Goal: Task Accomplishment & Management: Manage account settings

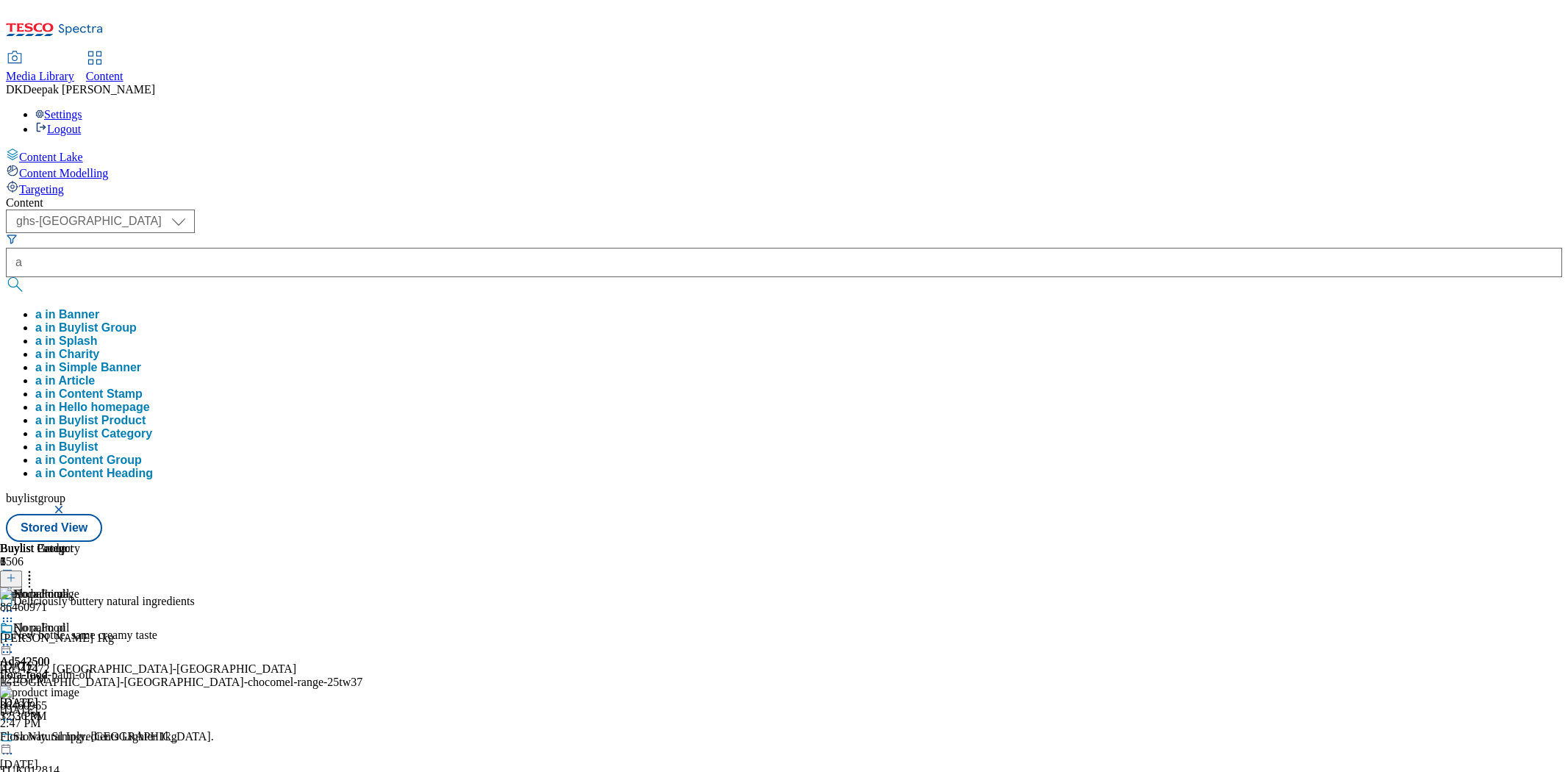
select select "ghs-[GEOGRAPHIC_DATA]"
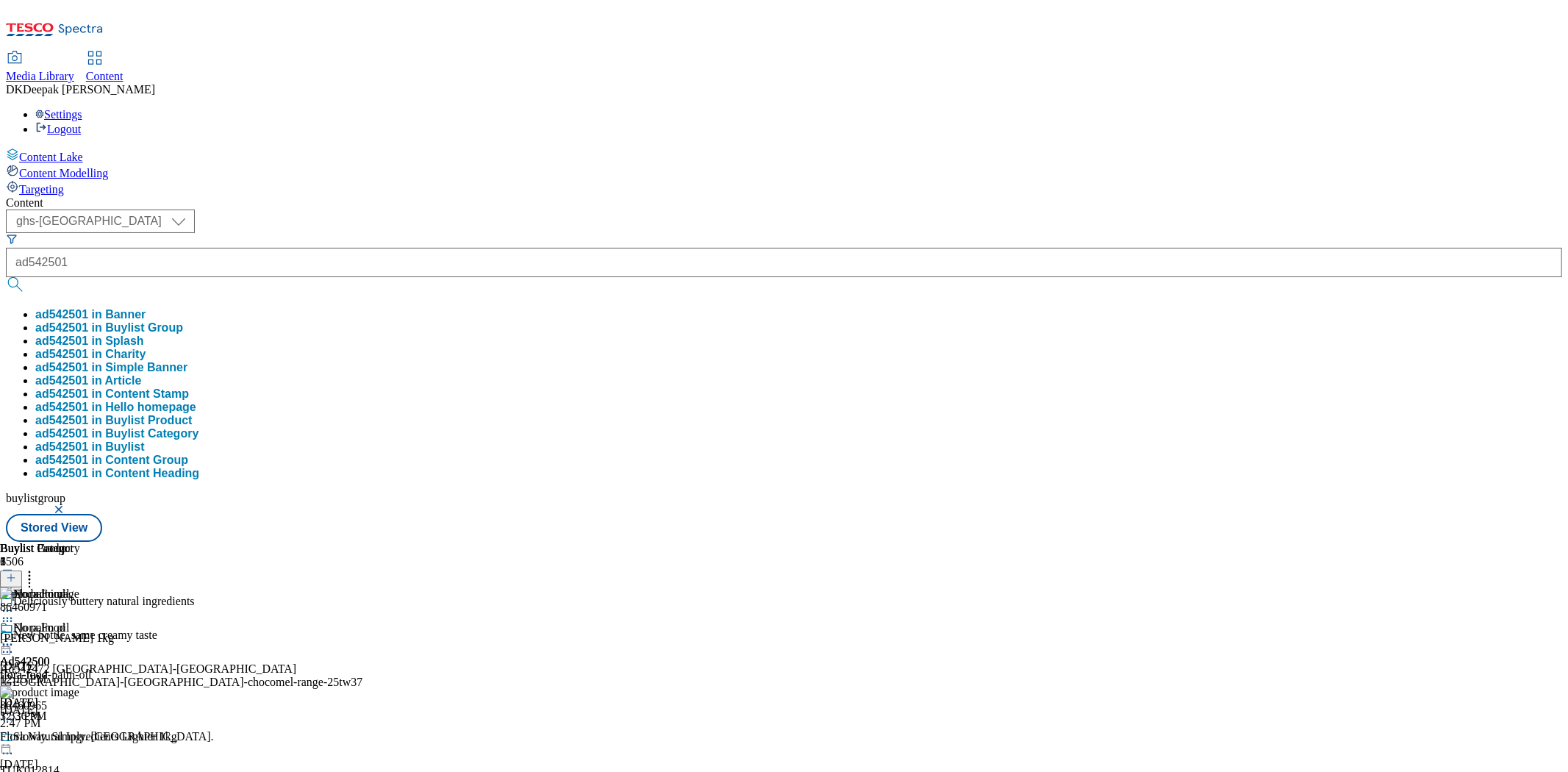
type input "ad542501"
click at [6, 277] on button "submit" at bounding box center [16, 284] width 21 height 15
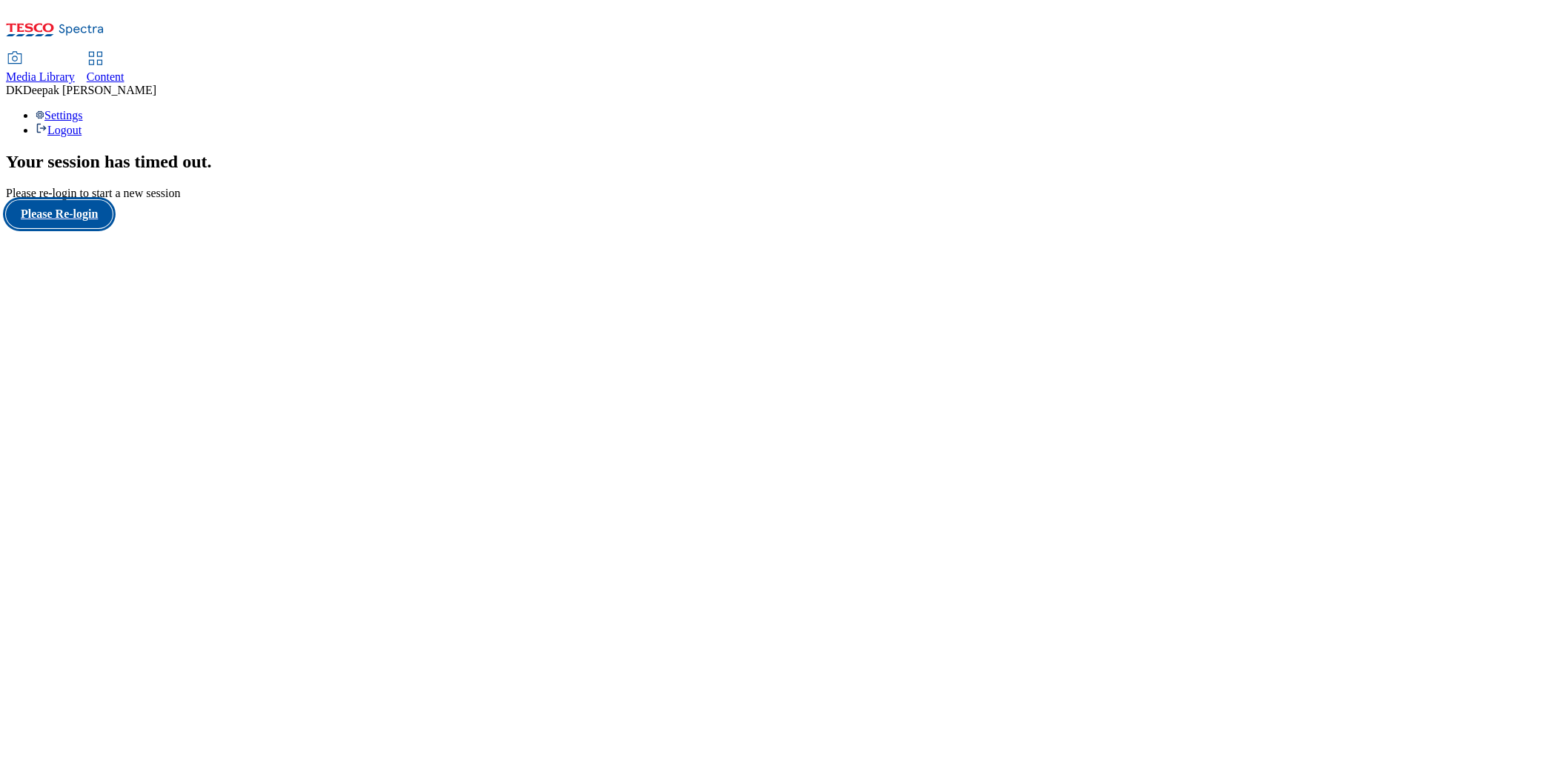
click at [62, 228] on button "Please Re-login" at bounding box center [59, 214] width 106 height 29
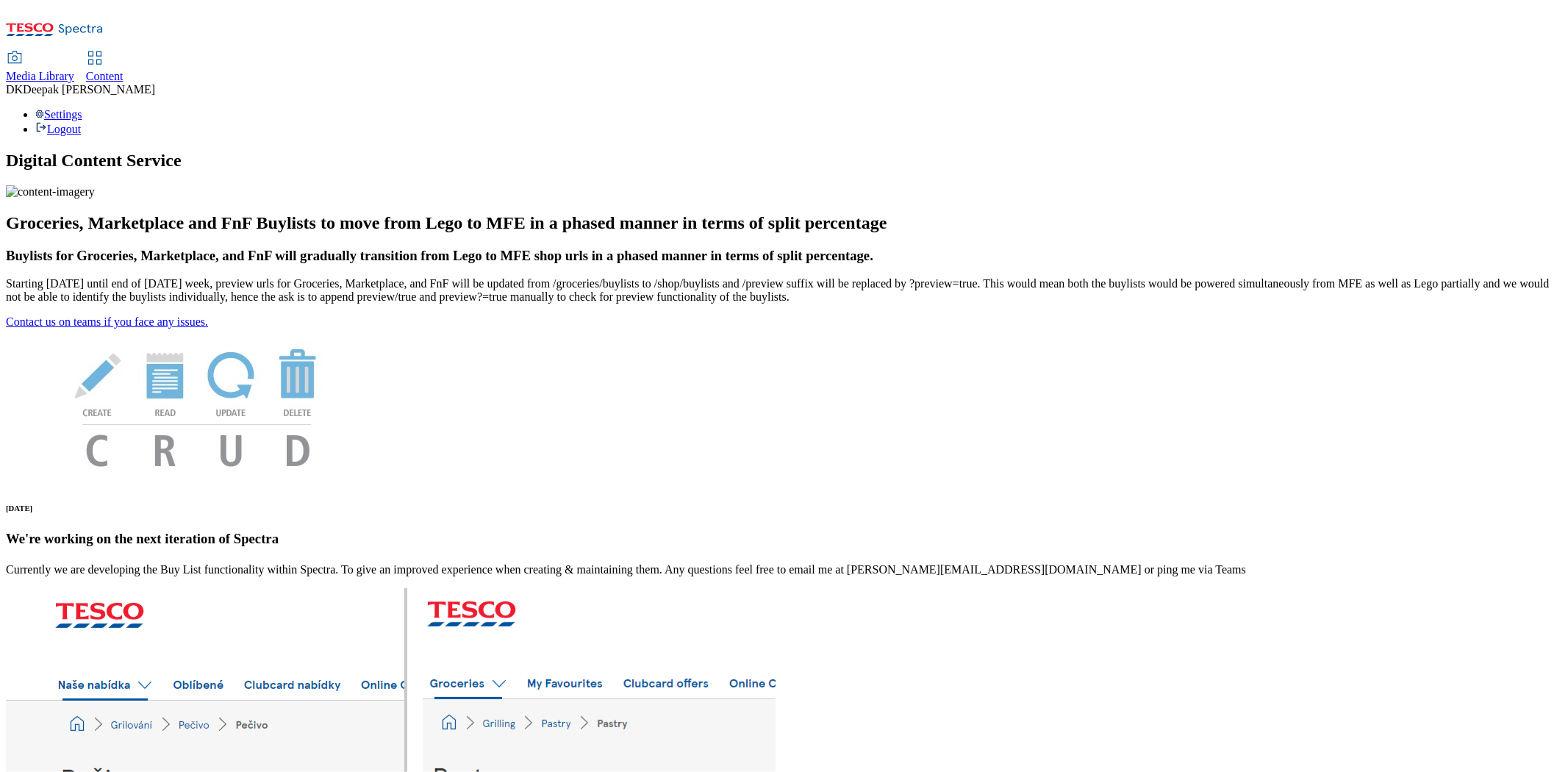
click at [124, 69] on span "Content" at bounding box center [105, 75] width 38 height 13
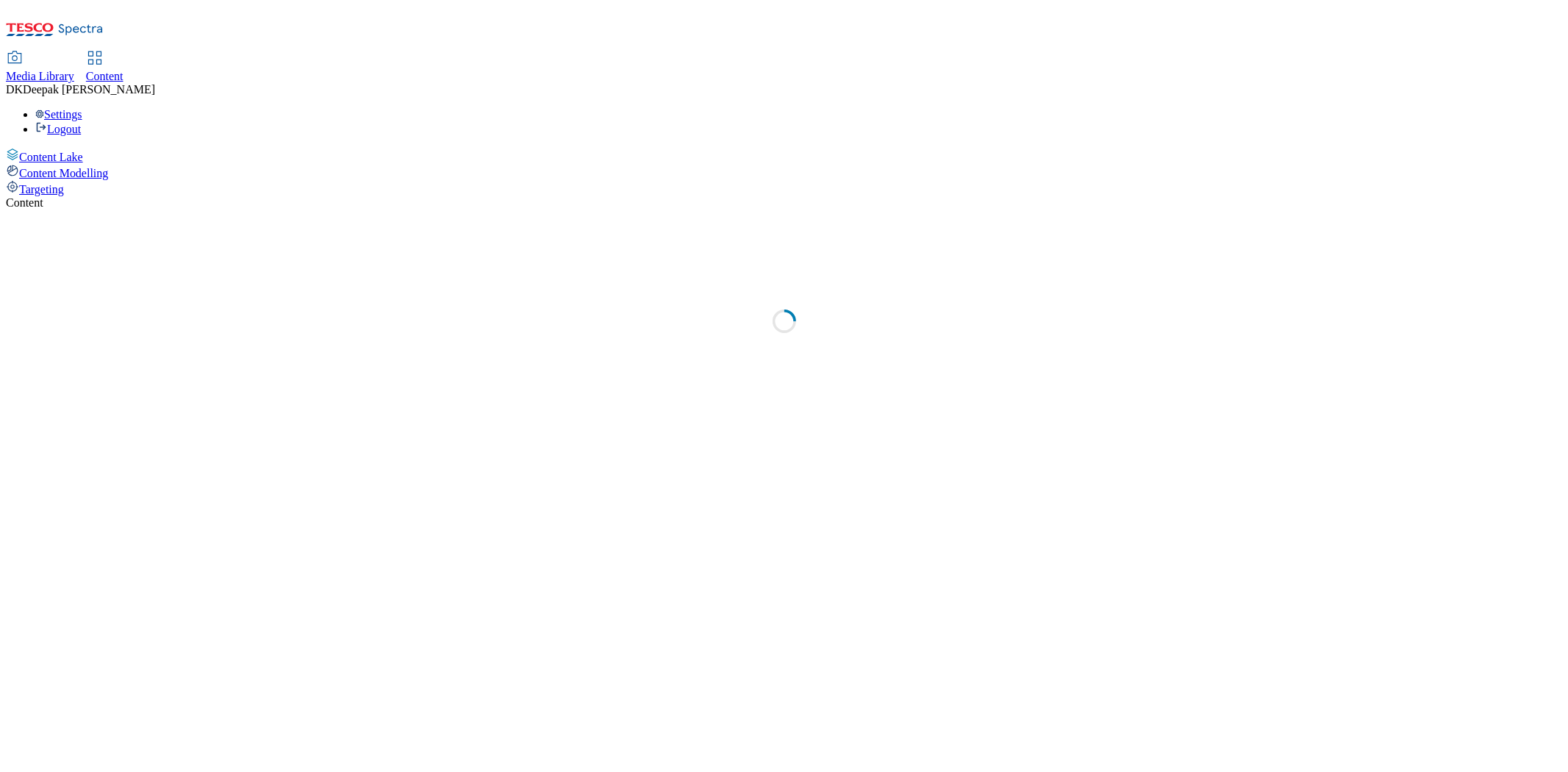
select select "ghs-[GEOGRAPHIC_DATA]"
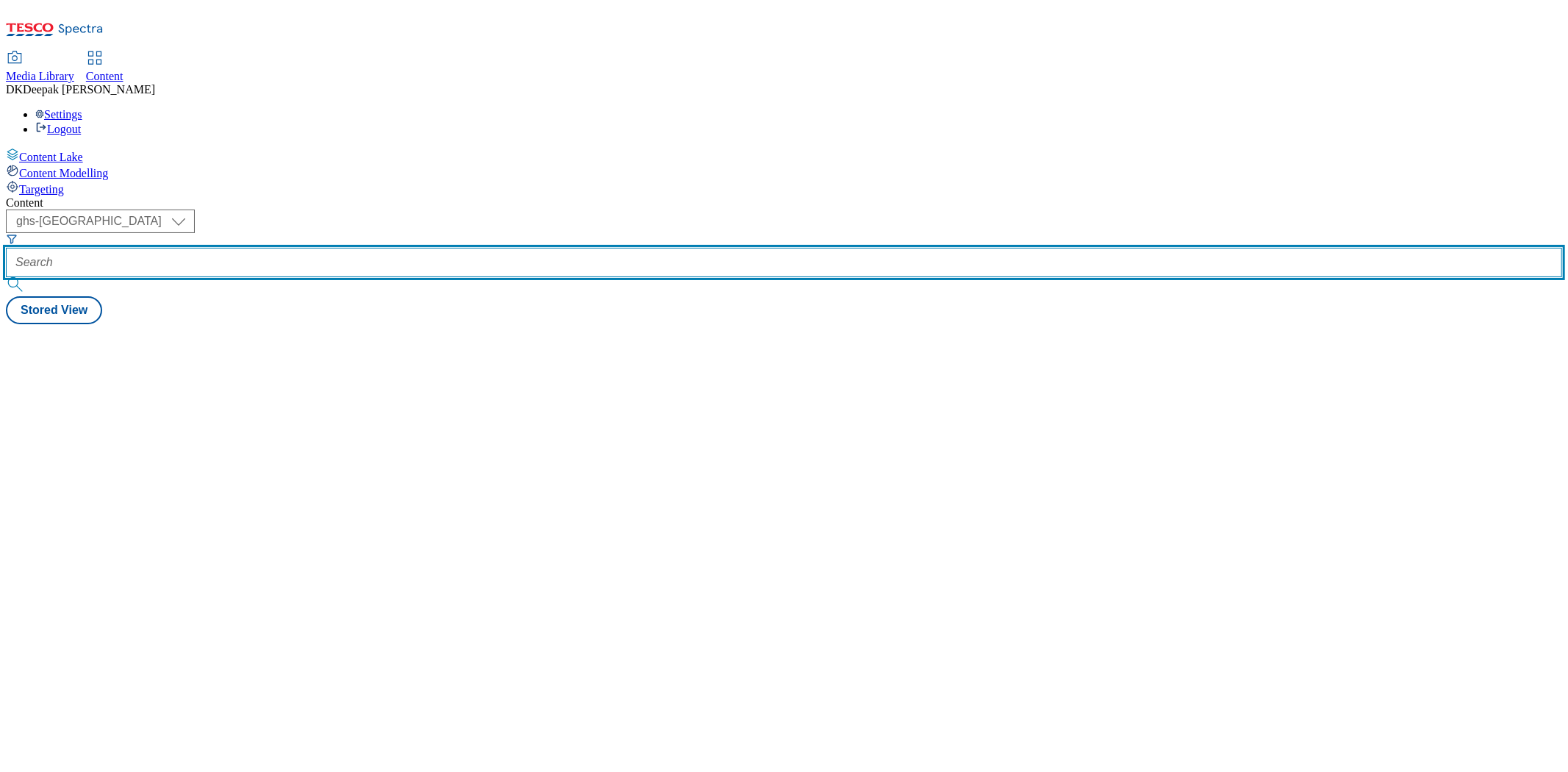
click at [343, 248] on input "text" at bounding box center [784, 262] width 1557 height 29
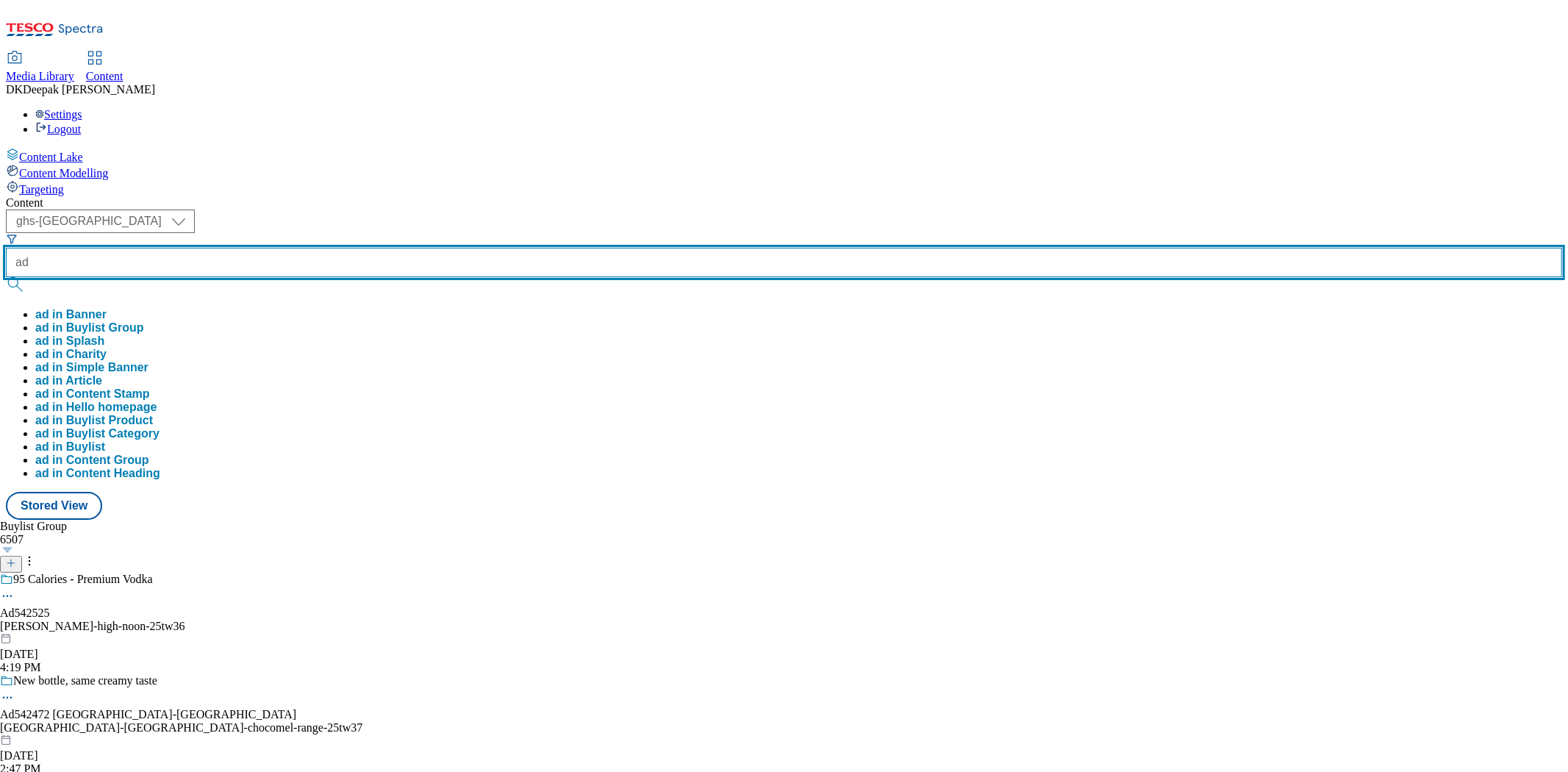
paste input "542501"
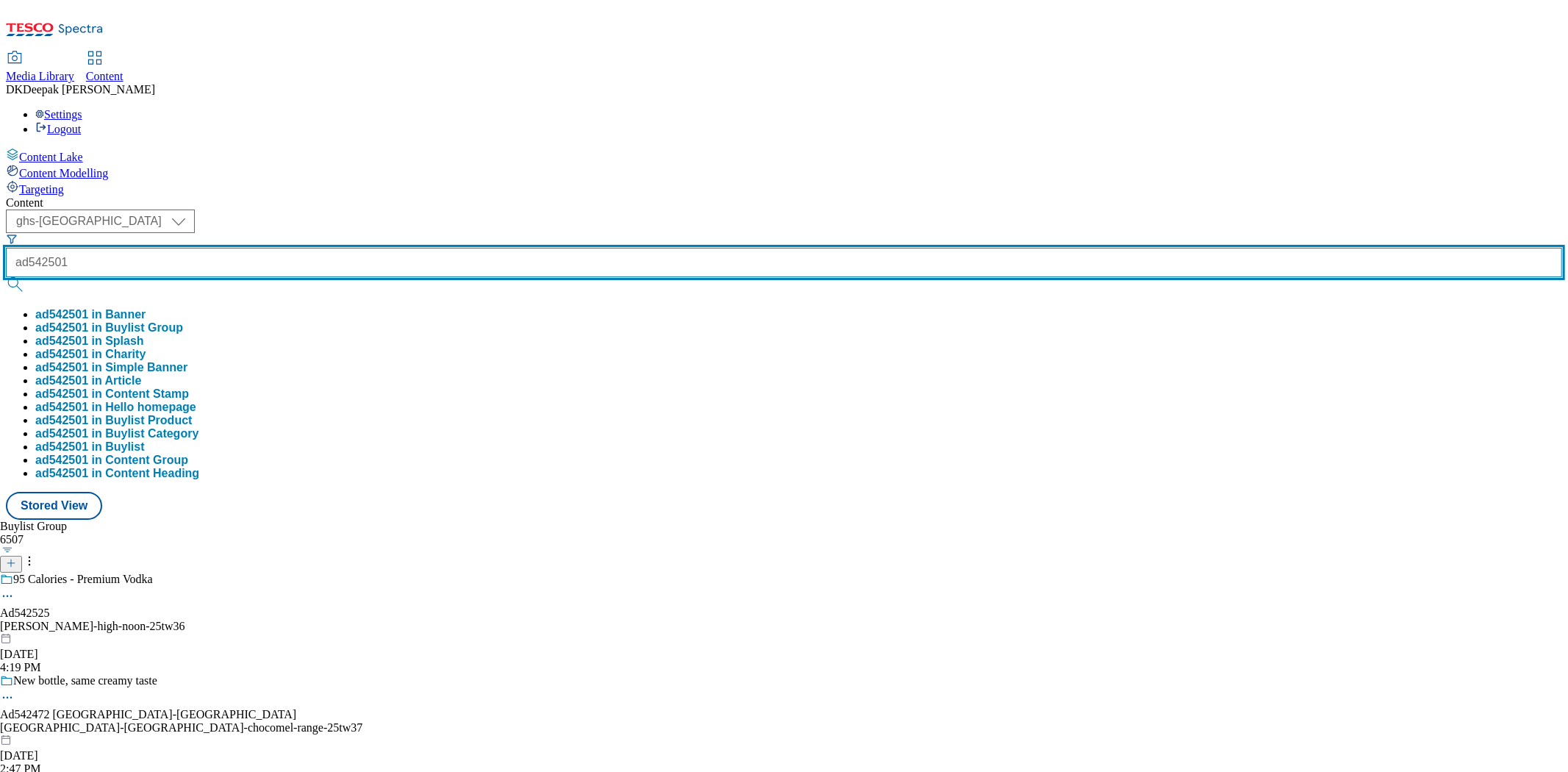
type input "ad542501"
click at [6, 277] on button "submit" at bounding box center [16, 284] width 21 height 15
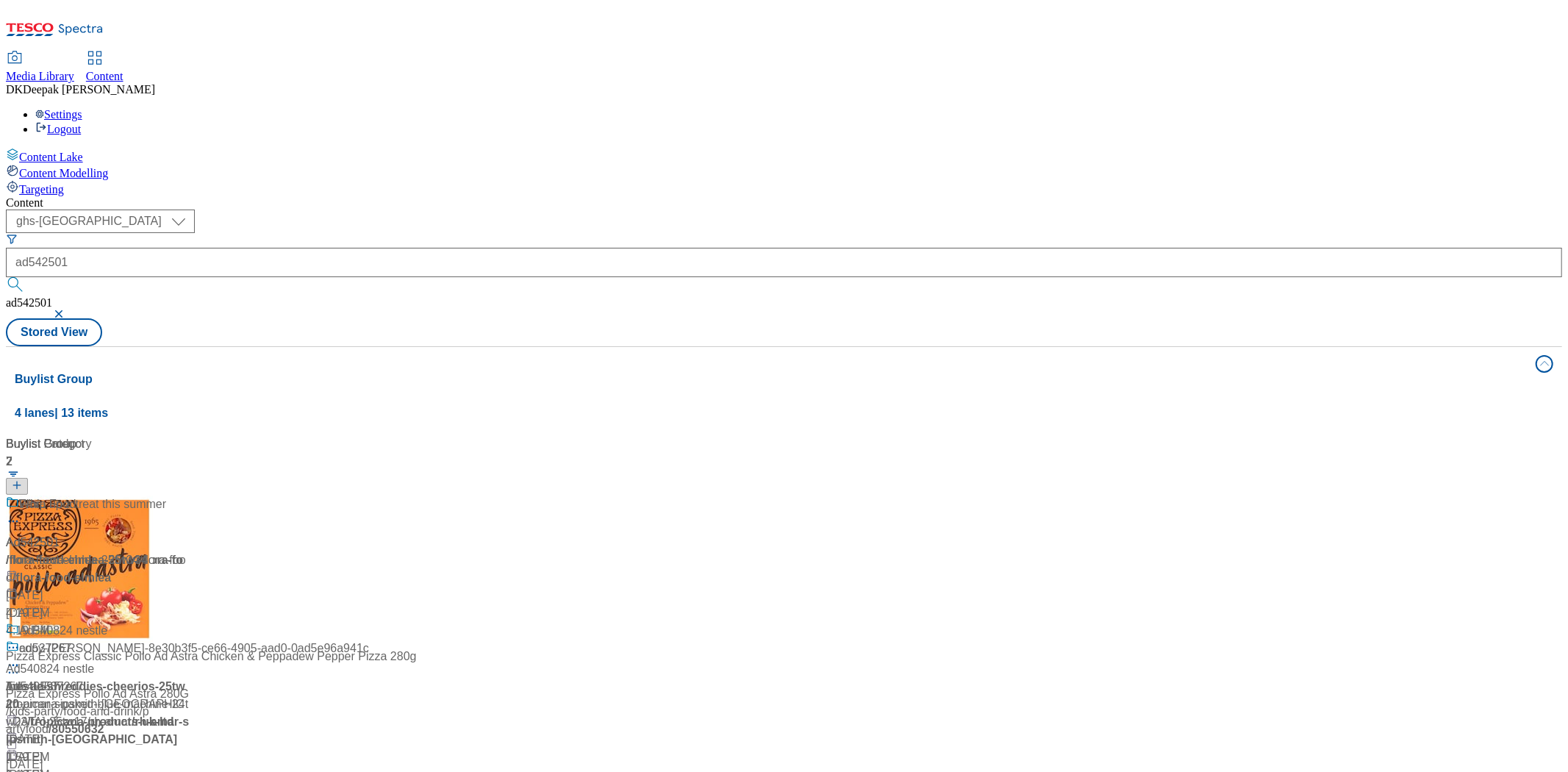
click at [190, 552] on div "/ flora-food-elmlea-25tw34 / flora-food" at bounding box center [98, 569] width 184 height 35
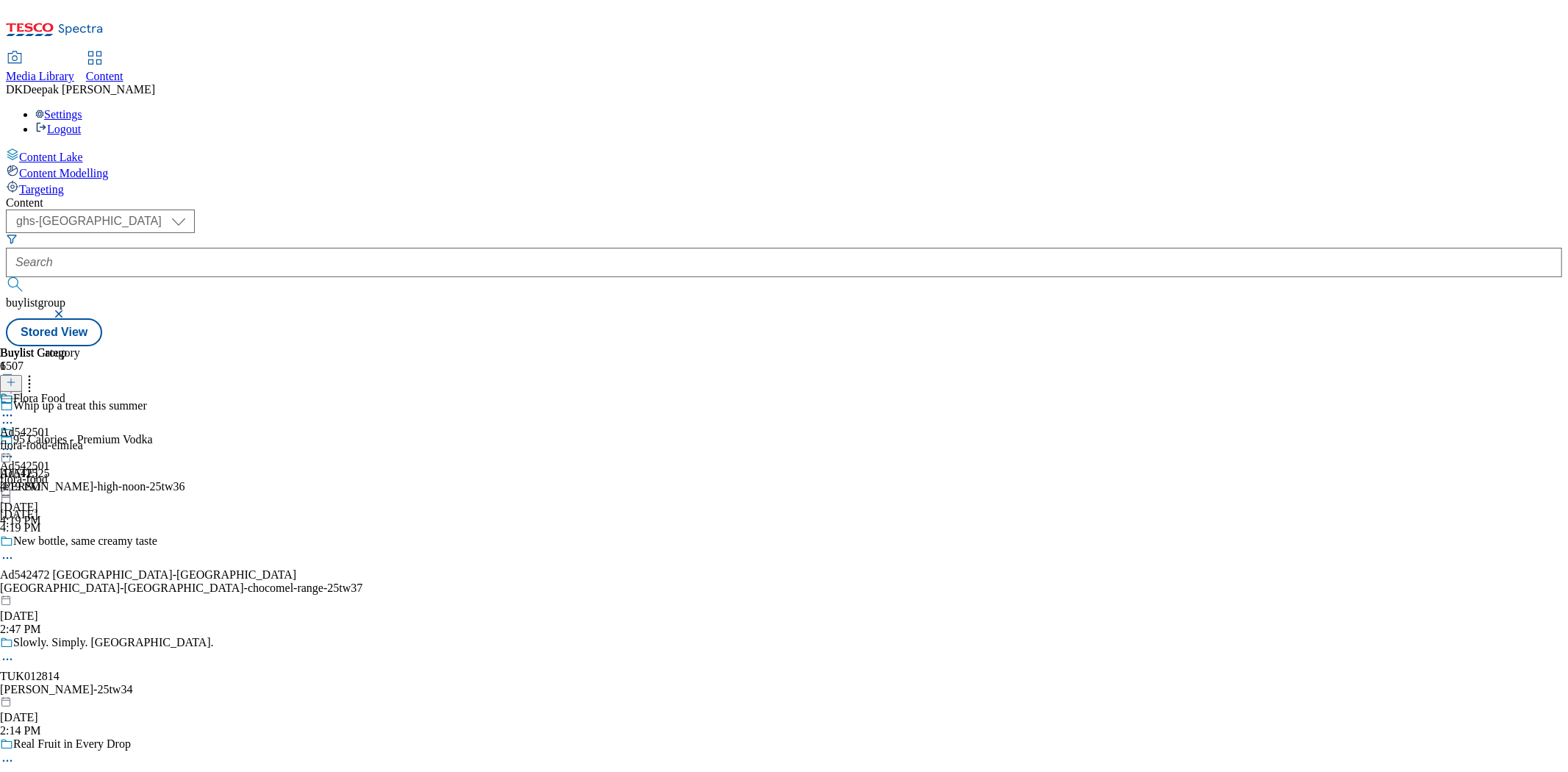
click at [15, 415] on icon at bounding box center [7, 422] width 15 height 15
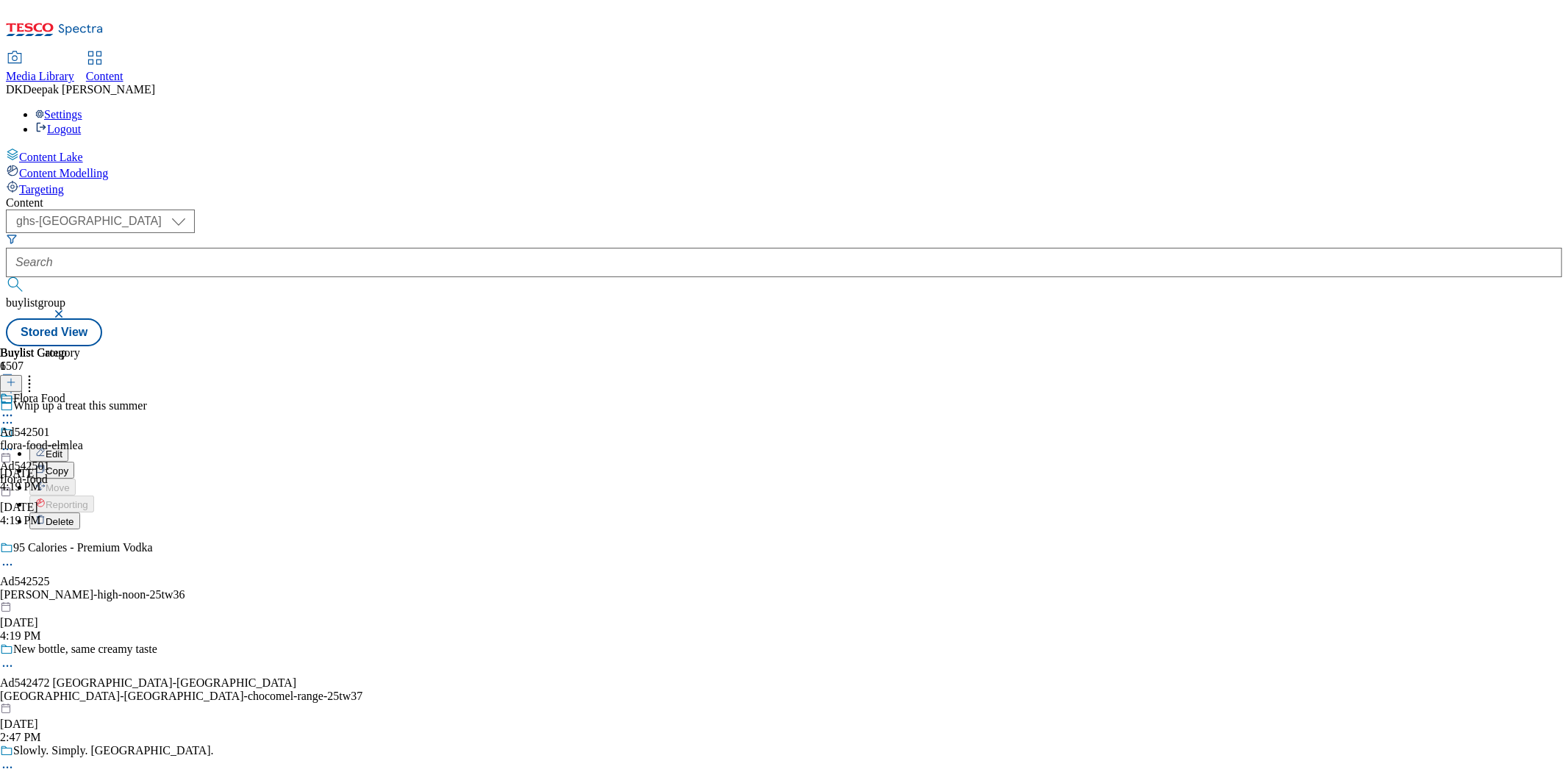
click at [346, 445] on li "Edit" at bounding box center [196, 454] width 333 height 17
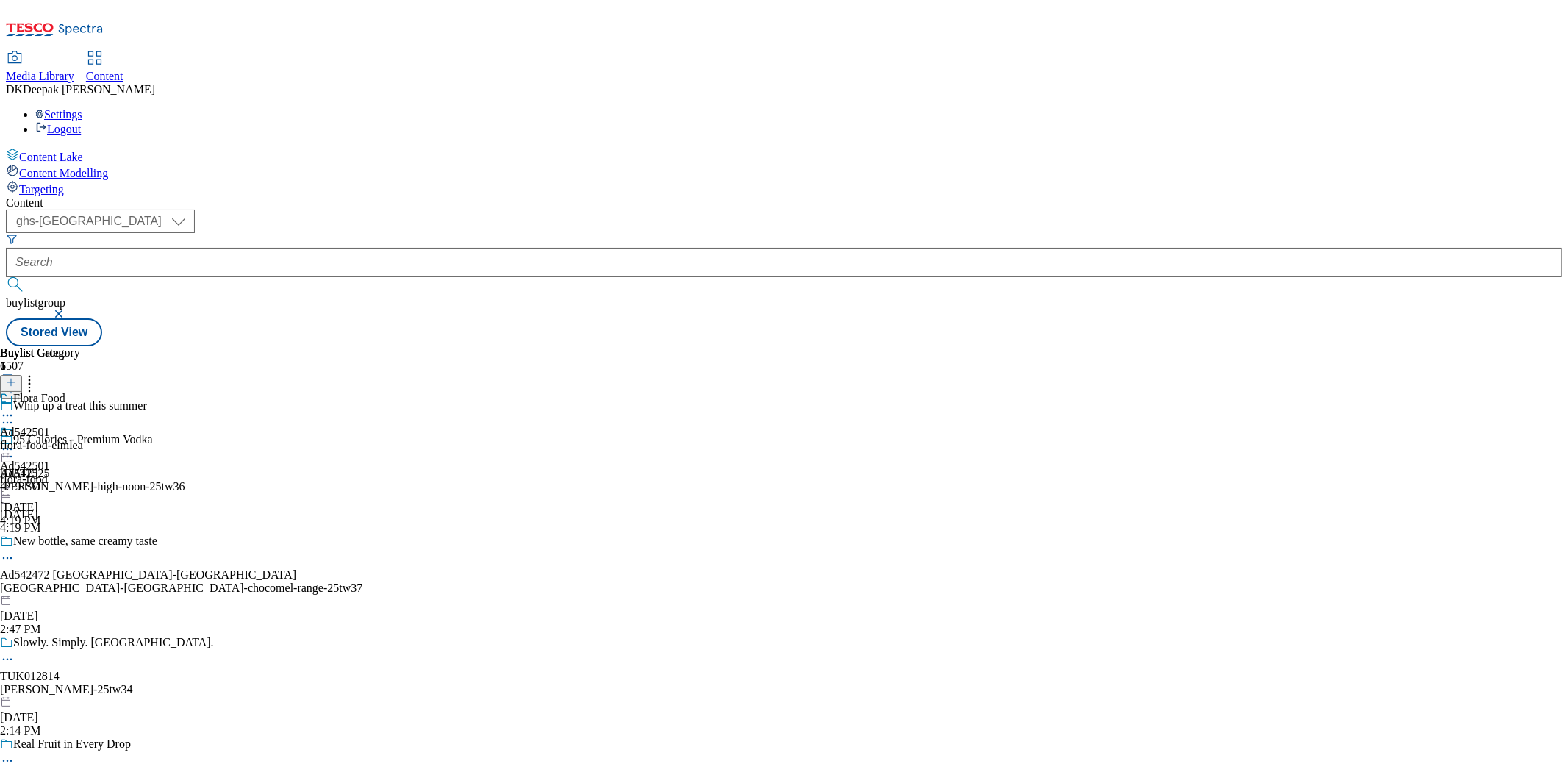
click at [15, 415] on icon at bounding box center [7, 422] width 15 height 15
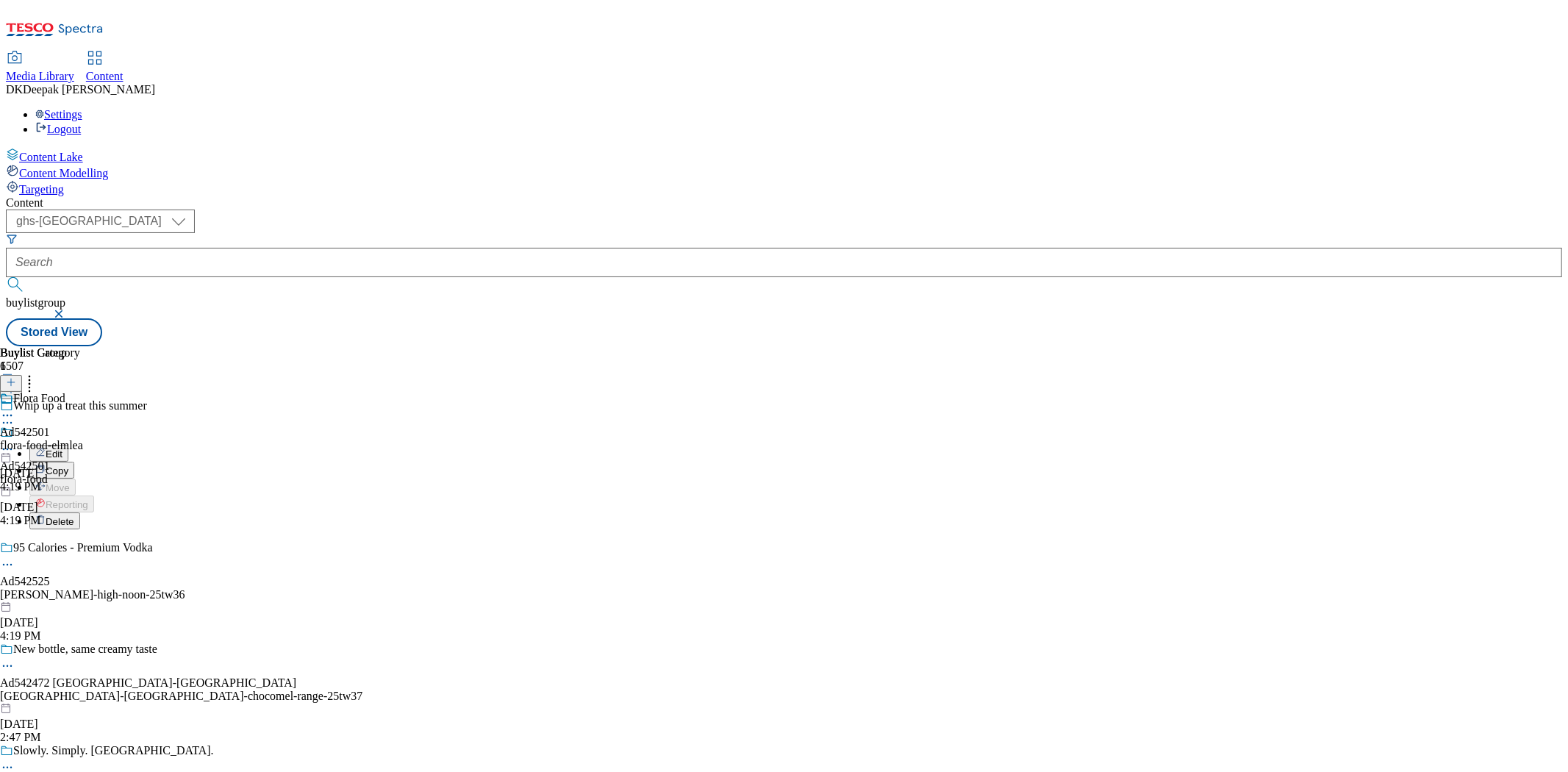
click at [69, 445] on button "Edit" at bounding box center [48, 454] width 39 height 17
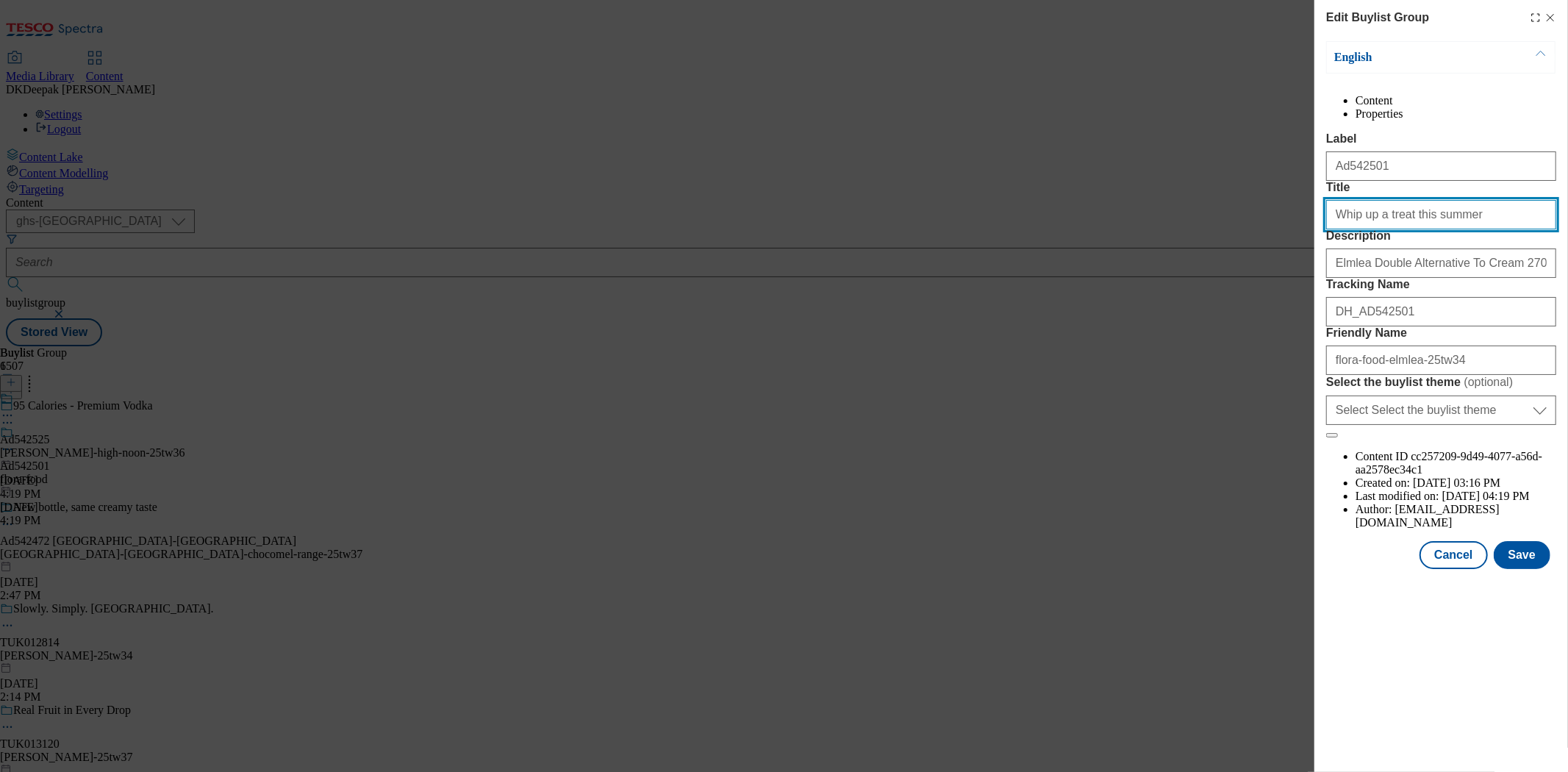
drag, startPoint x: 1429, startPoint y: 274, endPoint x: 1398, endPoint y: 273, distance: 31.0
click at [1398, 229] on input "Whip up a treat this summer" at bounding box center [1441, 214] width 230 height 29
type input "Whip up a treat"
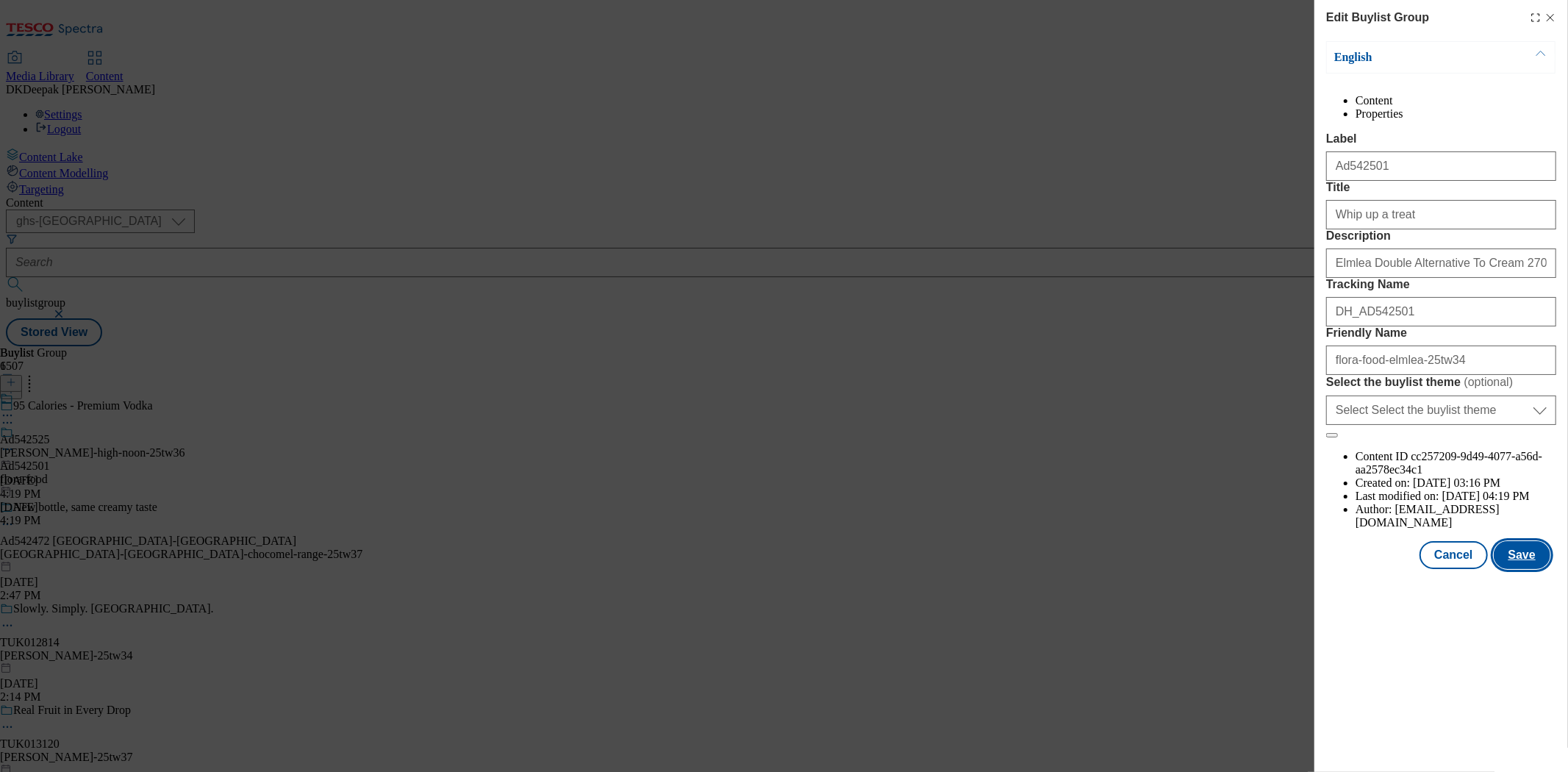
click at [1512, 569] on button "Save" at bounding box center [1523, 555] width 57 height 28
click at [1465, 569] on button "Cancel" at bounding box center [1453, 555] width 68 height 28
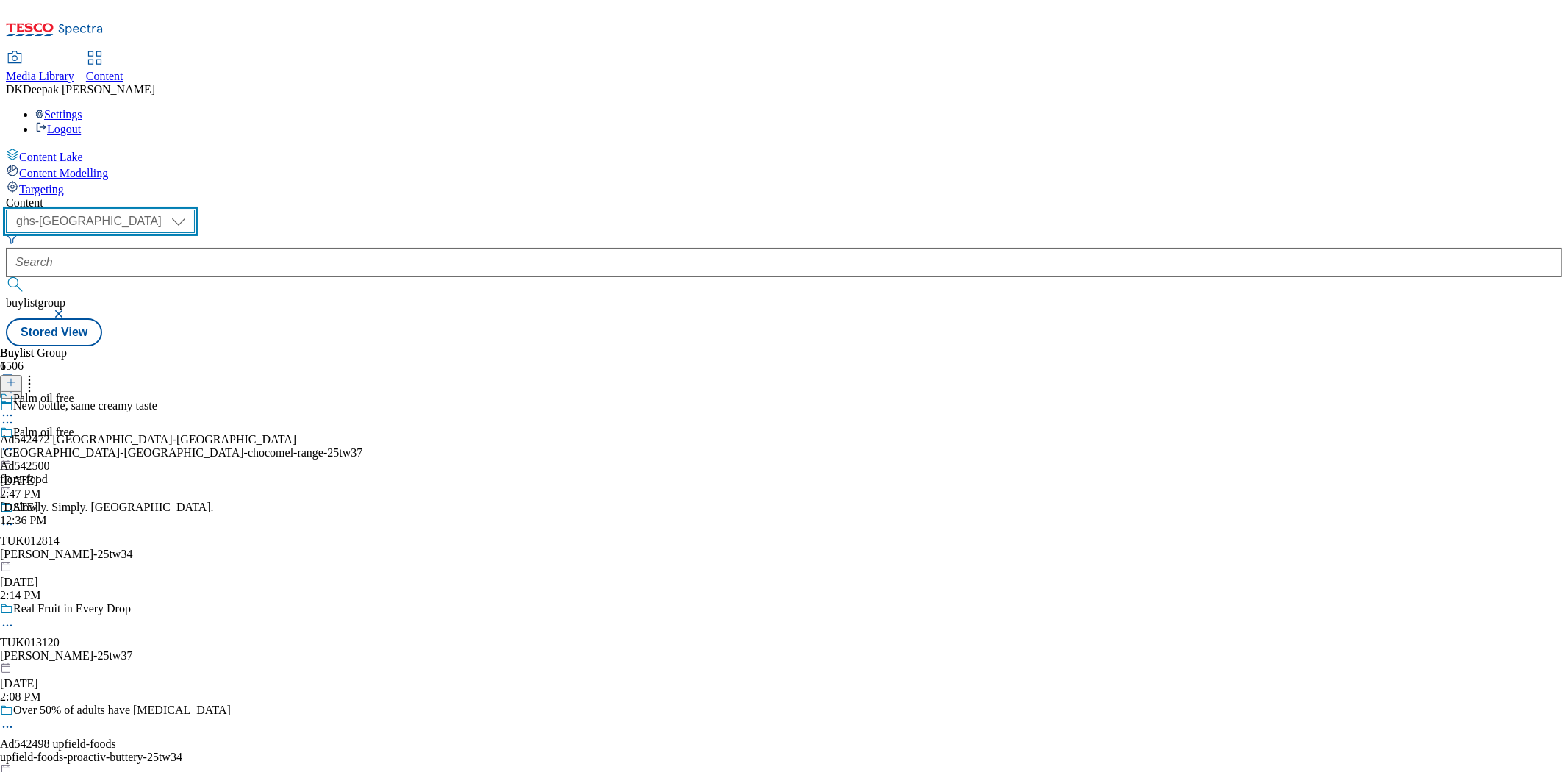
drag, startPoint x: 255, startPoint y: 112, endPoint x: 243, endPoint y: 128, distance: 20.0
click at [195, 209] on select "ghs-roi ghs-[GEOGRAPHIC_DATA]" at bounding box center [100, 220] width 189 height 23
click at [191, 209] on select "ghs-roi ghs-[GEOGRAPHIC_DATA]" at bounding box center [100, 220] width 189 height 23
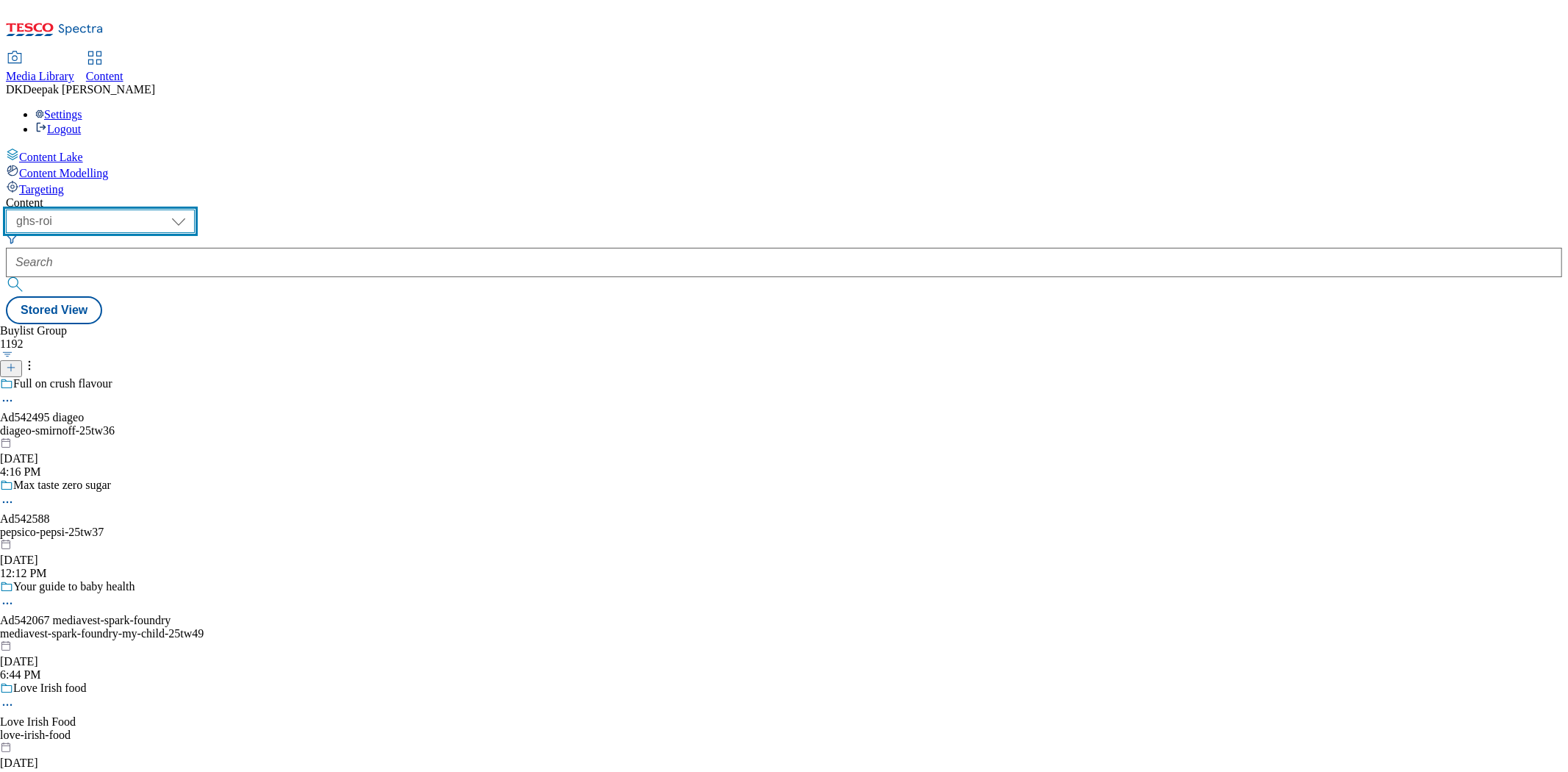
click at [195, 209] on select "ghs-roi ghs-[GEOGRAPHIC_DATA]" at bounding box center [100, 220] width 189 height 23
select select "ghs-[GEOGRAPHIC_DATA]"
click at [191, 209] on select "ghs-roi ghs-[GEOGRAPHIC_DATA]" at bounding box center [100, 220] width 189 height 23
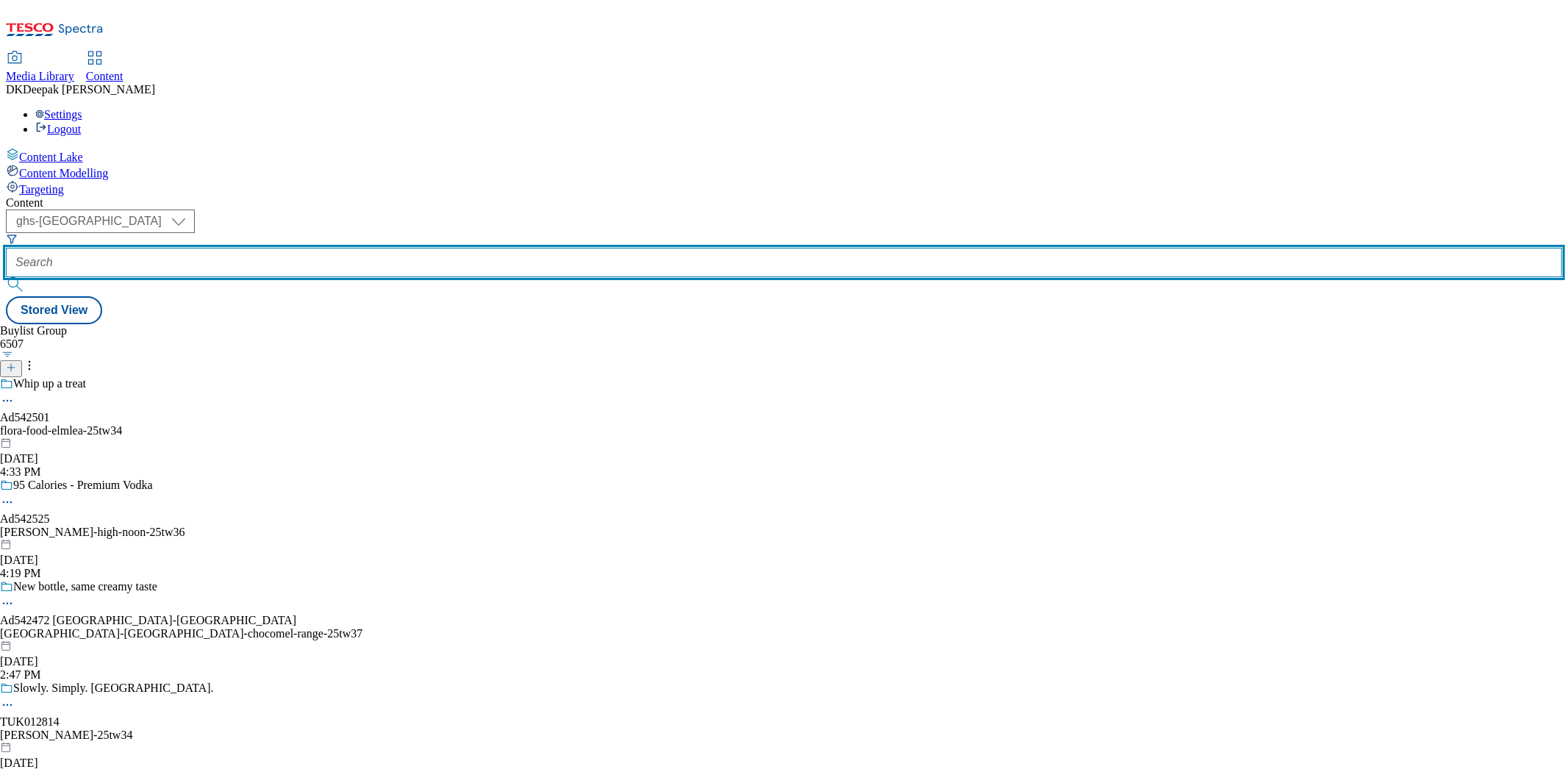
click at [352, 248] on input "text" at bounding box center [784, 262] width 1557 height 29
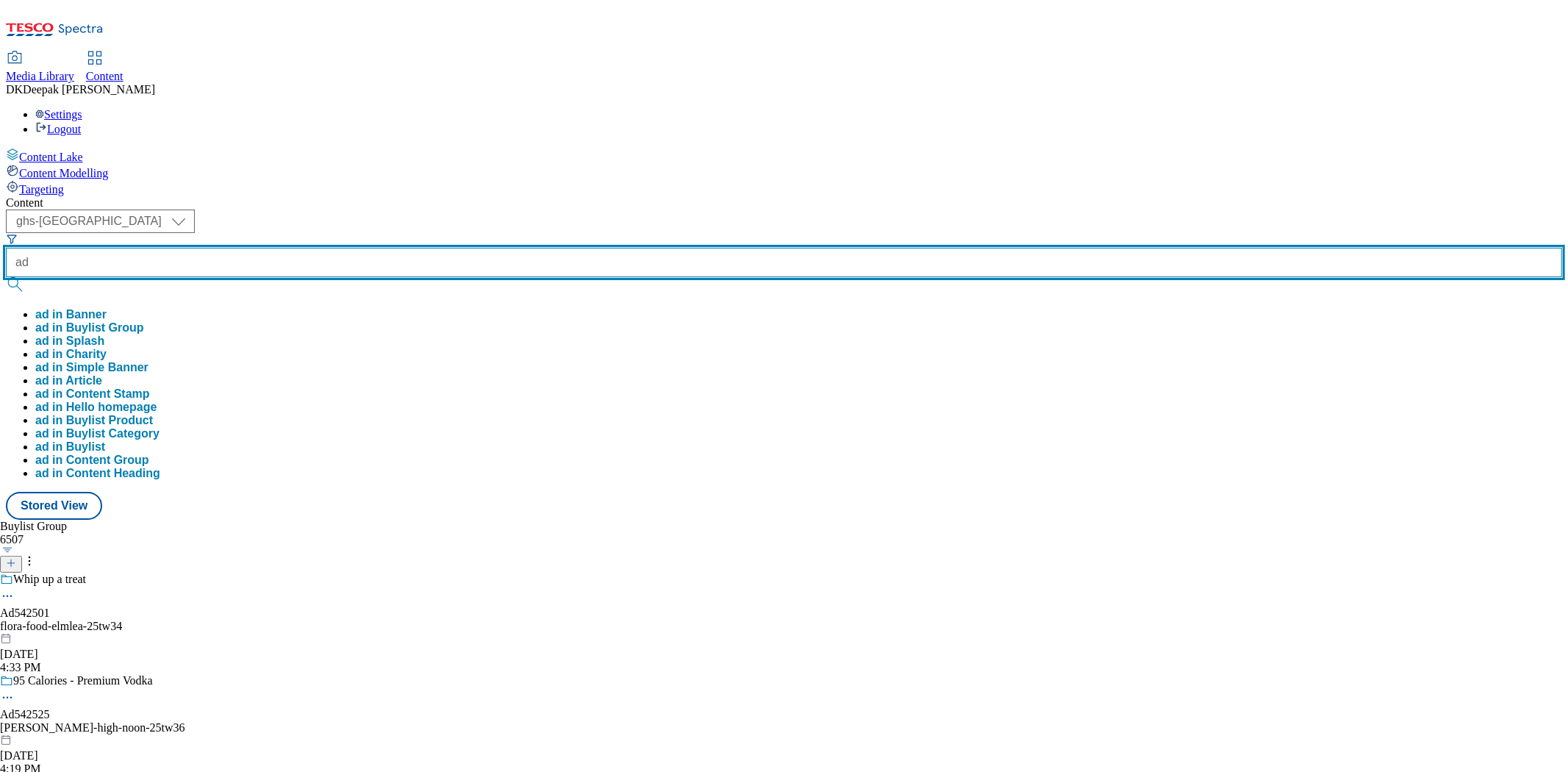
paste input "542499"
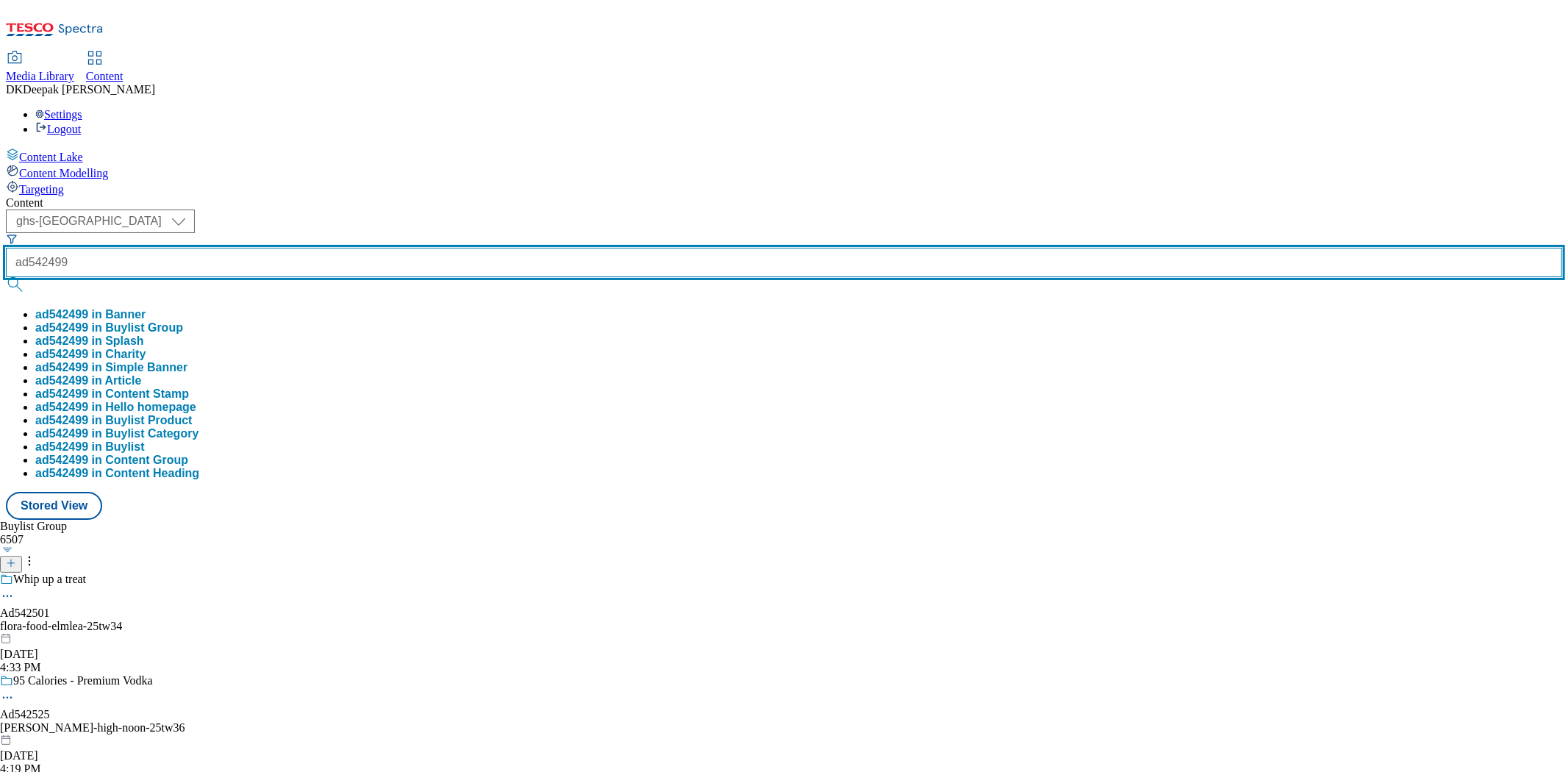
type input "ad542499"
click at [6, 277] on button "submit" at bounding box center [16, 284] width 21 height 15
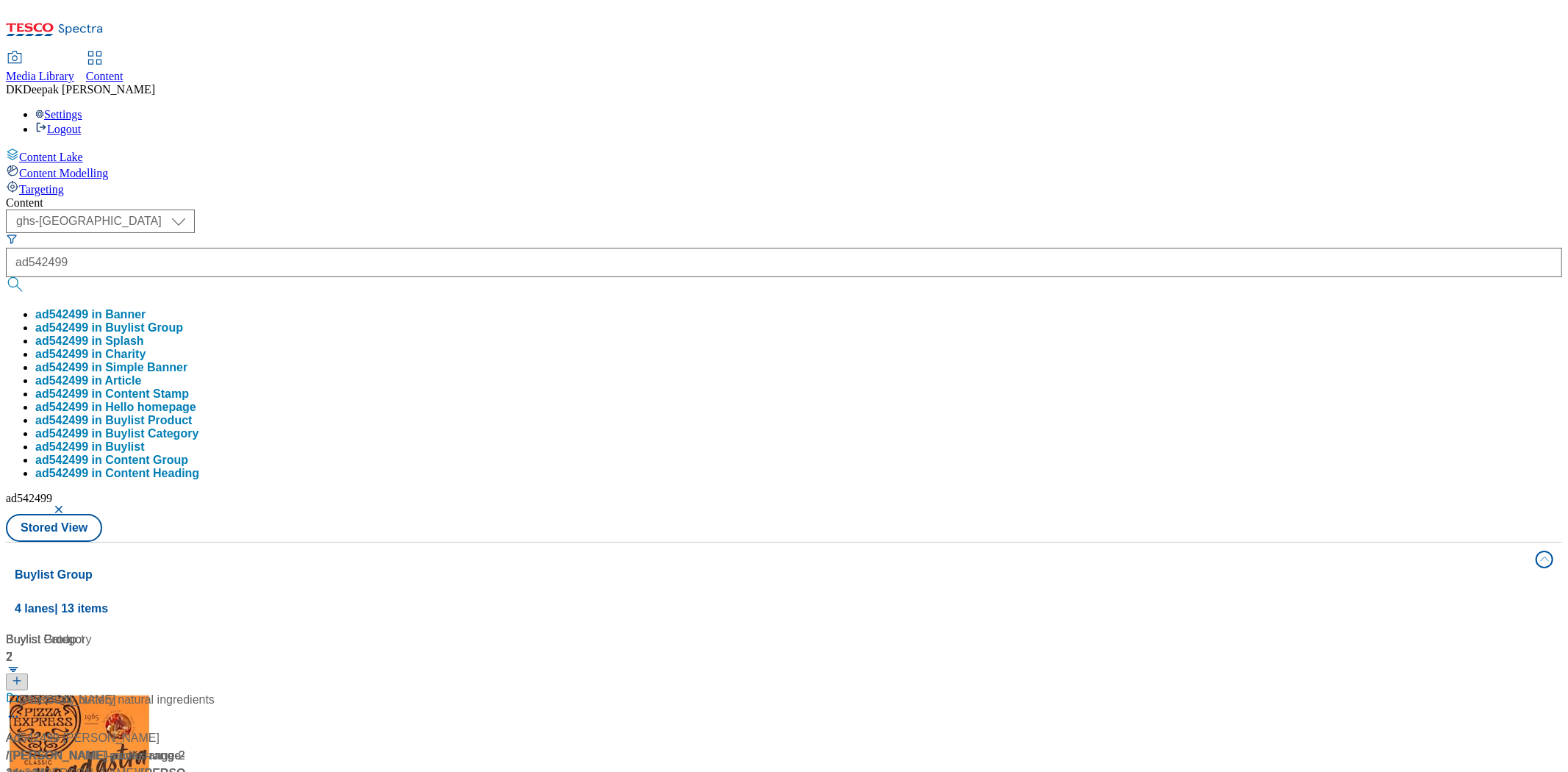
click at [95, 196] on div "Content Lake Content Modelling Targeting" at bounding box center [784, 172] width 1557 height 49
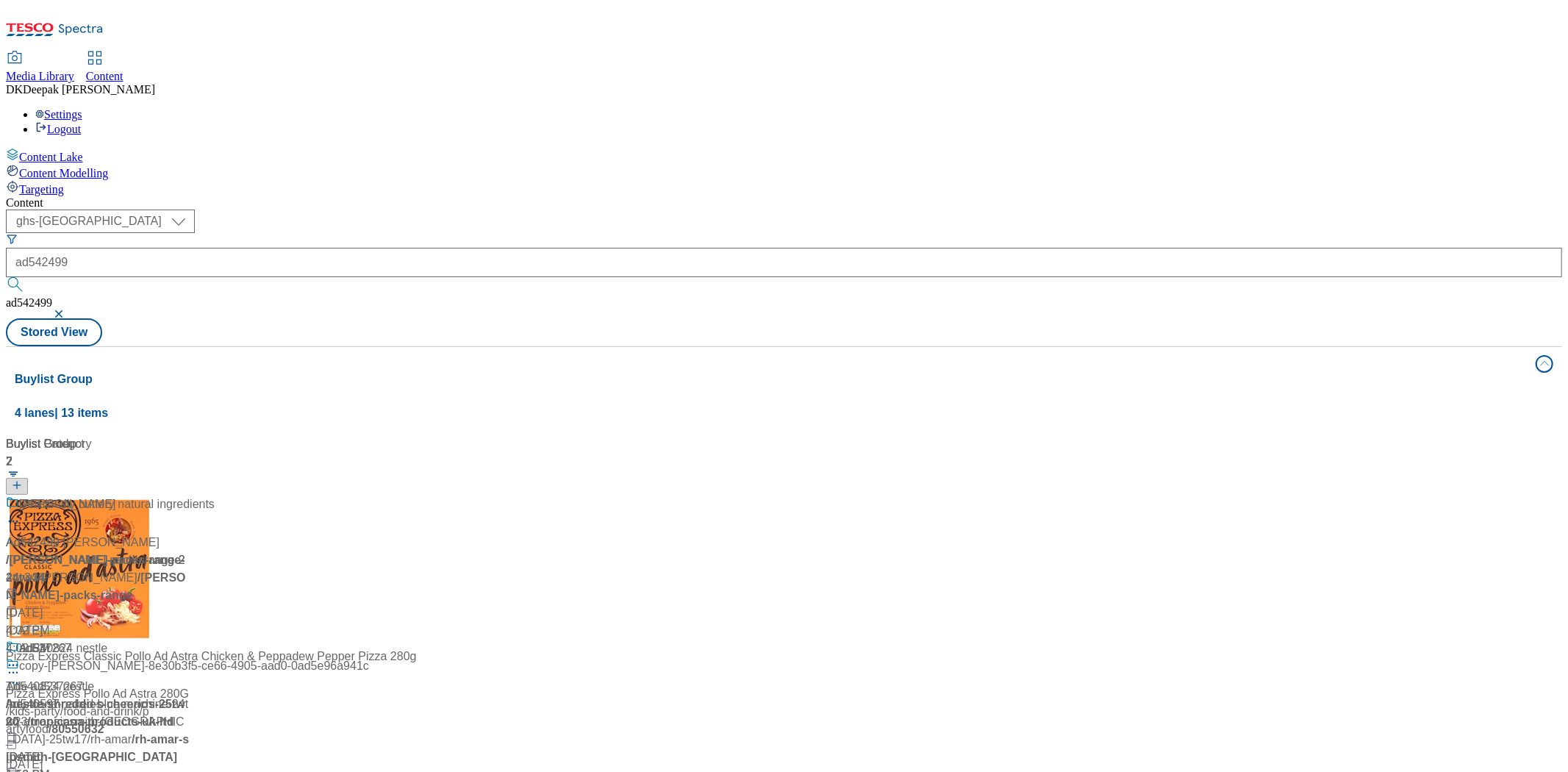
click at [190, 552] on div "/ [PERSON_NAME]-packs-range-24tw34 / [PERSON_NAME]" at bounding box center [98, 569] width 184 height 35
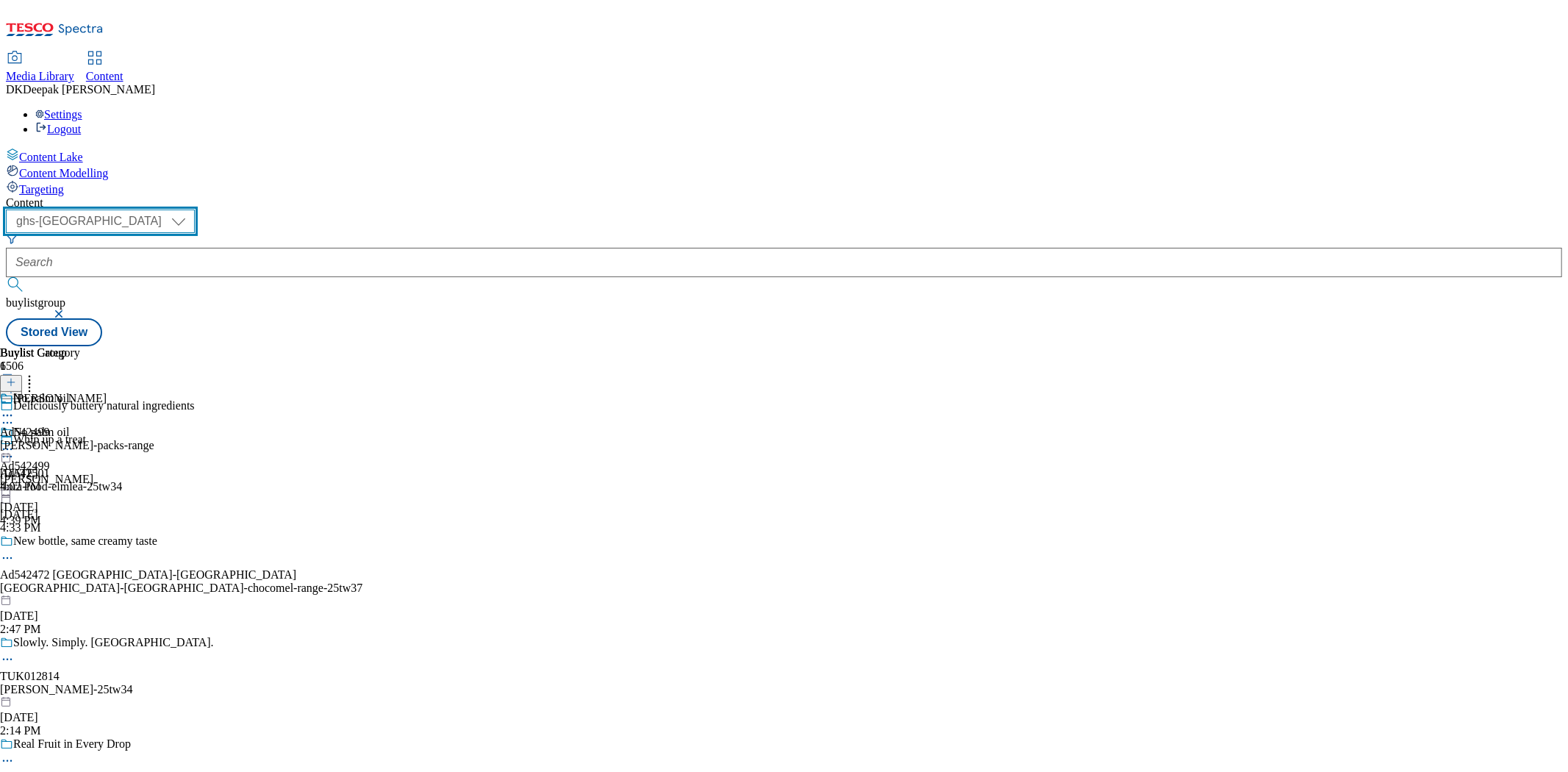
click at [195, 209] on select "ghs-roi ghs-[GEOGRAPHIC_DATA]" at bounding box center [100, 220] width 189 height 23
select select "ghs-roi"
click at [191, 209] on select "ghs-roi ghs-[GEOGRAPHIC_DATA]" at bounding box center [100, 220] width 189 height 23
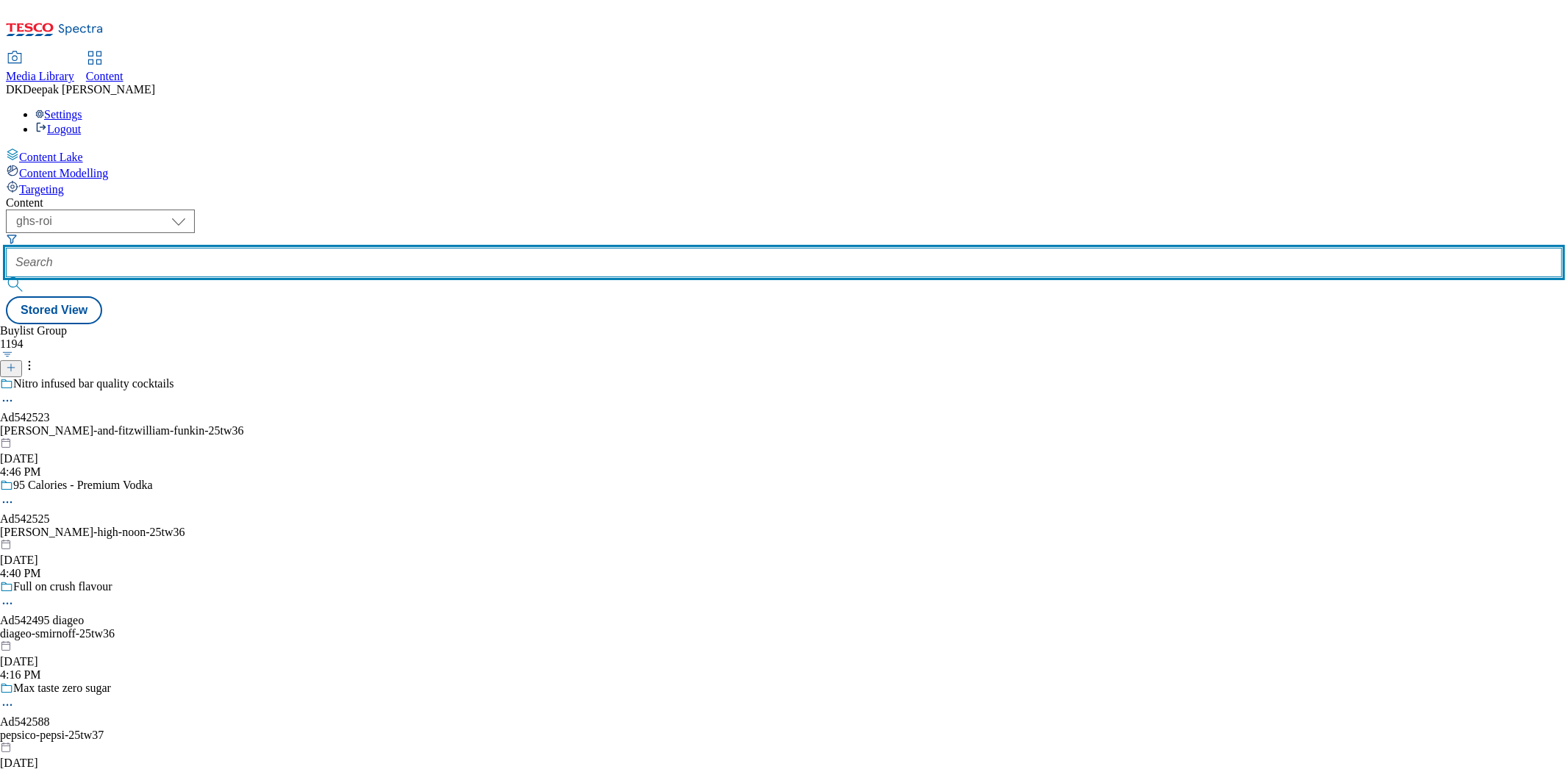
click at [357, 248] on input "text" at bounding box center [784, 262] width 1557 height 29
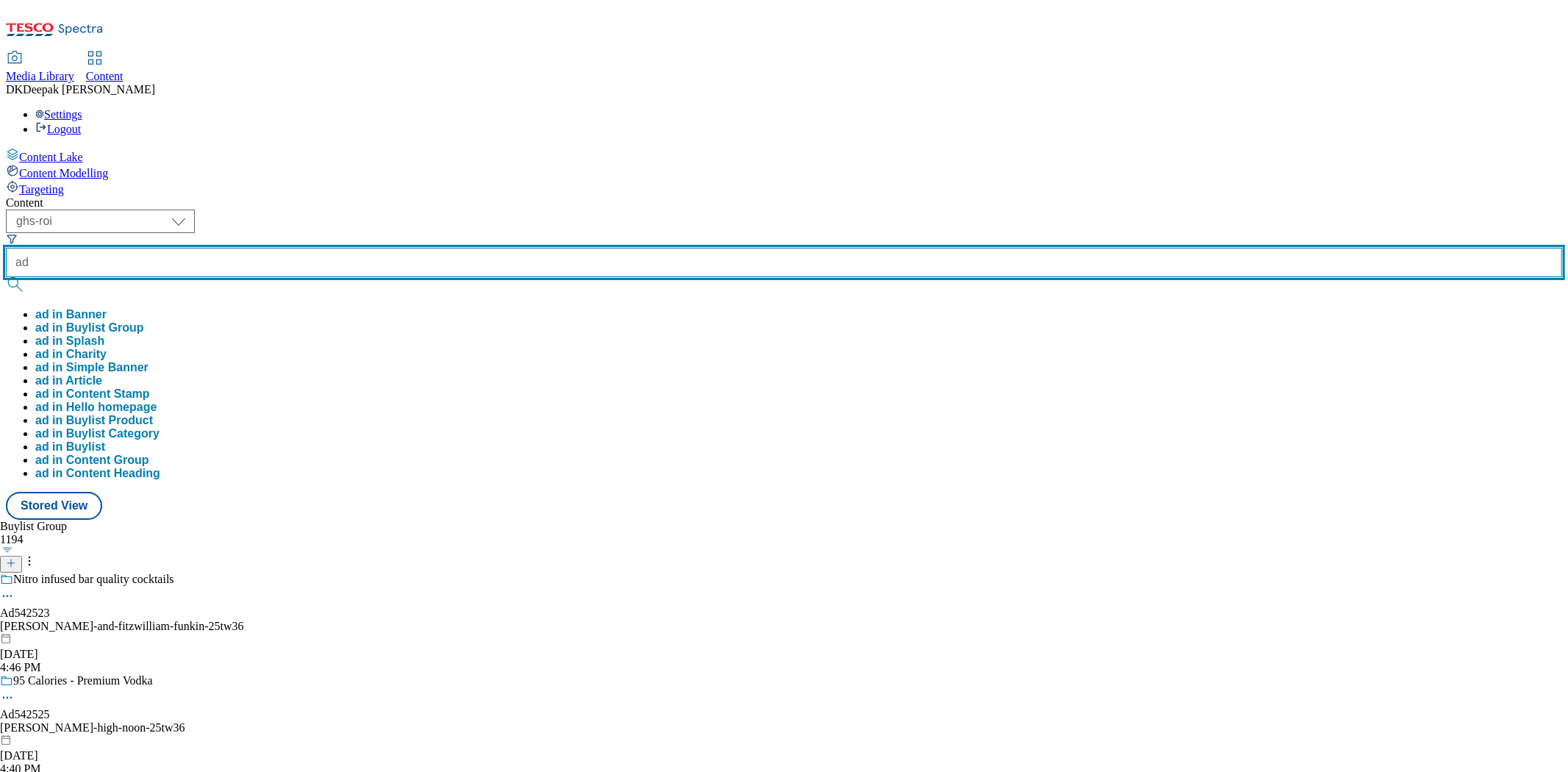
paste input "542495"
type input "ad542495"
click at [6, 277] on button "submit" at bounding box center [16, 284] width 21 height 15
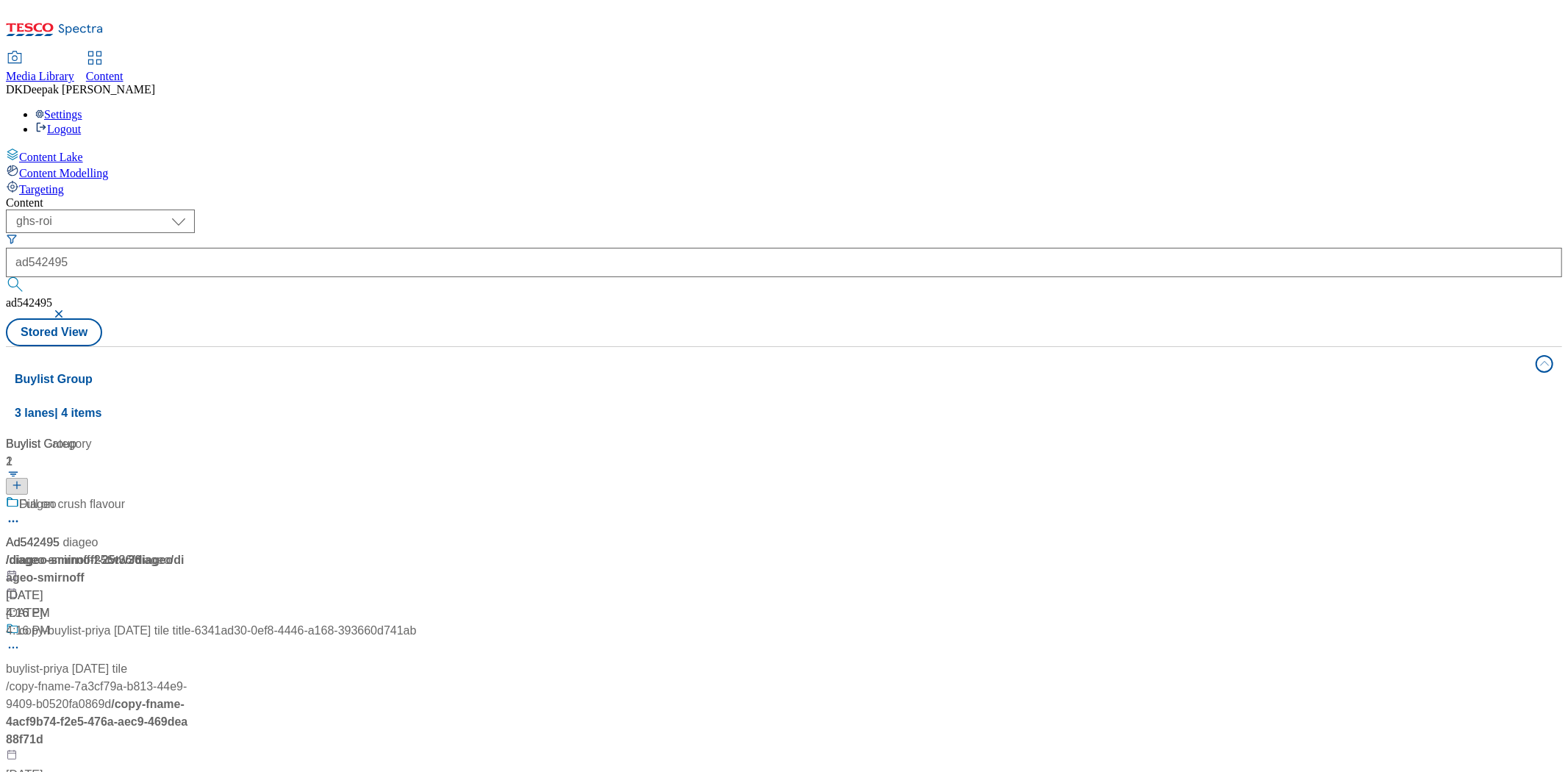
click at [190, 552] on div "/ diageo-smirnoff-25tw36 / diageo" at bounding box center [98, 560] width 184 height 18
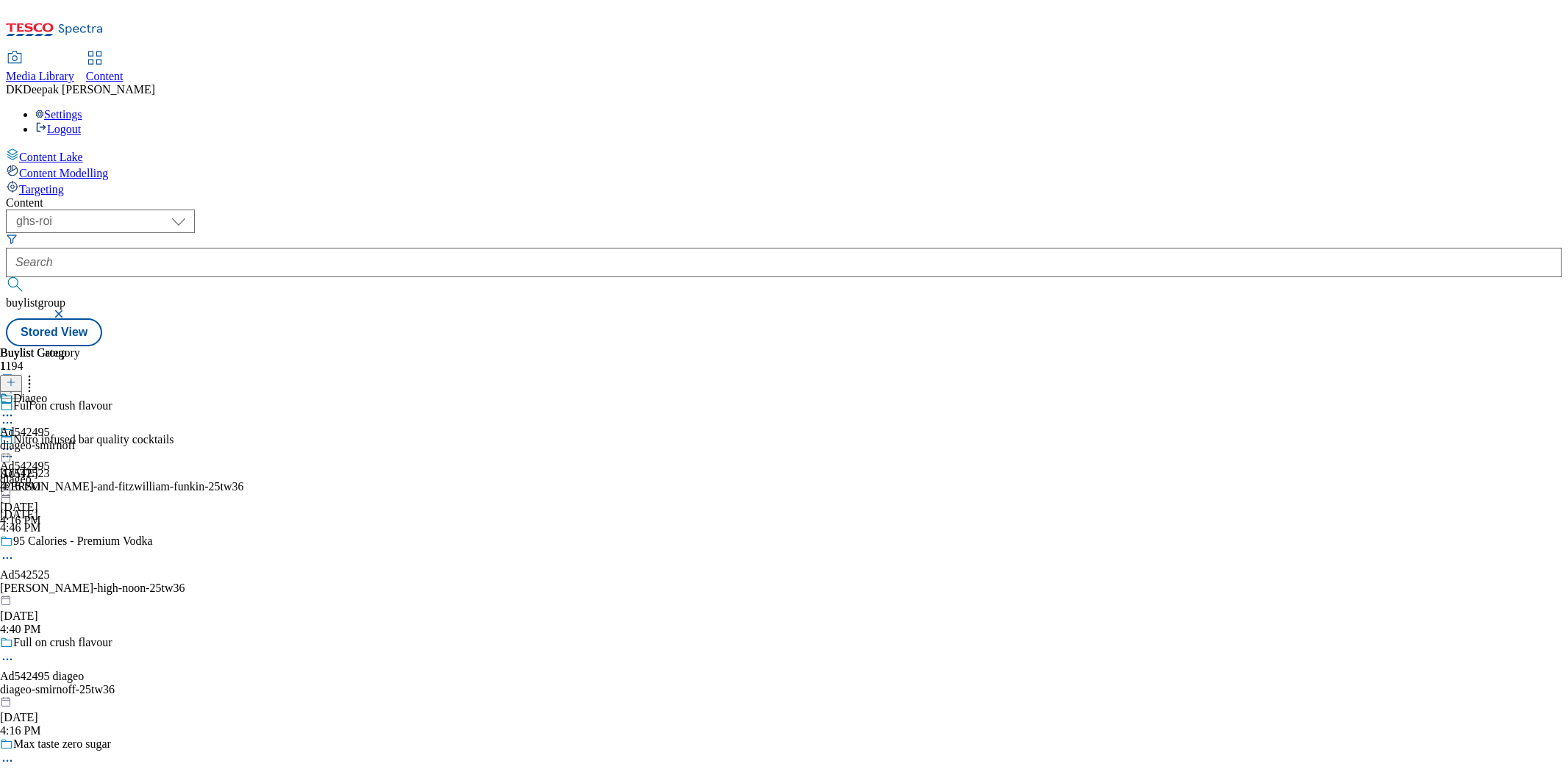
click at [15, 652] on icon at bounding box center [7, 659] width 15 height 15
click at [69, 682] on button "Edit" at bounding box center [48, 691] width 39 height 17
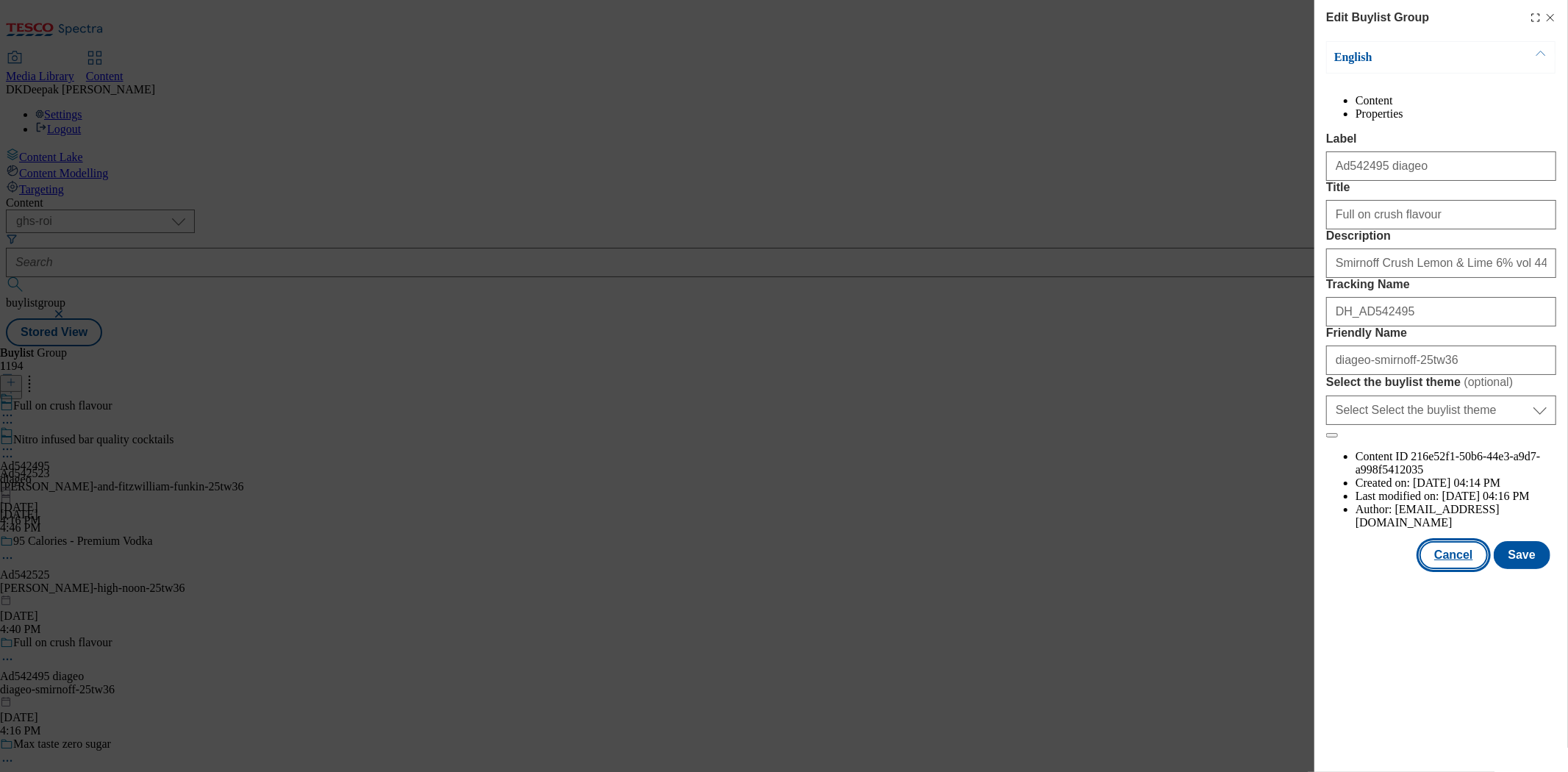
click at [1471, 569] on button "Cancel" at bounding box center [1453, 555] width 68 height 28
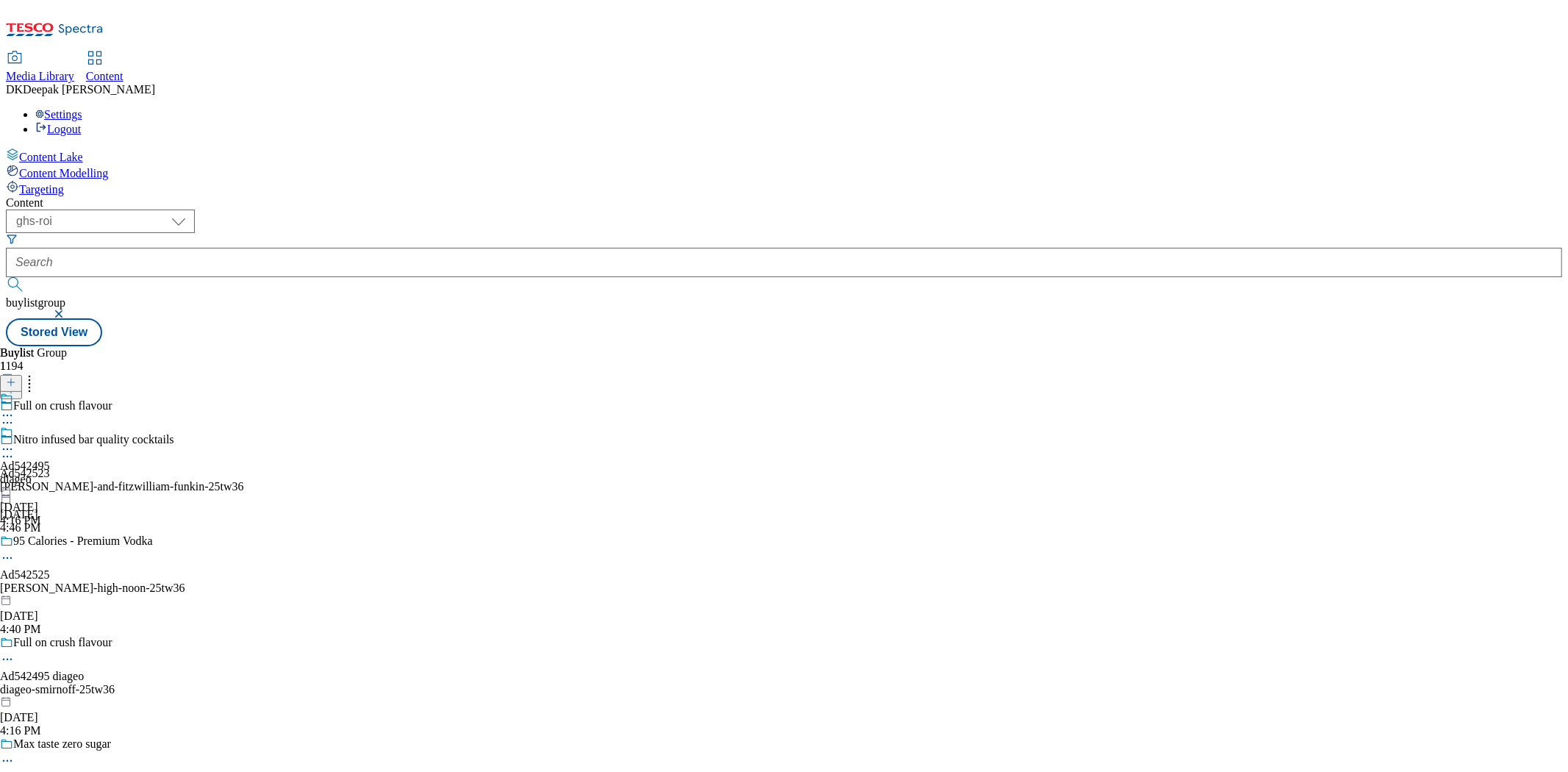
click at [50, 473] on div "diageo" at bounding box center [25, 479] width 50 height 13
click at [15, 442] on icon at bounding box center [7, 449] width 15 height 15
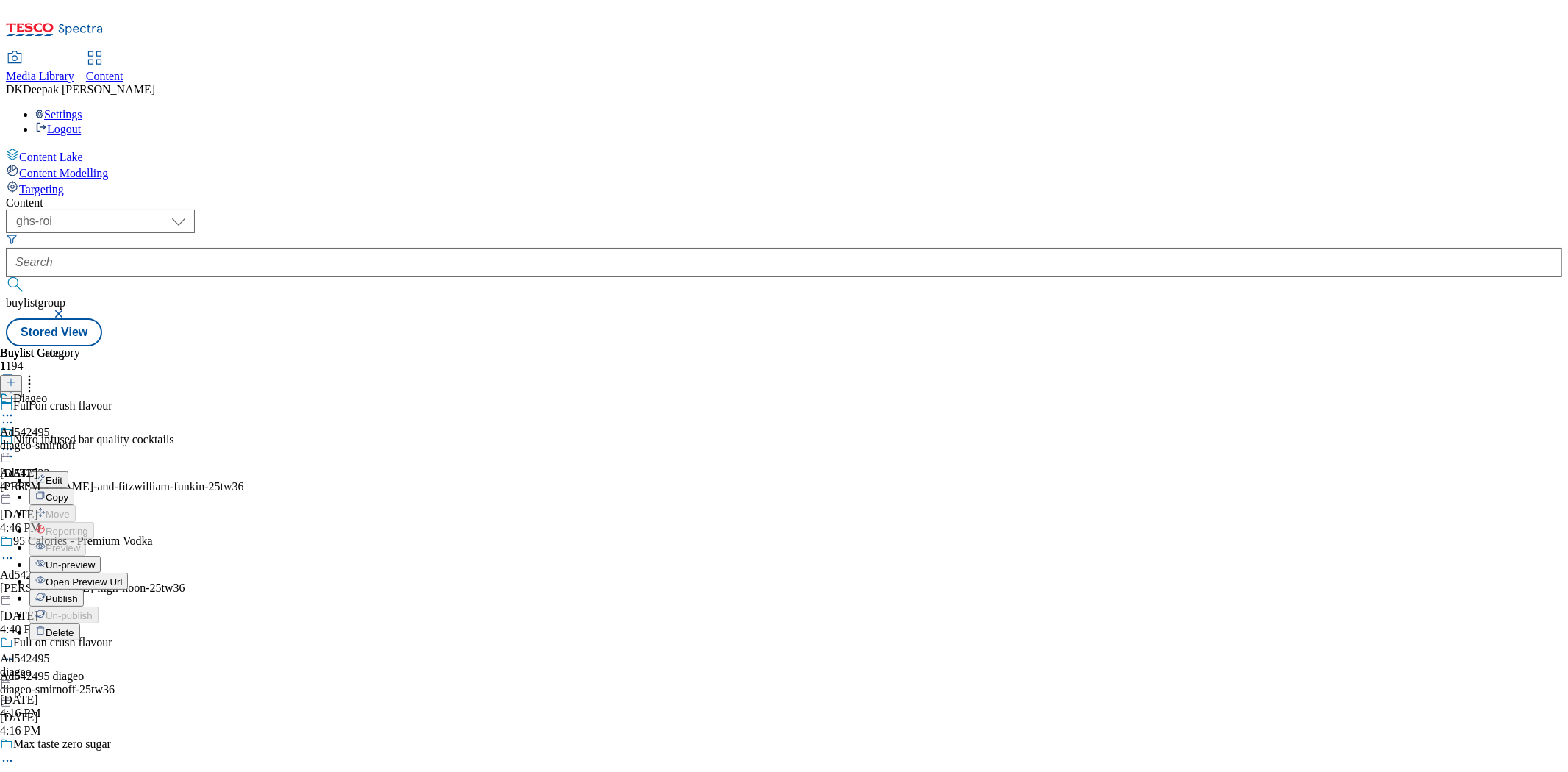
click at [69, 471] on button "Edit" at bounding box center [48, 479] width 39 height 17
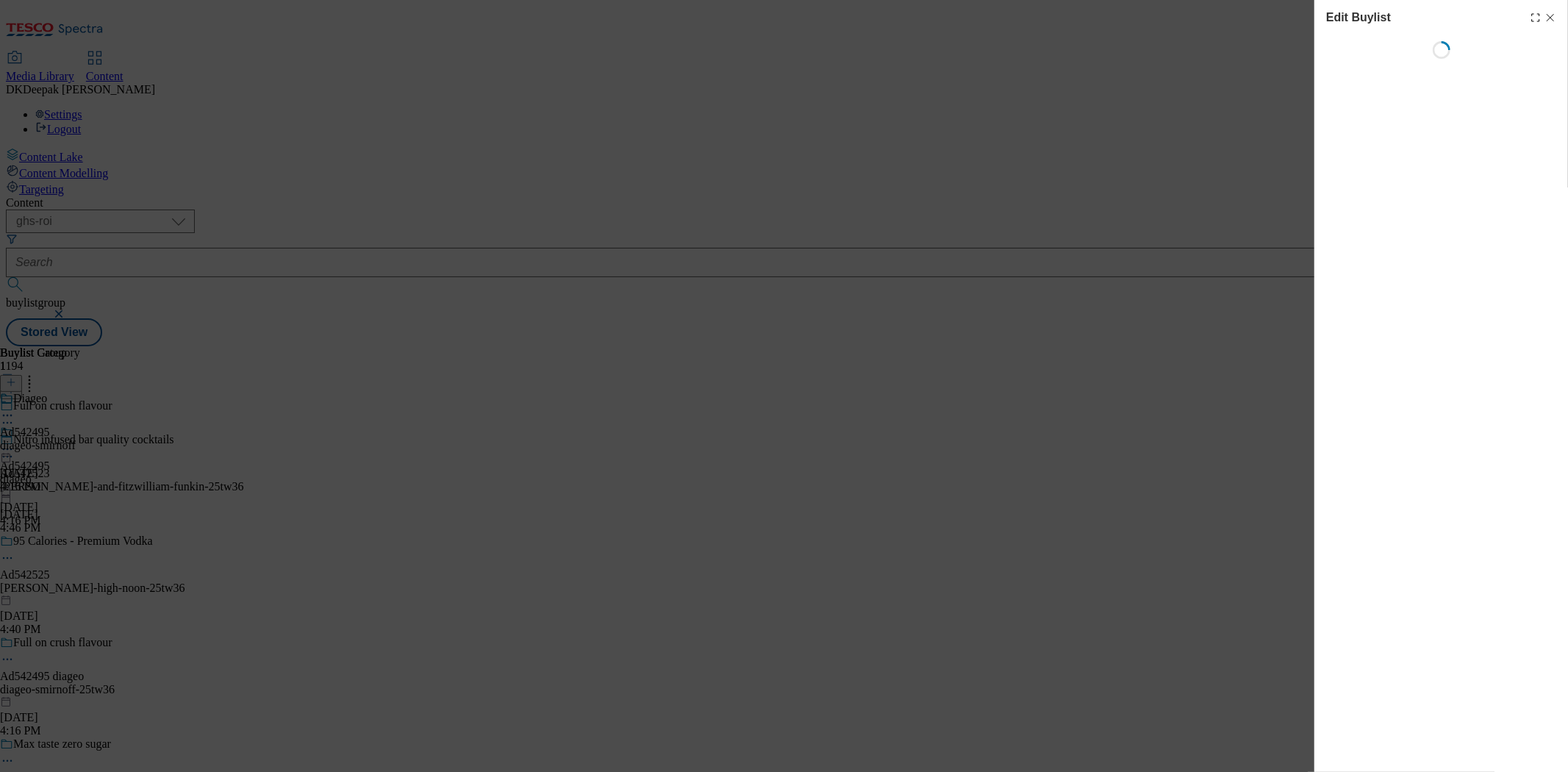
select select "tactical"
select select "supplier funded short term 1-3 weeks"
select select "dunnhumby"
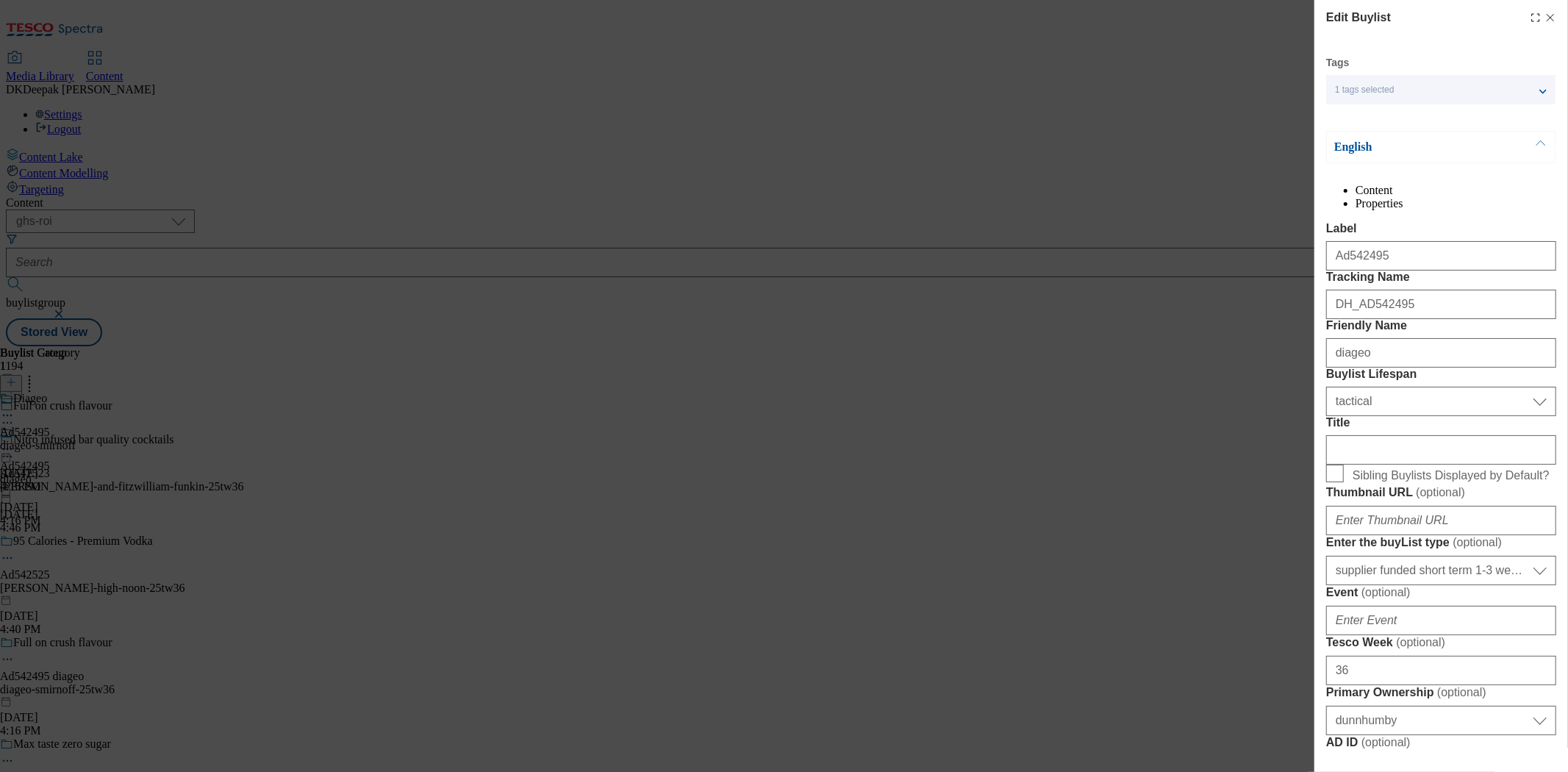
select select "Banner"
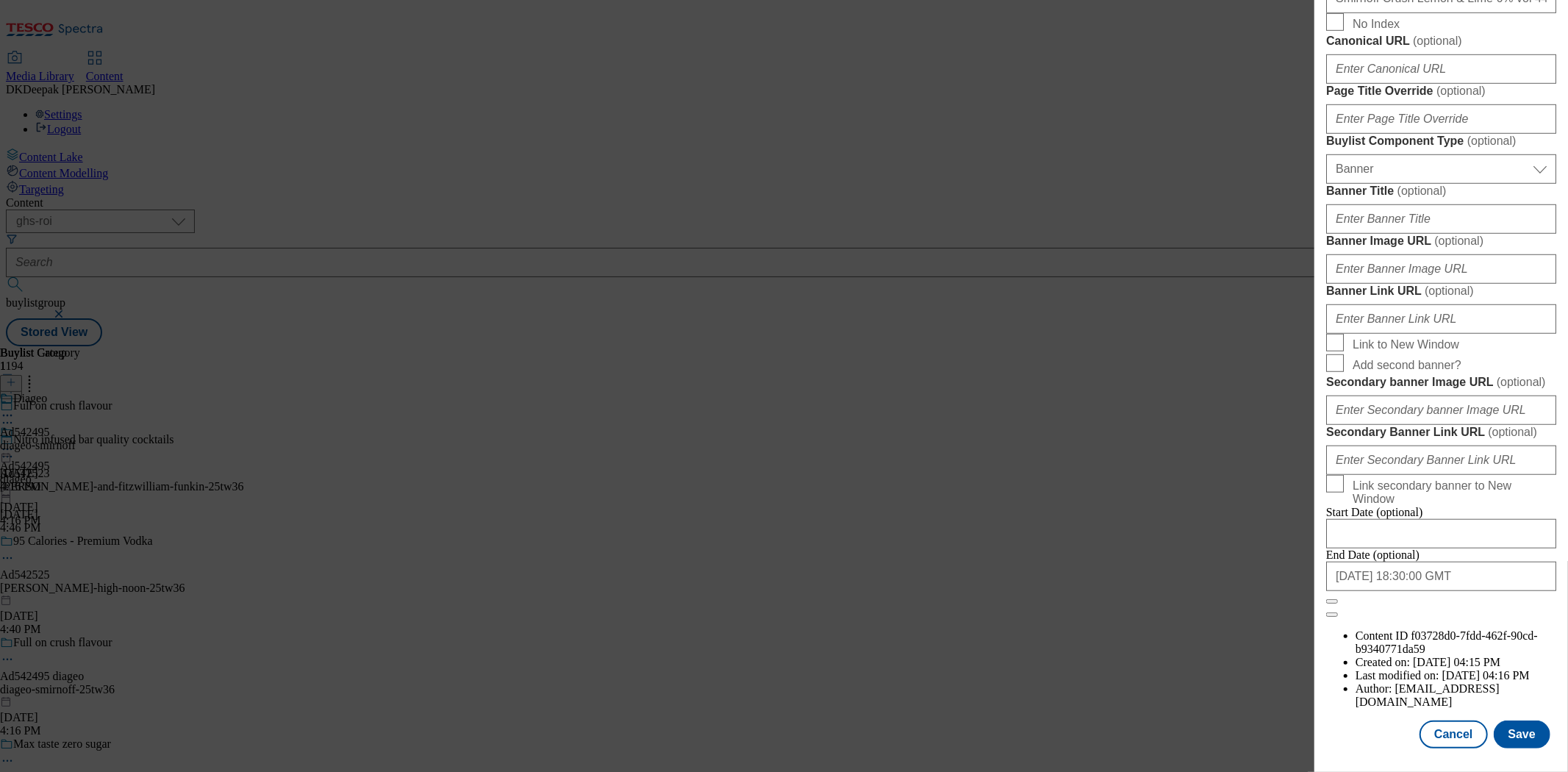
scroll to position [1377, 0]
click at [1444, 721] on button "Cancel" at bounding box center [1453, 734] width 68 height 28
select select "tactical"
select select "supplier funded short term 1-3 weeks"
select select "dunnhumby"
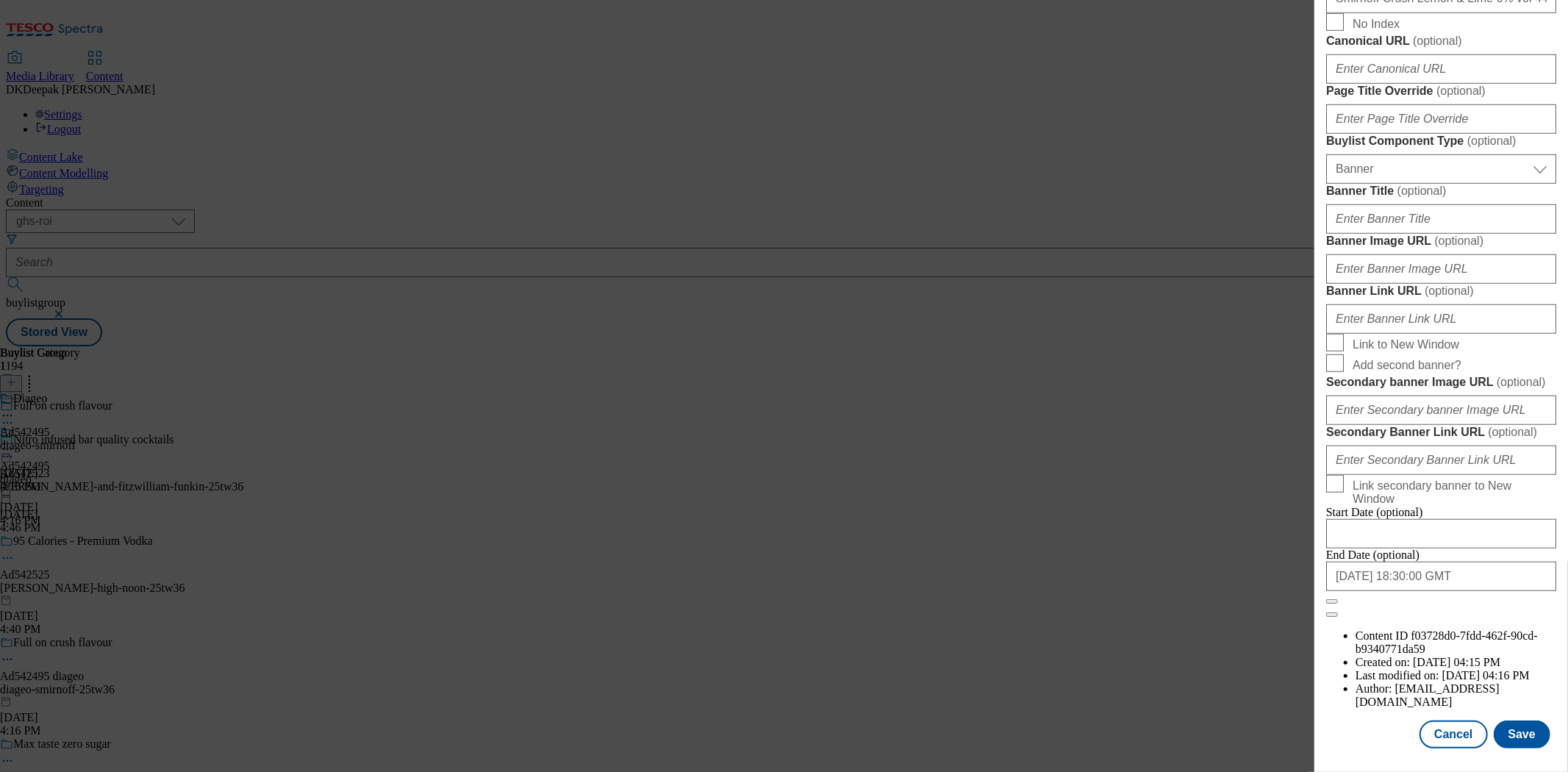
select select "Banner"
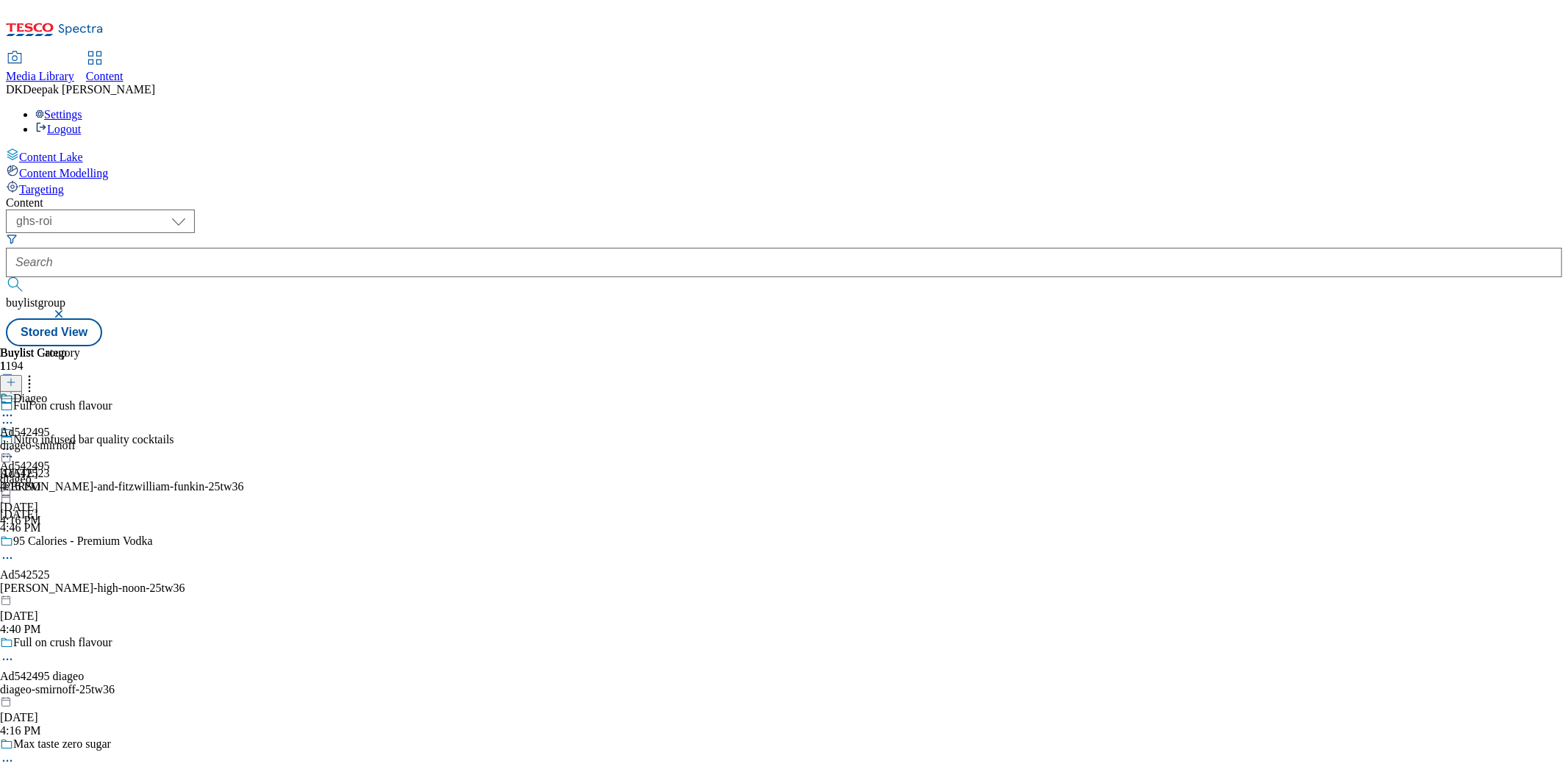
scroll to position [1047, 0]
click at [47, 392] on span "Diageo" at bounding box center [29, 400] width 33 height 16
click at [15, 442] on icon at bounding box center [7, 449] width 15 height 15
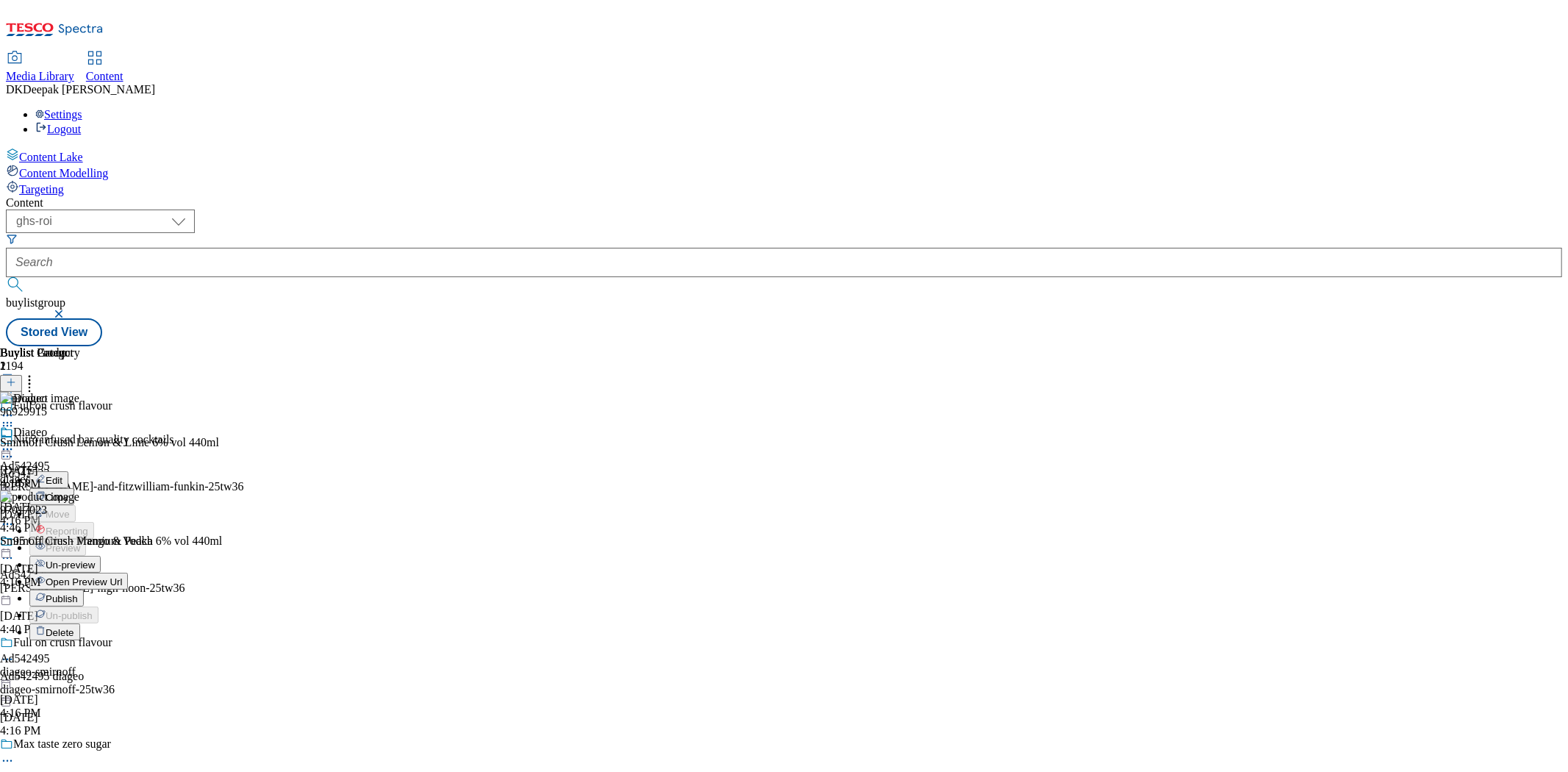
click at [69, 471] on button "Edit" at bounding box center [48, 479] width 39 height 17
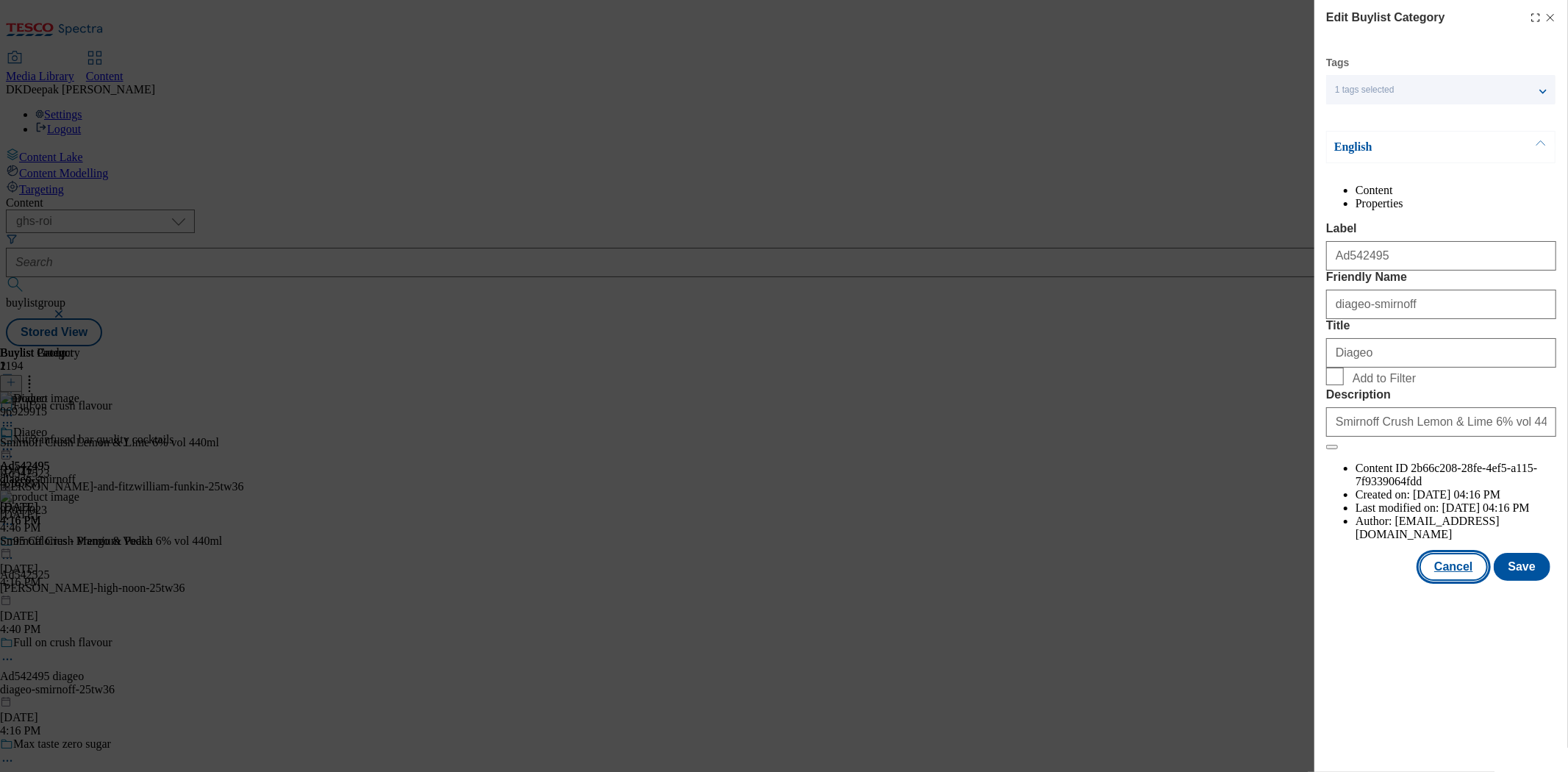
click at [1465, 581] on button "Cancel" at bounding box center [1453, 567] width 68 height 28
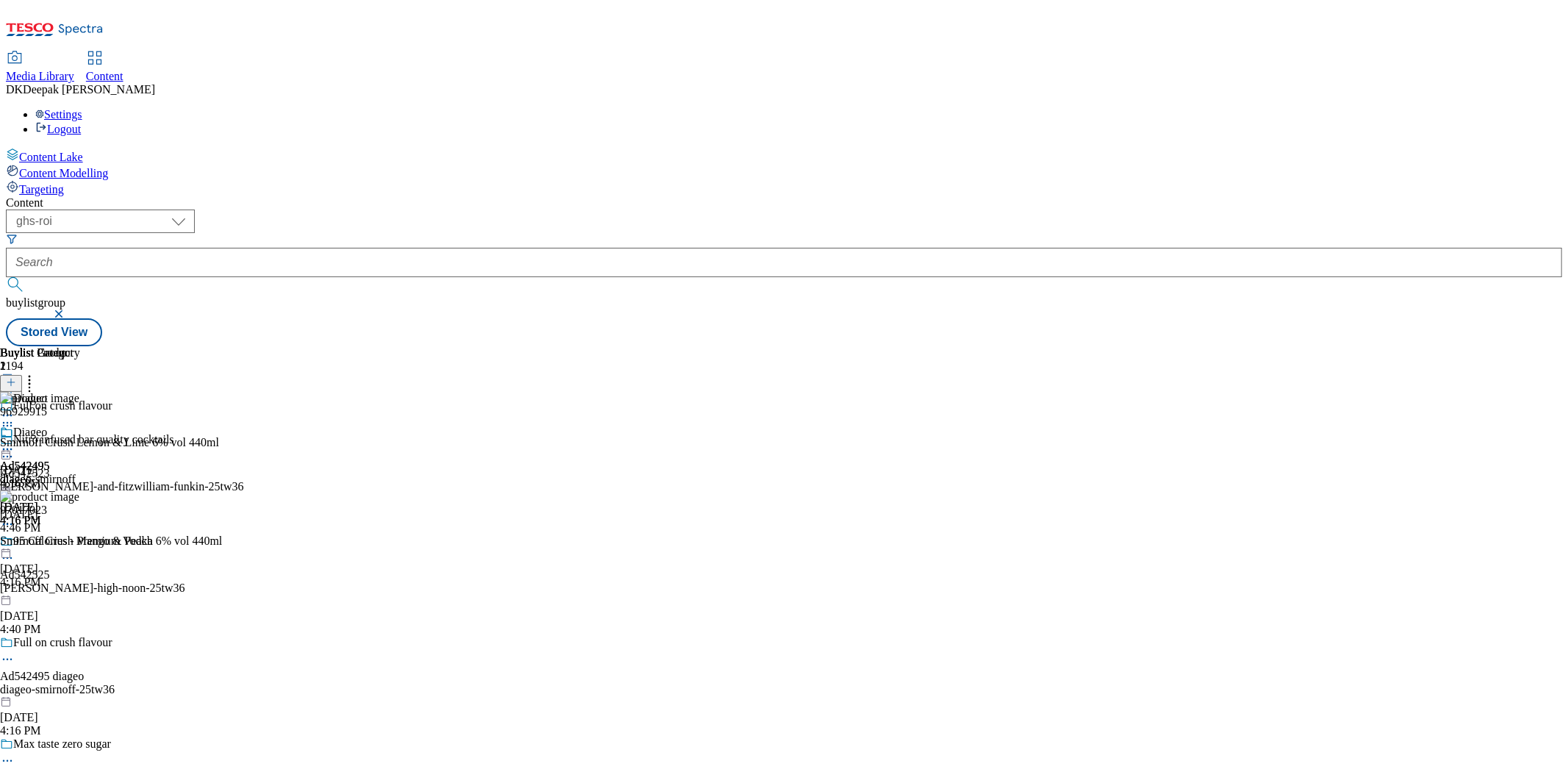
click at [15, 442] on icon at bounding box center [7, 449] width 15 height 15
click at [122, 576] on span "Open Preview Url" at bounding box center [83, 582] width 76 height 11
click at [15, 652] on icon at bounding box center [7, 659] width 15 height 15
click at [69, 682] on button "Edit" at bounding box center [48, 691] width 39 height 17
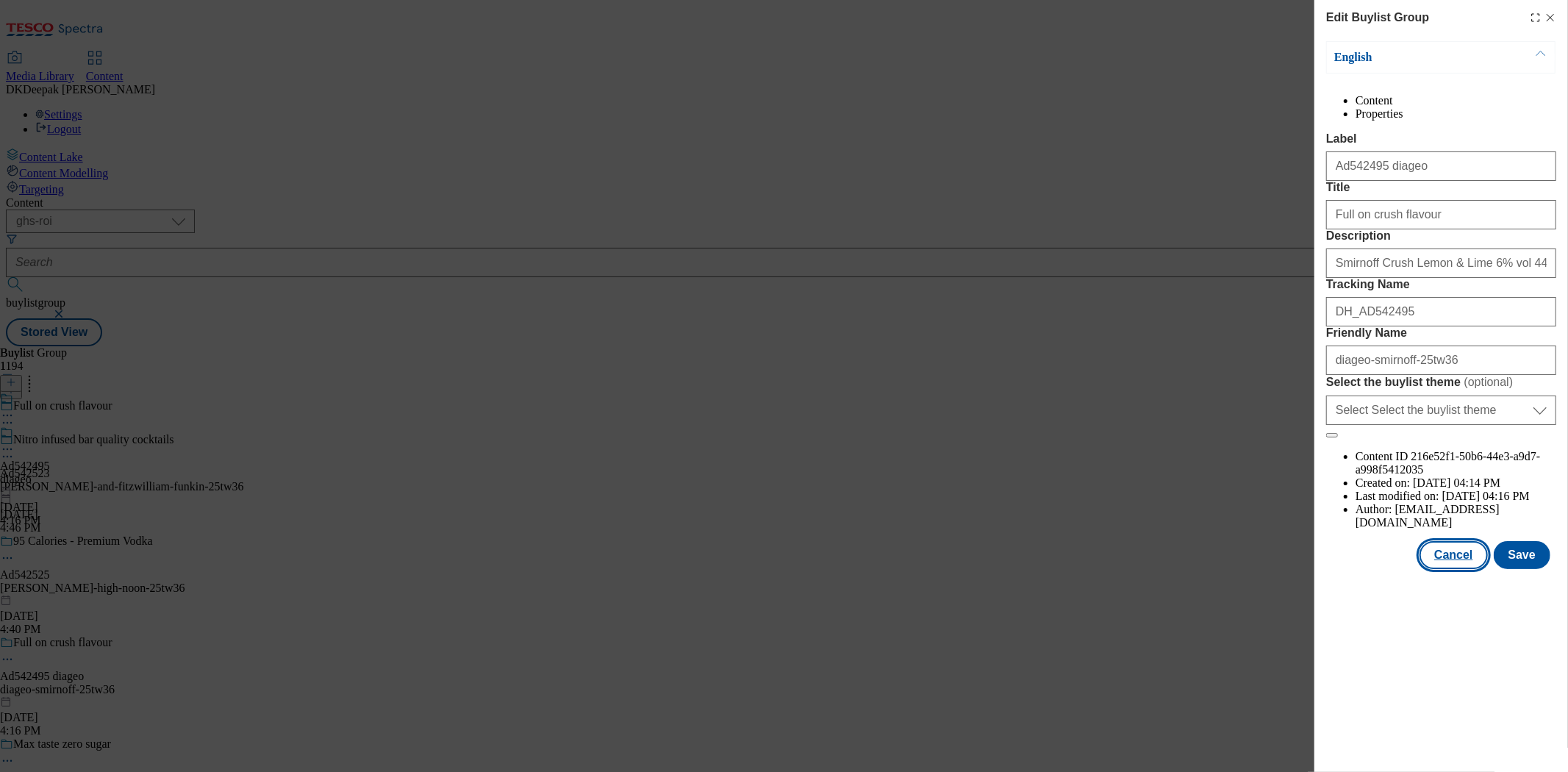
click at [1467, 569] on button "Cancel" at bounding box center [1453, 555] width 68 height 28
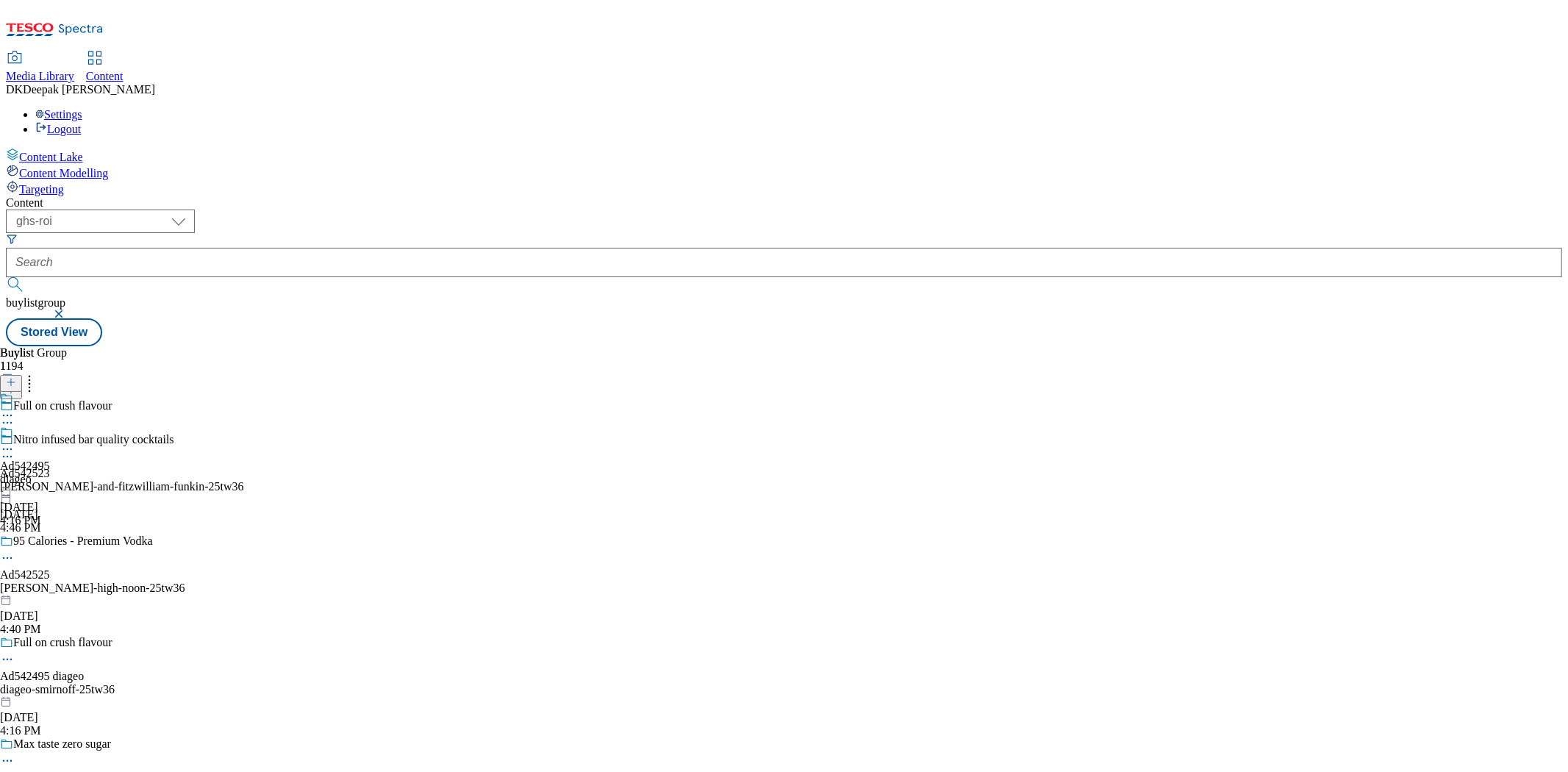
click at [50, 473] on div "diageo" at bounding box center [25, 479] width 50 height 13
click at [15, 408] on icon at bounding box center [7, 415] width 15 height 15
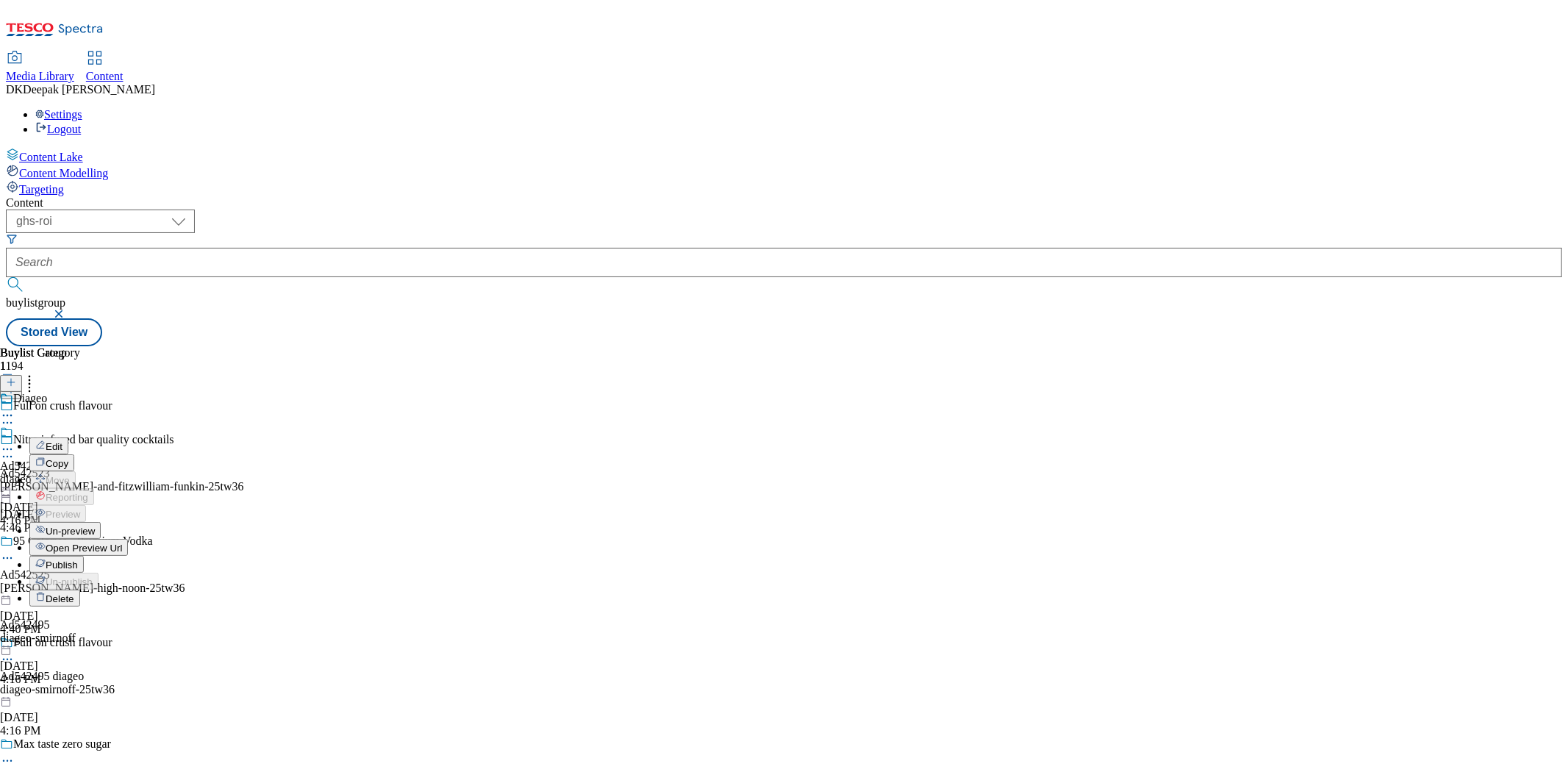
click at [84, 556] on button "Publish" at bounding box center [56, 564] width 54 height 17
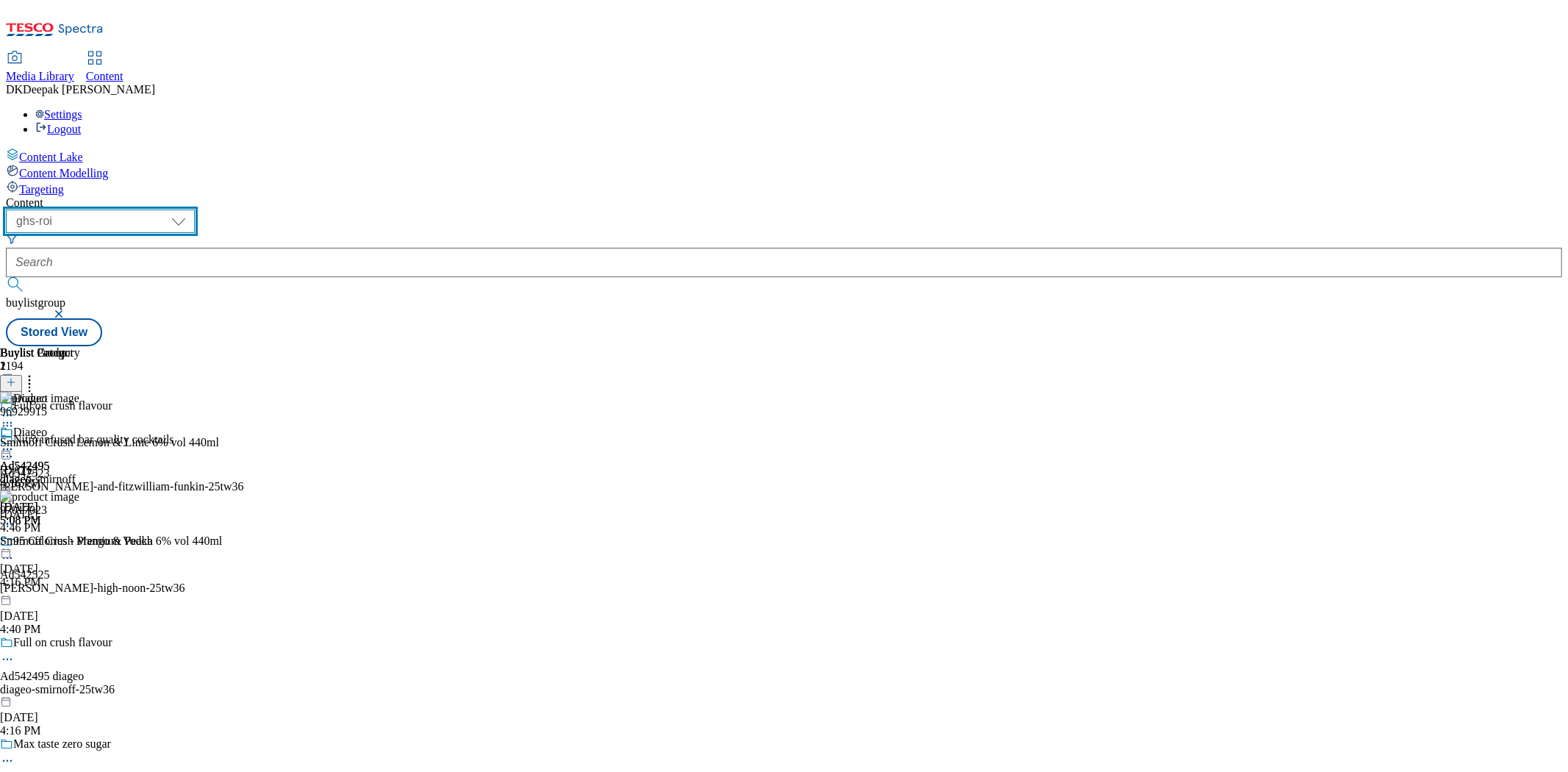
click at [195, 209] on select "ghs-roi ghs-[GEOGRAPHIC_DATA]" at bounding box center [100, 220] width 189 height 23
select select "ghs-[GEOGRAPHIC_DATA]"
click at [191, 209] on select "ghs-roi ghs-[GEOGRAPHIC_DATA]" at bounding box center [100, 220] width 189 height 23
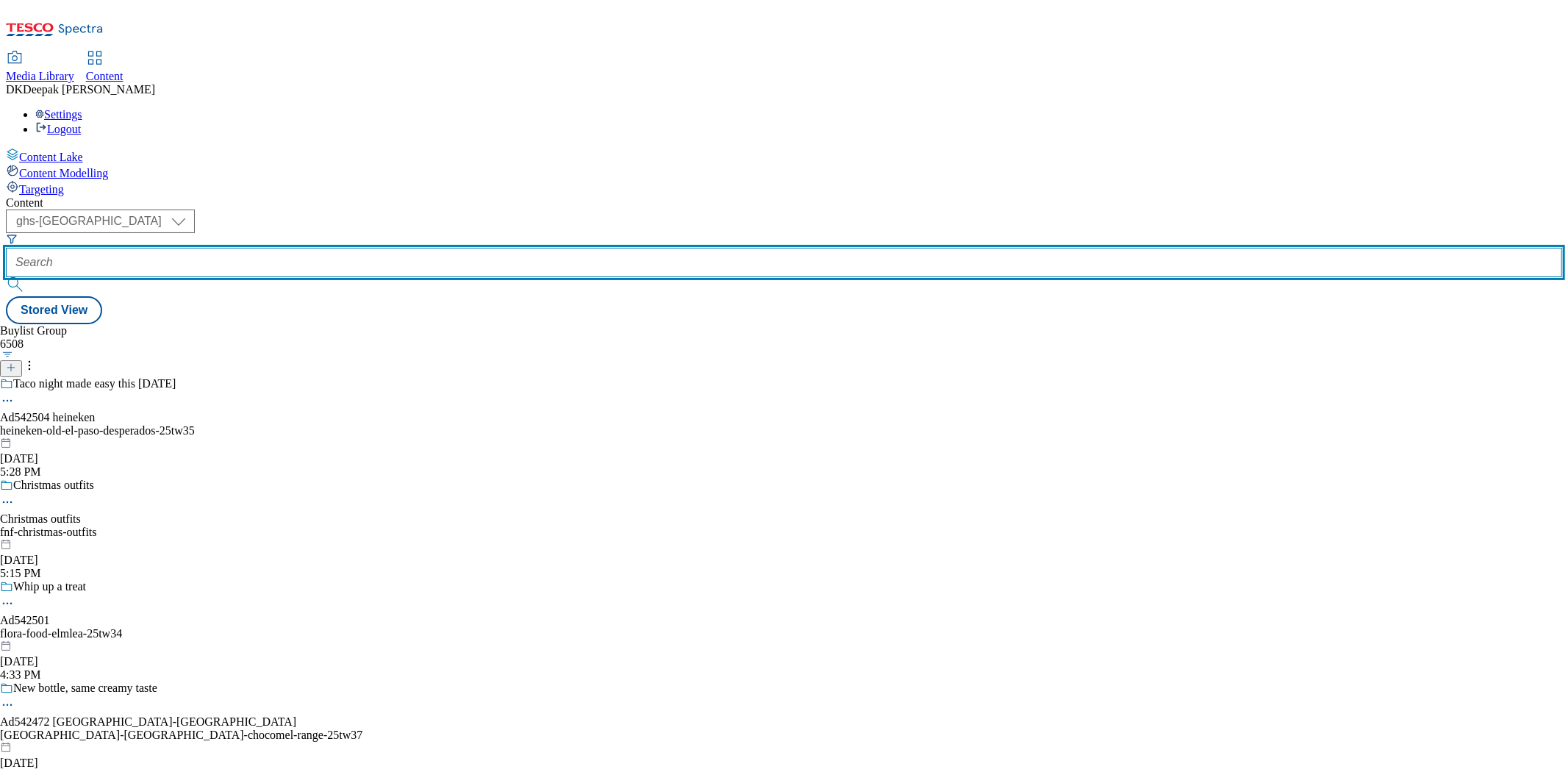
click at [333, 248] on input "text" at bounding box center [784, 262] width 1557 height 29
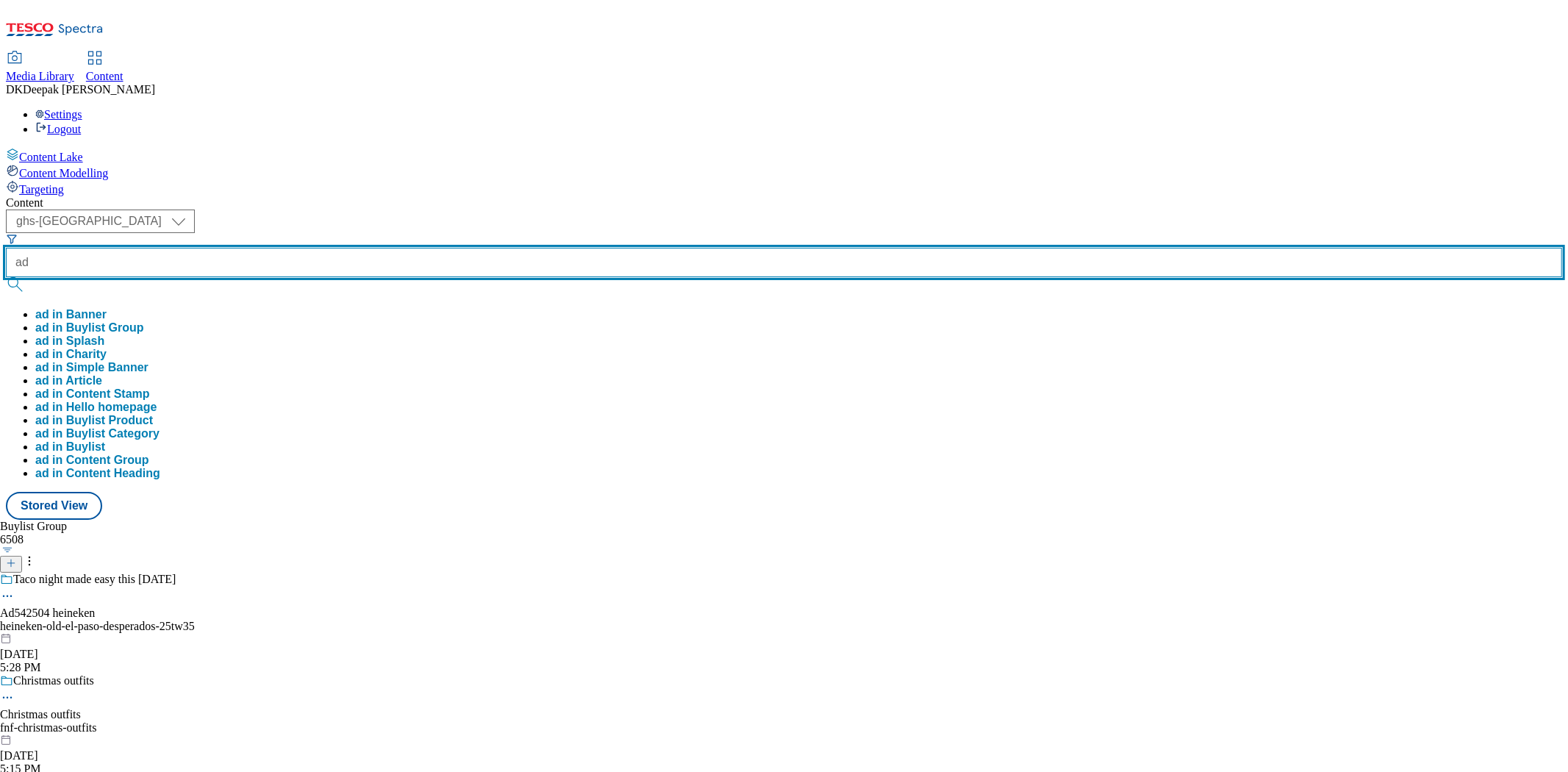
type input "ad"
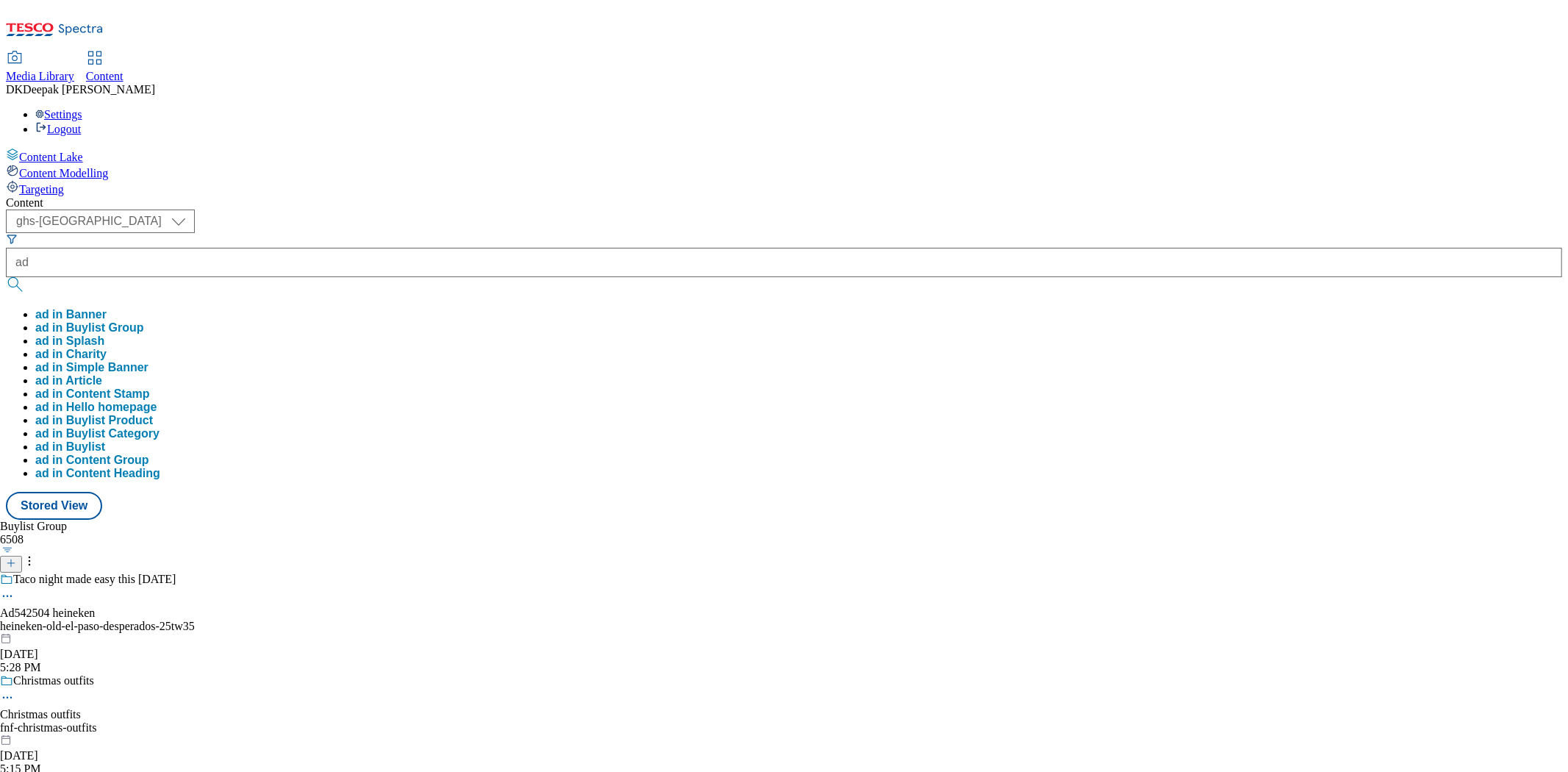
click at [664, 520] on div "Buylist Group 6508 Taco night made easy this [DATE] Ad542504 heineken heineken-…" at bounding box center [784, 520] width 1557 height 0
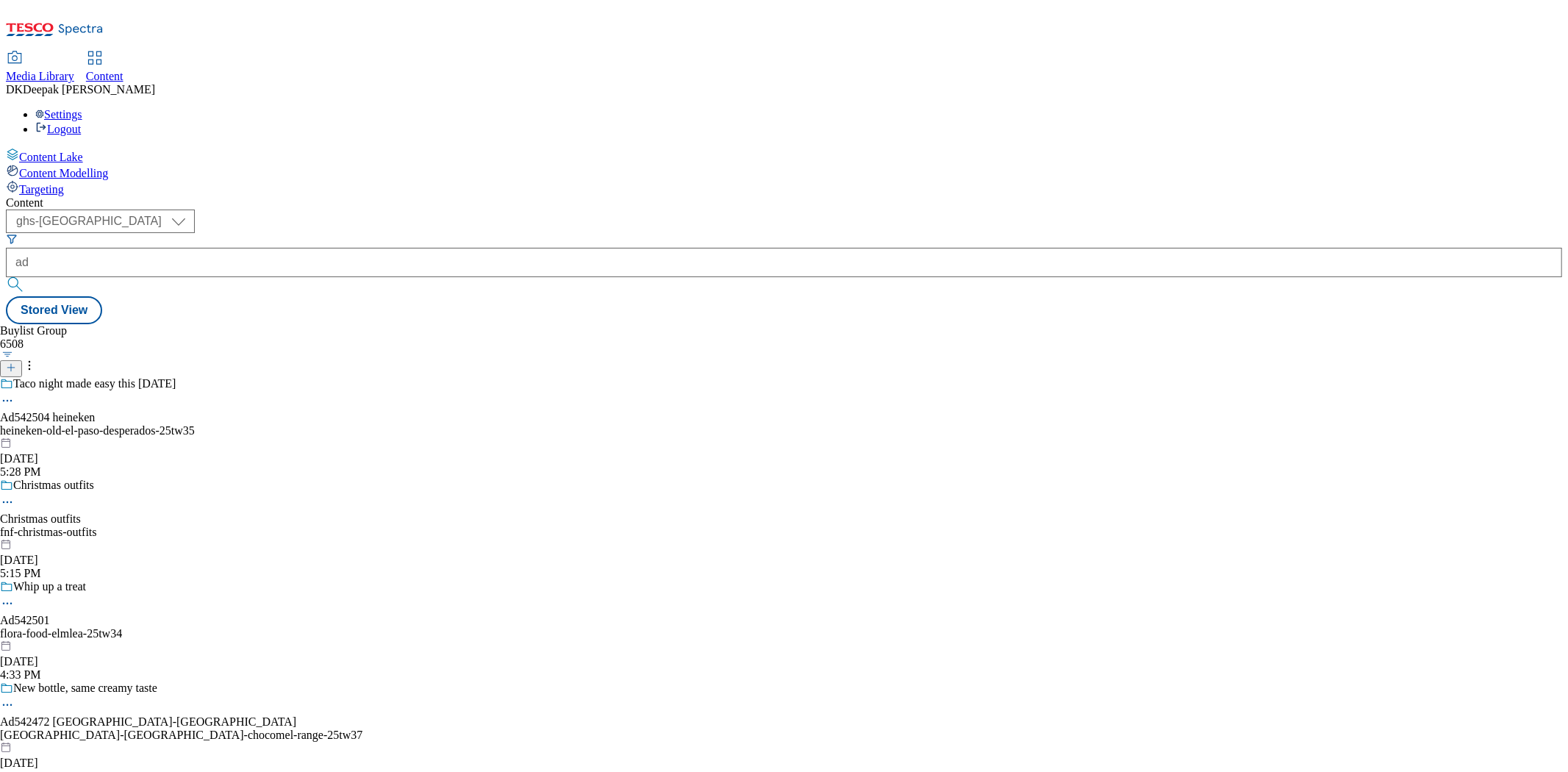
click at [16, 363] on icon at bounding box center [11, 368] width 10 height 10
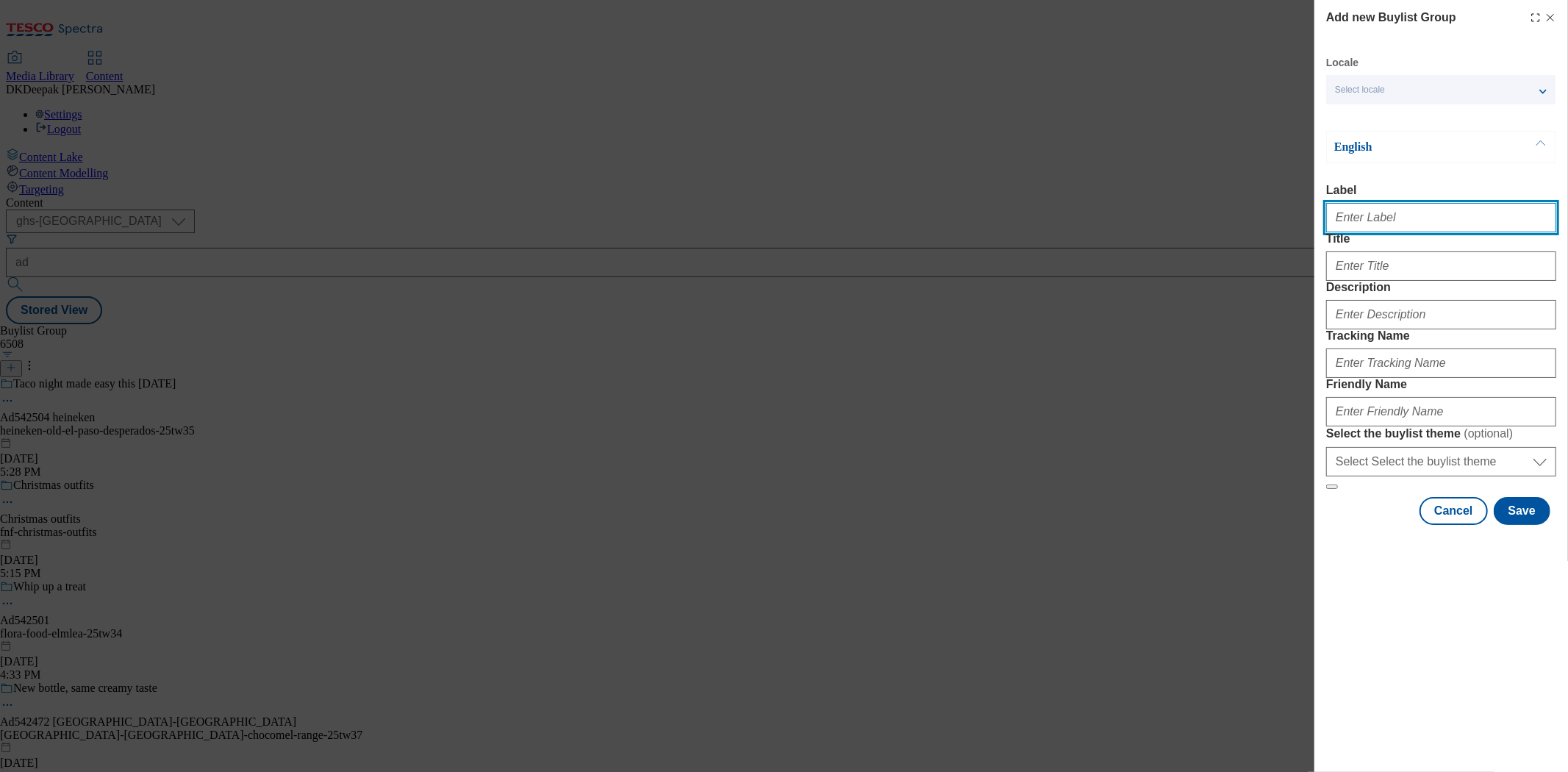
click at [1402, 232] on input "Label" at bounding box center [1441, 218] width 230 height 29
paste input "Ad542560"
type input "Ad542560"
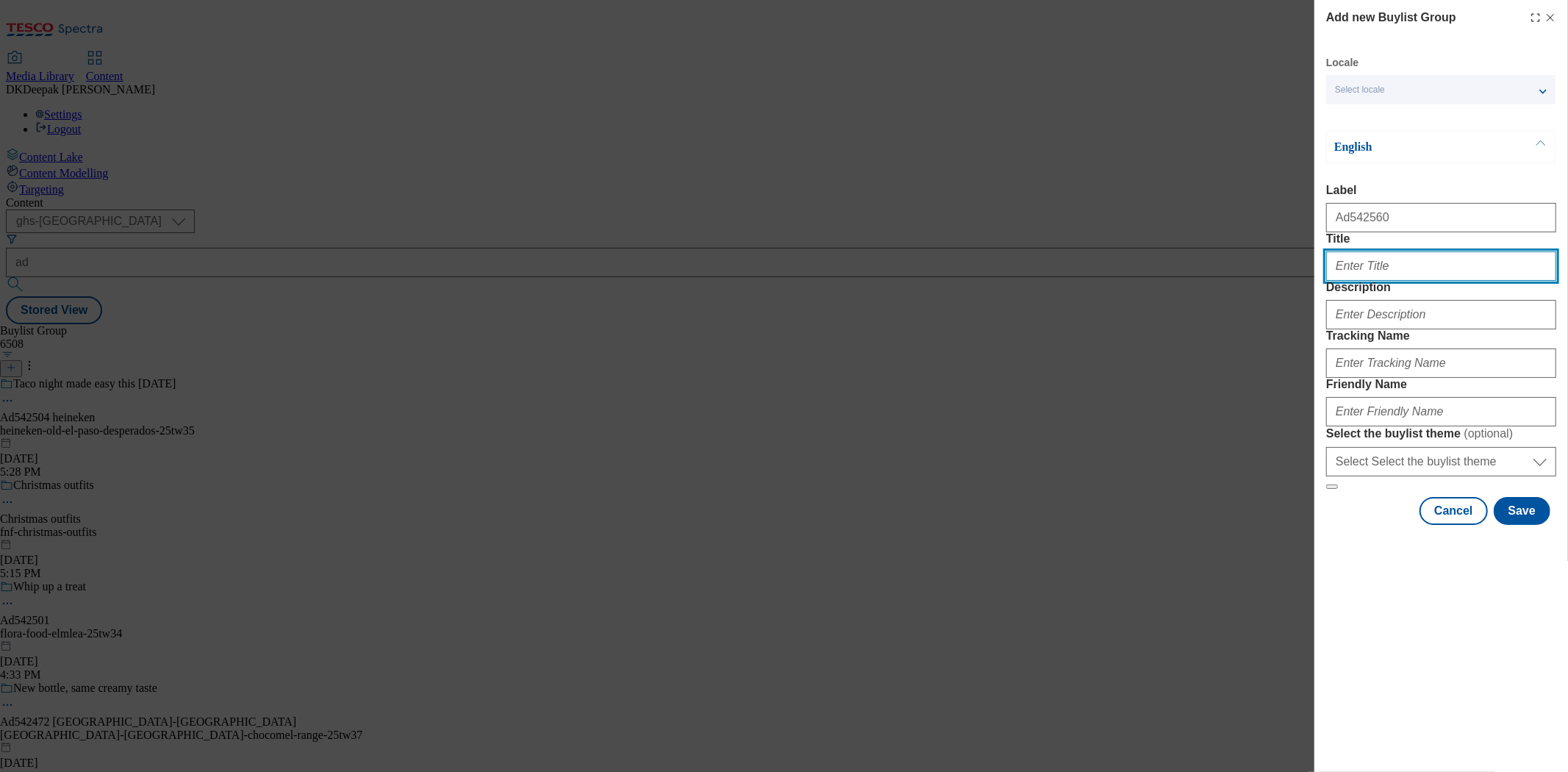
click at [1439, 280] on input "Title" at bounding box center [1441, 266] width 230 height 29
paste input "Easy to open. Easy to pour. Easy to store."
type input "Easy to open. Easy to pour. Easy to store."
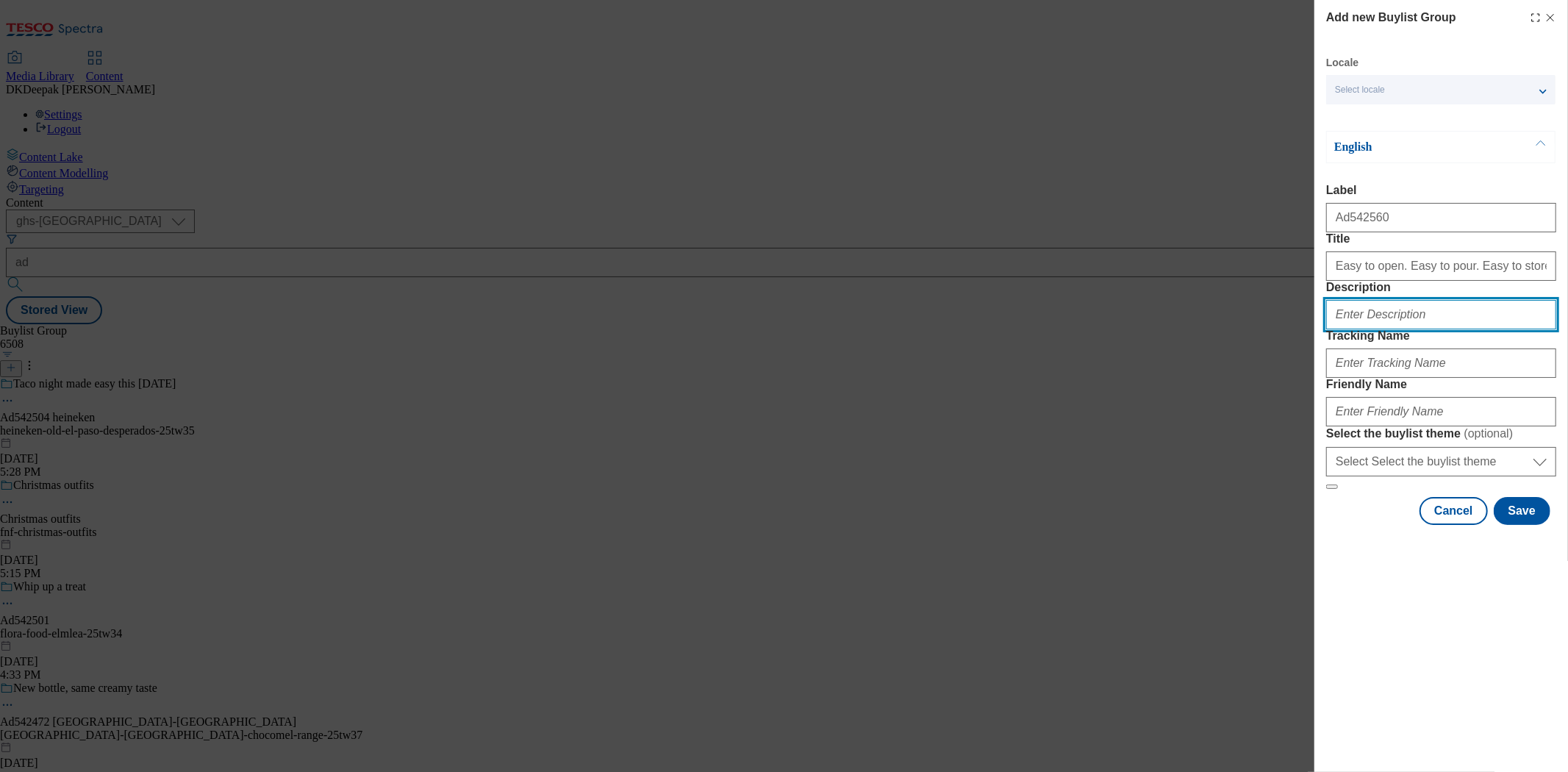
click at [1396, 329] on input "Description" at bounding box center [1441, 315] width 230 height 29
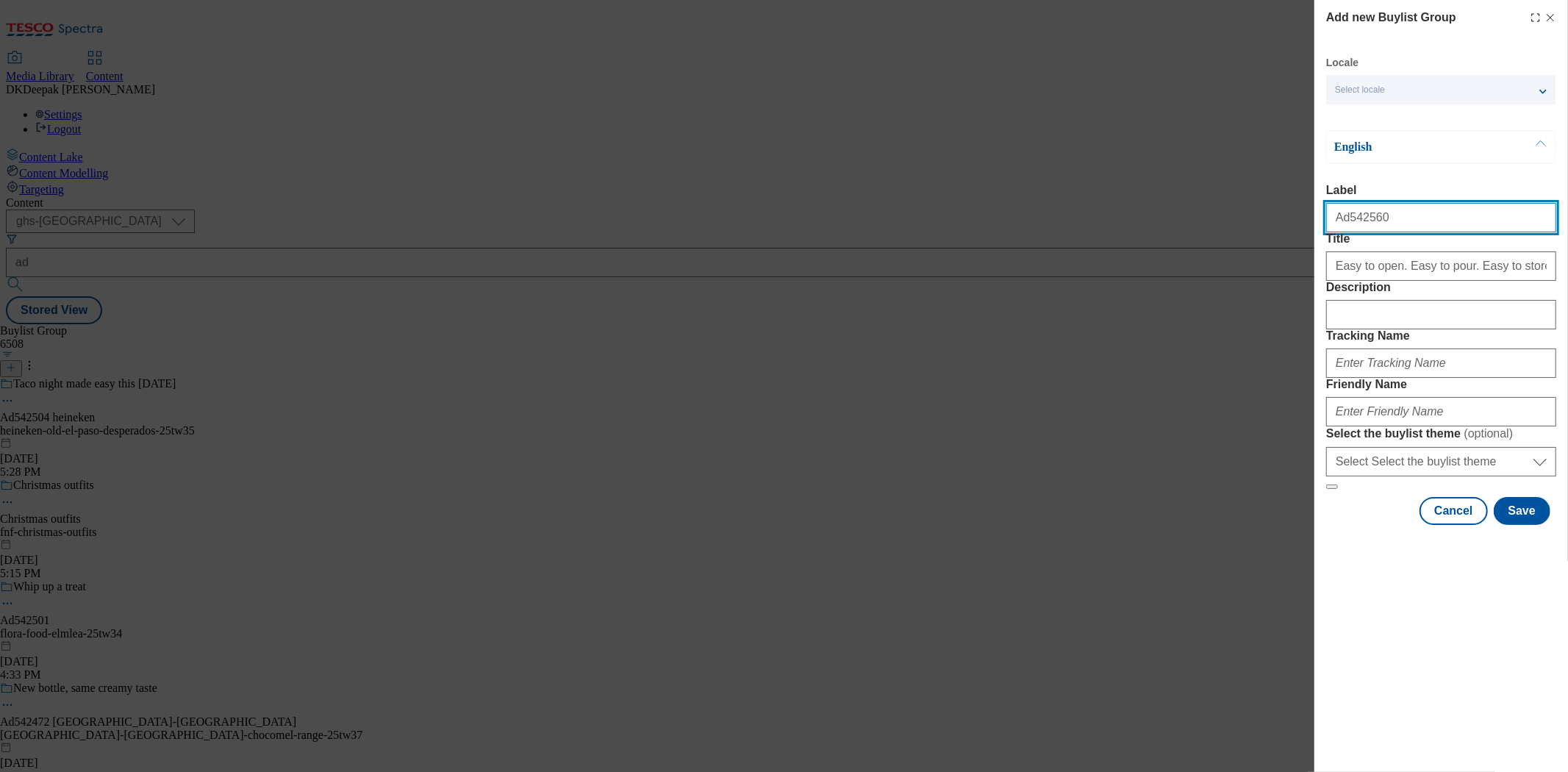
click at [1352, 226] on input "Ad542560" at bounding box center [1441, 218] width 230 height 29
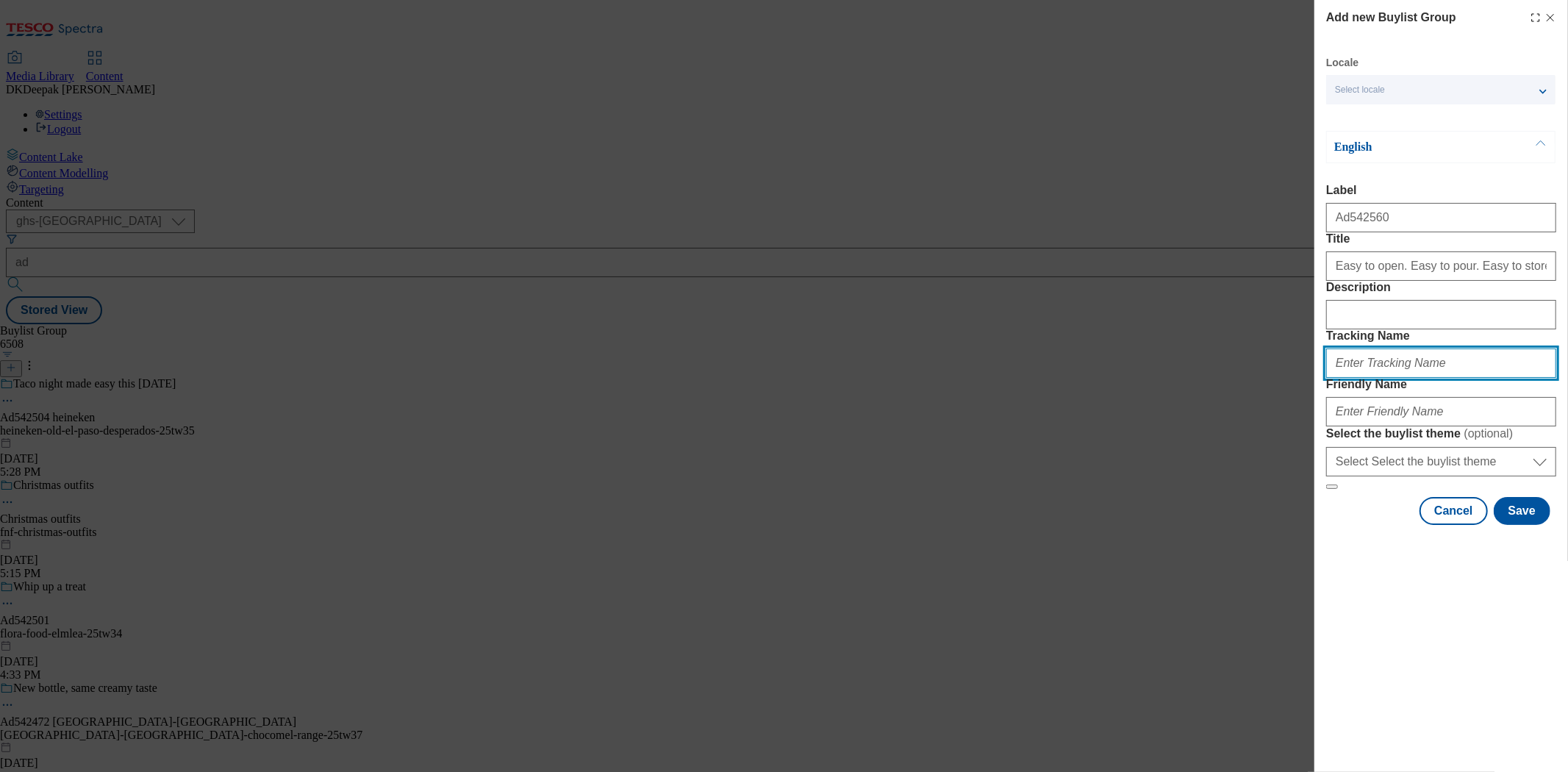
click at [1404, 378] on input "Tracking Name" at bounding box center [1441, 363] width 230 height 29
paste input "Ad542560"
click at [1366, 378] on input "DH_Ad542560" at bounding box center [1441, 363] width 230 height 29
type input "DH_AD542560"
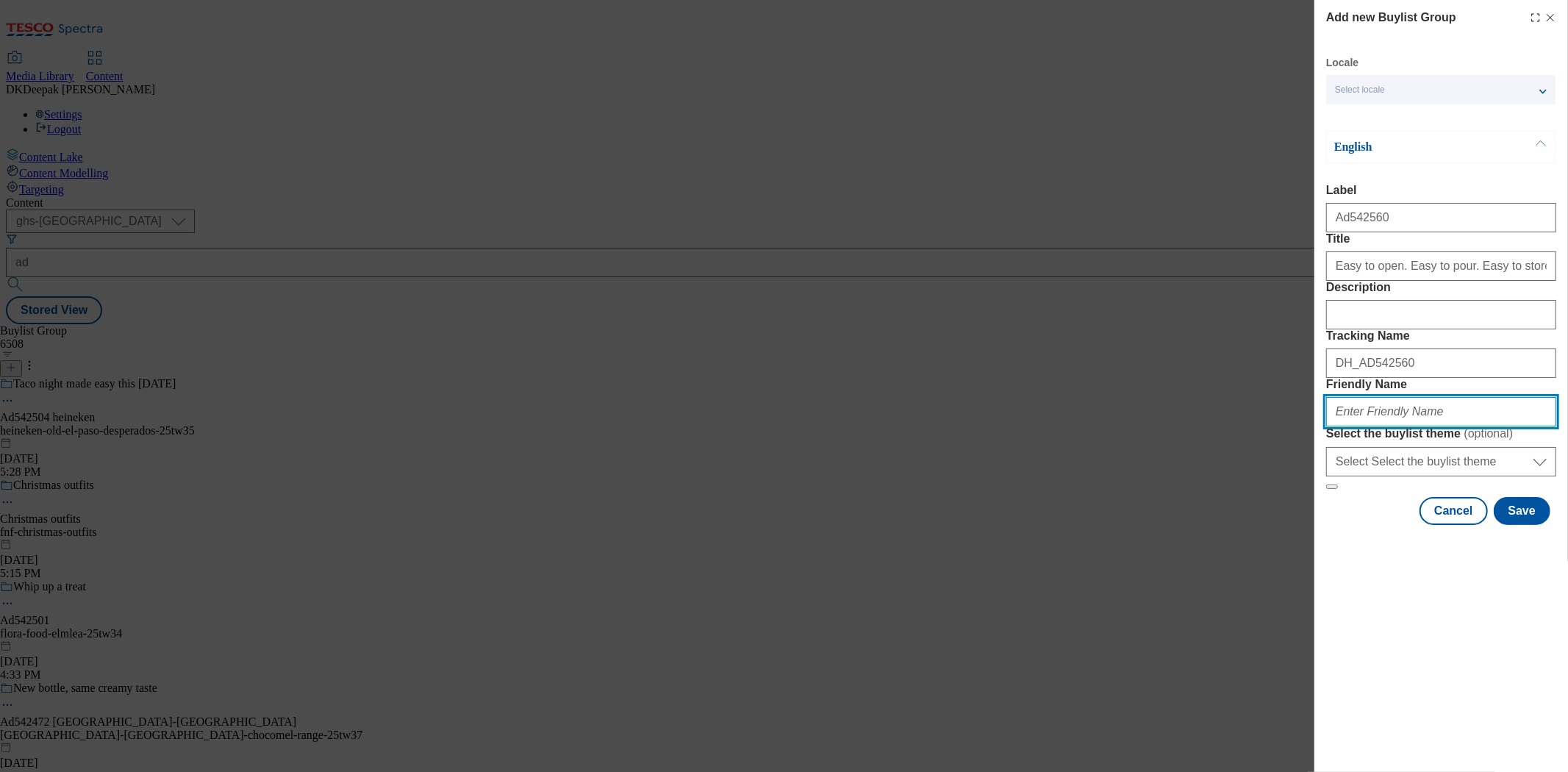
click at [1396, 426] on input "Friendly Name" at bounding box center [1441, 412] width 230 height 29
paste input "TeamInspireUnica"
drag, startPoint x: 1336, startPoint y: 512, endPoint x: 1307, endPoint y: 513, distance: 29.0
click at [1307, 513] on div "Add new Buylist Group Locale Select locale English Welsh English Label Ad542560…" at bounding box center [784, 386] width 1568 height 772
drag, startPoint x: 1438, startPoint y: 513, endPoint x: 1223, endPoint y: 502, distance: 215.3
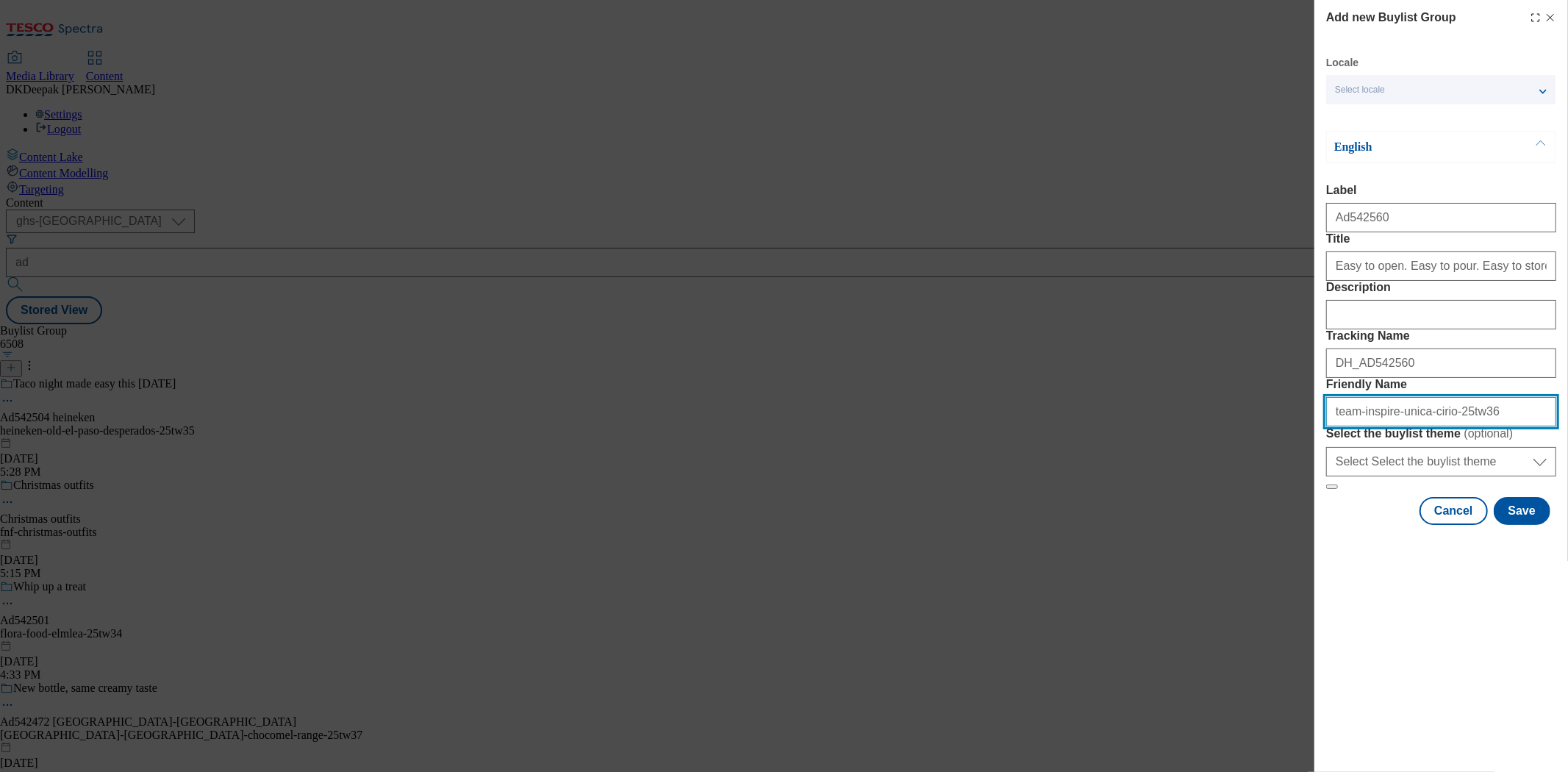
click at [1223, 502] on div "Add new Buylist Group Locale Select locale English Welsh English Label Ad542560…" at bounding box center [784, 386] width 1568 height 772
type input "team-inspire-unica-cirio-25tw36"
click at [1513, 716] on div "Add new Buylist Group Locale Select locale English Welsh English Label Ad542560…" at bounding box center [1442, 386] width 254 height 772
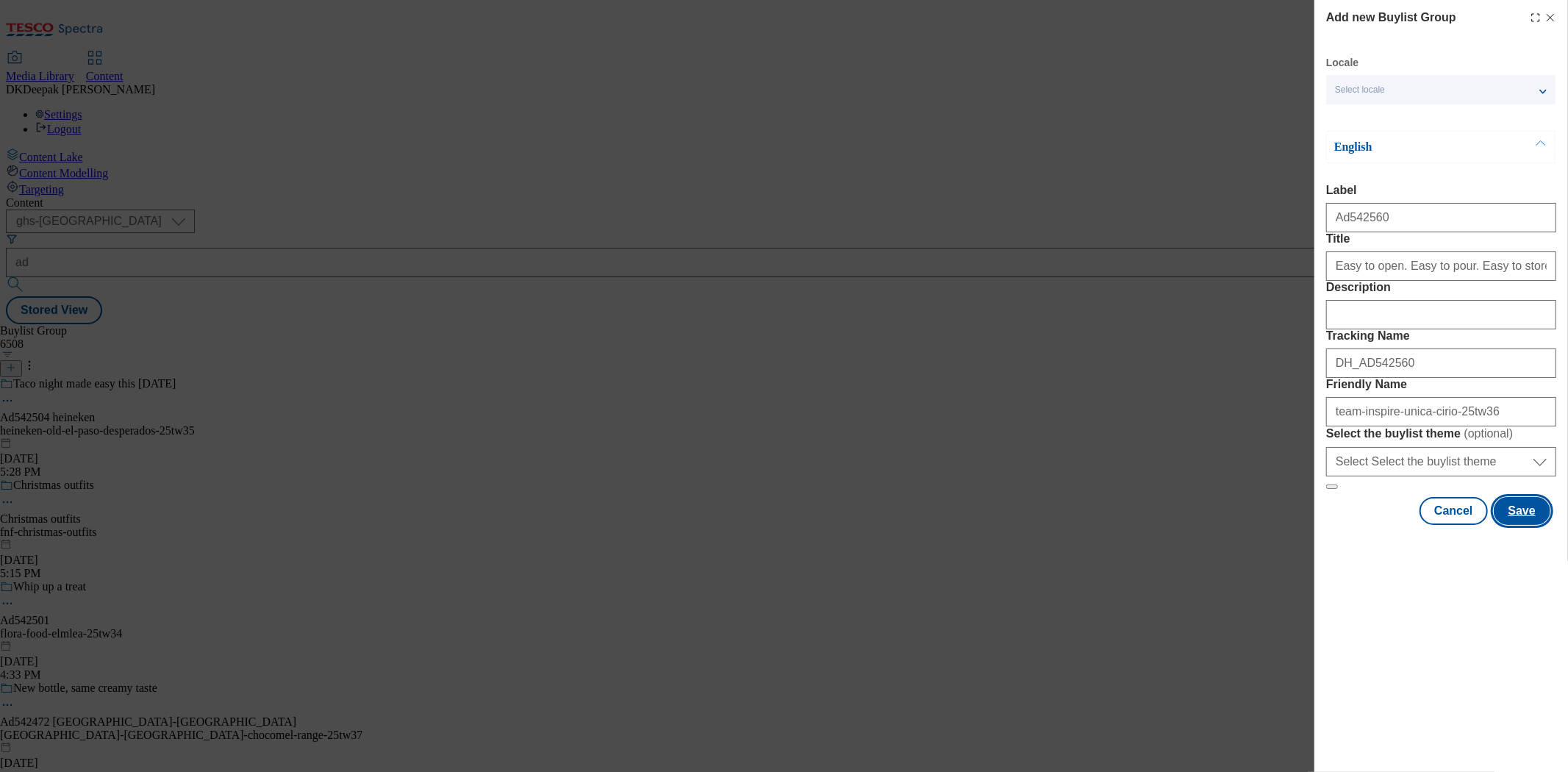
click at [1523, 525] on button "Save" at bounding box center [1523, 510] width 57 height 28
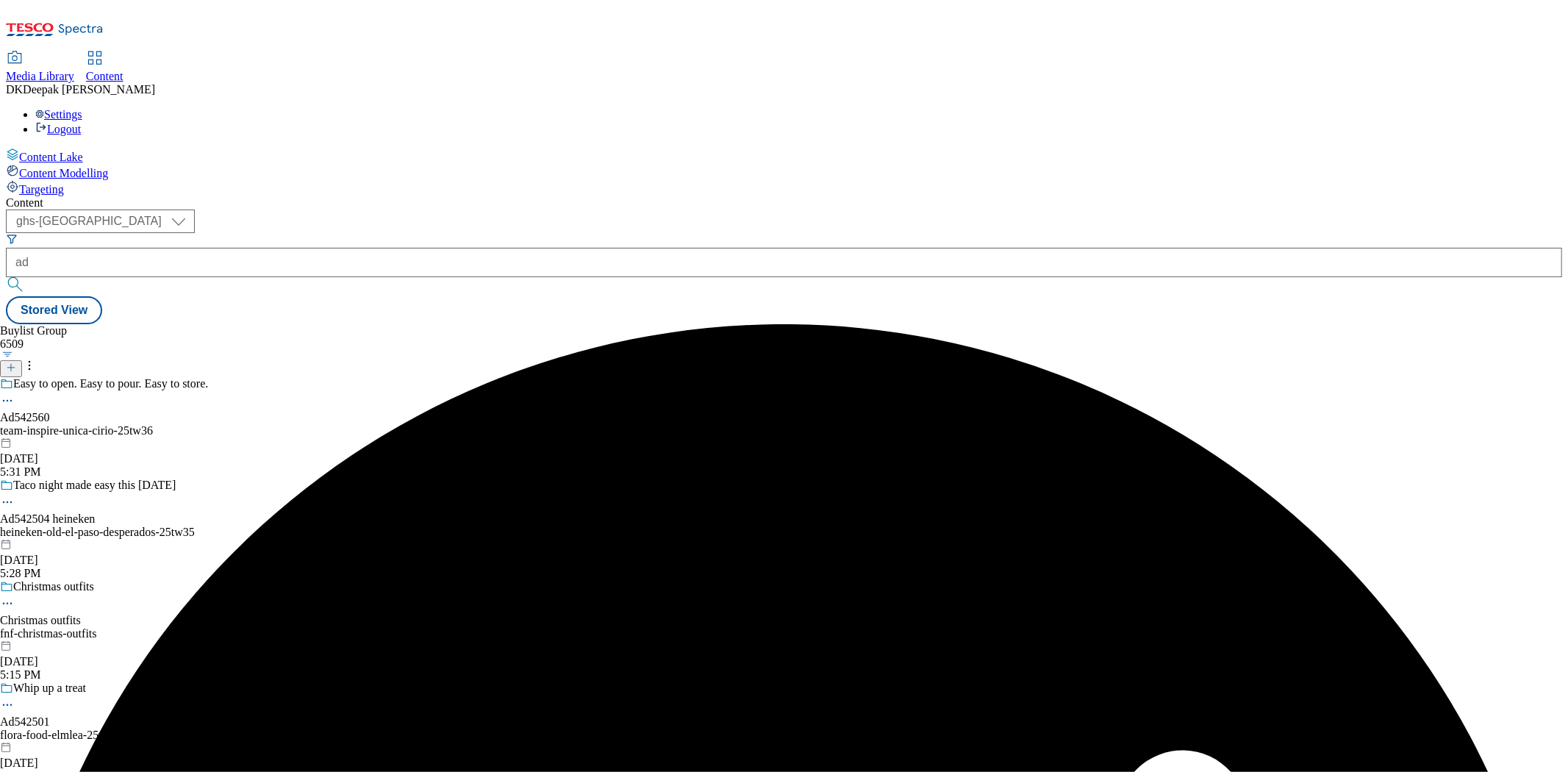
click at [363, 425] on div "team-inspire-unica-cirio-25tw36" at bounding box center [181, 431] width 363 height 13
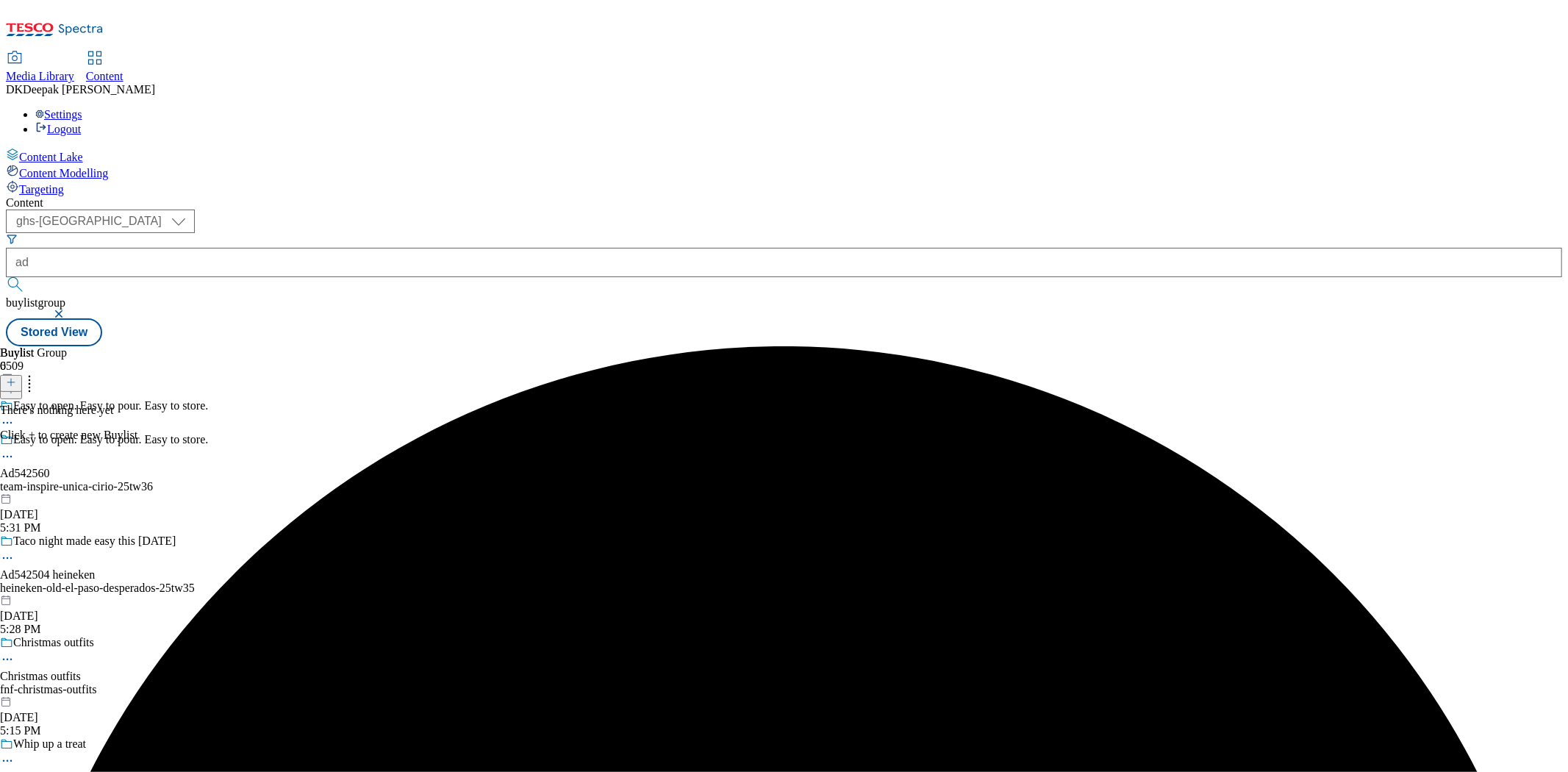
click at [16, 377] on icon at bounding box center [11, 383] width 10 height 10
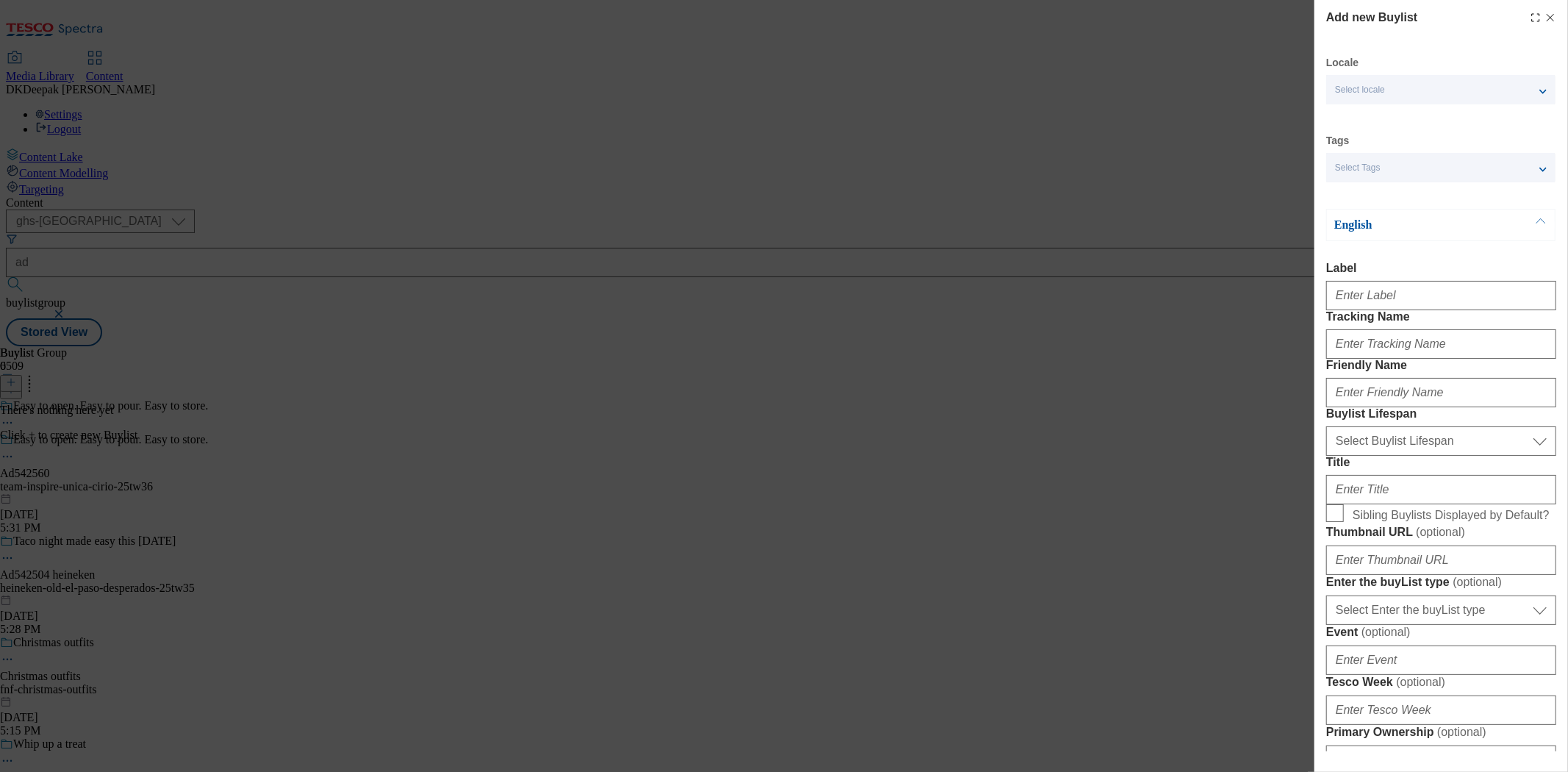
drag, startPoint x: 1248, startPoint y: 270, endPoint x: 1324, endPoint y: 270, distance: 76.0
click at [1247, 270] on div "Add new Buylist Locale Select locale English Welsh Tags Select Tags fnf marketp…" at bounding box center [784, 386] width 1568 height 772
click at [1432, 289] on input "Label" at bounding box center [1441, 295] width 230 height 29
paste input "Ad542560"
type input "Ad542560"
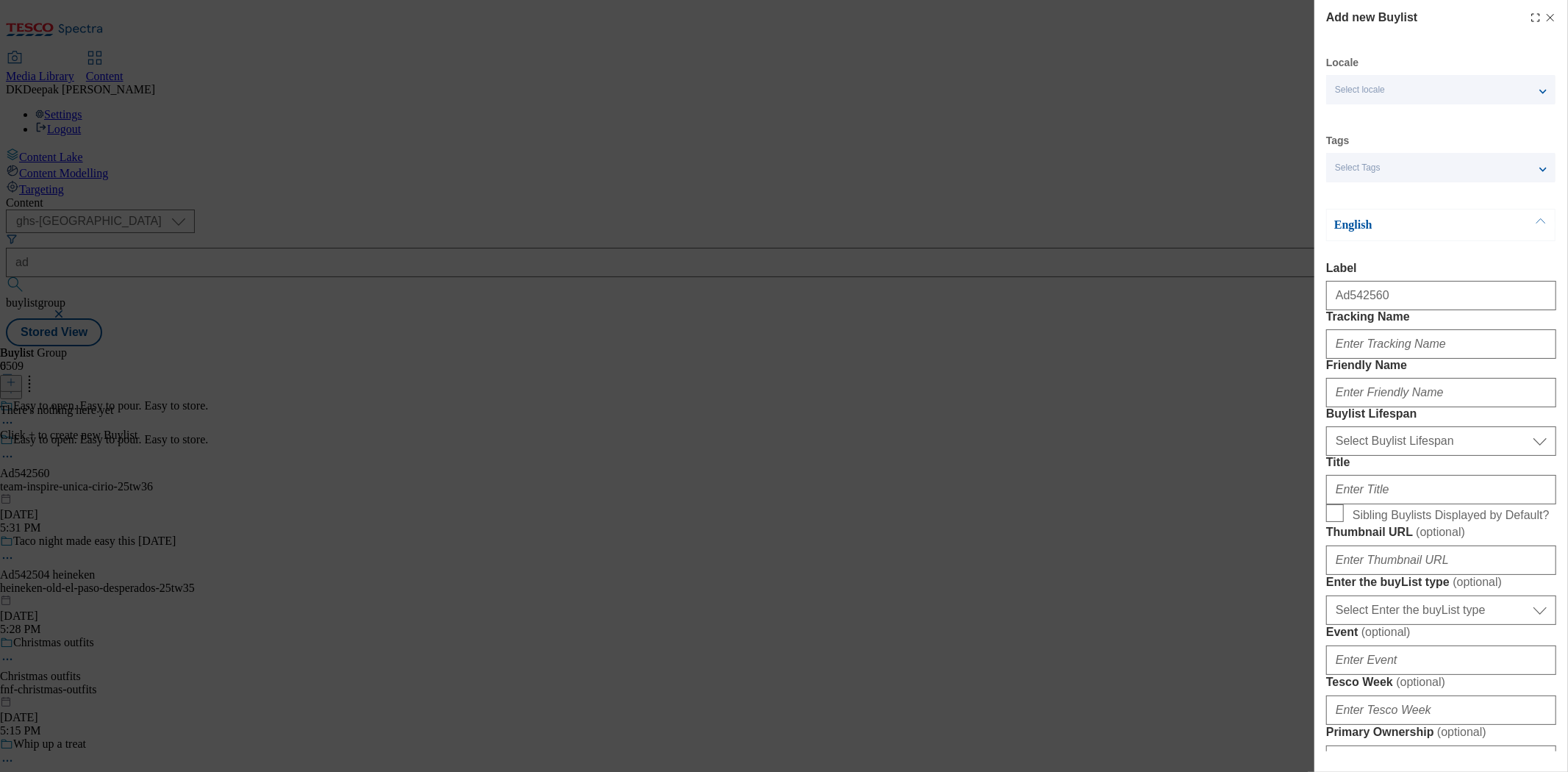
drag, startPoint x: 1419, startPoint y: 357, endPoint x: 1415, endPoint y: 389, distance: 32.2
click at [1419, 357] on div "Modal" at bounding box center [1441, 341] width 230 height 35
click at [1414, 359] on div "Modal" at bounding box center [1441, 341] width 230 height 35
click at [1414, 359] on input "Tracking Name" at bounding box center [1441, 344] width 230 height 29
paste input "Ad542560"
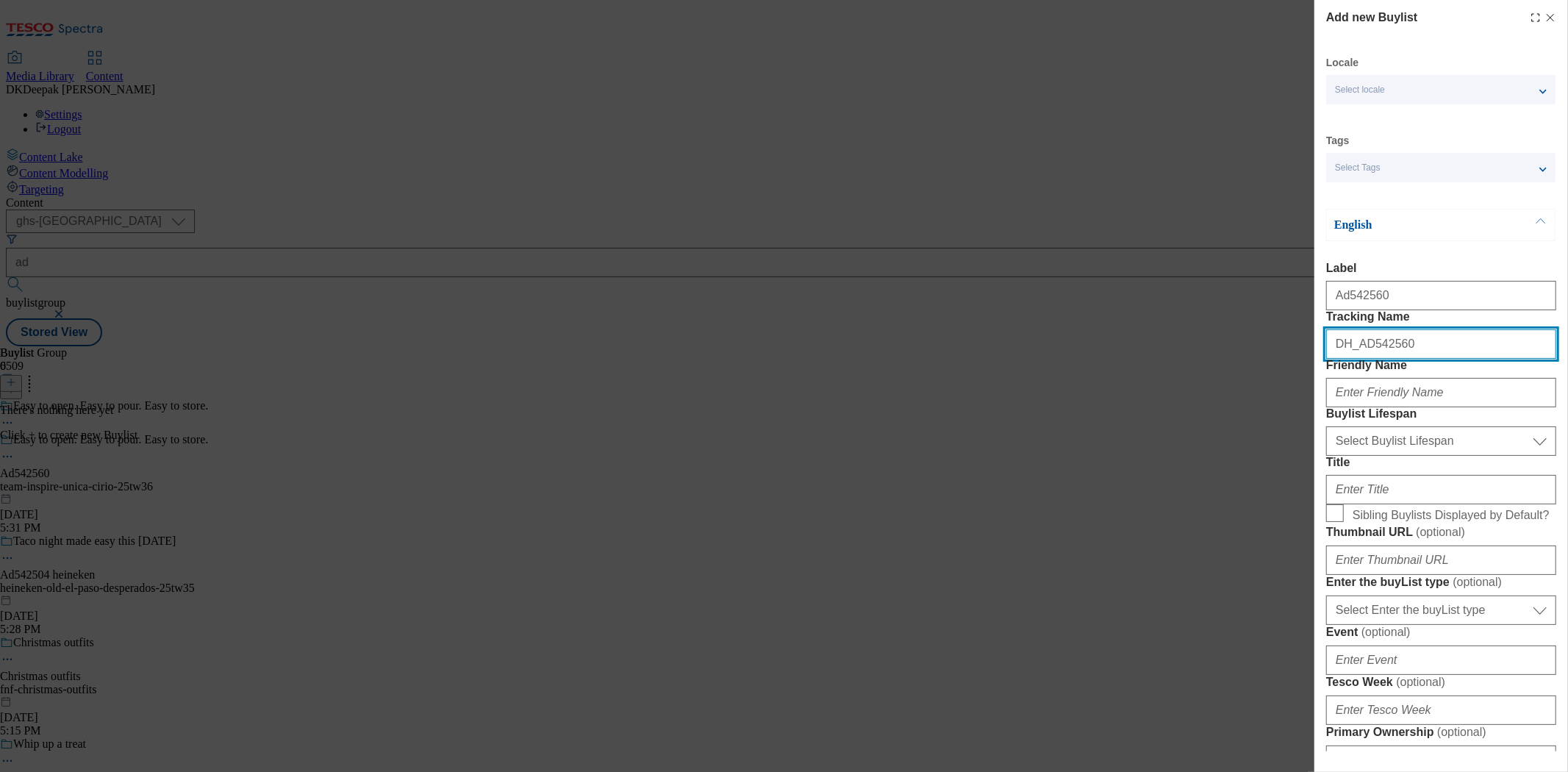
type input "DH_AD542560"
click at [1026, 274] on div "Add new Buylist Locale Select locale English Welsh Tags Select Tags fnf marketp…" at bounding box center [784, 386] width 1568 height 772
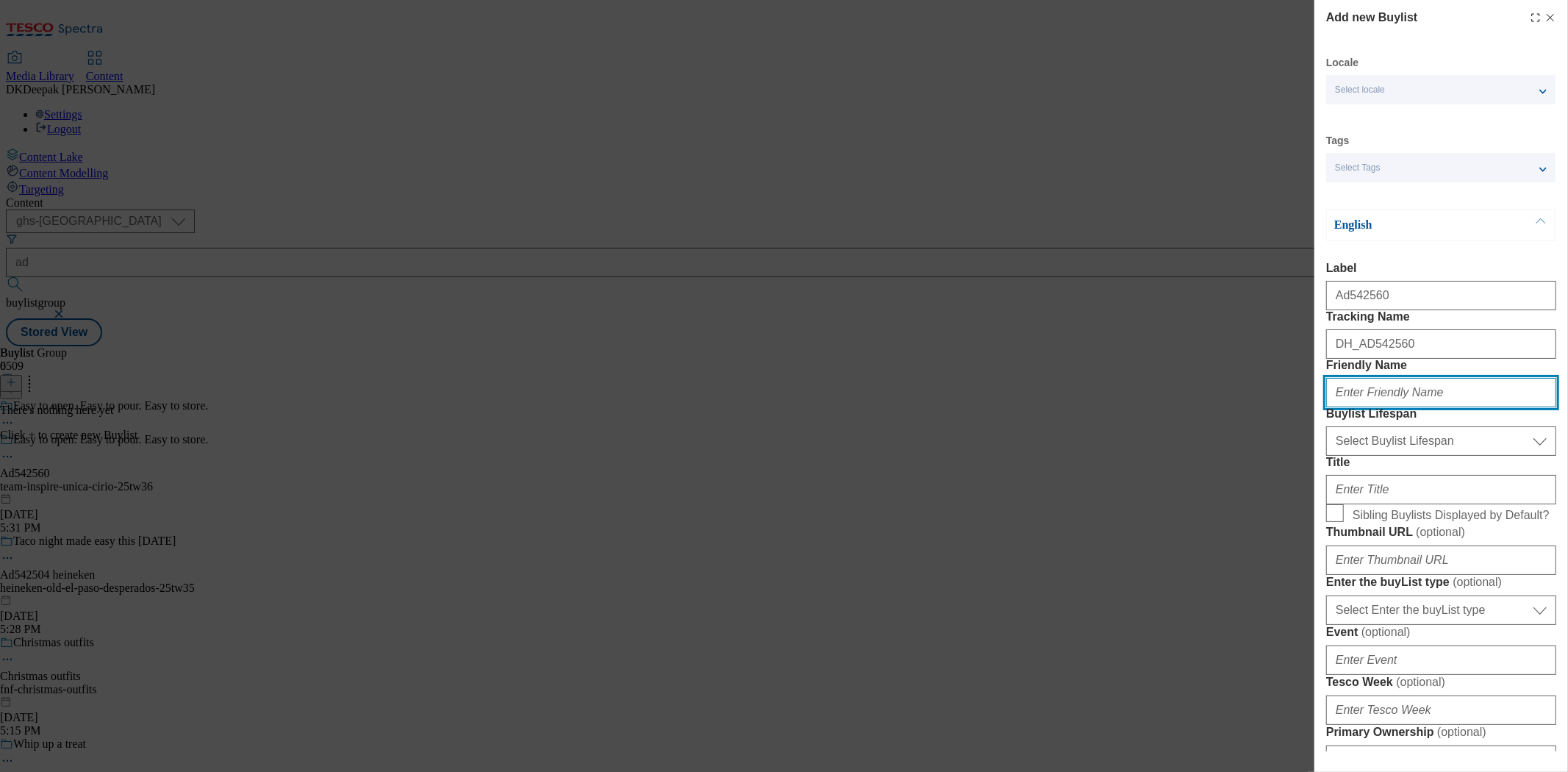
click at [1415, 407] on input "Friendly Name" at bounding box center [1441, 393] width 230 height 29
paste input "team-inspire-unica"
type input "team-inspire-unica"
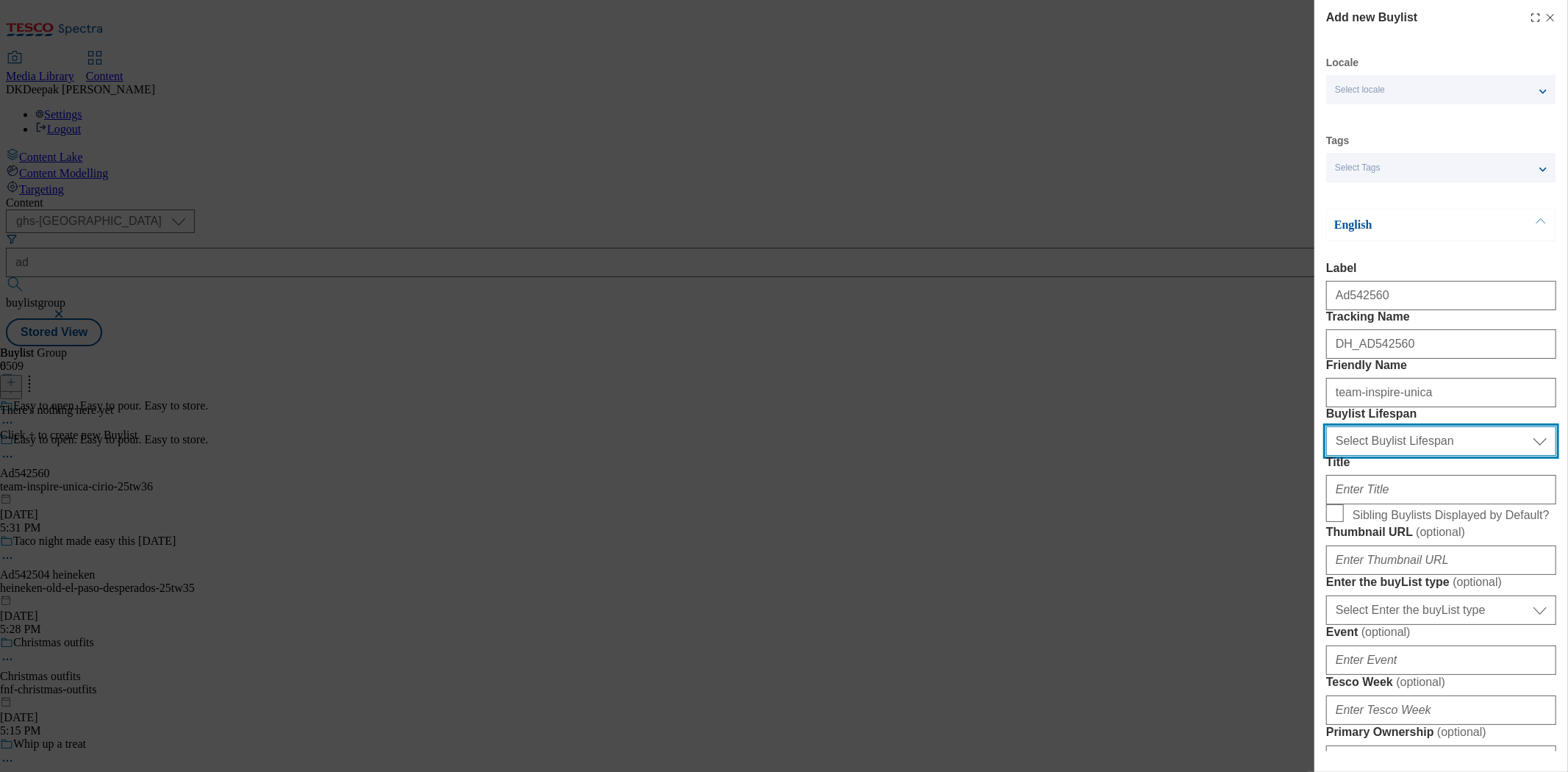
click at [1414, 455] on select "Select Buylist Lifespan evergreen seasonal tactical" at bounding box center [1441, 441] width 230 height 29
select select "tactical"
click at [1326, 455] on select "Select Buylist Lifespan evergreen seasonal tactical" at bounding box center [1441, 441] width 230 height 29
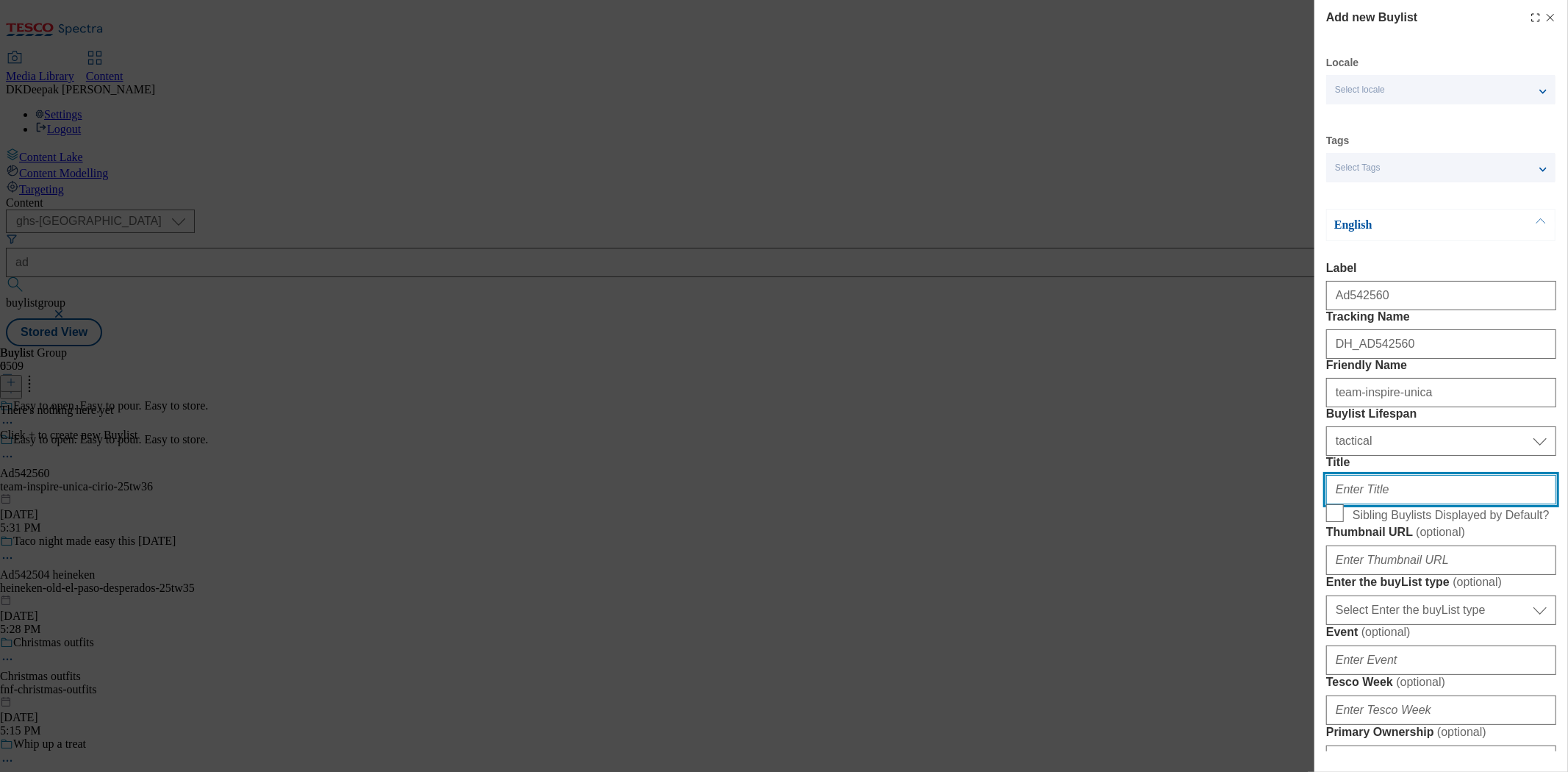
click at [1376, 504] on input "Title" at bounding box center [1441, 490] width 230 height 29
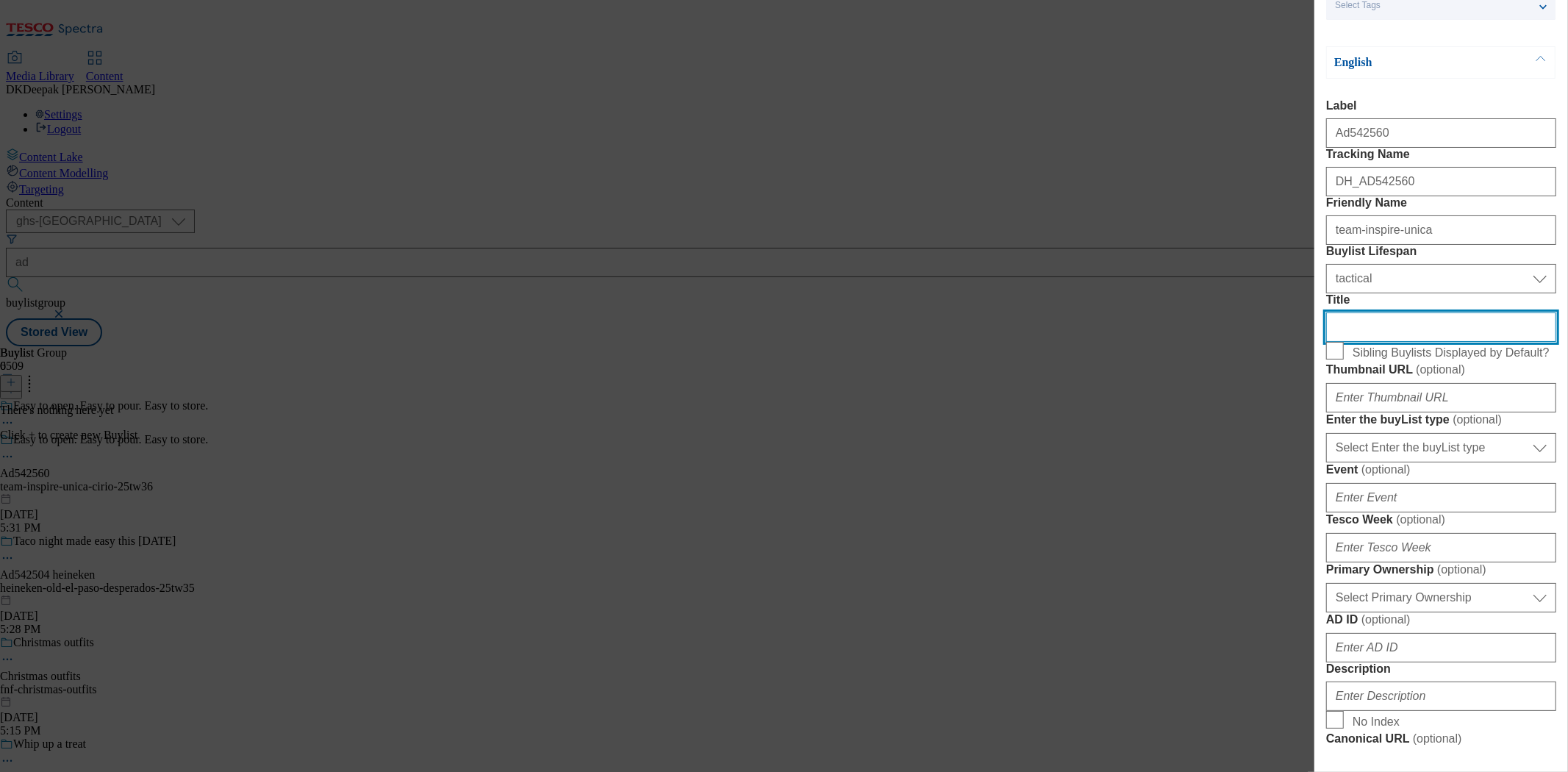
scroll to position [163, 0]
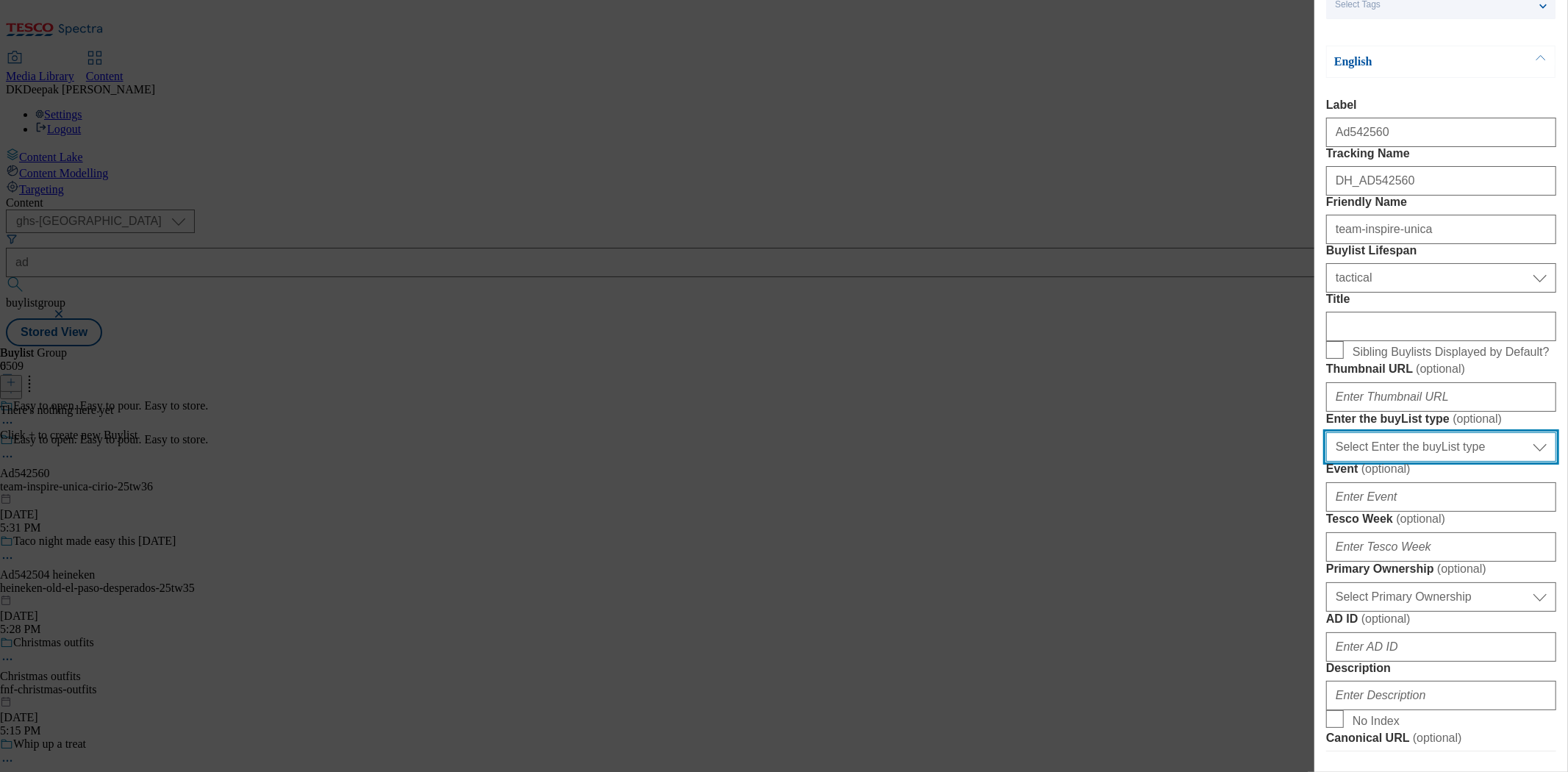
click at [1417, 461] on select "Select Enter the buyList type event supplier funded long term >4 weeks supplier…" at bounding box center [1441, 447] width 230 height 29
select select "supplier funded short term 1-3 weeks"
click at [1326, 461] on select "Select Enter the buyList type event supplier funded long term >4 weeks supplier…" at bounding box center [1441, 447] width 230 height 29
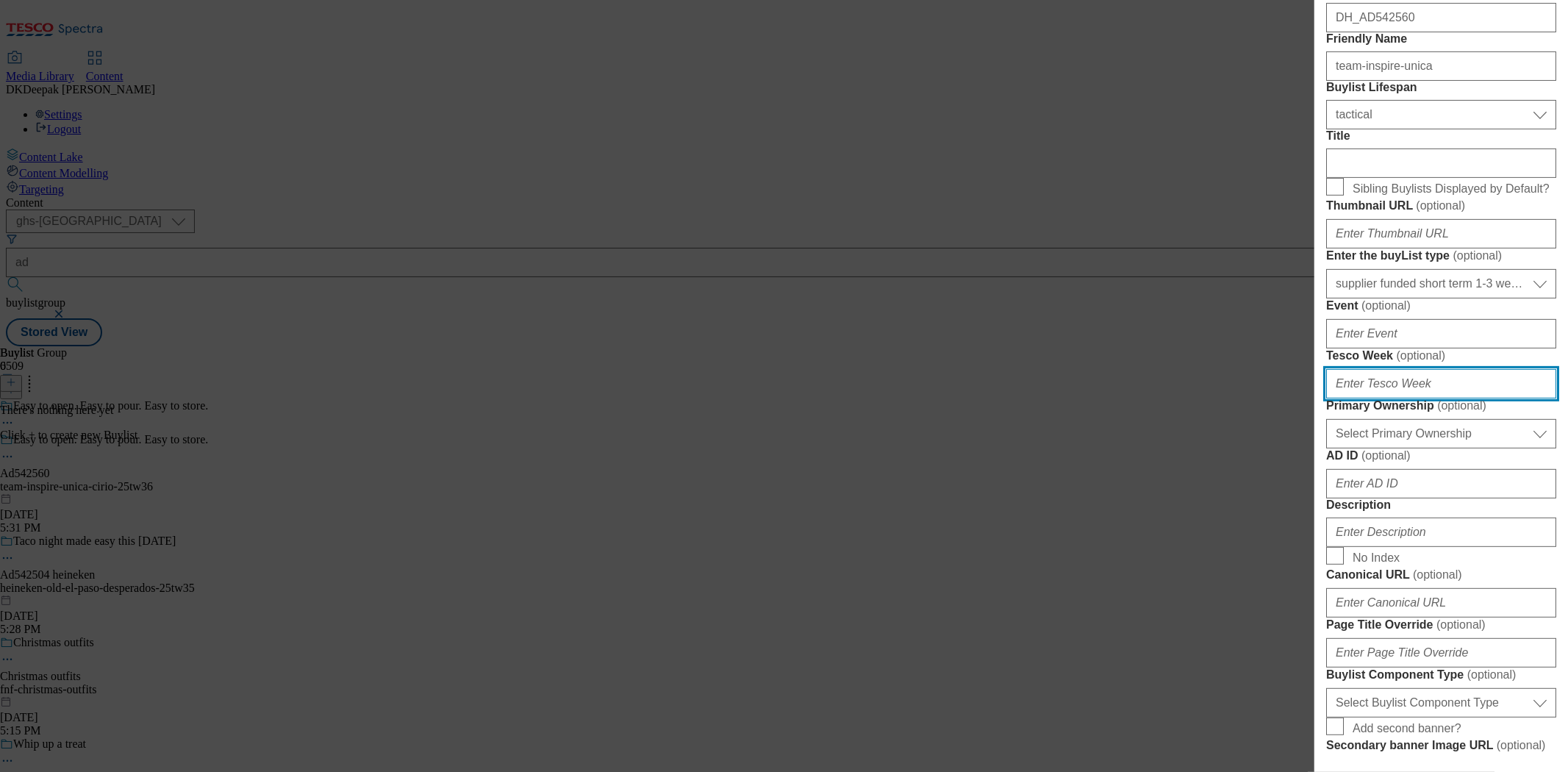
click at [1391, 399] on input "Tesco Week ( optional )" at bounding box center [1441, 383] width 230 height 29
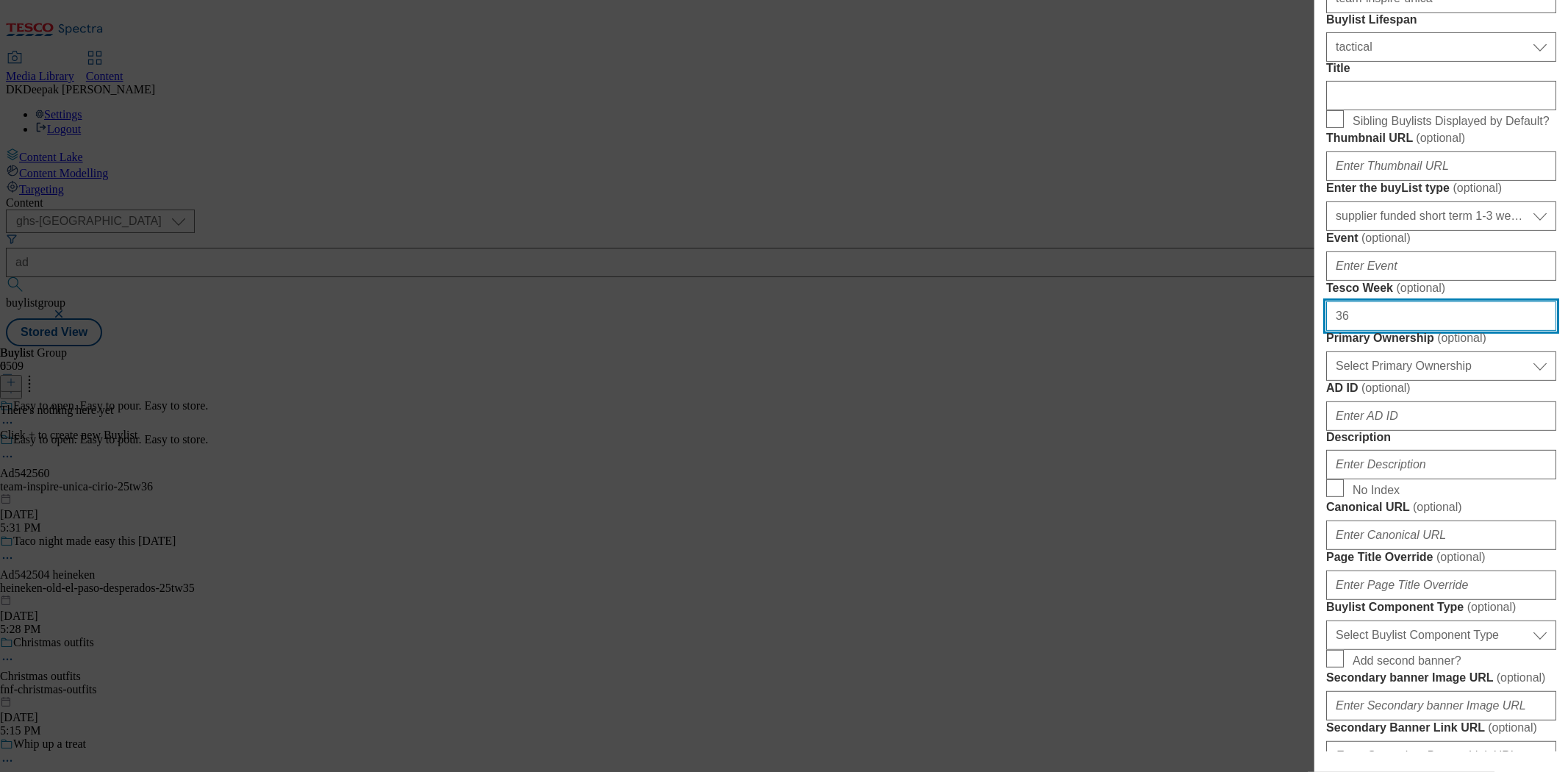
scroll to position [490, 0]
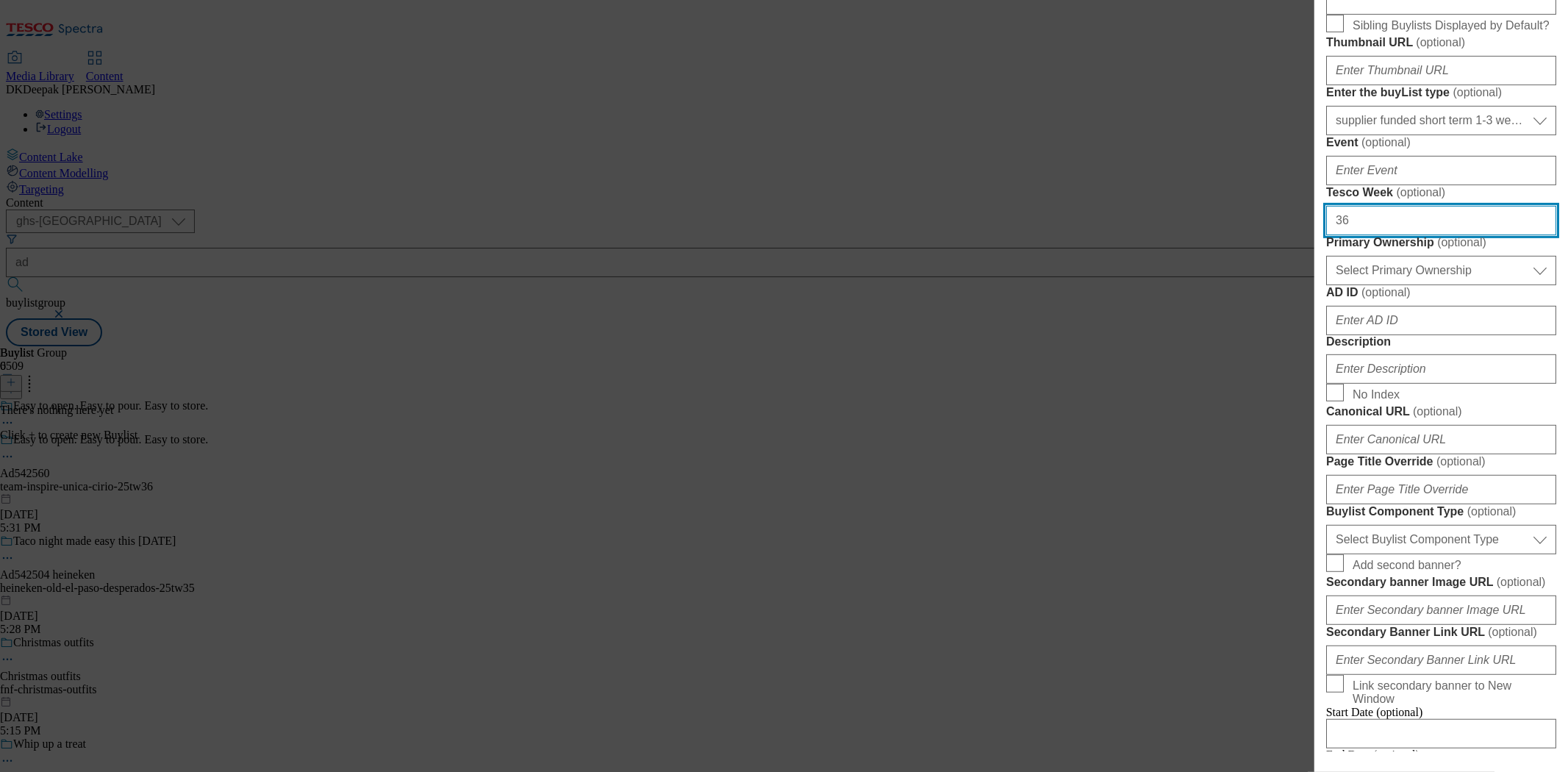
type input "36"
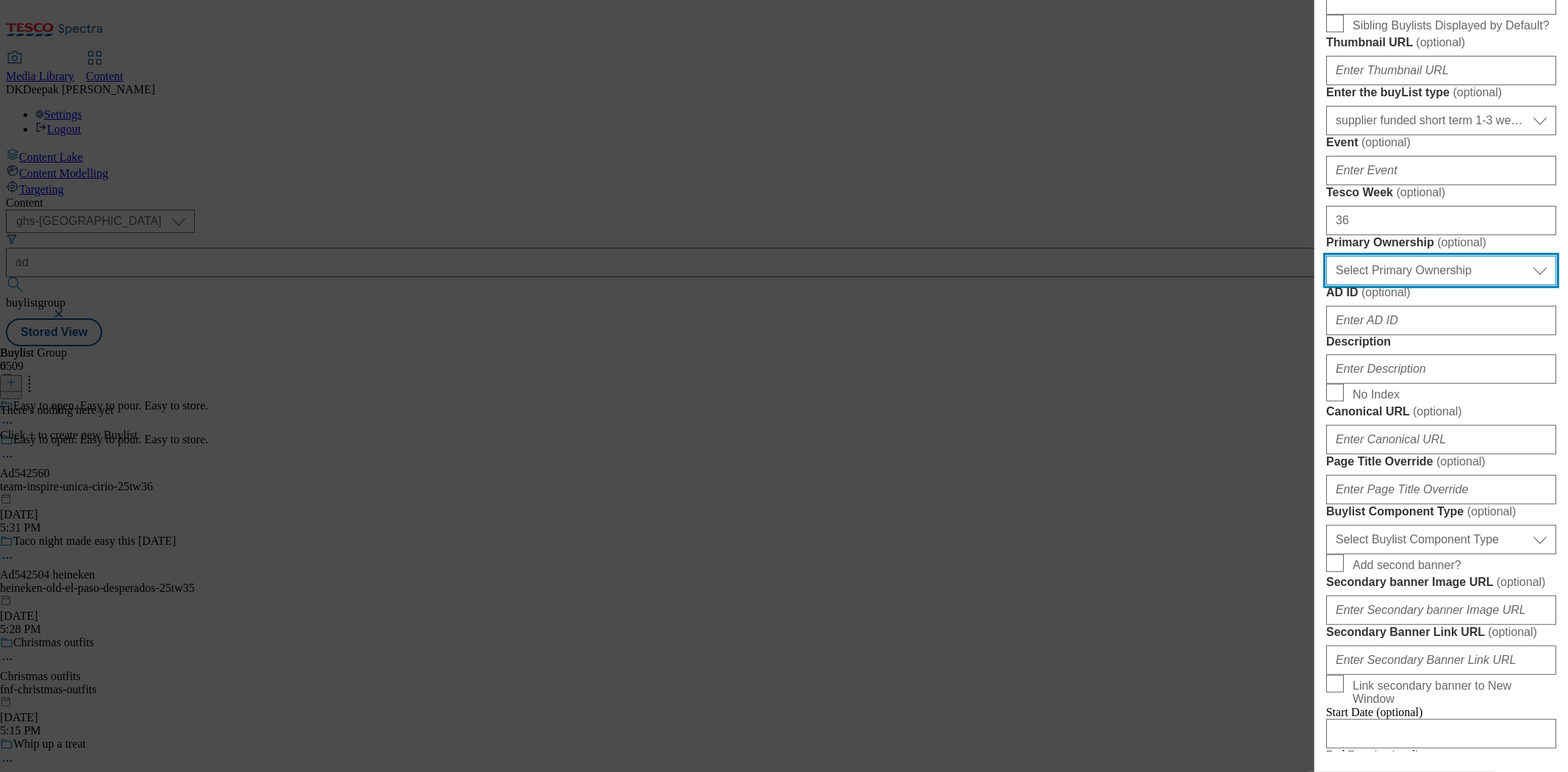
click at [1414, 286] on select "Select Primary Ownership [PERSON_NAME]" at bounding box center [1441, 270] width 230 height 29
select select "dunnhumby"
click at [1326, 286] on select "Select Primary Ownership [PERSON_NAME]" at bounding box center [1441, 270] width 230 height 29
click at [908, 287] on div "Add new Buylist Locale Select locale English Welsh Tags Select Tags fnf marketp…" at bounding box center [784, 386] width 1568 height 772
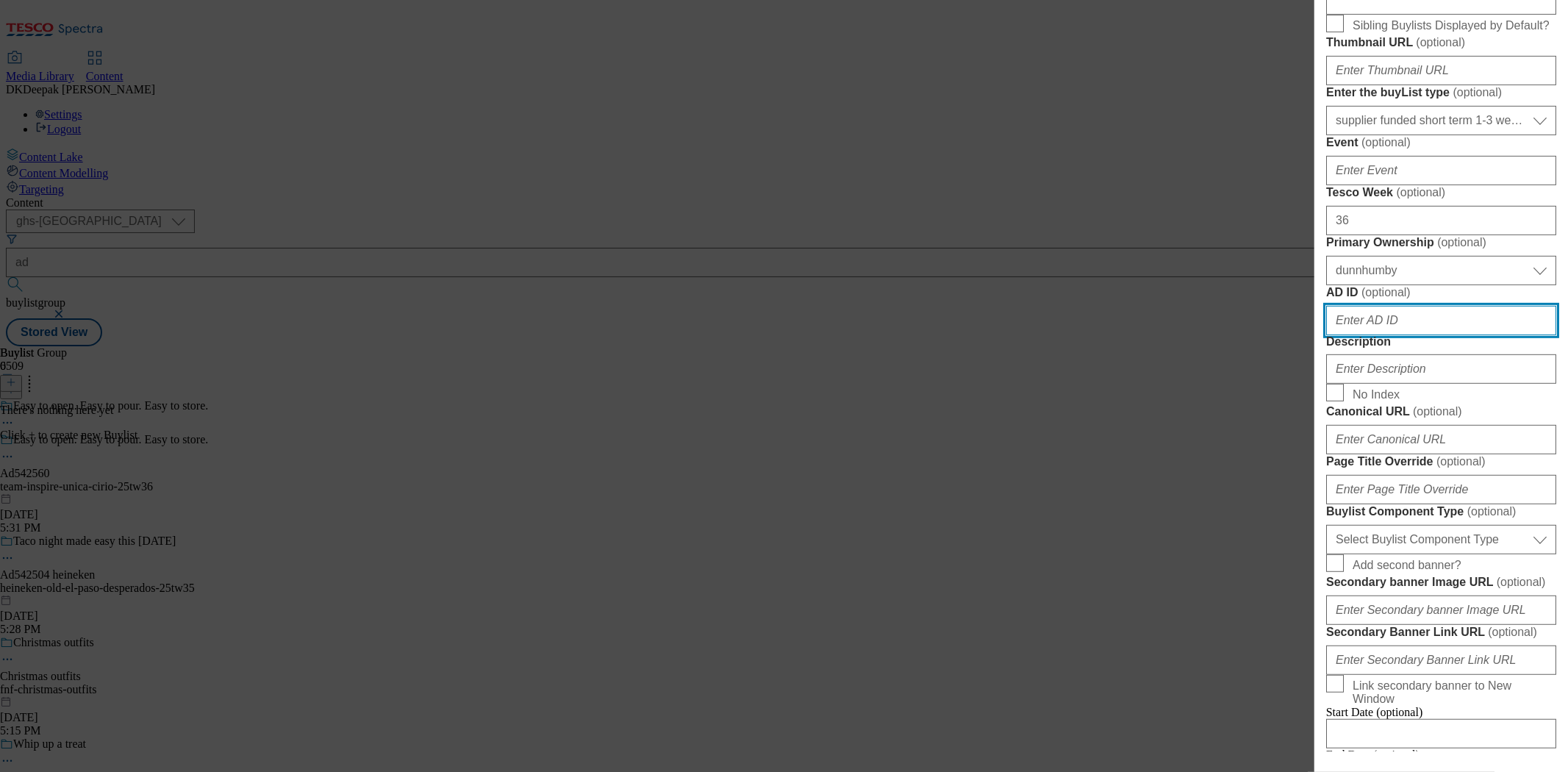
click at [1381, 335] on input "AD ID ( optional )" at bounding box center [1441, 321] width 230 height 29
paste input "Ad542560"
drag, startPoint x: 1347, startPoint y: 584, endPoint x: 1306, endPoint y: 584, distance: 41.0
click at [1306, 584] on div "Add new Buylist Locale Select locale English Welsh Tags Select Tags fnf marketp…" at bounding box center [784, 386] width 1568 height 772
type input "542560"
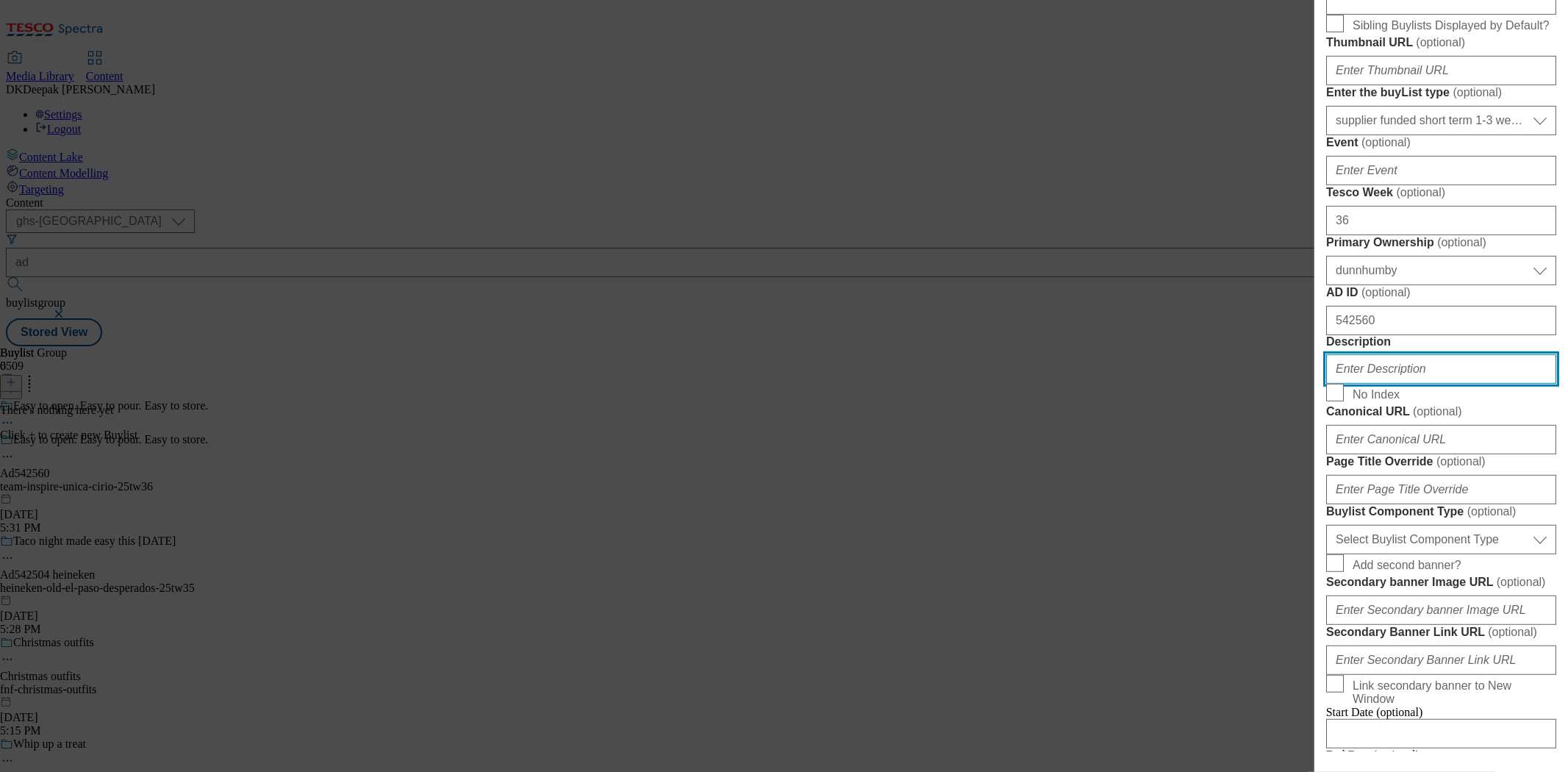
click at [1425, 383] on input "Description" at bounding box center [1441, 369] width 230 height 29
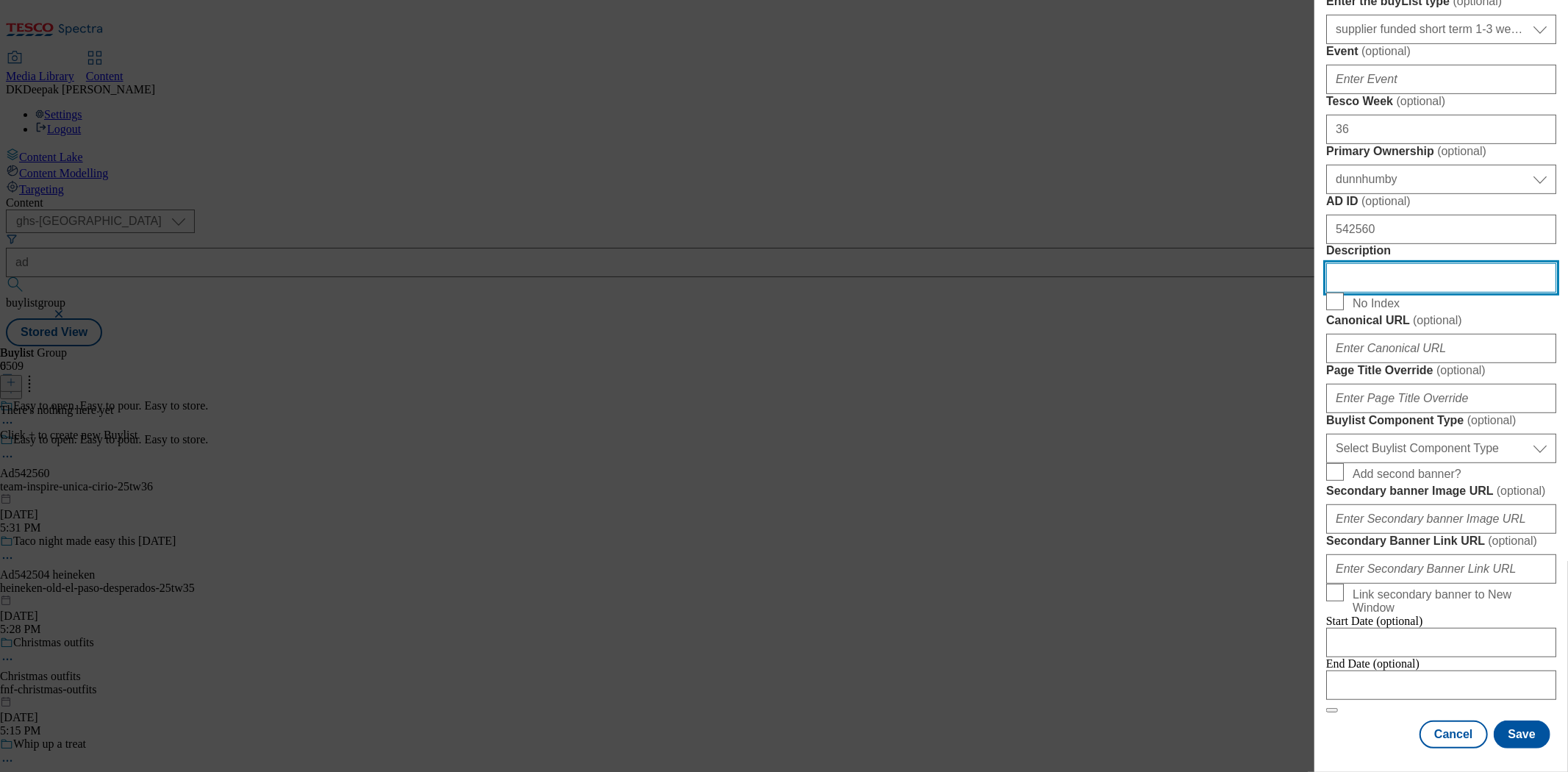
scroll to position [735, 0]
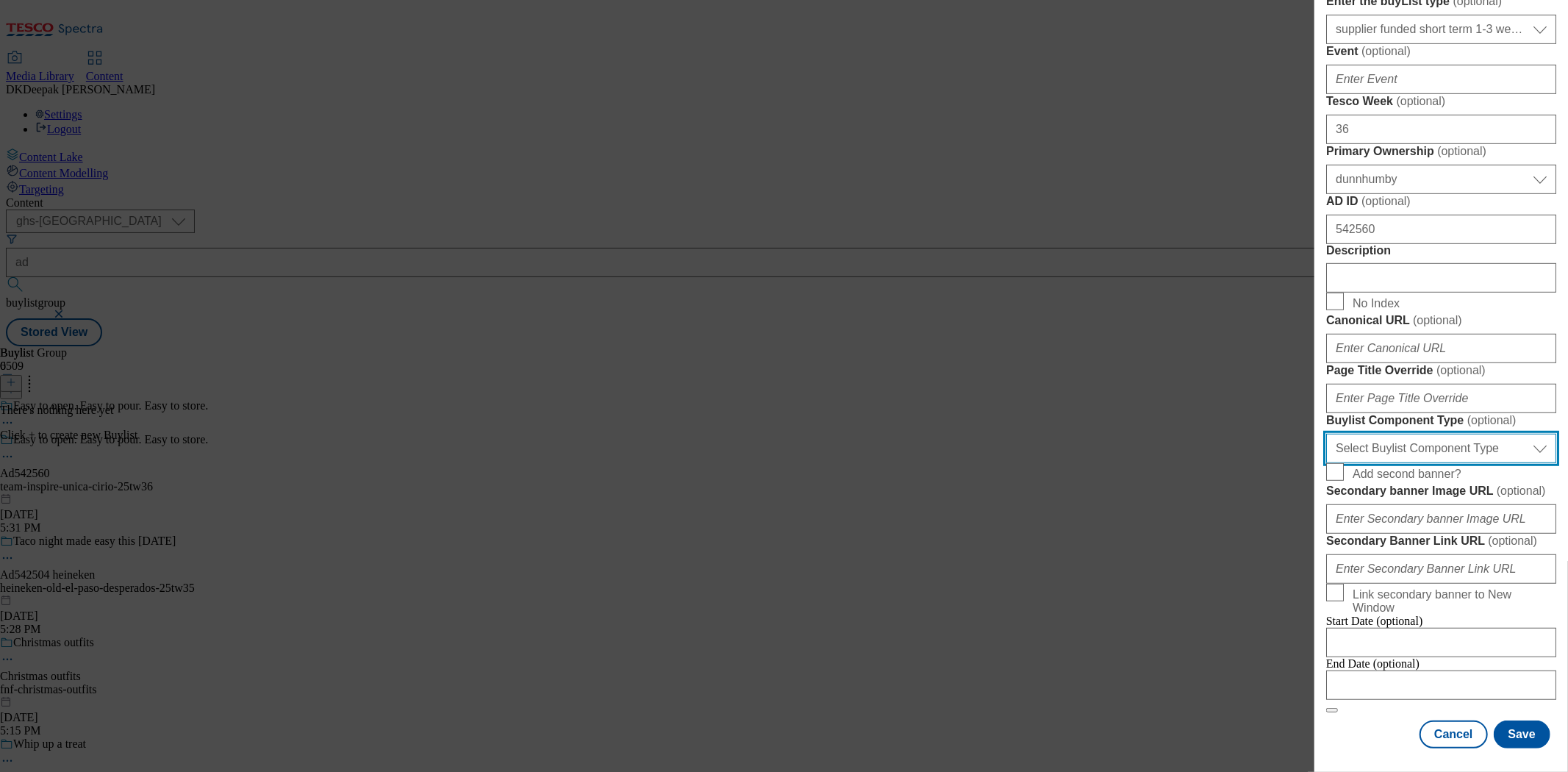
click at [1438, 463] on select "Select Buylist Component Type Banner Competition Header Meal" at bounding box center [1441, 449] width 230 height 29
select select "Banner"
click at [1326, 463] on select "Select Buylist Component Type Banner Competition Header Meal" at bounding box center [1441, 449] width 230 height 29
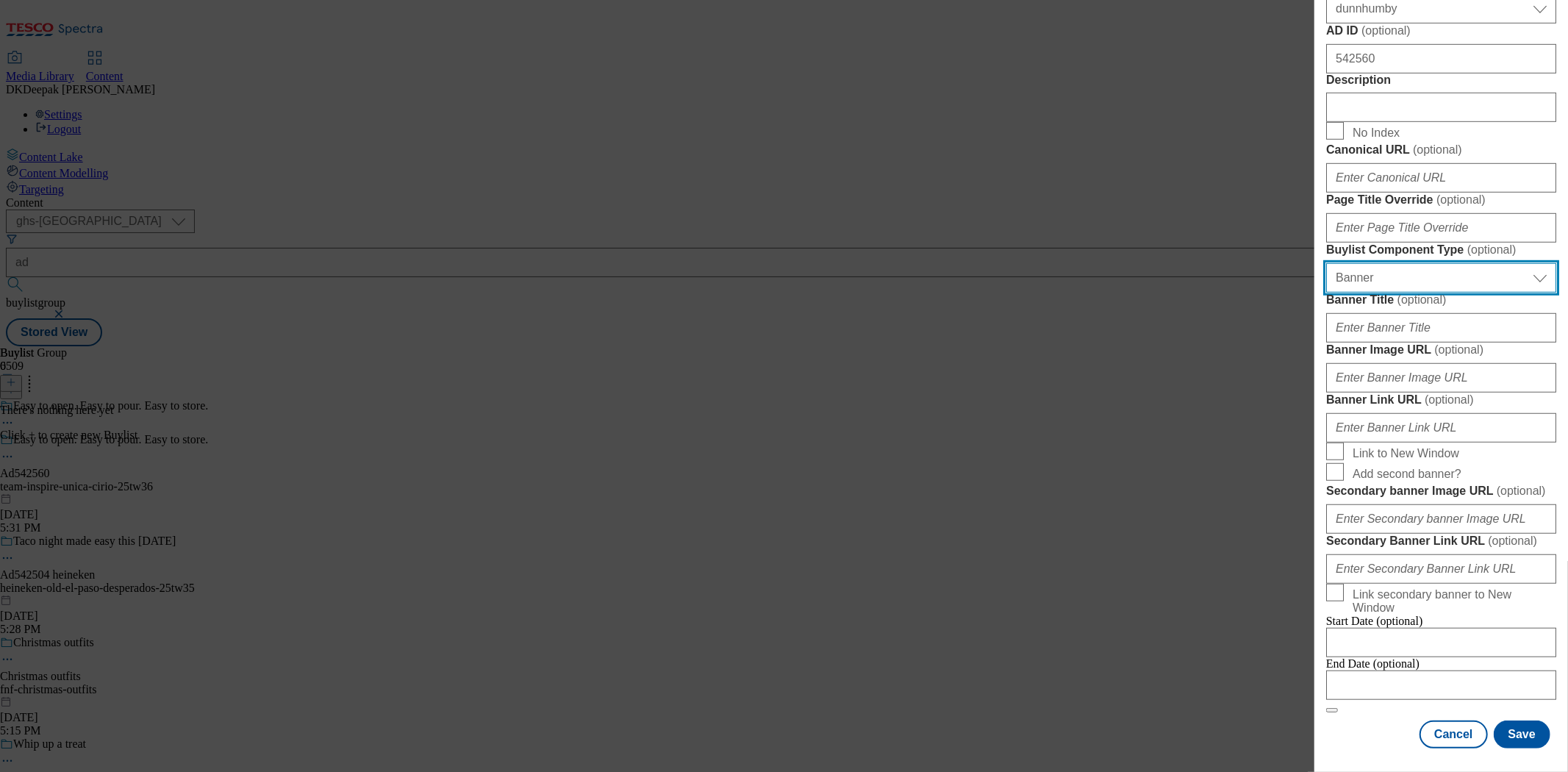
scroll to position [1390, 0]
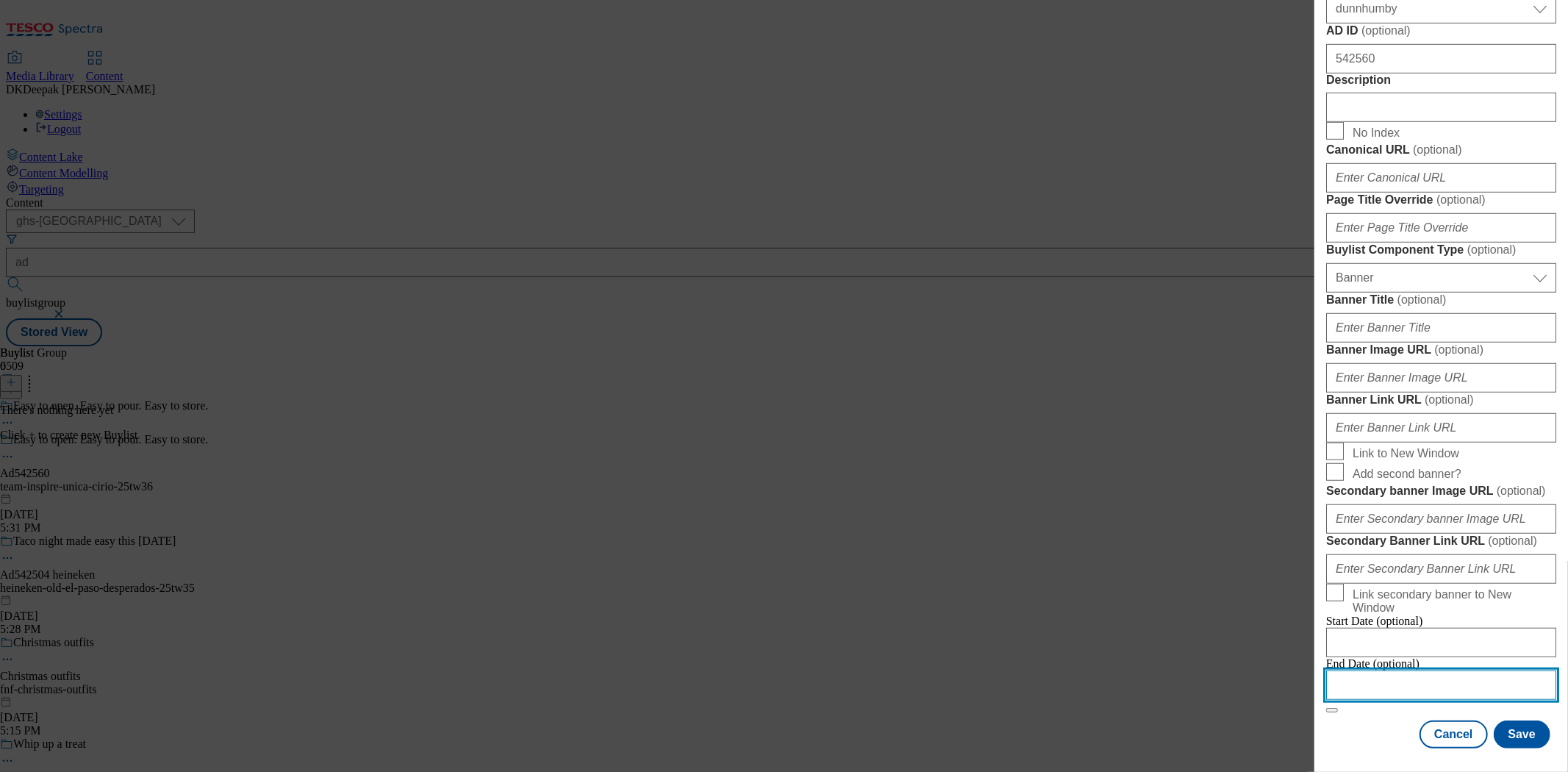
click at [1398, 672] on input "Modal" at bounding box center [1441, 685] width 230 height 29
select select "2025"
select select "October"
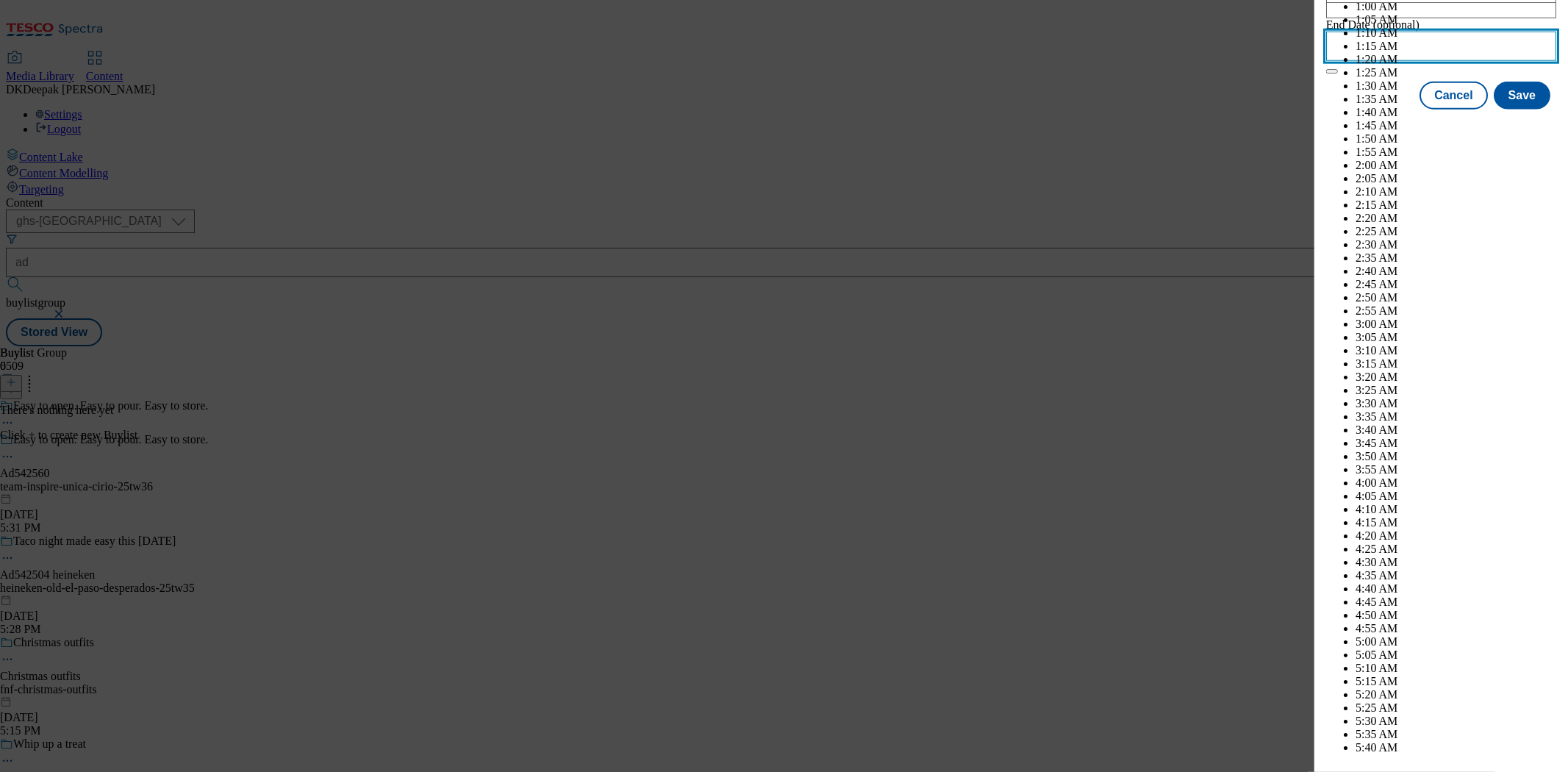
scroll to position [5718, 0]
select select "2026"
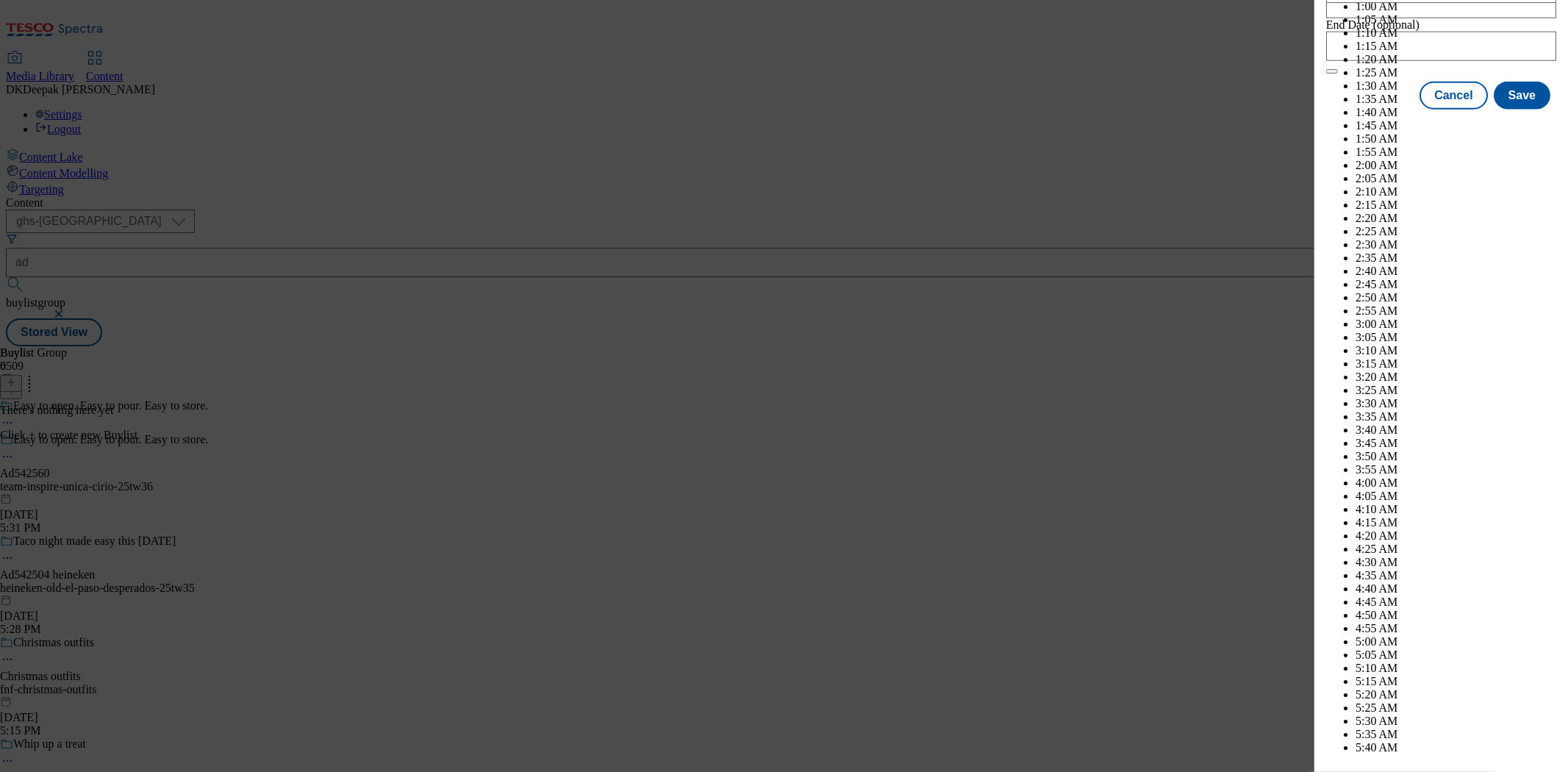
select select "January"
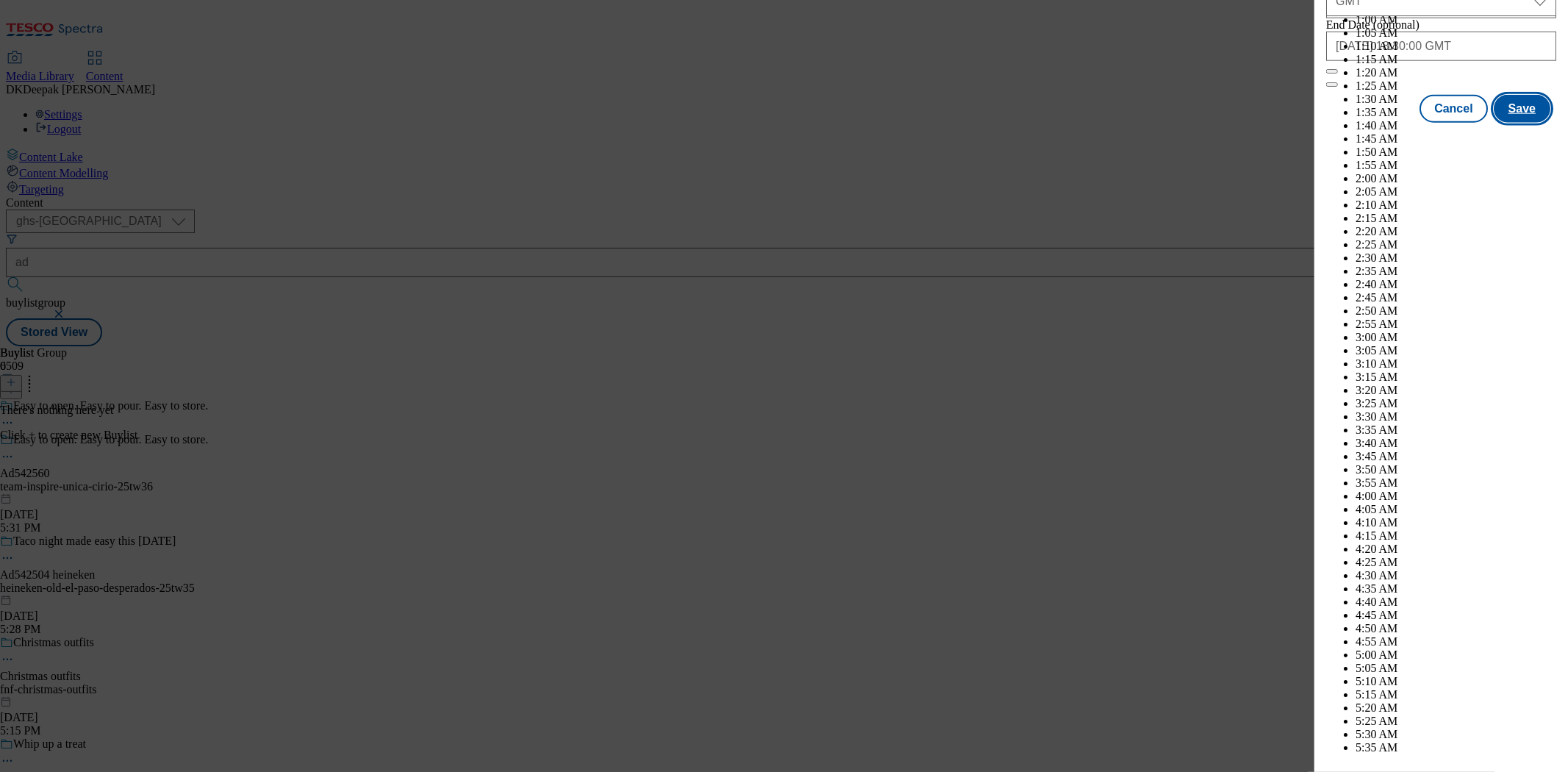
click at [1505, 123] on button "Save" at bounding box center [1523, 109] width 57 height 28
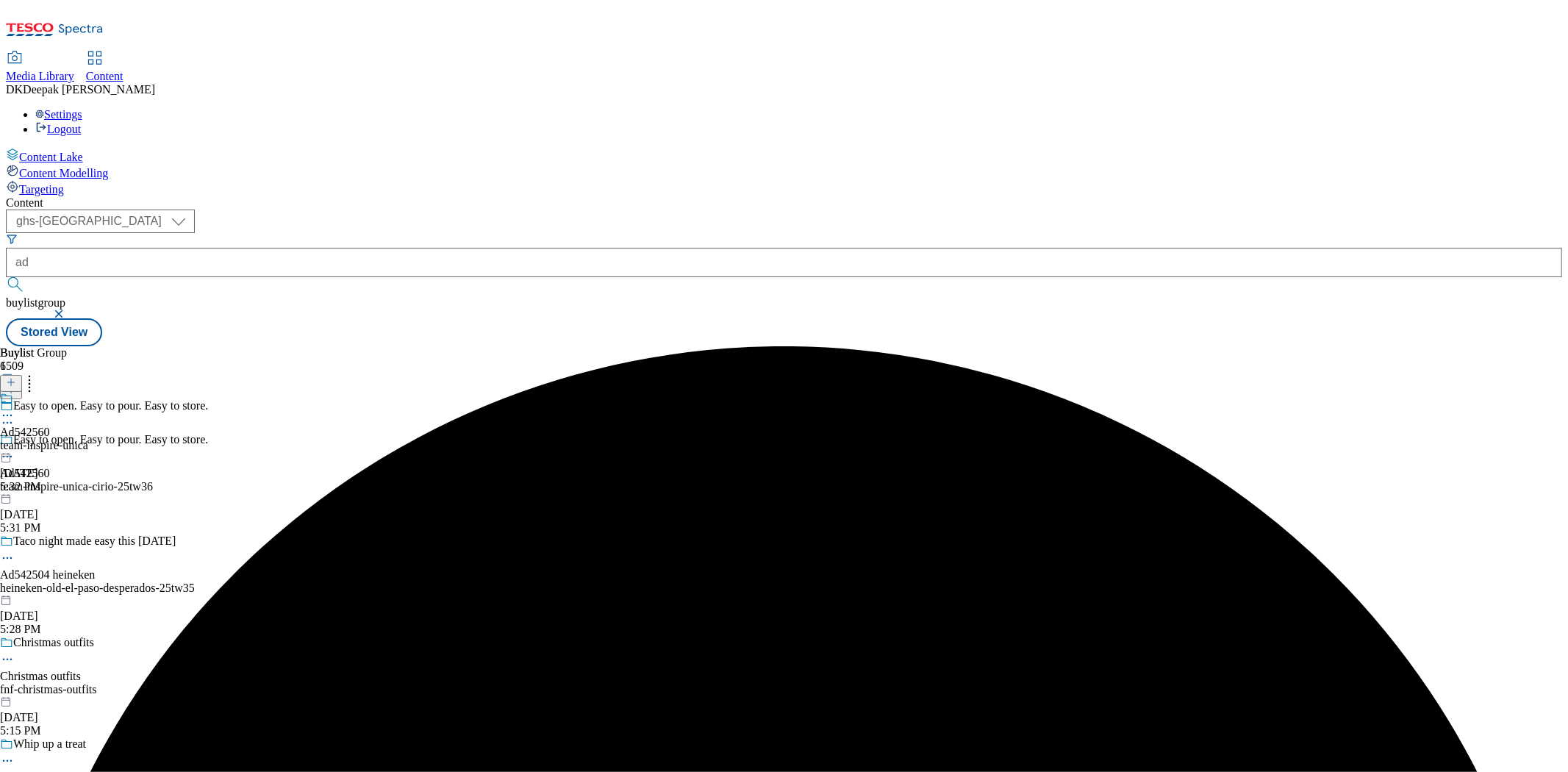
click at [88, 439] on div "team-inspire-unica" at bounding box center [44, 445] width 88 height 13
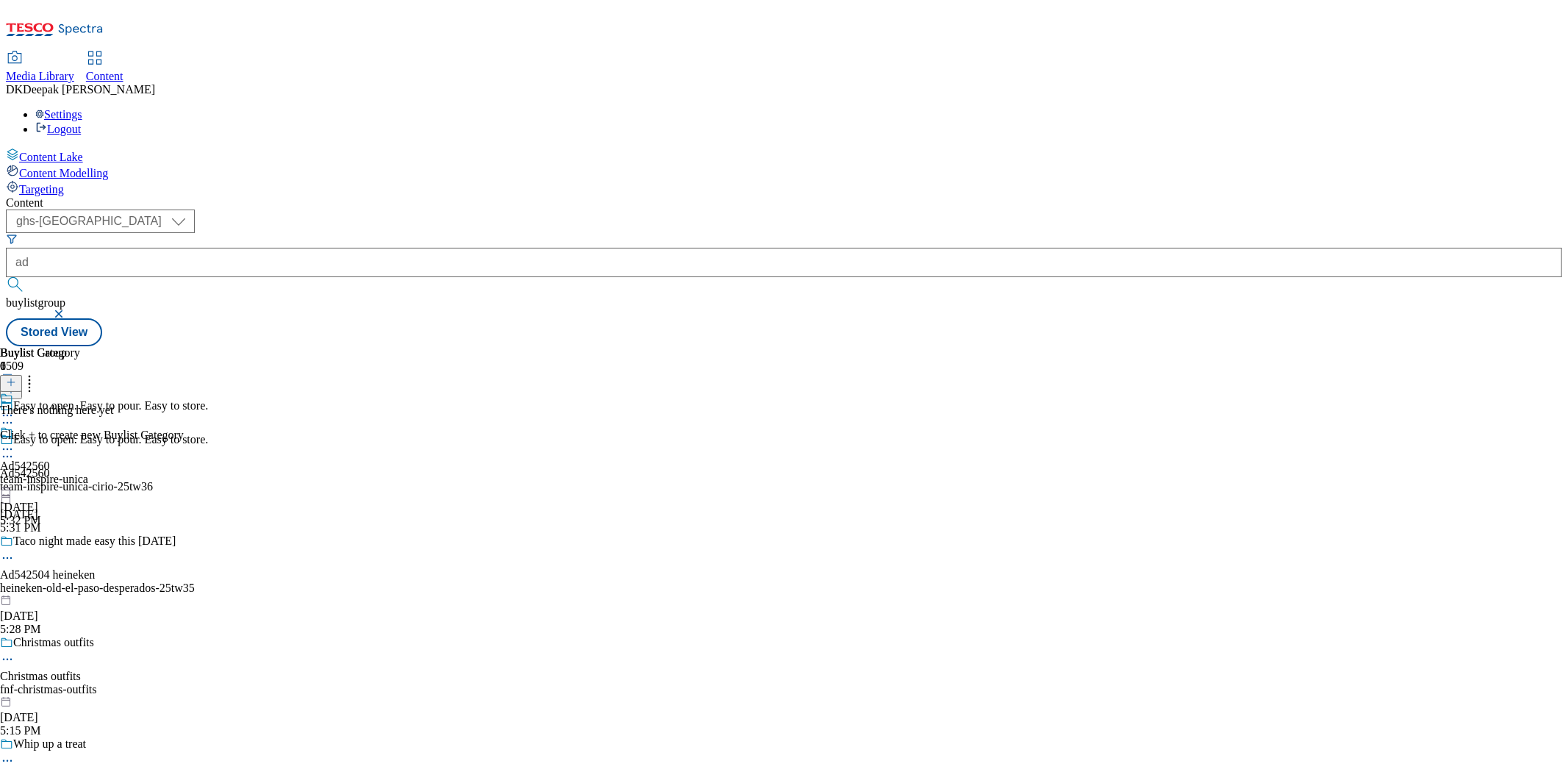
click at [16, 377] on icon at bounding box center [11, 383] width 10 height 10
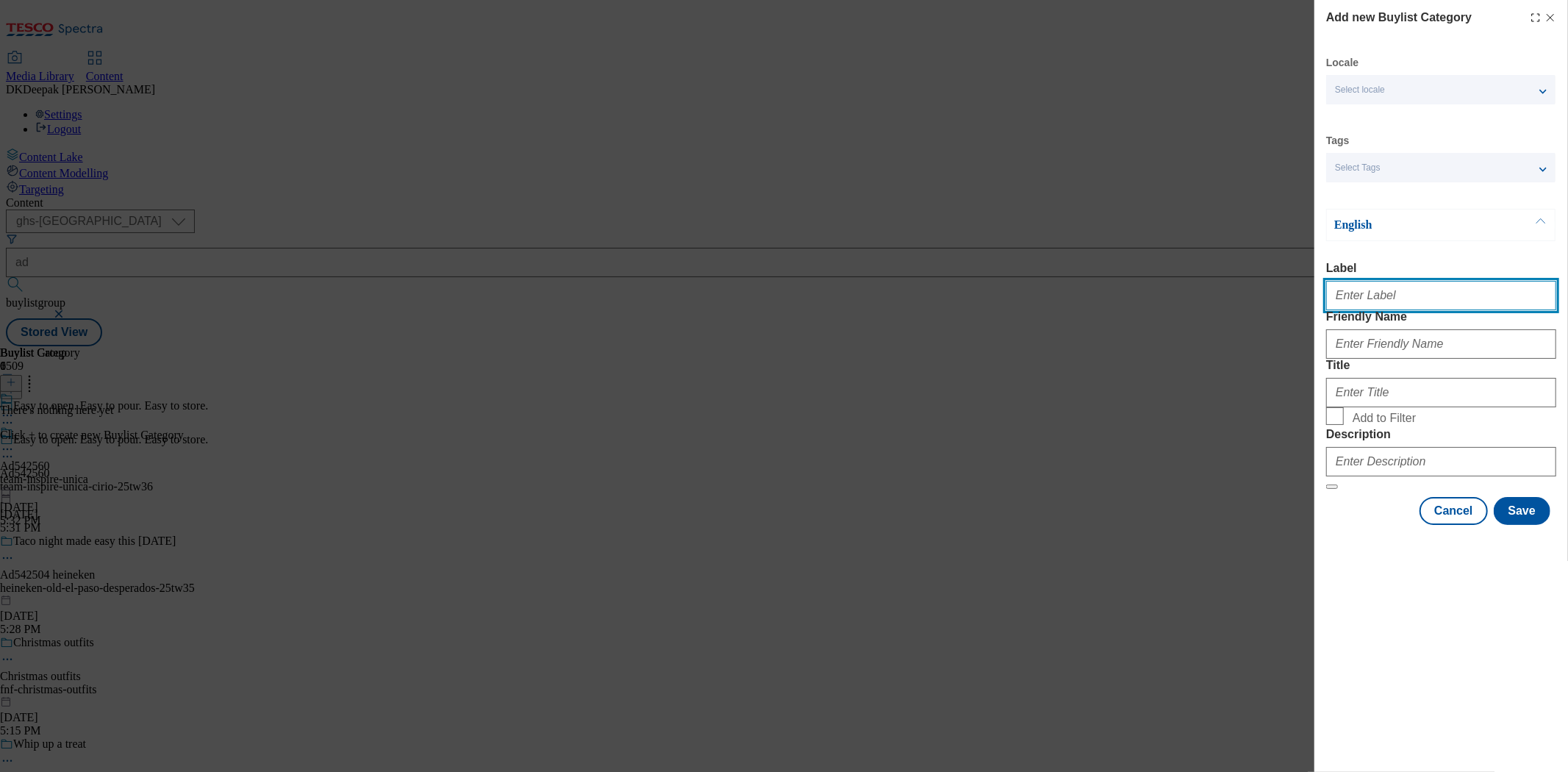
click at [1421, 298] on input "Label" at bounding box center [1441, 295] width 230 height 29
paste input "Ad542560"
type input "Ad542560"
click at [1243, 249] on div "Add new Buylist Category Locale Select locale English Welsh Tags Select Tags fn…" at bounding box center [784, 386] width 1568 height 772
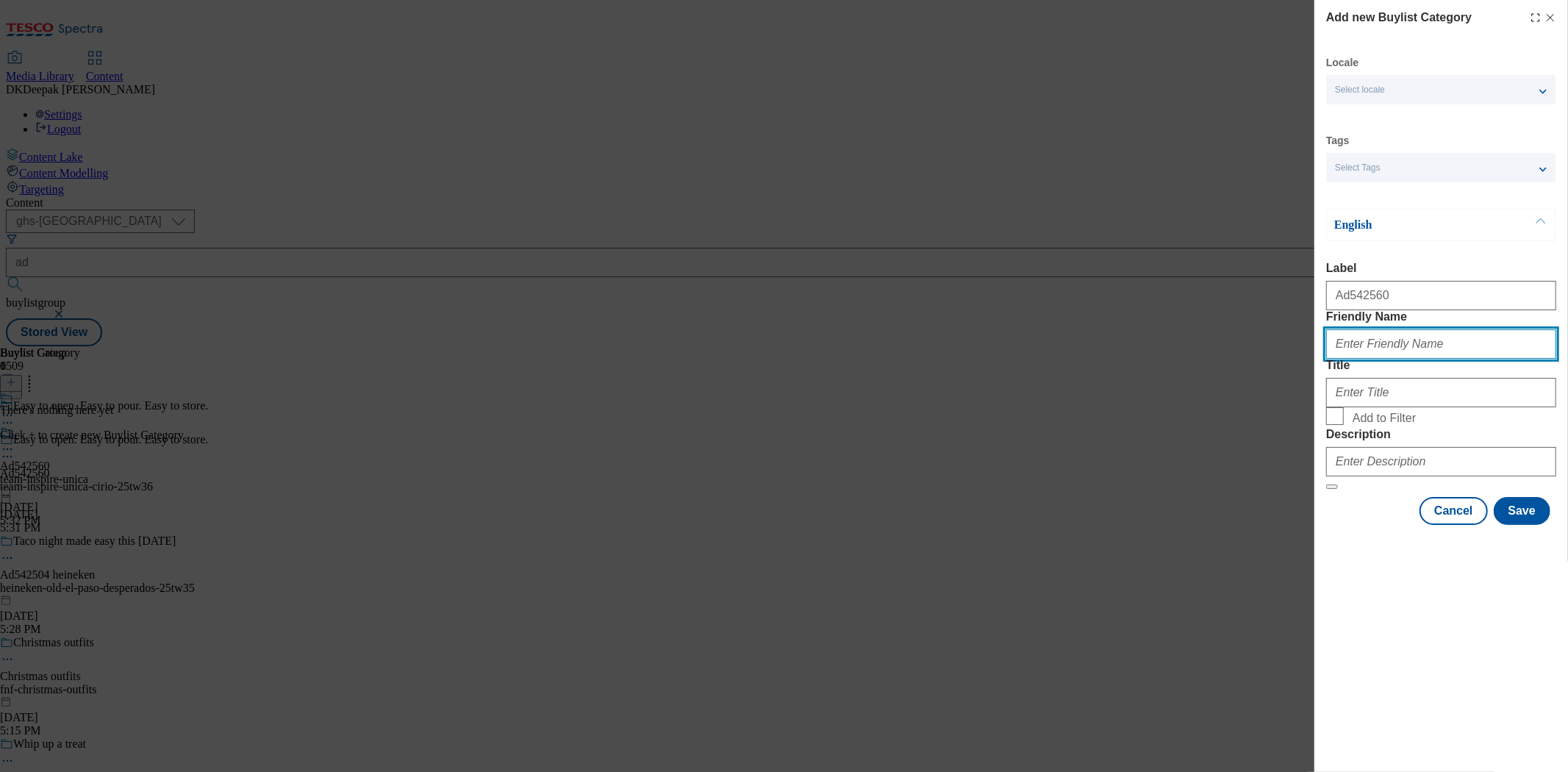
click at [1365, 359] on input "Friendly Name" at bounding box center [1441, 344] width 230 height 29
paste input "team-inspire-unica-cirio"
type input "team-inspire-unica-cirio"
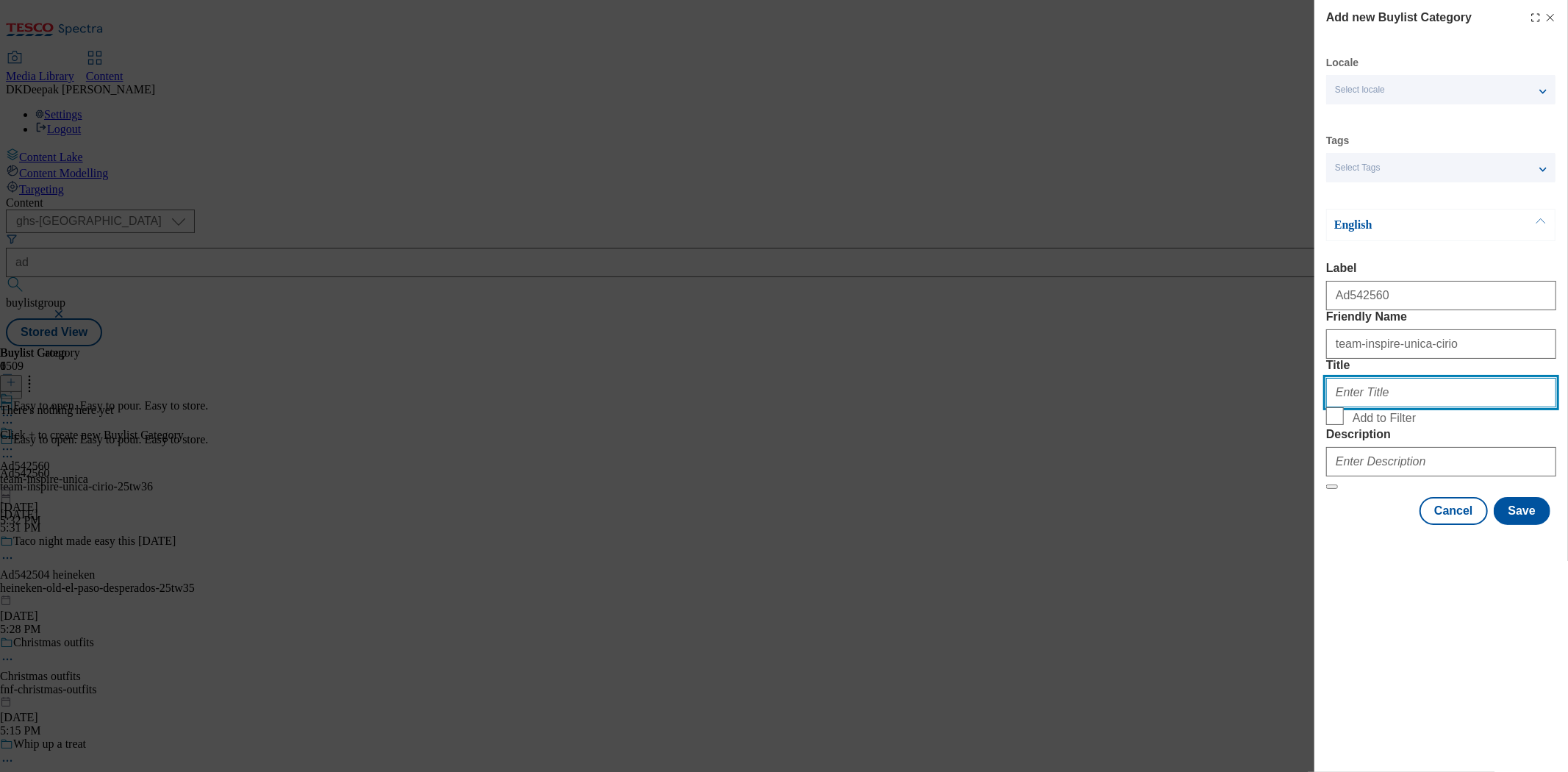
click at [1375, 407] on input "Title" at bounding box center [1441, 393] width 230 height 29
paste input "TeamInspireUnicaDummyAccount"
click at [1352, 407] on input "TeamInspireUnicaDummyAccount" at bounding box center [1441, 393] width 230 height 29
type input "Team Inspire Unica Dummy Account"
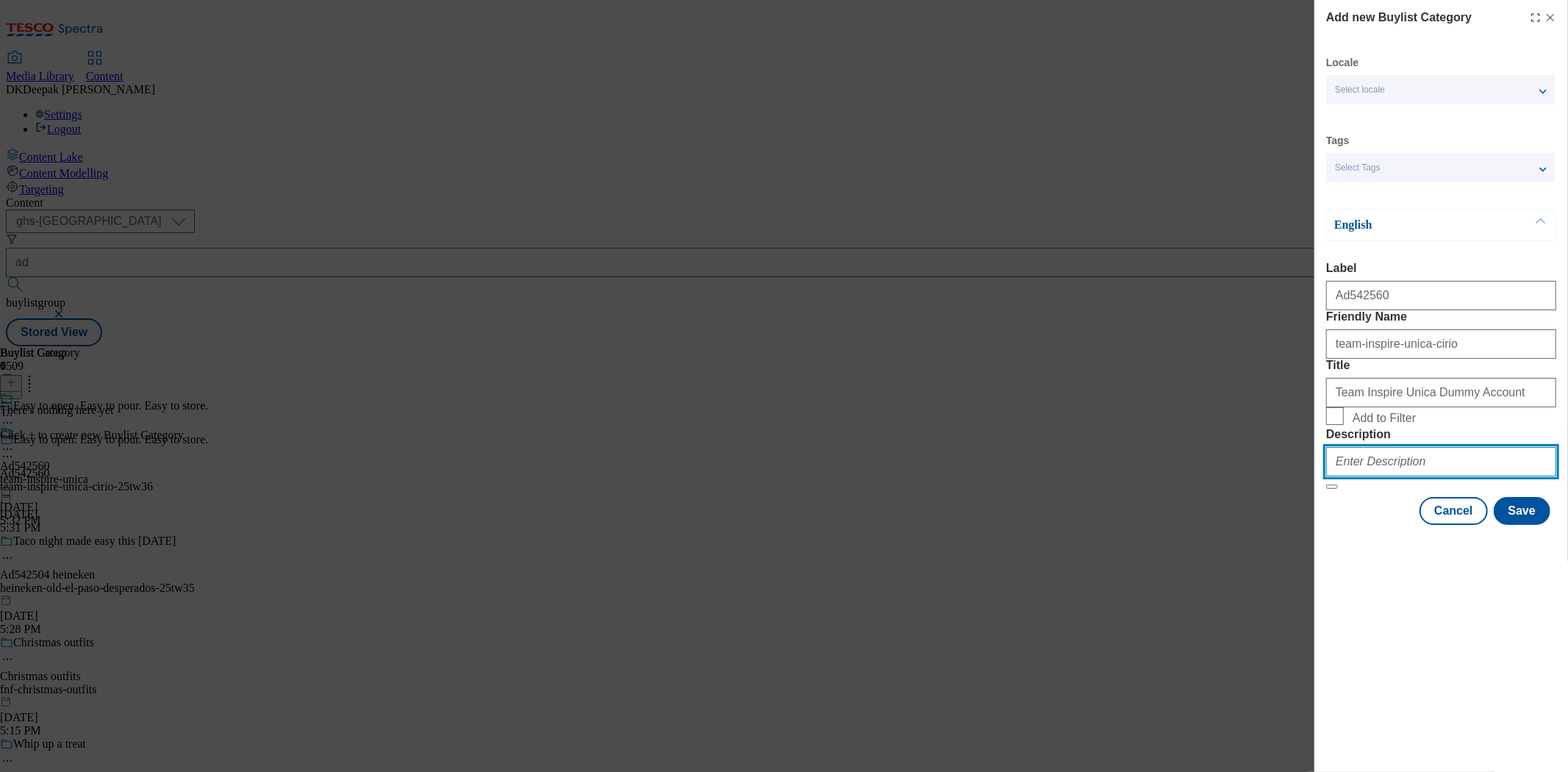
click at [1420, 476] on input "Description" at bounding box center [1441, 461] width 230 height 29
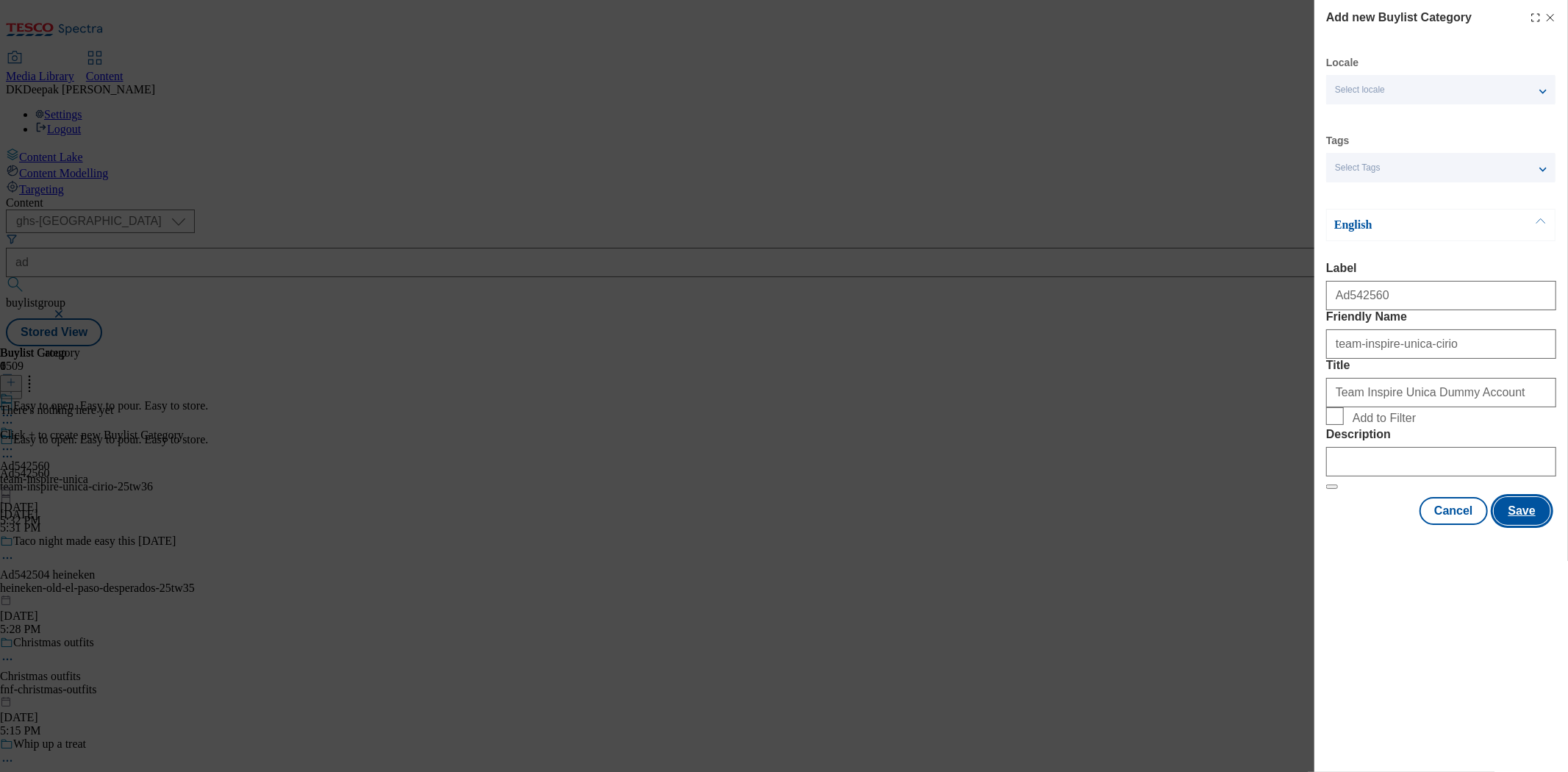
click at [1527, 525] on button "Save" at bounding box center [1523, 510] width 57 height 28
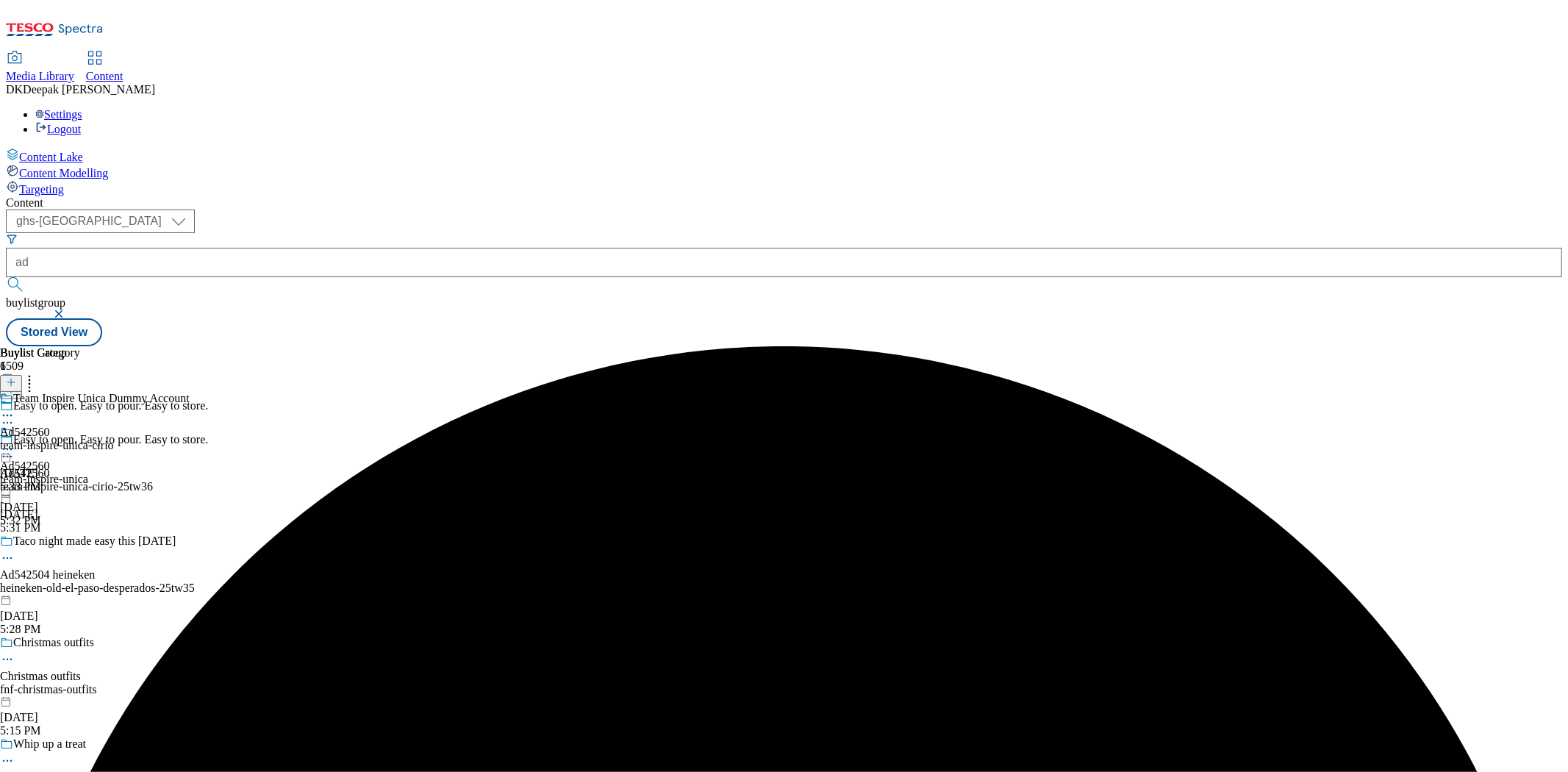
click at [190, 439] on div "team-inspire-unica-cirio" at bounding box center [94, 445] width 190 height 13
click at [22, 375] on button at bounding box center [11, 383] width 22 height 17
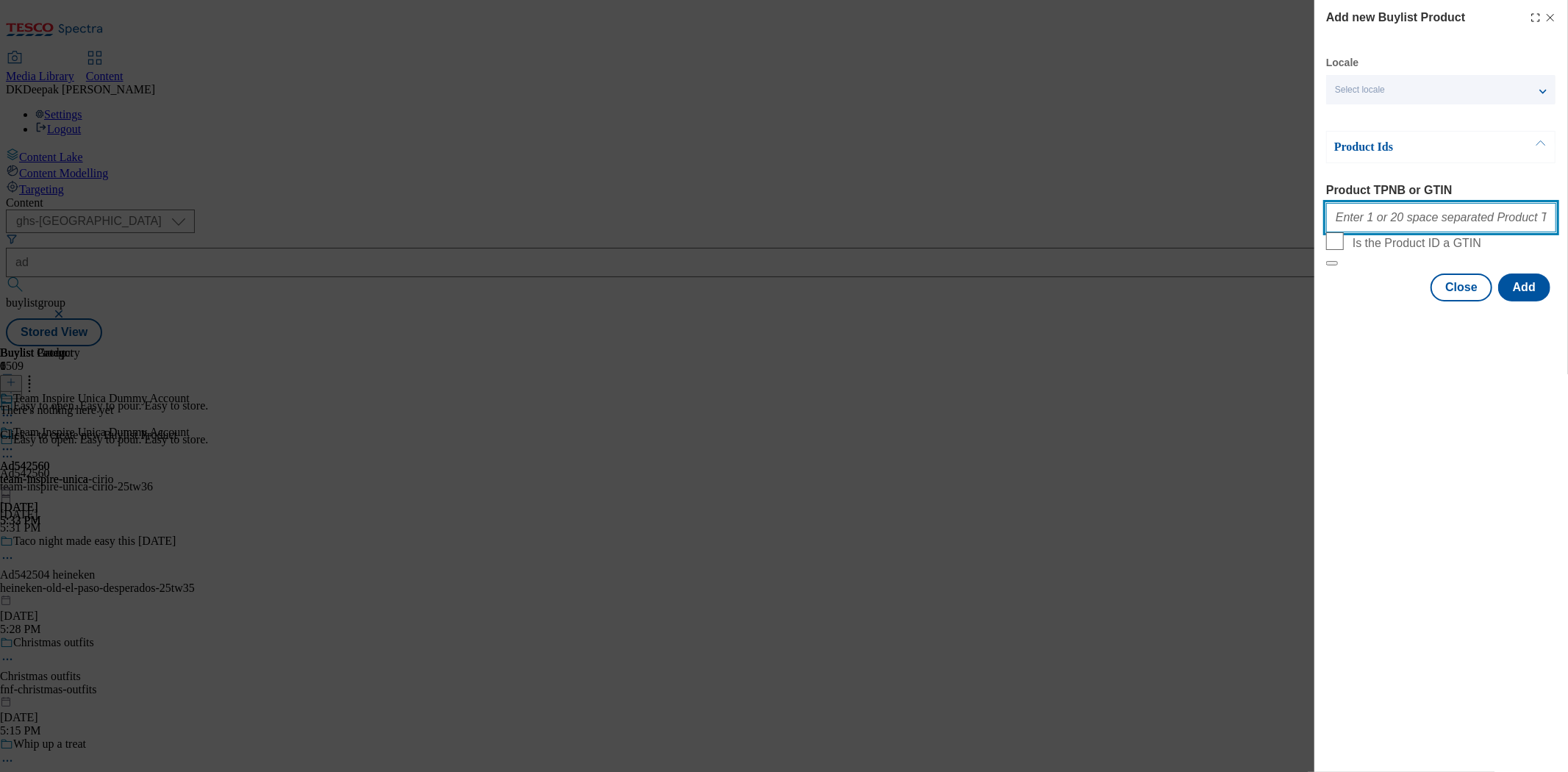
click at [1408, 225] on input "Product TPNB or GTIN" at bounding box center [1441, 218] width 230 height 29
paste input "055251309, 055251309"
type input "055251309, 055251309"
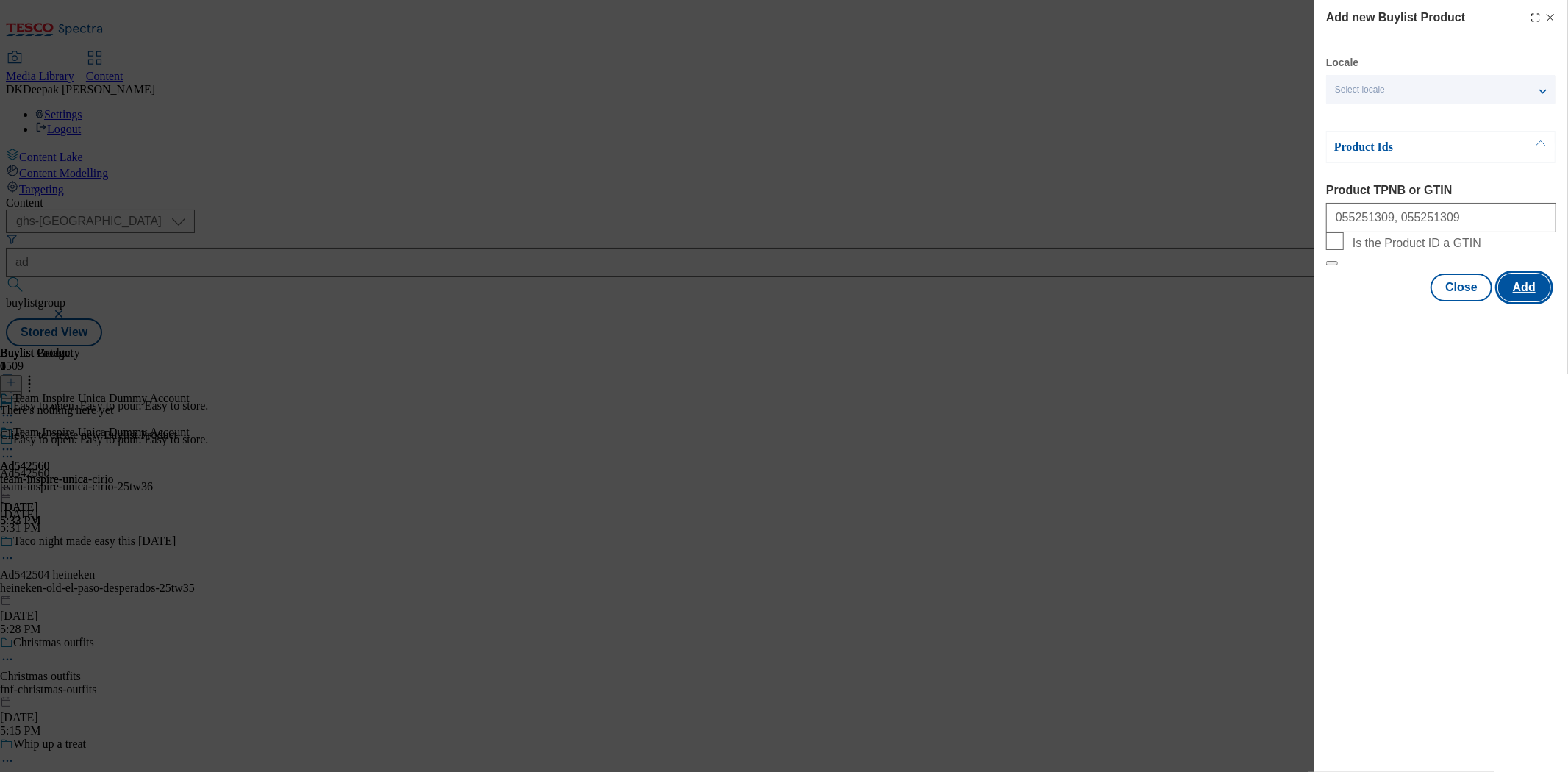
click at [1507, 301] on button "Add" at bounding box center [1524, 287] width 52 height 28
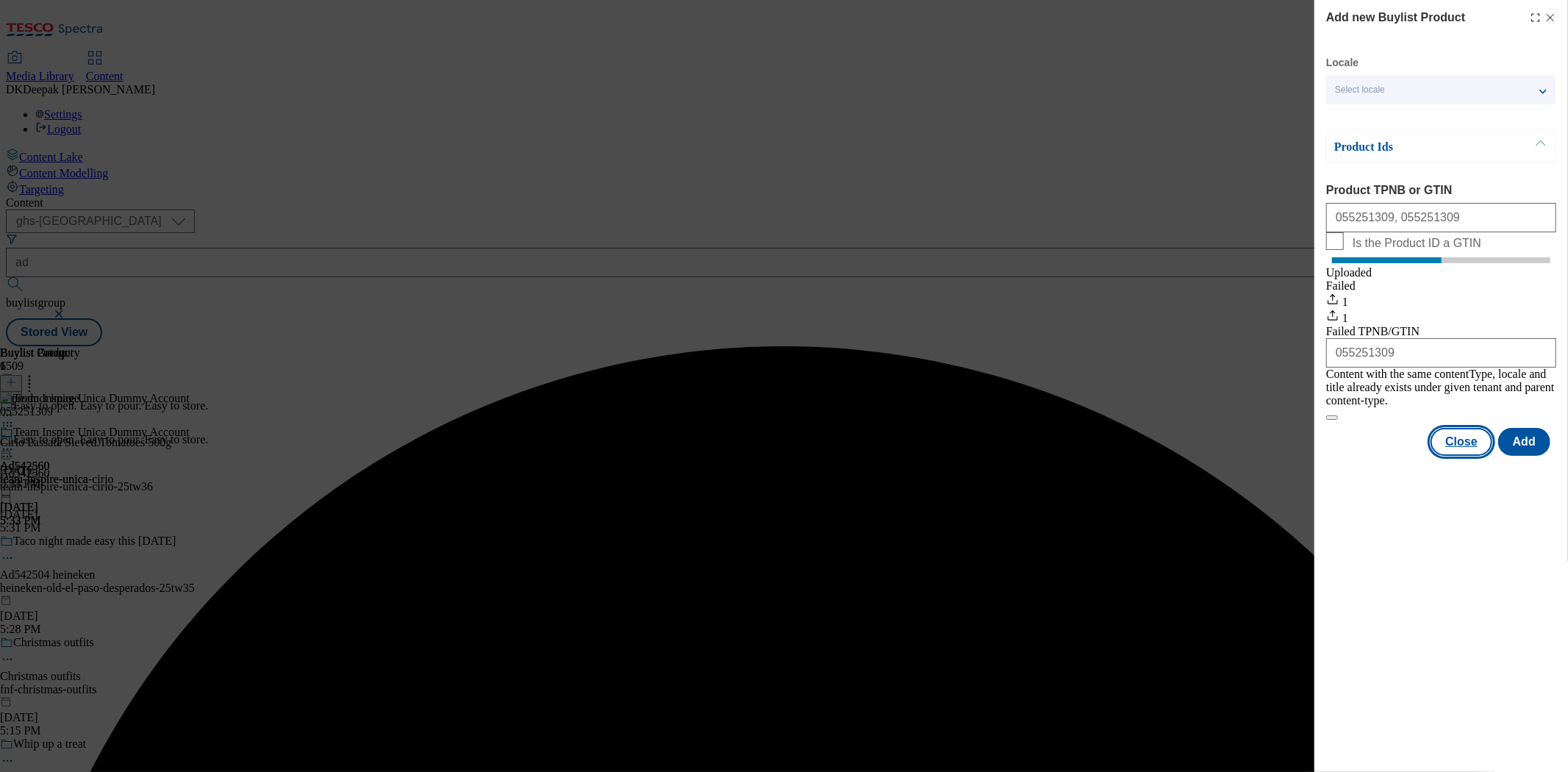
drag, startPoint x: 1470, startPoint y: 449, endPoint x: 1435, endPoint y: 441, distance: 35.9
click at [1470, 449] on button "Close" at bounding box center [1462, 442] width 62 height 28
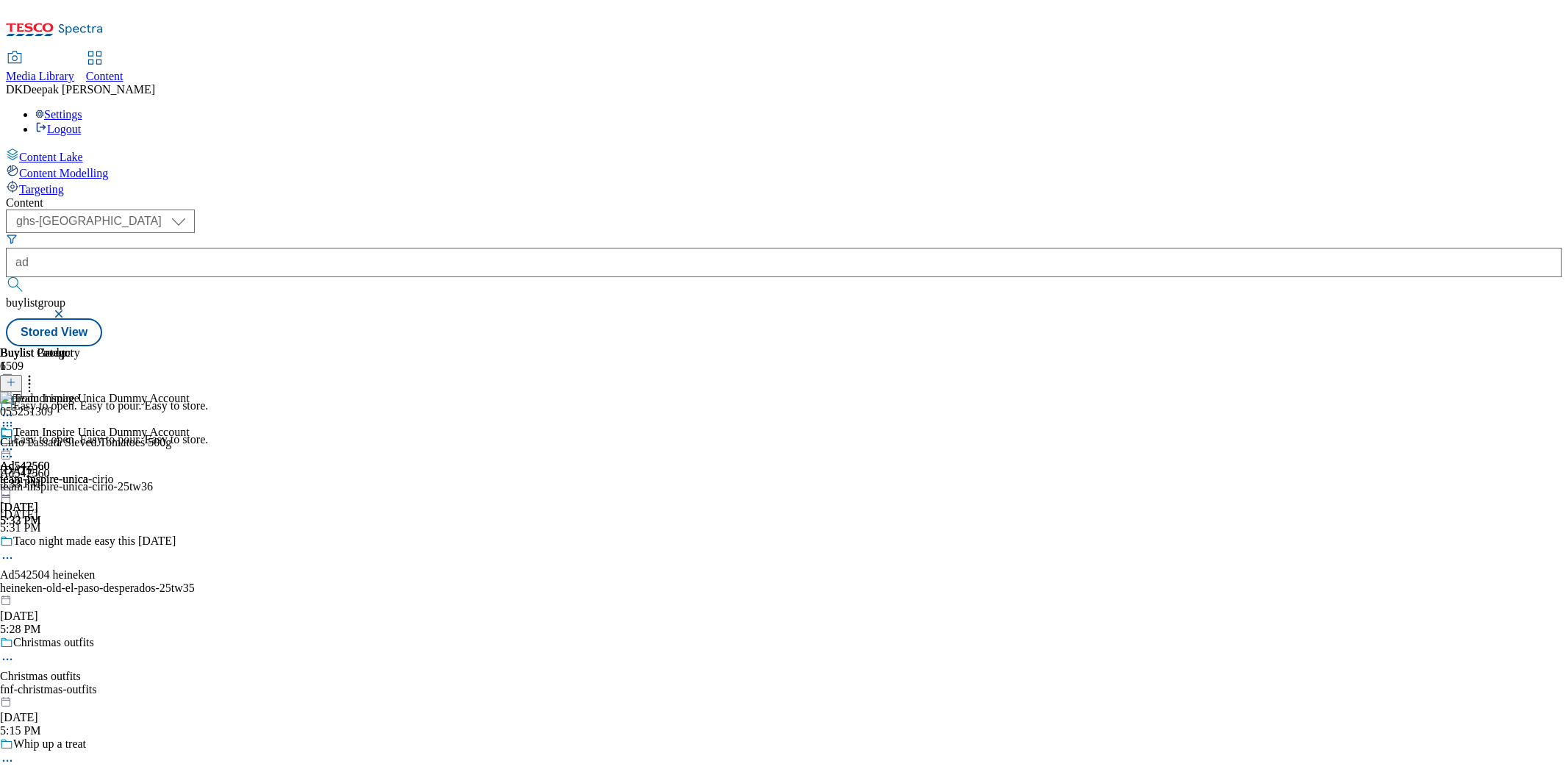
click at [15, 442] on icon at bounding box center [7, 449] width 15 height 15
click at [80, 543] on span "Preview" at bounding box center [63, 548] width 34 height 11
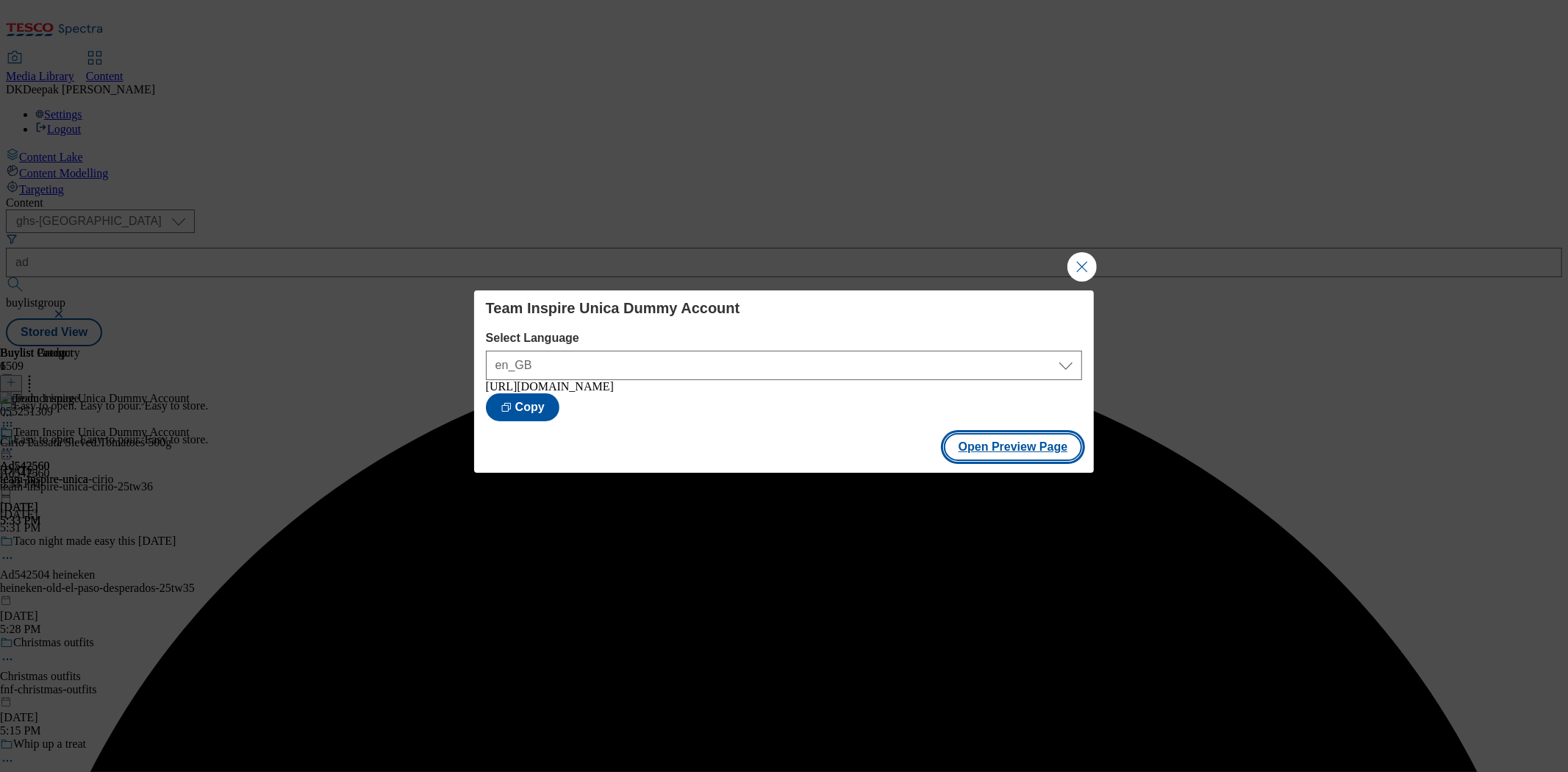
click at [1030, 452] on button "Open Preview Page" at bounding box center [1014, 447] width 139 height 28
click at [1076, 263] on button "Close Modal" at bounding box center [1083, 267] width 29 height 29
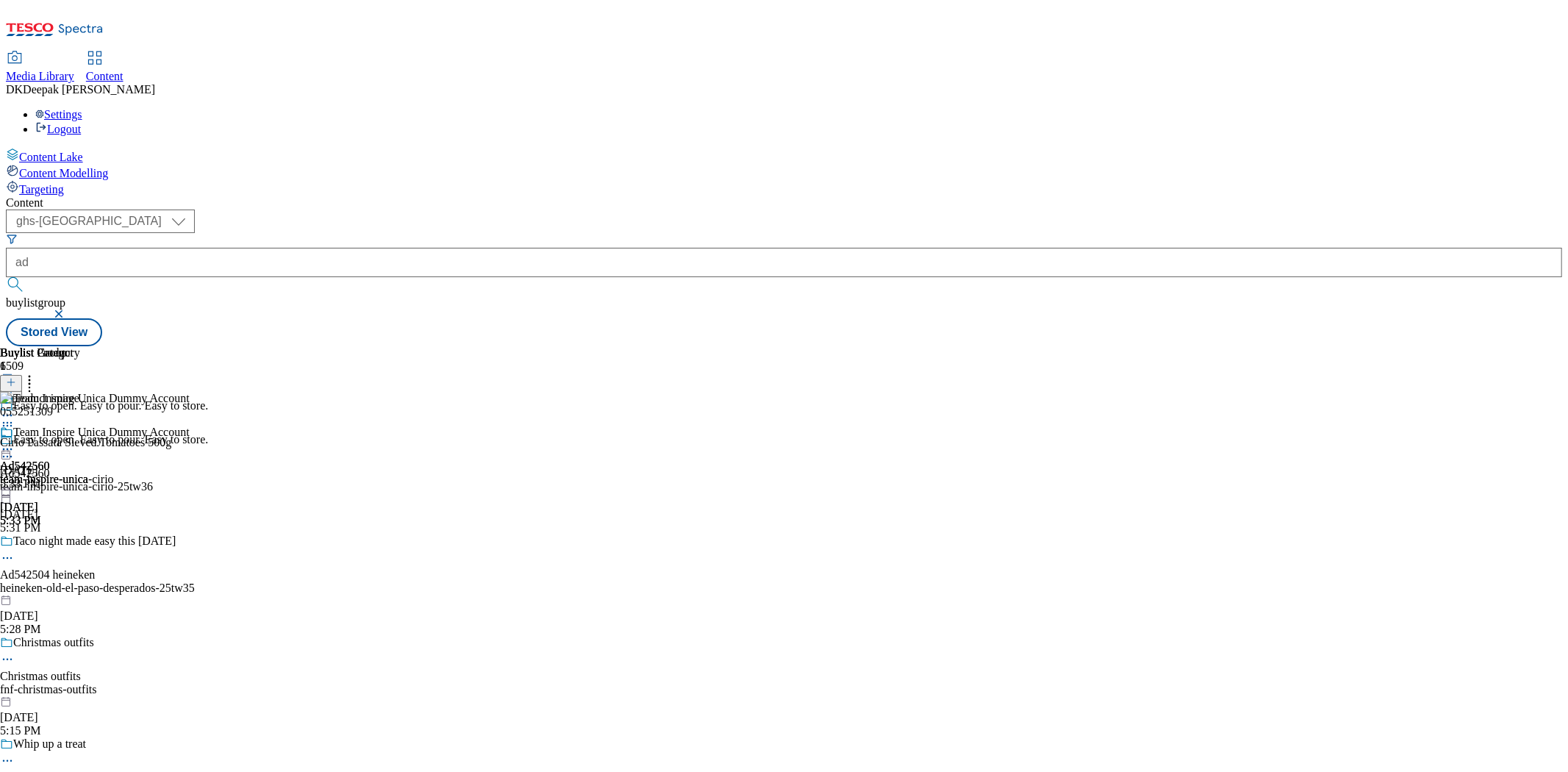
click at [9, 449] on circle at bounding box center [8, 449] width 3 height 3
click at [63, 475] on span "Edit" at bounding box center [54, 480] width 17 height 11
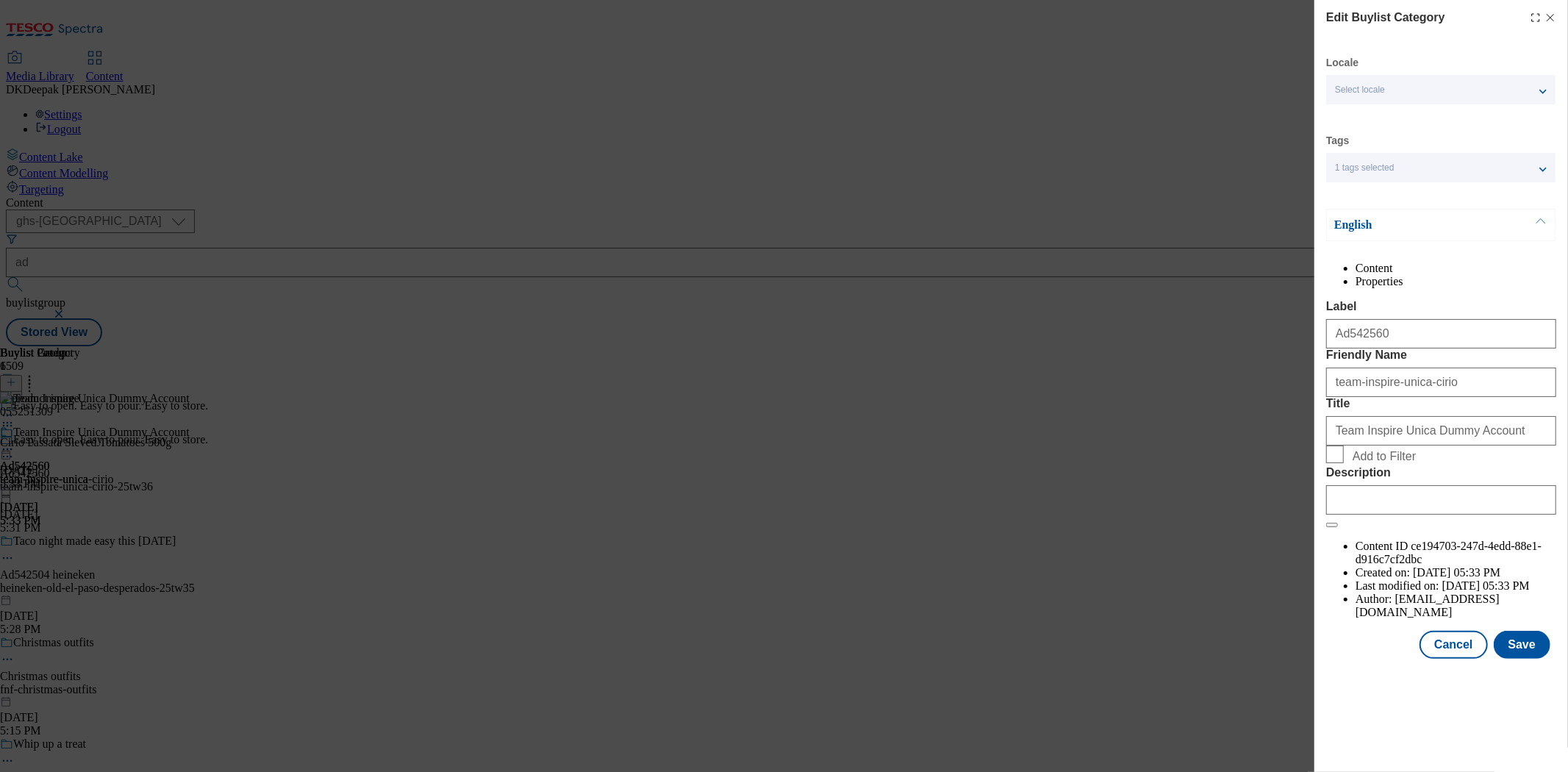
click at [1419, 515] on div "Modal" at bounding box center [1441, 497] width 230 height 35
click at [1422, 515] on input "Description" at bounding box center [1441, 500] width 230 height 29
paste input "Cirio Passata Carton 500G"
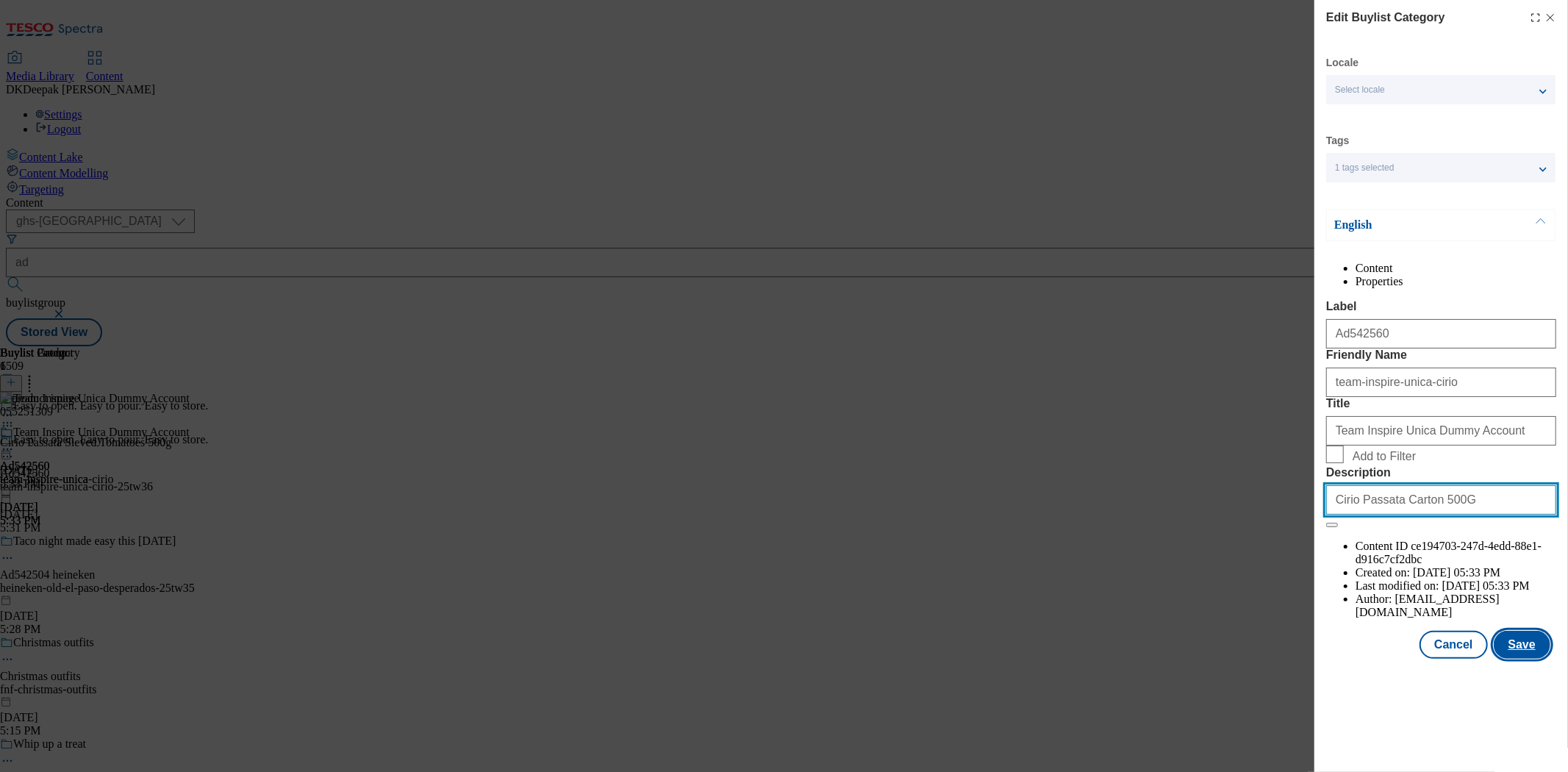
type input "Cirio Passata Carton 500G"
click at [1532, 659] on button "Save" at bounding box center [1523, 644] width 57 height 28
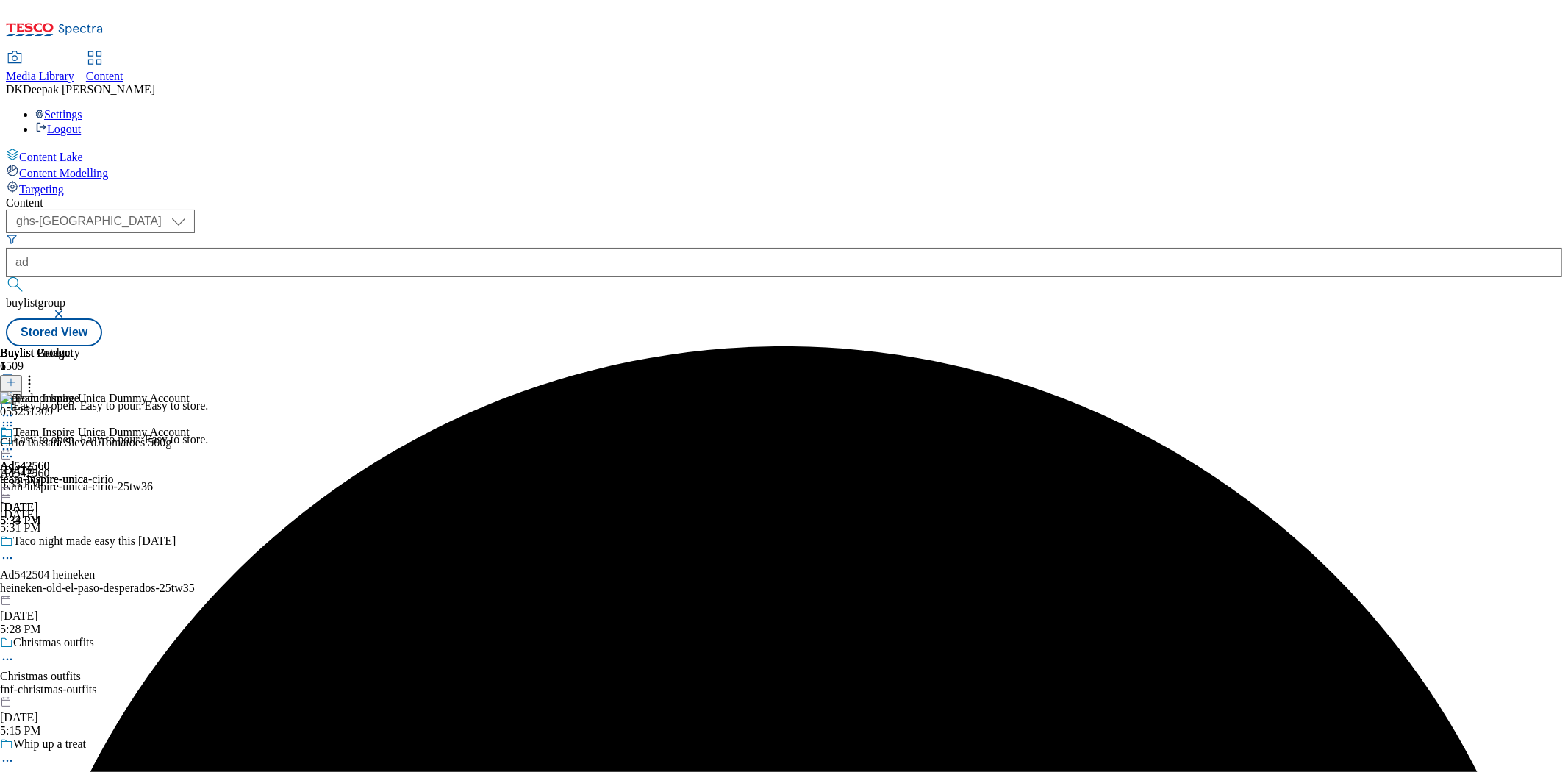
click at [15, 442] on icon at bounding box center [7, 449] width 15 height 15
click at [69, 471] on button "Edit" at bounding box center [48, 479] width 39 height 17
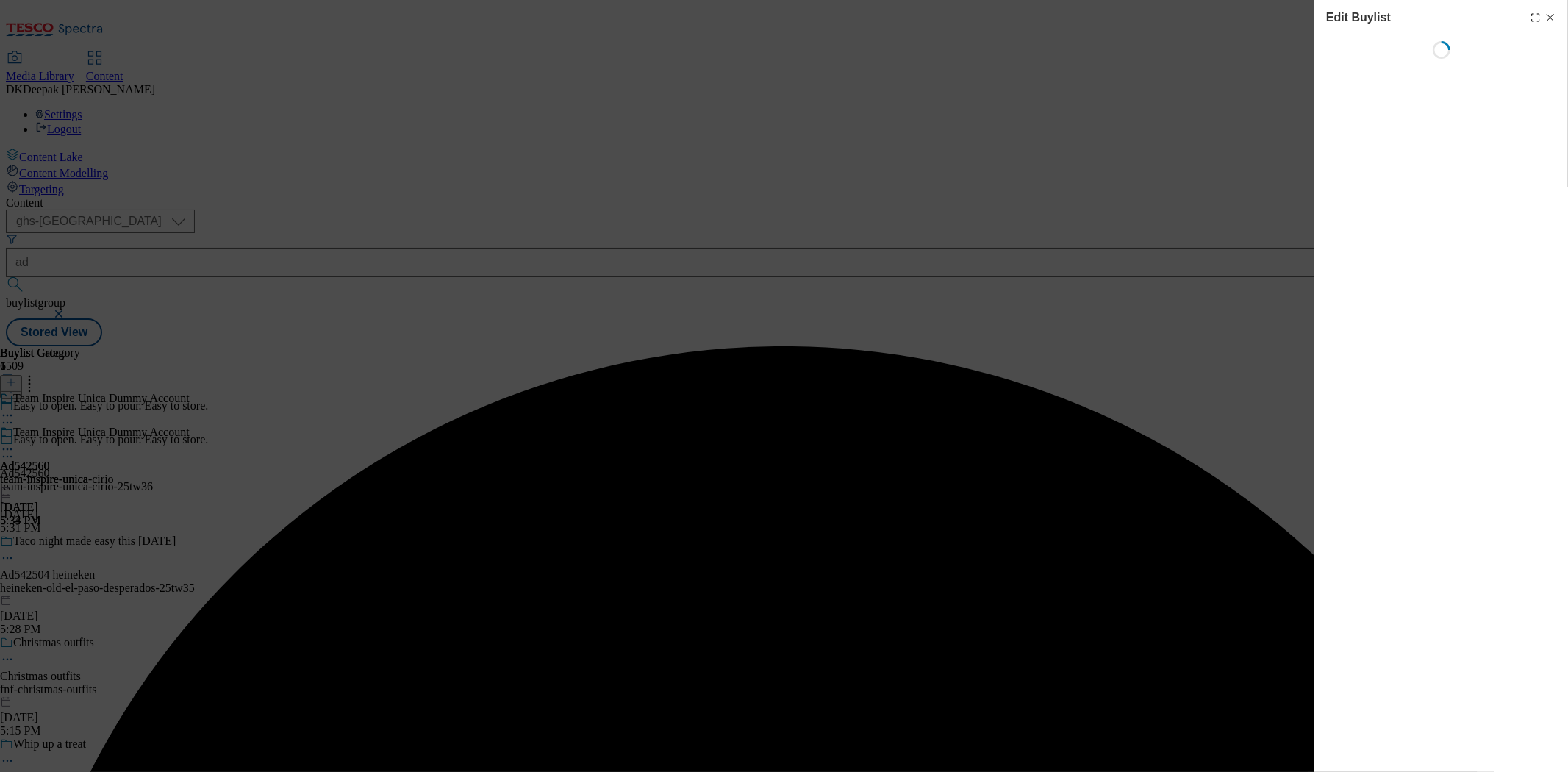
select select "tactical"
select select "supplier funded short term 1-3 weeks"
select select "dunnhumby"
select select "Banner"
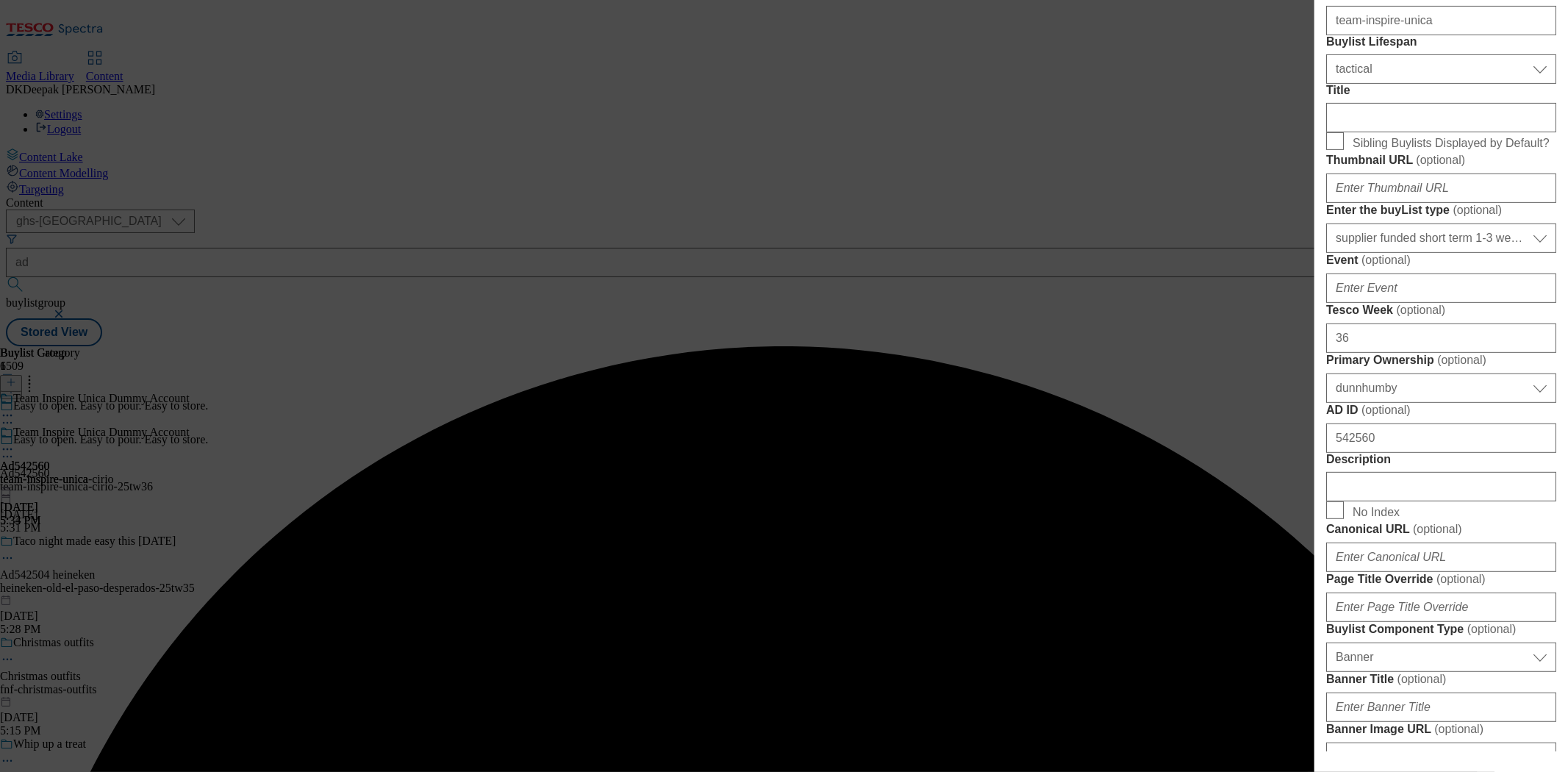
scroll to position [653, 0]
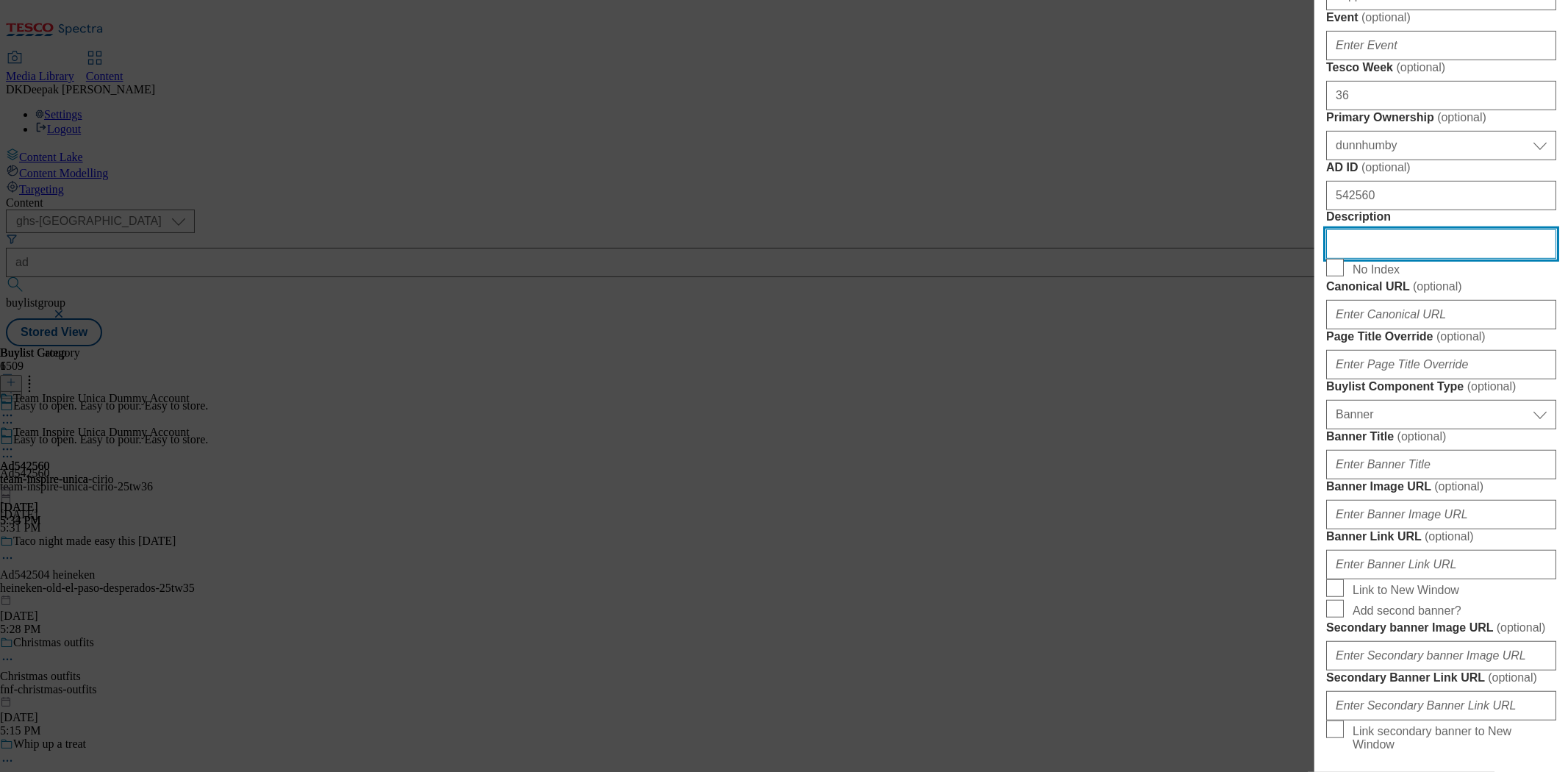
click at [1383, 259] on input "Description" at bounding box center [1441, 244] width 230 height 29
paste input "Cirio Passata Carton 500G"
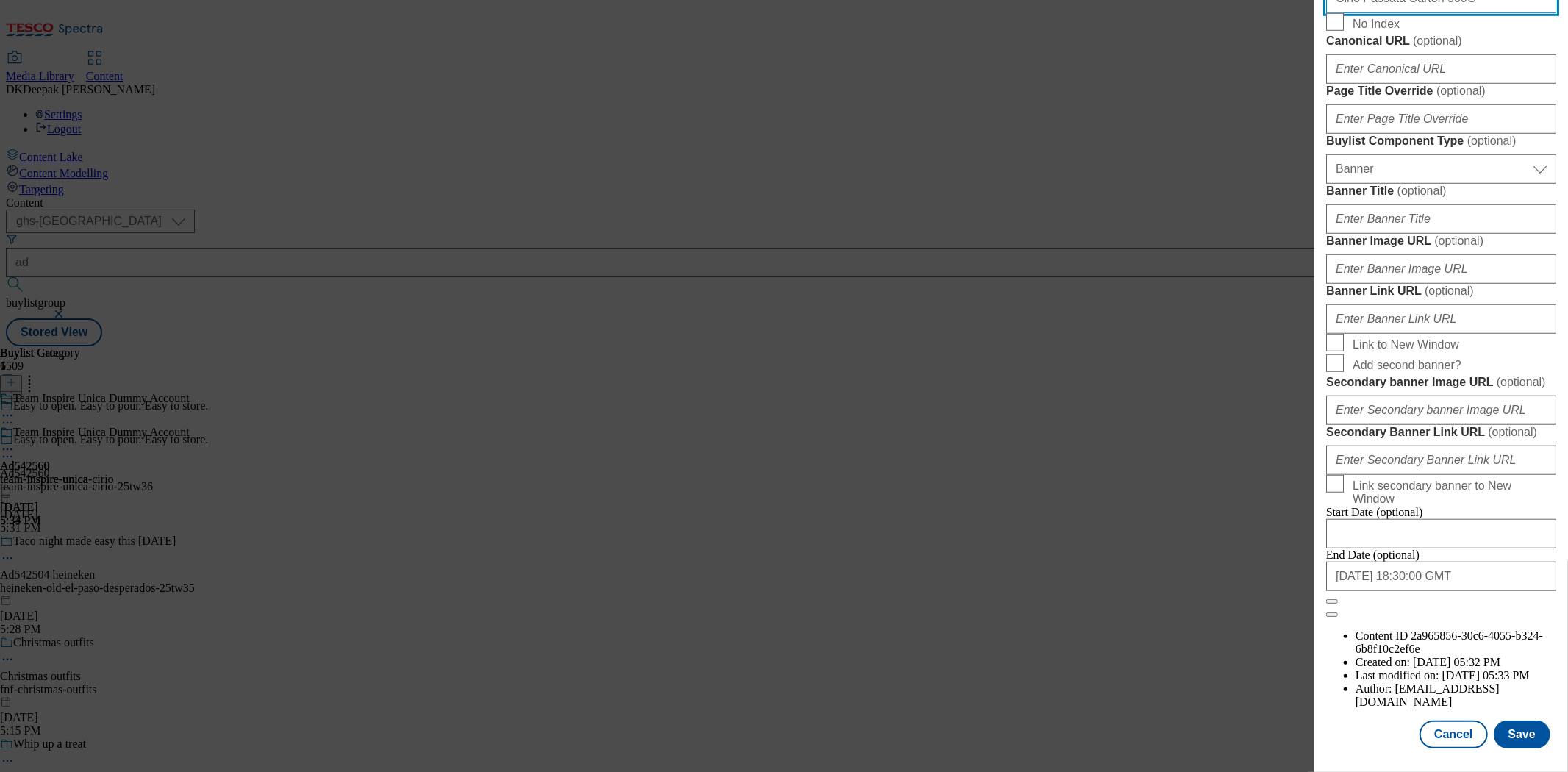
scroll to position [1455, 0]
type input "Cirio Passata Carton 500G"
click at [1520, 721] on button "Save" at bounding box center [1523, 734] width 57 height 28
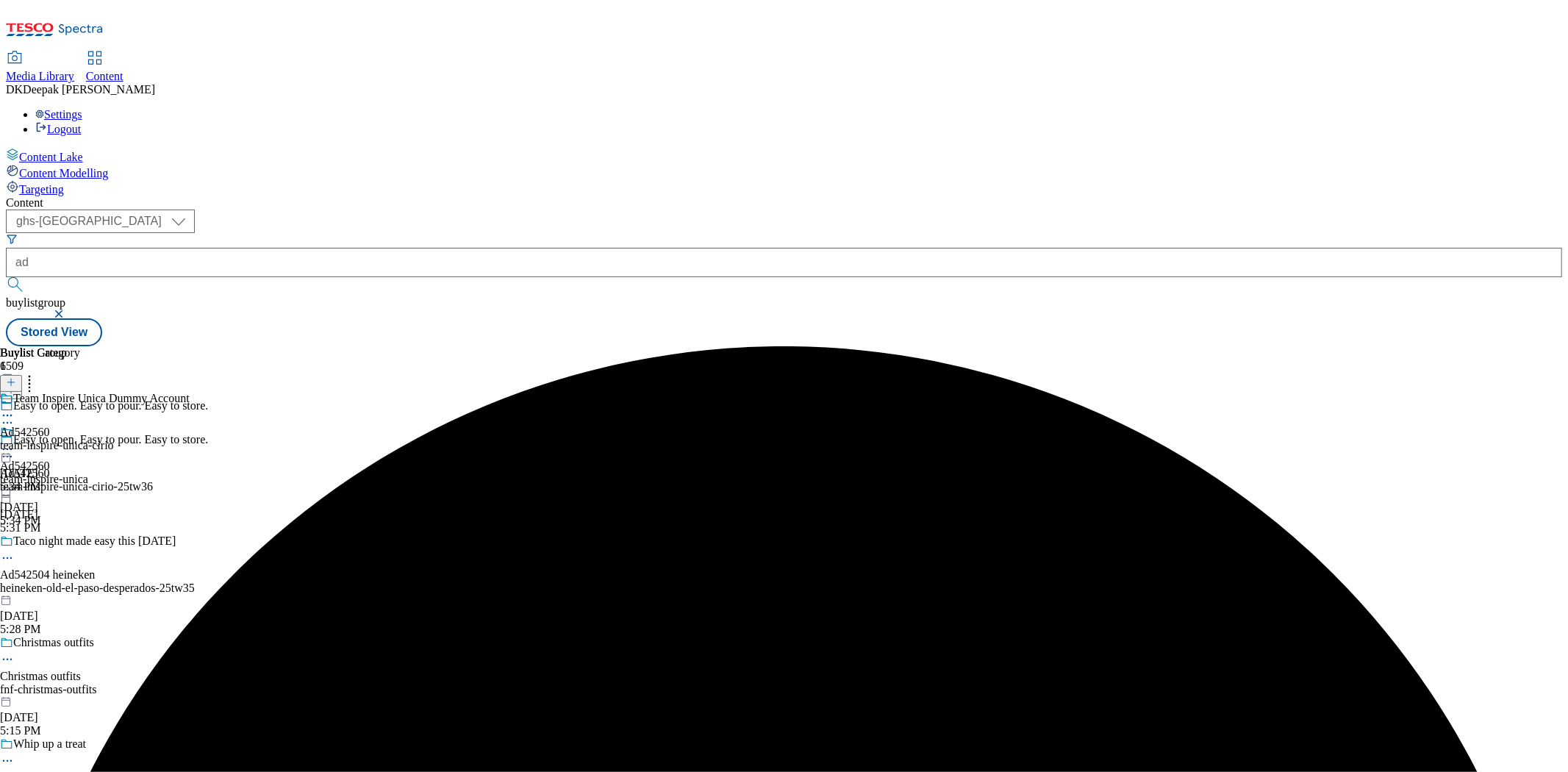
click at [15, 449] on icon at bounding box center [7, 456] width 15 height 15
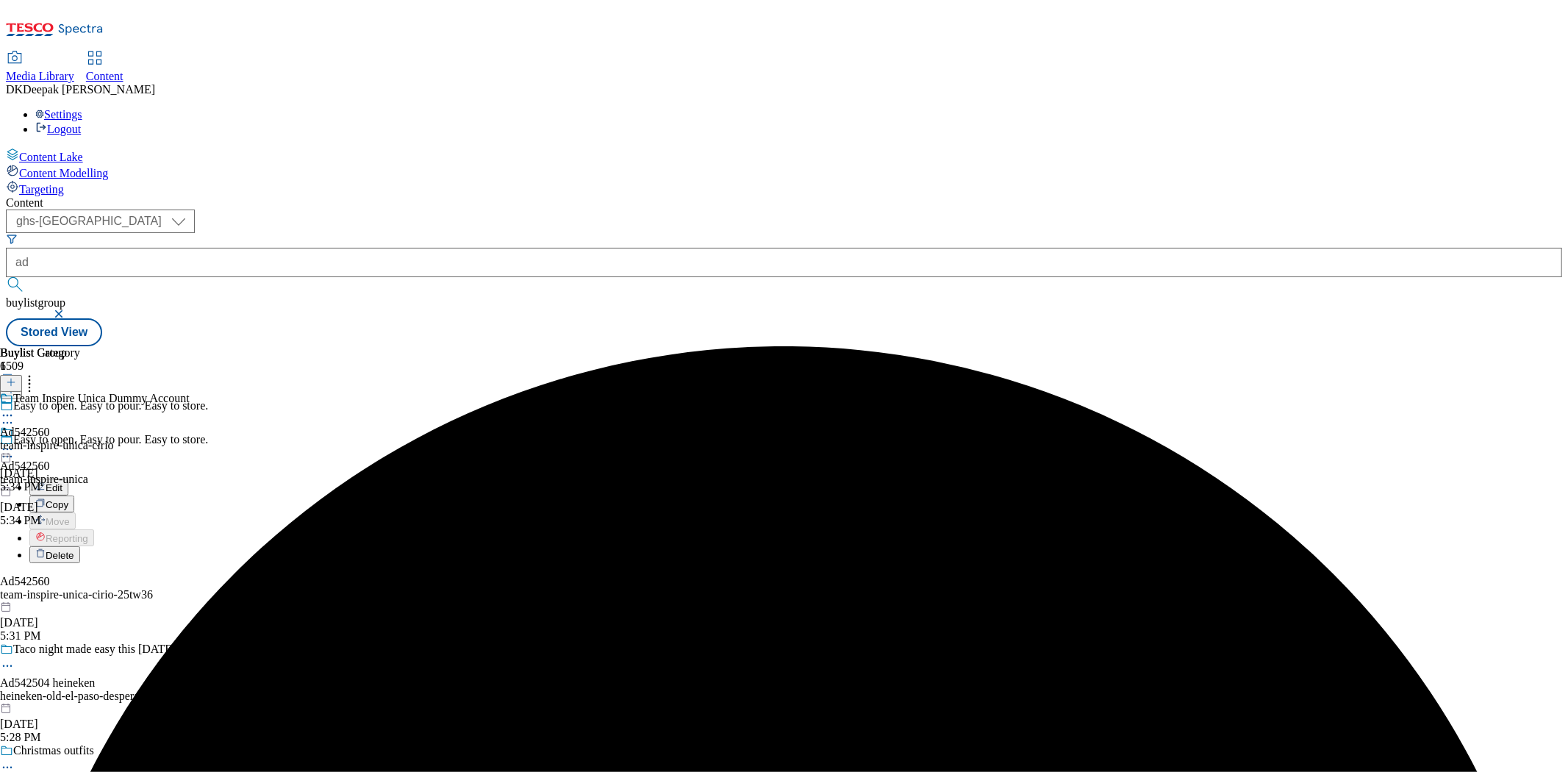
click at [69, 479] on button "Edit" at bounding box center [48, 487] width 39 height 17
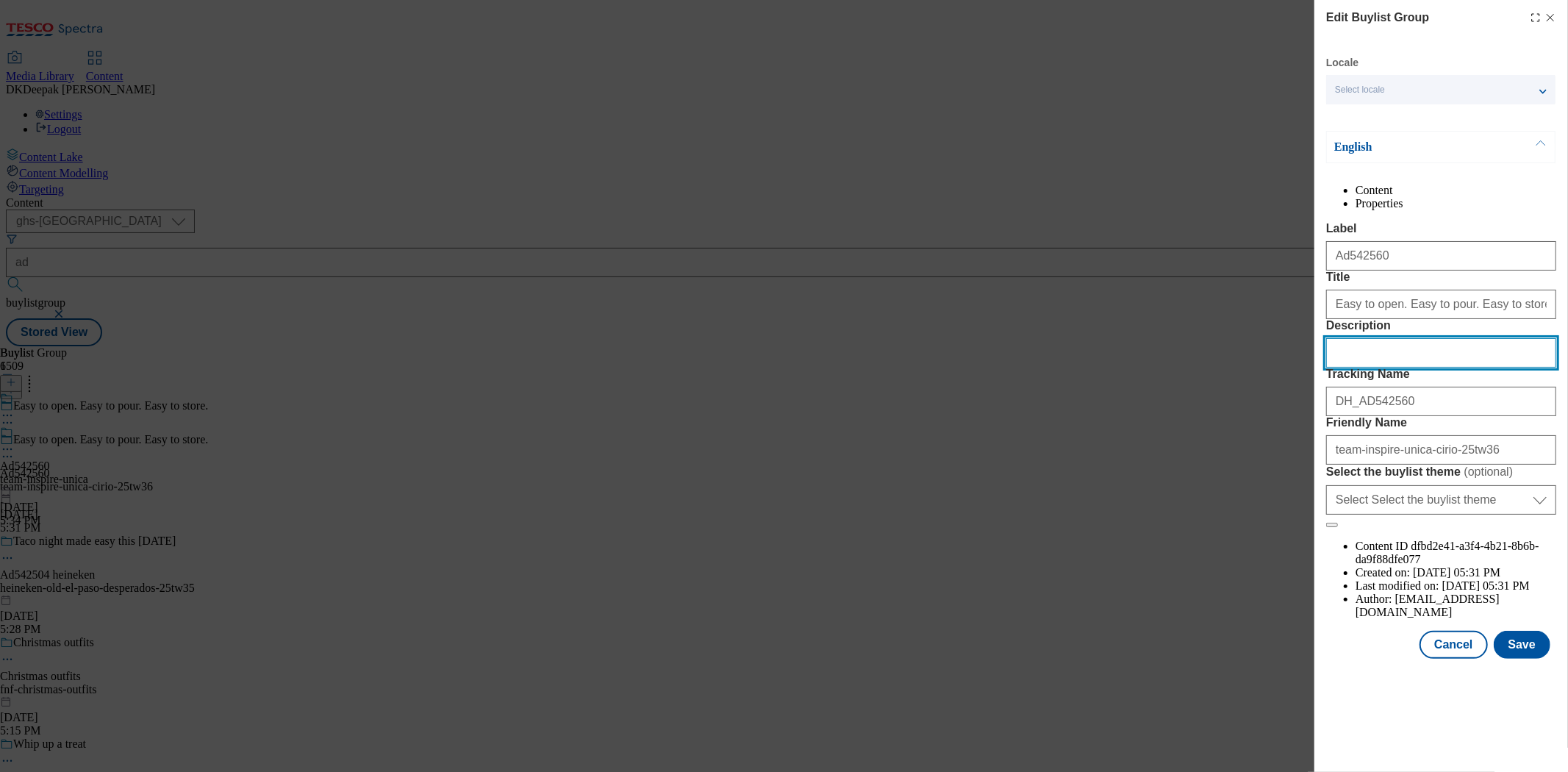
click at [1369, 368] on input "Description" at bounding box center [1441, 353] width 230 height 29
drag, startPoint x: 1369, startPoint y: 445, endPoint x: 1413, endPoint y: 497, distance: 68.1
click at [1369, 368] on input "Description" at bounding box center [1441, 353] width 230 height 29
paste input "Cirio Passata Carton 500G"
type input "Cirio Passata Carton 500G"
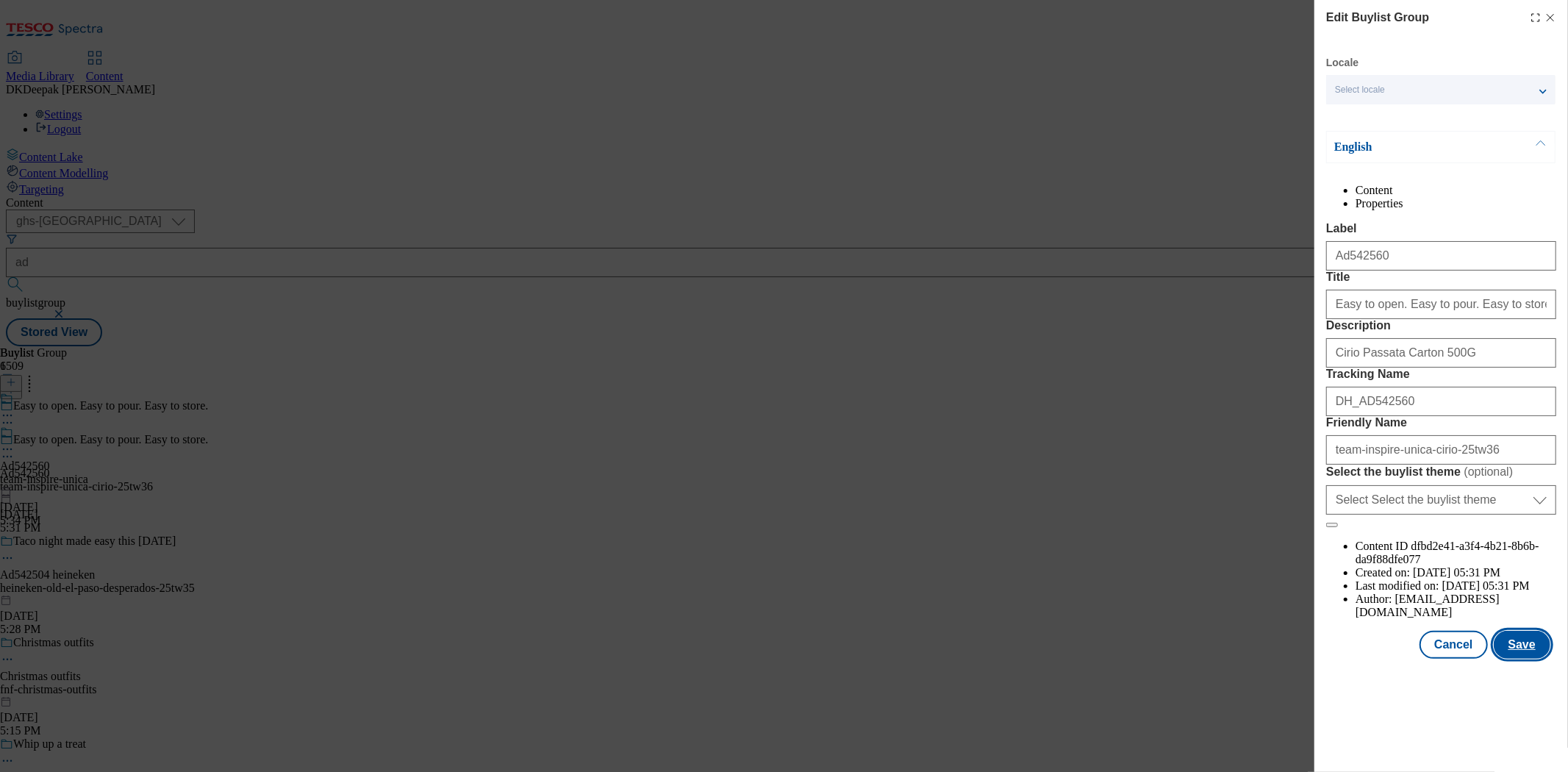
click at [1527, 659] on button "Save" at bounding box center [1523, 644] width 57 height 28
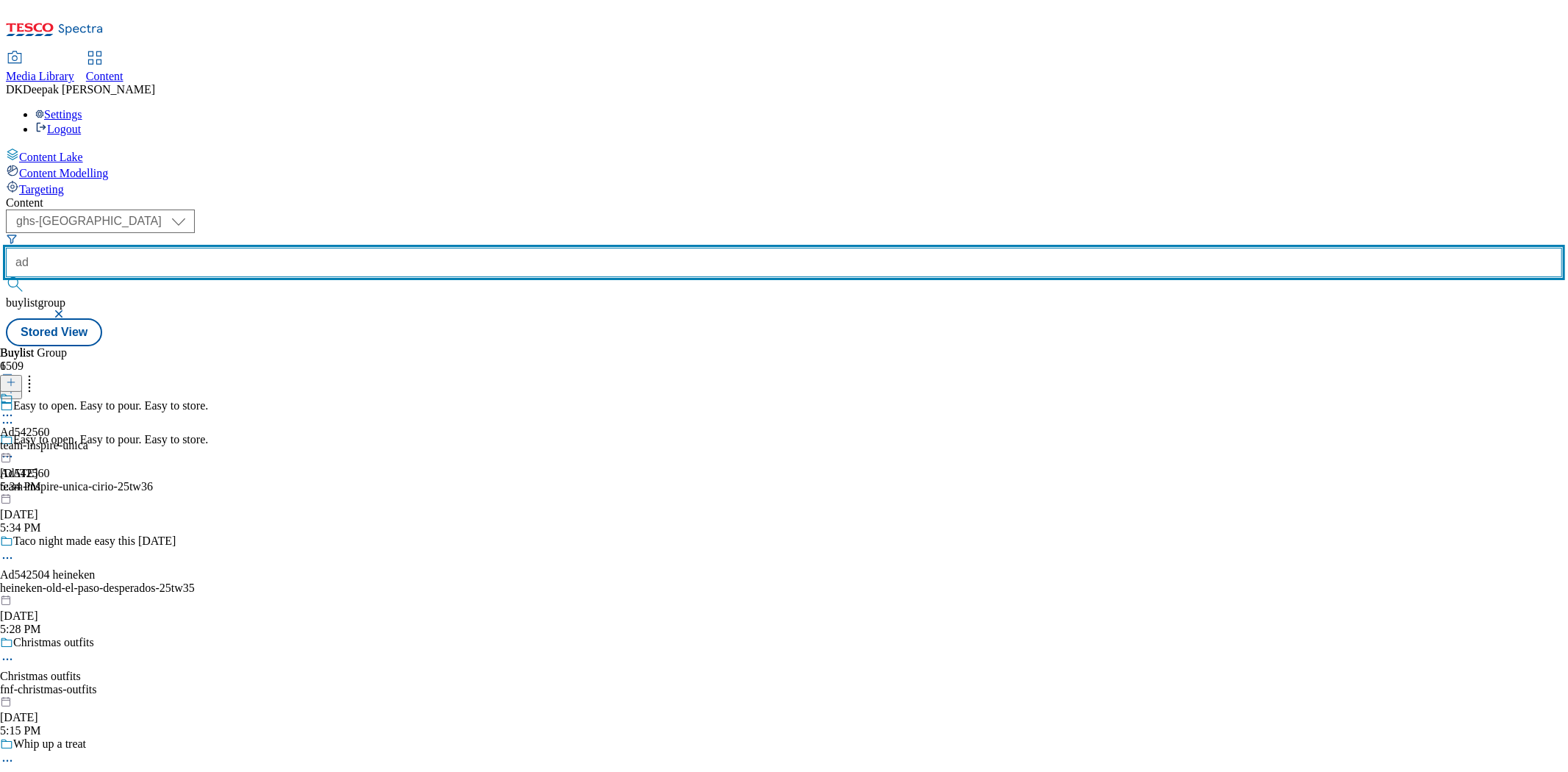
click at [347, 248] on input "ad" at bounding box center [784, 262] width 1557 height 29
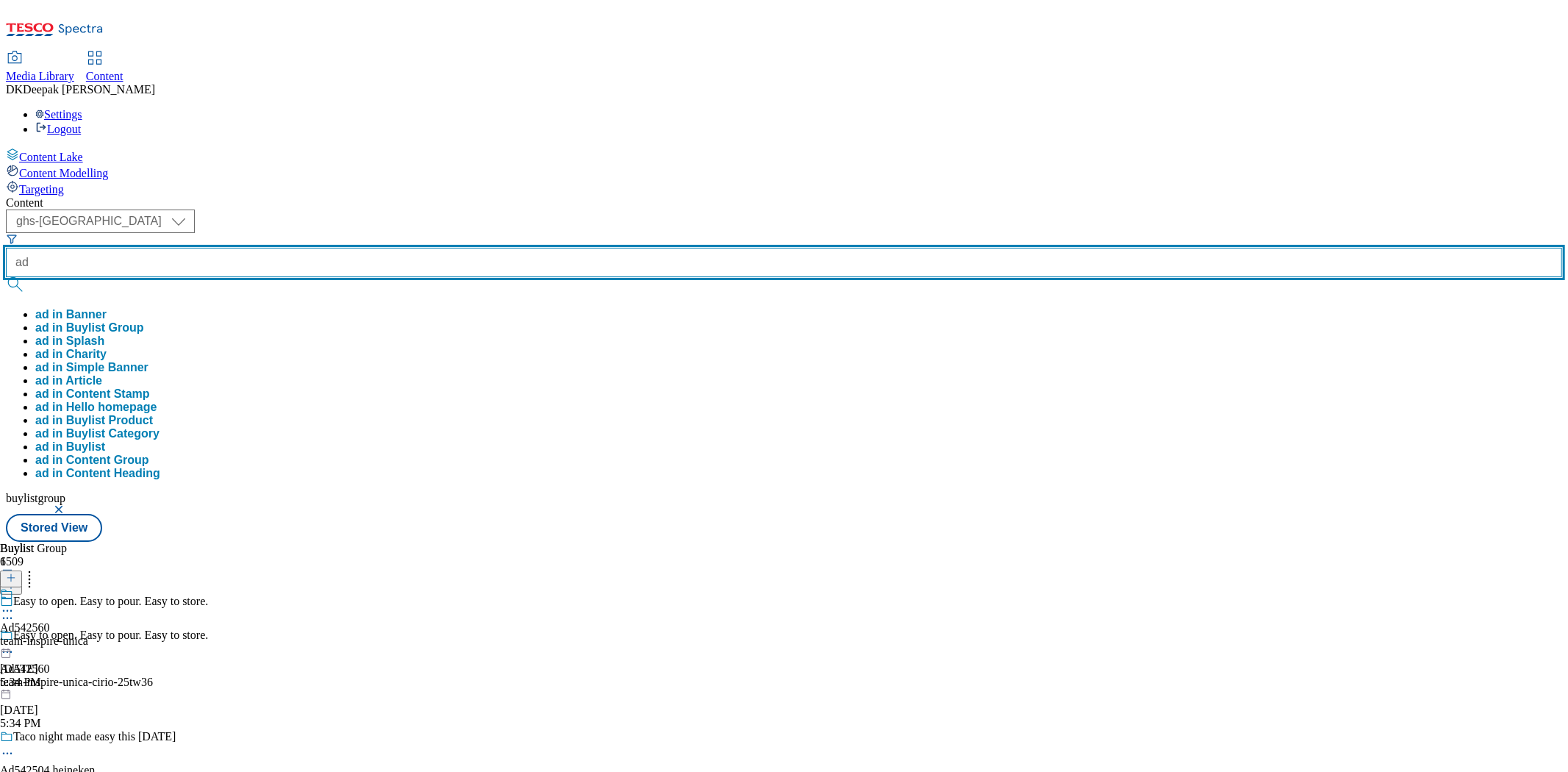
paste input "542276"
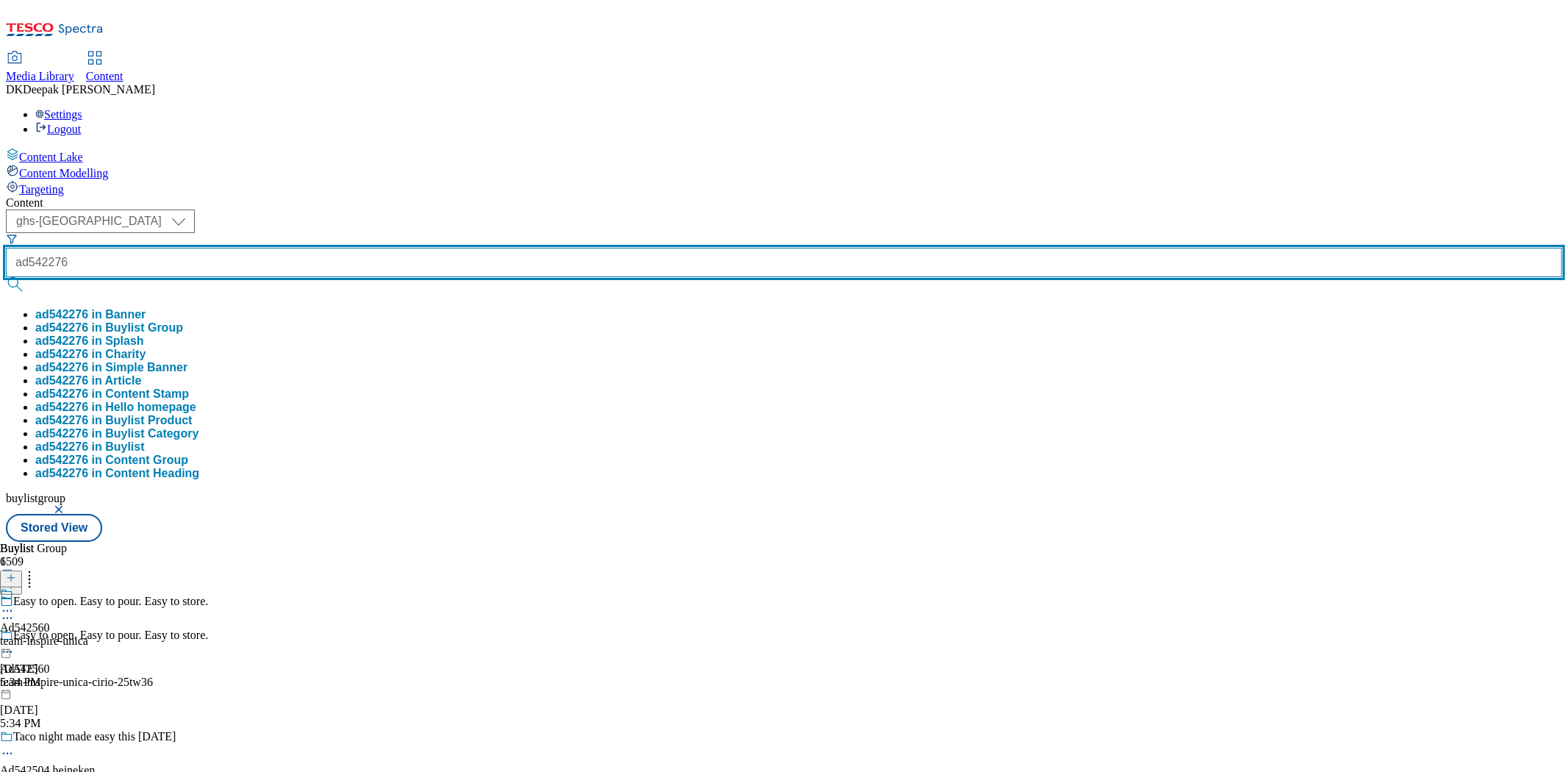
type input "ad542276"
click at [6, 277] on button "submit" at bounding box center [16, 284] width 21 height 15
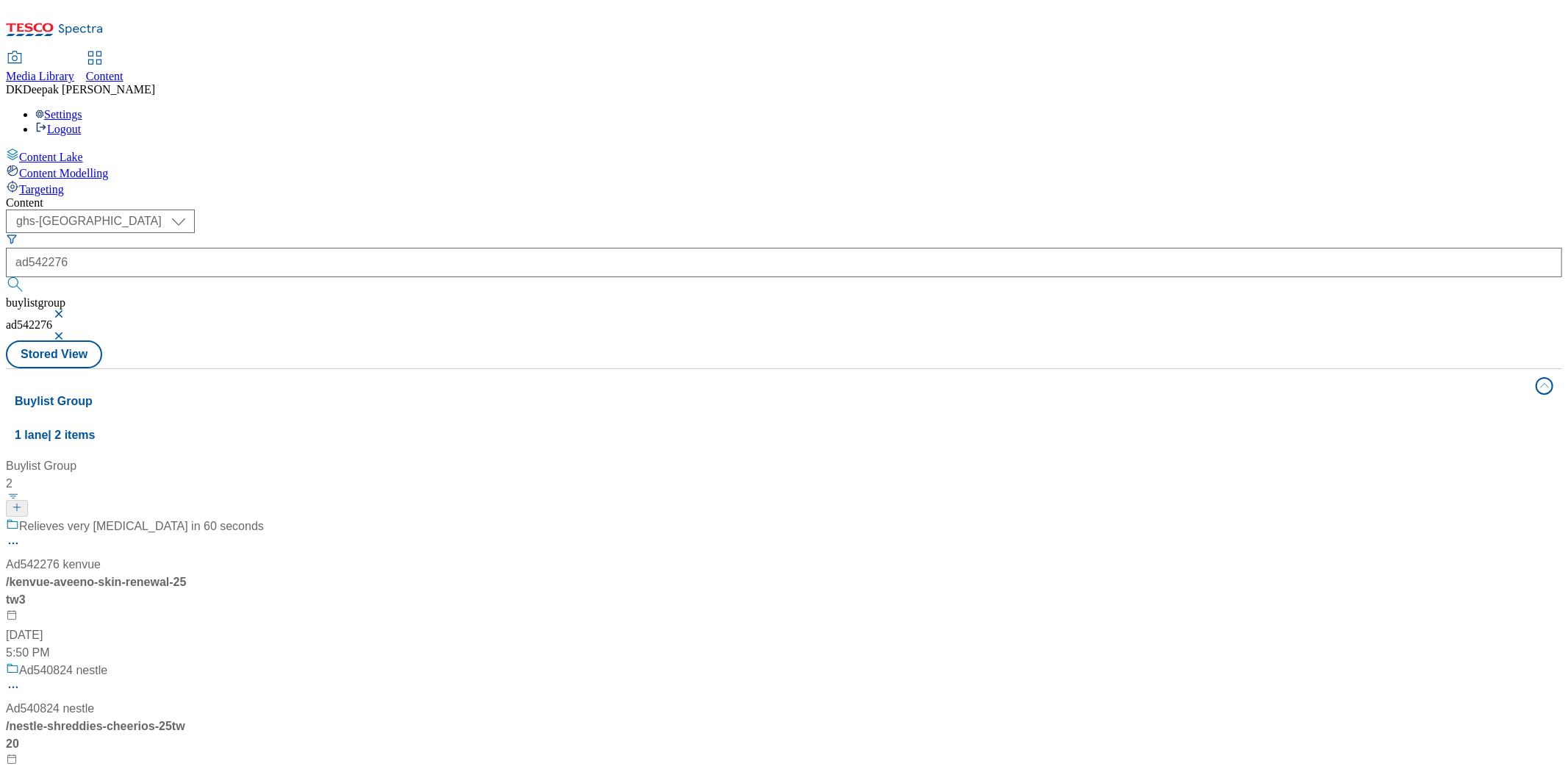
click at [264, 574] on div "/ kenvue-aveeno-skin-renewal-25tw3" at bounding box center [135, 591] width 258 height 35
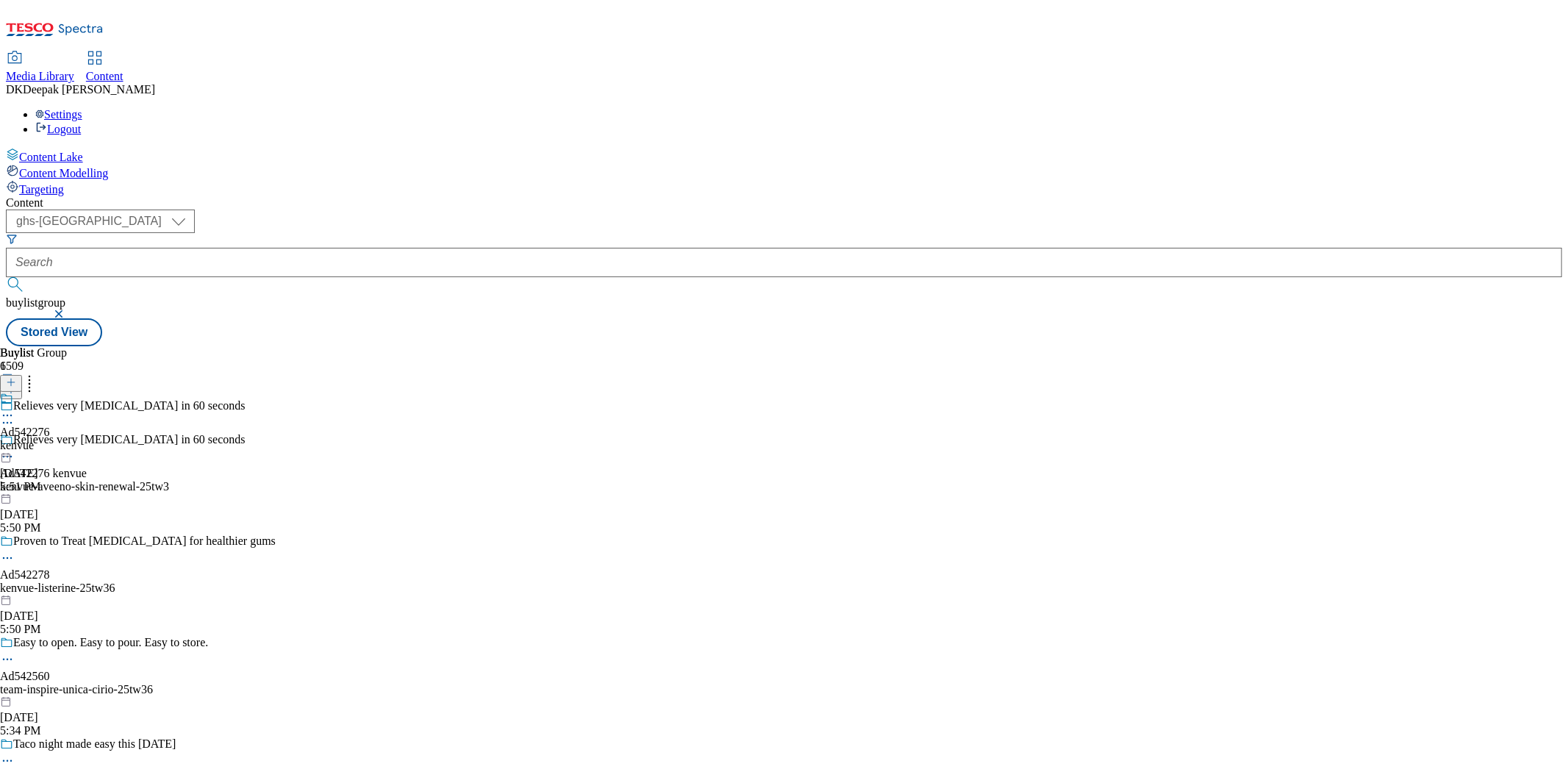
click at [15, 449] on icon at bounding box center [7, 456] width 15 height 15
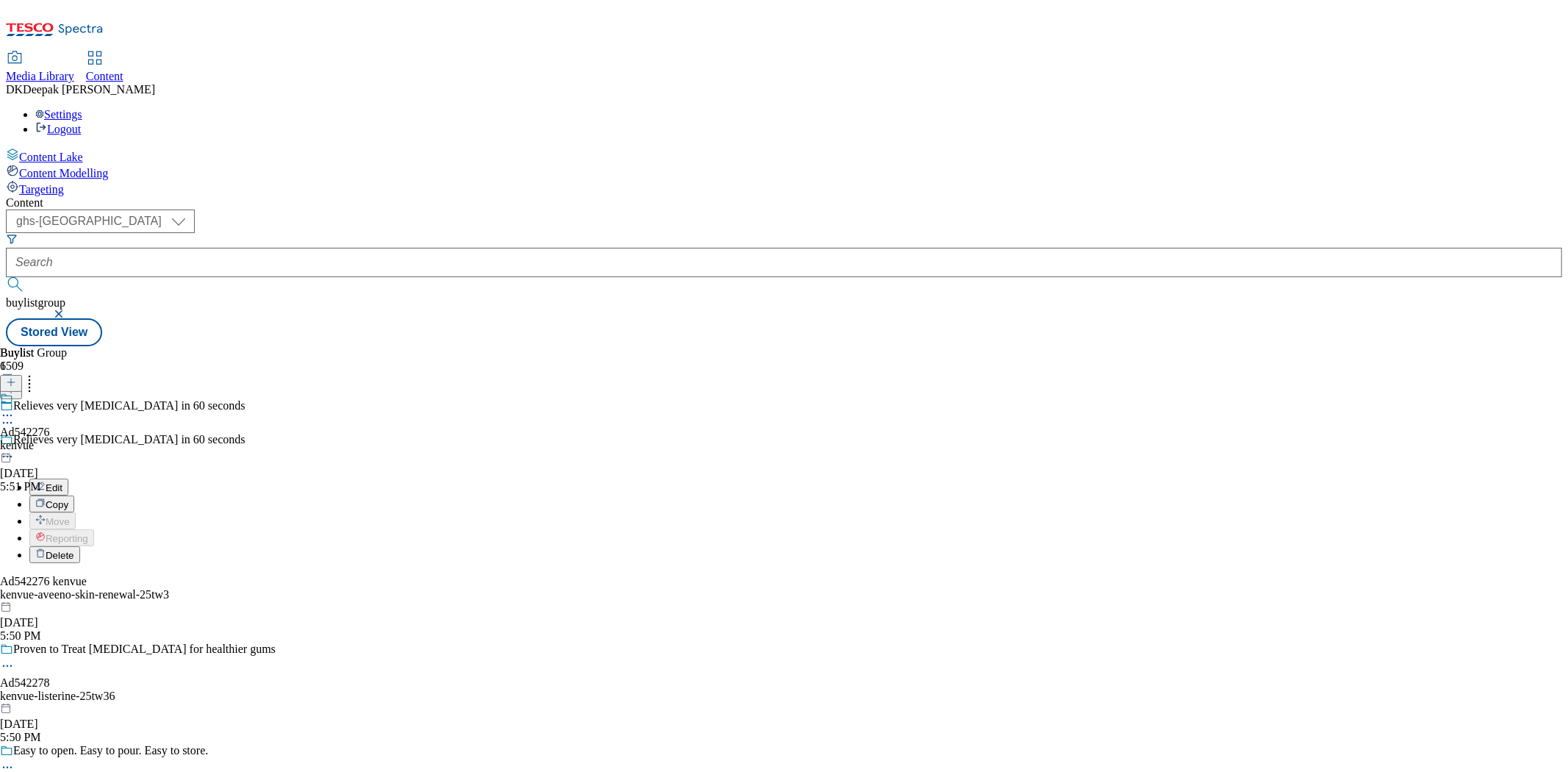
click at [69, 479] on button "Edit" at bounding box center [48, 487] width 39 height 17
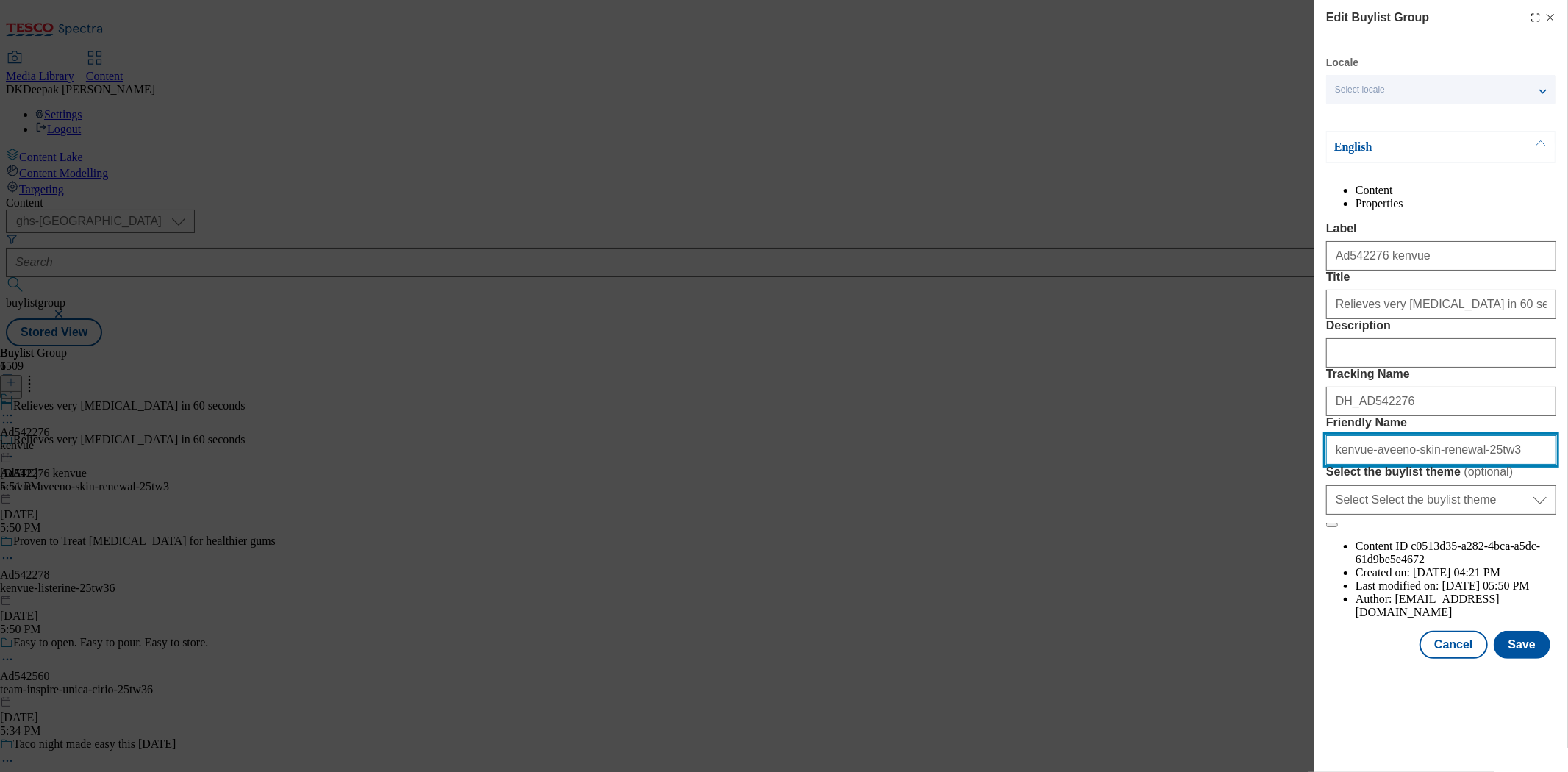
click at [1494, 465] on input "kenvue-aveeno-skin-renewal-25tw3" at bounding box center [1441, 449] width 230 height 29
type input "kenvue-aveeno-skin-renewal-25tw36"
click at [1527, 659] on button "Save" at bounding box center [1523, 644] width 57 height 28
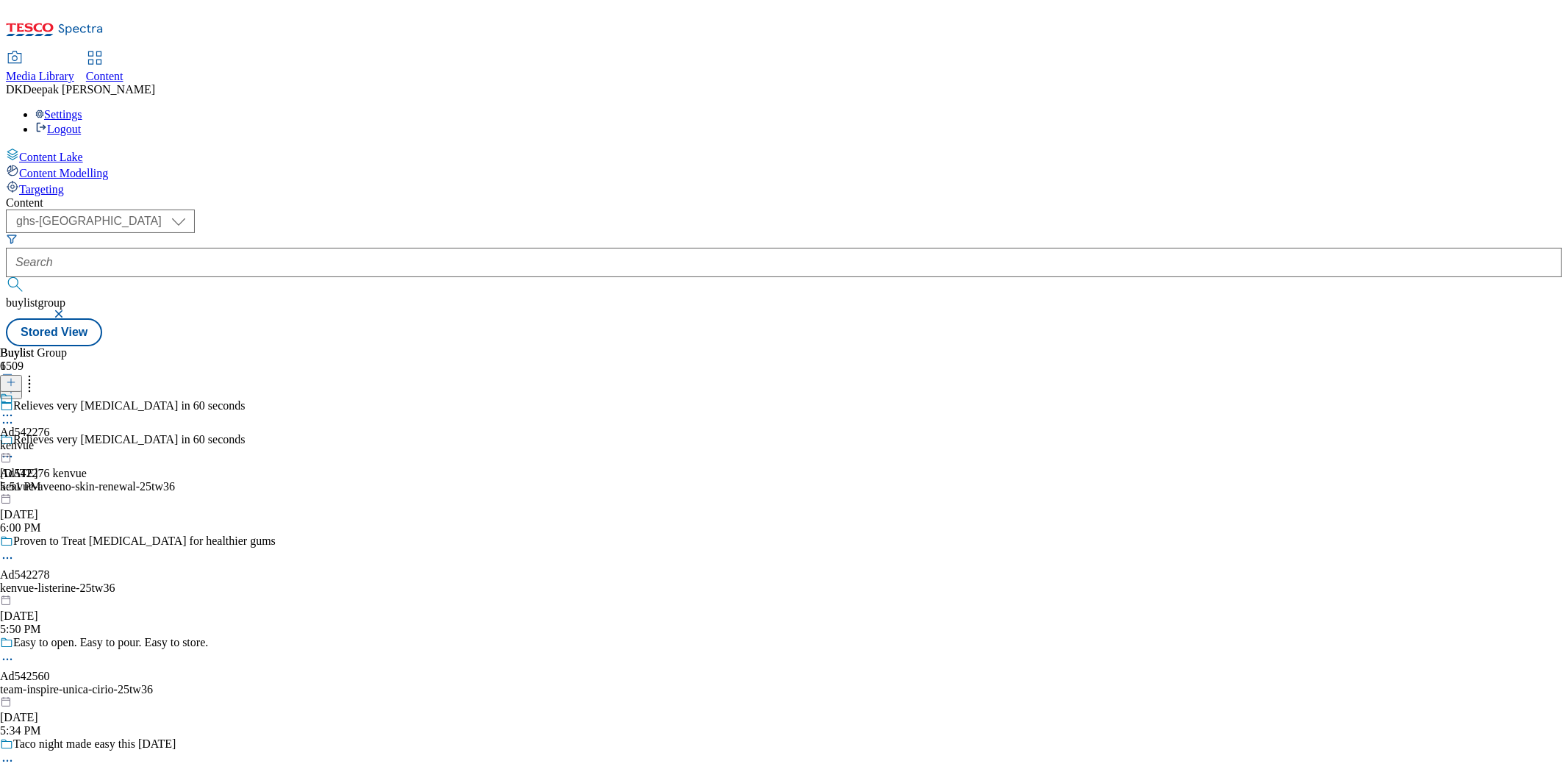
click at [50, 439] on div "kenvue" at bounding box center [25, 445] width 50 height 13
click at [15, 442] on icon at bounding box center [7, 449] width 15 height 15
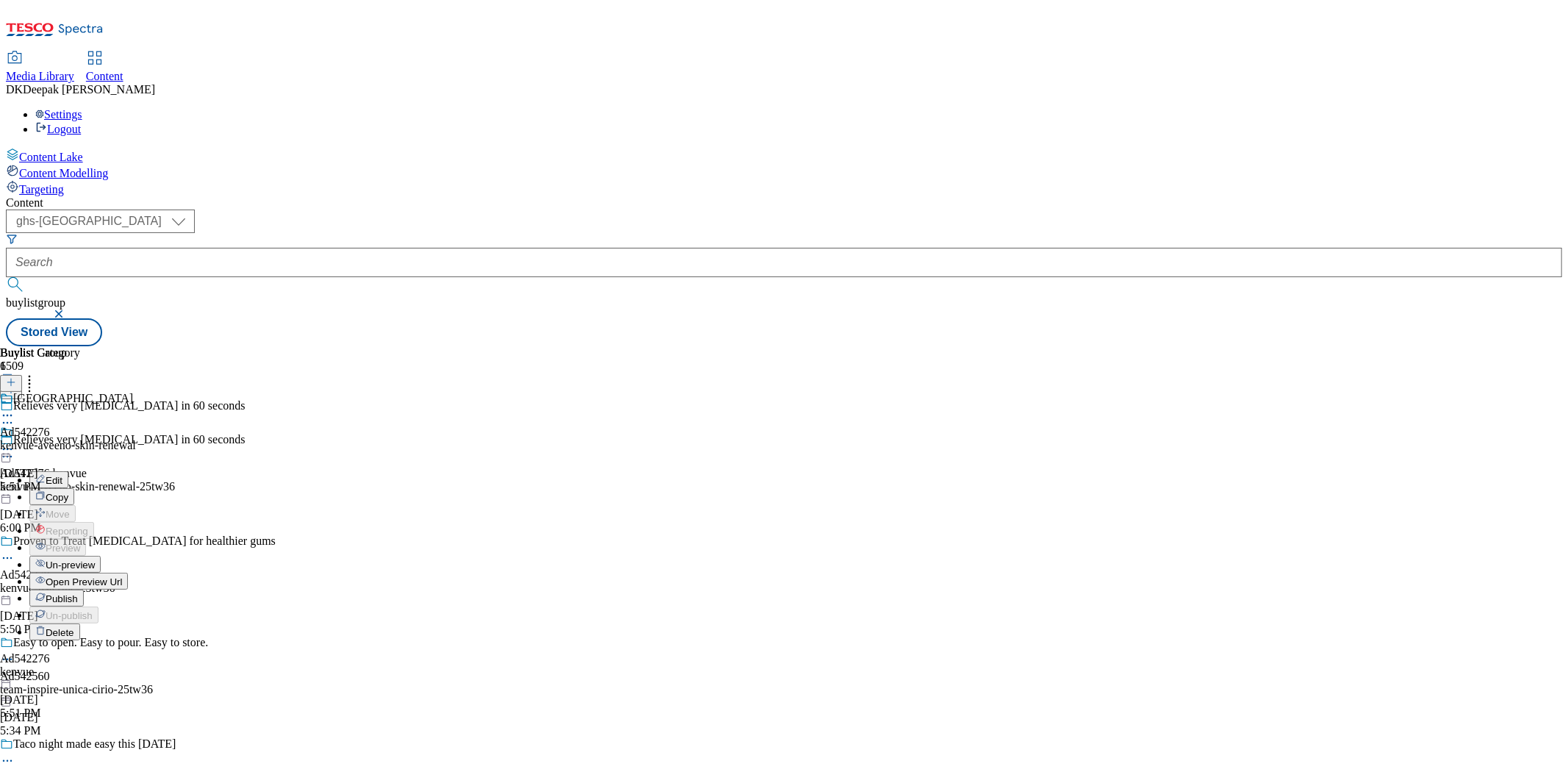
click at [69, 471] on button "Edit" at bounding box center [48, 479] width 39 height 17
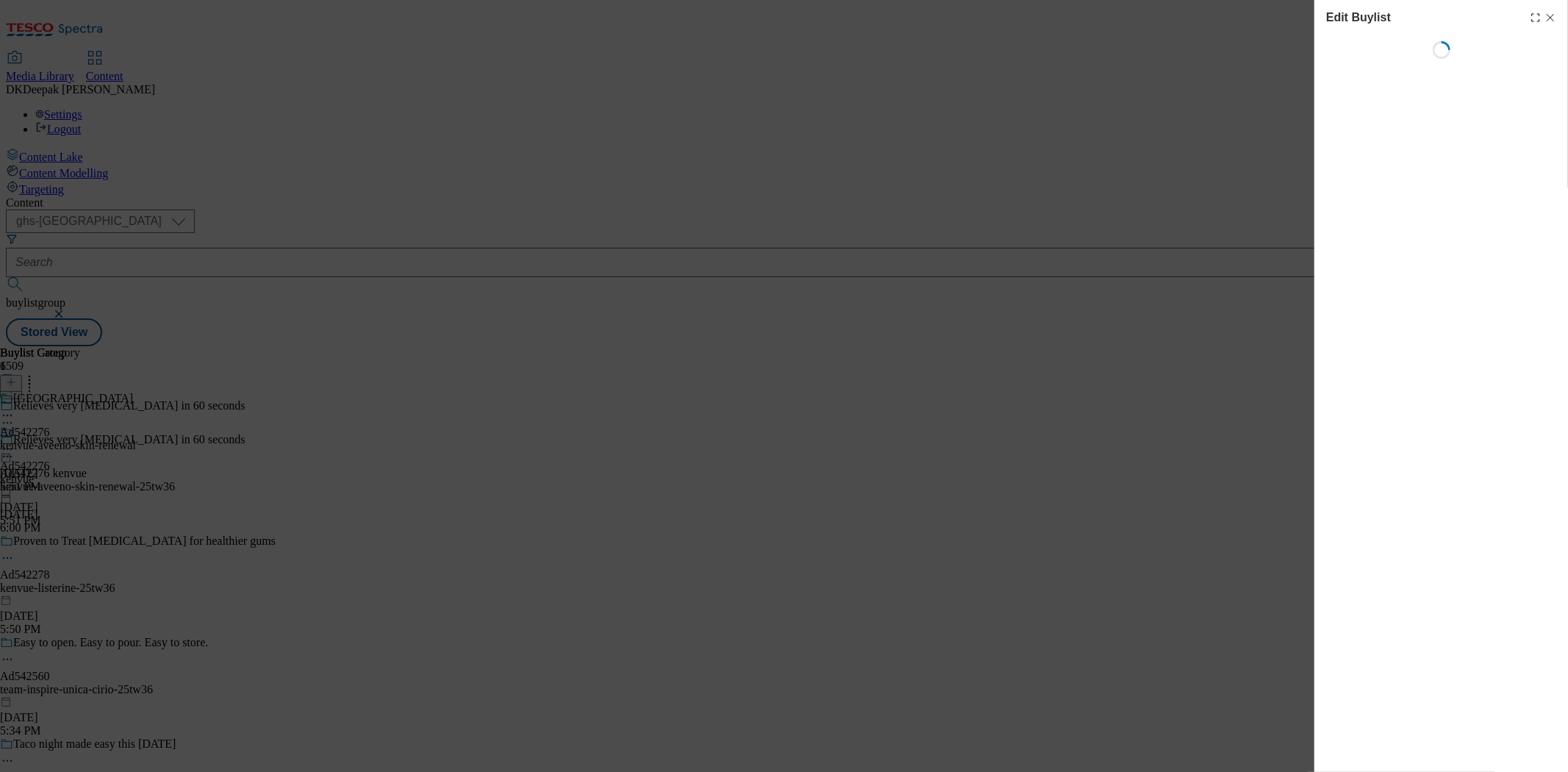
select select "tactical"
select select "supplier funded short term 1-3 weeks"
select select "dunnhumby"
select select "Banner"
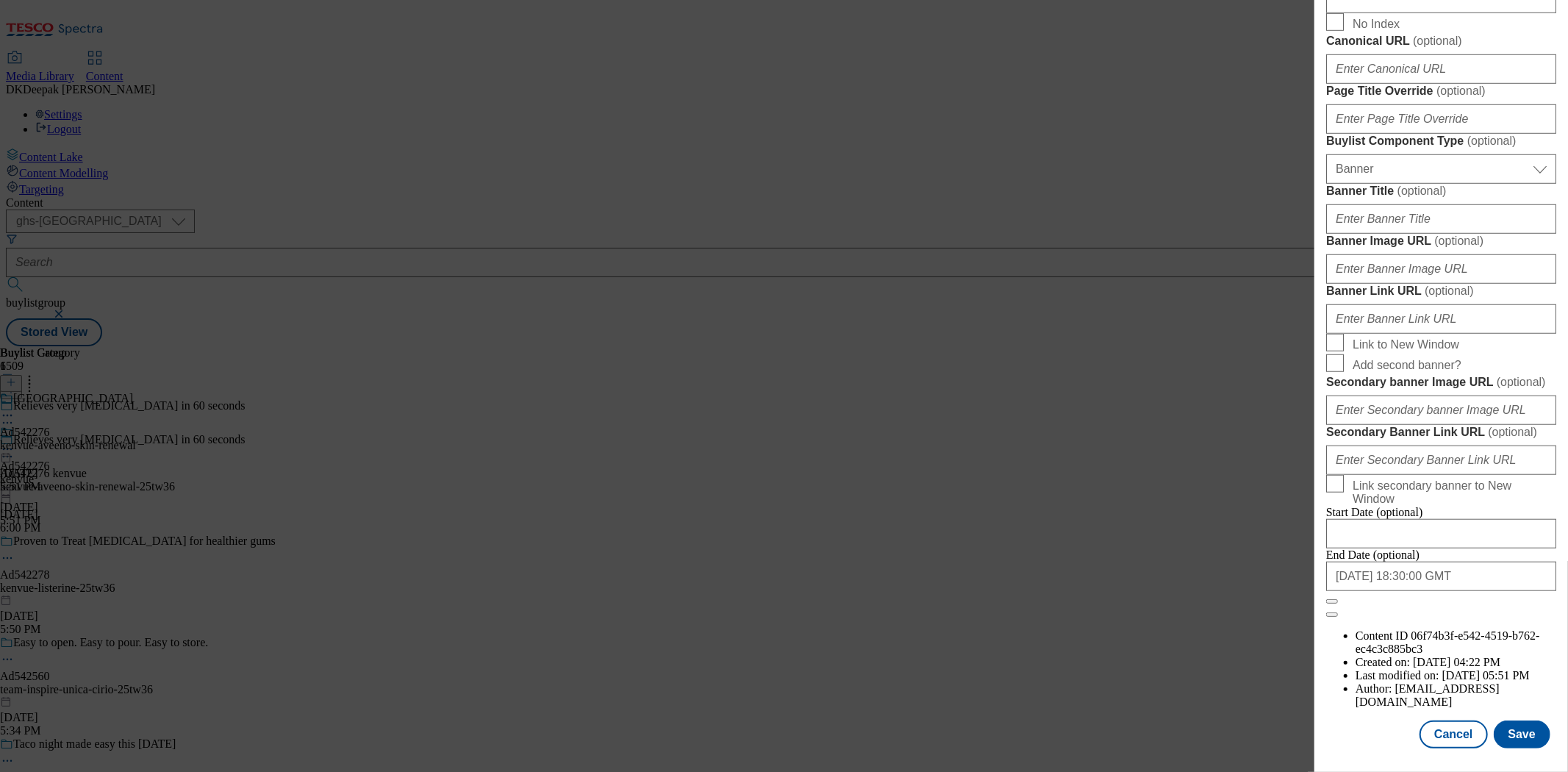
scroll to position [1455, 0]
click at [1446, 723] on button "Cancel" at bounding box center [1453, 734] width 68 height 28
select select "tactical"
select select "supplier funded short term 1-3 weeks"
select select "dunnhumby"
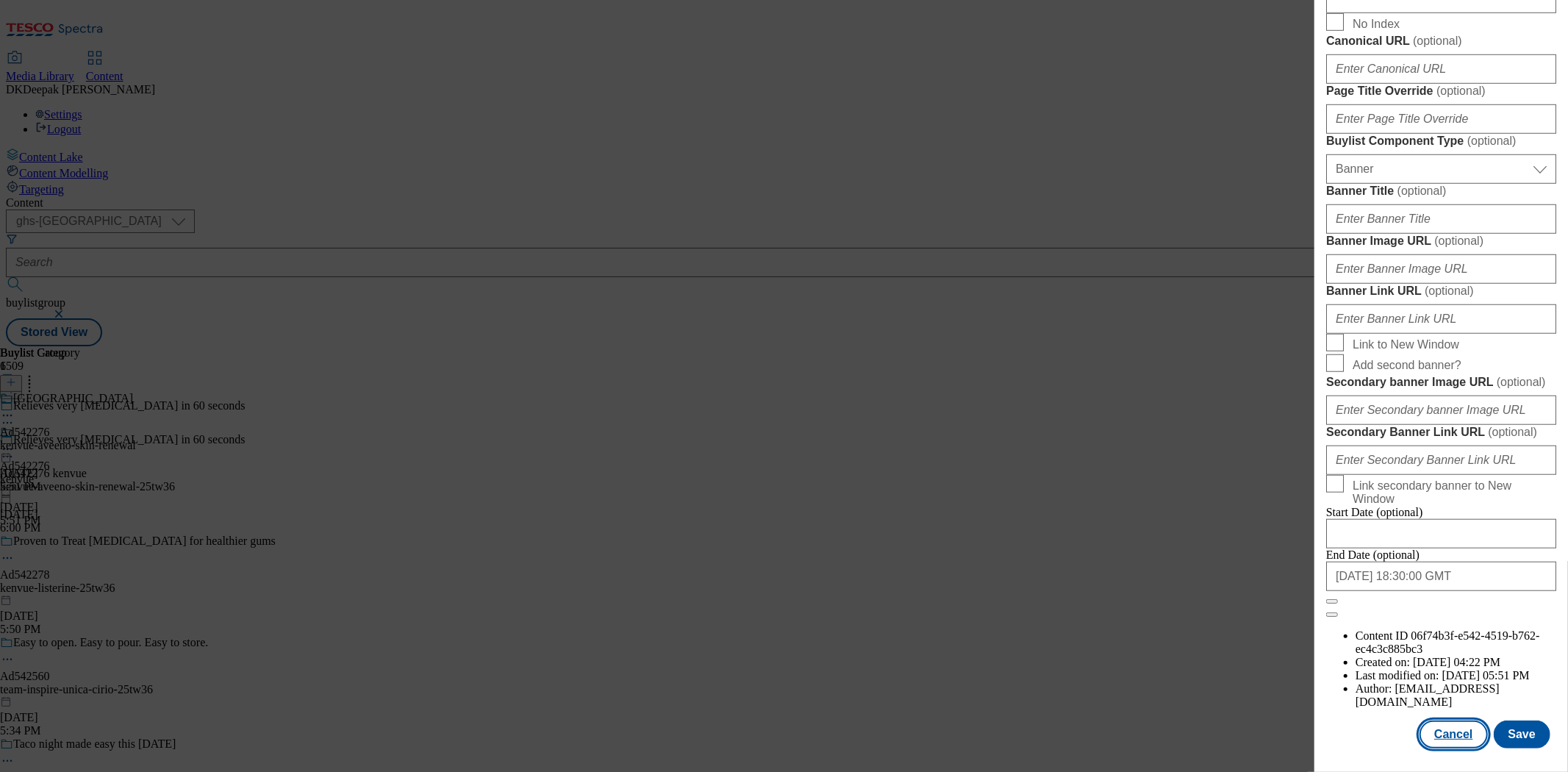
select select "Banner"
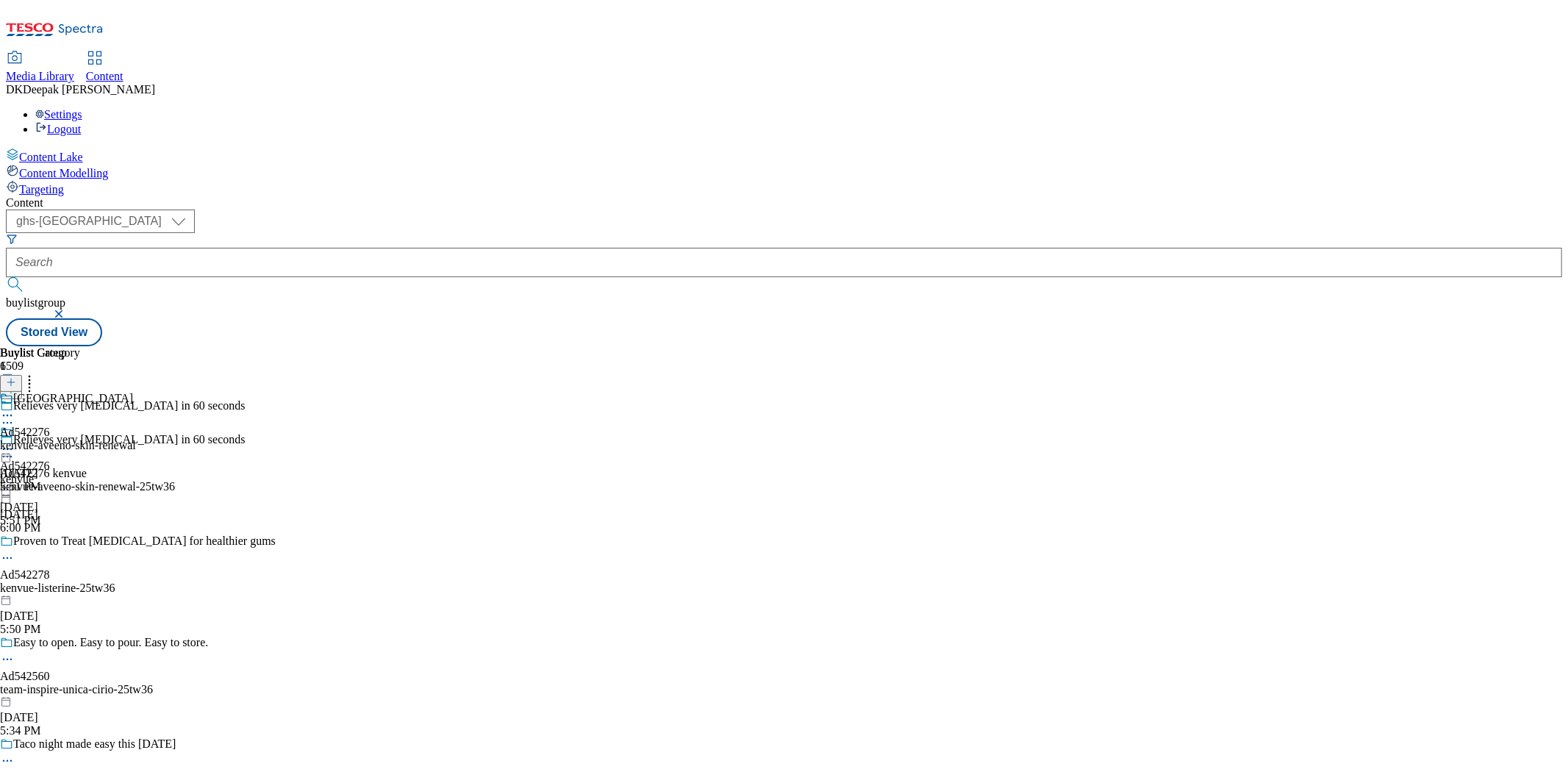
scroll to position [1125, 0]
click at [136, 439] on div "kenvue-aveeno-skin-renewal" at bounding box center [68, 445] width 136 height 13
click at [15, 442] on icon at bounding box center [7, 449] width 15 height 15
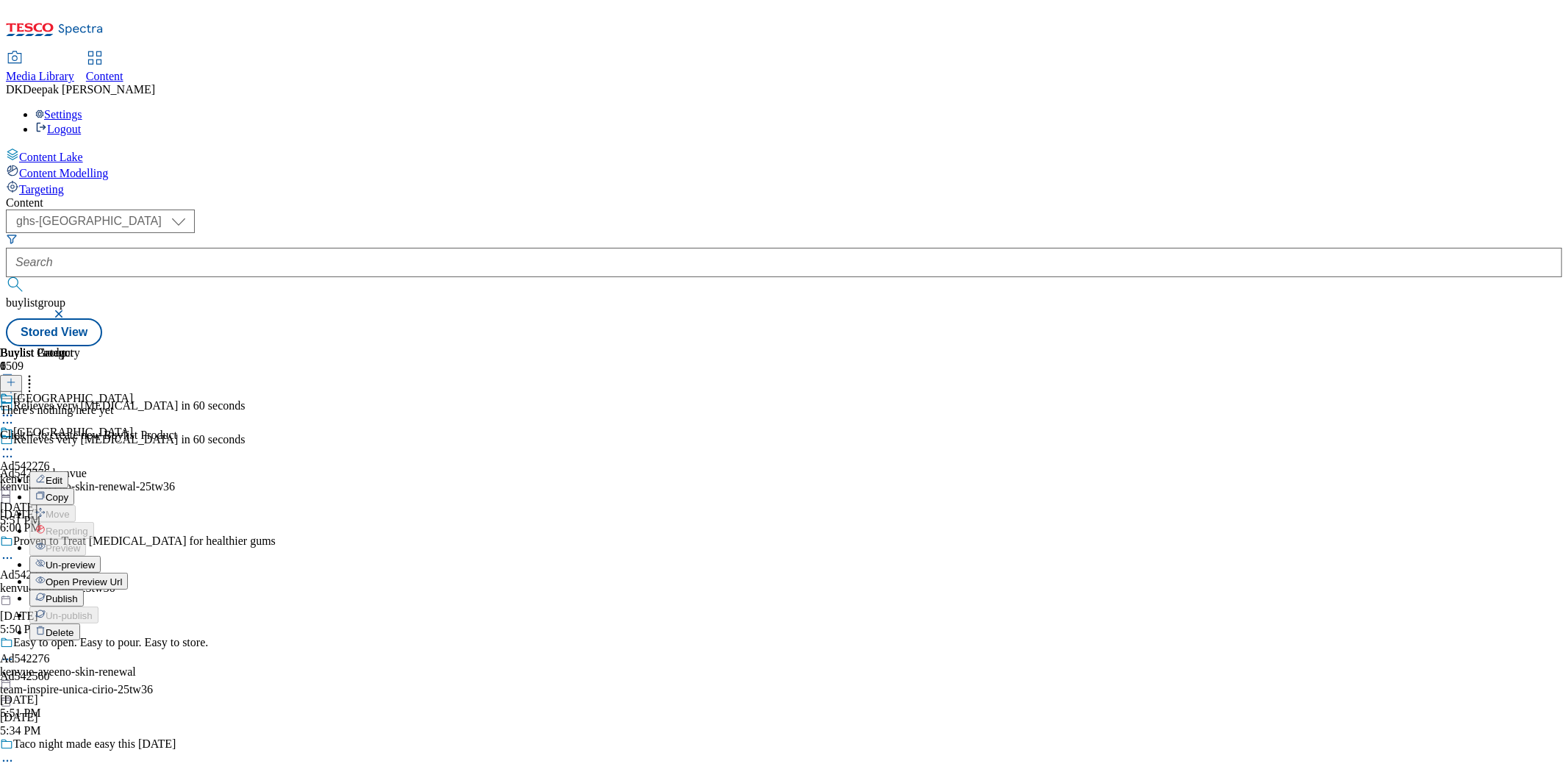
click at [69, 471] on button "Edit" at bounding box center [48, 479] width 39 height 17
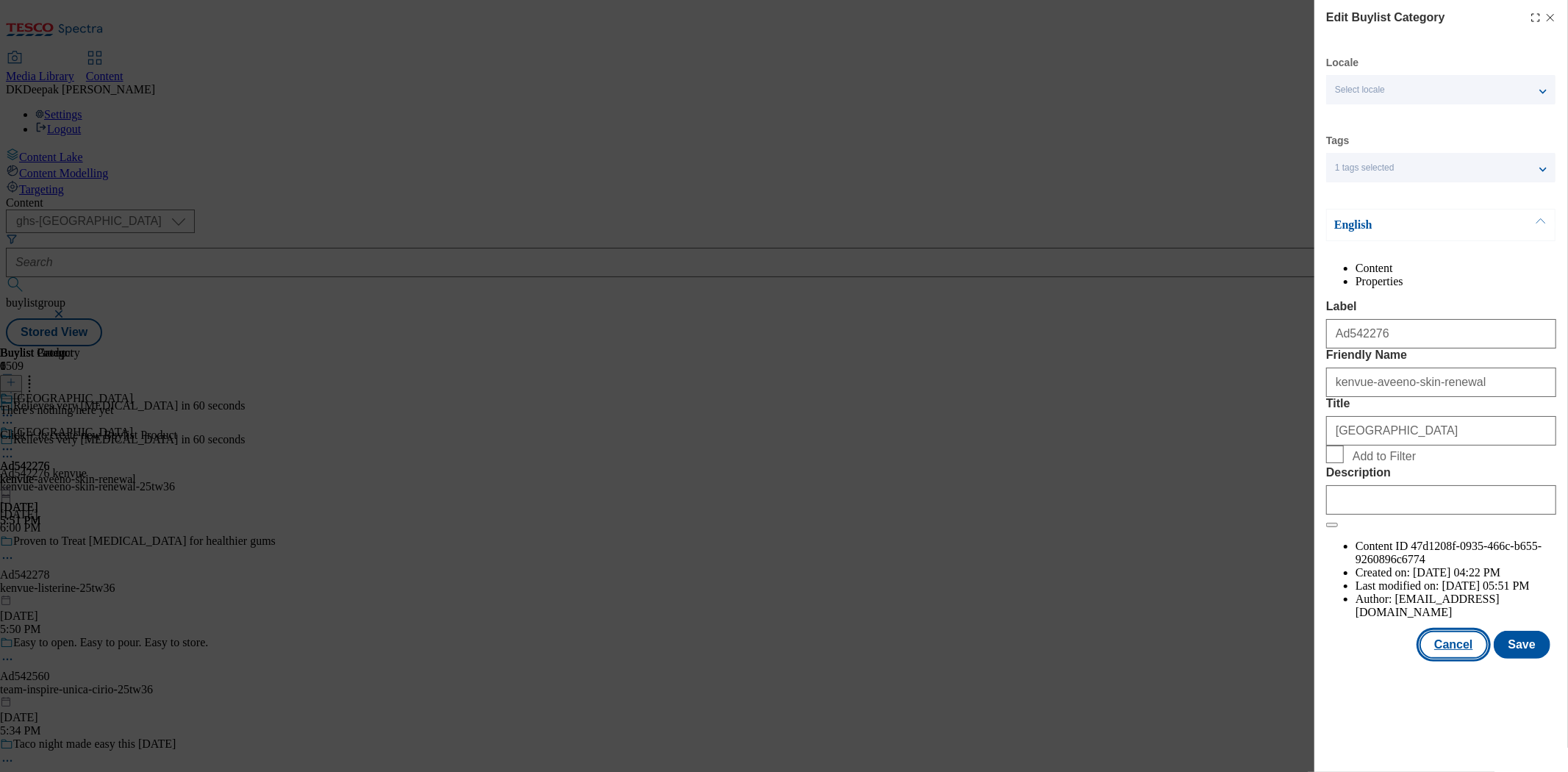
click at [1444, 659] on button "Cancel" at bounding box center [1453, 644] width 68 height 28
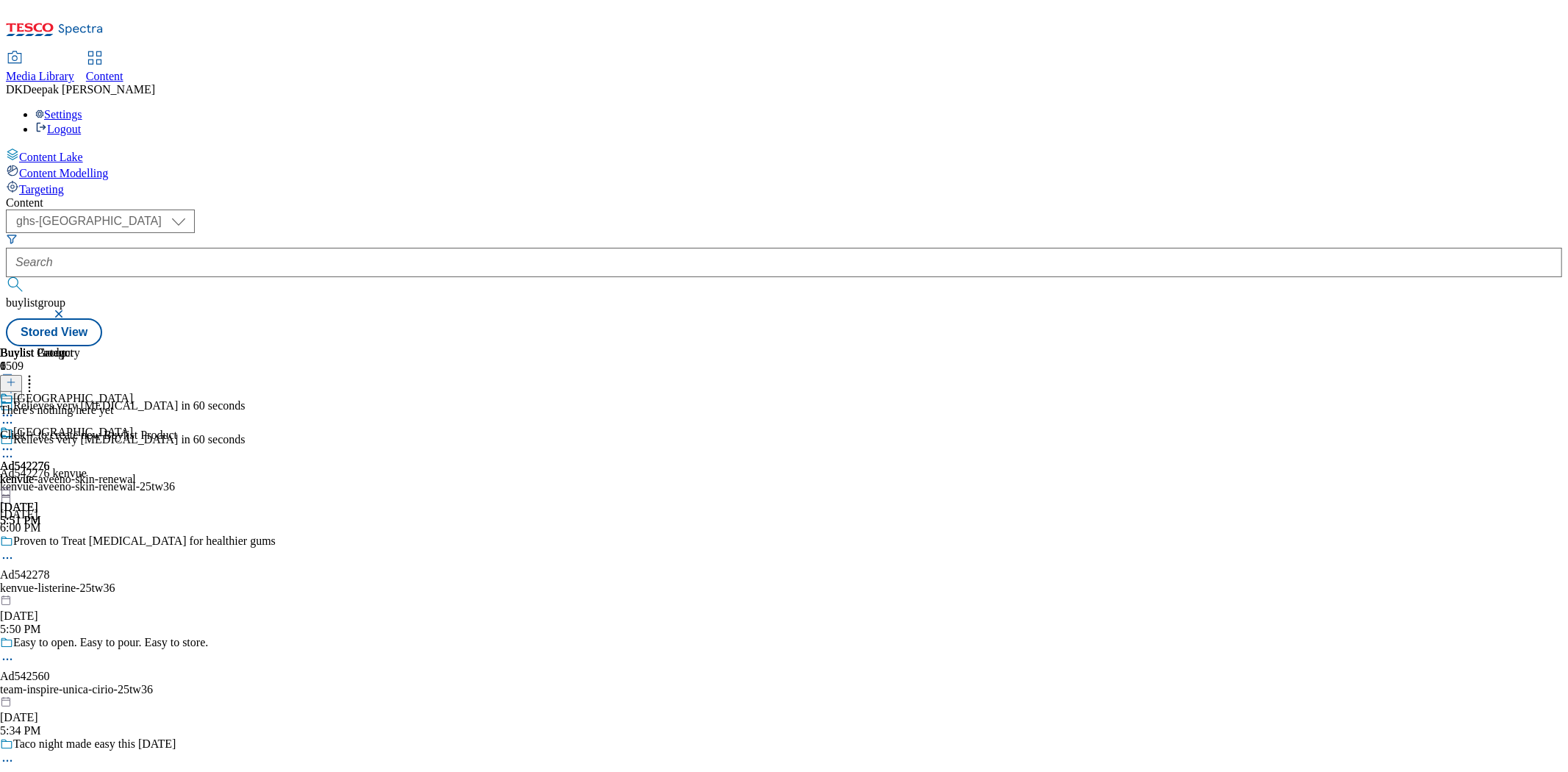
click at [15, 442] on icon at bounding box center [7, 449] width 15 height 15
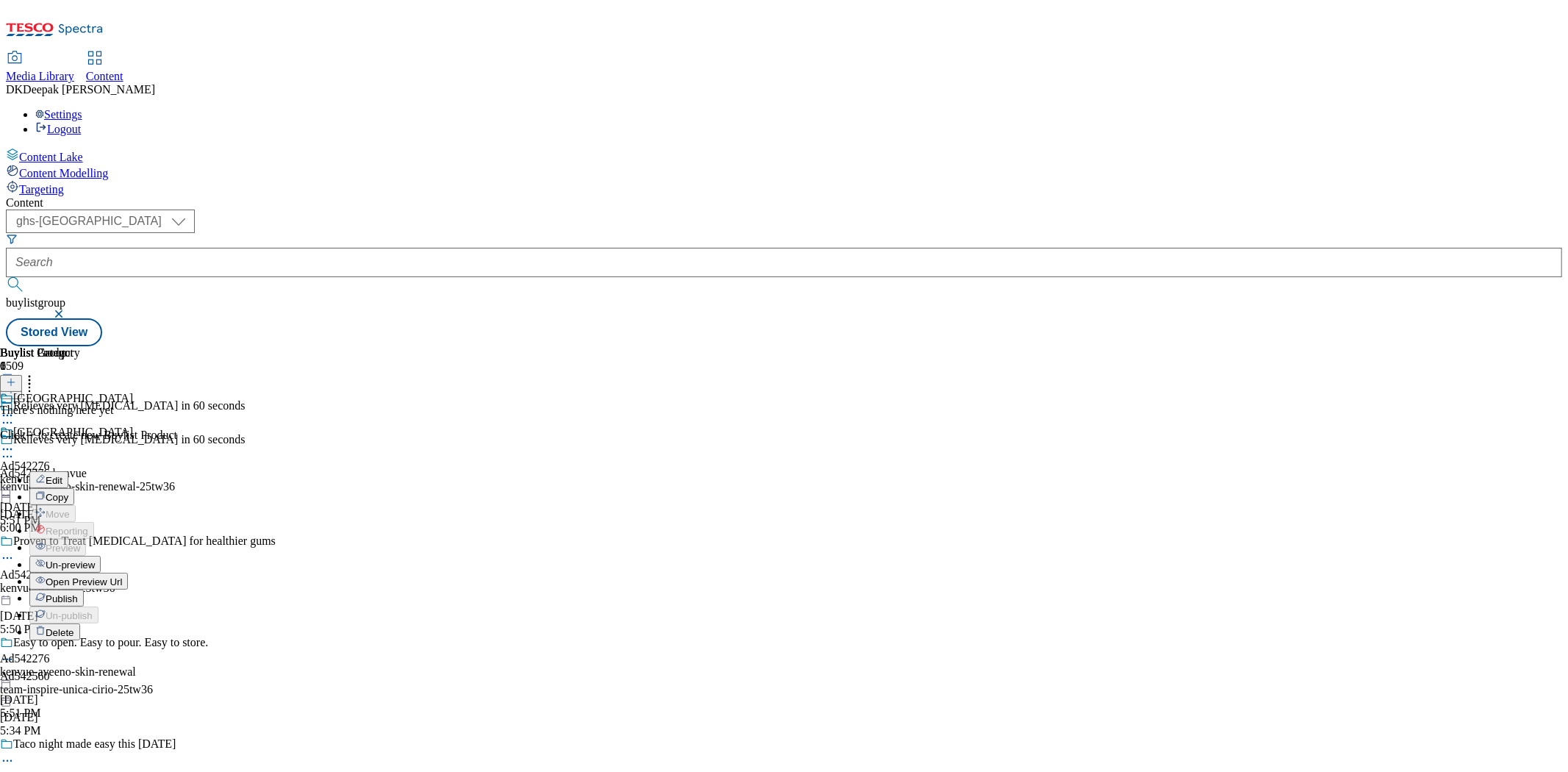
click at [122, 576] on span "Open Preview Url" at bounding box center [83, 582] width 76 height 11
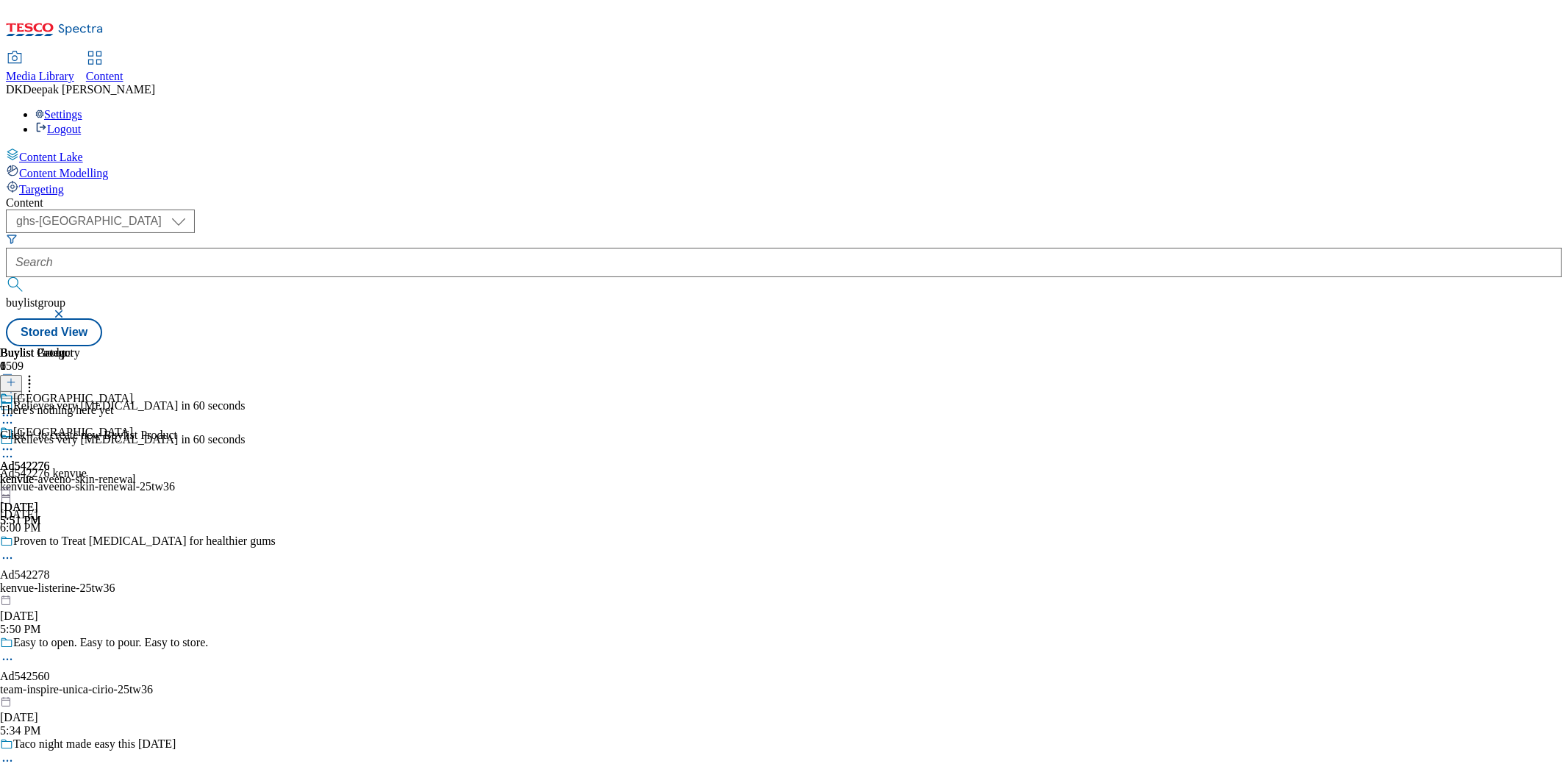
click at [136, 425] on div "Kenvue Ad542276 kenvue-aveeno-skin-renewal [DATE] 5:51 PM" at bounding box center [68, 476] width 136 height 101
click at [9, 449] on circle at bounding box center [8, 449] width 3 height 3
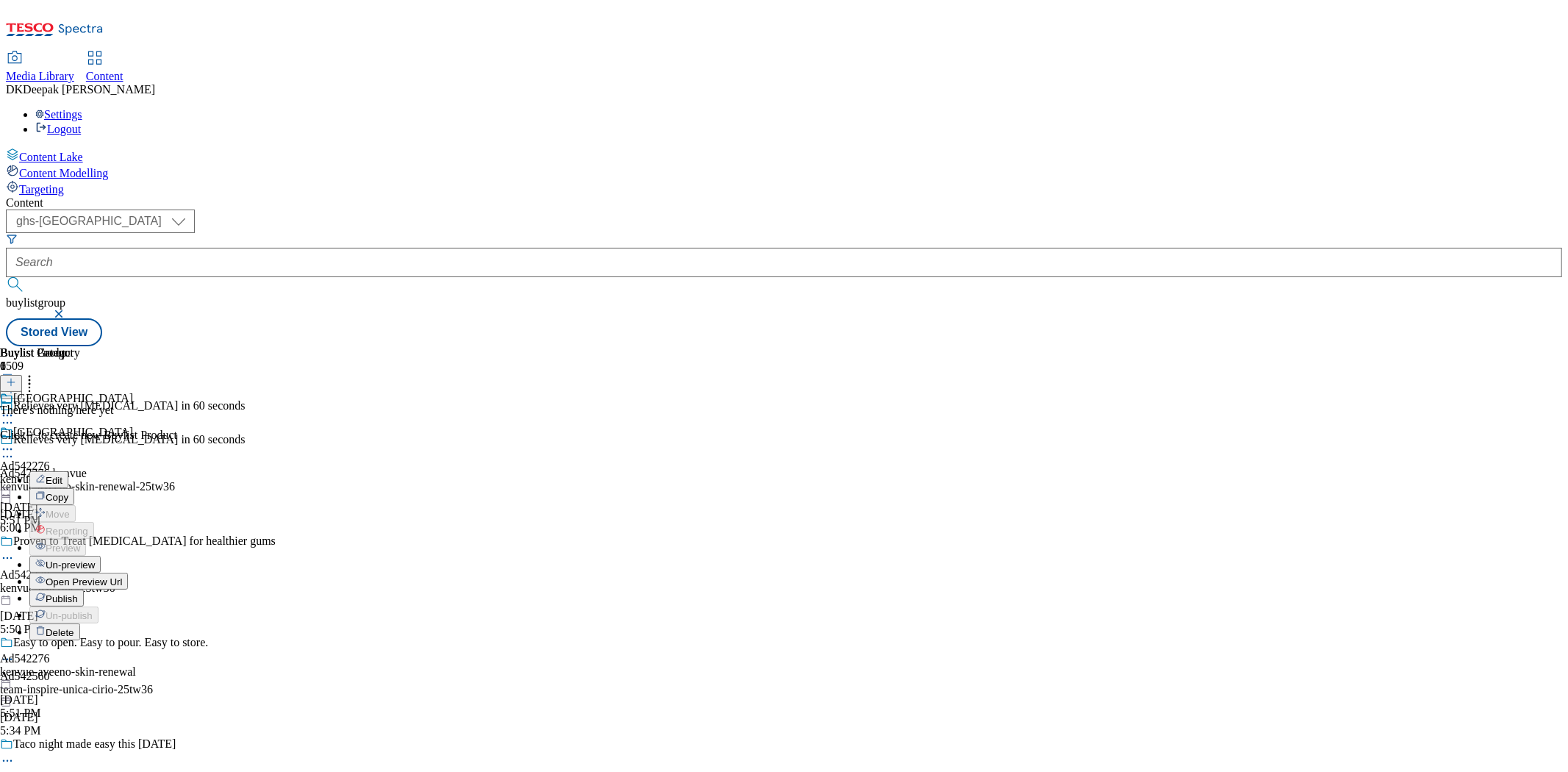
click at [95, 559] on span "Un-preview" at bounding box center [69, 564] width 49 height 11
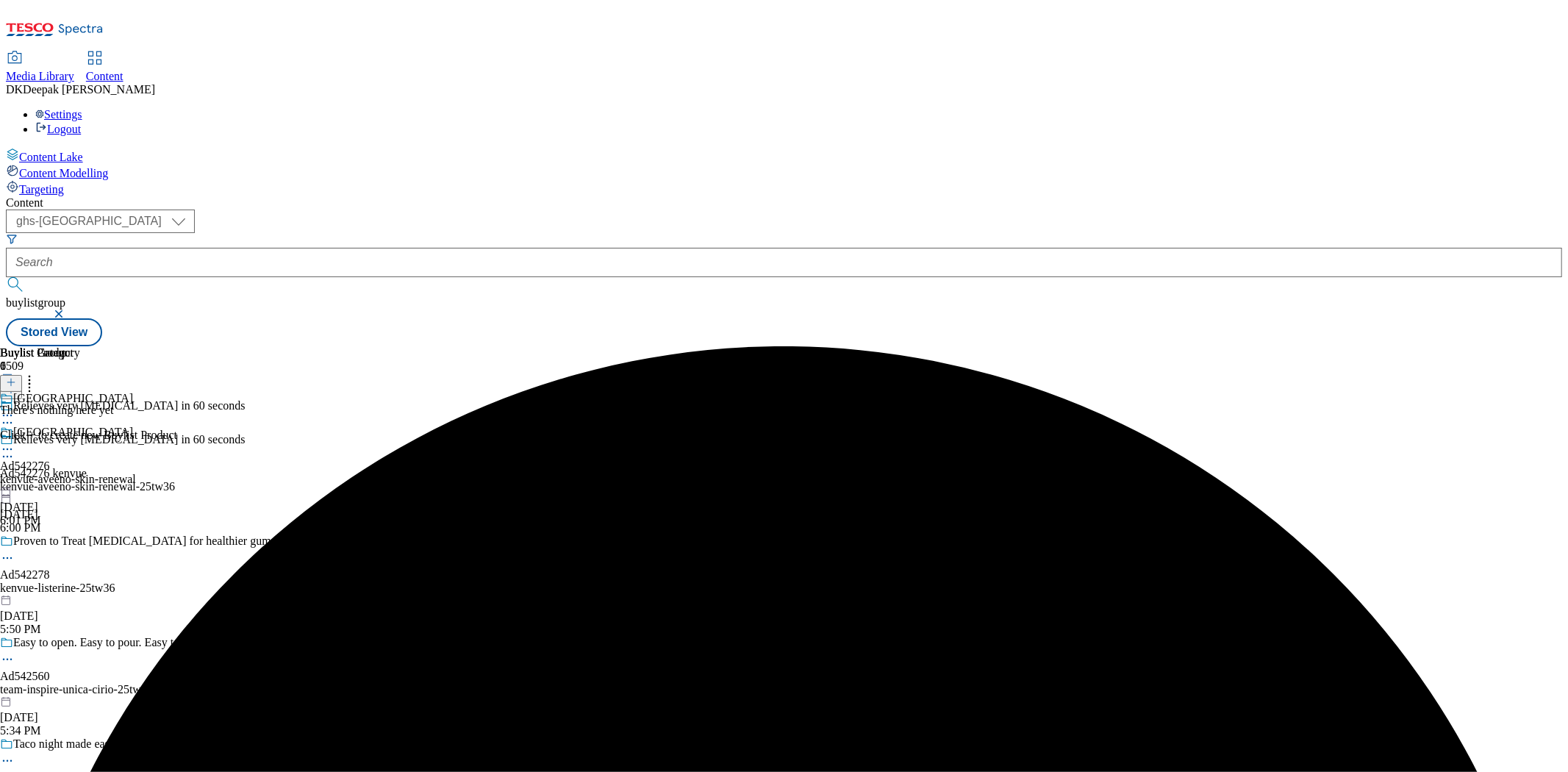
click at [136, 473] on div "kenvue-aveeno-skin-renewal" at bounding box center [68, 479] width 136 height 13
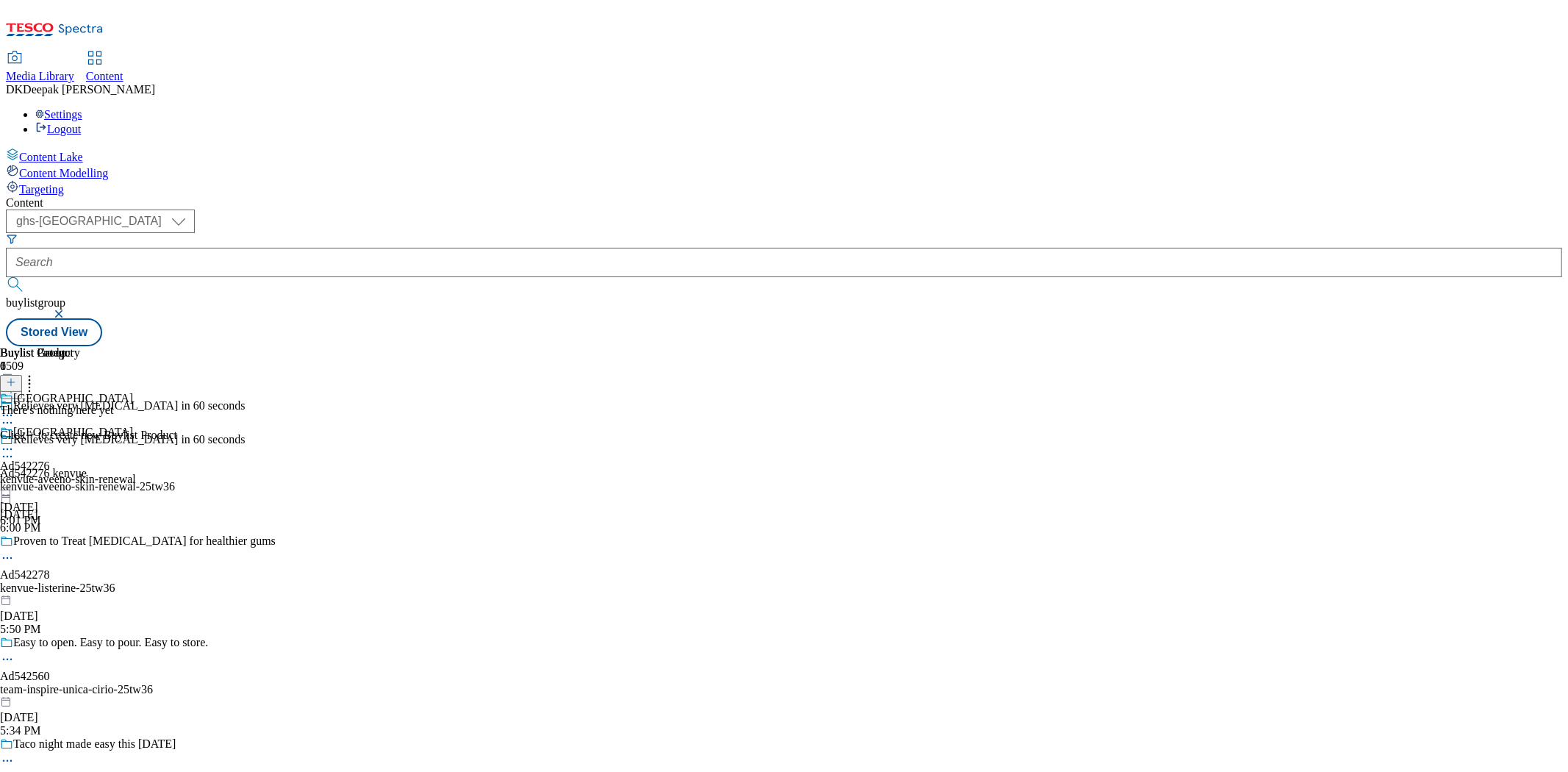
click at [335, 480] on div "kenvue-aveeno-skin-renewal-25tw36" at bounding box center [181, 486] width 363 height 13
click at [363, 480] on div "kenvue-aveeno-skin-renewal-25tw36" at bounding box center [181, 486] width 363 height 13
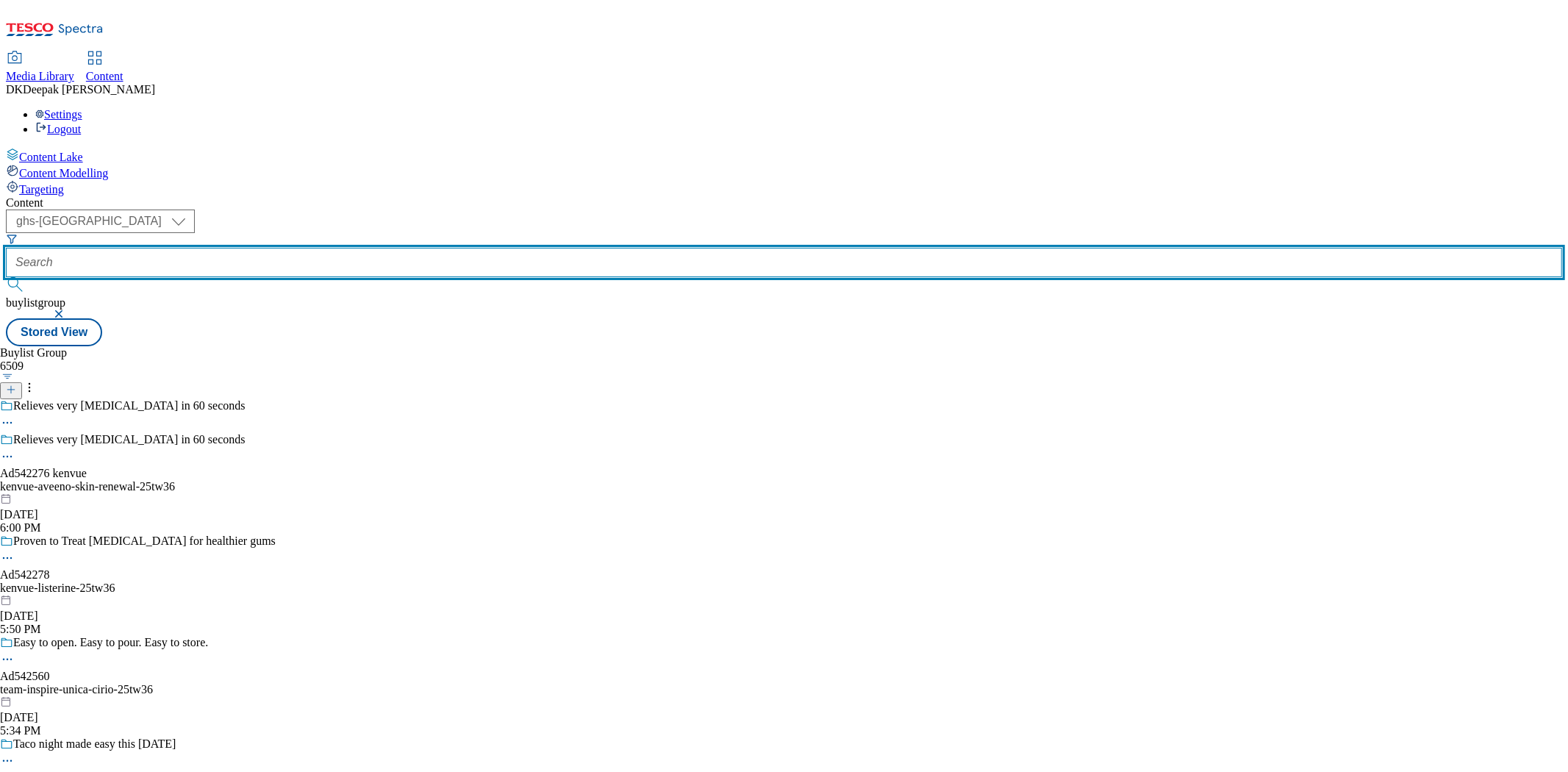
click at [377, 248] on input "text" at bounding box center [784, 262] width 1557 height 29
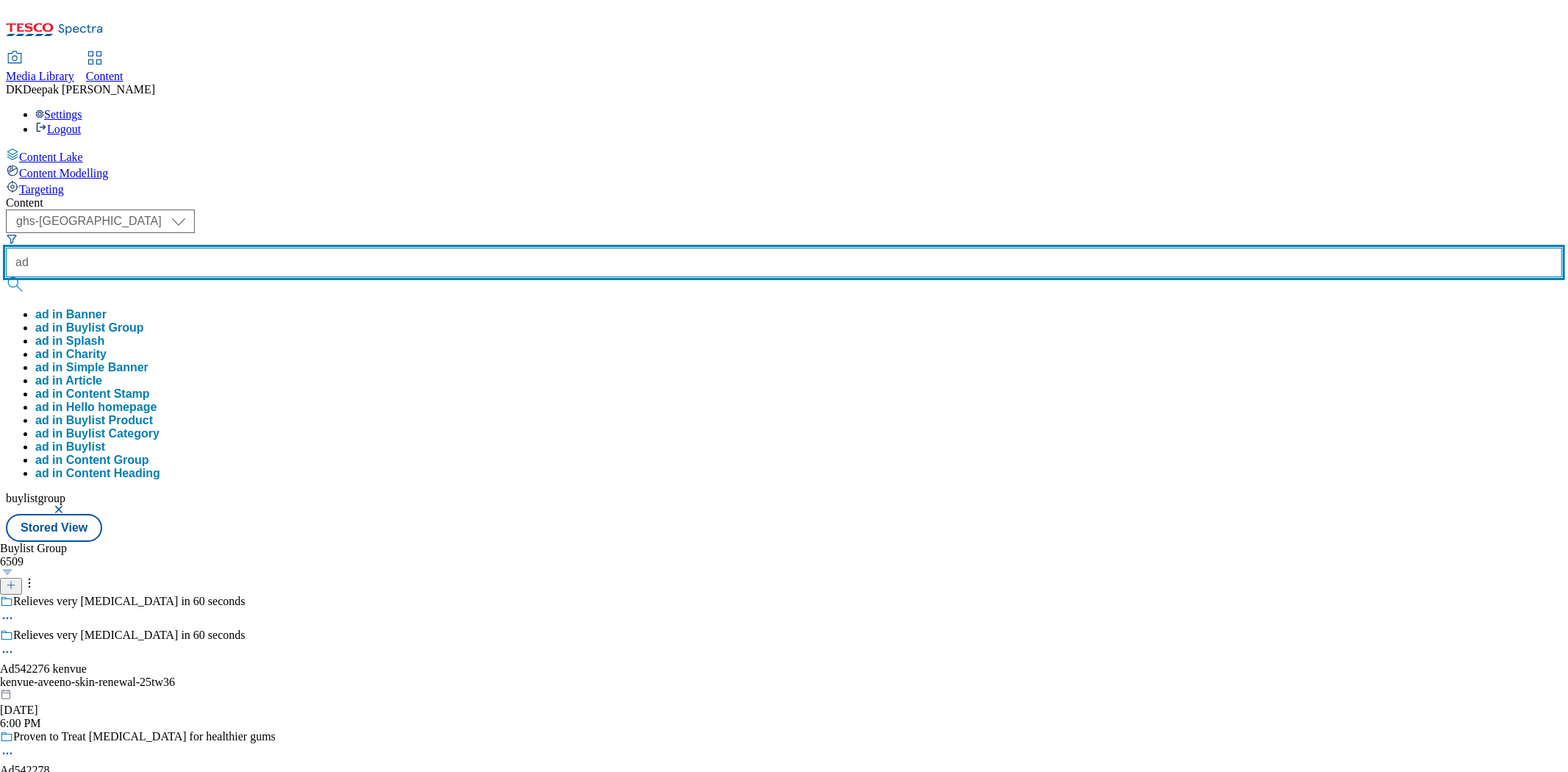
paste input "542276"
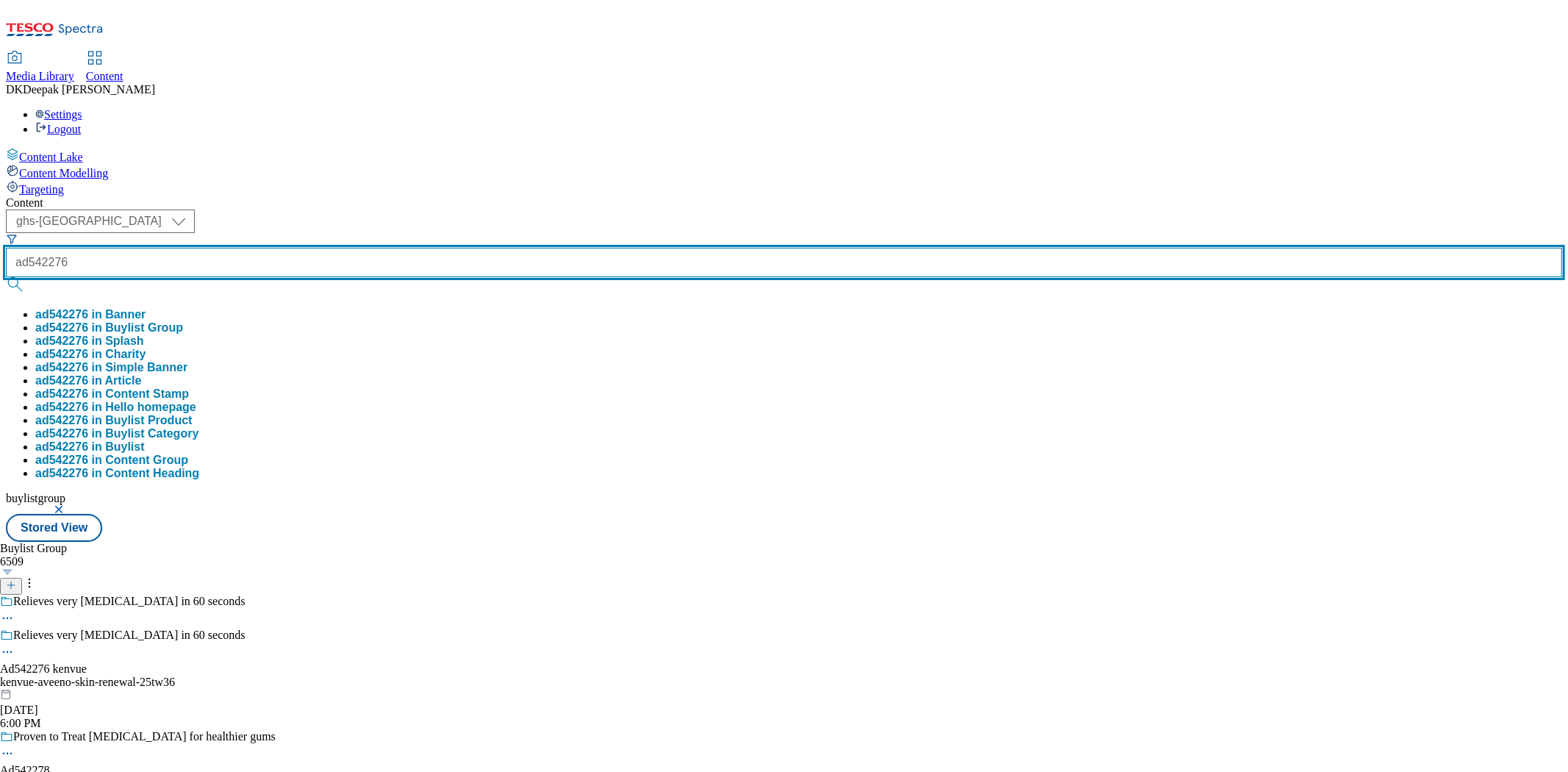
type input "ad542276"
click at [6, 277] on button "submit" at bounding box center [16, 284] width 21 height 15
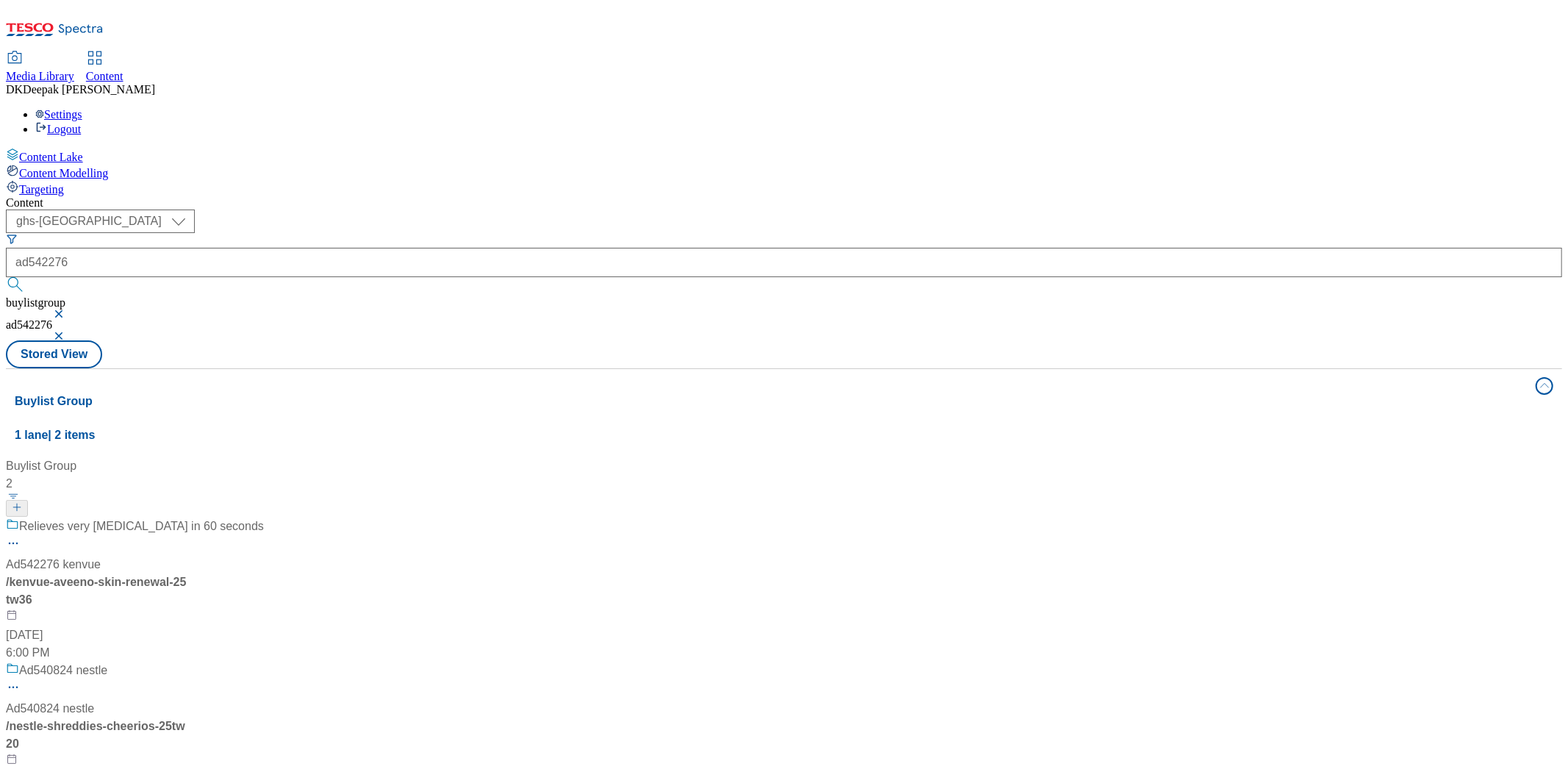
click at [264, 574] on div "/ kenvue-aveeno-skin-renewal-25tw36" at bounding box center [135, 591] width 258 height 35
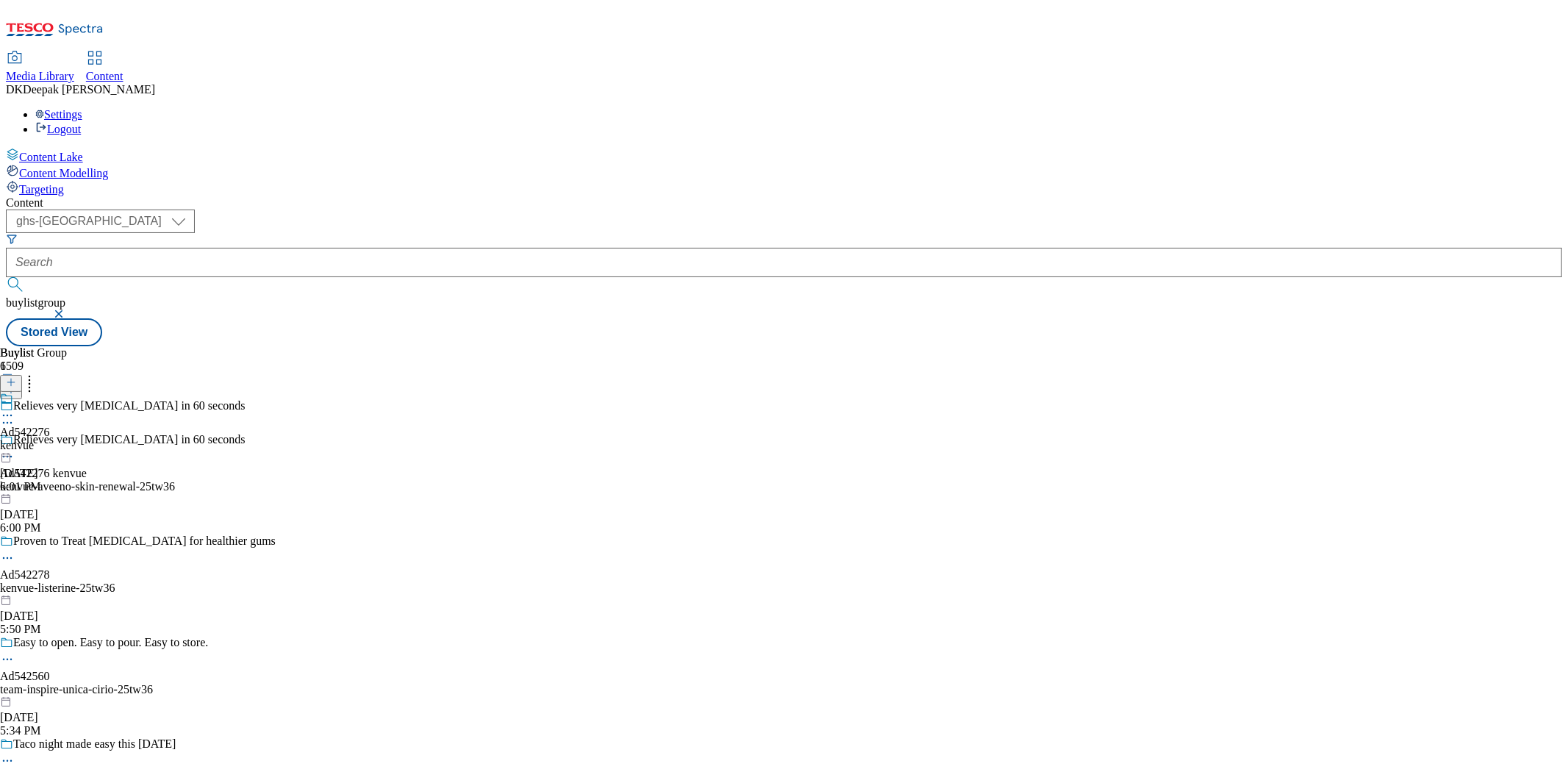
click at [363, 480] on div "kenvue-aveeno-skin-renewal-25tw36" at bounding box center [181, 486] width 363 height 13
click at [50, 392] on div "Ad542276 kenvue [DATE] 6:01 PM" at bounding box center [25, 443] width 50 height 101
click at [136, 439] on div "kenvue-aveeno-skin-renewal" at bounding box center [68, 445] width 136 height 13
click at [9, 449] on circle at bounding box center [8, 449] width 3 height 3
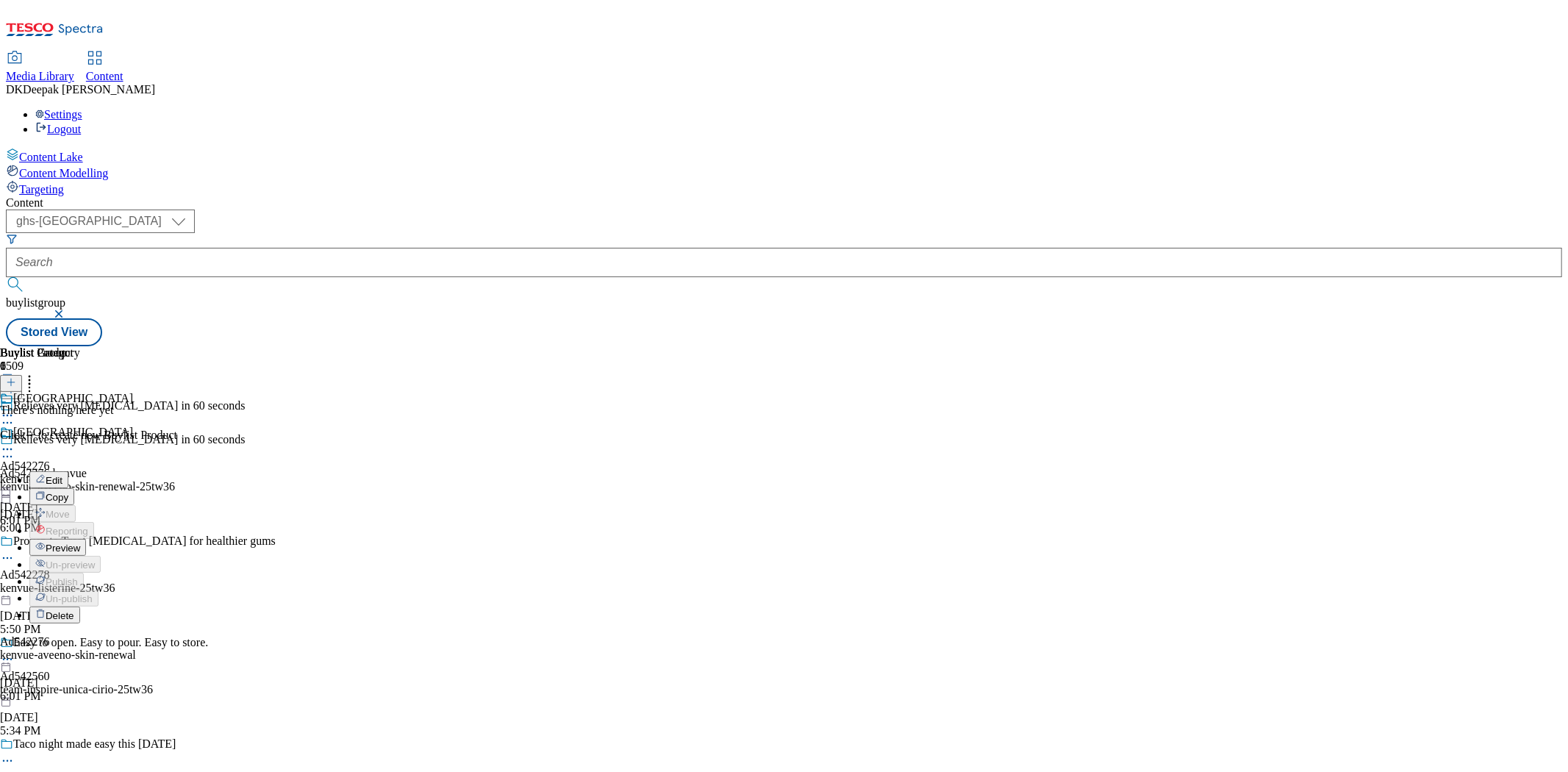
click at [80, 543] on span "Preview" at bounding box center [63, 548] width 34 height 11
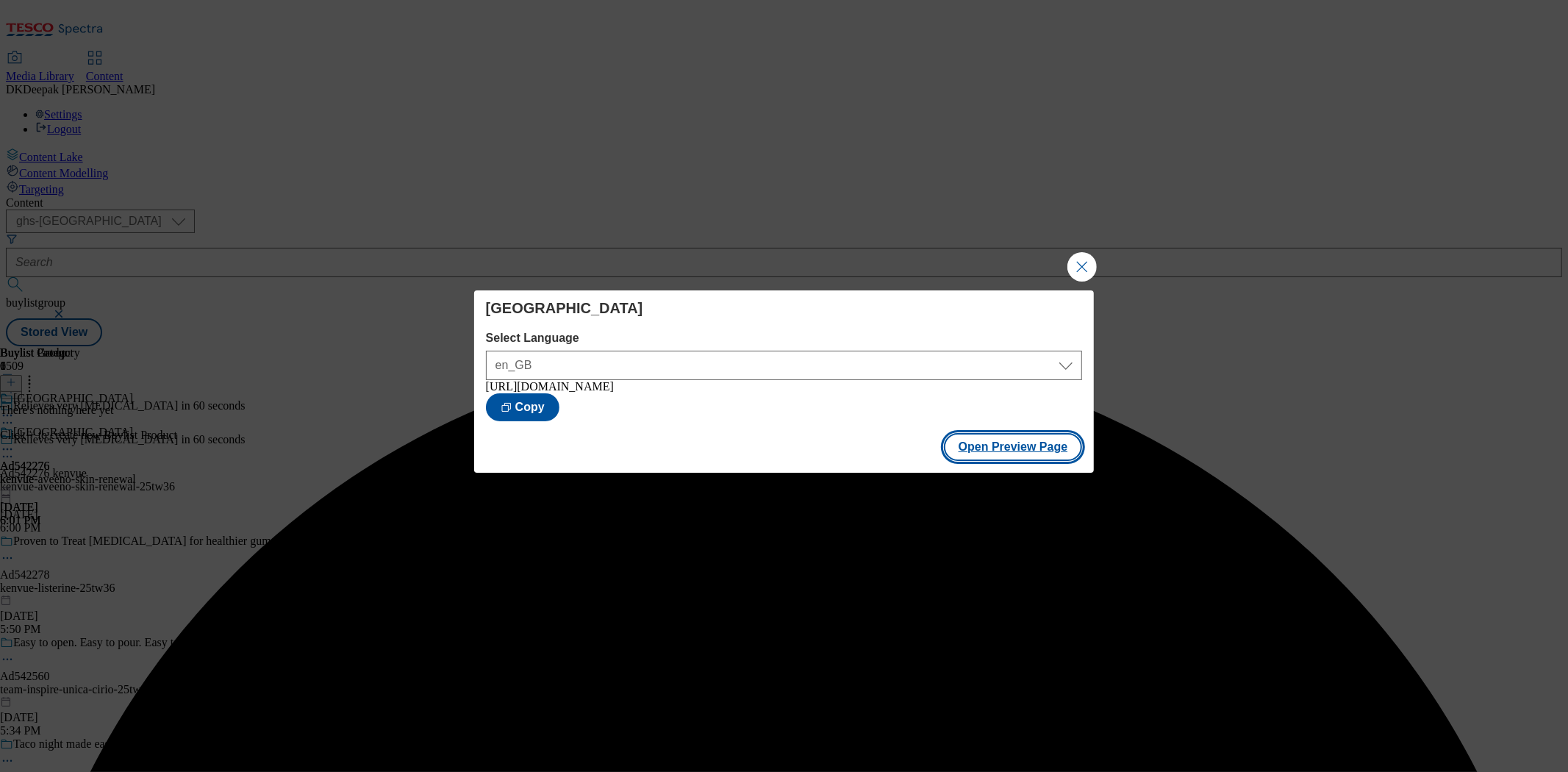
click at [991, 455] on button "Open Preview Page" at bounding box center [1014, 447] width 139 height 28
drag, startPoint x: 1079, startPoint y: 270, endPoint x: 1023, endPoint y: 270, distance: 56.0
click at [1079, 270] on button "Close Modal" at bounding box center [1083, 267] width 29 height 29
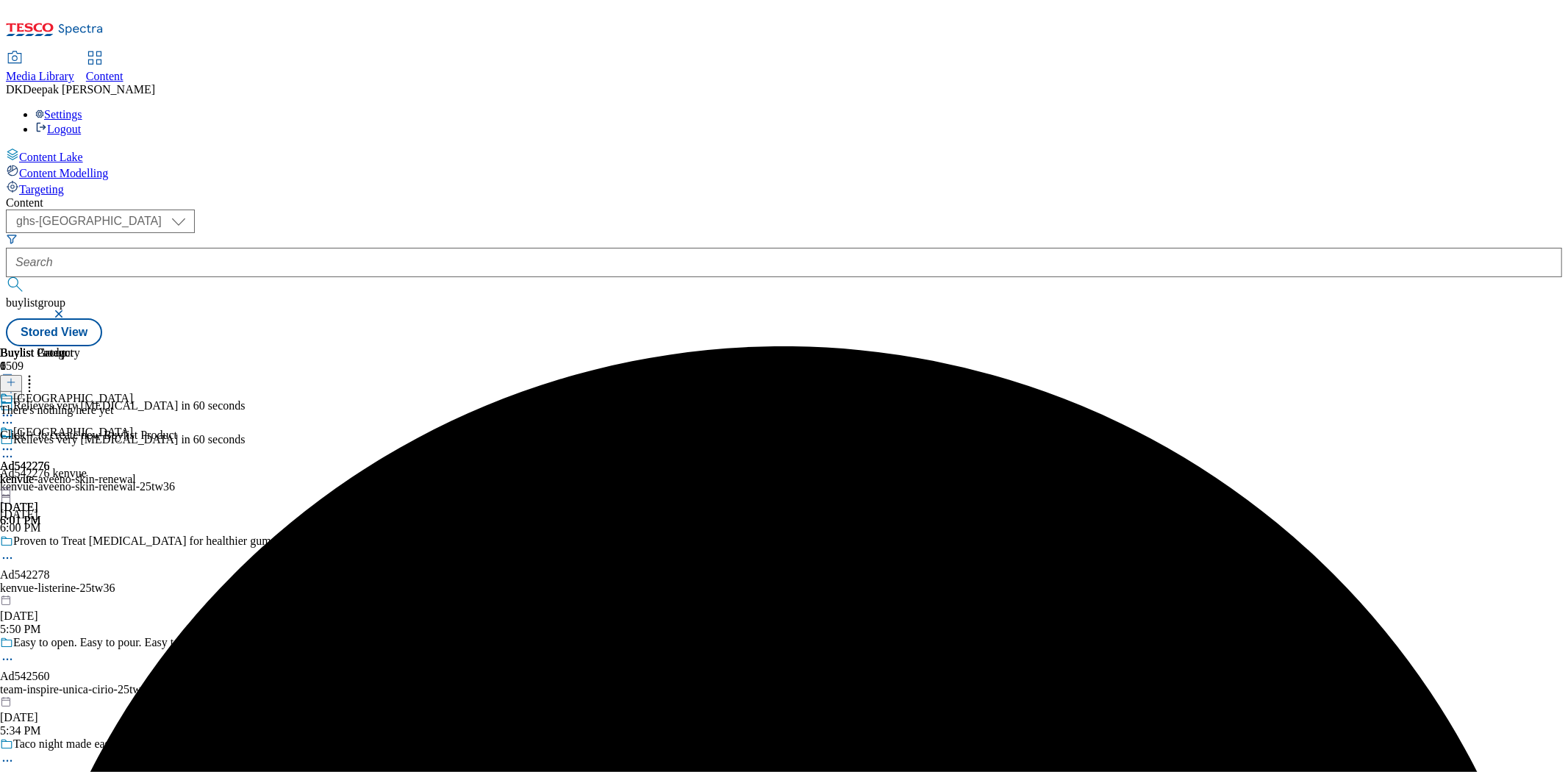
click at [15, 442] on icon at bounding box center [7, 449] width 15 height 15
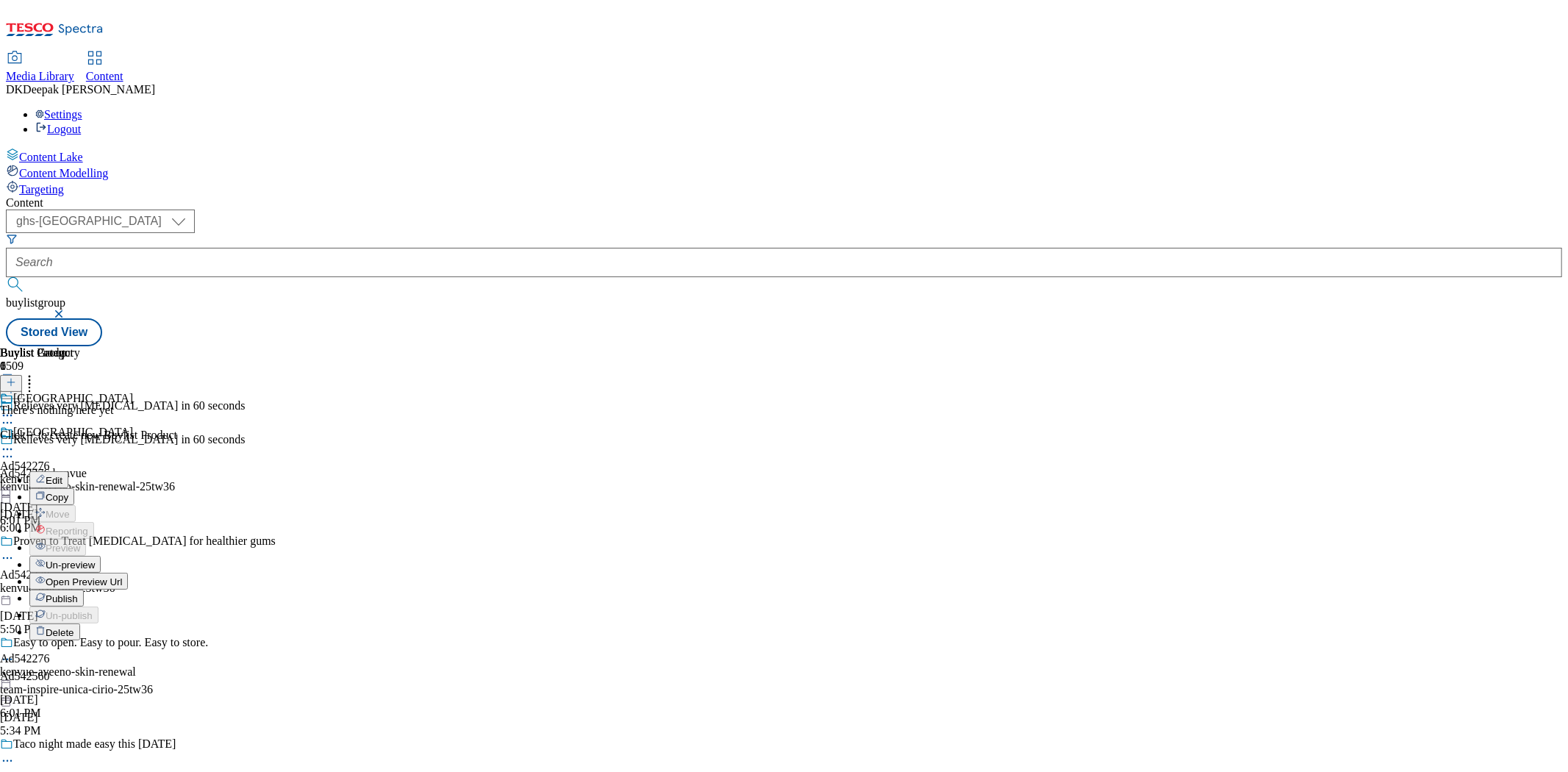
click at [69, 471] on button "Edit" at bounding box center [48, 479] width 39 height 17
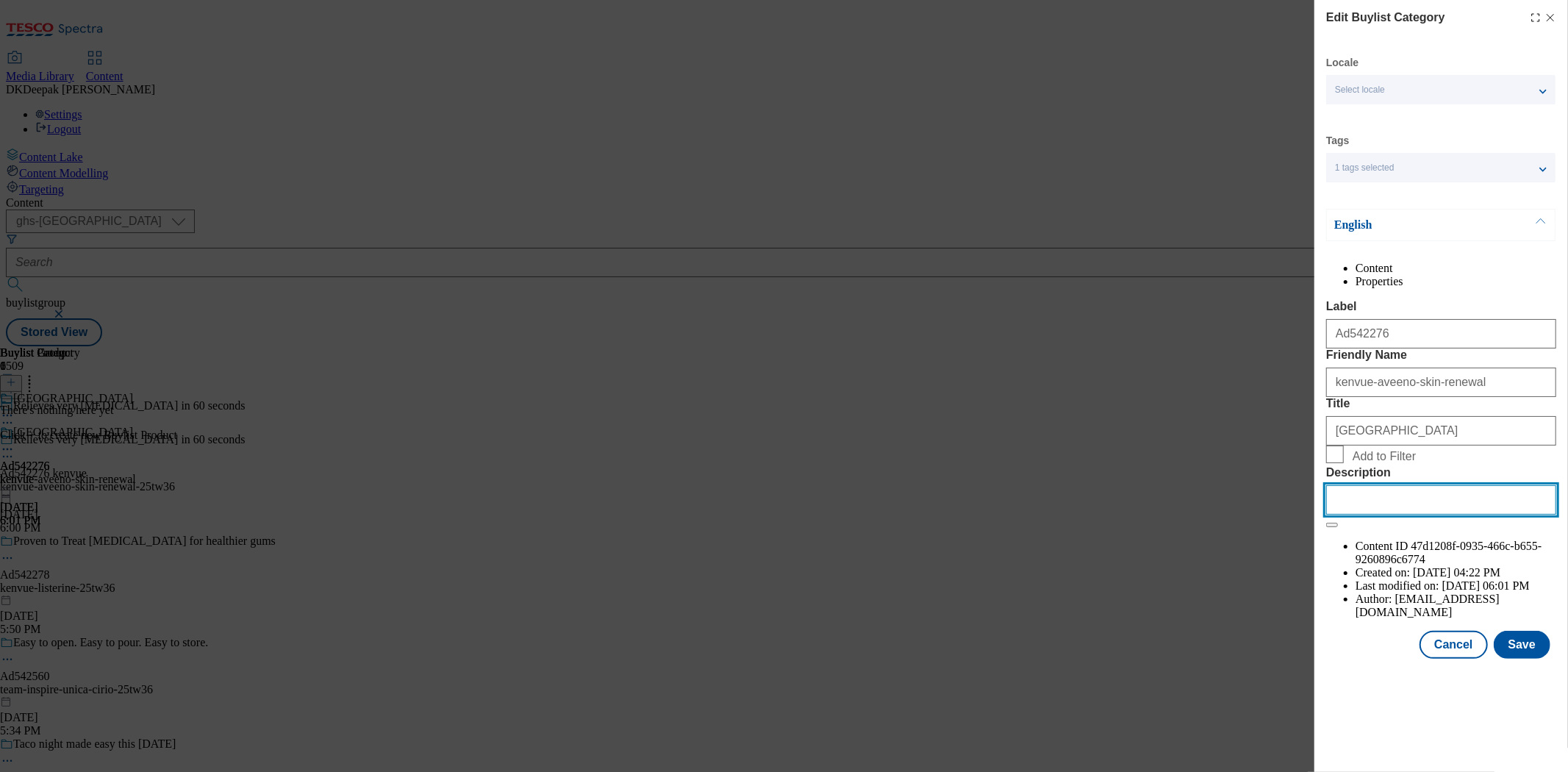
click at [1408, 515] on input "Description" at bounding box center [1441, 500] width 230 height 29
paste input "Aveeno Skin Relief Moisturising Lotion"
type input "Aveeno Skin Relief Moisturising Lotion"
click at [1537, 659] on button "Save" at bounding box center [1523, 644] width 57 height 28
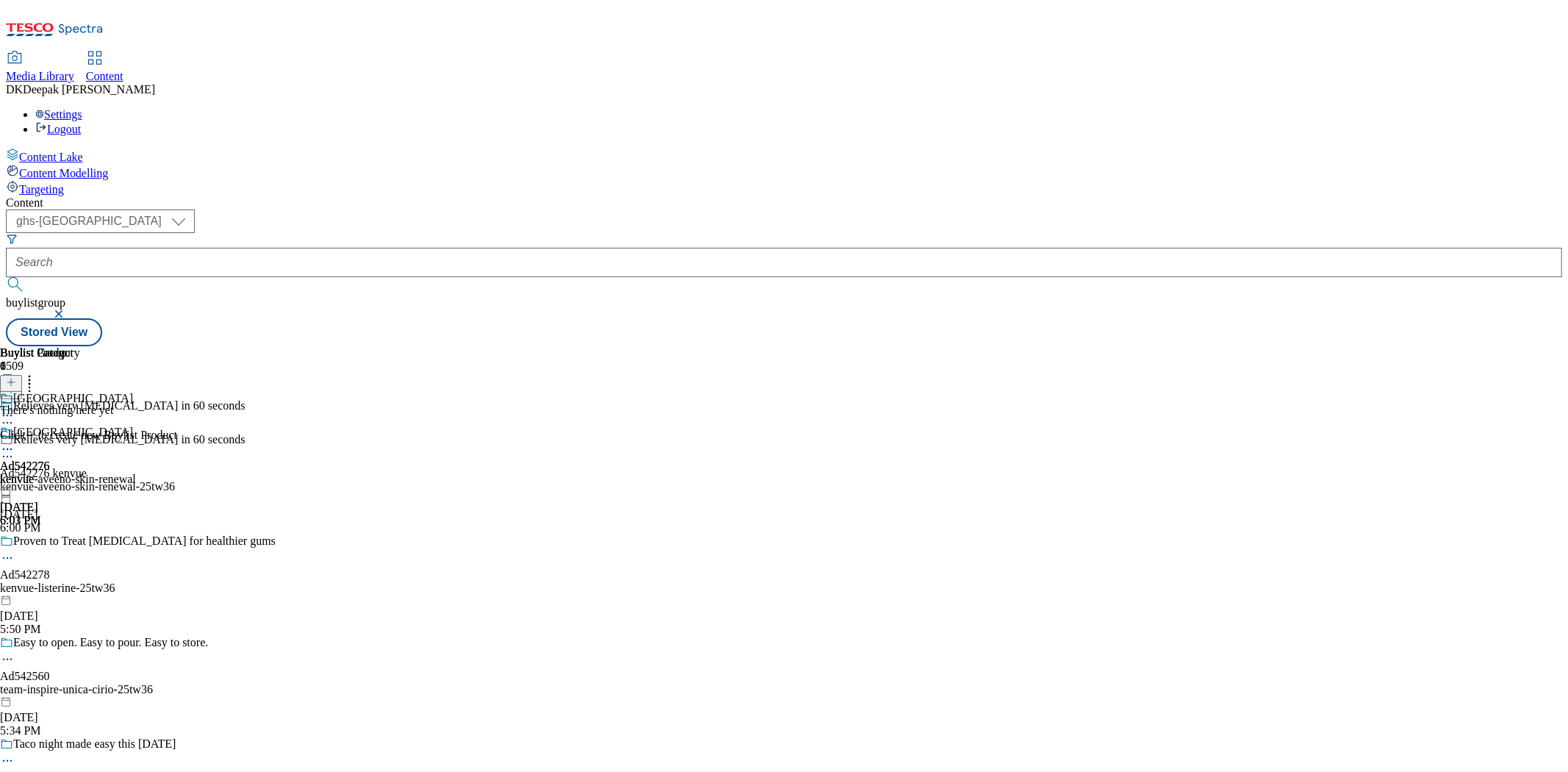
click at [15, 442] on icon at bounding box center [7, 449] width 15 height 15
click at [69, 471] on button "Edit" at bounding box center [48, 479] width 39 height 17
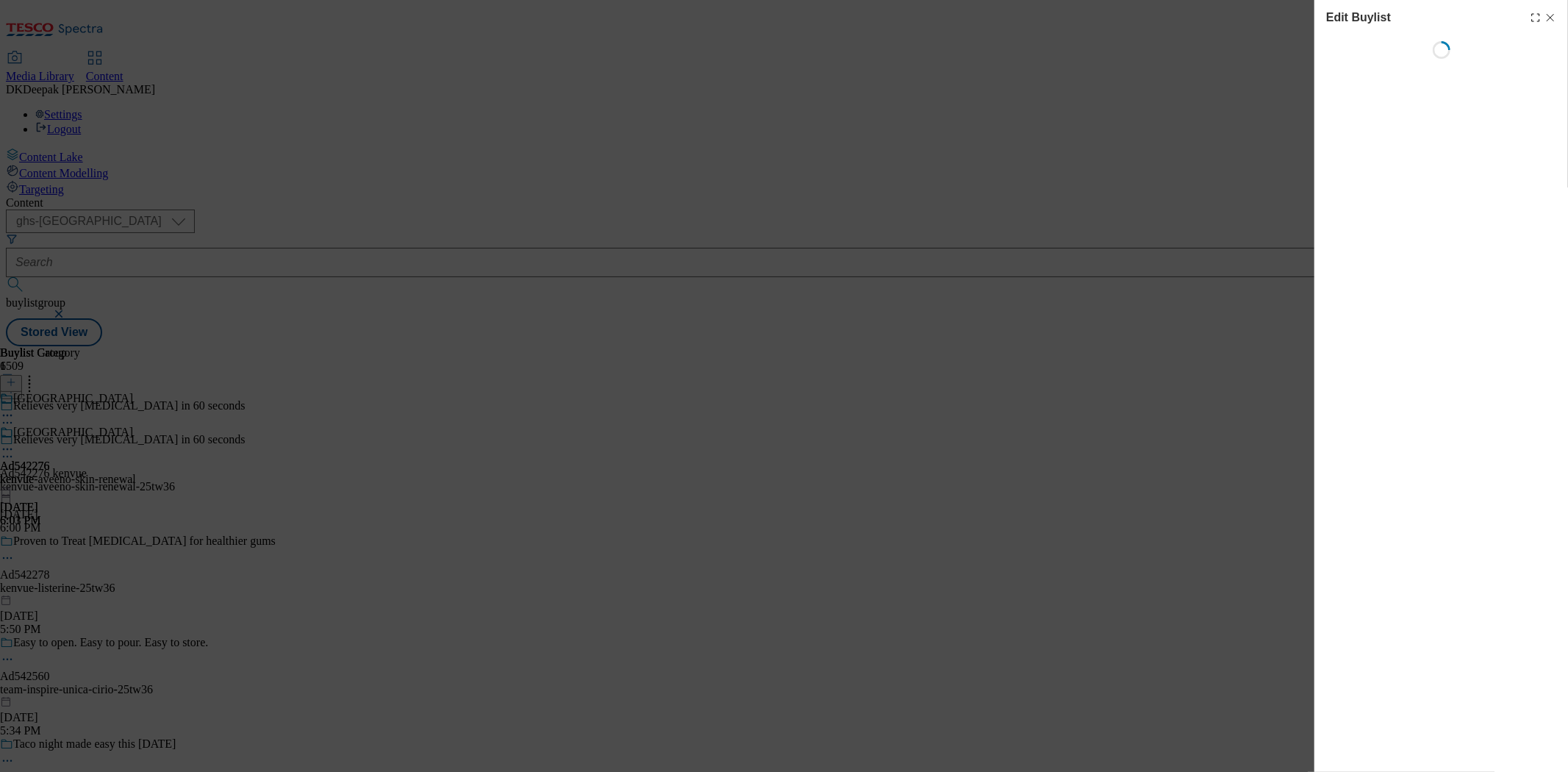
select select "tactical"
select select "supplier funded short term 1-3 weeks"
select select "dunnhumby"
select select "Banner"
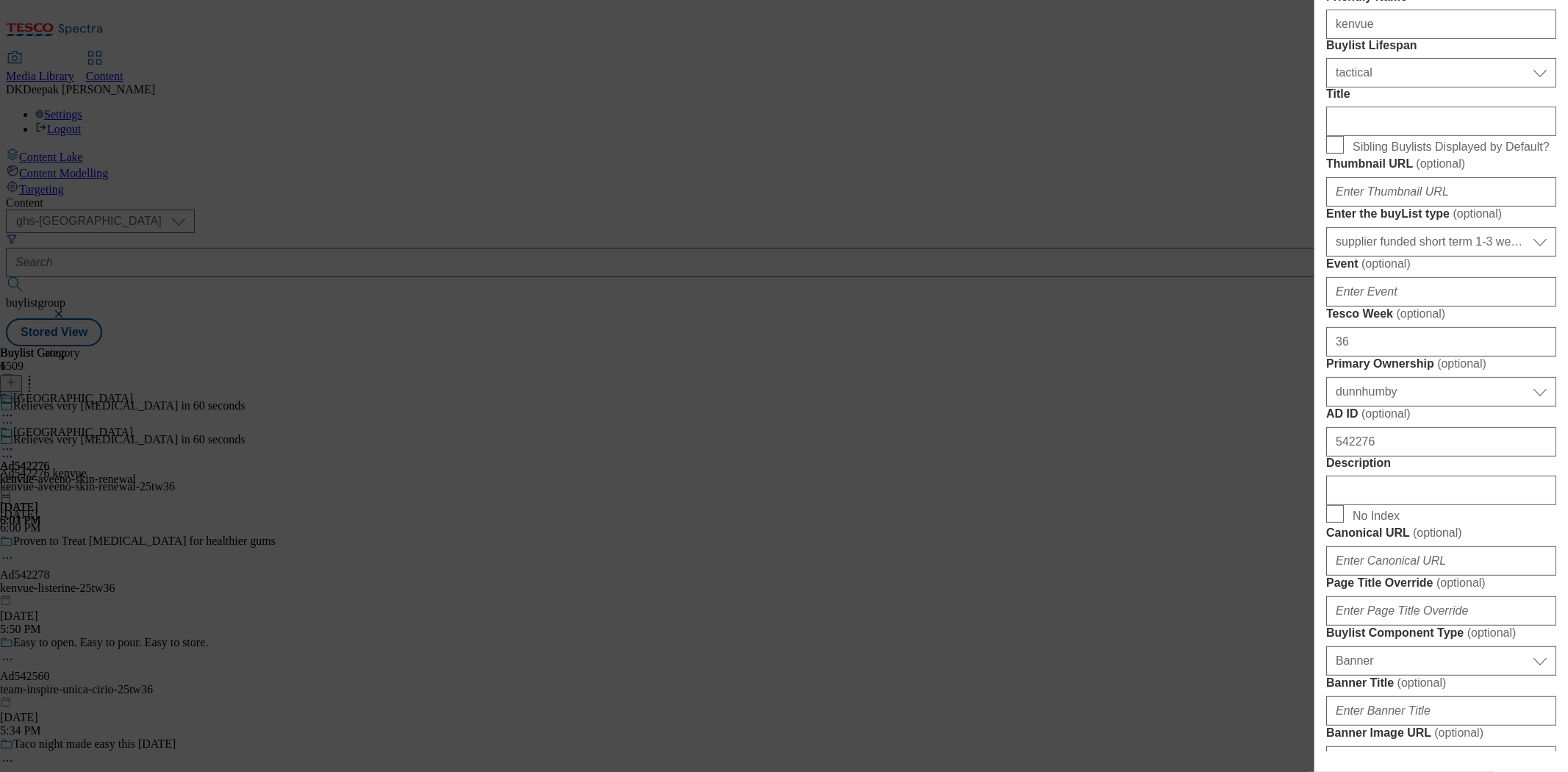
scroll to position [571, 0]
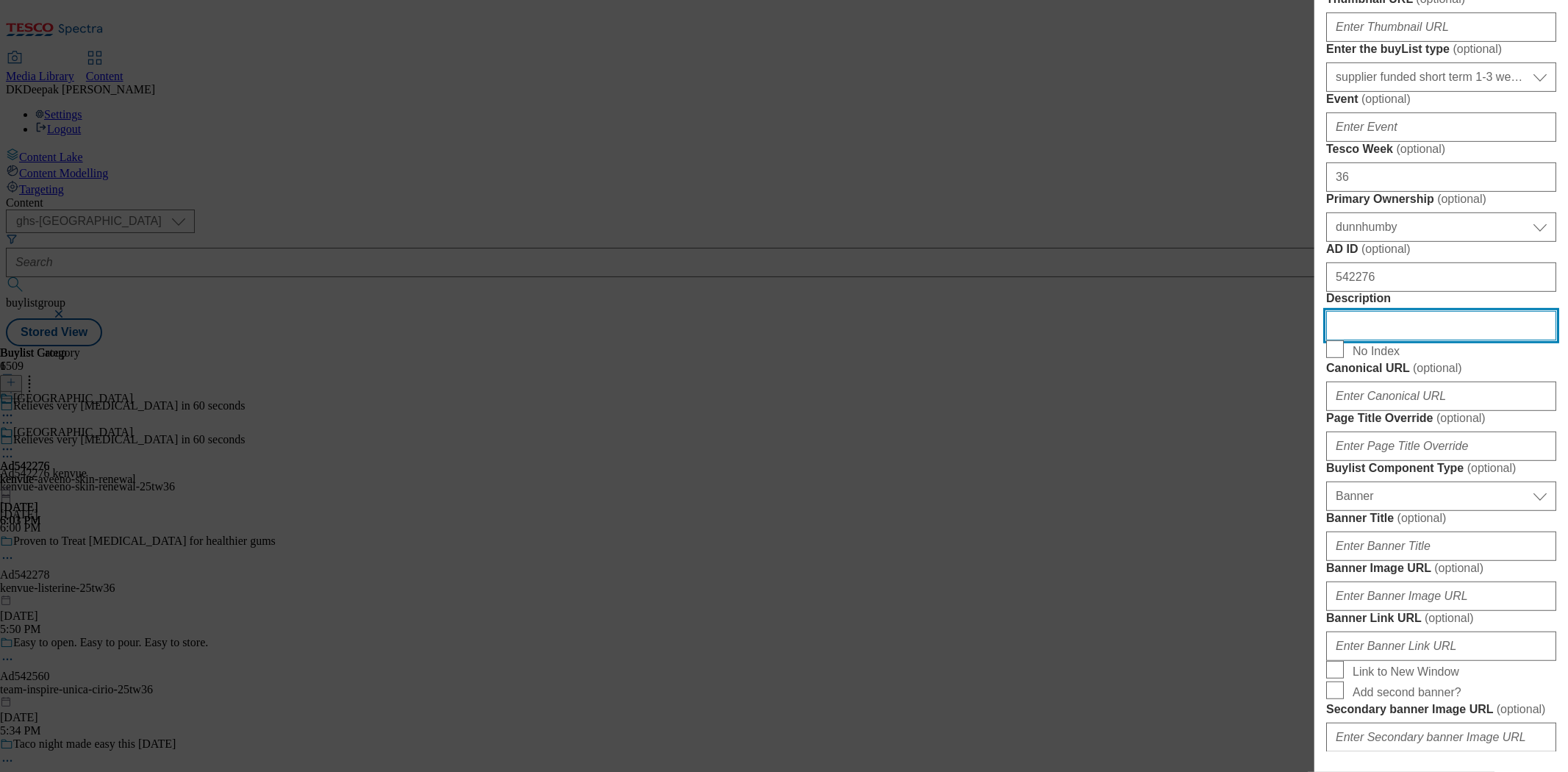
click at [1390, 341] on input "Description" at bounding box center [1441, 326] width 230 height 29
paste input "Aveeno Skin Relief Moisturising Lotion"
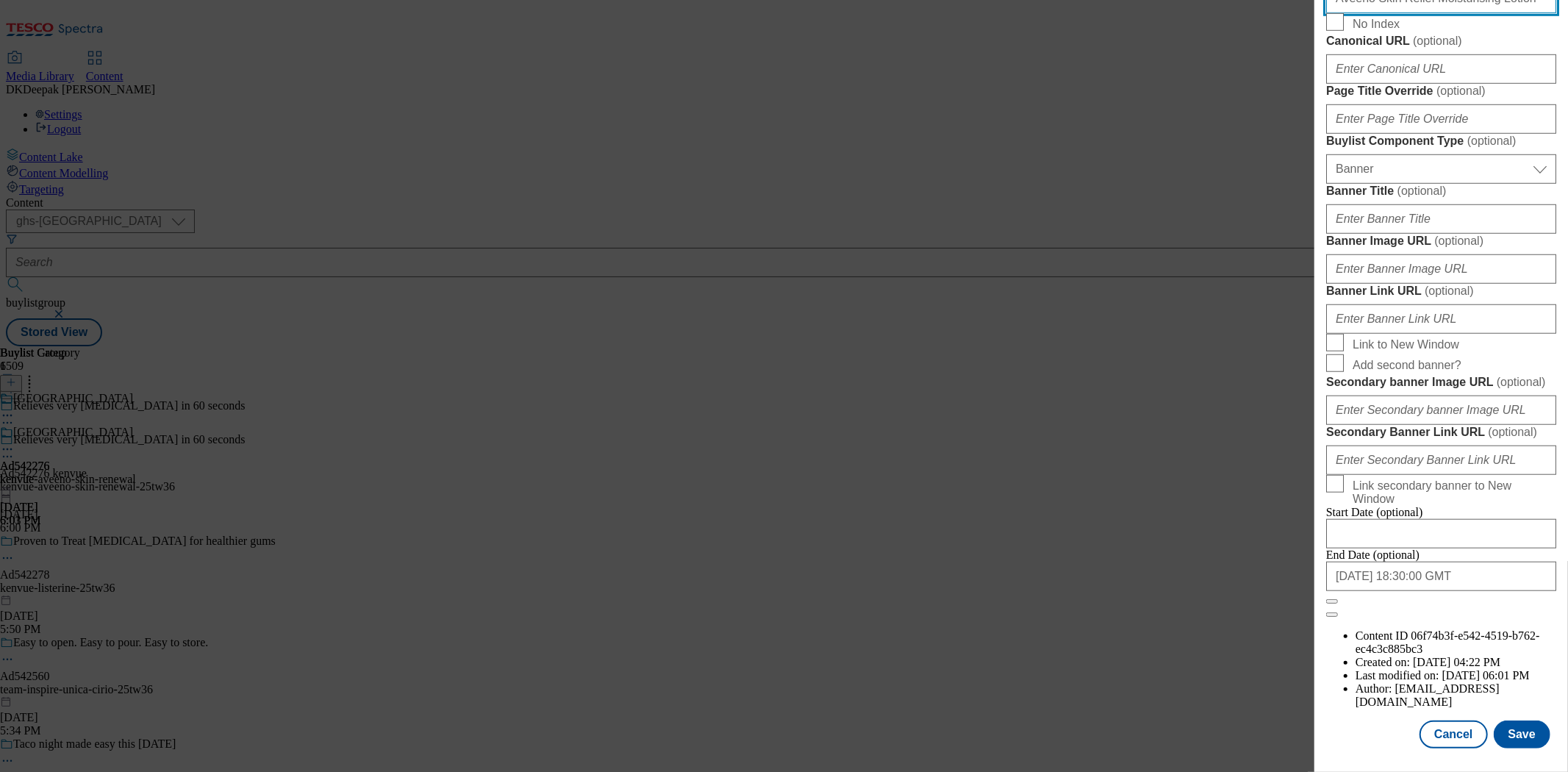
scroll to position [1455, 0]
type input "Aveeno Skin Relief Moisturising Lotion"
click at [1513, 723] on button "Save" at bounding box center [1523, 734] width 57 height 28
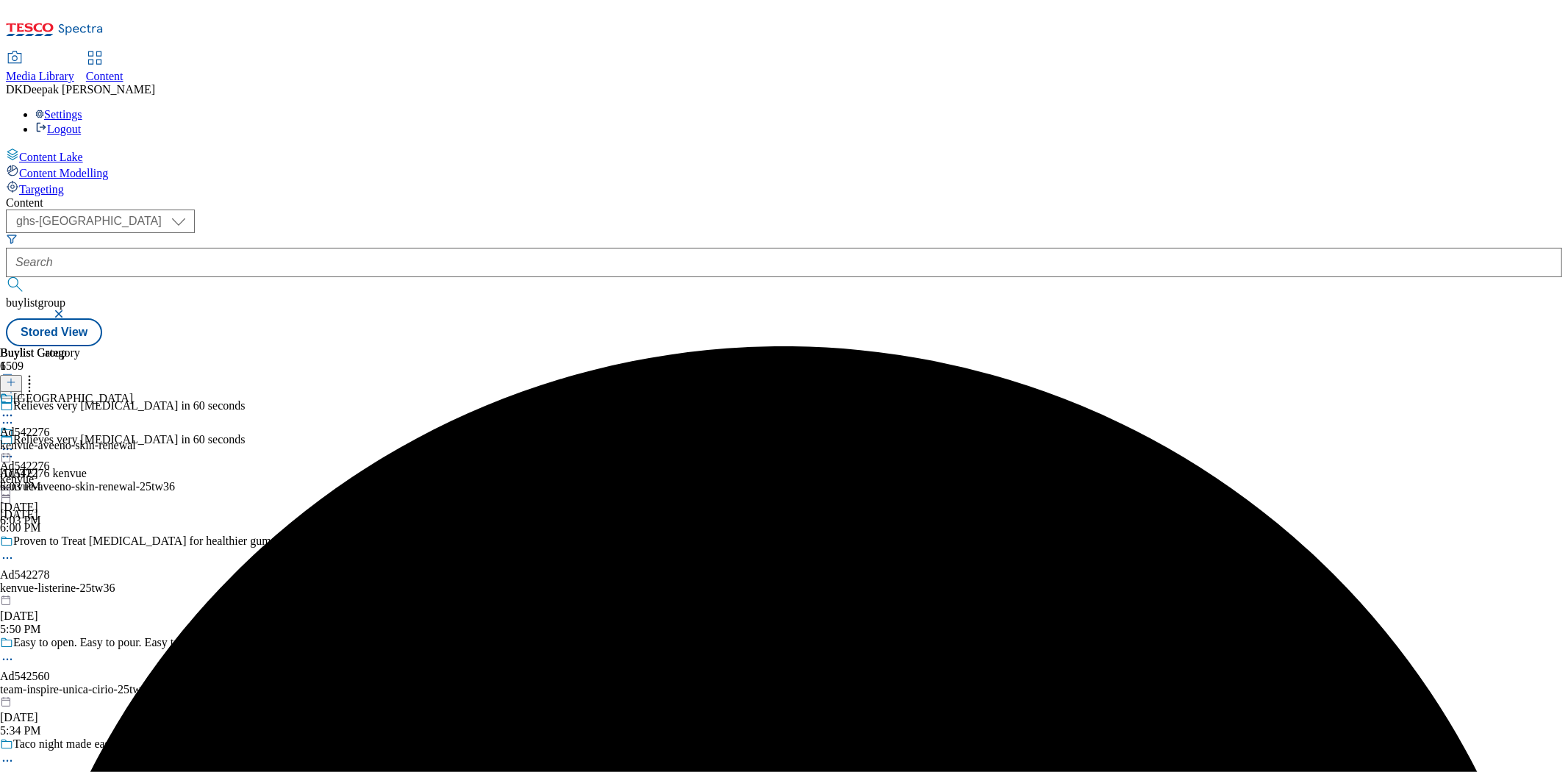
click at [13, 455] on circle at bounding box center [11, 456] width 3 height 3
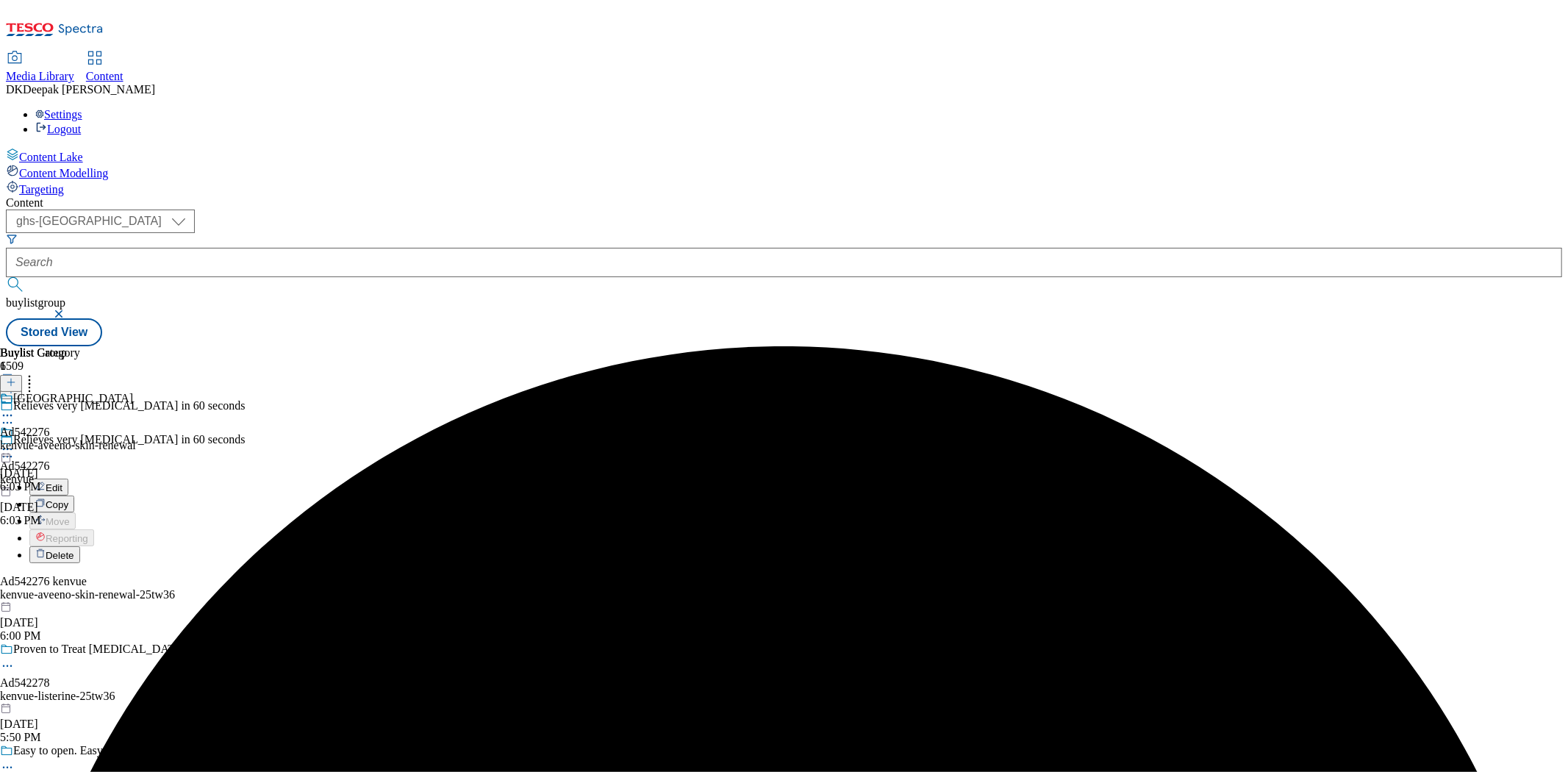
click at [69, 479] on button "Edit" at bounding box center [48, 487] width 39 height 17
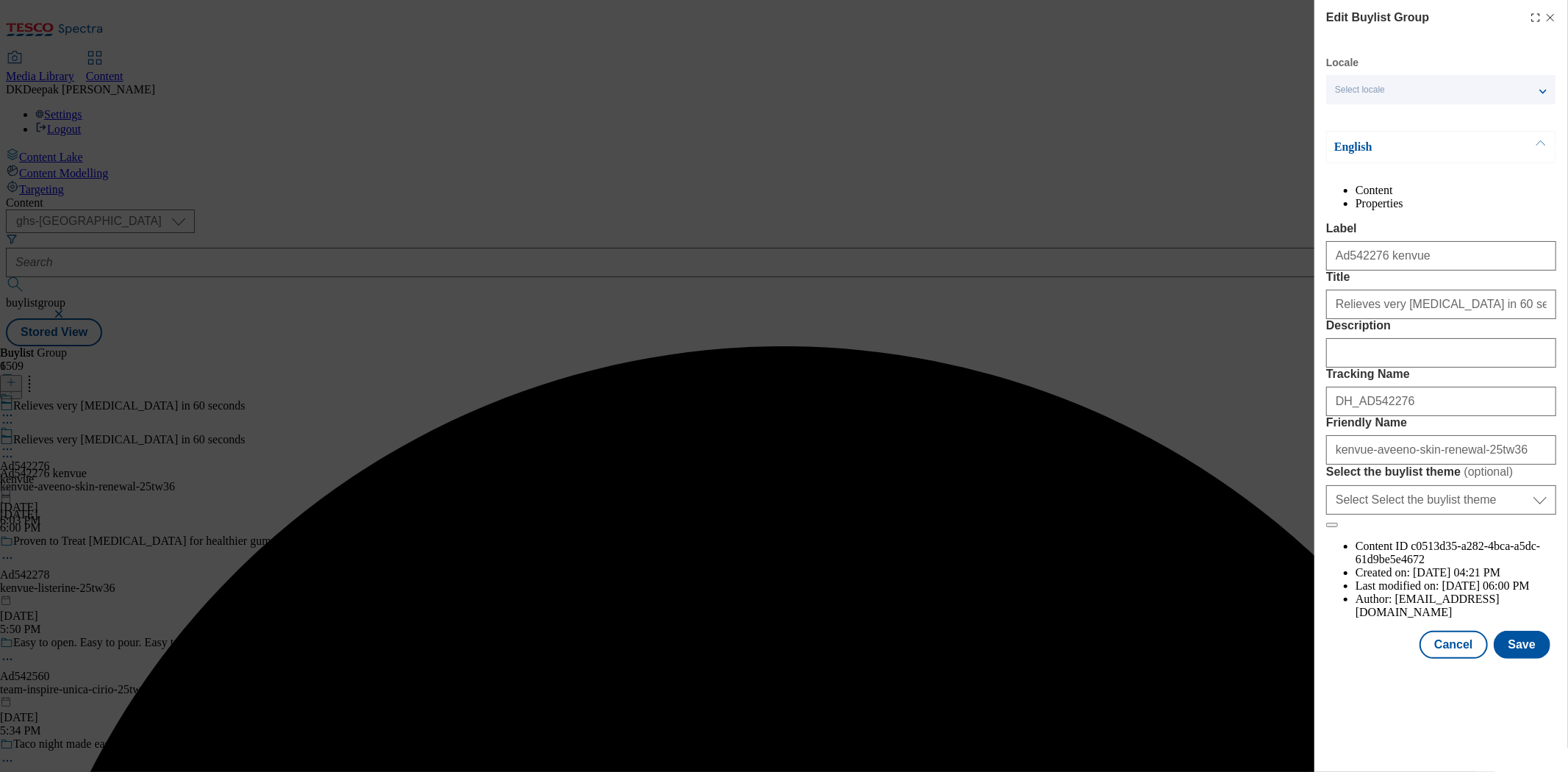
click at [1391, 368] on div "Modal" at bounding box center [1441, 349] width 230 height 35
click at [1390, 368] on input "Description" at bounding box center [1441, 353] width 230 height 29
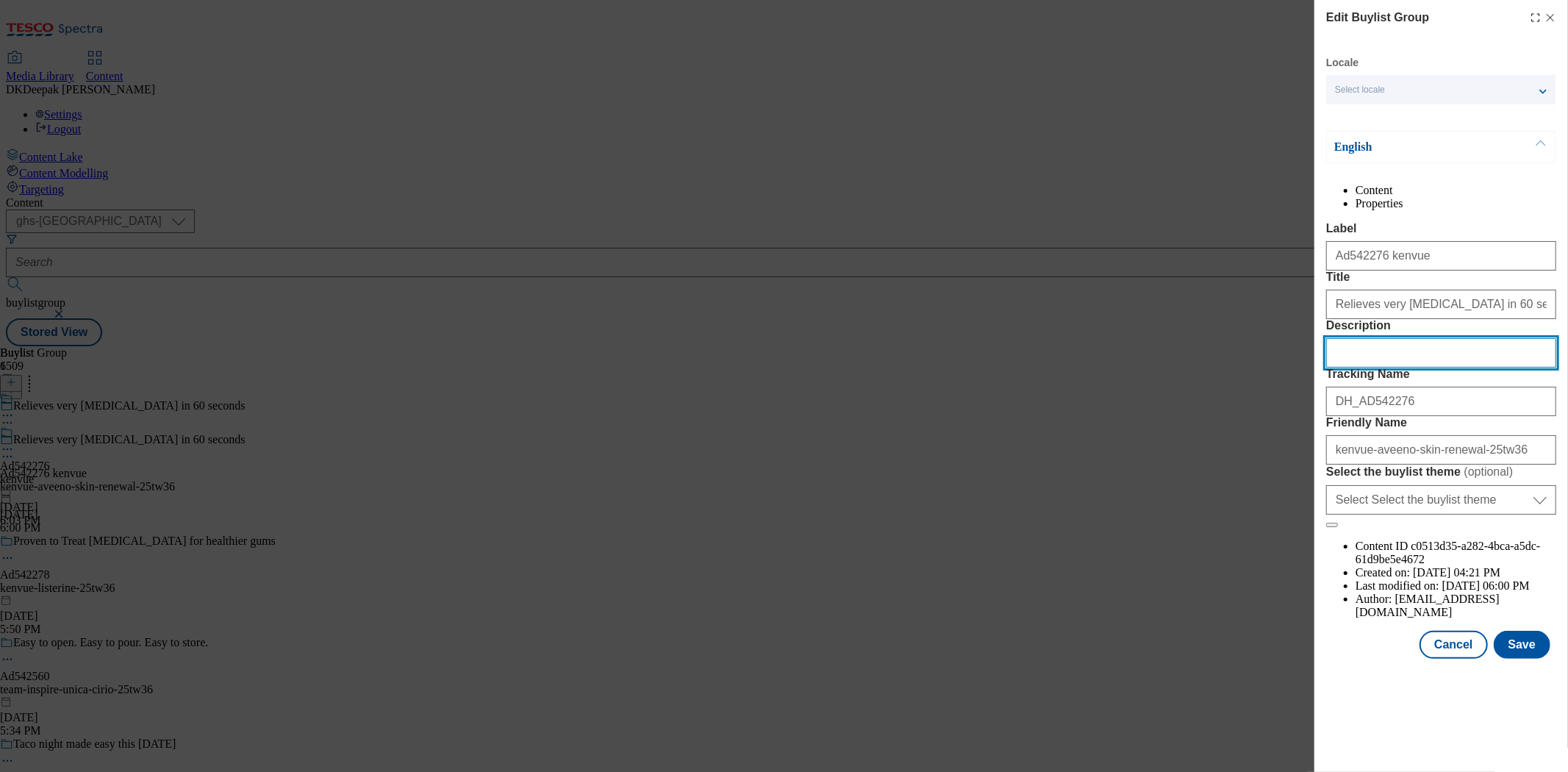
paste input "Aveeno Skin Relief Moisturising Lotion"
type input "Aveeno Skin Relief Moisturising Lotion"
click at [1535, 659] on button "Save" at bounding box center [1523, 644] width 57 height 28
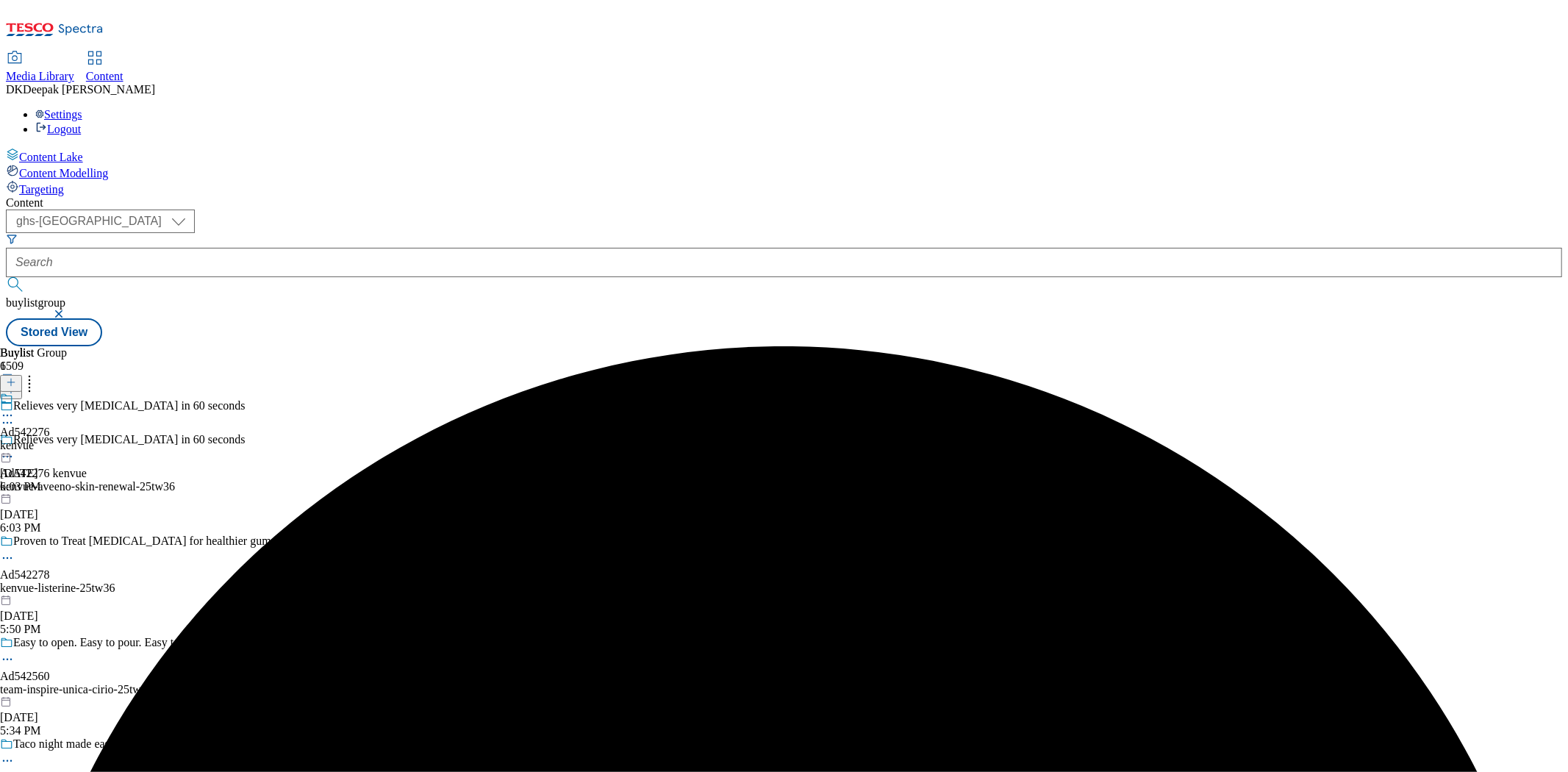
click at [50, 439] on div "kenvue" at bounding box center [25, 445] width 50 height 13
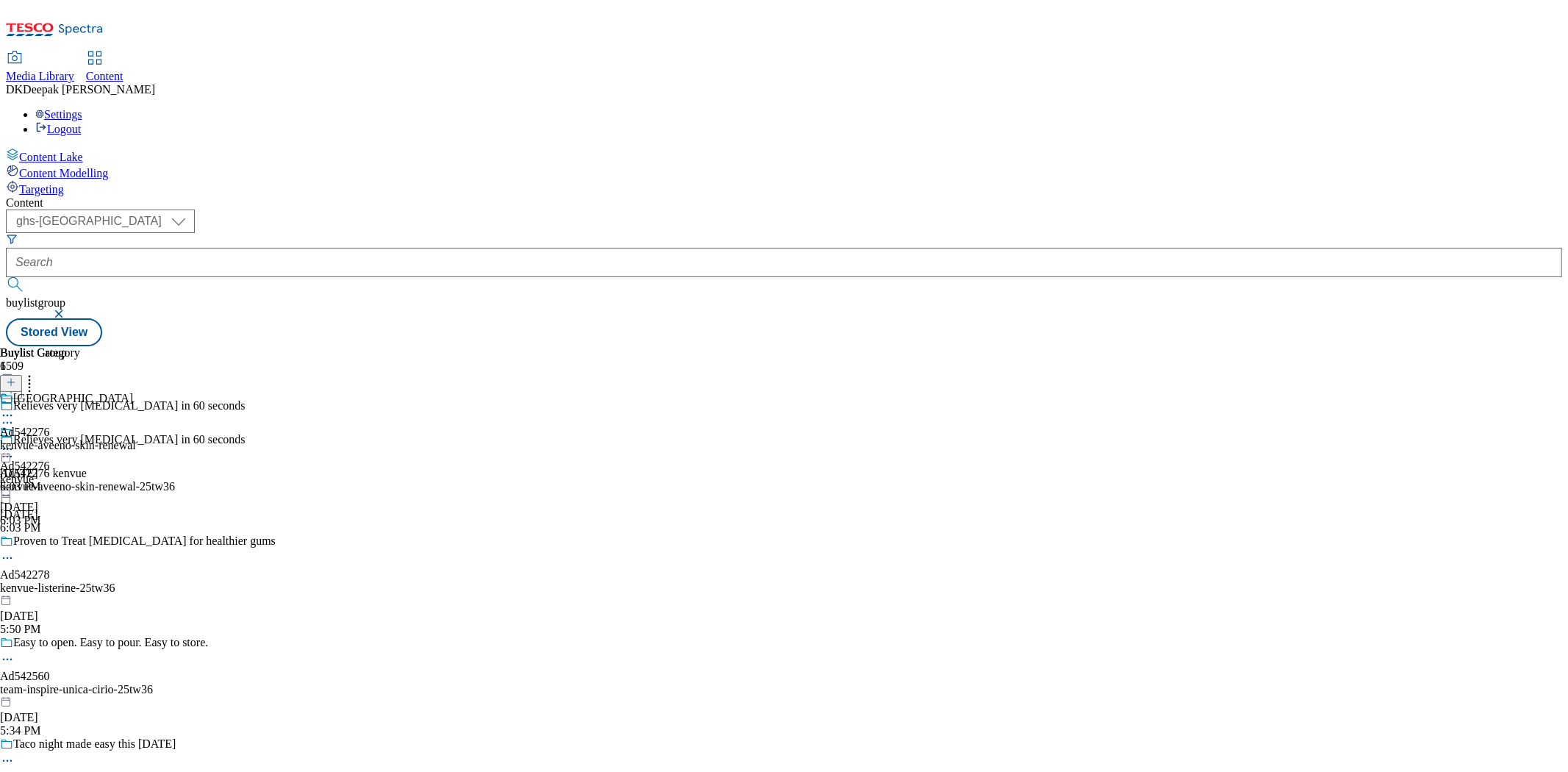
click at [136, 439] on div "kenvue-aveeno-skin-renewal" at bounding box center [68, 445] width 136 height 13
click at [15, 442] on icon at bounding box center [7, 449] width 15 height 15
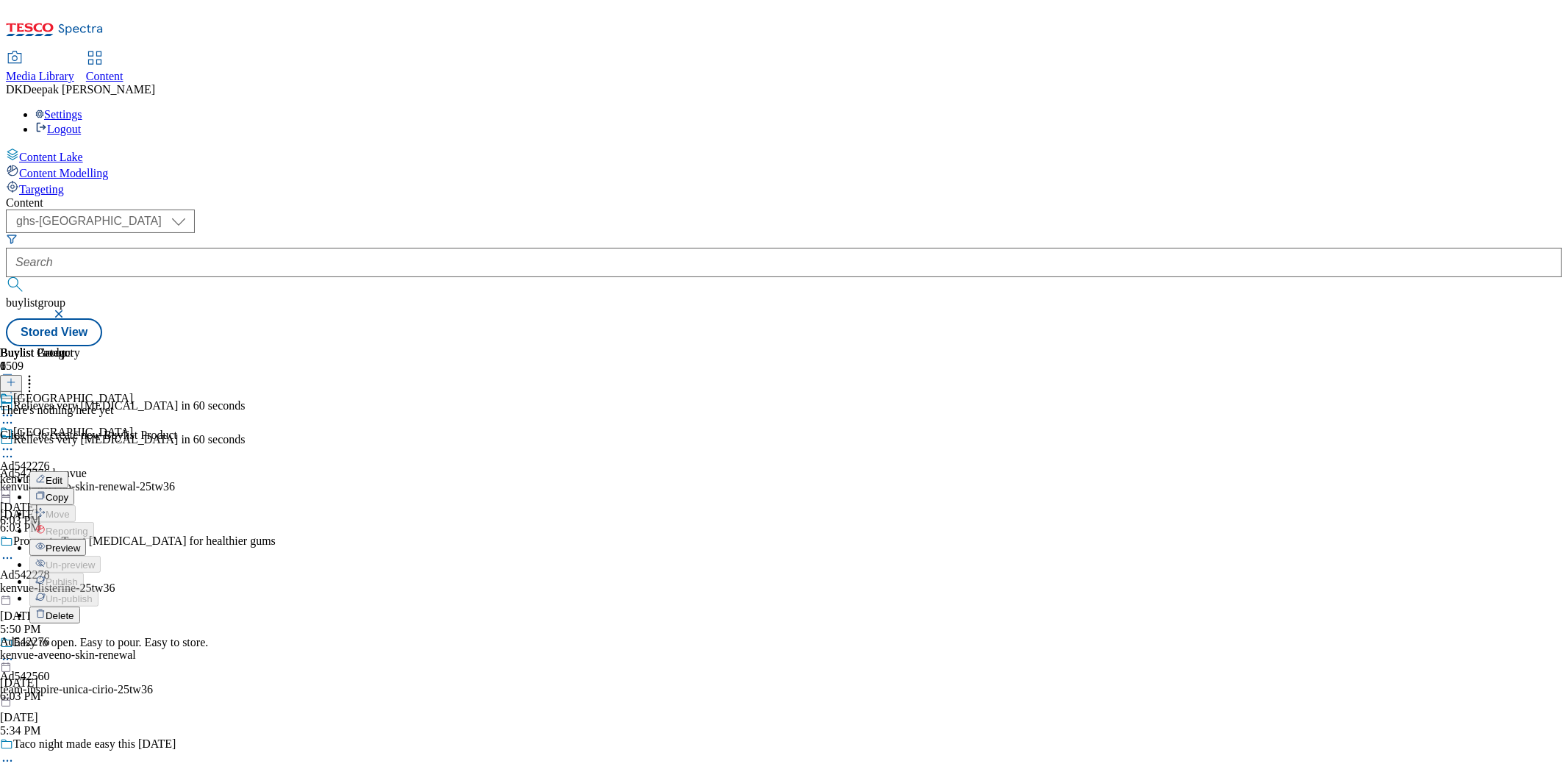
click at [86, 539] on button "Preview" at bounding box center [57, 547] width 57 height 17
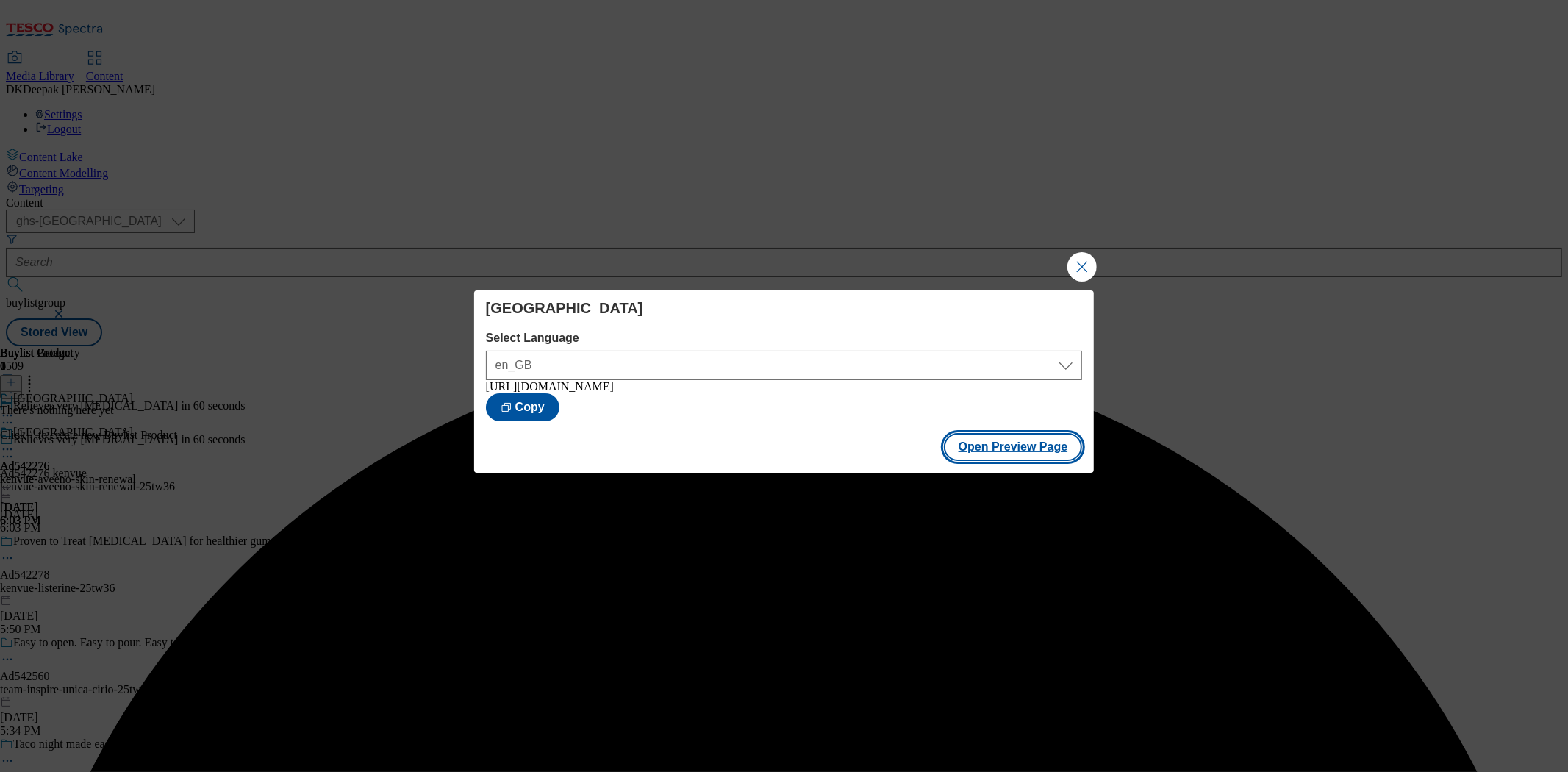
click at [1037, 454] on button "Open Preview Page" at bounding box center [1014, 447] width 139 height 28
drag, startPoint x: 1090, startPoint y: 266, endPoint x: 1035, endPoint y: 256, distance: 55.9
click at [1090, 266] on button "Close Modal" at bounding box center [1083, 267] width 29 height 29
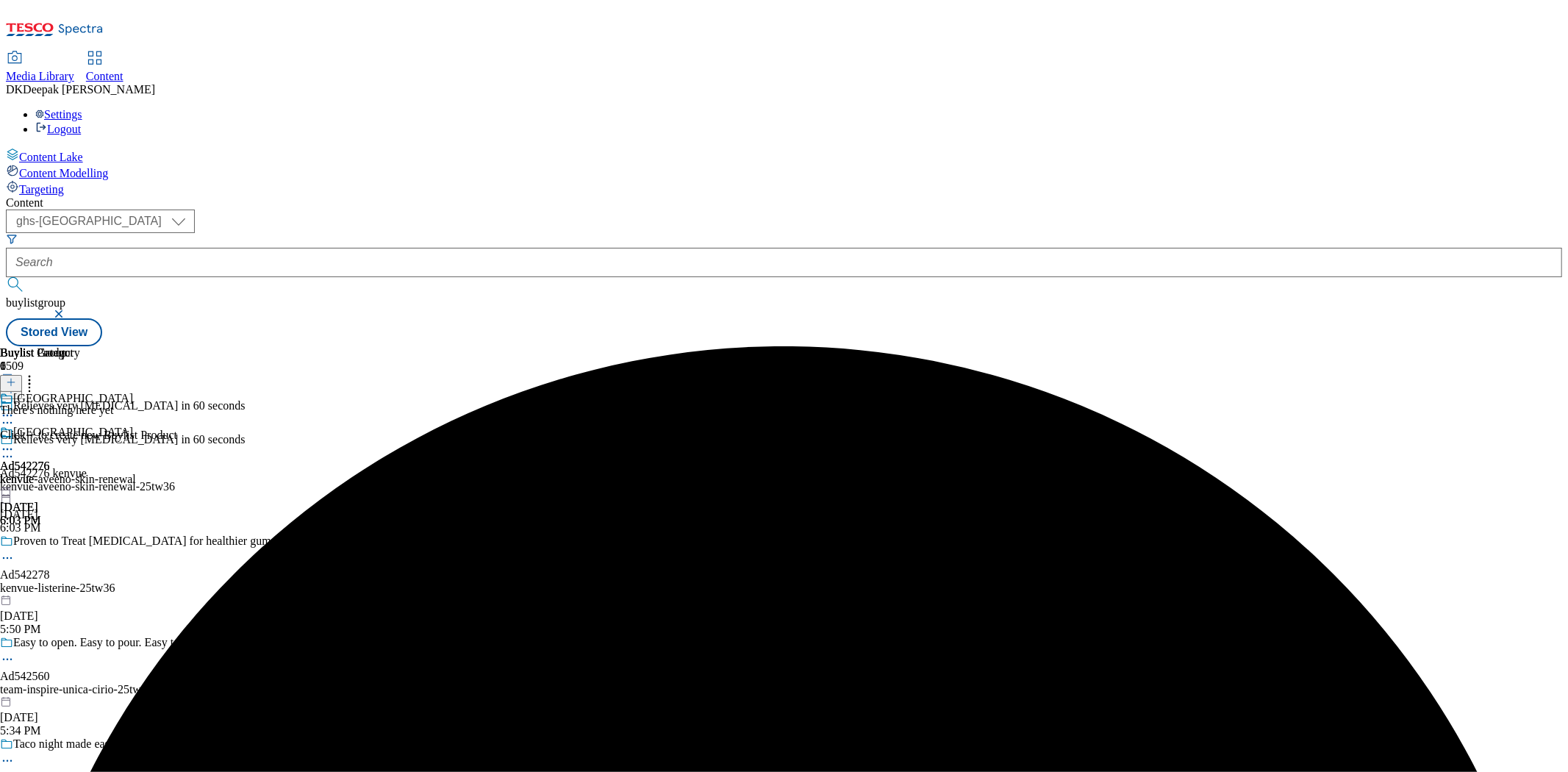
click at [136, 425] on div "Kenvue Ad542276 kenvue-aveeno-skin-renewal [DATE] 6:03 PM" at bounding box center [68, 476] width 136 height 101
click at [15, 442] on icon at bounding box center [7, 449] width 15 height 15
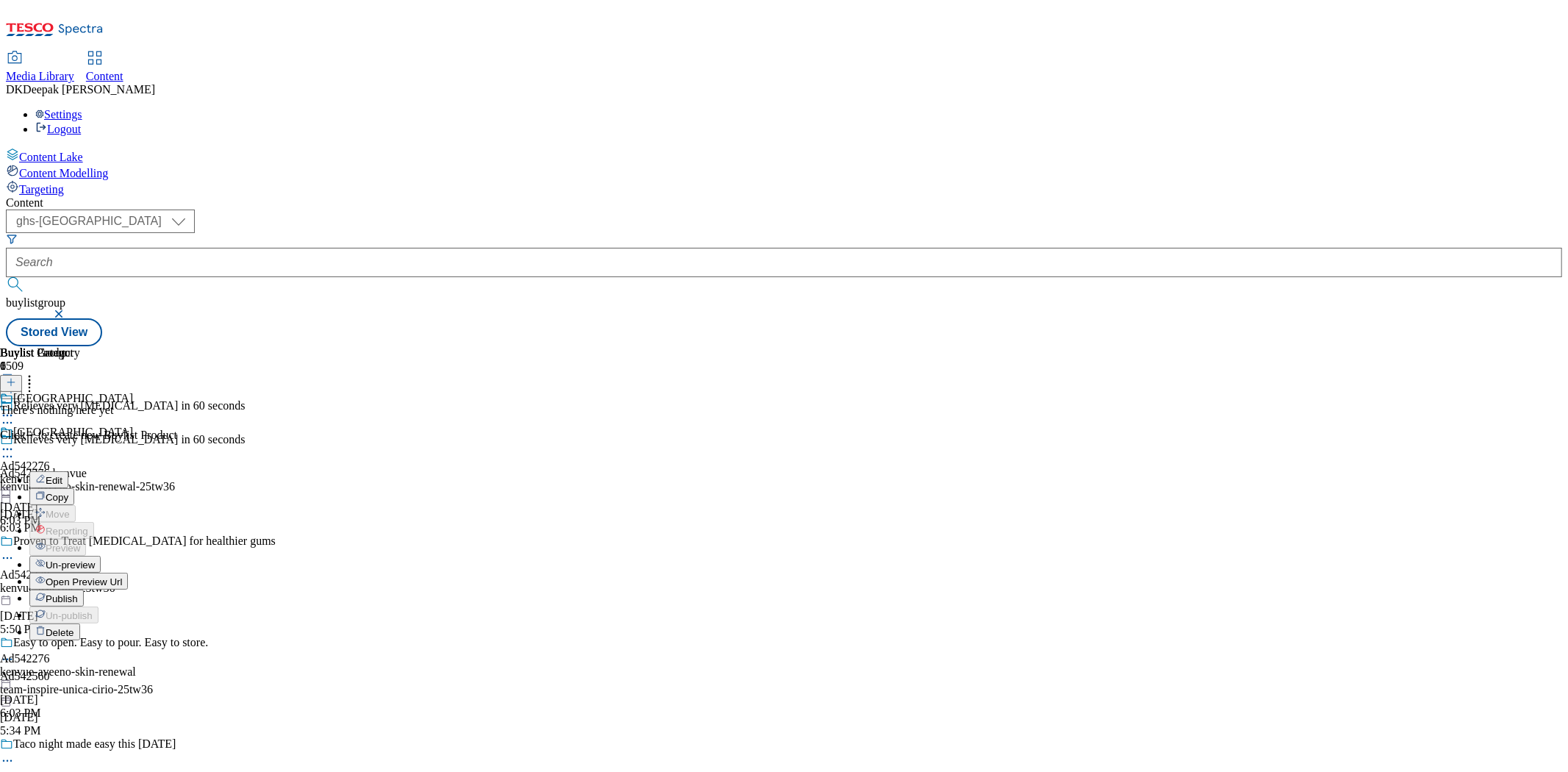
click at [78, 594] on span "Publish" at bounding box center [62, 599] width 33 height 11
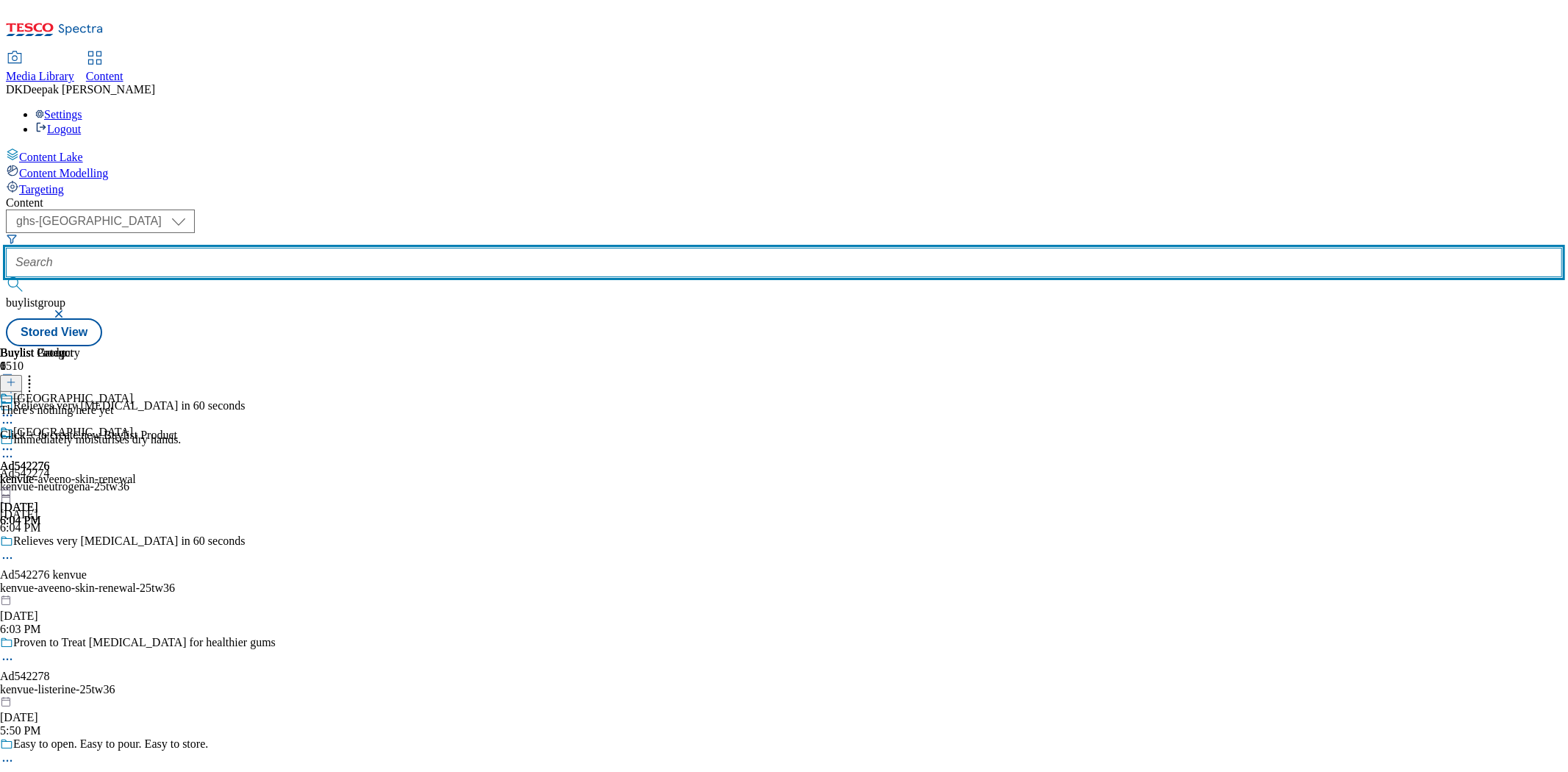
click at [347, 248] on input "text" at bounding box center [784, 262] width 1557 height 29
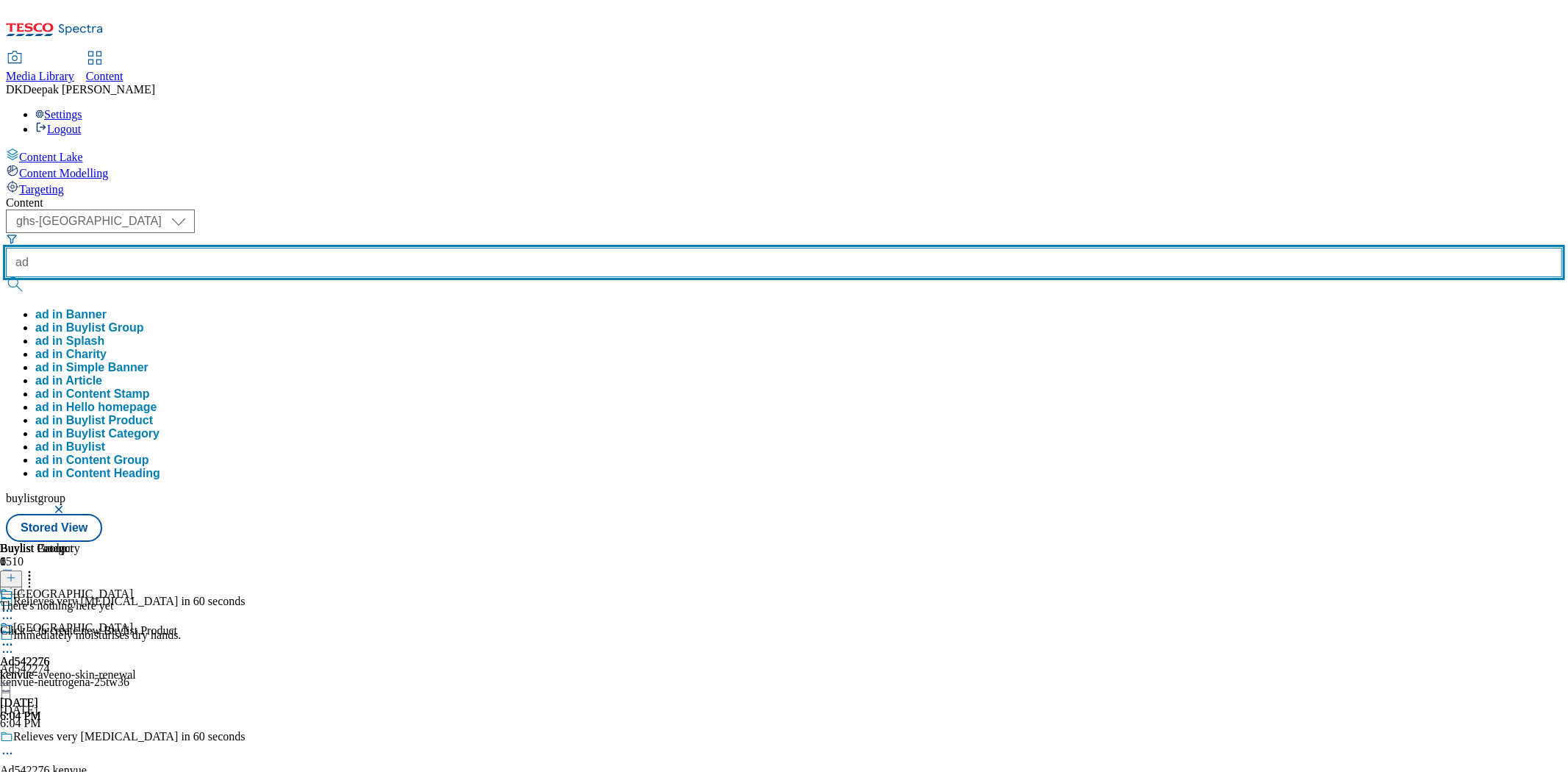
paste input "542504"
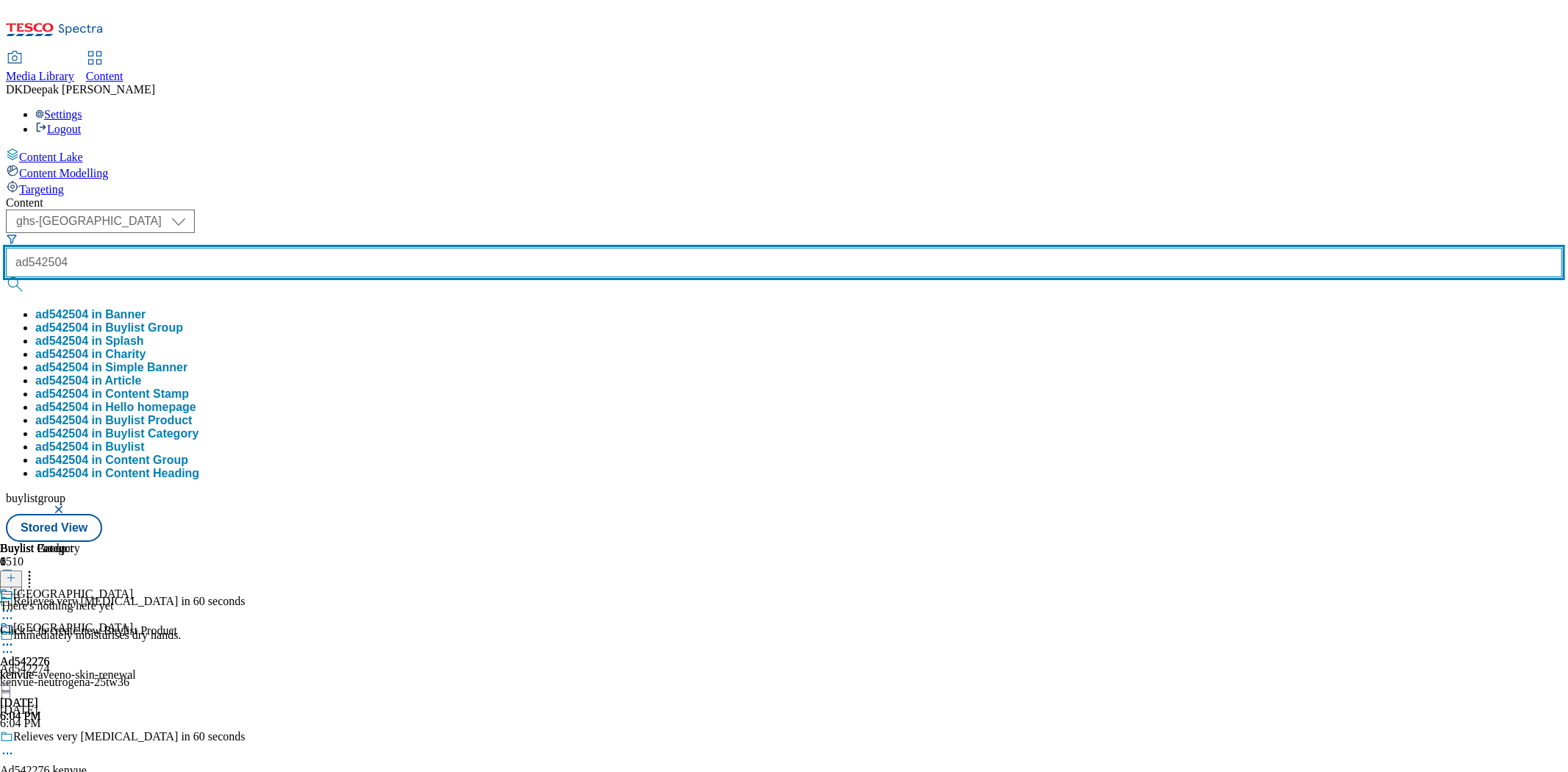
type input "ad542504"
click at [6, 277] on button "submit" at bounding box center [16, 284] width 21 height 15
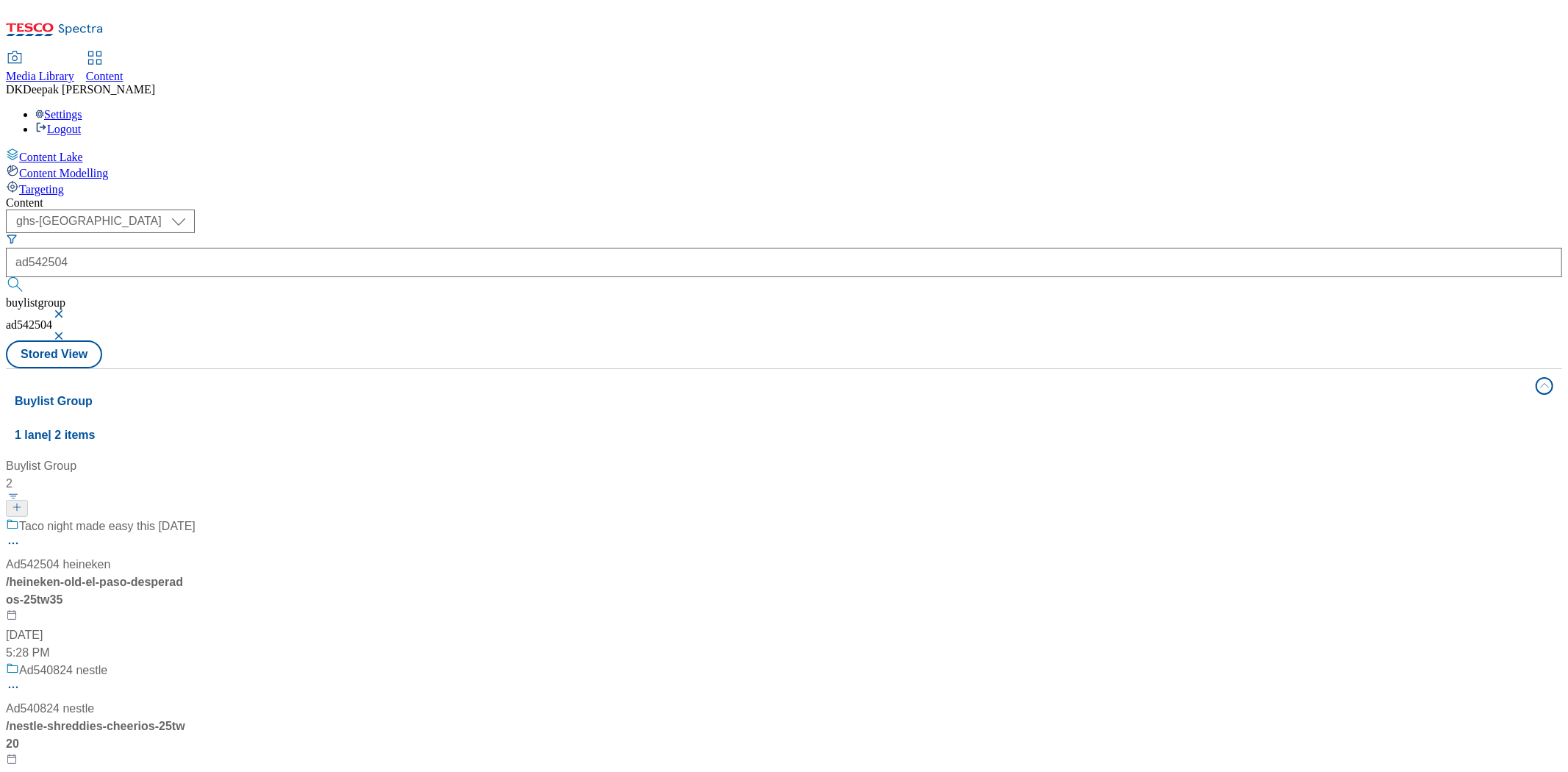
click at [196, 517] on div "Taco night made easy this [DATE] Ad542504 heineken / heineken-old-el-paso-despe…" at bounding box center [100, 589] width 190 height 144
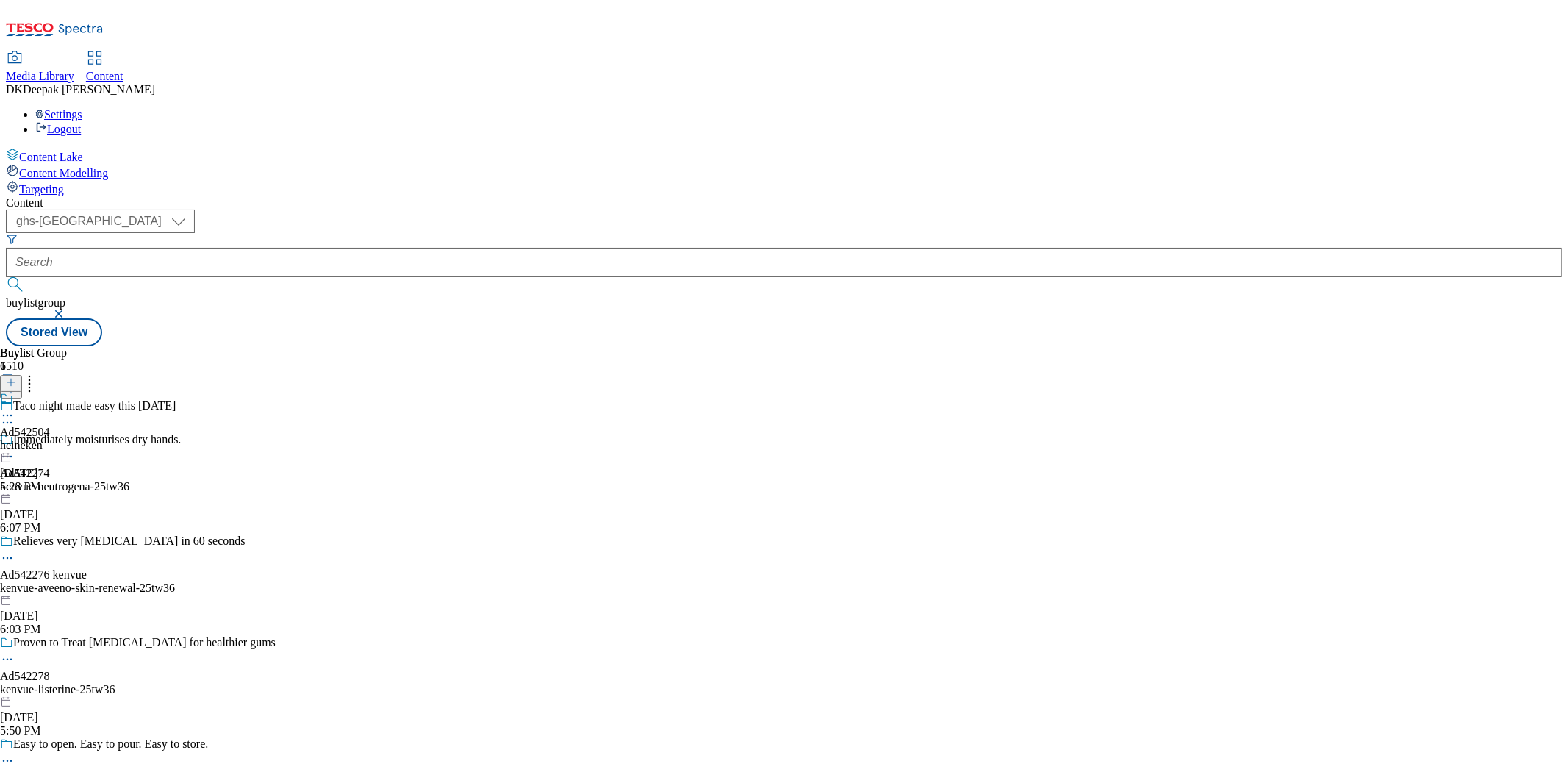
click at [15, 415] on icon at bounding box center [7, 422] width 15 height 15
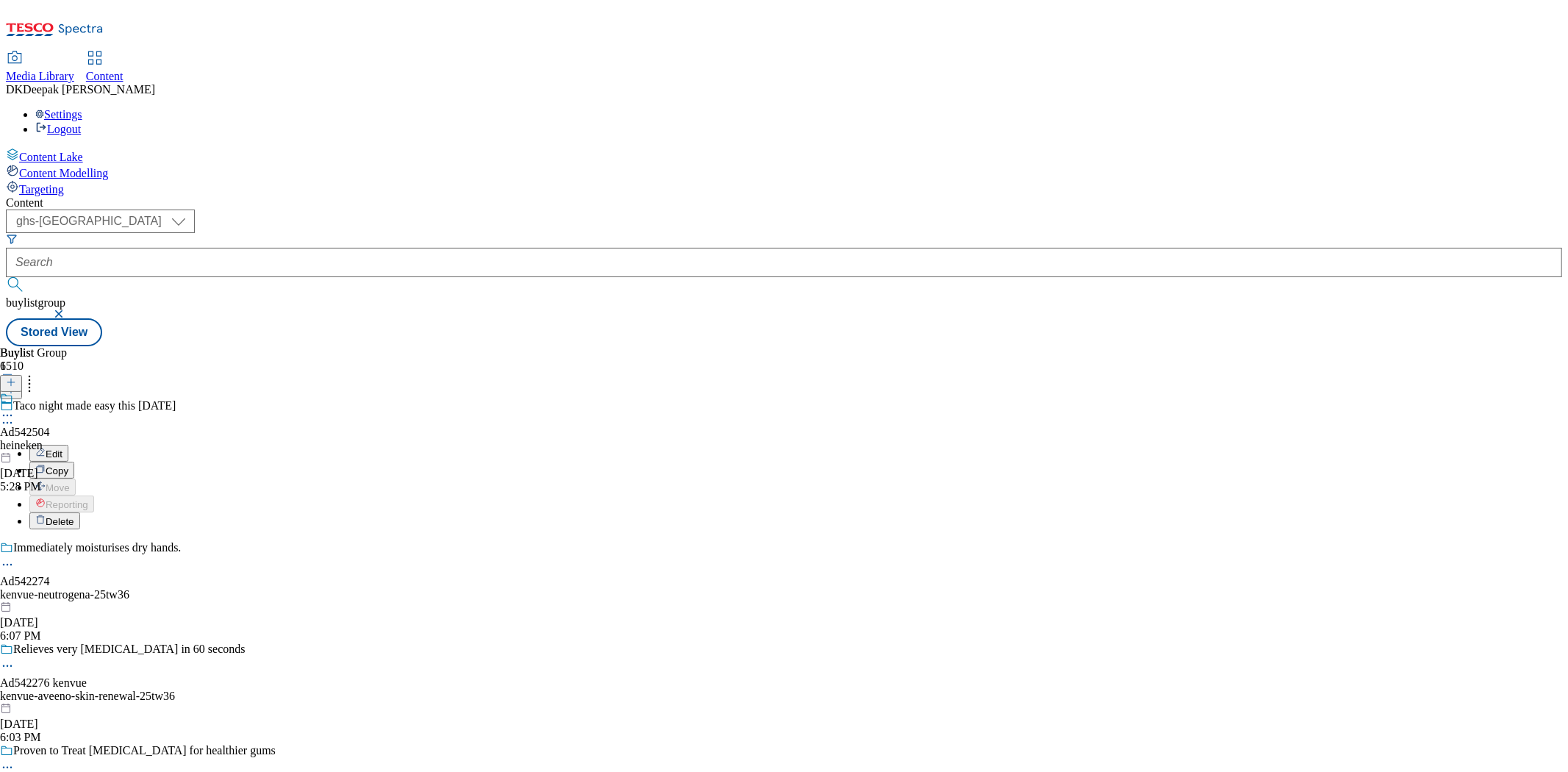
click at [69, 445] on button "Edit" at bounding box center [48, 454] width 39 height 17
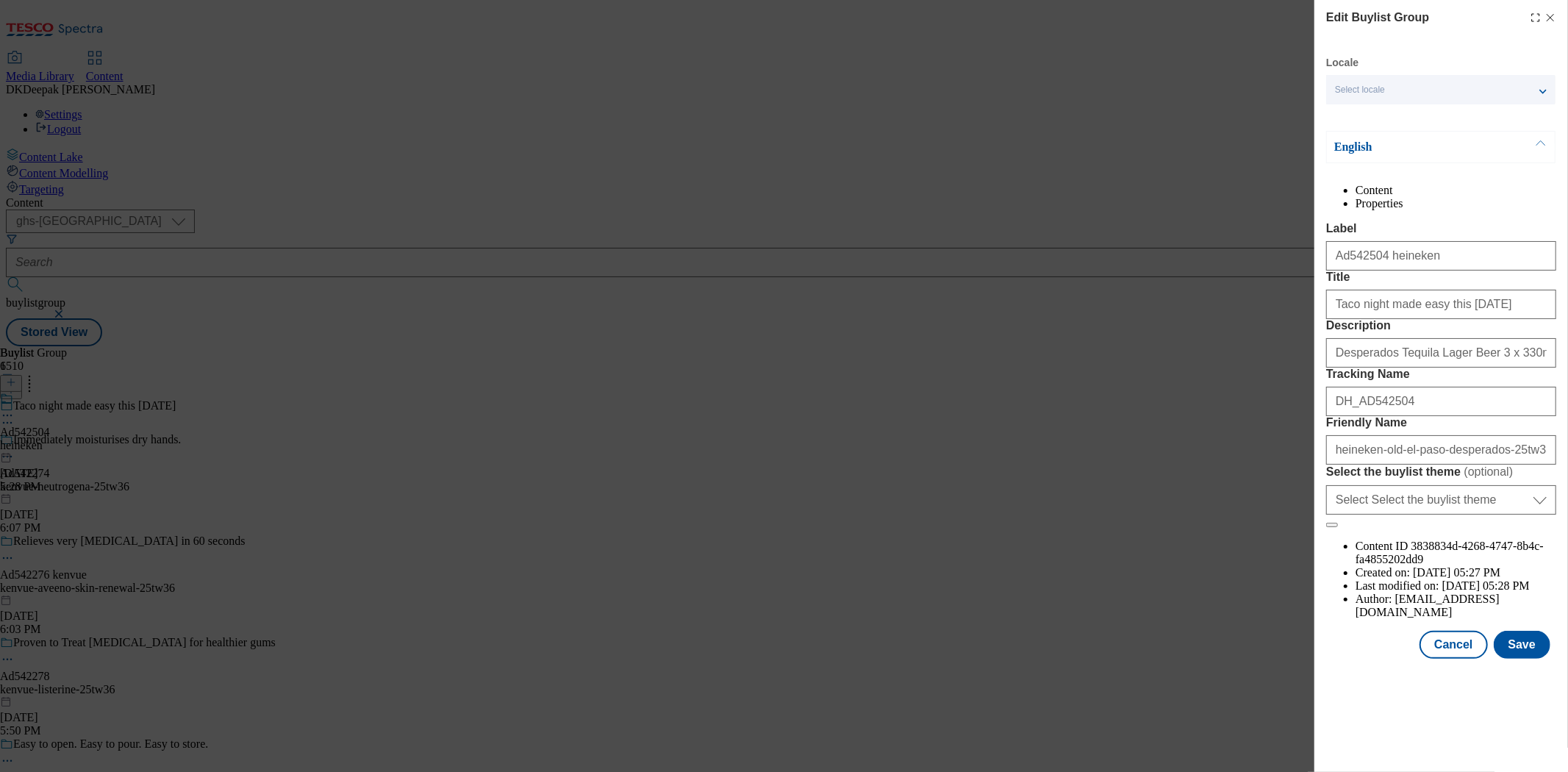
click at [1244, 424] on div "Edit Buylist Group Locale Select locale English Welsh English Content Propertie…" at bounding box center [784, 386] width 1568 height 772
click at [1453, 659] on button "Cancel" at bounding box center [1453, 644] width 68 height 28
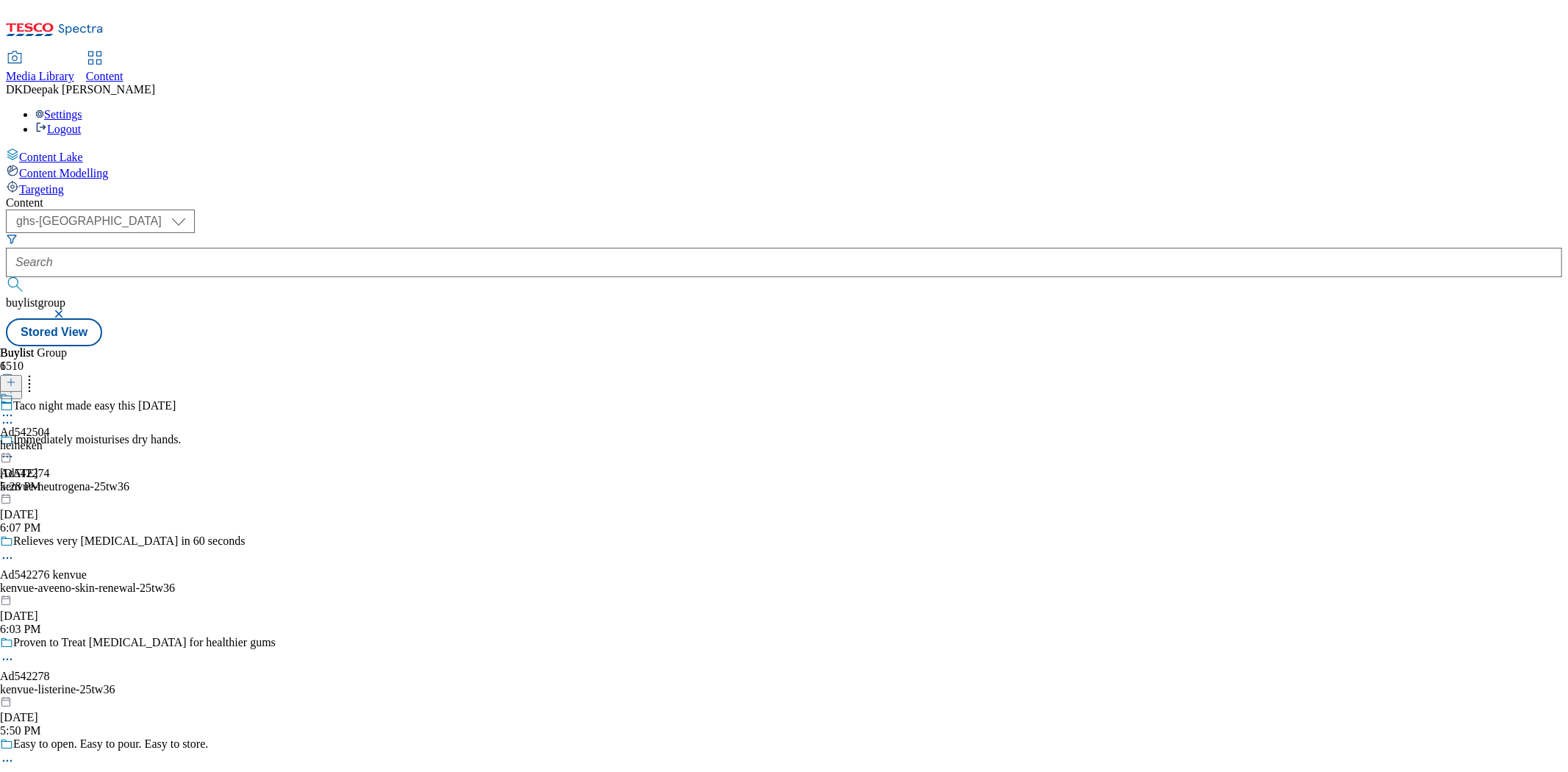
click at [50, 392] on div "Ad542504 heineken [DATE] 5:28 PM" at bounding box center [25, 443] width 50 height 101
click at [15, 442] on icon at bounding box center [7, 449] width 15 height 15
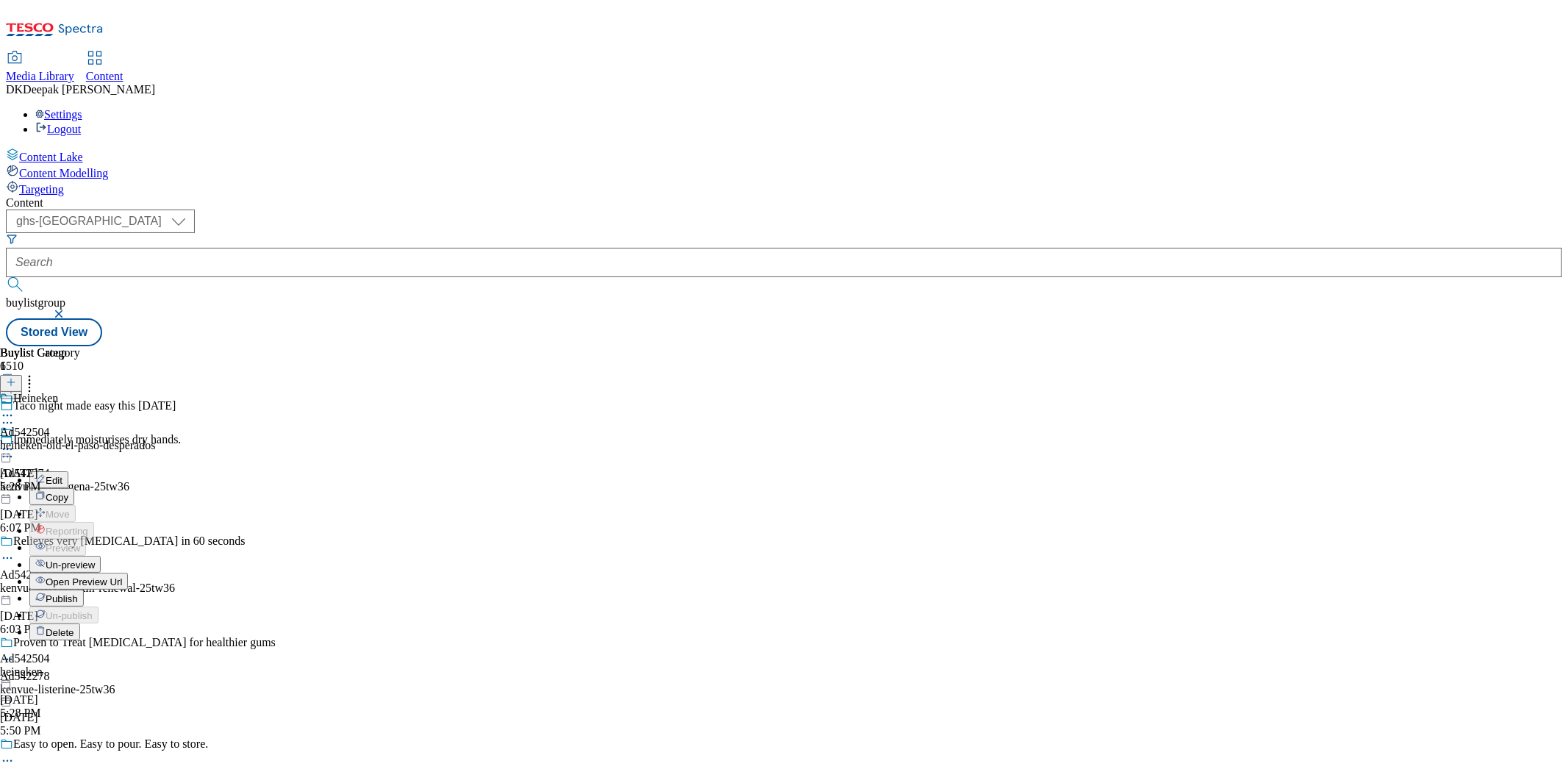
click at [69, 471] on button "Edit" at bounding box center [48, 479] width 39 height 17
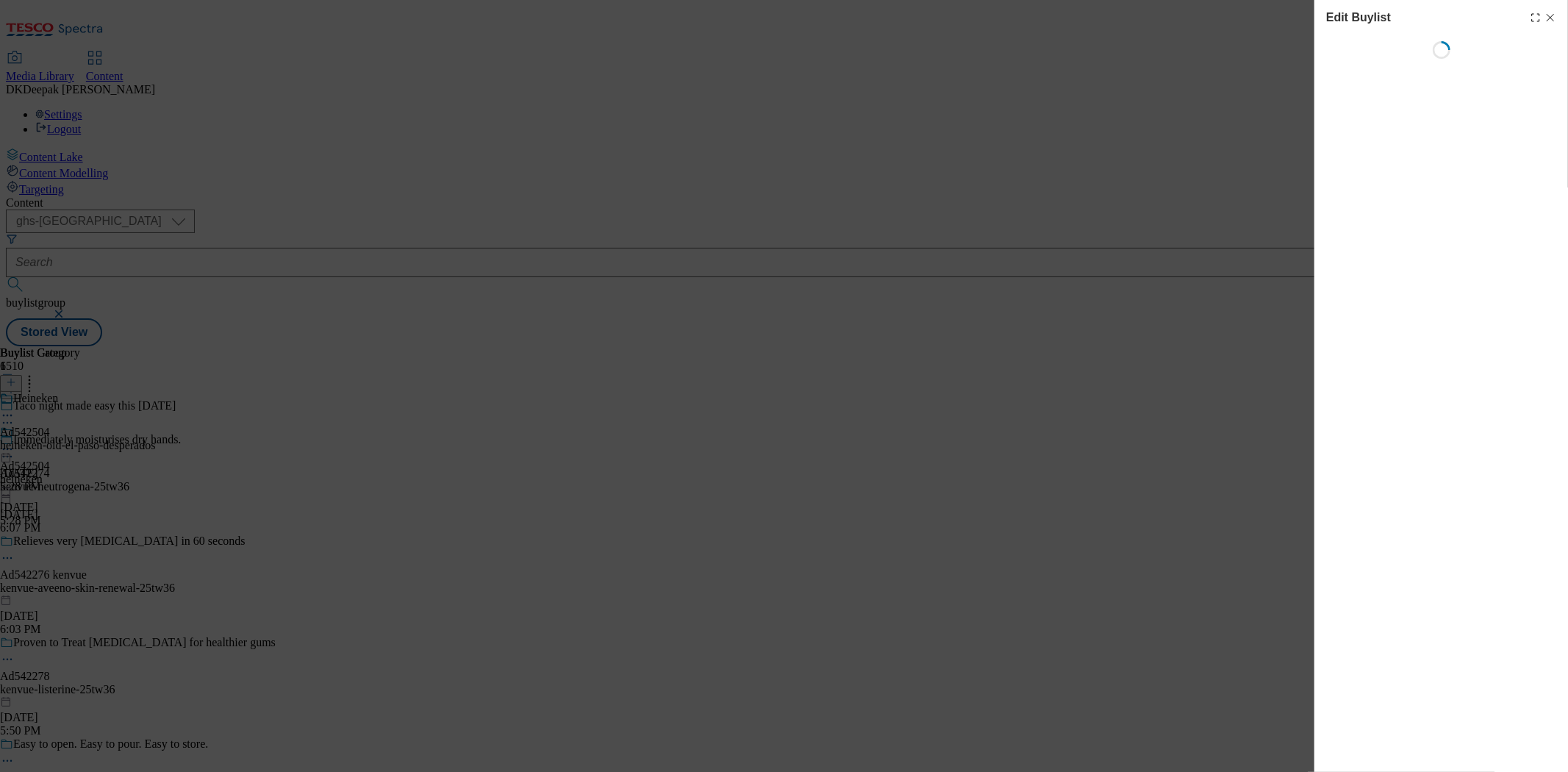
select select "tactical"
select select "supplier funded short term 1-3 weeks"
select select "Banner"
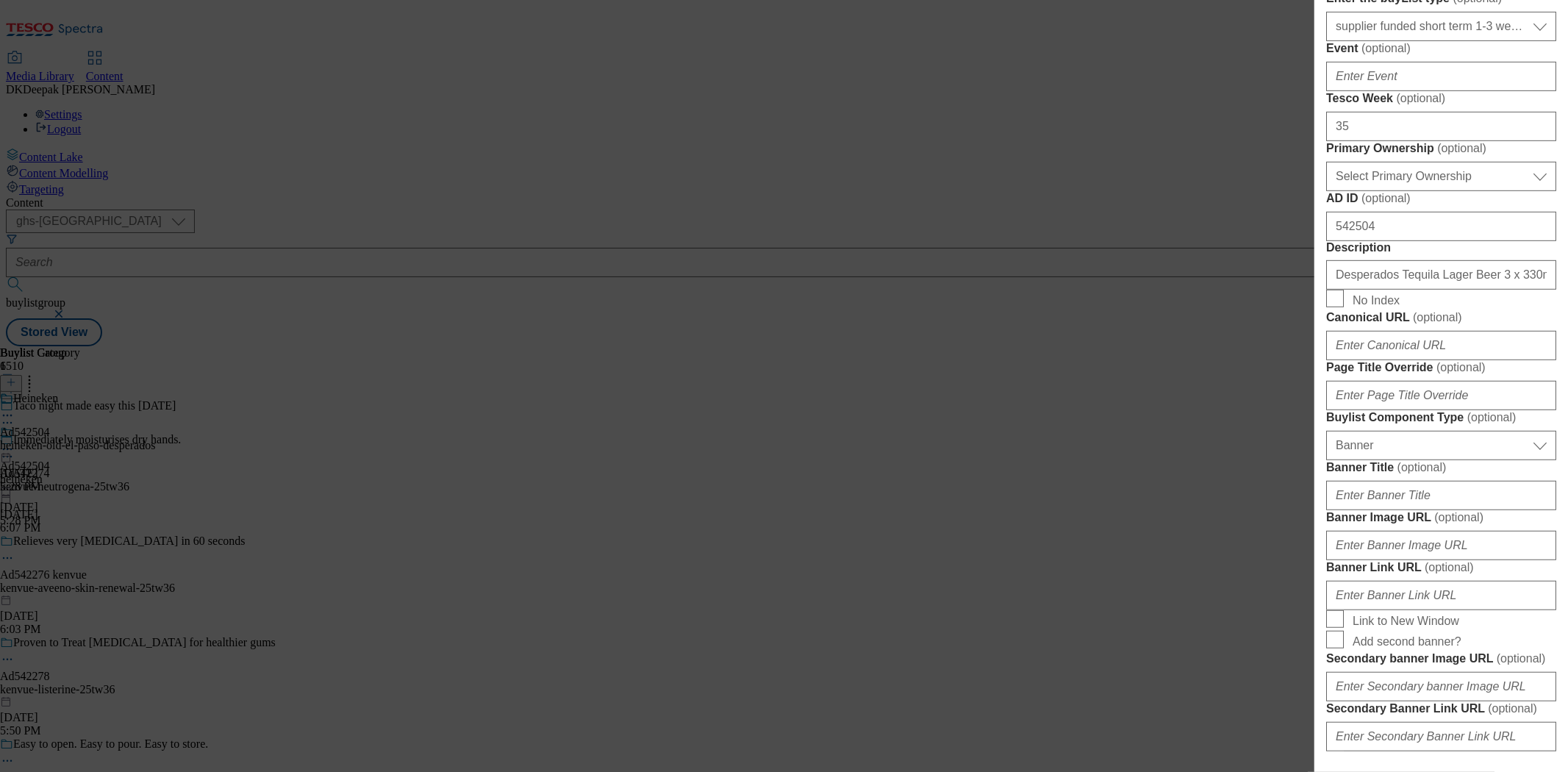
scroll to position [653, 0]
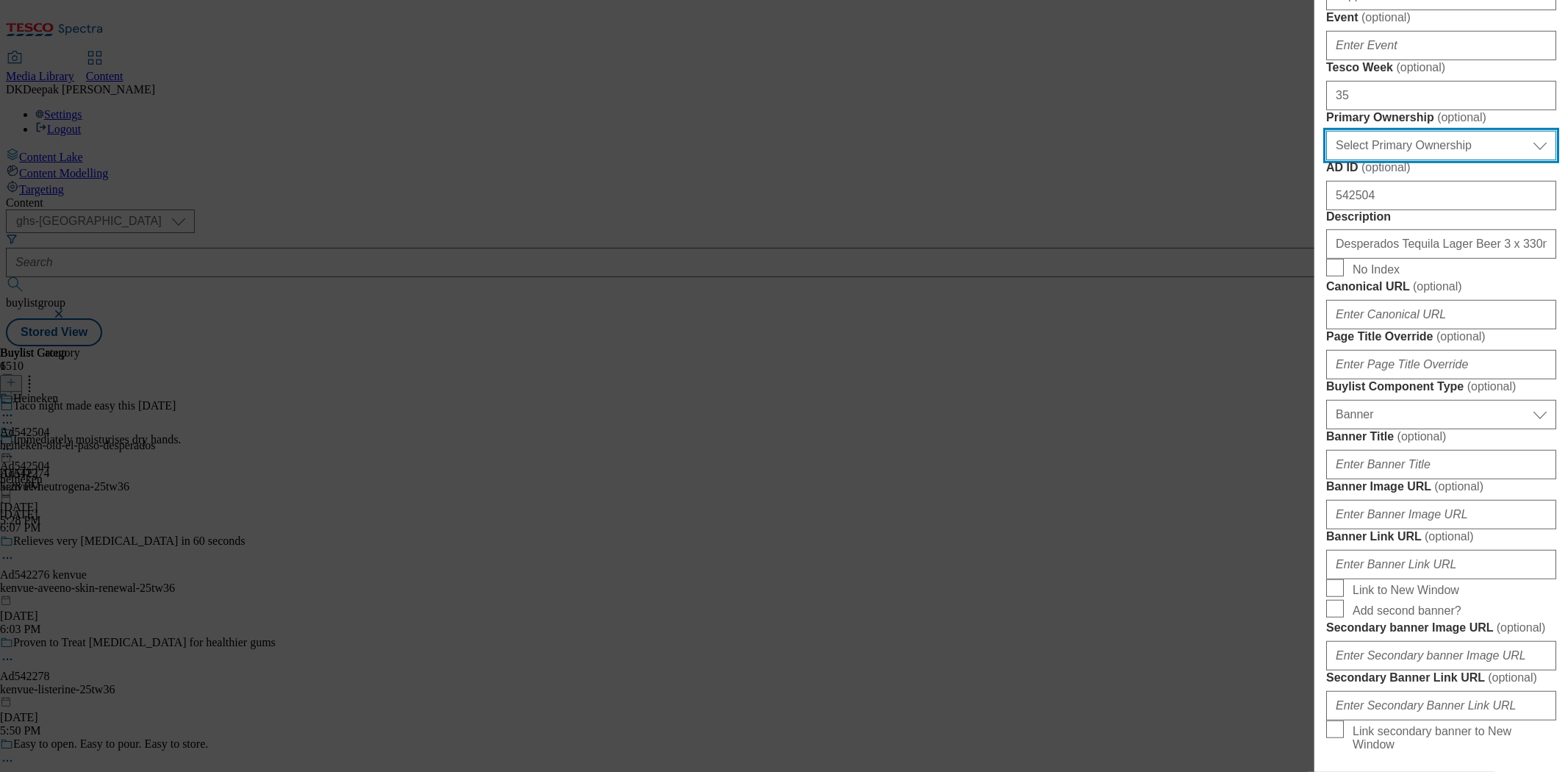
click at [1434, 160] on select "Select Primary Ownership [PERSON_NAME]" at bounding box center [1441, 146] width 230 height 29
click at [1326, 160] on select "Select Primary Ownership [PERSON_NAME]" at bounding box center [1441, 146] width 230 height 29
click at [1385, 160] on select "Select Primary Ownership [PERSON_NAME]" at bounding box center [1441, 146] width 230 height 29
click at [1326, 160] on select "Select Primary Ownership [PERSON_NAME]" at bounding box center [1441, 146] width 230 height 29
click at [1376, 160] on select "Select Primary Ownership [PERSON_NAME]" at bounding box center [1441, 146] width 230 height 29
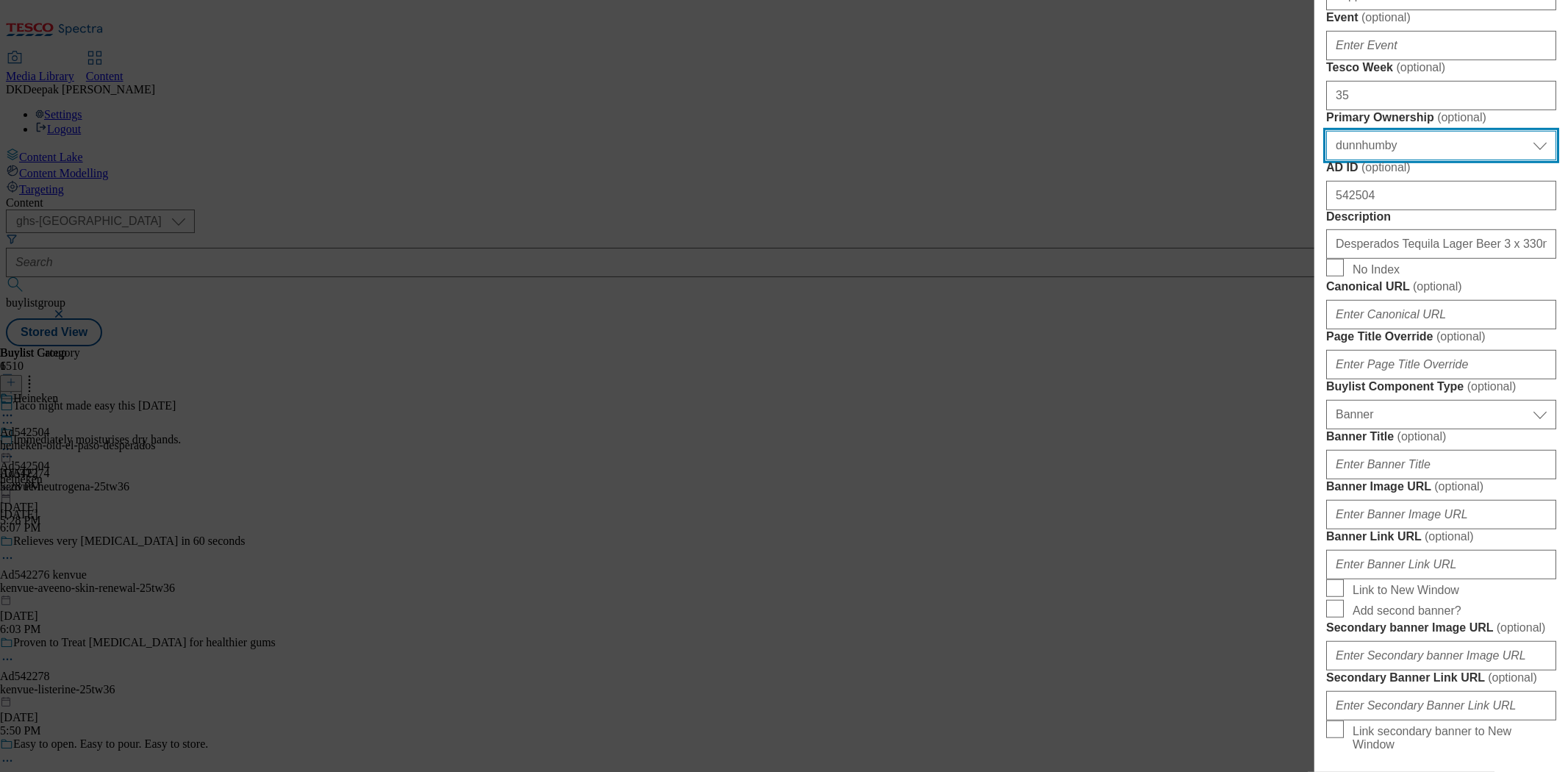
click at [1326, 160] on select "Select Primary Ownership [PERSON_NAME]" at bounding box center [1441, 146] width 230 height 29
click at [1393, 160] on select "Select Primary Ownership [PERSON_NAME]" at bounding box center [1441, 146] width 230 height 29
click at [1326, 160] on select "Select Primary Ownership [PERSON_NAME]" at bounding box center [1441, 146] width 230 height 29
click at [1244, 471] on div "Edit Buylist Locale Select locale English Welsh Tags 1 tags selected fnf market…" at bounding box center [784, 386] width 1568 height 772
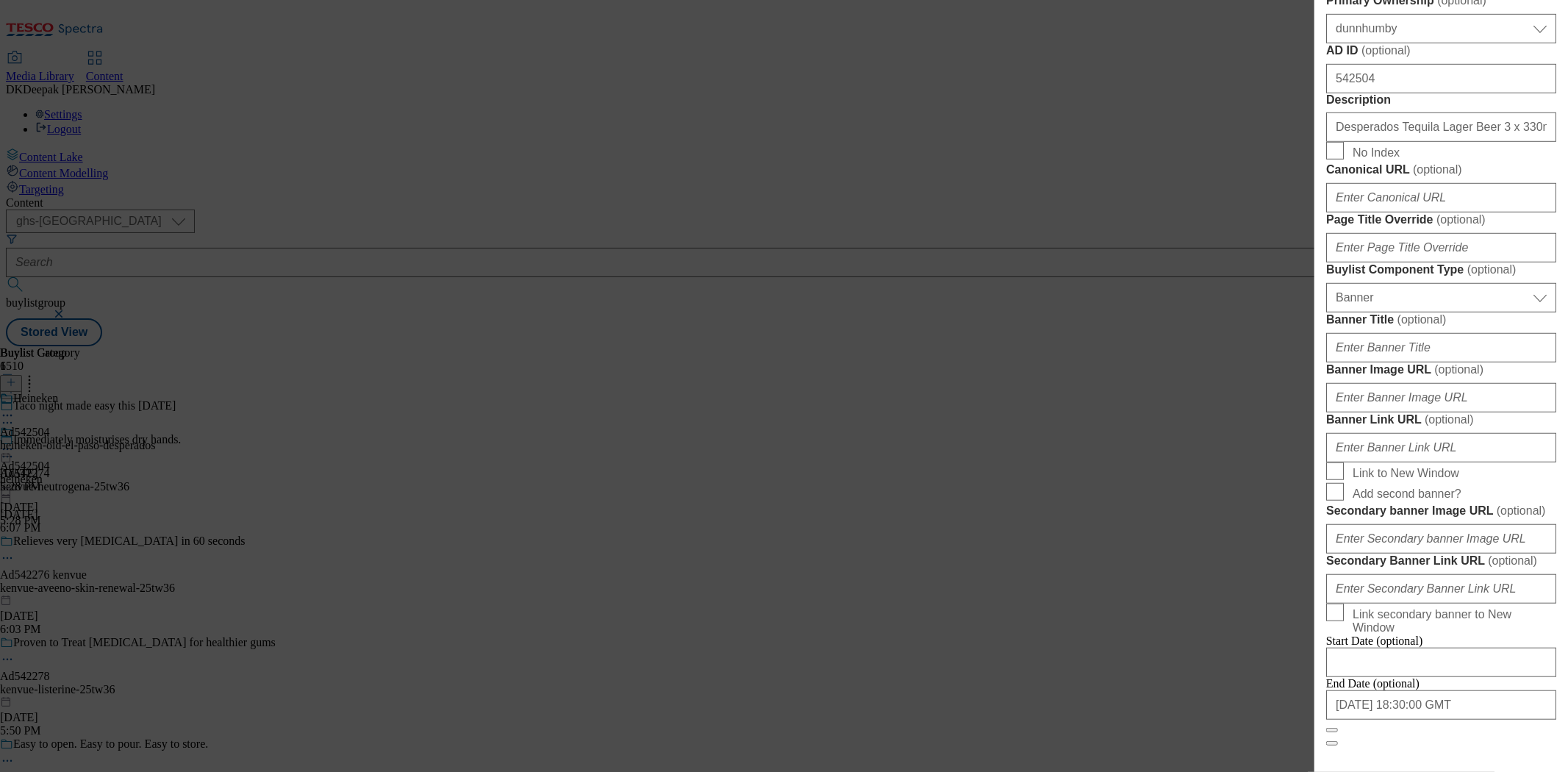
scroll to position [735, 0]
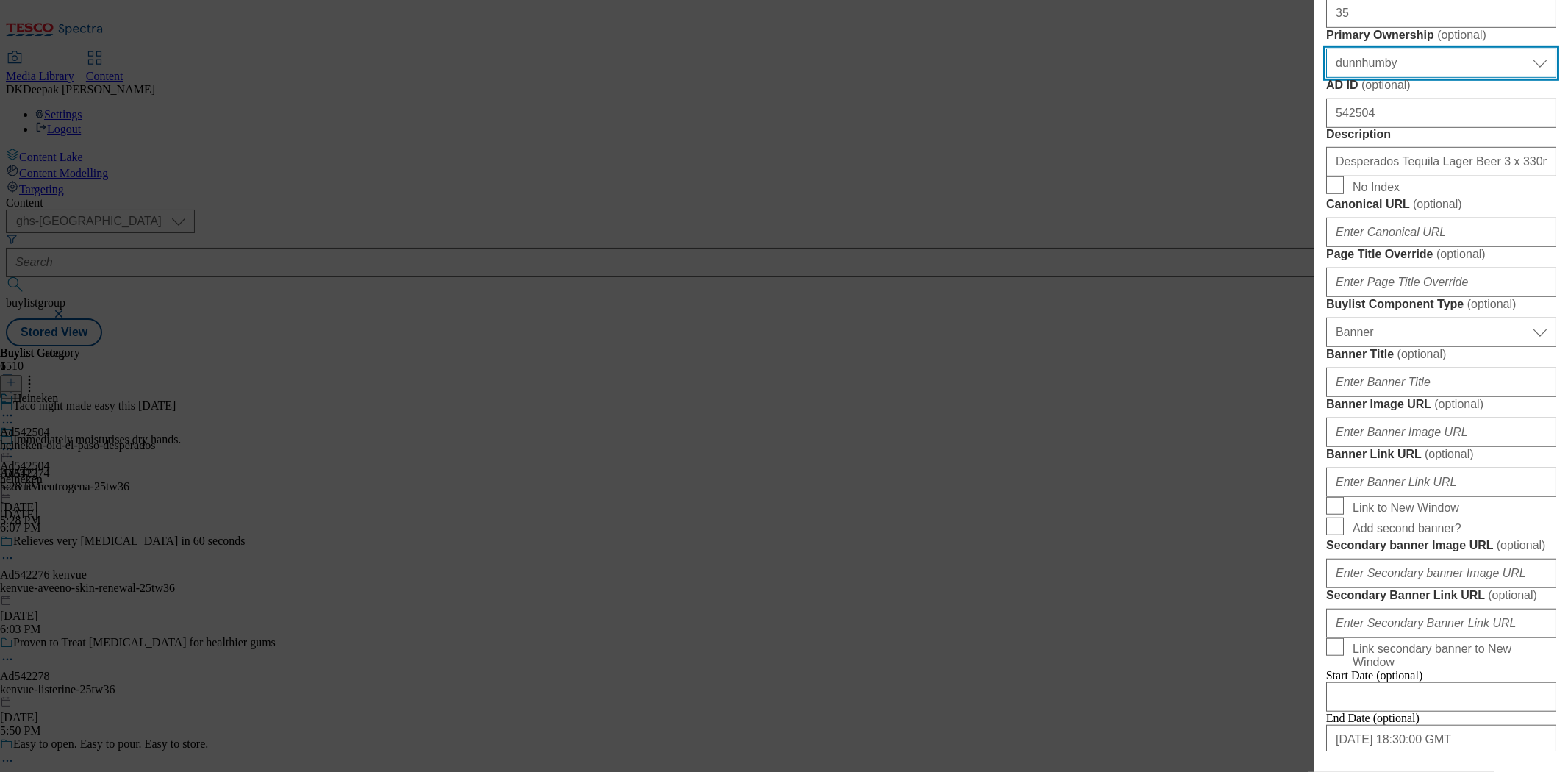
click at [1401, 78] on select "Select Primary Ownership [PERSON_NAME]" at bounding box center [1441, 63] width 230 height 29
click at [1326, 78] on select "Select Primary Ownership [PERSON_NAME]" at bounding box center [1441, 63] width 230 height 29
click at [1406, 78] on select "Select Primary Ownership [PERSON_NAME]" at bounding box center [1441, 63] width 230 height 29
select select "dunnhumby"
click at [1326, 78] on select "Select Primary Ownership [PERSON_NAME]" at bounding box center [1441, 63] width 230 height 29
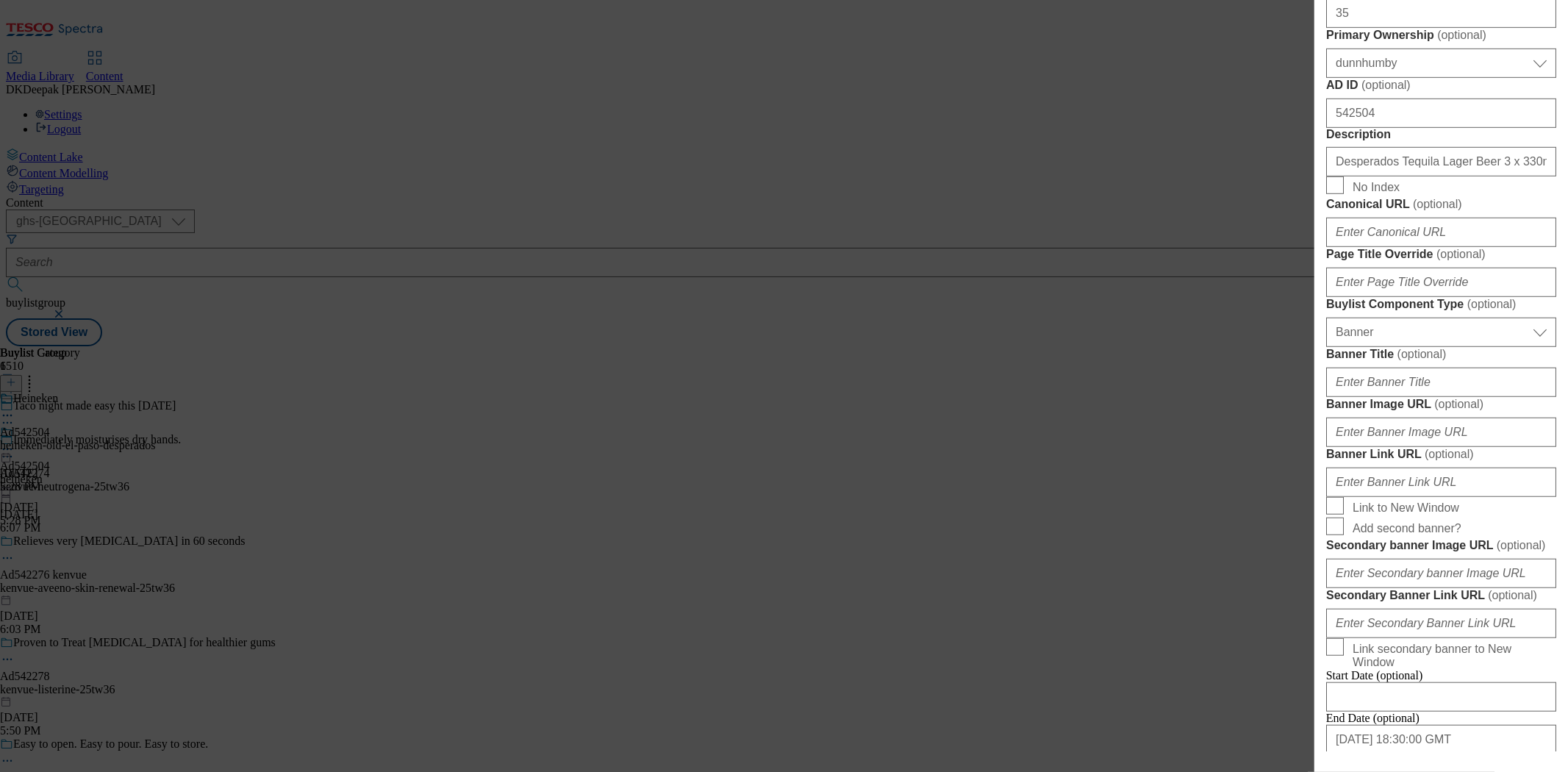
click at [350, 363] on div "Edit Buylist Locale Select locale English Welsh Tags 1 tags selected fnf market…" at bounding box center [784, 386] width 1568 height 772
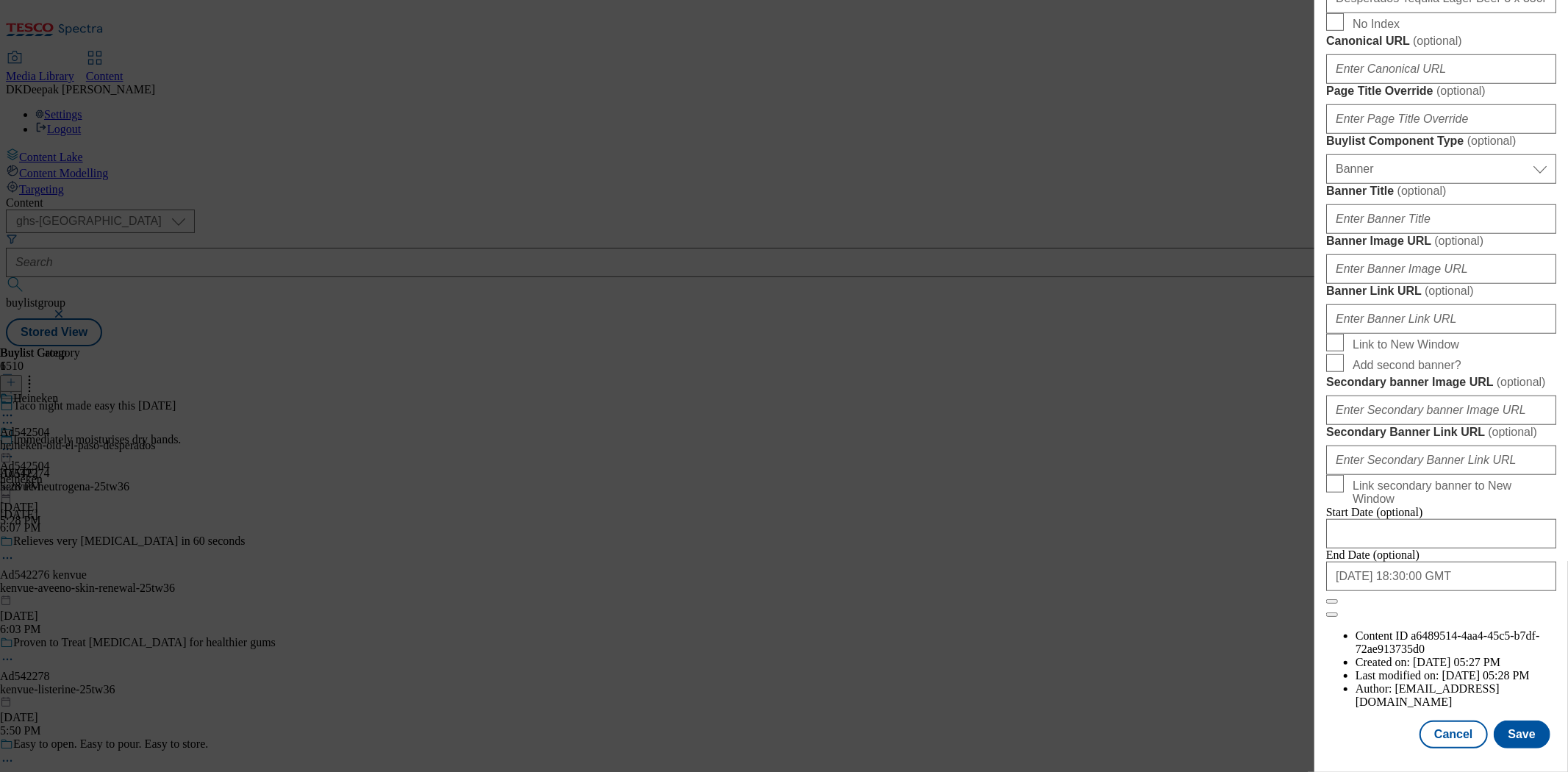
scroll to position [1455, 0]
drag, startPoint x: 1458, startPoint y: 725, endPoint x: 946, endPoint y: 563, distance: 537.0
click at [1458, 725] on button "Cancel" at bounding box center [1453, 734] width 68 height 28
select select "tactical"
select select "supplier funded short term 1-3 weeks"
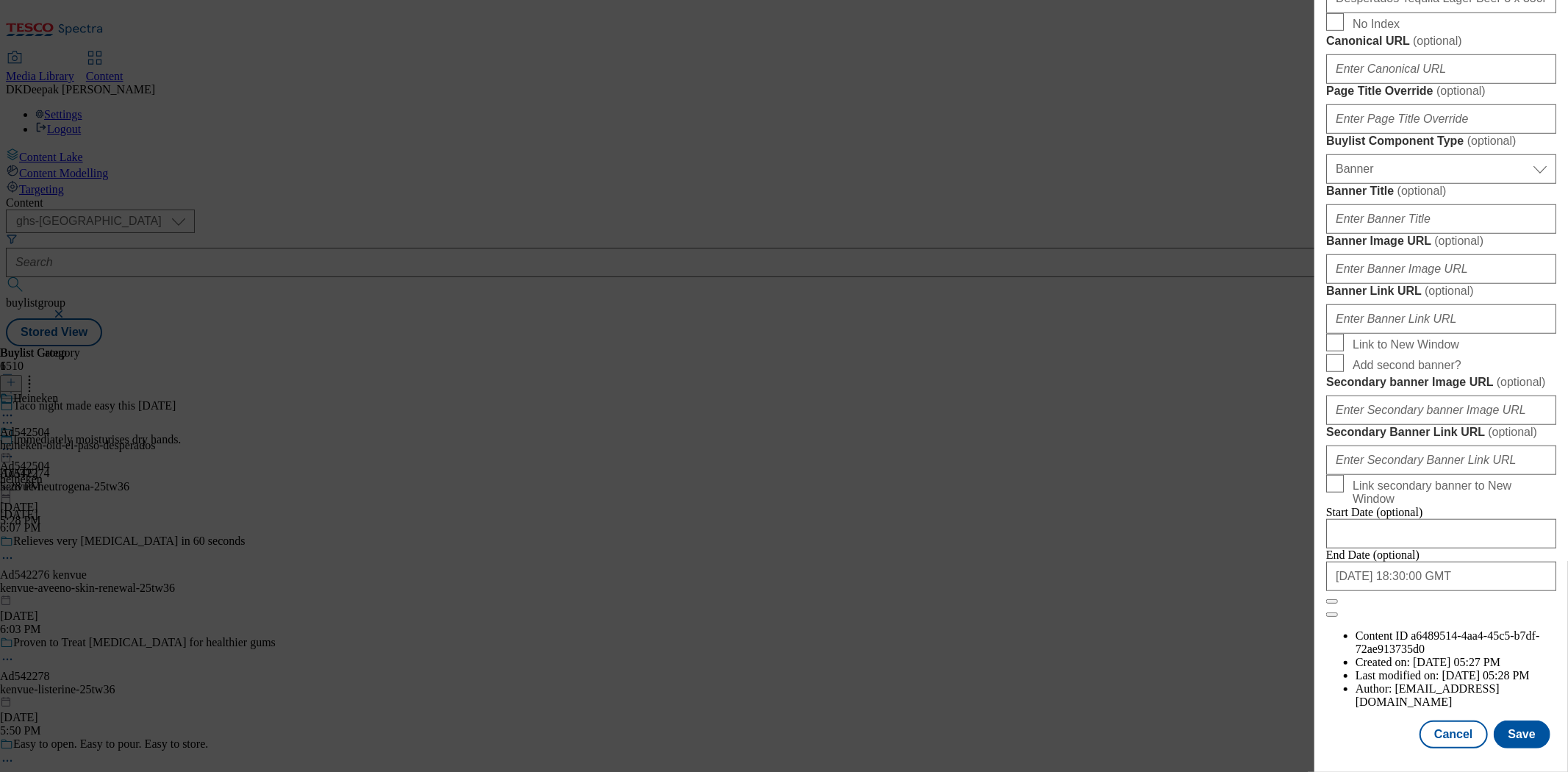
select select "Banner"
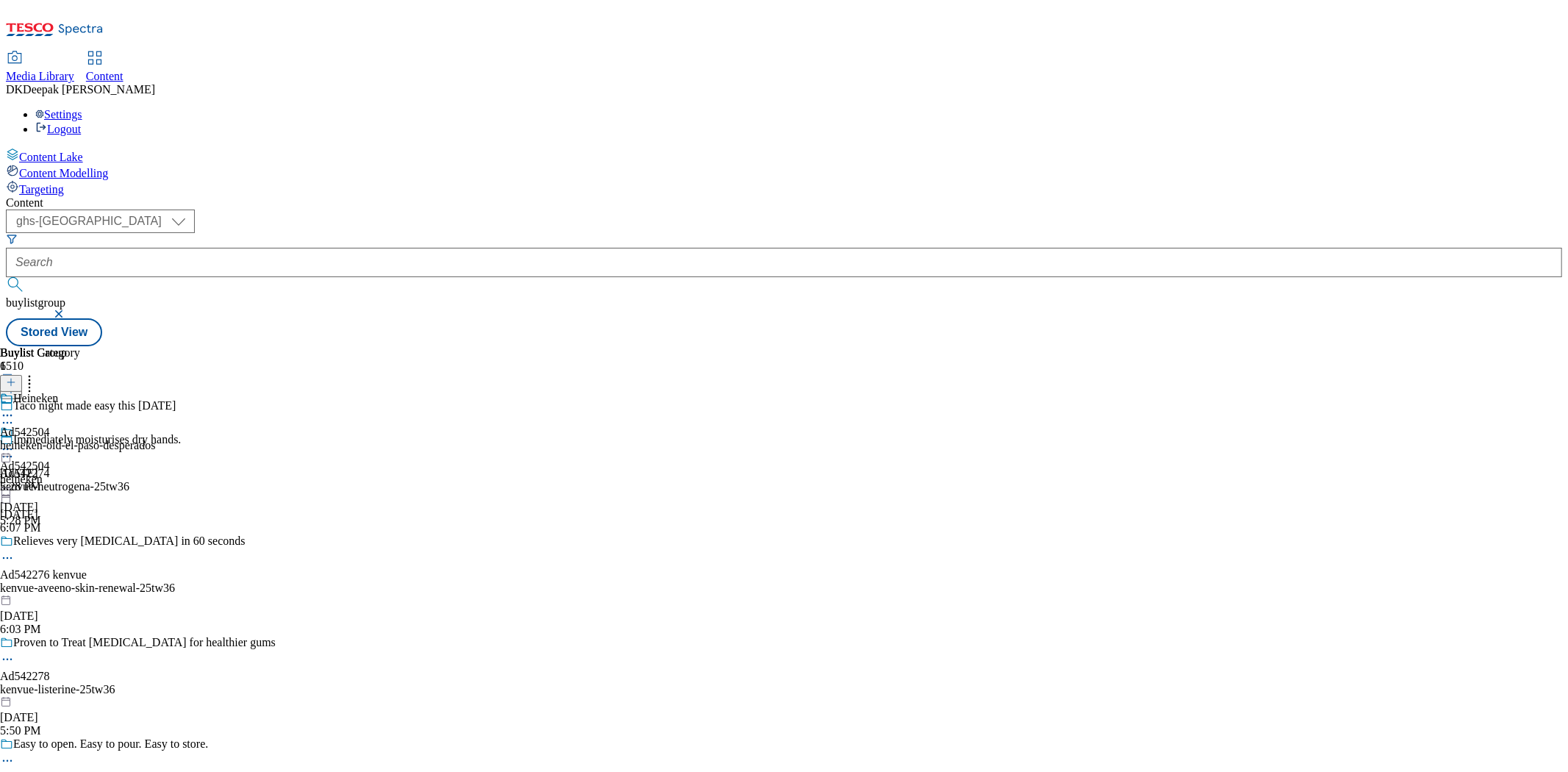
scroll to position [1125, 0]
click at [363, 480] on div "kenvue-neutrogena-25tw36" at bounding box center [181, 486] width 363 height 13
click at [15, 408] on icon at bounding box center [7, 415] width 15 height 15
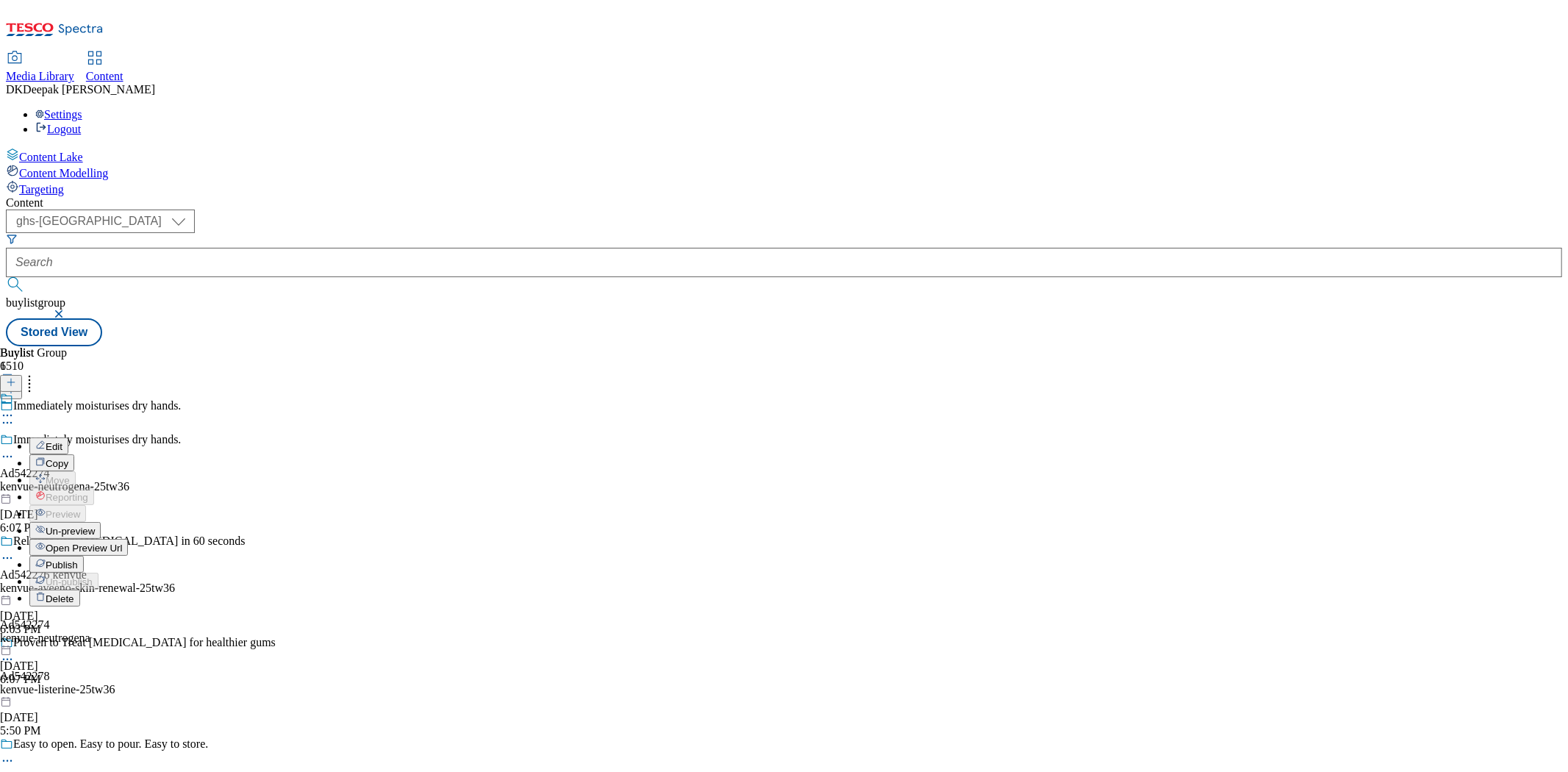
click at [69, 437] on button "Edit" at bounding box center [48, 446] width 39 height 17
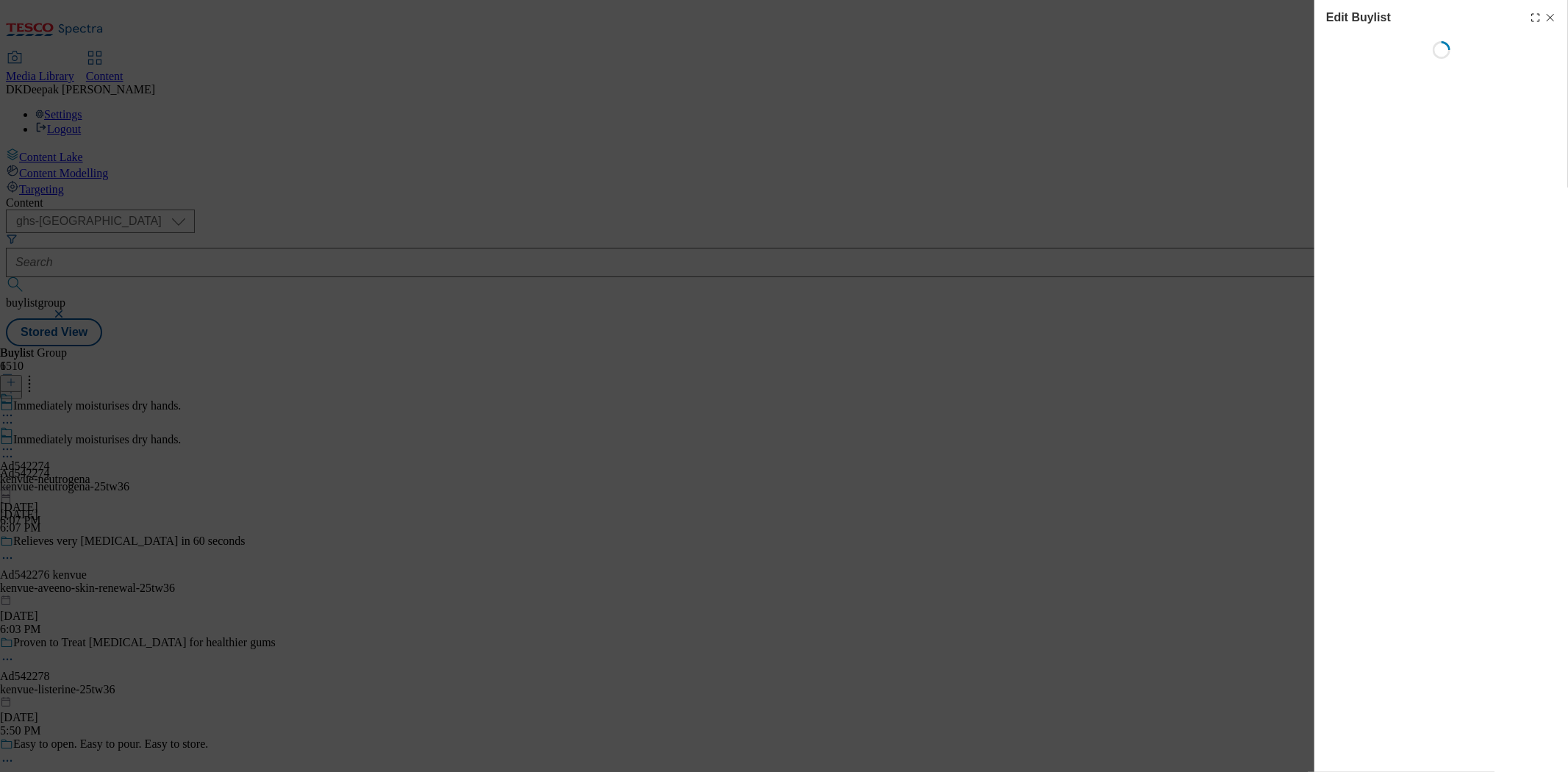
select select "tactical"
select select "supplier funded short term 1-3 weeks"
select select "dunnhumby"
select select "Banner"
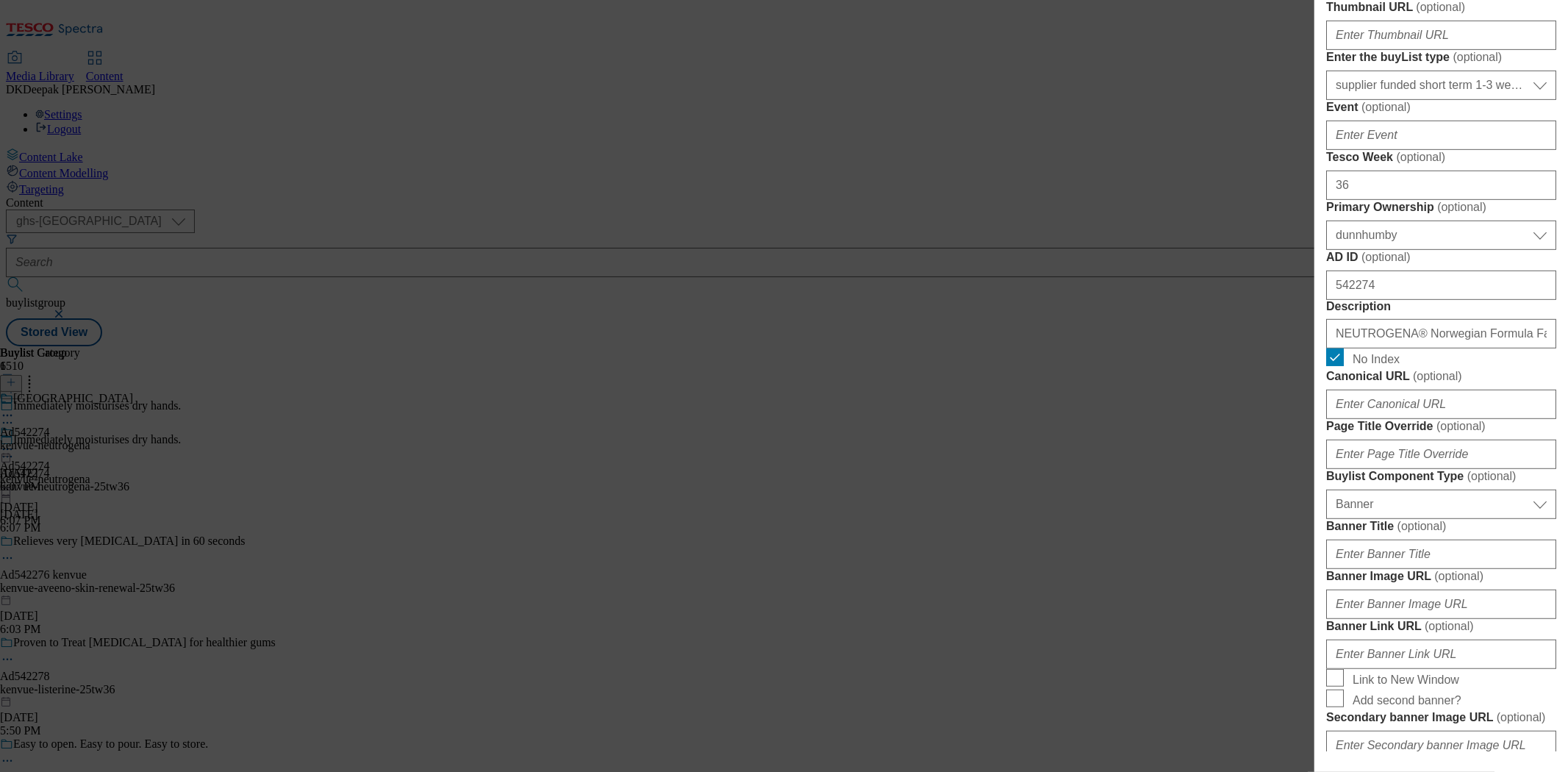
scroll to position [817, 0]
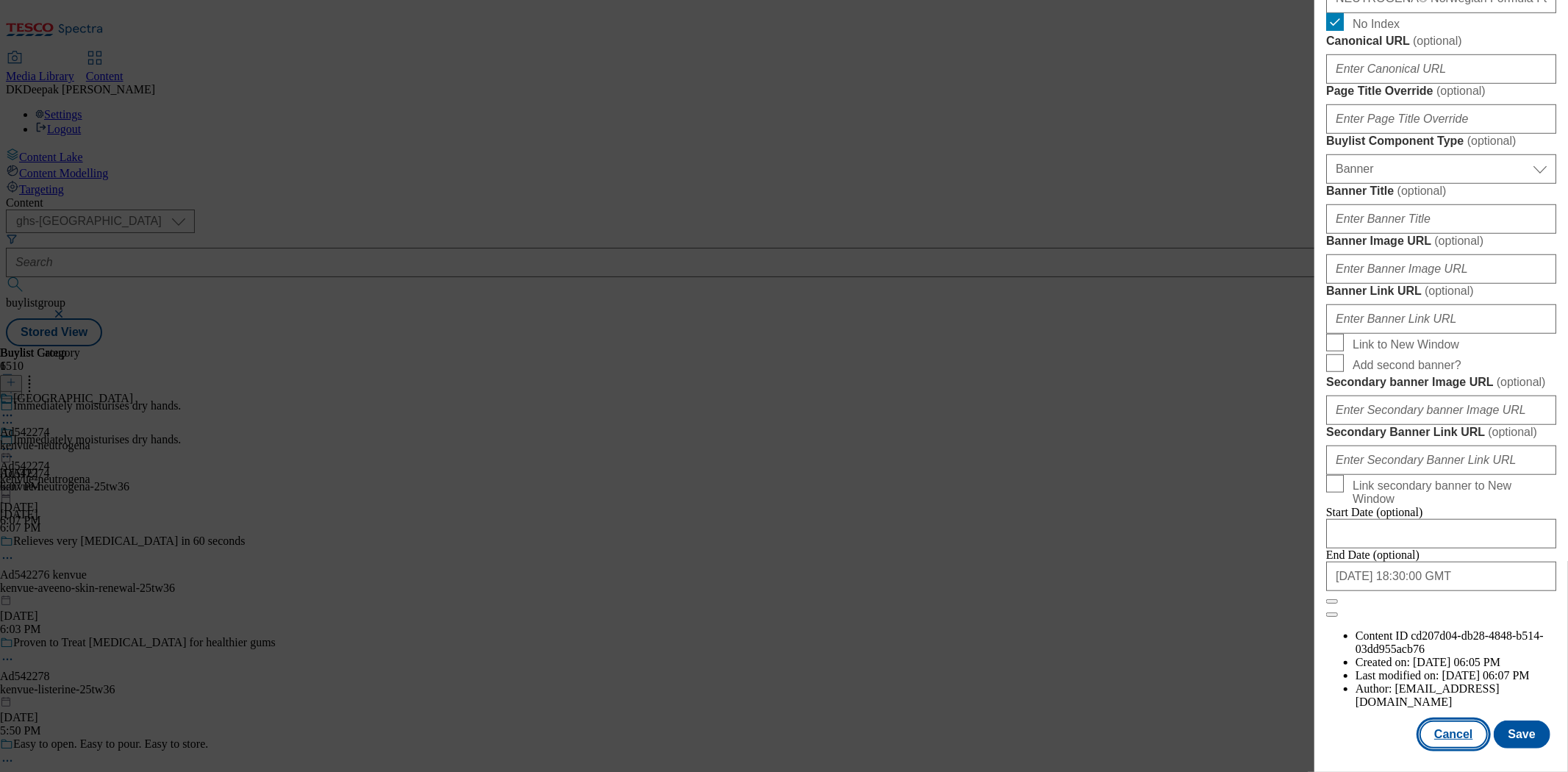
click at [1442, 724] on button "Cancel" at bounding box center [1453, 734] width 68 height 28
select select "tactical"
select select "supplier funded short term 1-3 weeks"
select select "dunnhumby"
select select "Banner"
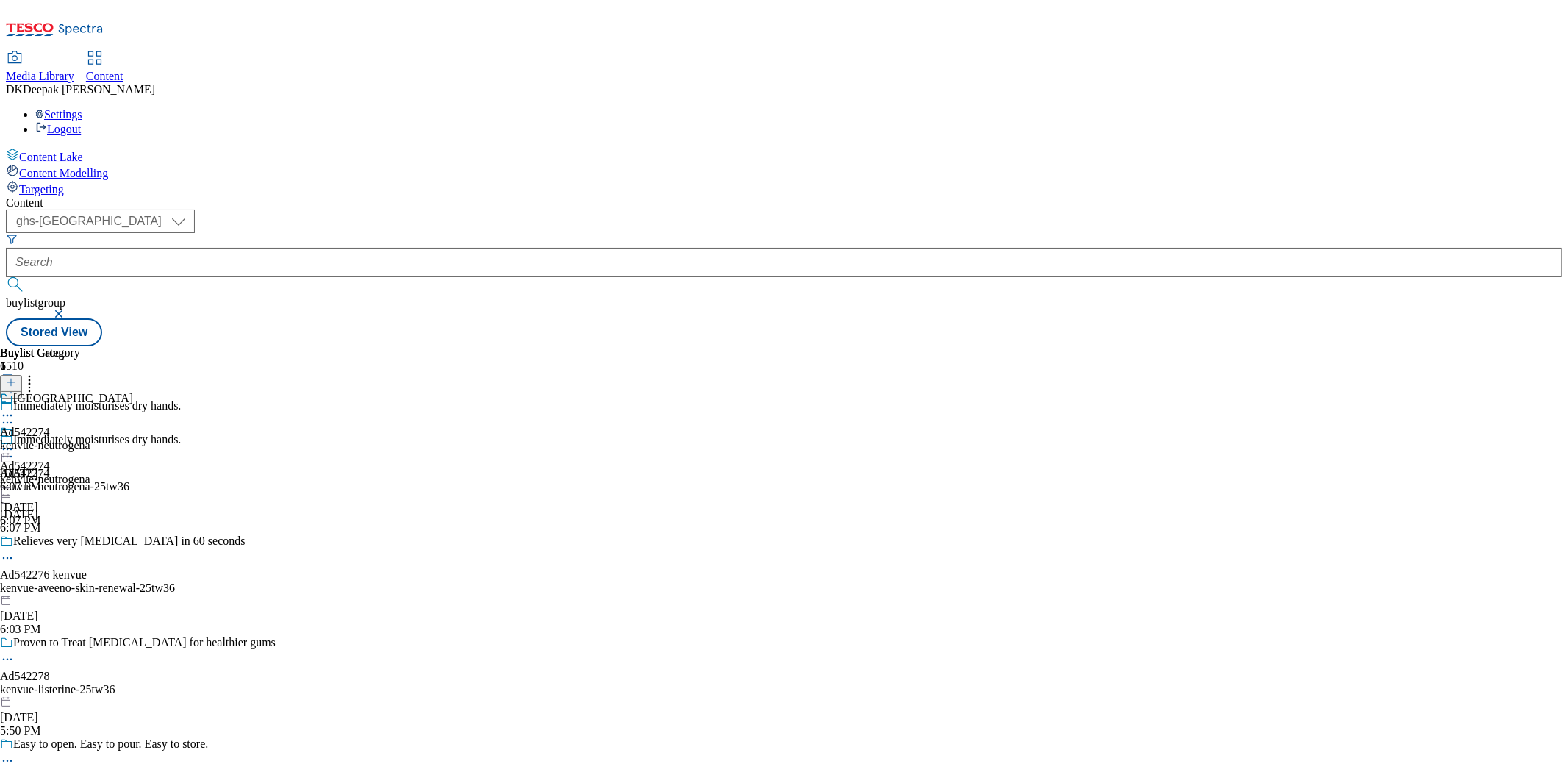
scroll to position [1125, 0]
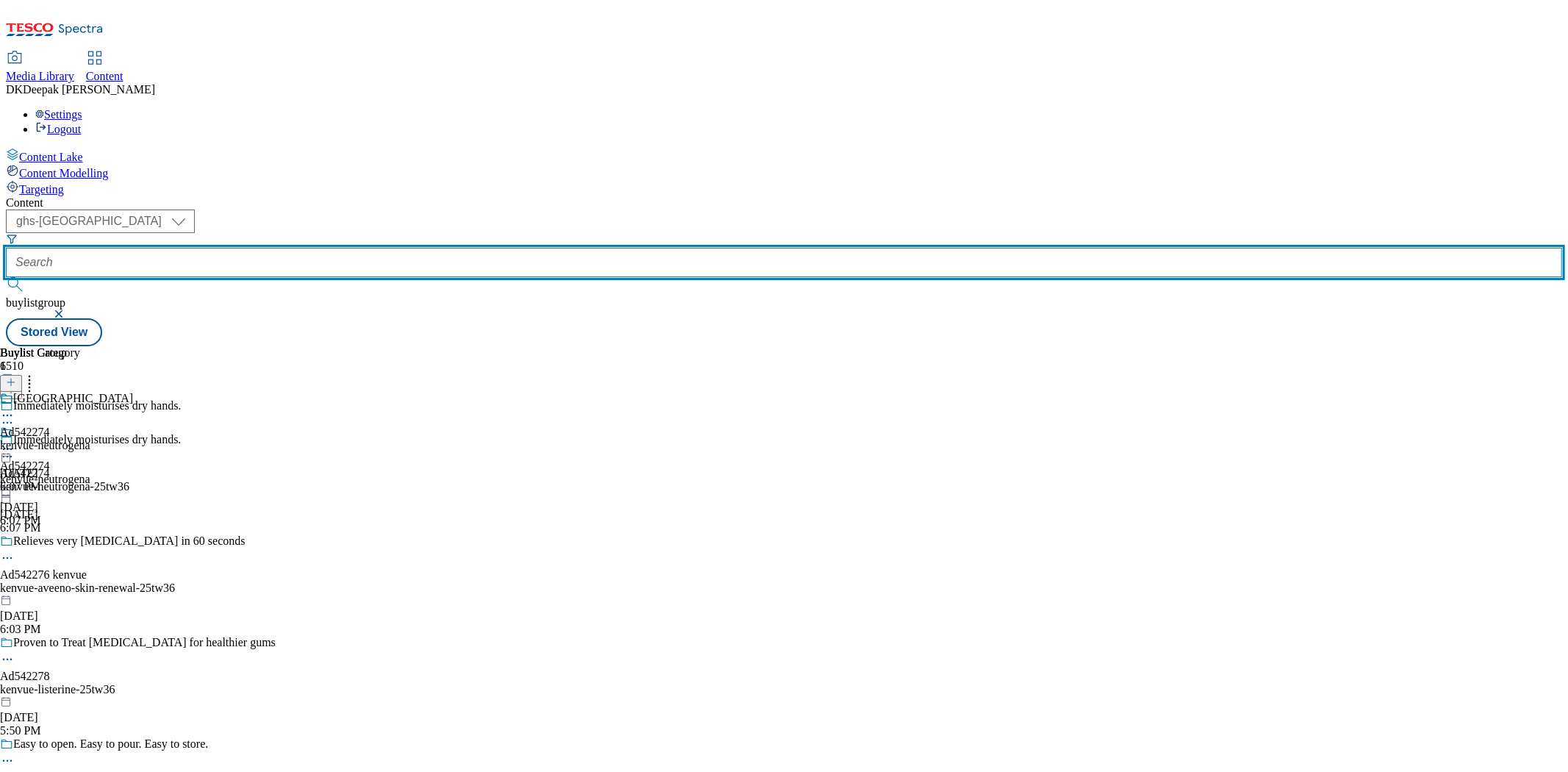
click at [334, 248] on input "text" at bounding box center [784, 262] width 1557 height 29
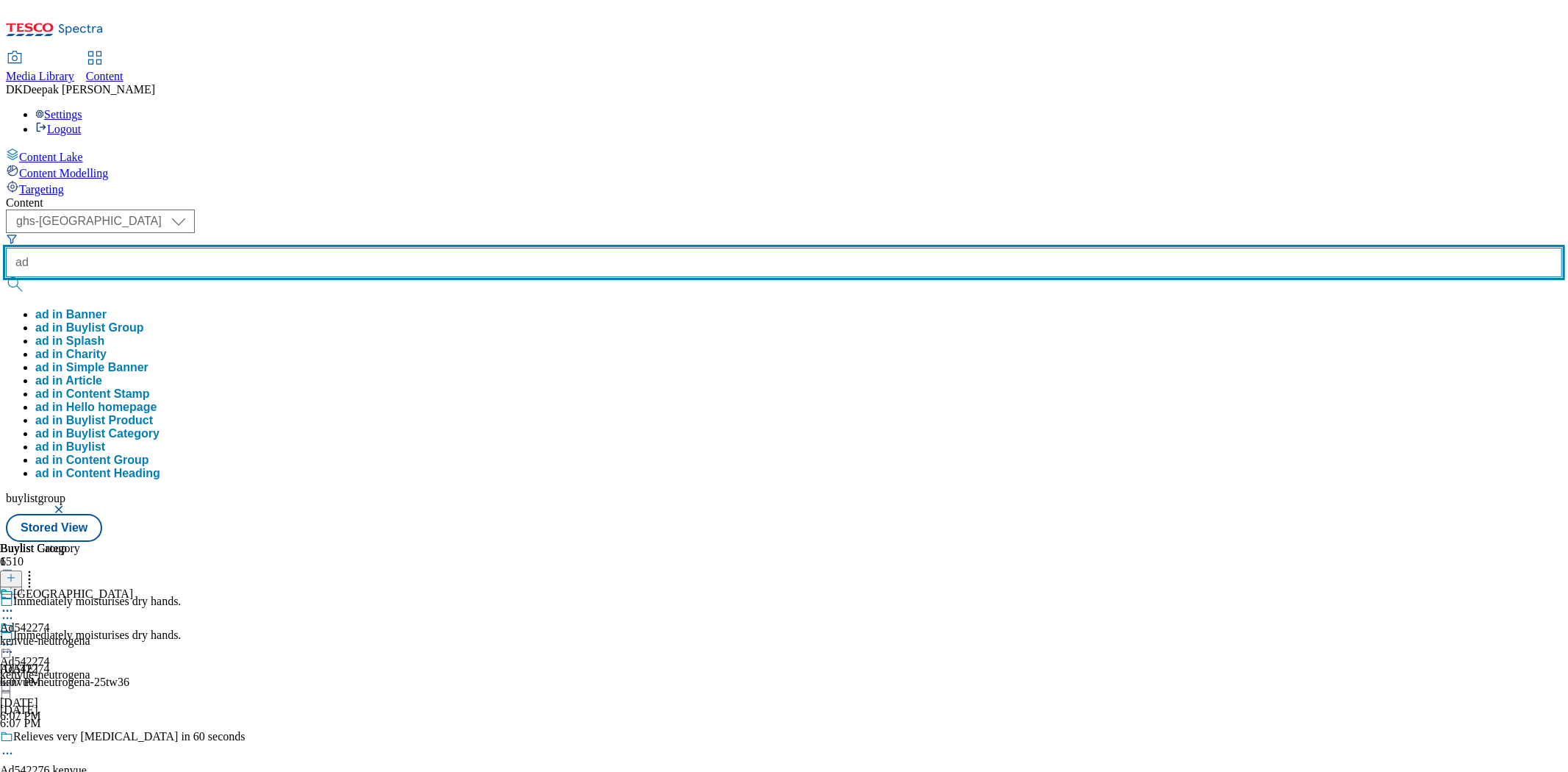
paste input "542504"
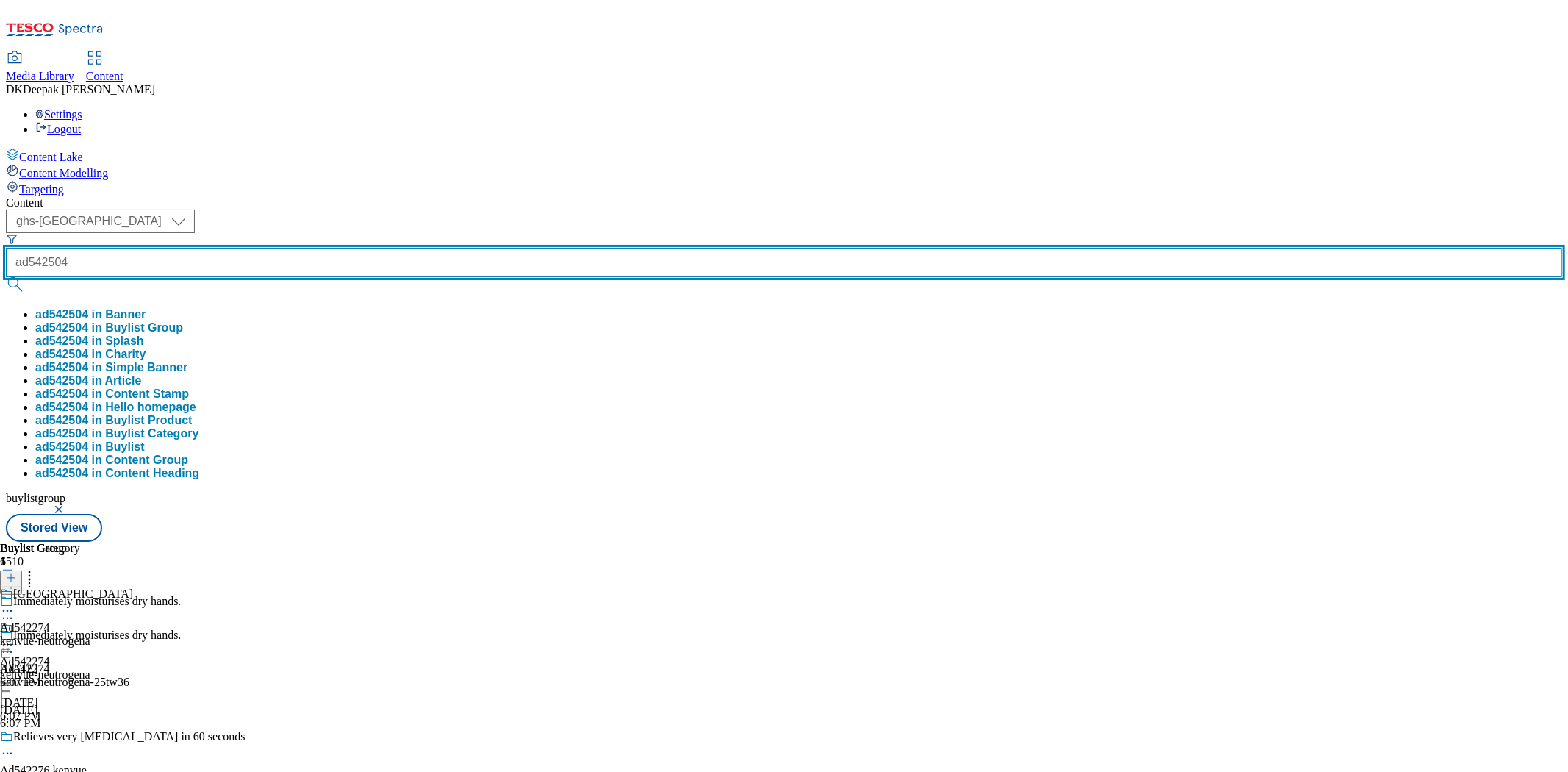
type input "ad542504"
click at [6, 277] on button "submit" at bounding box center [16, 284] width 21 height 15
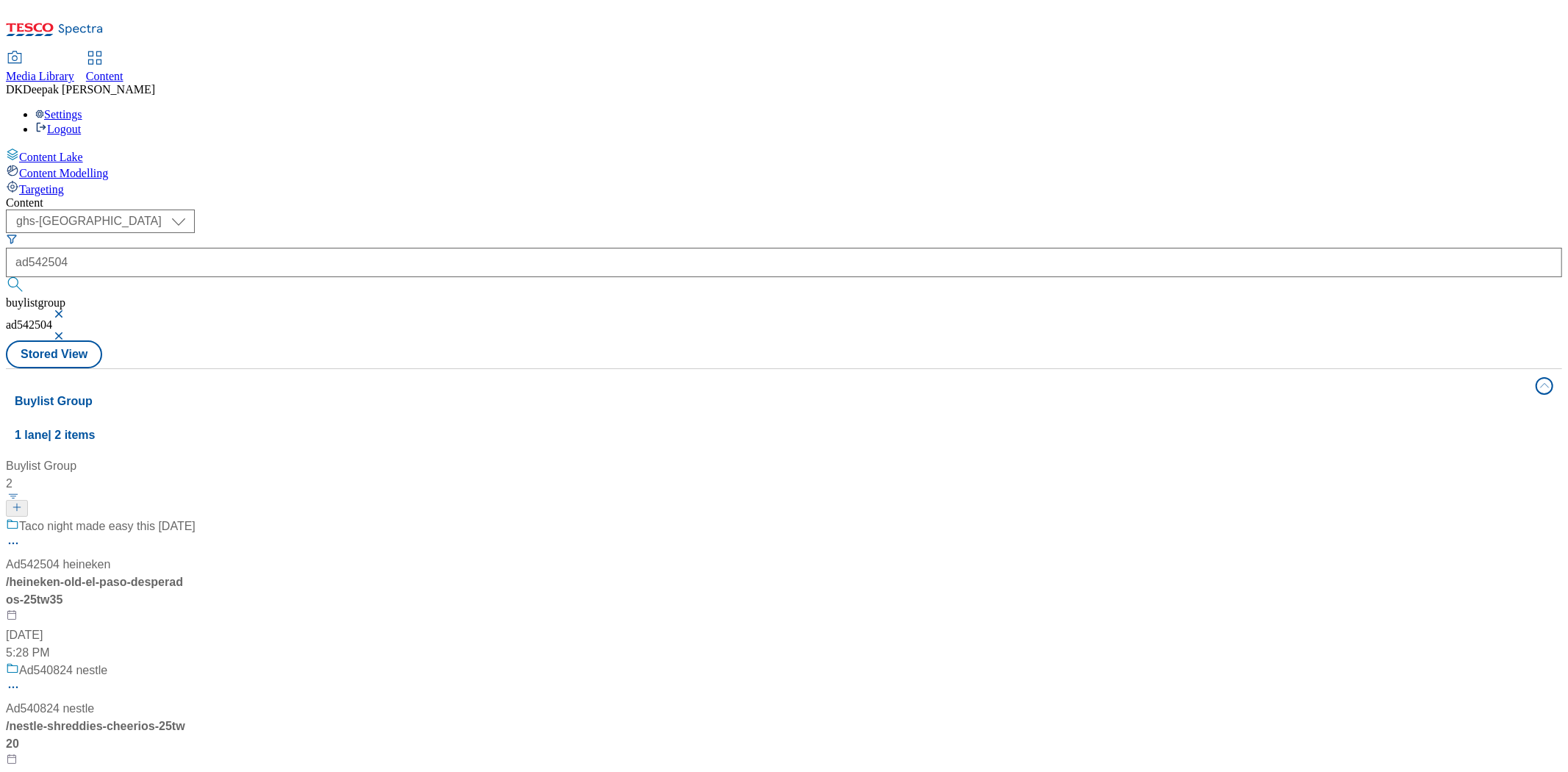
click at [196, 574] on div "/ heineken-old-el-paso-desperados-25tw35" at bounding box center [100, 591] width 190 height 35
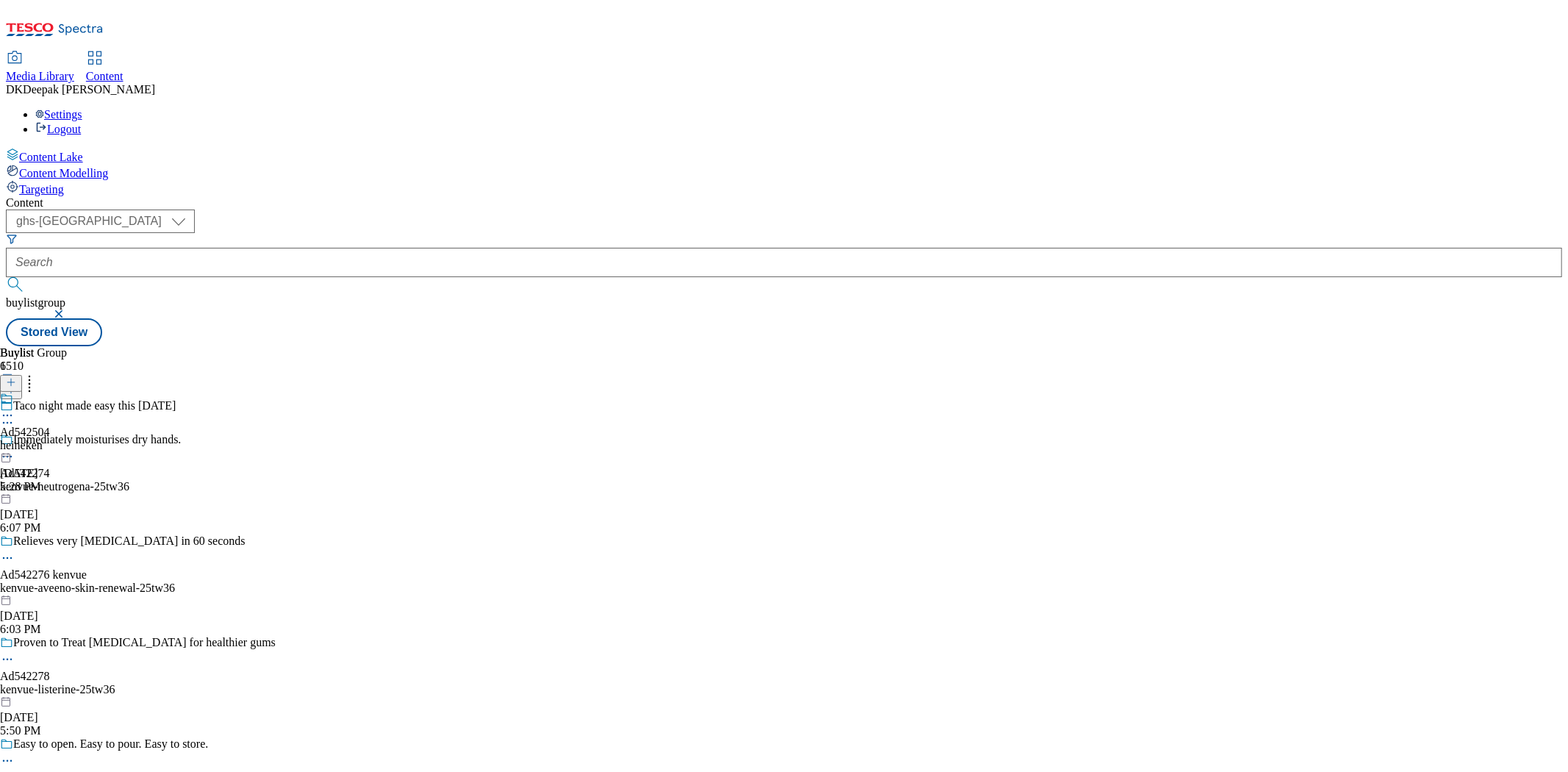
drag, startPoint x: 651, startPoint y: 268, endPoint x: 708, endPoint y: 234, distance: 66.4
click at [50, 439] on div "heineken" at bounding box center [25, 445] width 50 height 13
click at [15, 442] on icon at bounding box center [7, 449] width 15 height 15
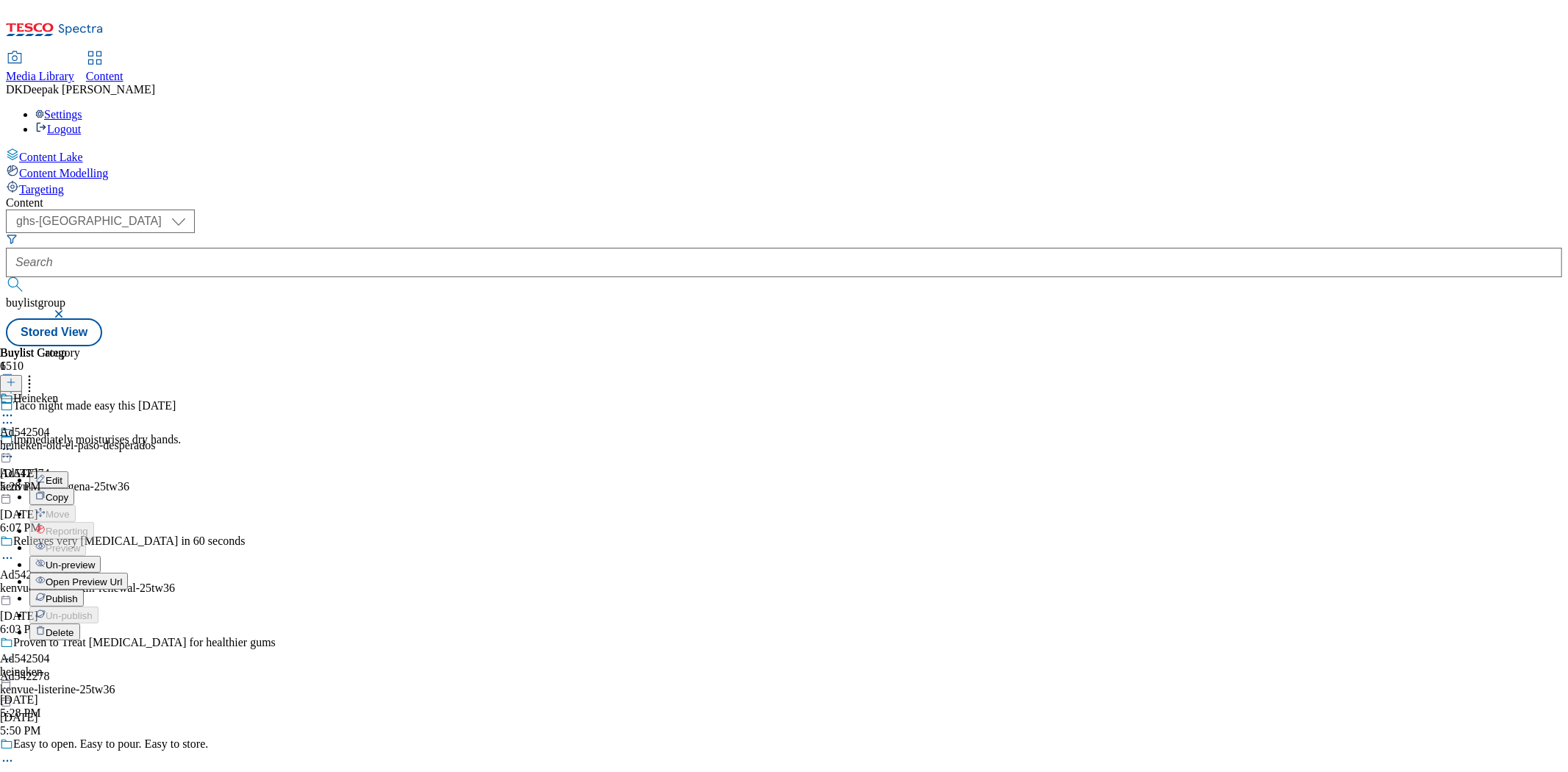
click at [69, 471] on button "Edit" at bounding box center [48, 479] width 39 height 17
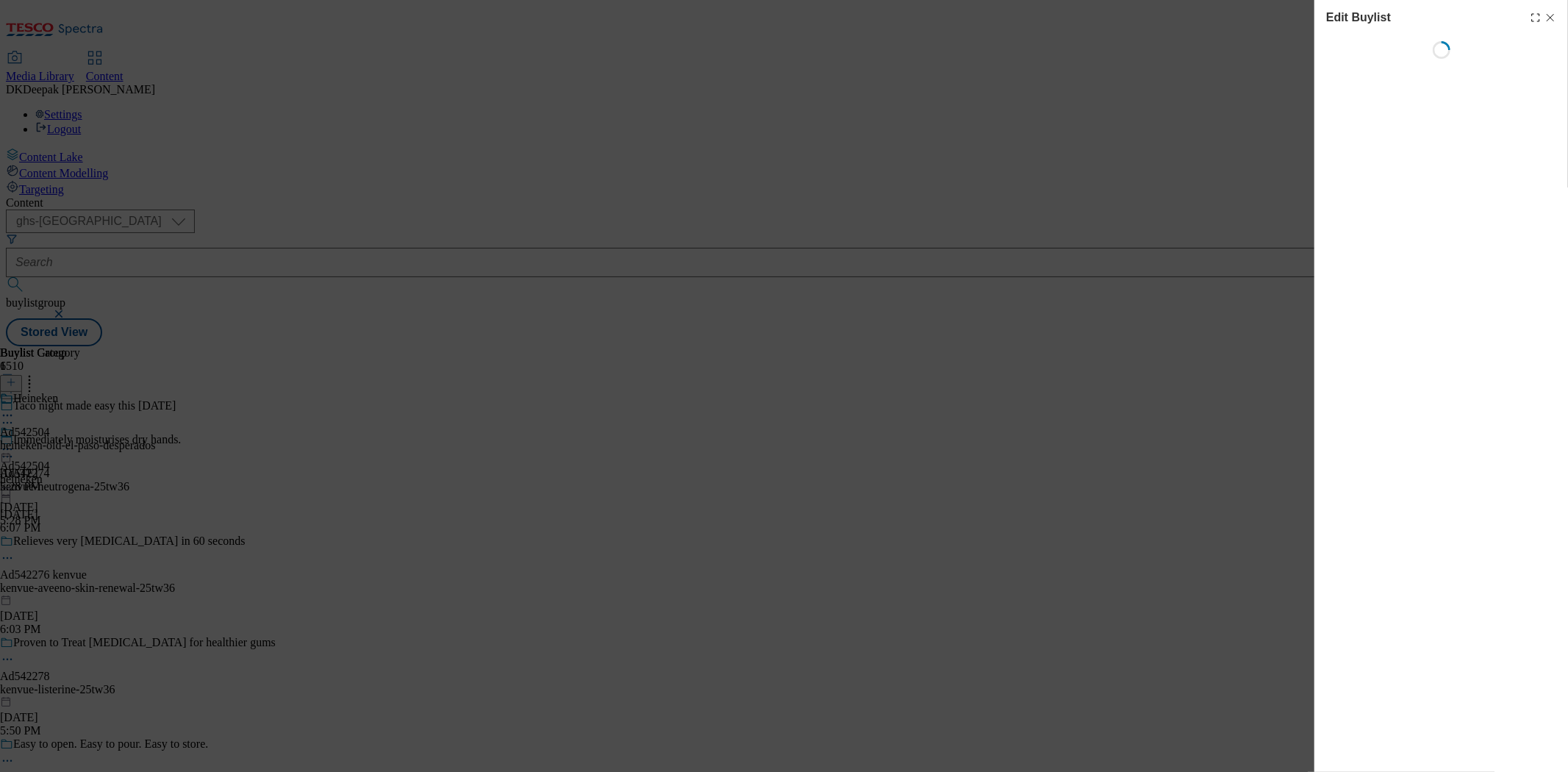
select select "tactical"
select select "supplier funded short term 1-3 weeks"
select select "Banner"
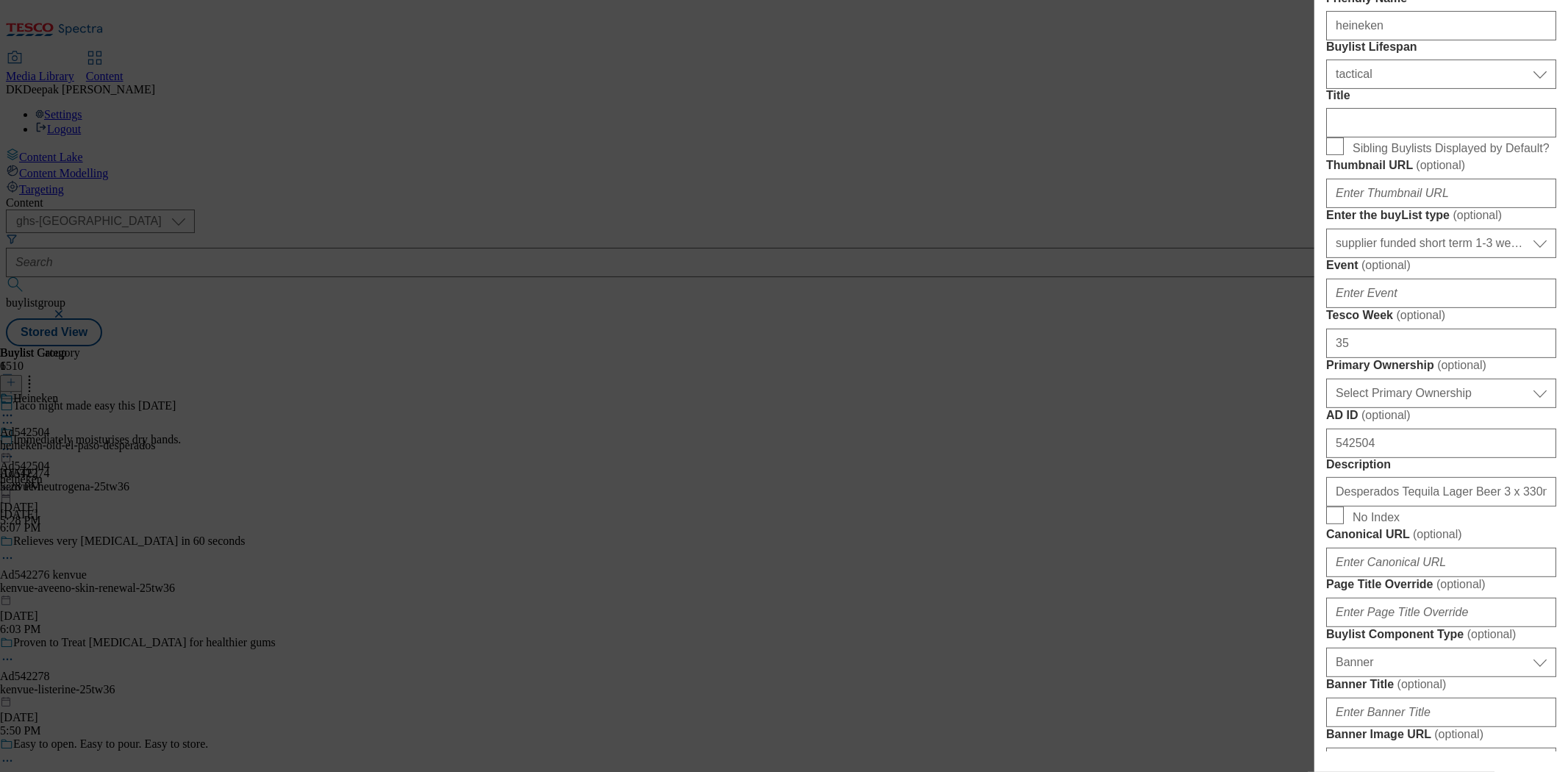
scroll to position [408, 0]
click at [1410, 255] on select "Select Enter the buyList type event supplier funded long term >4 weeks supplier…" at bounding box center [1441, 240] width 230 height 29
click at [1276, 491] on div "Edit Buylist Locale Select locale English Welsh Tags 1 tags selected fnf market…" at bounding box center [784, 386] width 1568 height 772
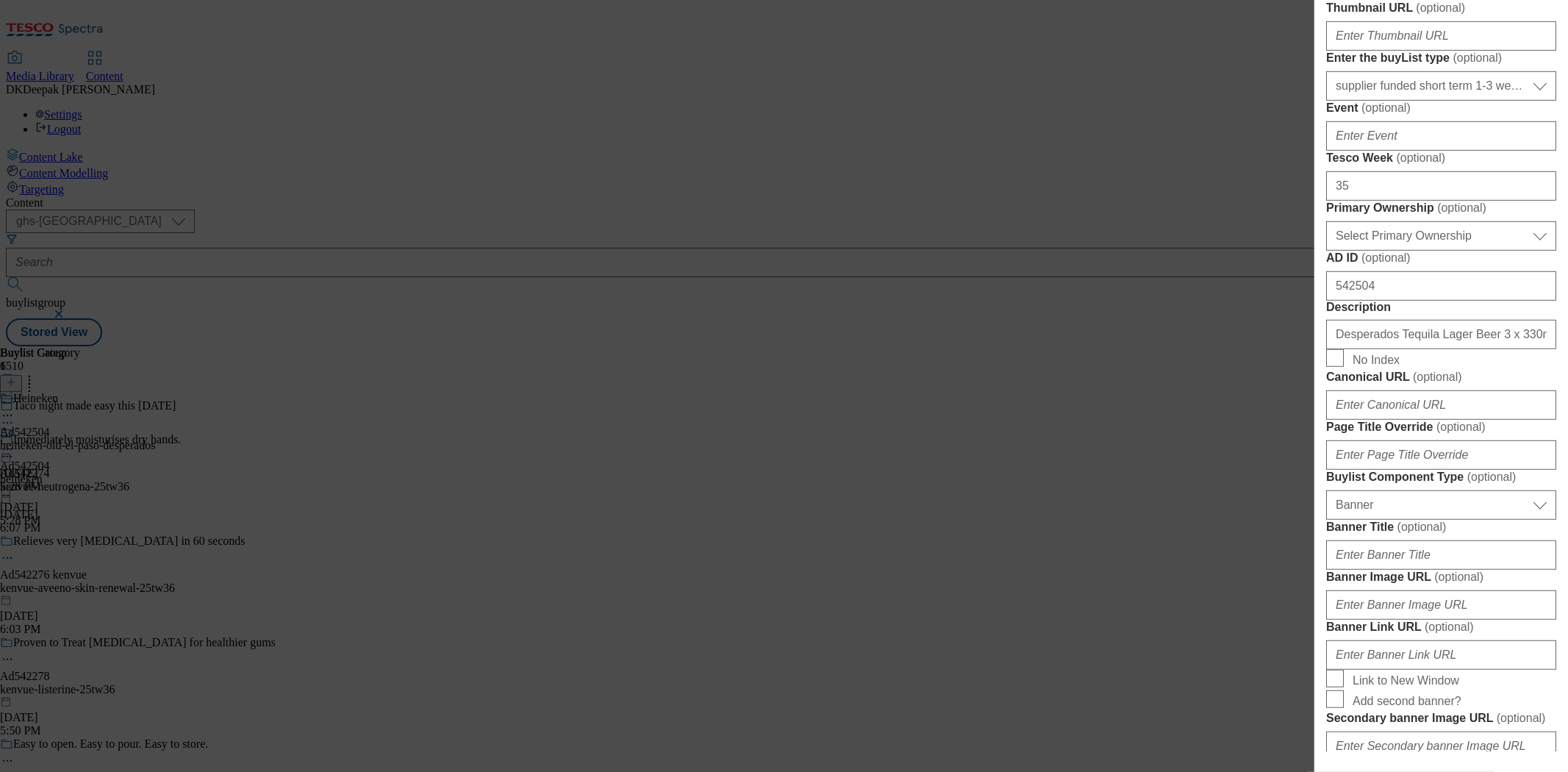
scroll to position [571, 0]
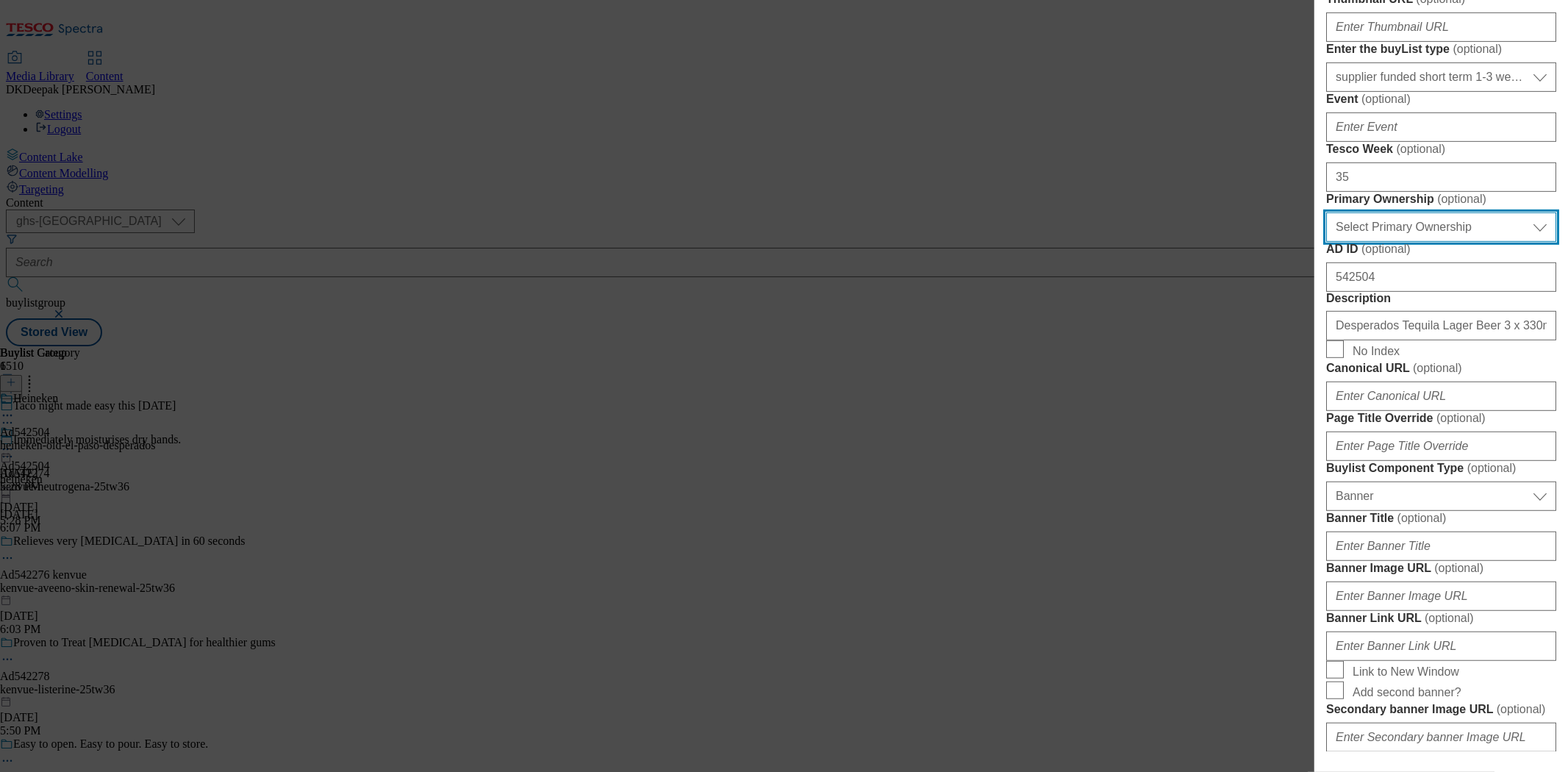
click at [1424, 242] on select "Select Primary Ownership [PERSON_NAME]" at bounding box center [1441, 227] width 230 height 29
select select "dunnhumby"
click at [1326, 242] on select "Select Primary Ownership [PERSON_NAME]" at bounding box center [1441, 227] width 230 height 29
click at [1192, 553] on div "Edit Buylist Locale Select locale English Welsh Tags 1 tags selected fnf market…" at bounding box center [784, 386] width 1568 height 772
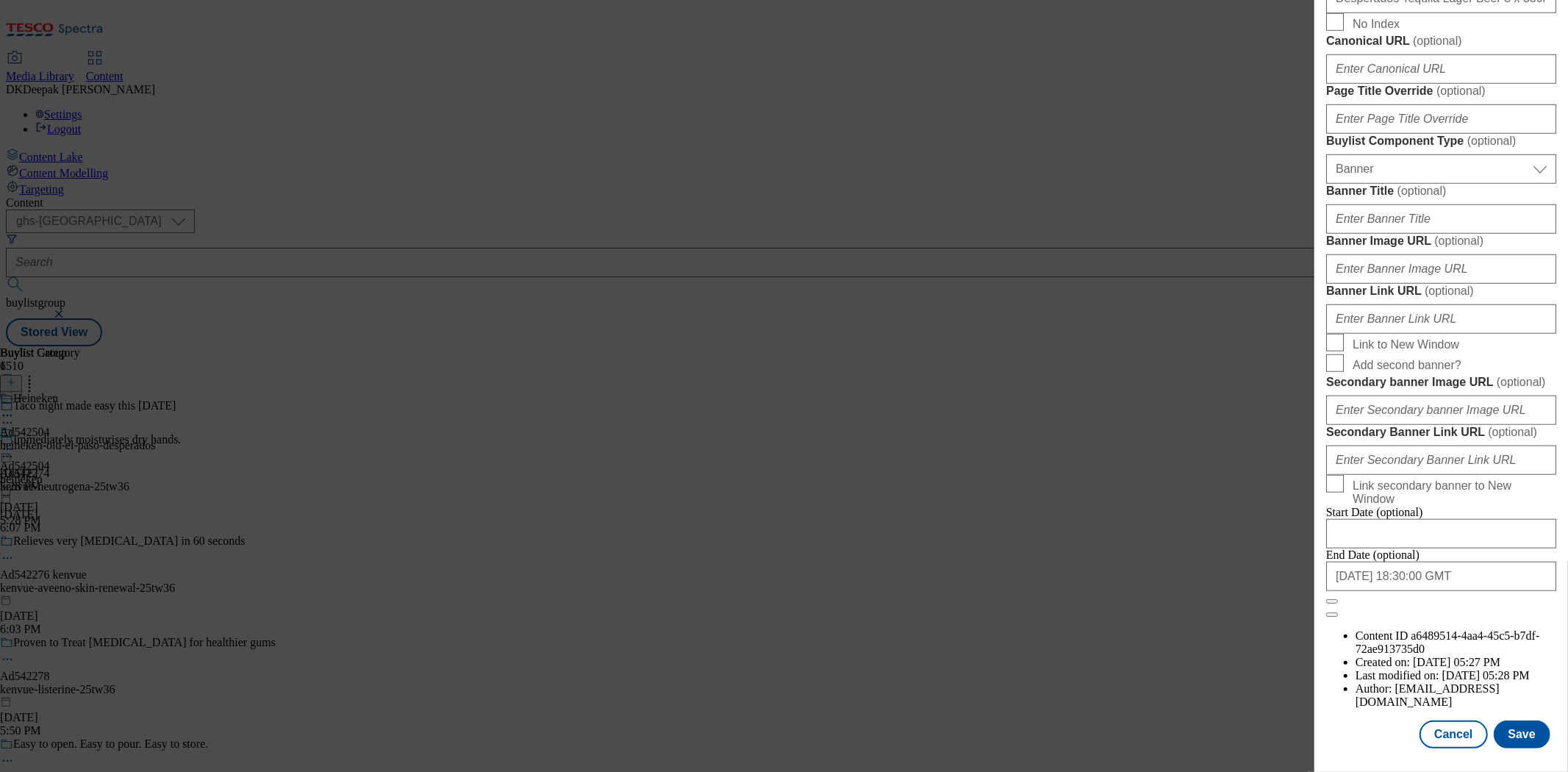
scroll to position [1455, 0]
drag, startPoint x: 1529, startPoint y: 724, endPoint x: 1427, endPoint y: 625, distance: 142.1
click at [1529, 724] on button "Save" at bounding box center [1523, 734] width 57 height 28
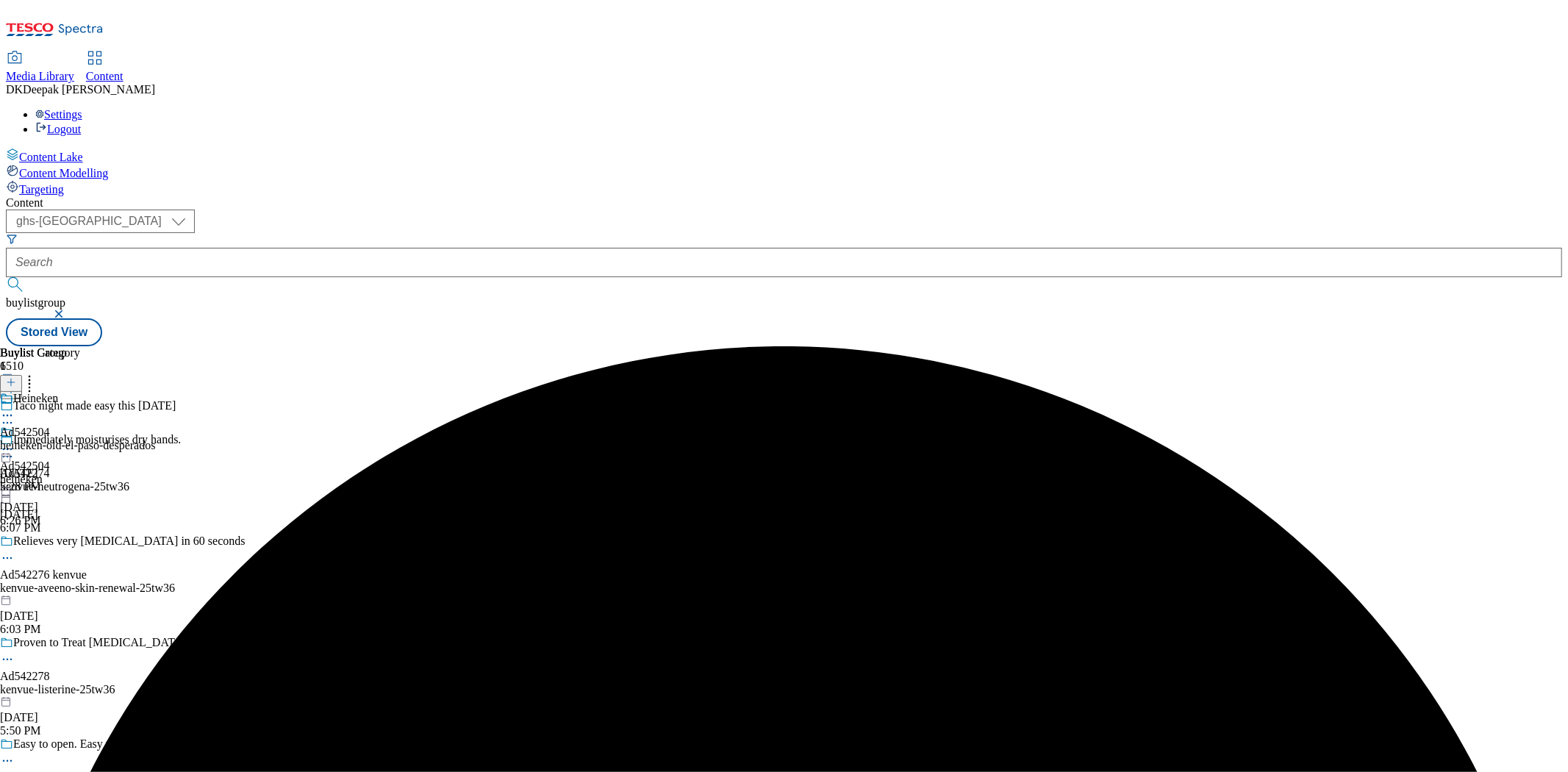
click at [155, 439] on div "heineken-old-el-paso-desperados" at bounding box center [77, 445] width 155 height 13
click at [15, 442] on icon at bounding box center [7, 449] width 15 height 15
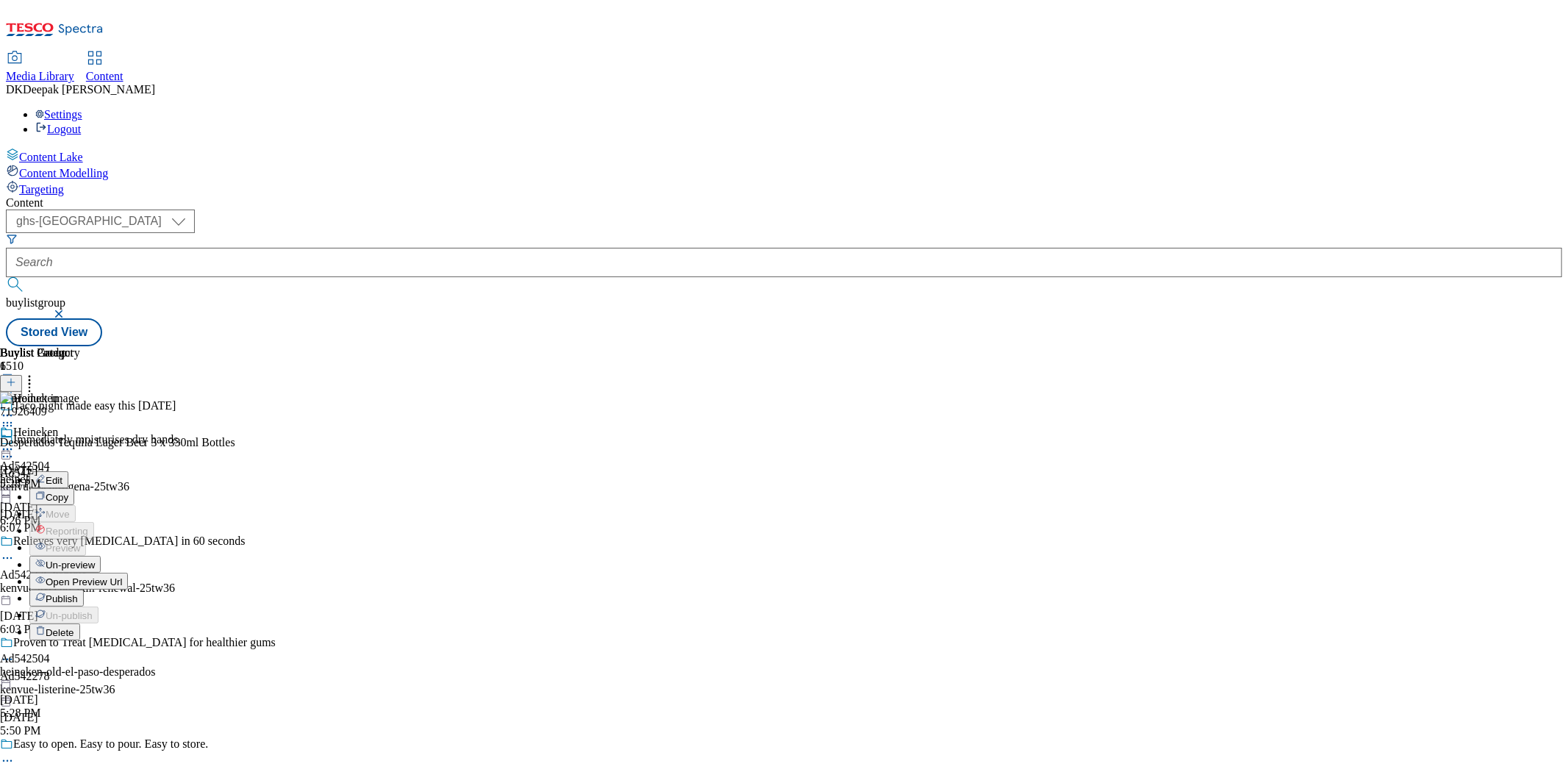
click at [69, 471] on button "Edit" at bounding box center [48, 479] width 39 height 17
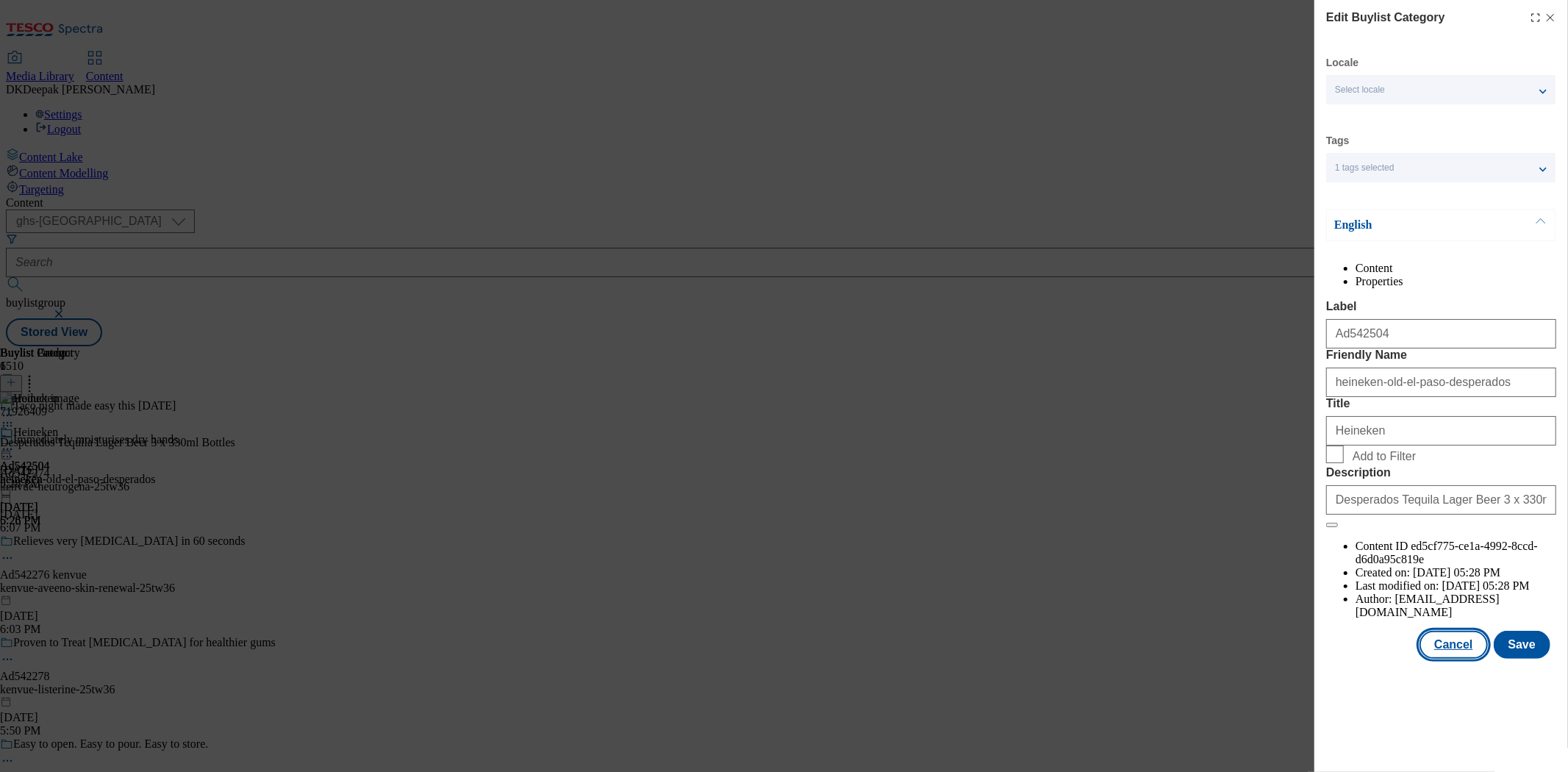
click at [1465, 659] on button "Cancel" at bounding box center [1453, 644] width 68 height 28
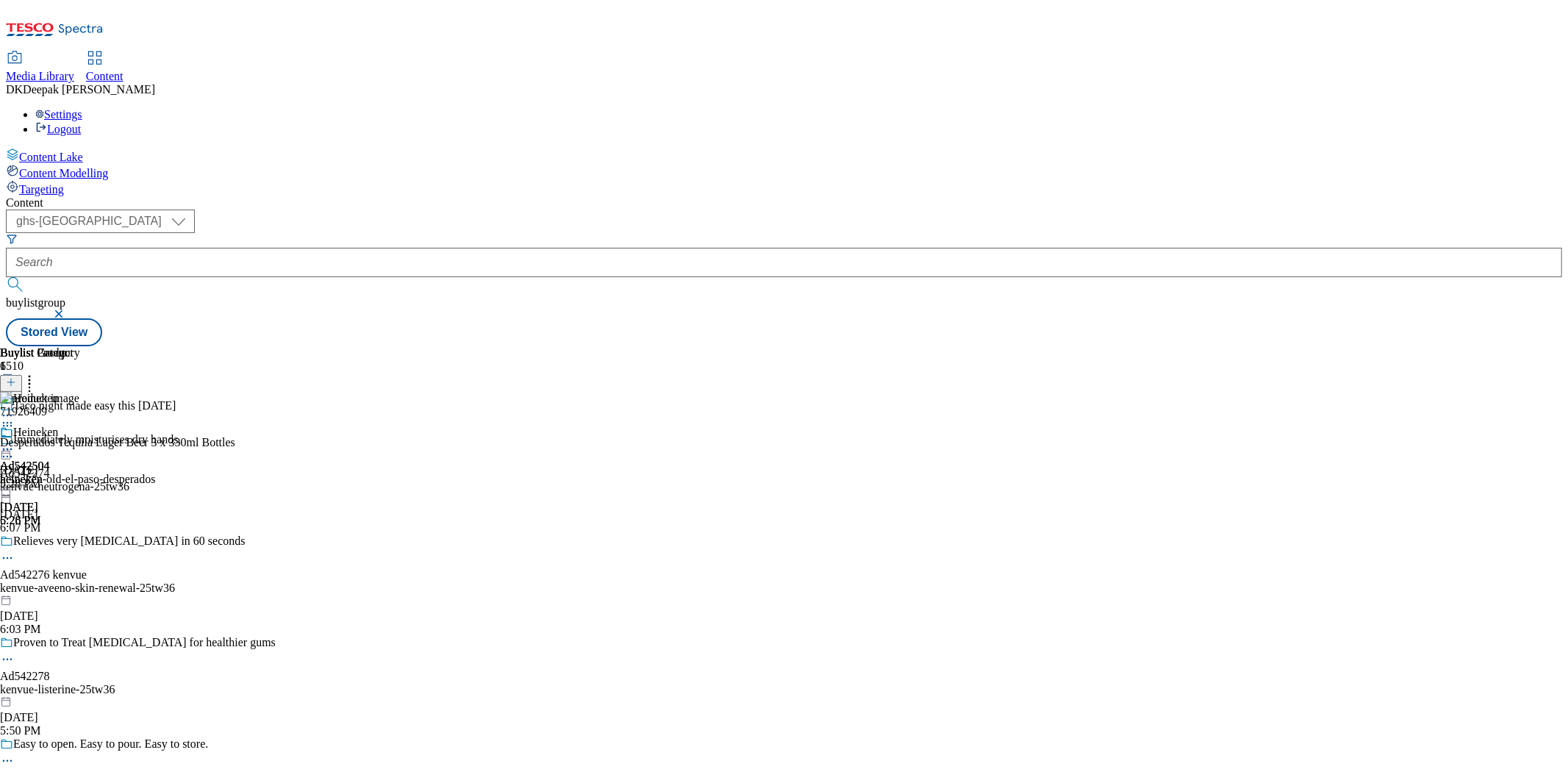
click at [155, 425] on div "Heineken" at bounding box center [77, 442] width 155 height 33
click at [15, 442] on icon at bounding box center [7, 449] width 15 height 15
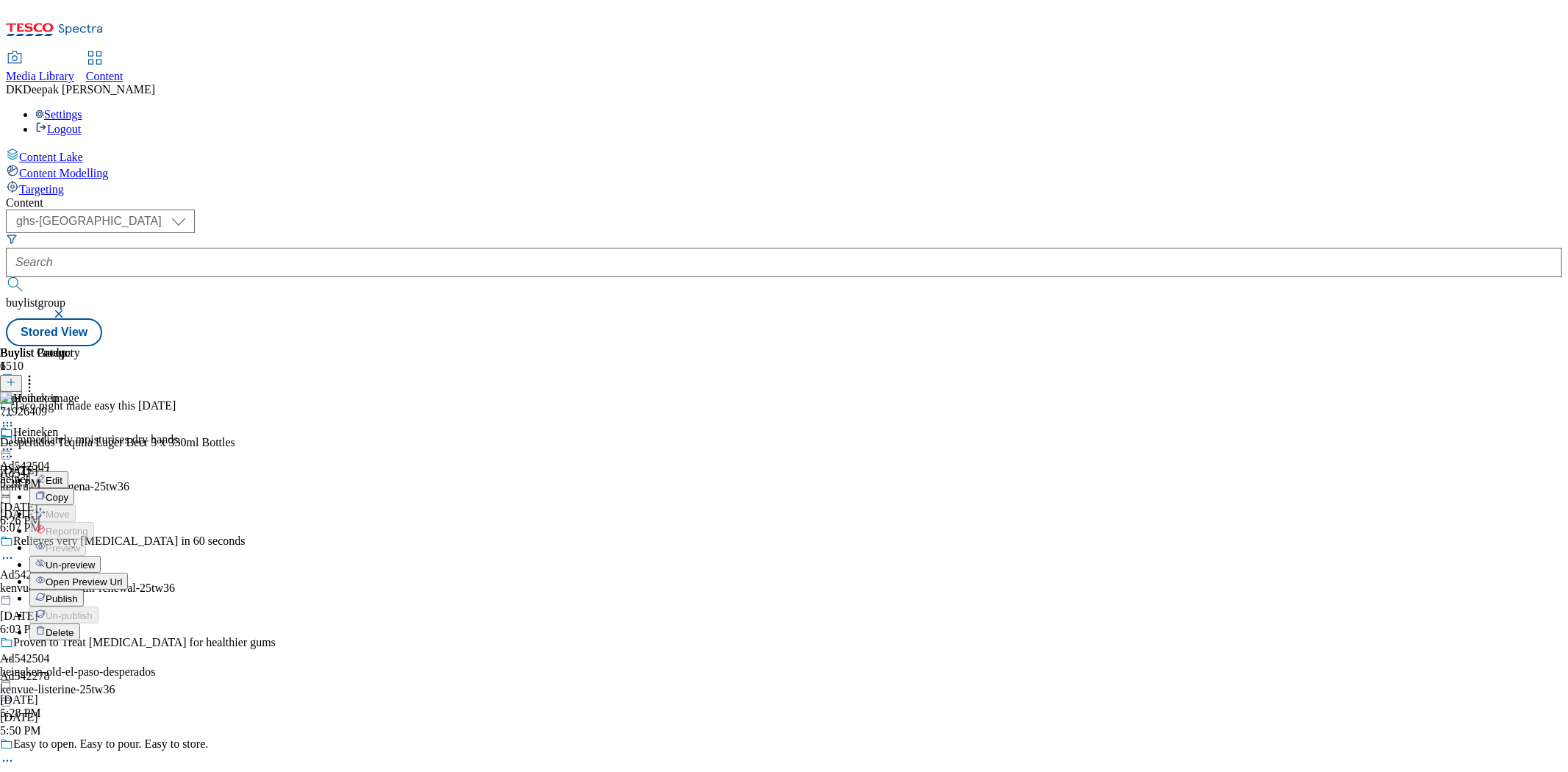
click at [122, 576] on span "Open Preview Url" at bounding box center [83, 582] width 76 height 11
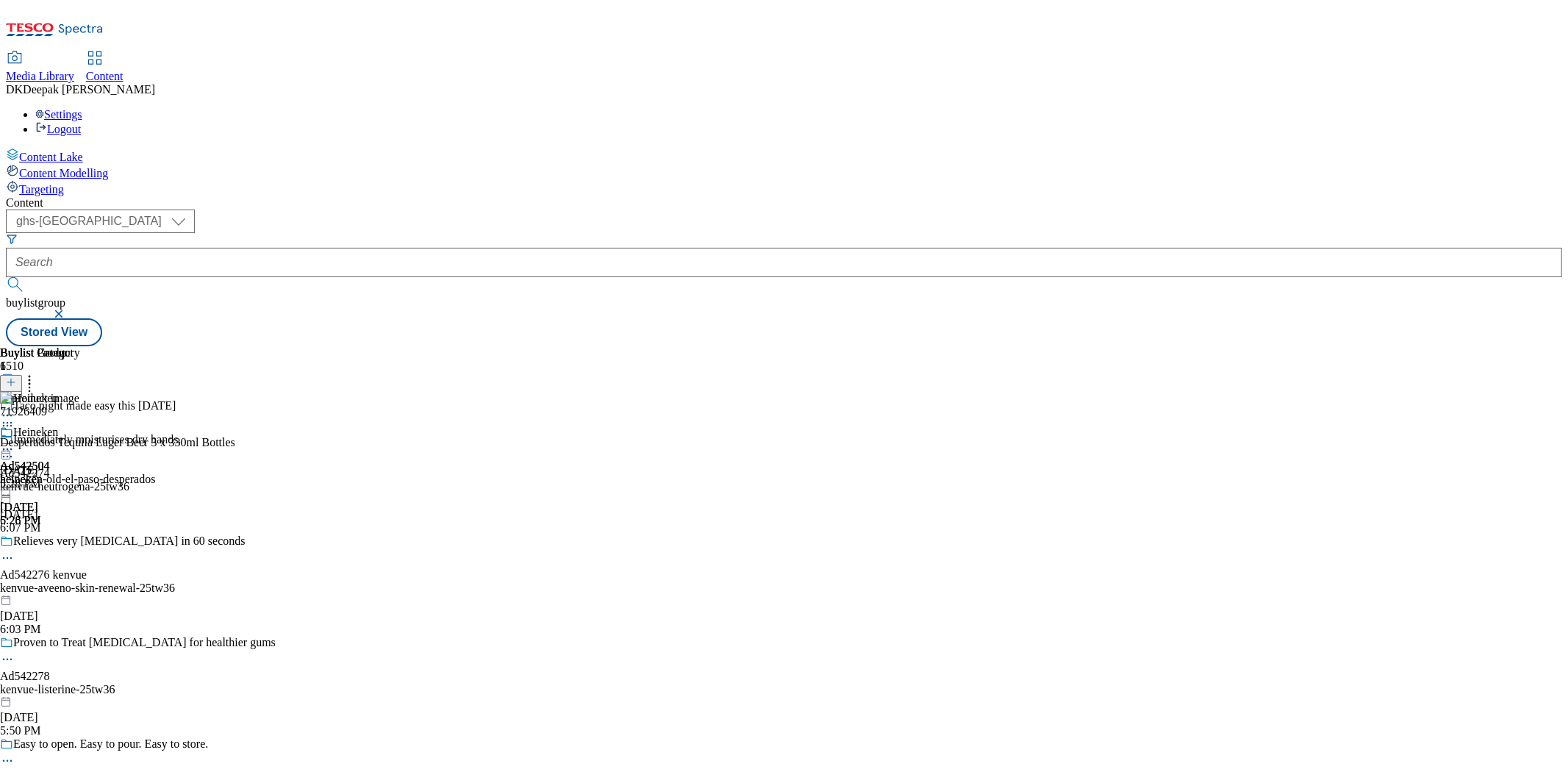
click at [15, 442] on icon at bounding box center [7, 449] width 15 height 15
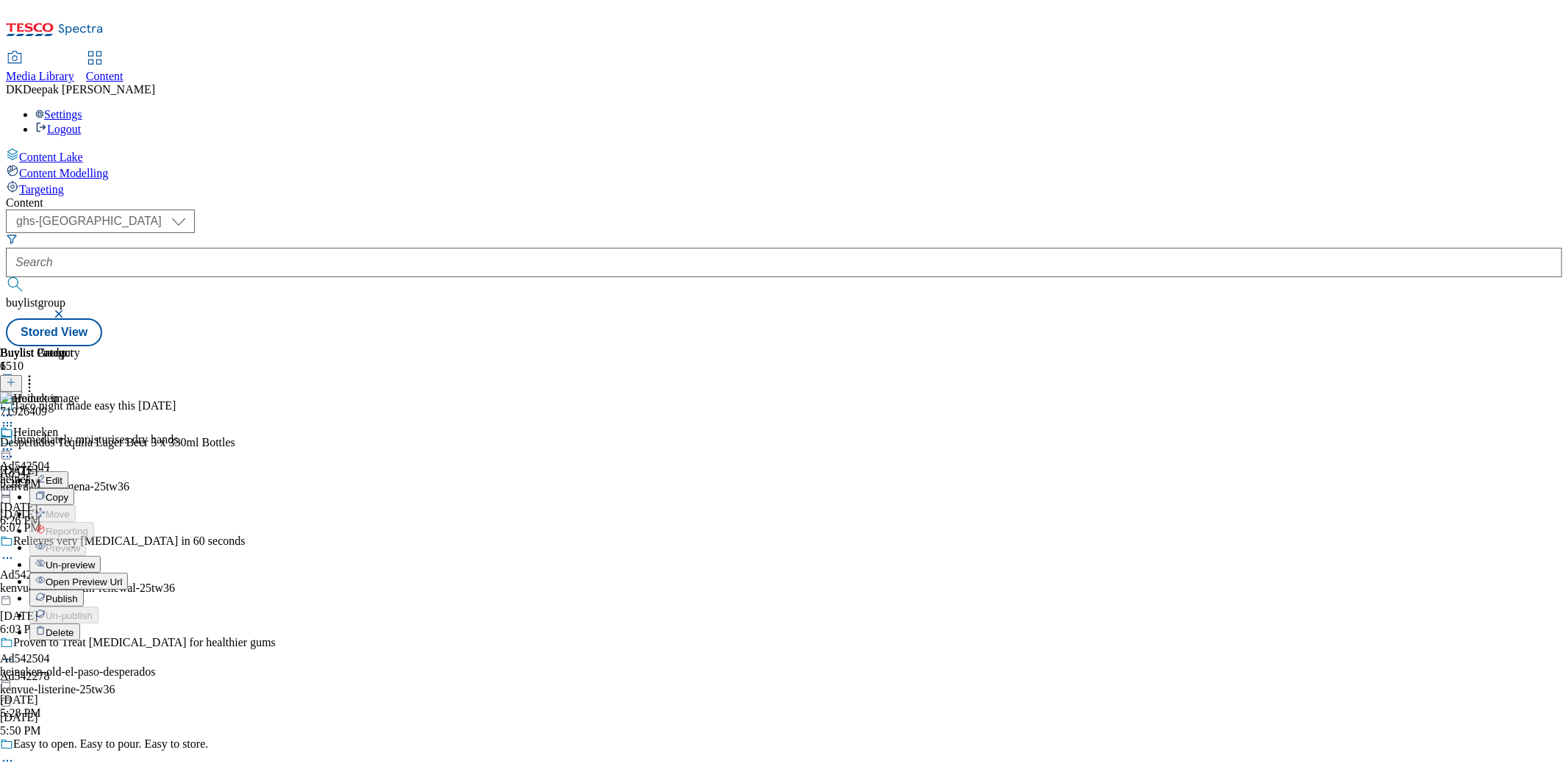
click at [78, 594] on span "Publish" at bounding box center [62, 599] width 33 height 11
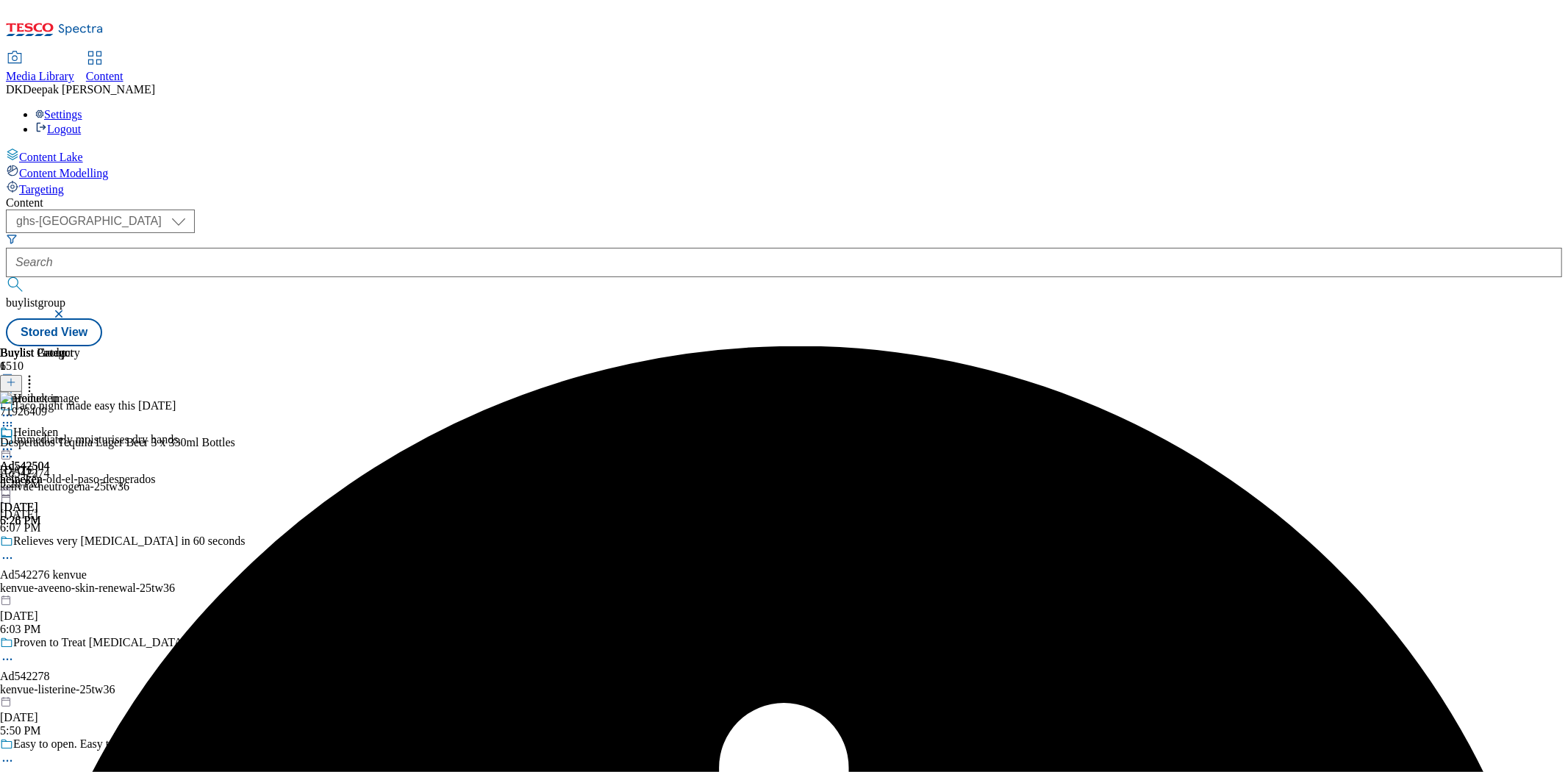
click at [15, 442] on icon at bounding box center [7, 449] width 15 height 15
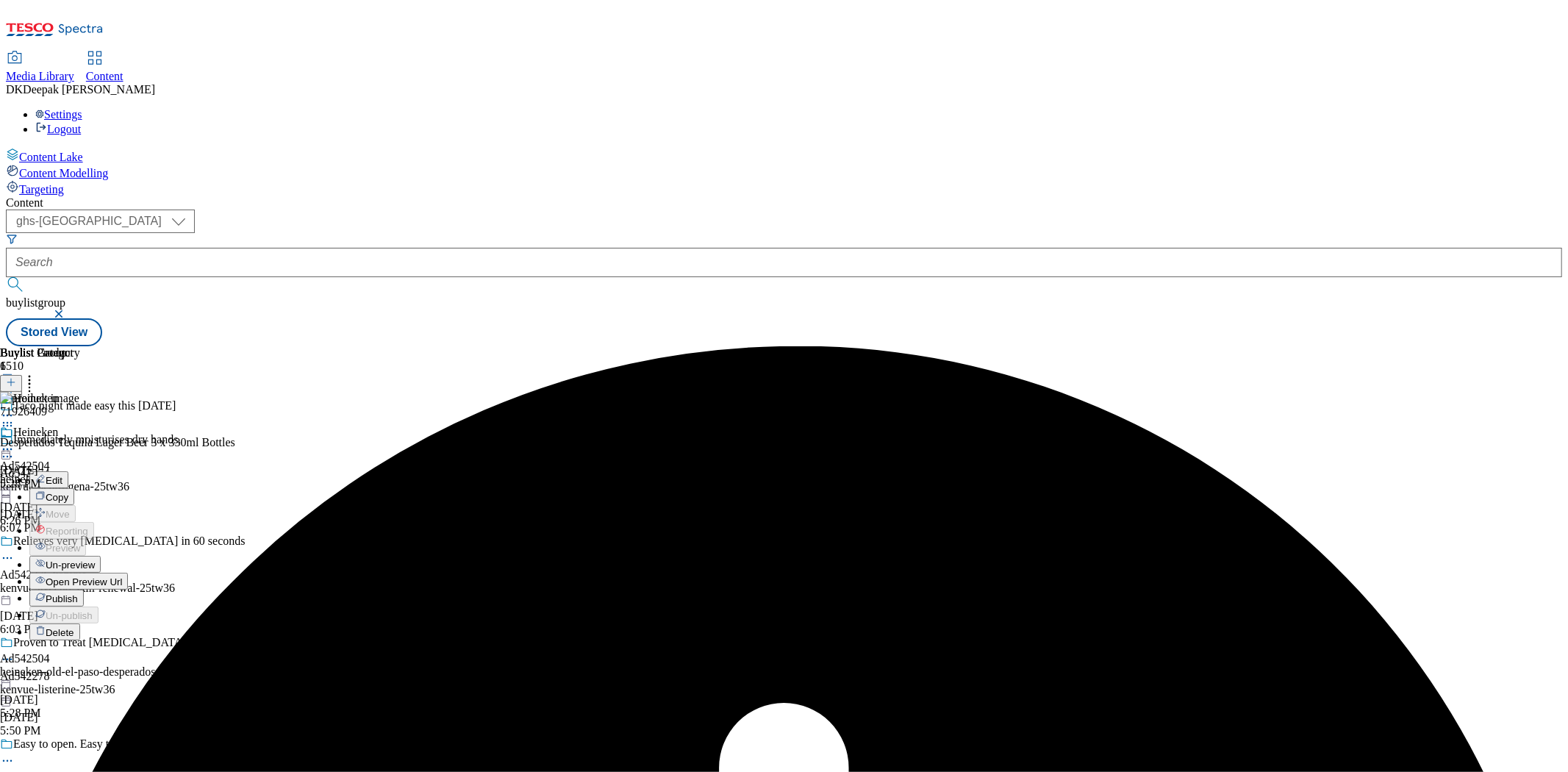
click at [100, 556] on button "Un-preview" at bounding box center [64, 564] width 71 height 17
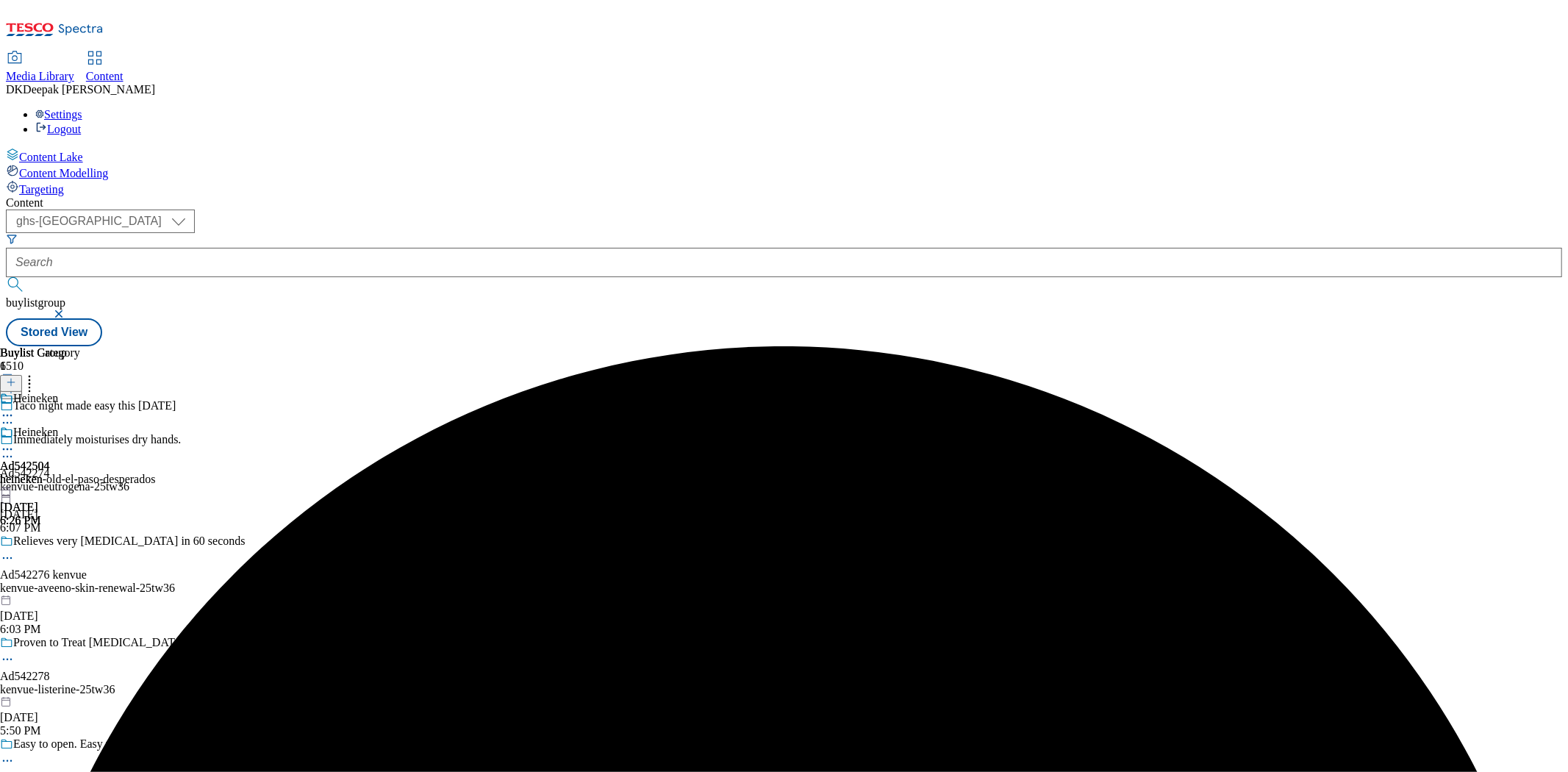
click at [15, 442] on icon at bounding box center [7, 449] width 15 height 15
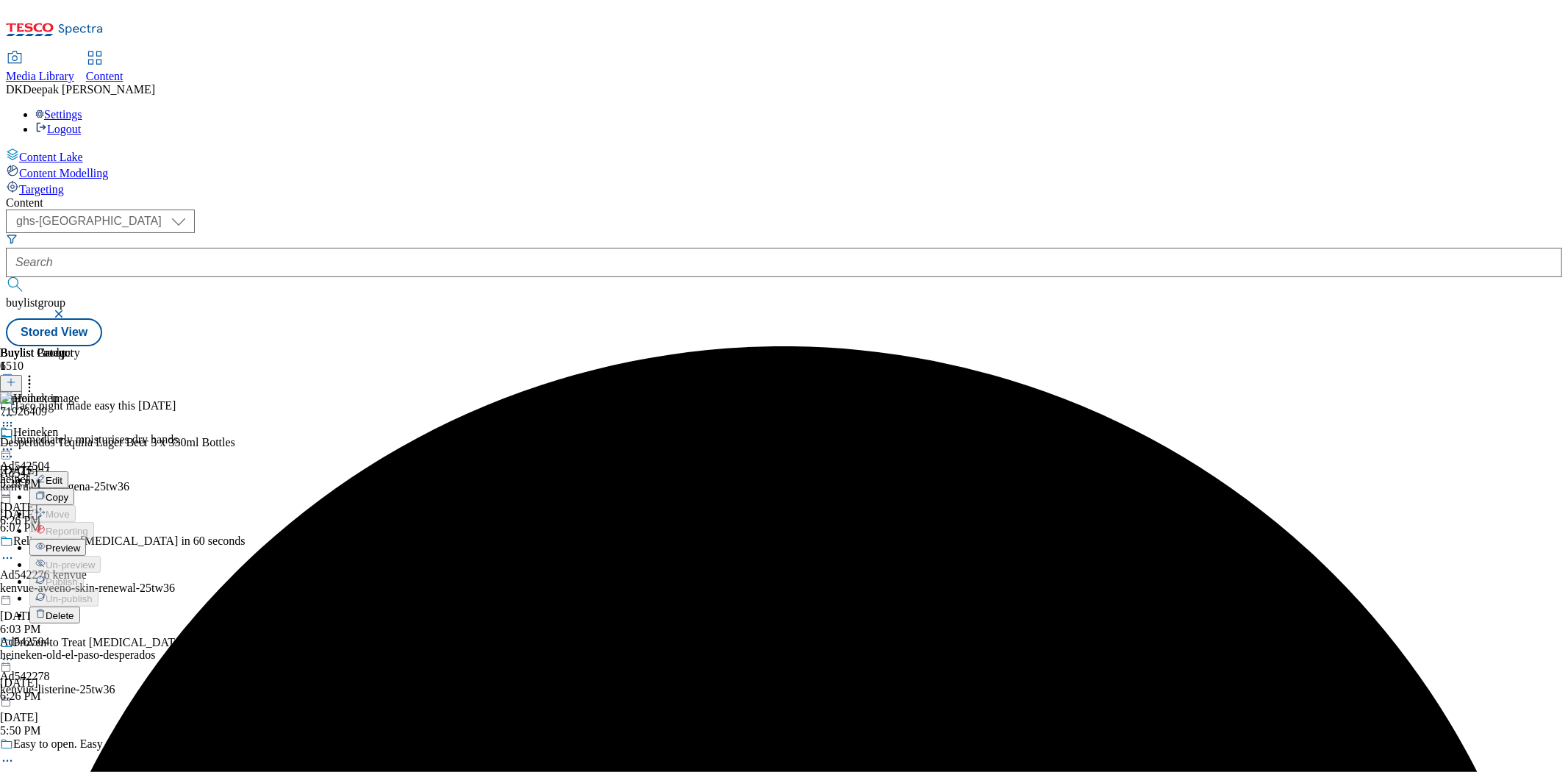
click at [80, 543] on span "Preview" at bounding box center [63, 548] width 34 height 11
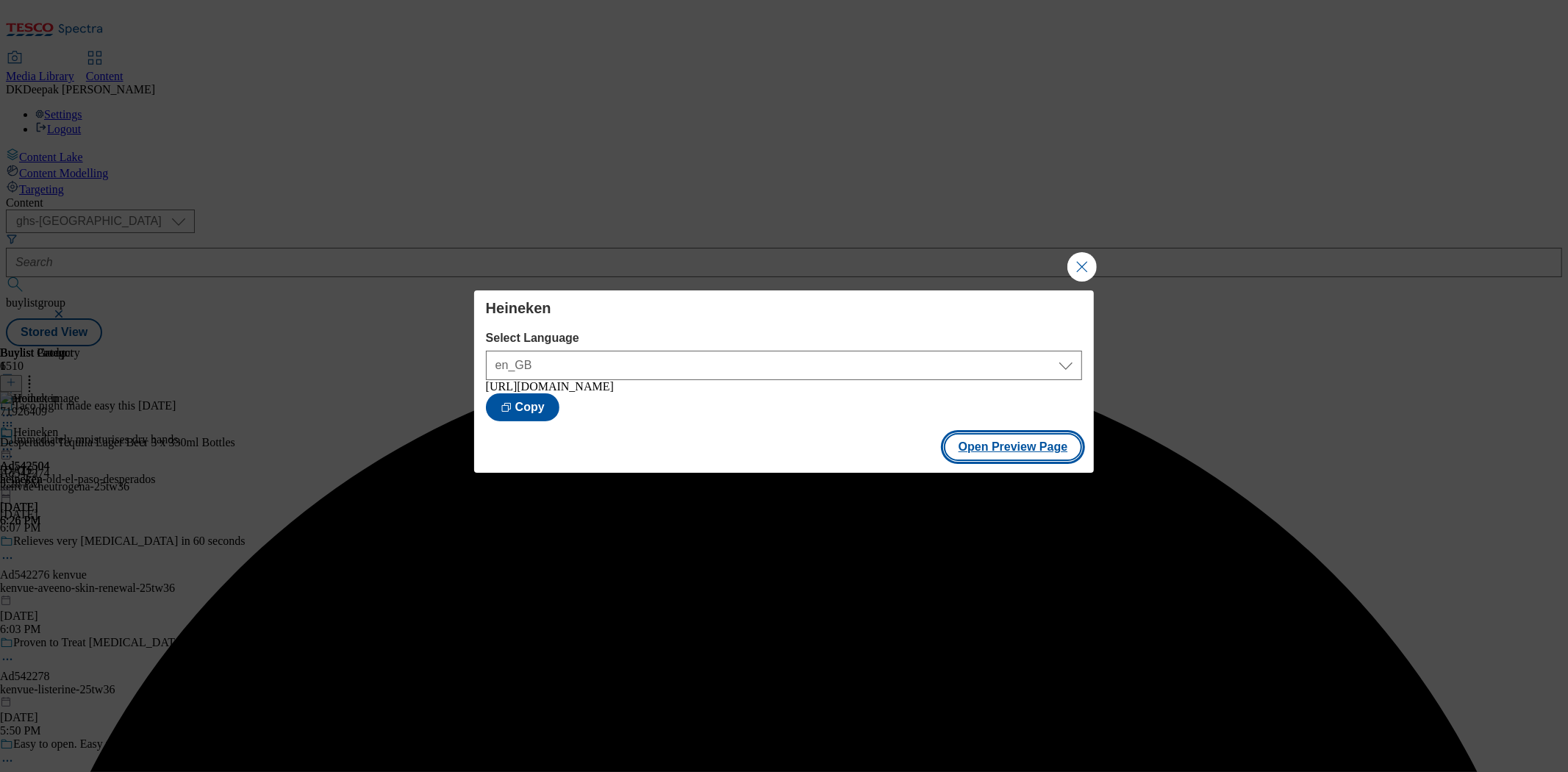
click at [1007, 455] on button "Open Preview Page" at bounding box center [1014, 447] width 139 height 28
click at [1079, 258] on button "Close Modal" at bounding box center [1083, 267] width 29 height 29
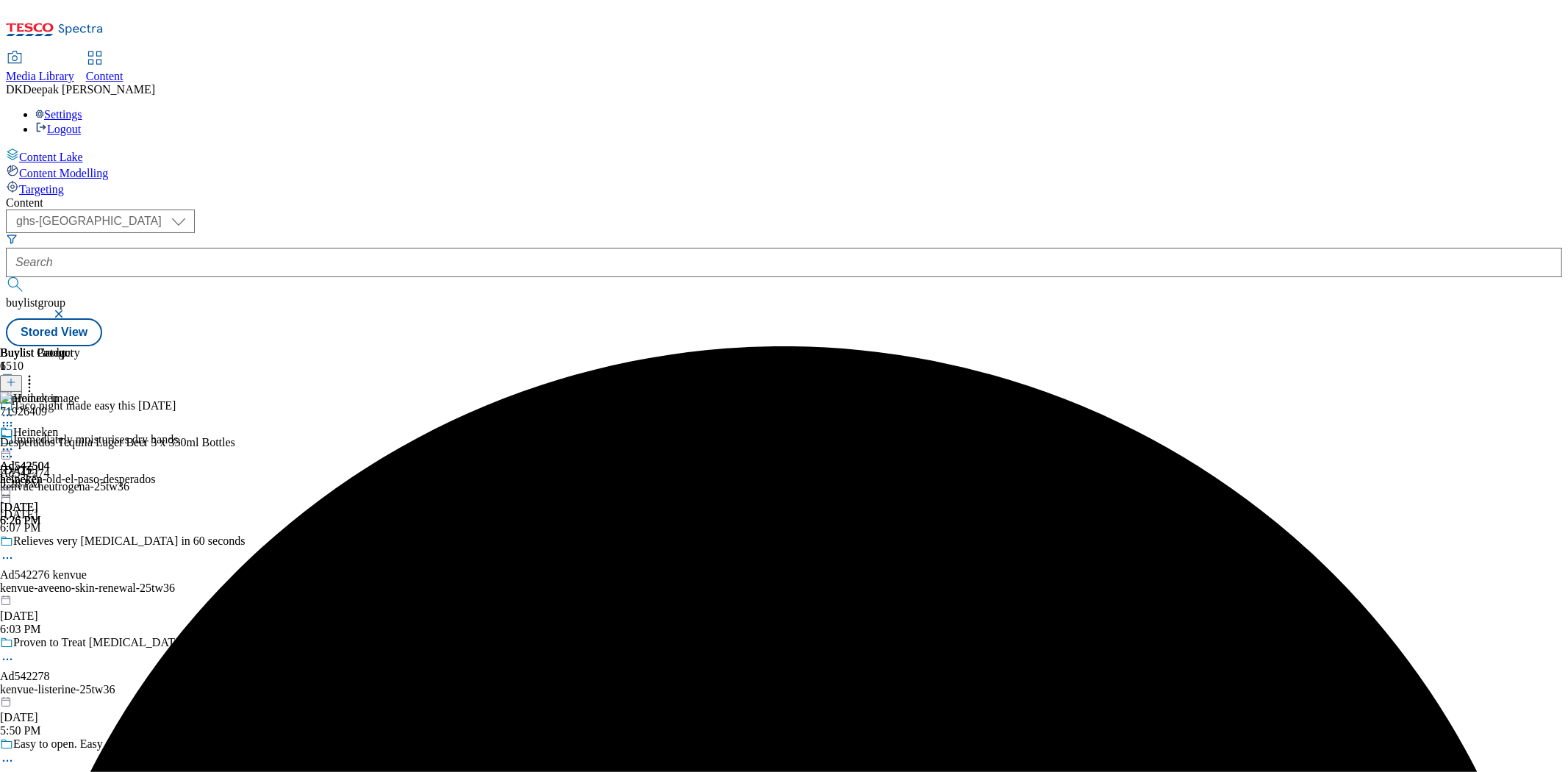
click at [15, 442] on icon at bounding box center [7, 449] width 15 height 15
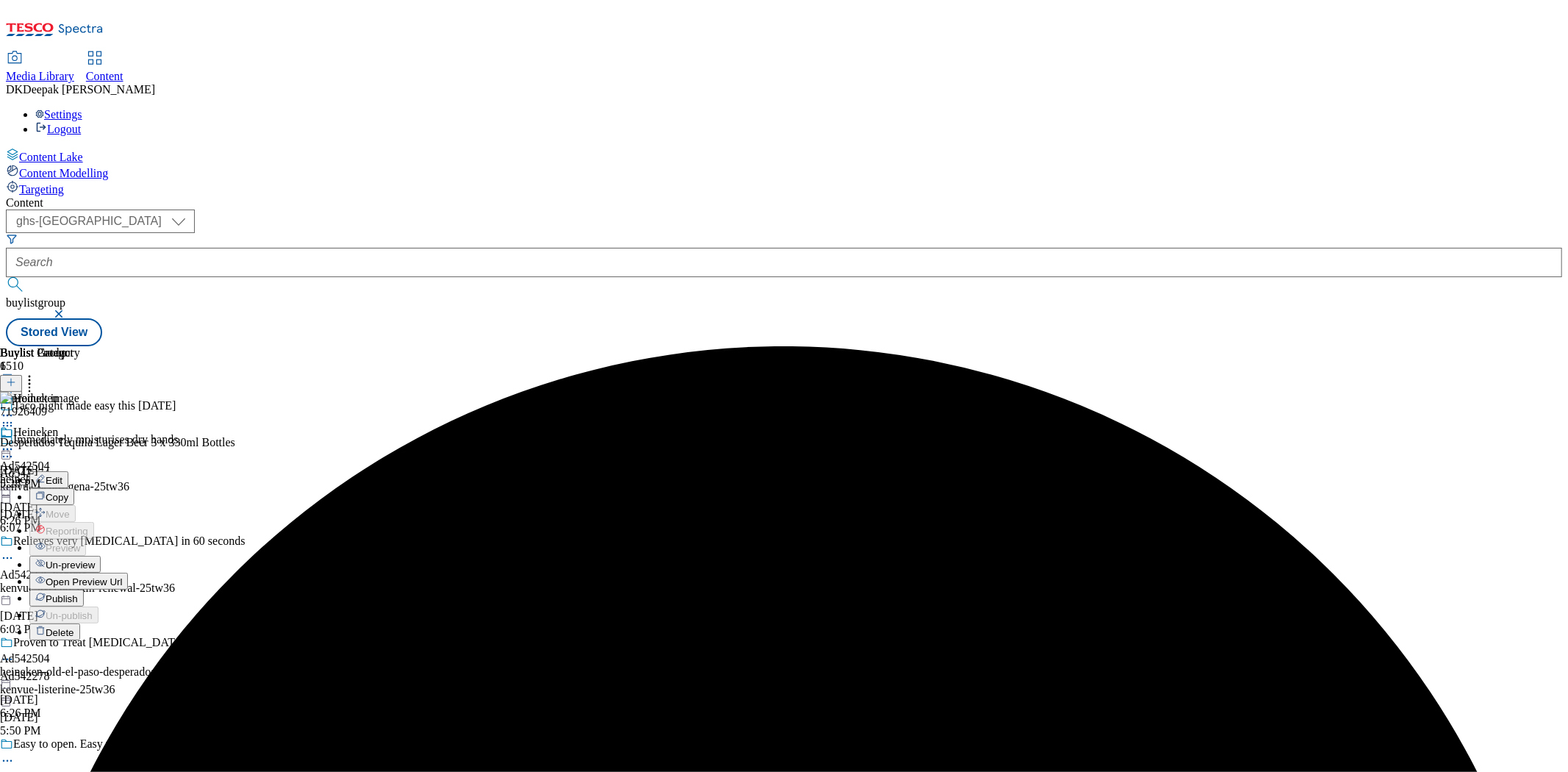
click at [78, 594] on span "Publish" at bounding box center [62, 599] width 33 height 11
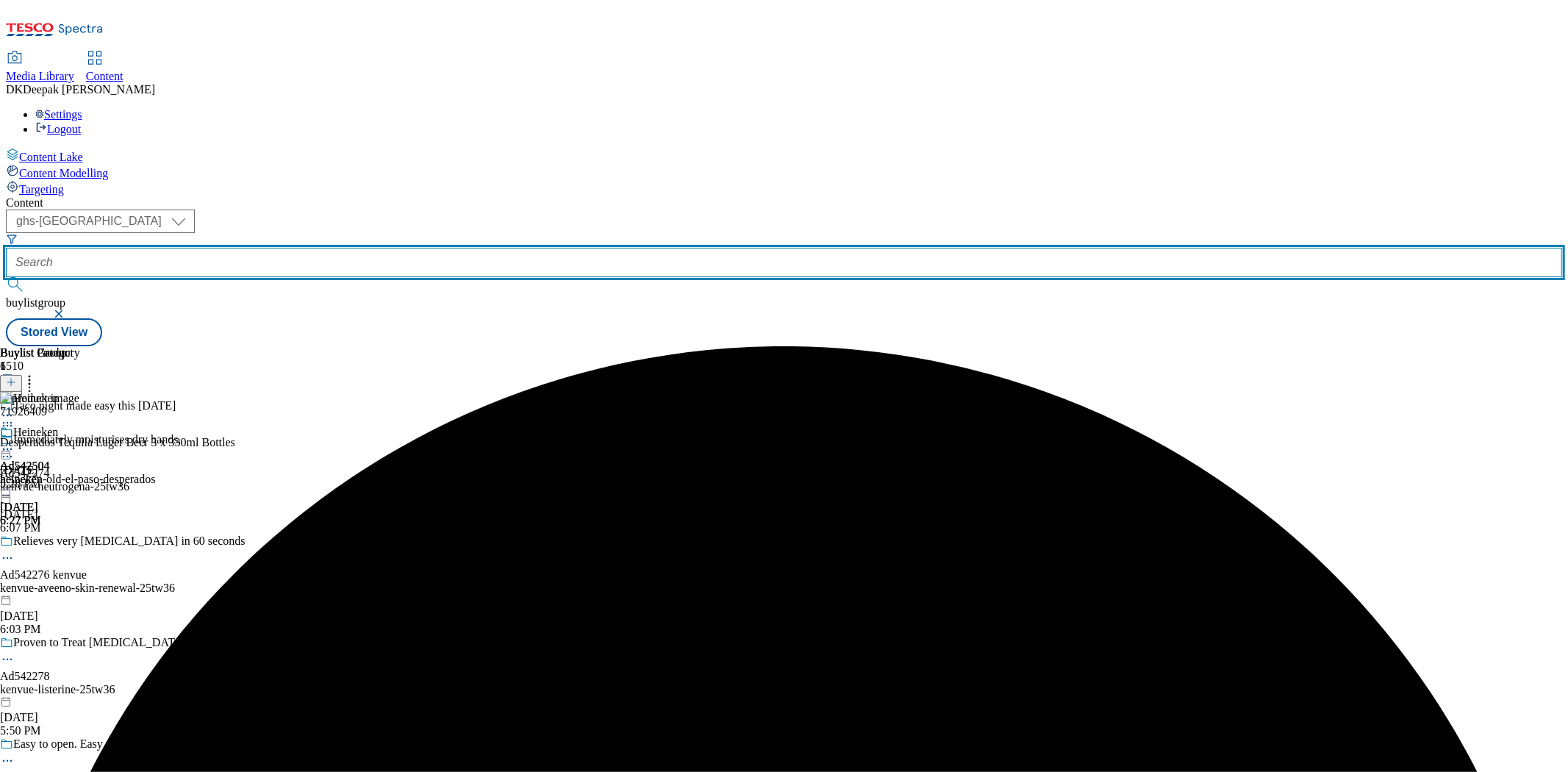
click at [360, 248] on input "text" at bounding box center [784, 262] width 1557 height 29
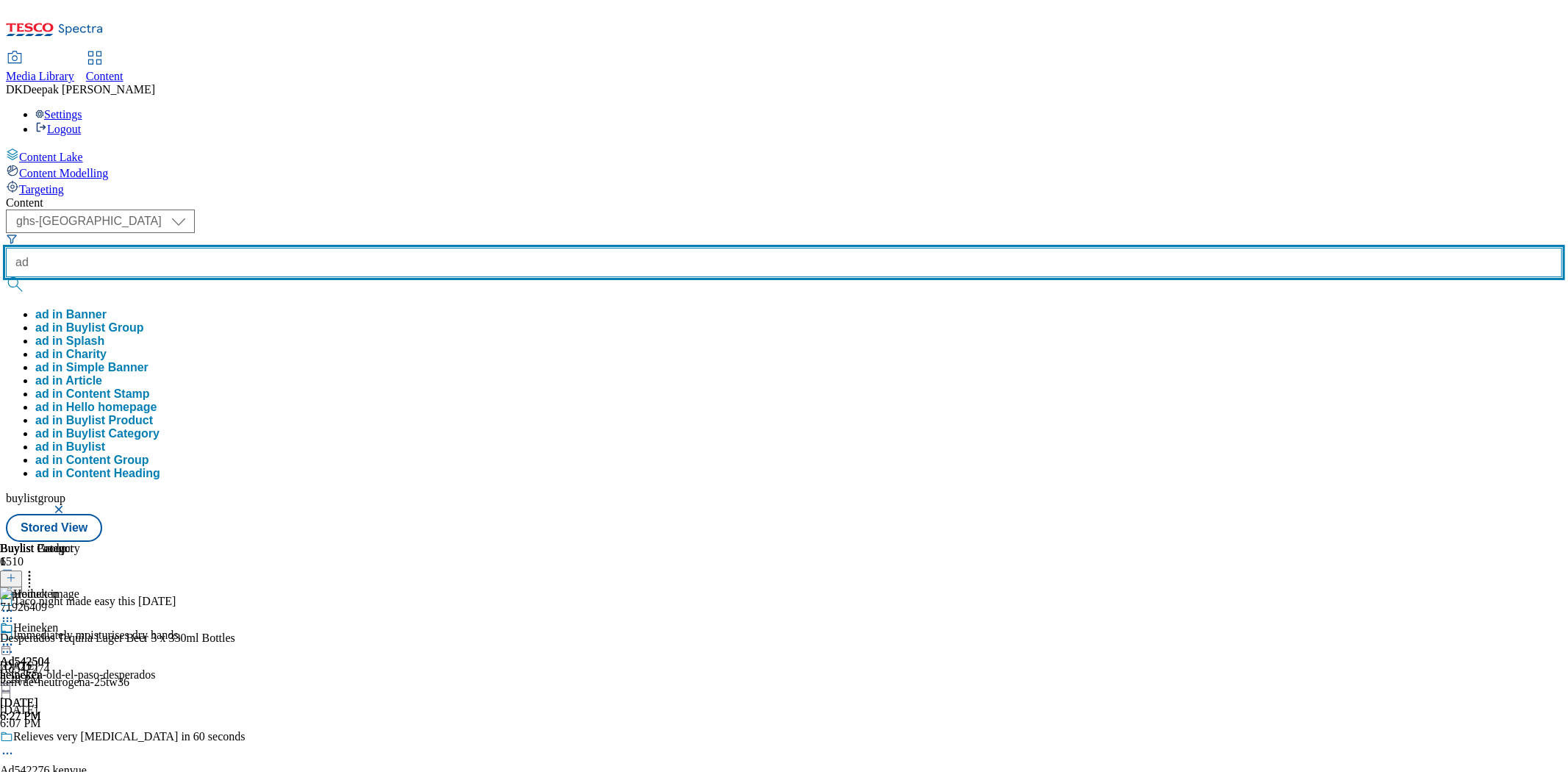
paste input "542278"
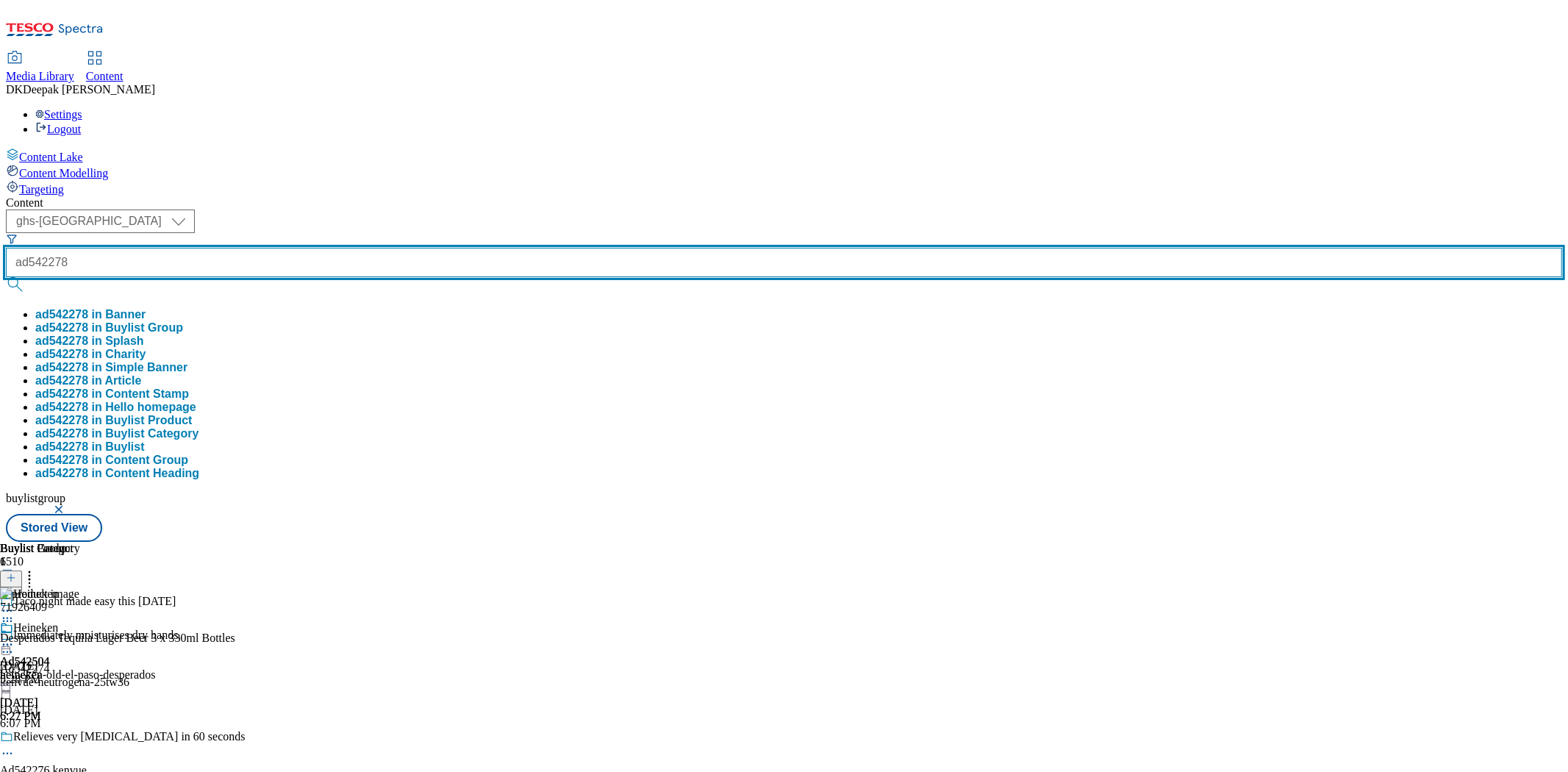
type input "ad542278"
click at [6, 277] on button "submit" at bounding box center [16, 284] width 21 height 15
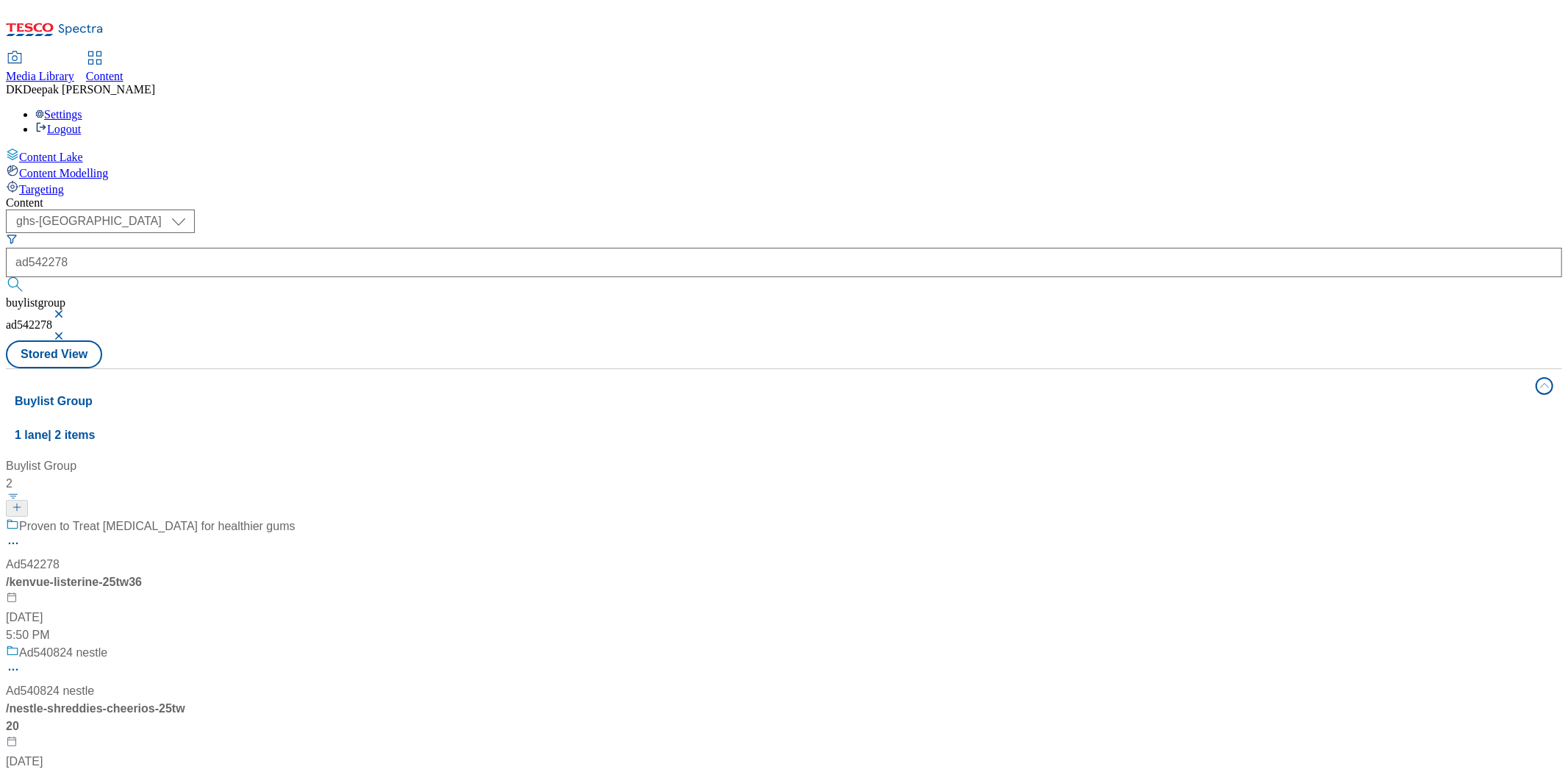
click at [296, 517] on div "Proven to Treat [MEDICAL_DATA] for healthier gums Ad542278 / kenvue-listerine-2…" at bounding box center [151, 580] width 290 height 126
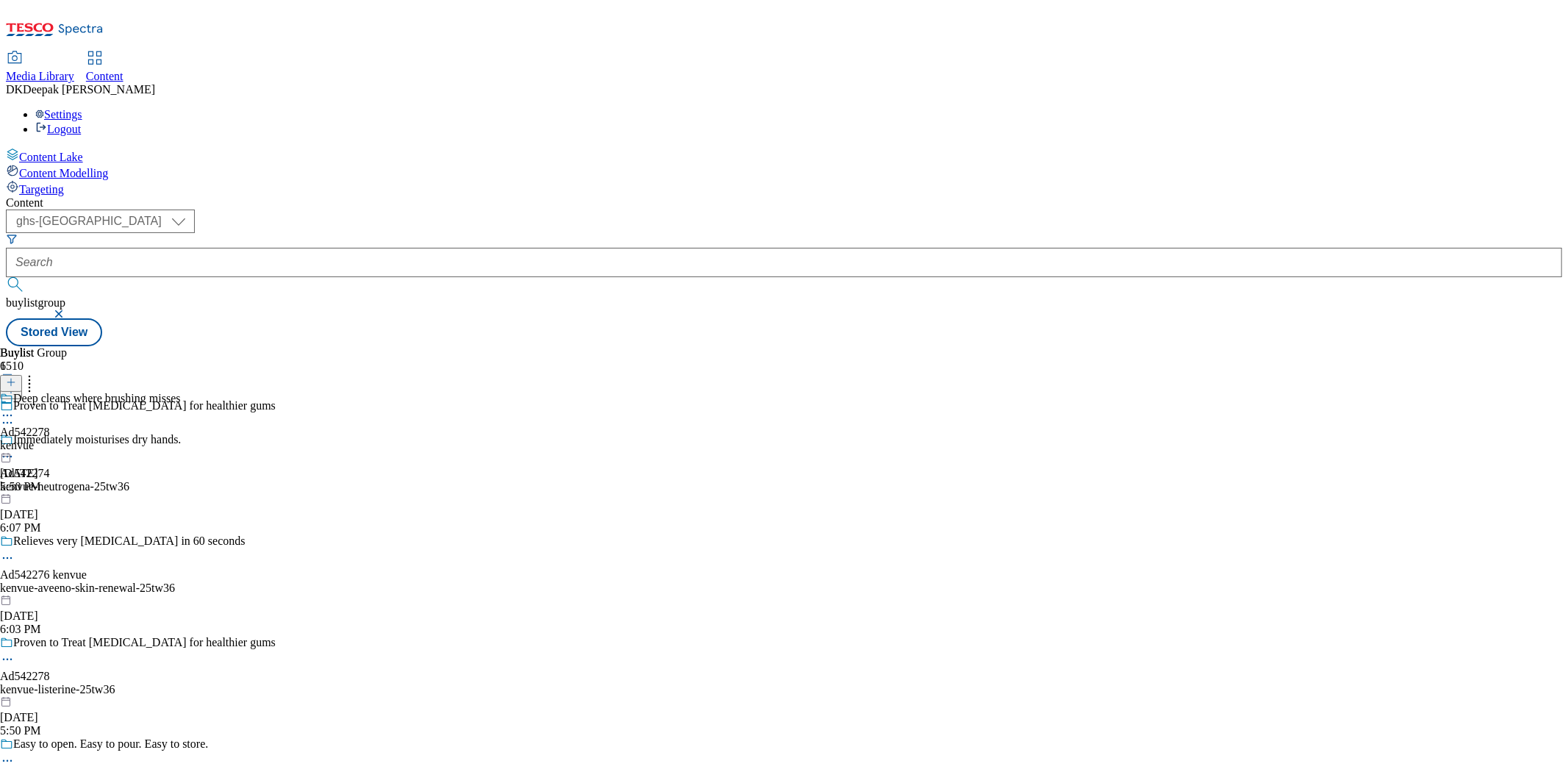
click at [15, 652] on icon at bounding box center [7, 659] width 15 height 15
click at [69, 682] on button "Edit" at bounding box center [48, 691] width 39 height 17
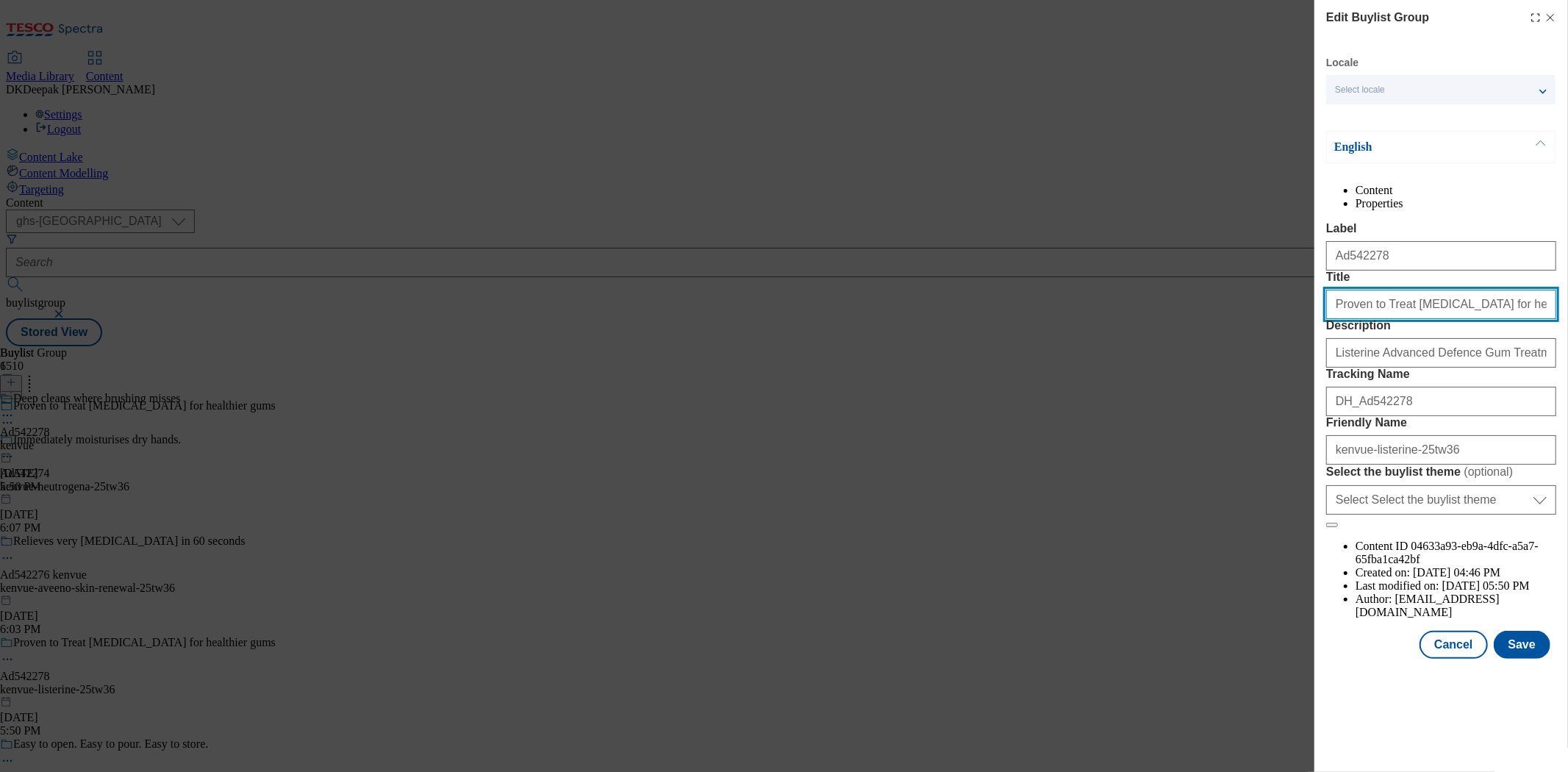
click at [1373, 319] on input "Proven to Treat [MEDICAL_DATA] for healthier gums" at bounding box center [1441, 305] width 230 height 29
click at [1445, 319] on input "Proven to treat [MEDICAL_DATA] for healthier gums" at bounding box center [1441, 305] width 230 height 29
type input "Proven to treat [MEDICAL_DATA], for healthier gums"
click at [1526, 659] on button "Save" at bounding box center [1523, 644] width 57 height 28
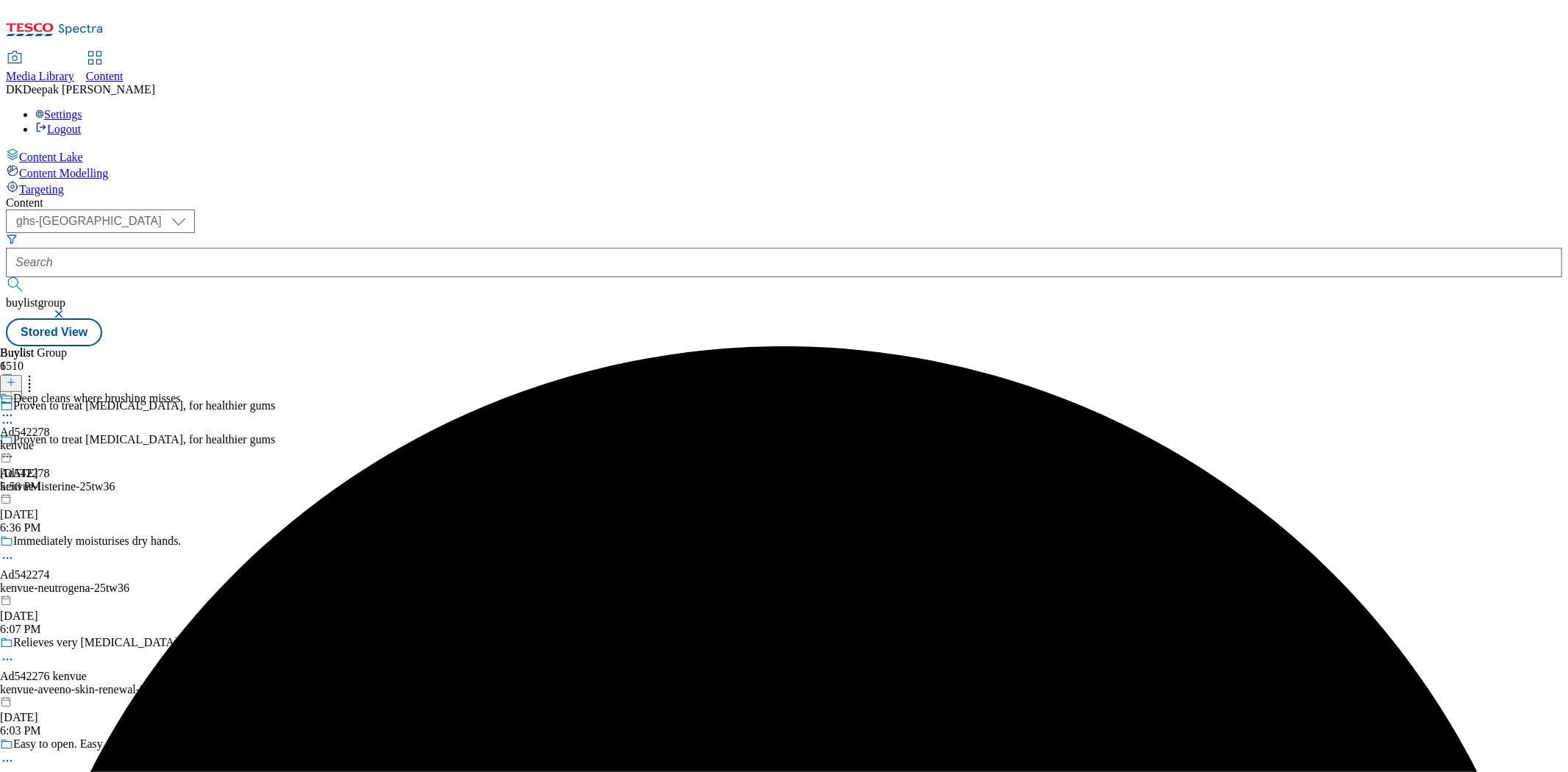
click at [15, 408] on icon at bounding box center [7, 415] width 15 height 15
click at [69, 437] on button "Edit" at bounding box center [48, 446] width 39 height 17
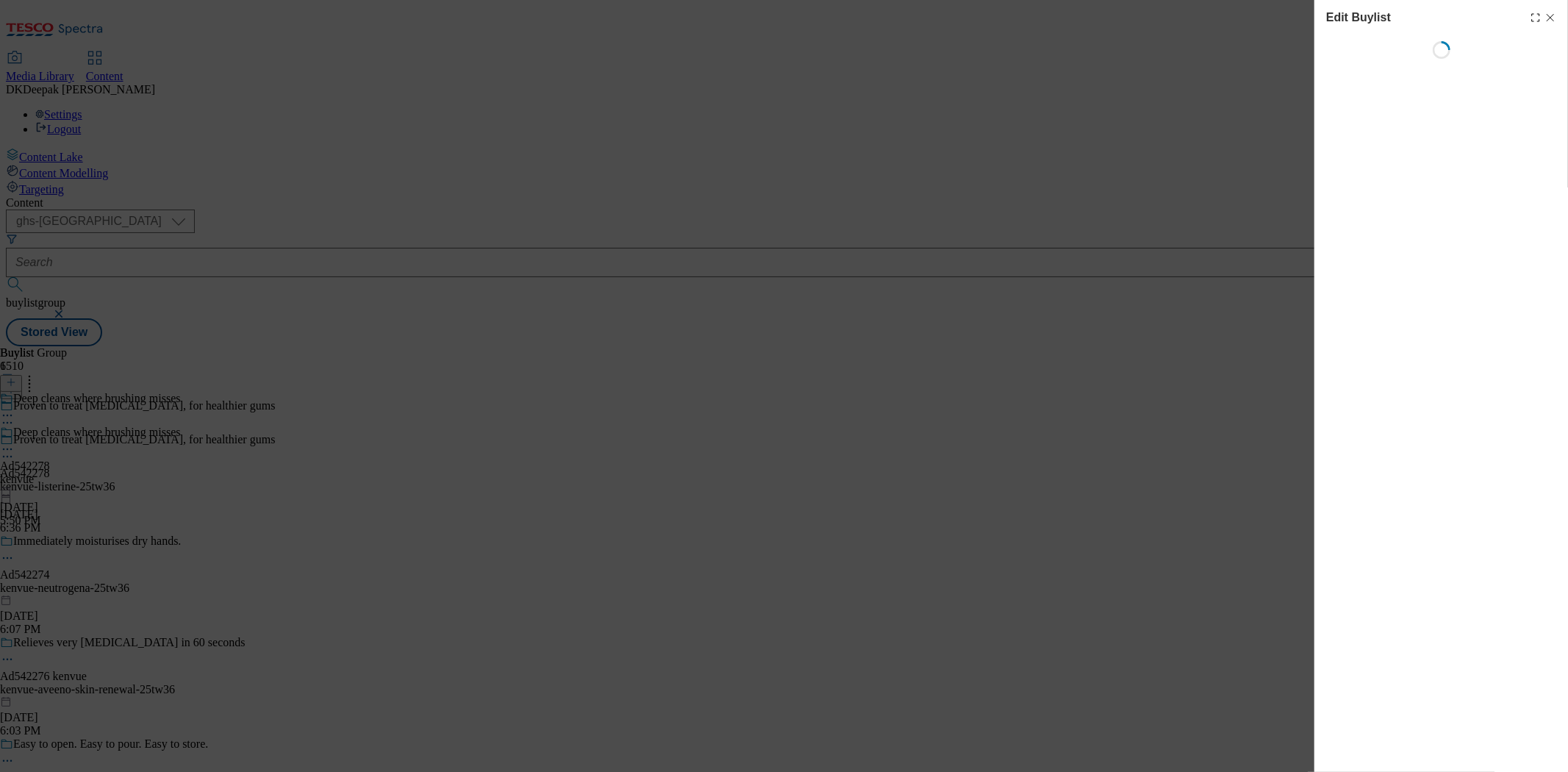
select select "tactical"
select select "supplier funded short term 1-3 weeks"
select select "dunnhumby"
select select "Banner"
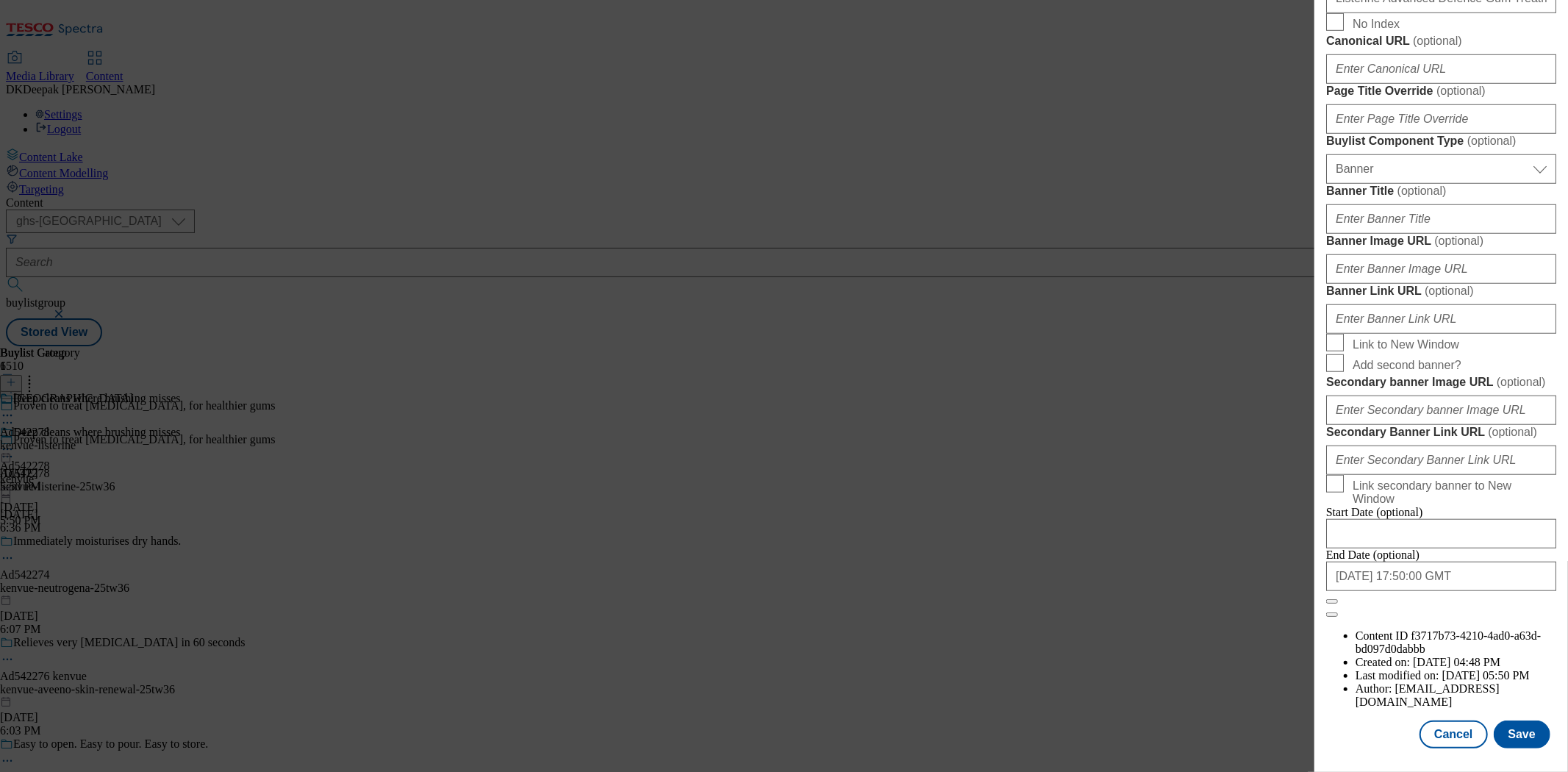
scroll to position [1455, 0]
click at [1455, 723] on button "Cancel" at bounding box center [1453, 734] width 68 height 28
select select "tactical"
select select "supplier funded short term 1-3 weeks"
select select "dunnhumby"
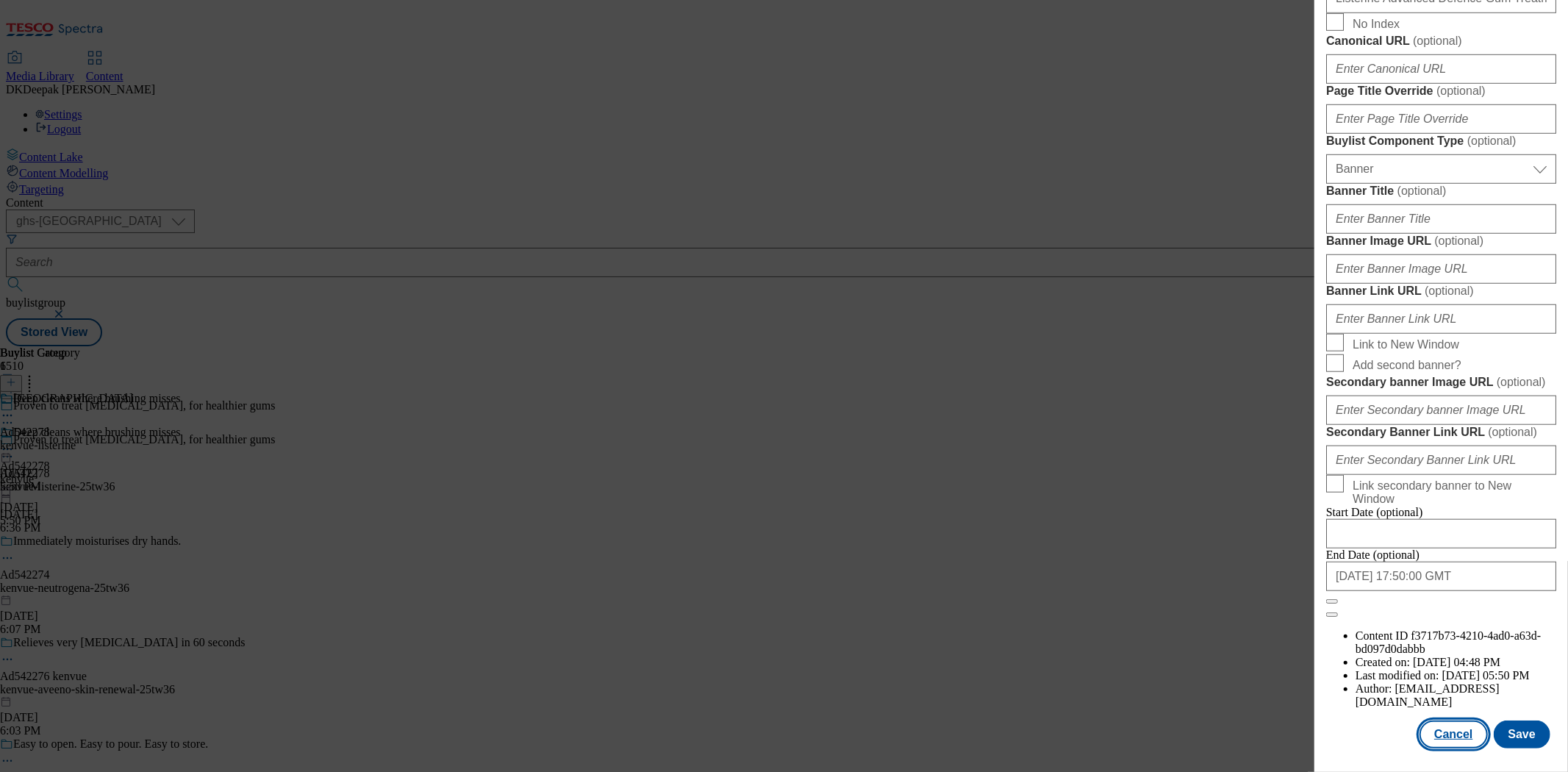
select select "Banner"
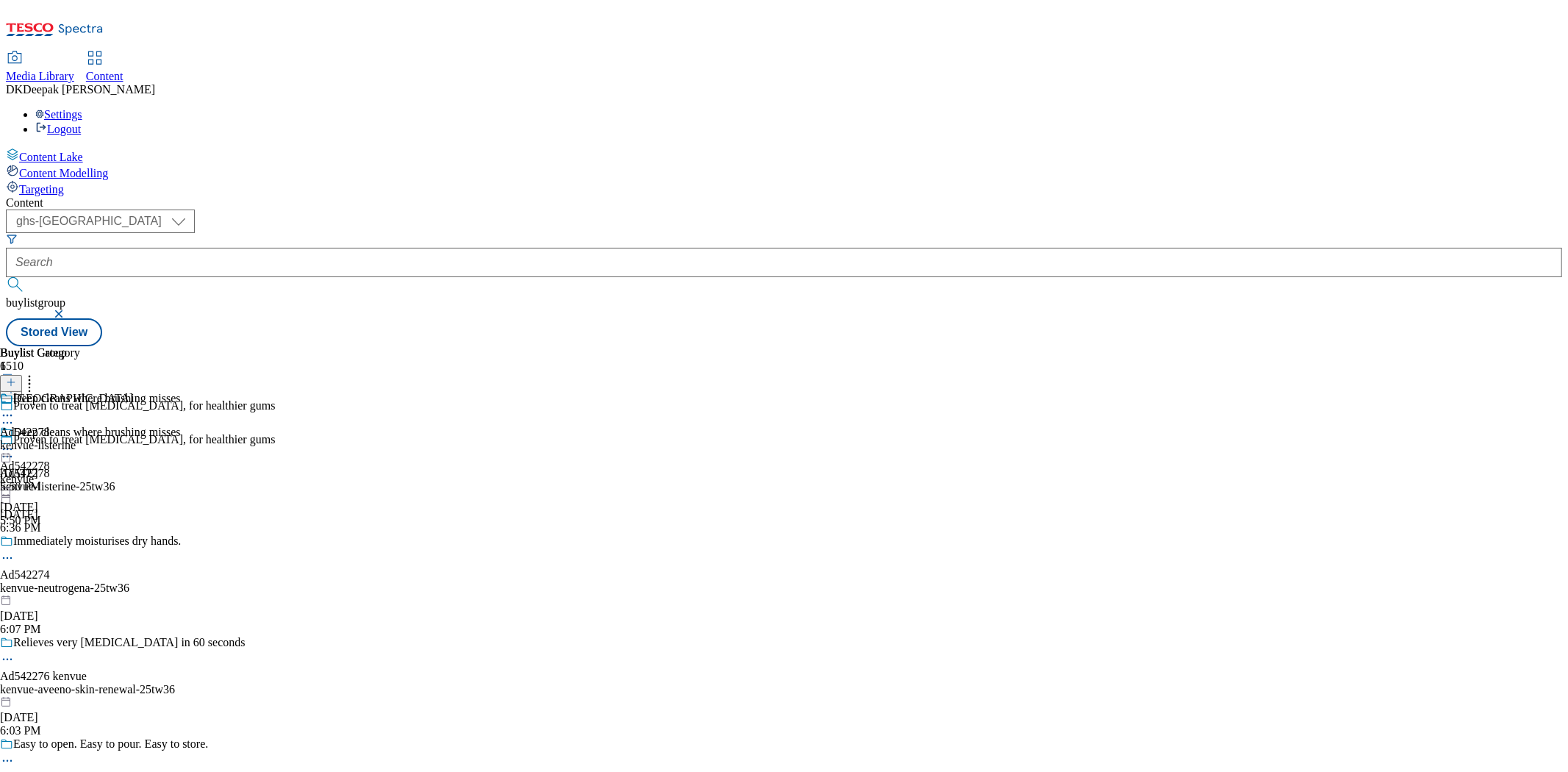
scroll to position [1125, 0]
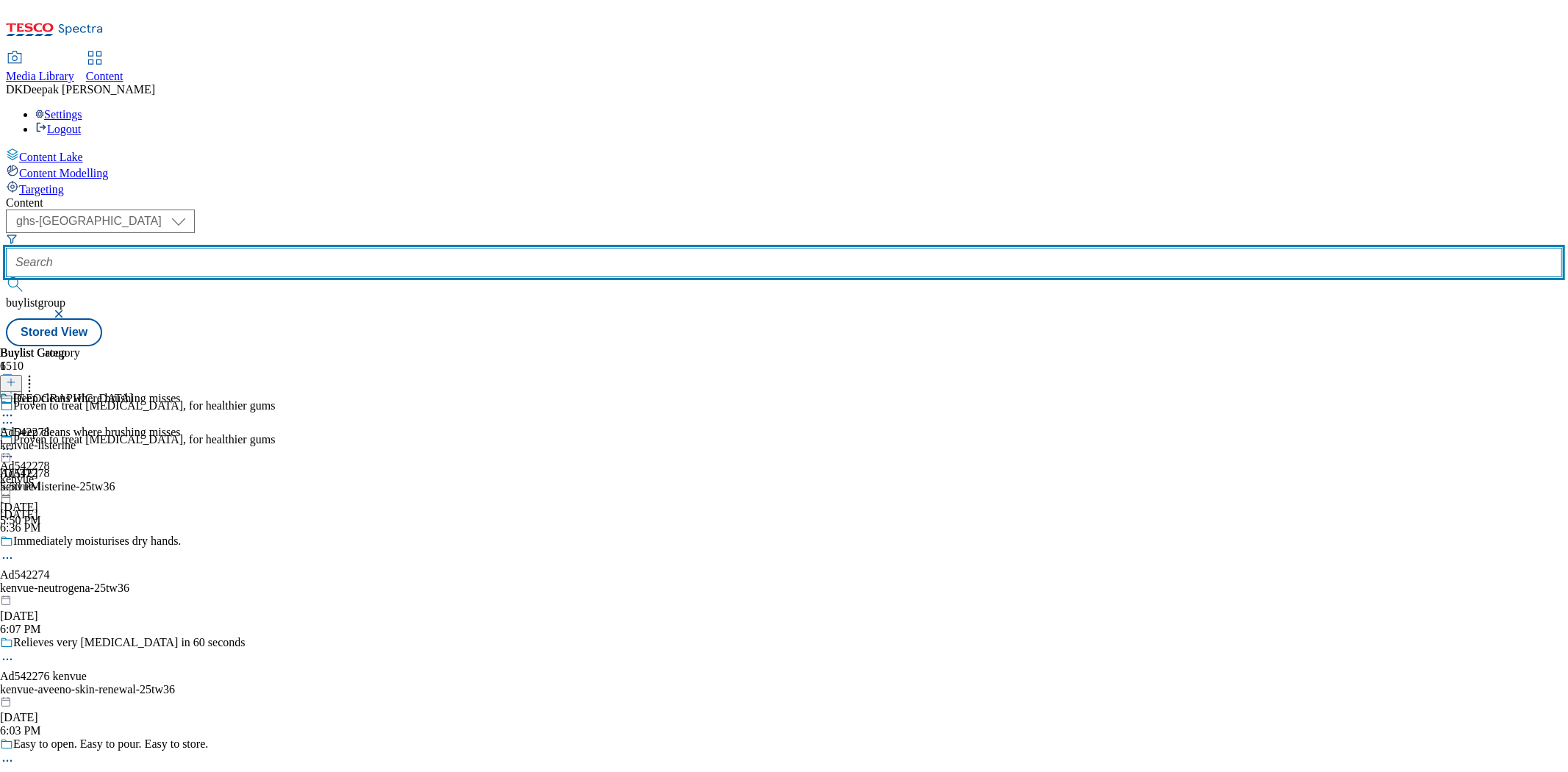
click at [363, 248] on input "text" at bounding box center [784, 262] width 1557 height 29
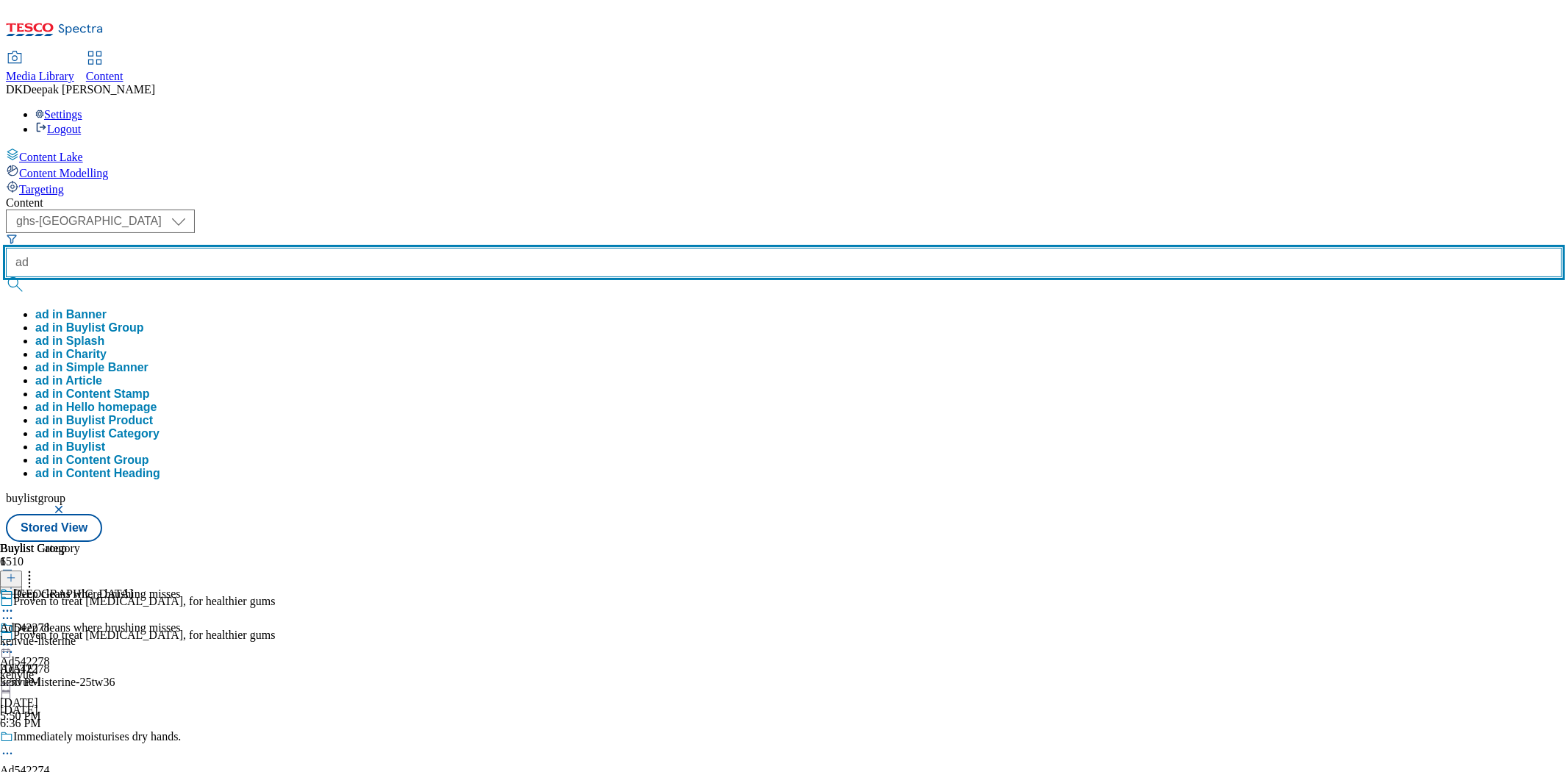
paste input "542274"
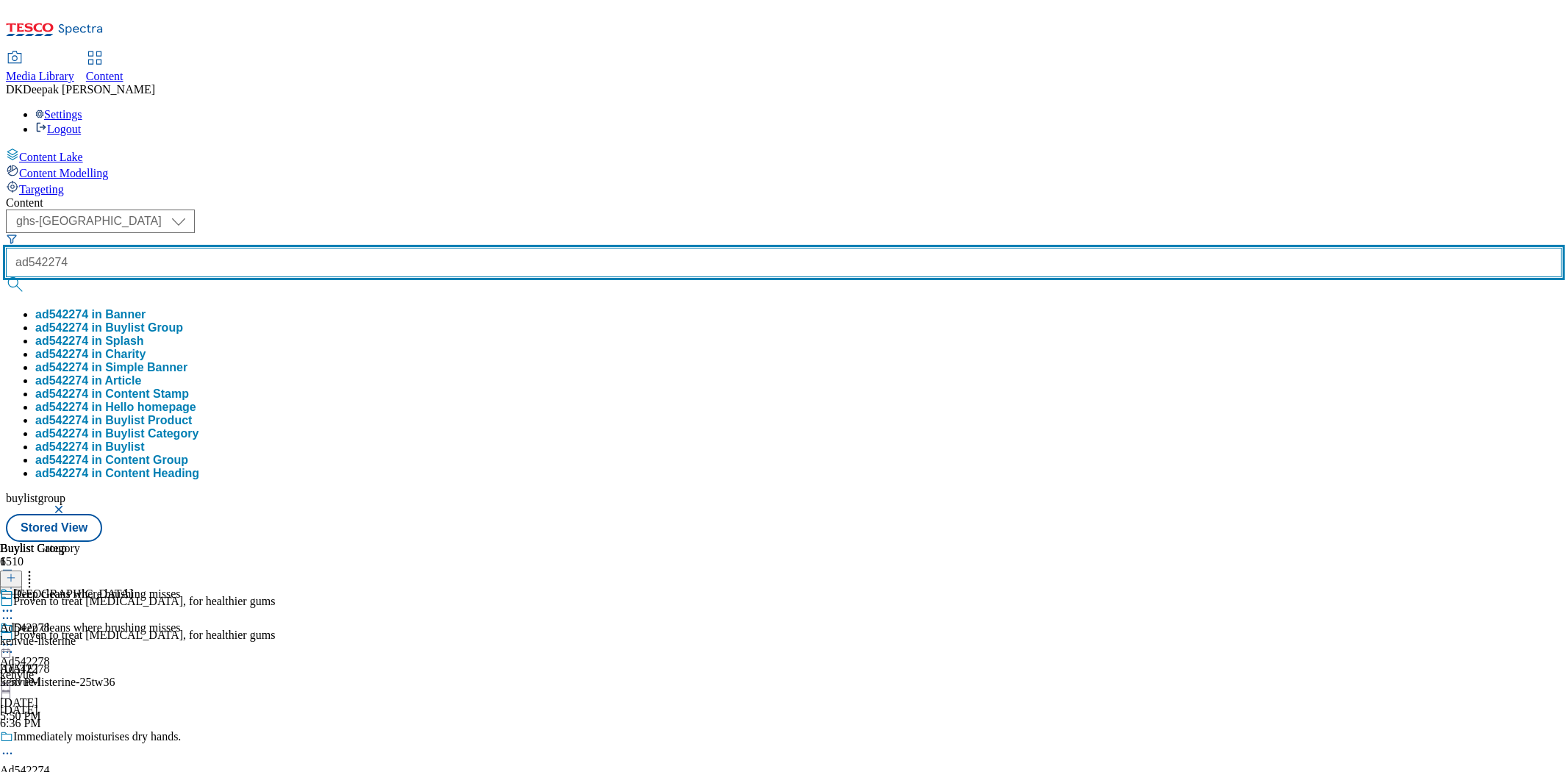
type input "ad542274"
click at [6, 277] on button "submit" at bounding box center [16, 284] width 21 height 15
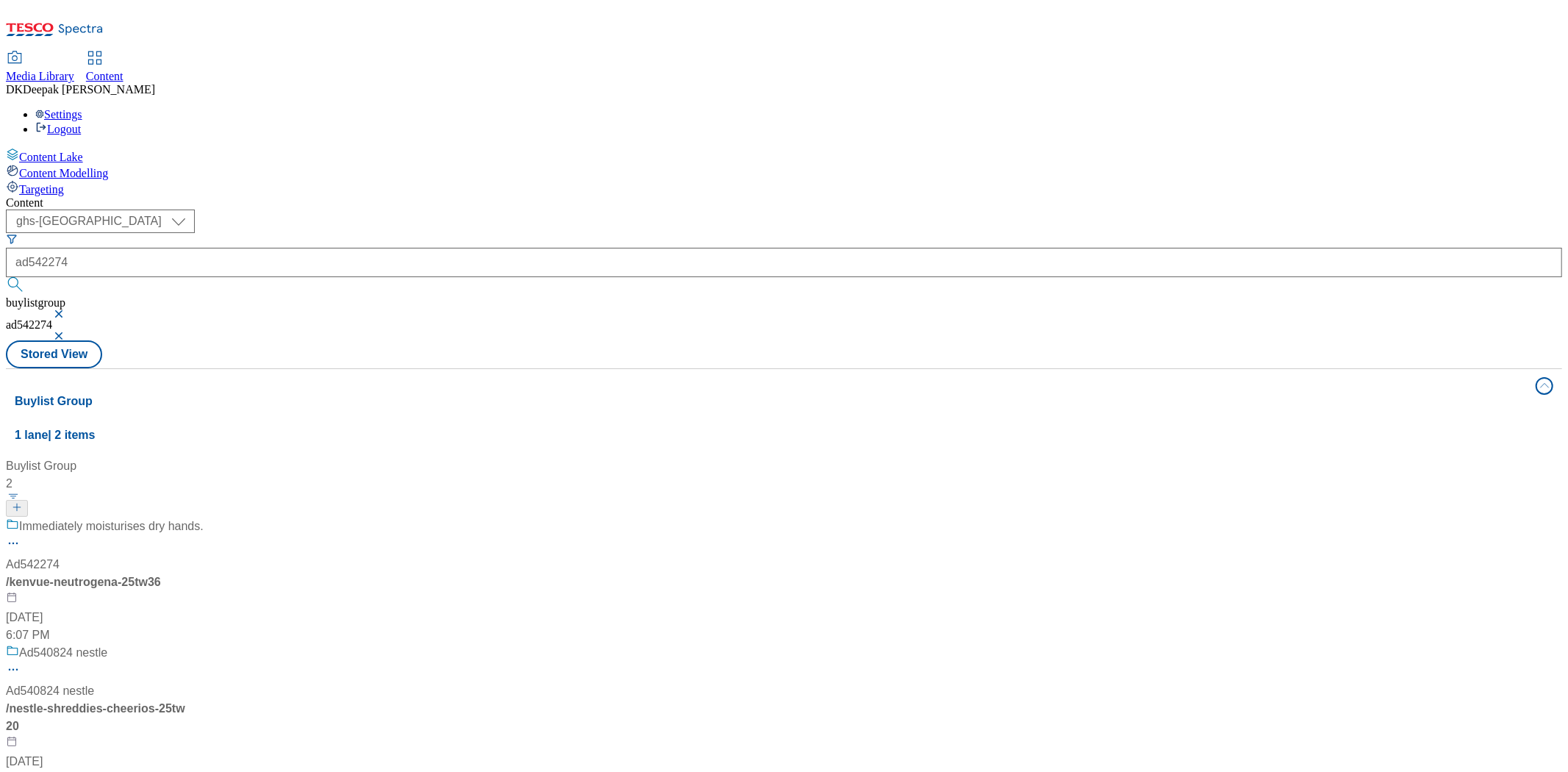
click at [203, 517] on div "Immediately moisturises dry hands. Ad542274 / kenvue-neutrogena-25tw36 [DATE] 6…" at bounding box center [105, 580] width 198 height 126
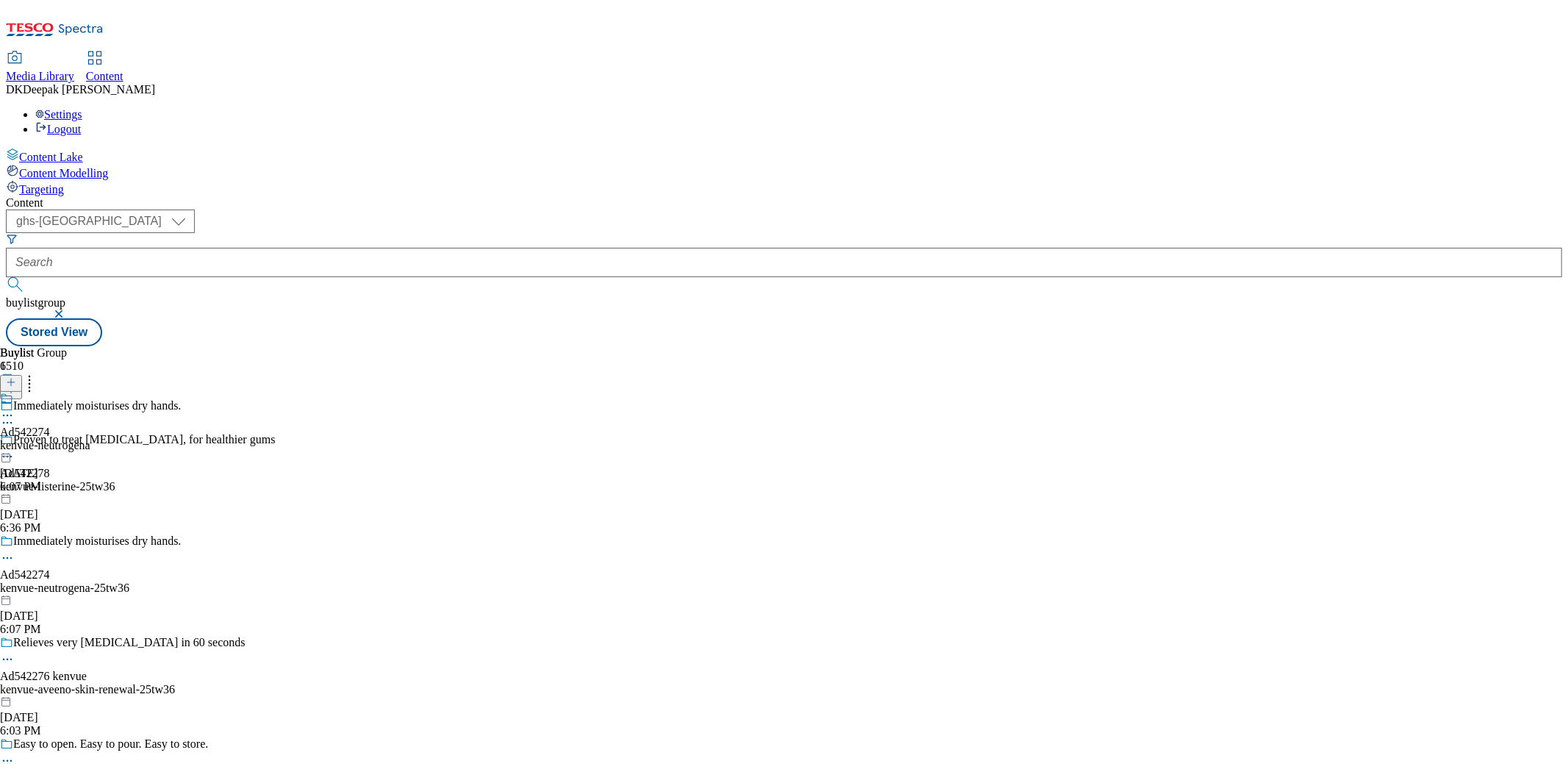
click at [15, 551] on icon at bounding box center [7, 558] width 15 height 15
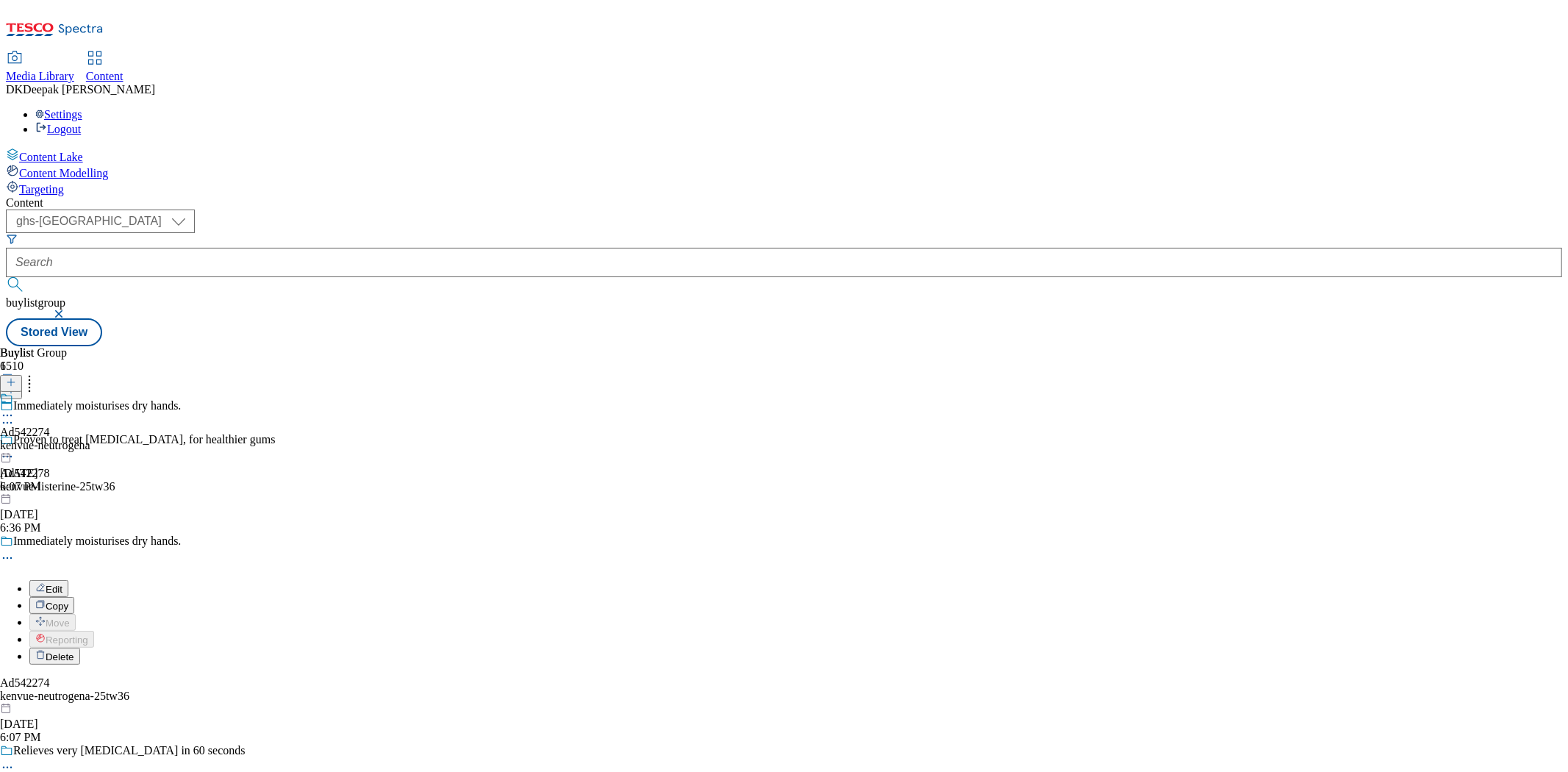
click at [69, 580] on button "Edit" at bounding box center [48, 588] width 39 height 17
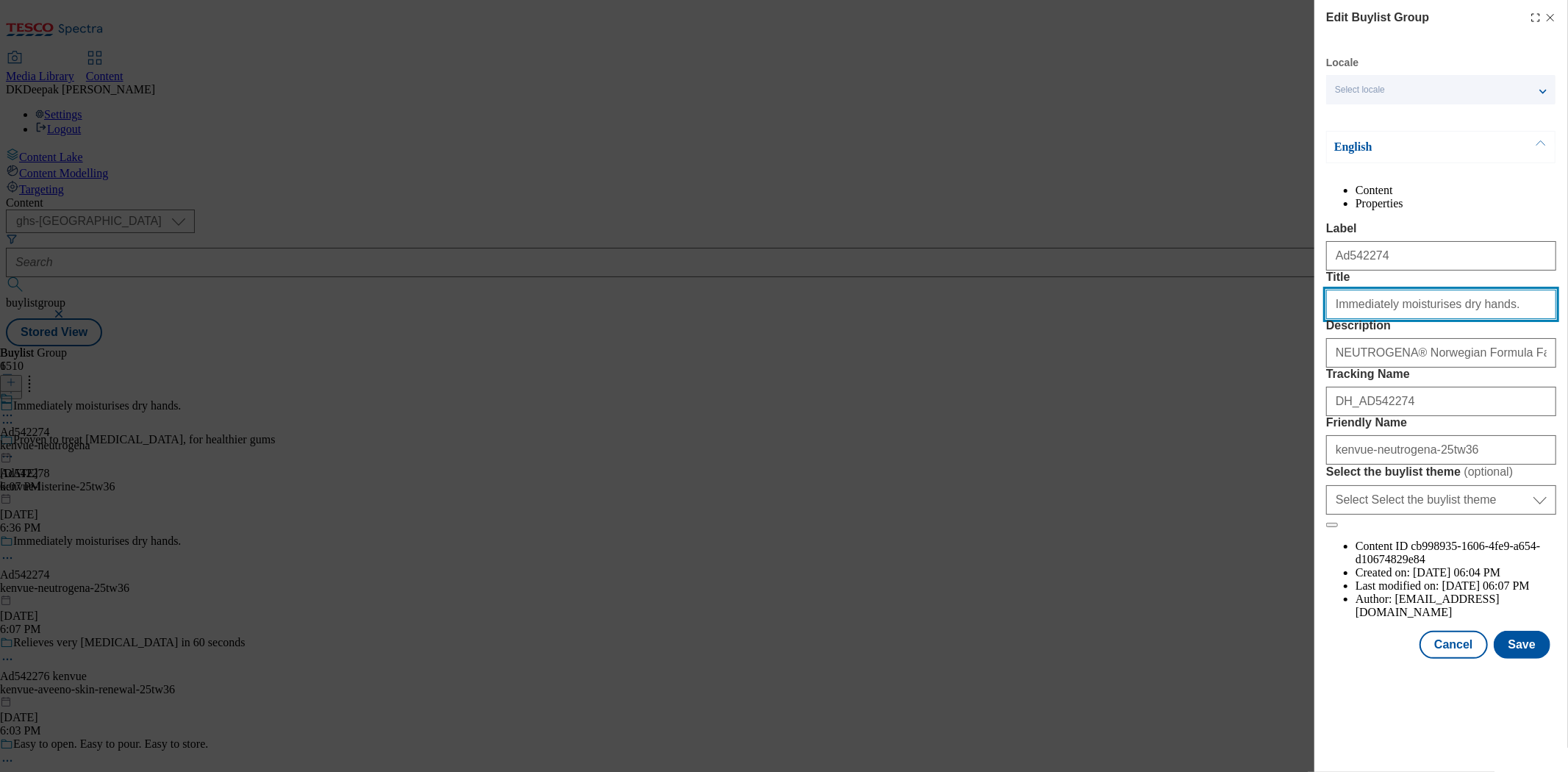
click at [1420, 319] on input "Immediately moisturises dry hands." at bounding box center [1441, 305] width 230 height 29
click at [1467, 659] on button "Cancel" at bounding box center [1453, 644] width 68 height 28
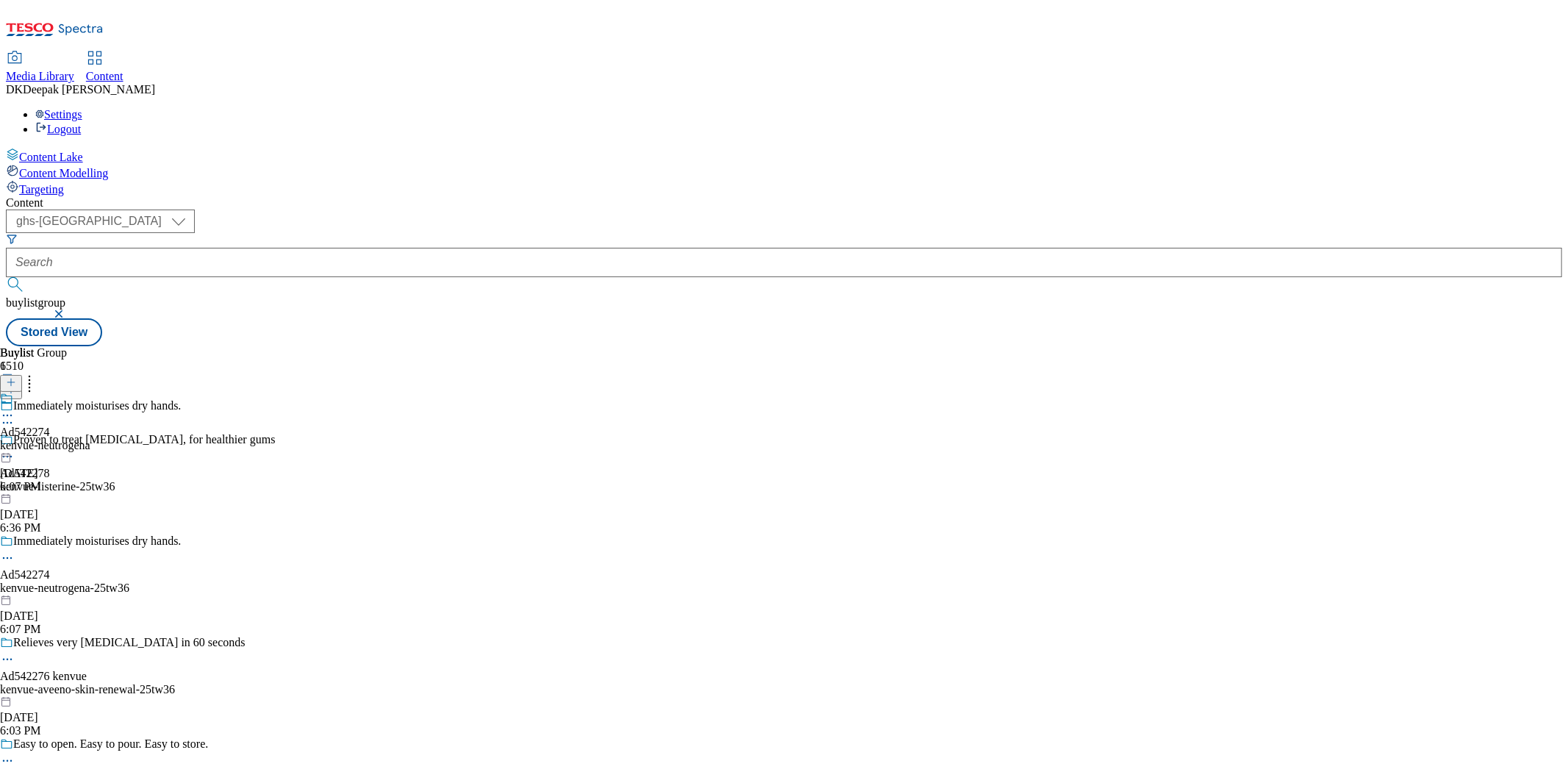
click at [90, 439] on div "kenvue-neutrogena" at bounding box center [45, 445] width 90 height 13
click at [15, 442] on icon at bounding box center [7, 449] width 15 height 15
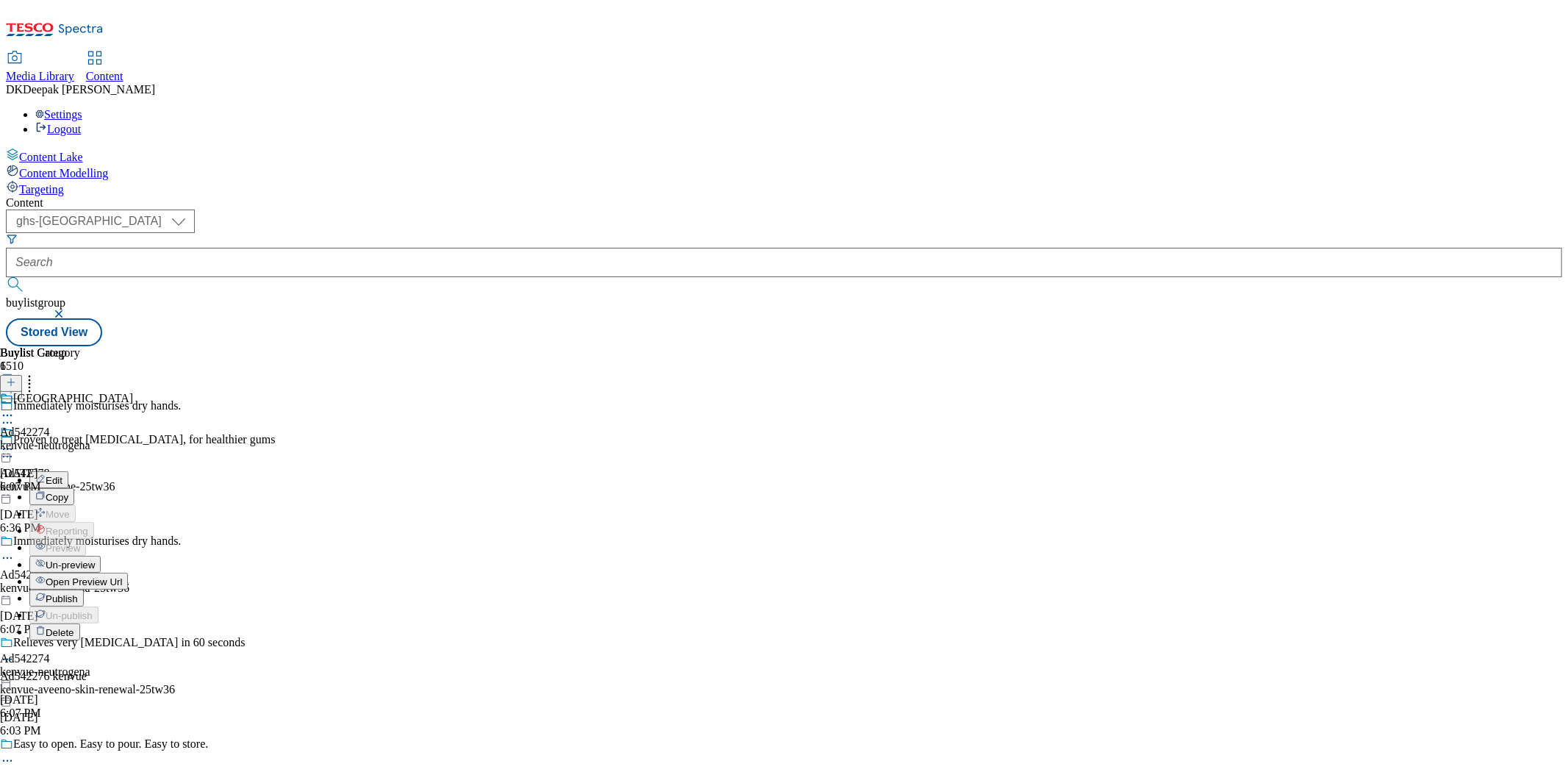
click at [128, 471] on li "Edit" at bounding box center [78, 479] width 99 height 17
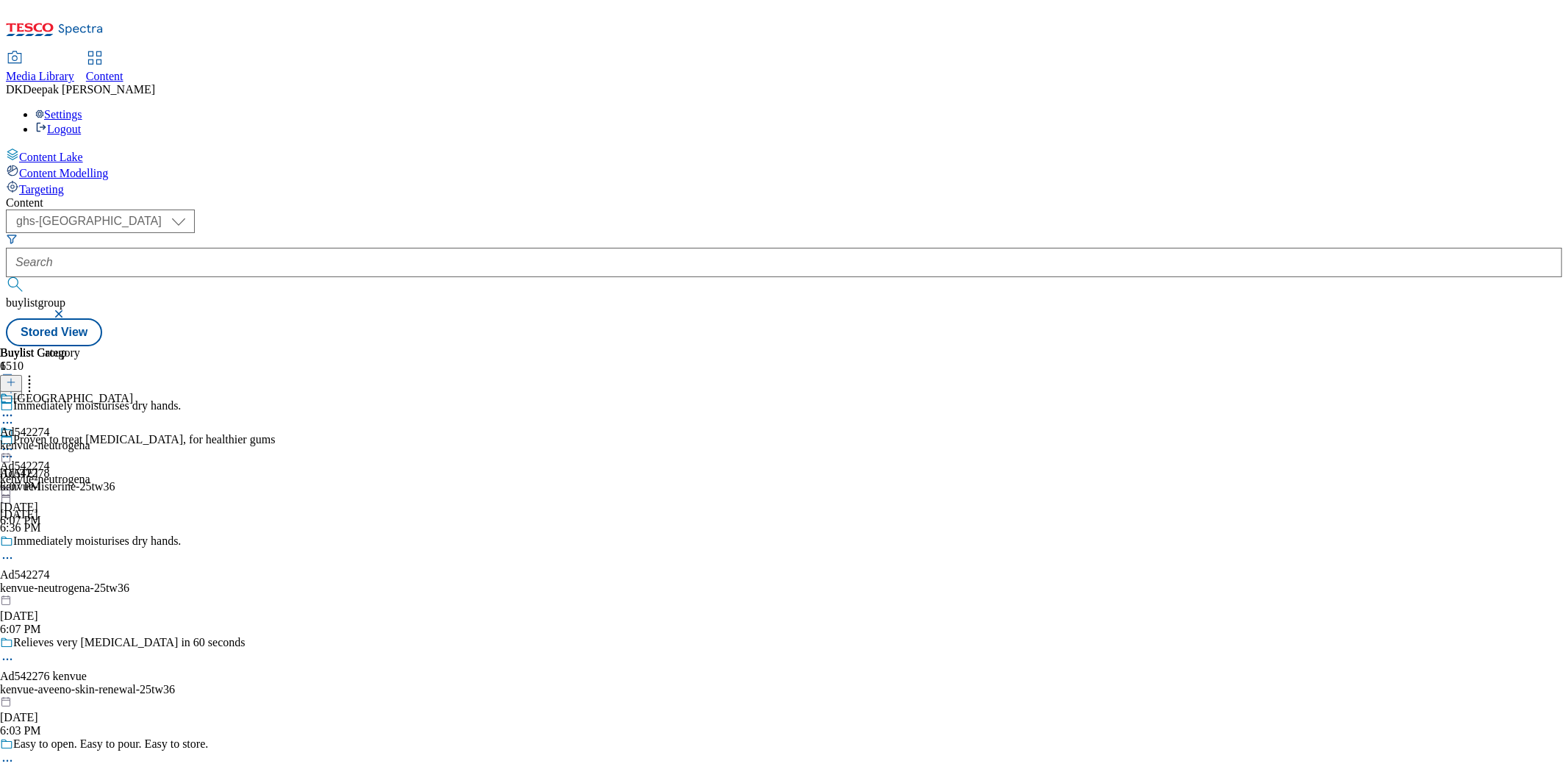
click at [15, 442] on icon at bounding box center [7, 449] width 15 height 15
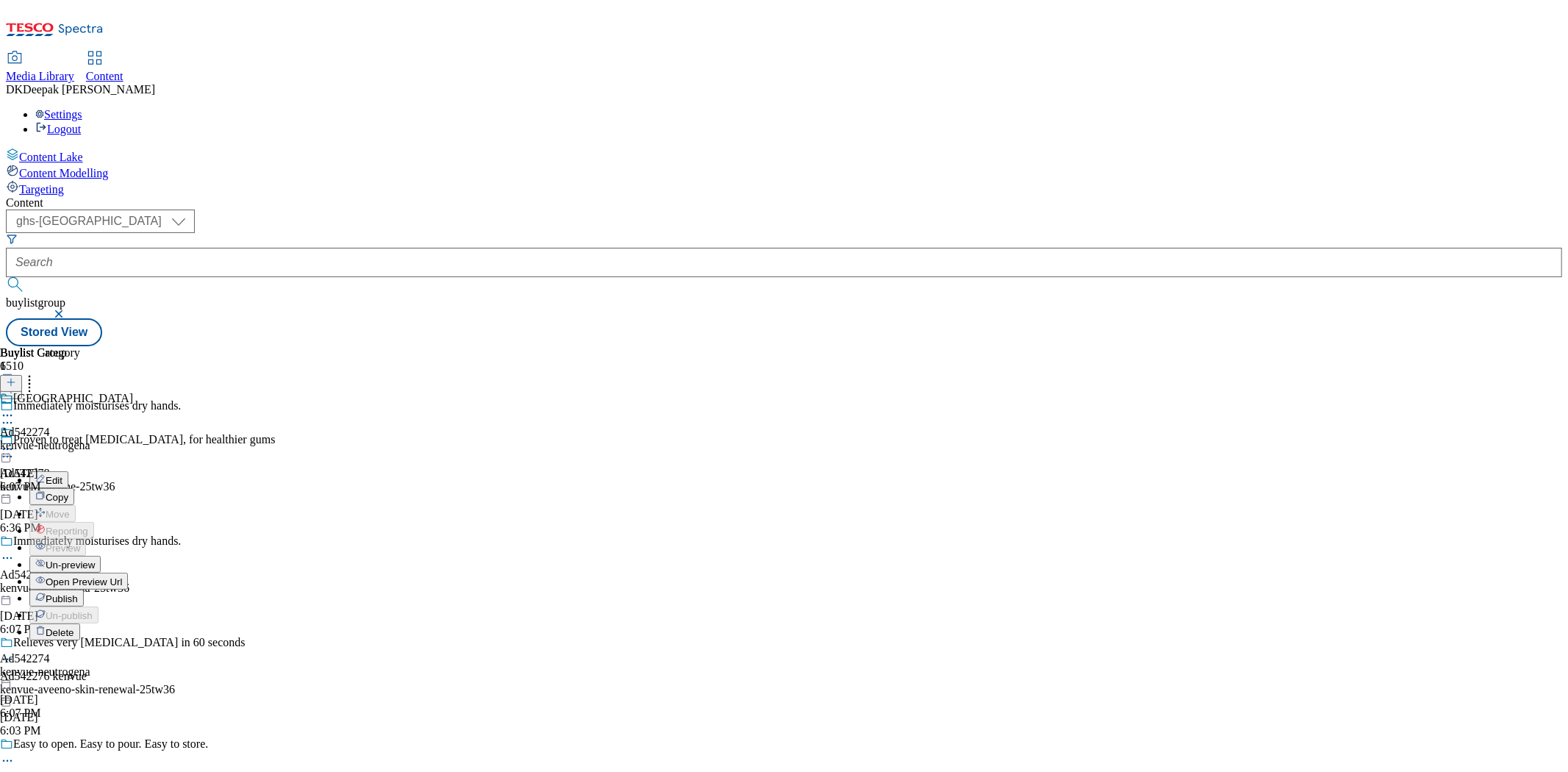
click at [69, 471] on button "Edit" at bounding box center [48, 479] width 39 height 17
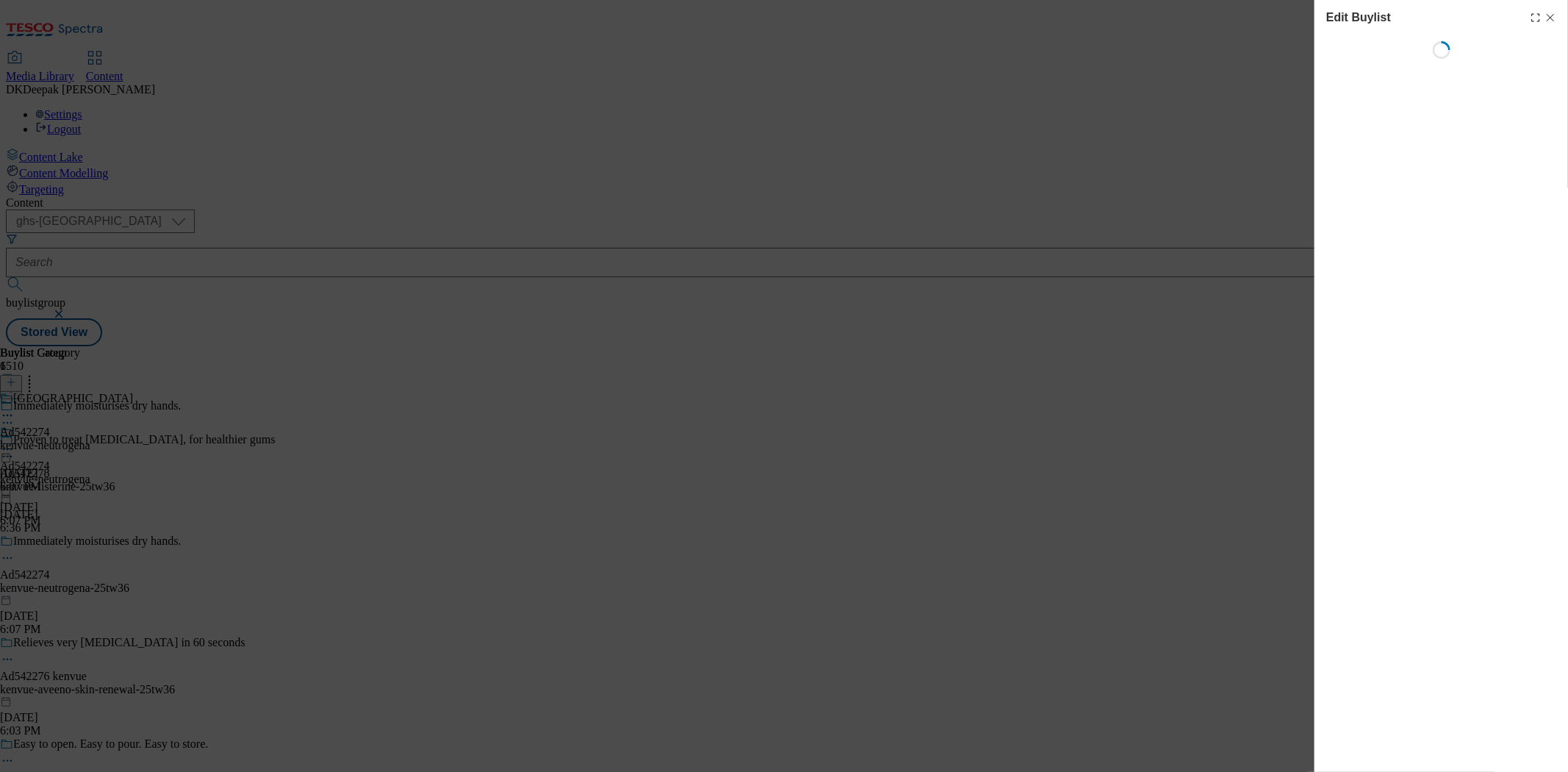
select select "tactical"
select select "supplier funded short term 1-3 weeks"
select select "dunnhumby"
select select "Banner"
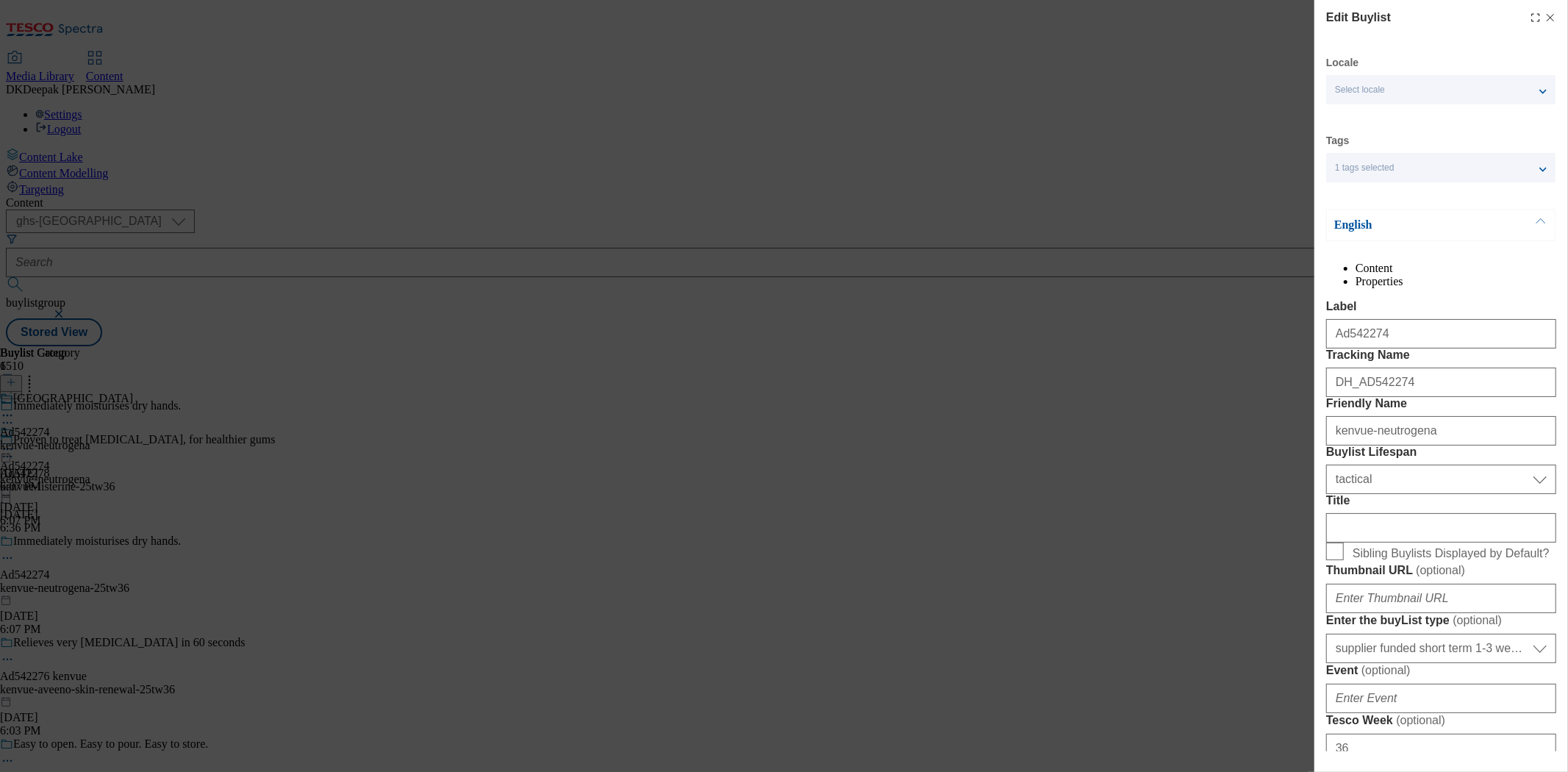
click at [1192, 498] on div "Edit Buylist Locale Select locale English Welsh Tags 1 tags selected fnf market…" at bounding box center [784, 386] width 1568 height 772
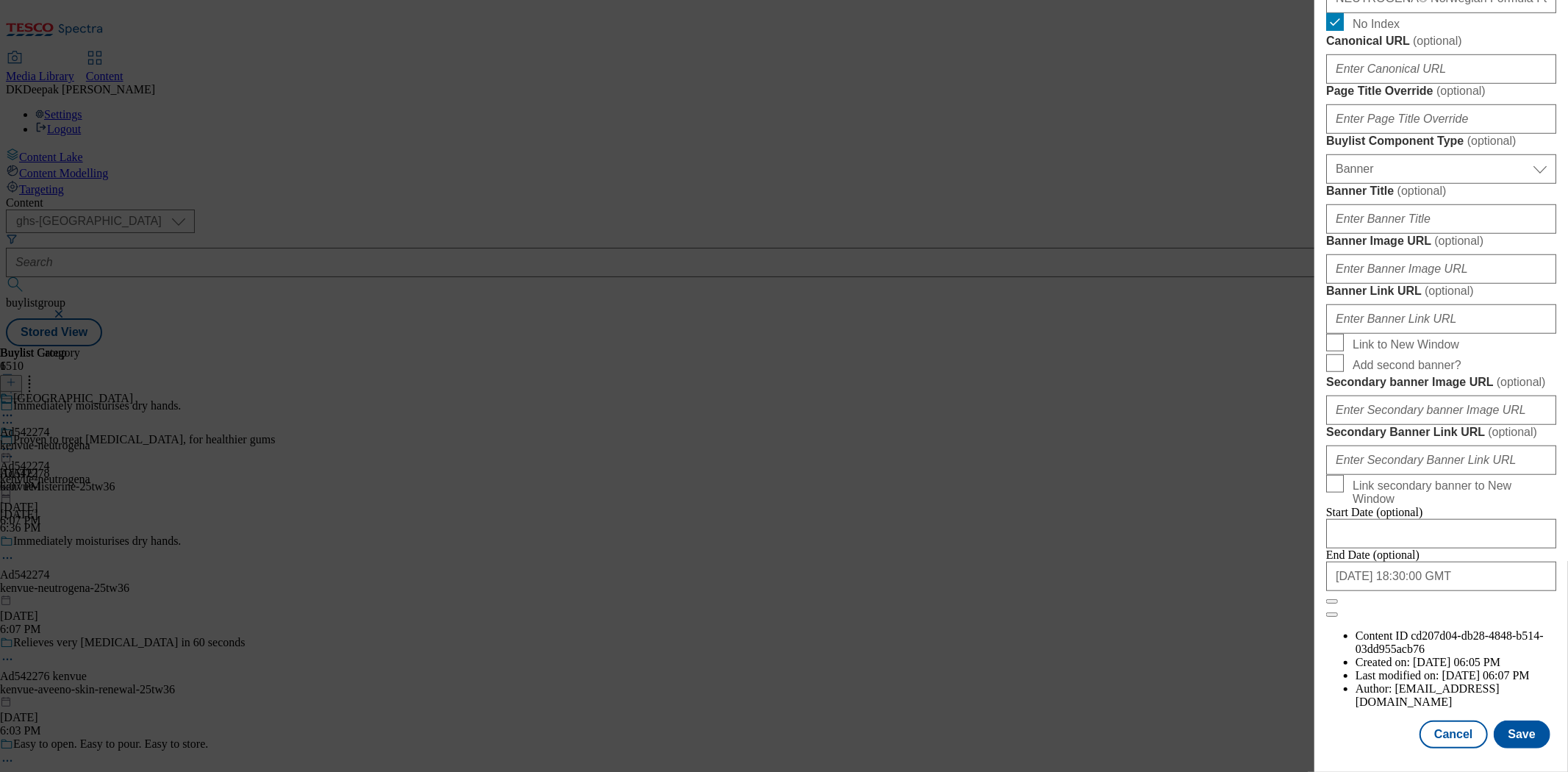
scroll to position [1455, 0]
click at [1450, 722] on button "Cancel" at bounding box center [1453, 734] width 68 height 28
select select "tactical"
select select "supplier funded short term 1-3 weeks"
select select "dunnhumby"
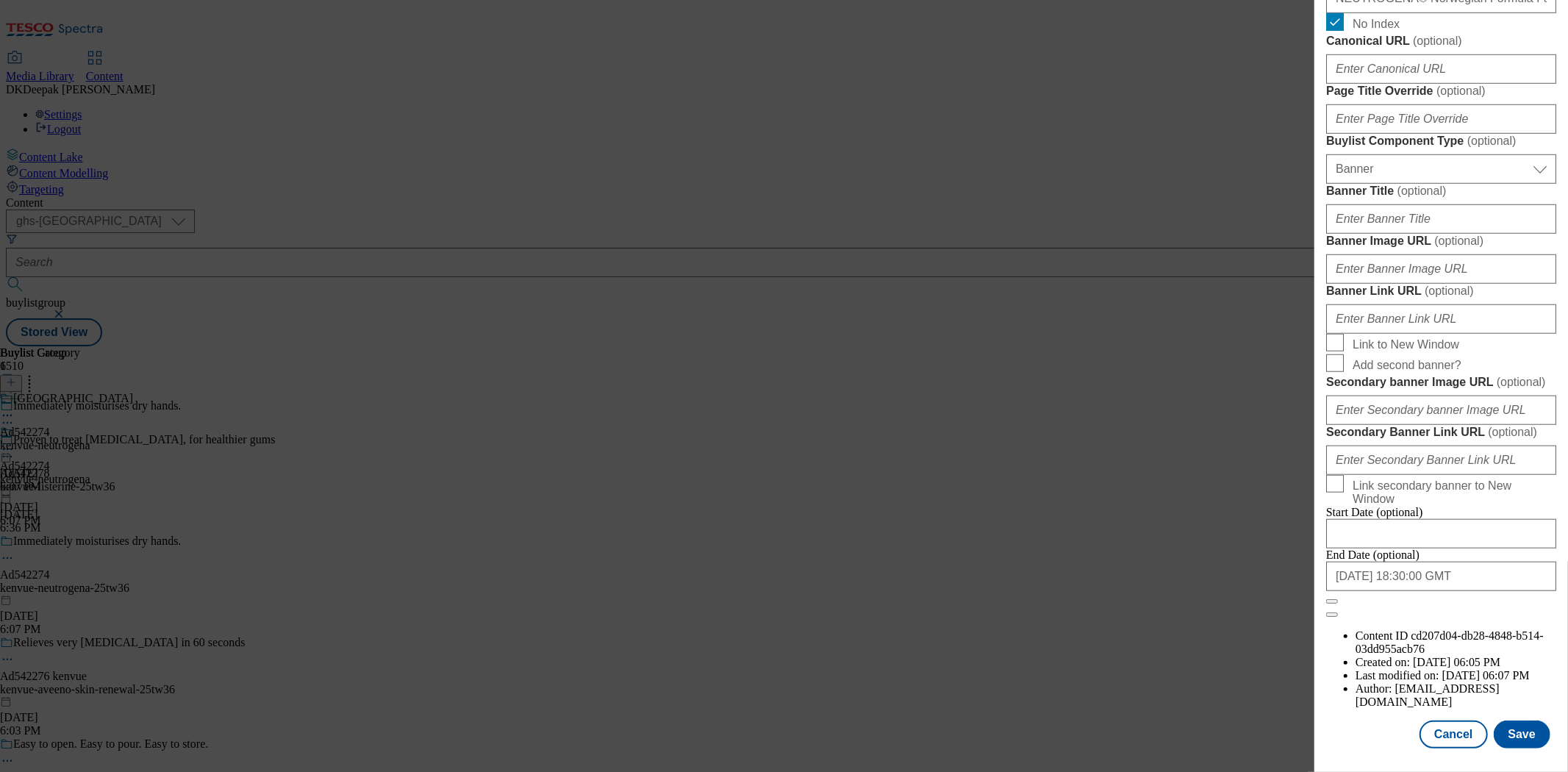
select select "Banner"
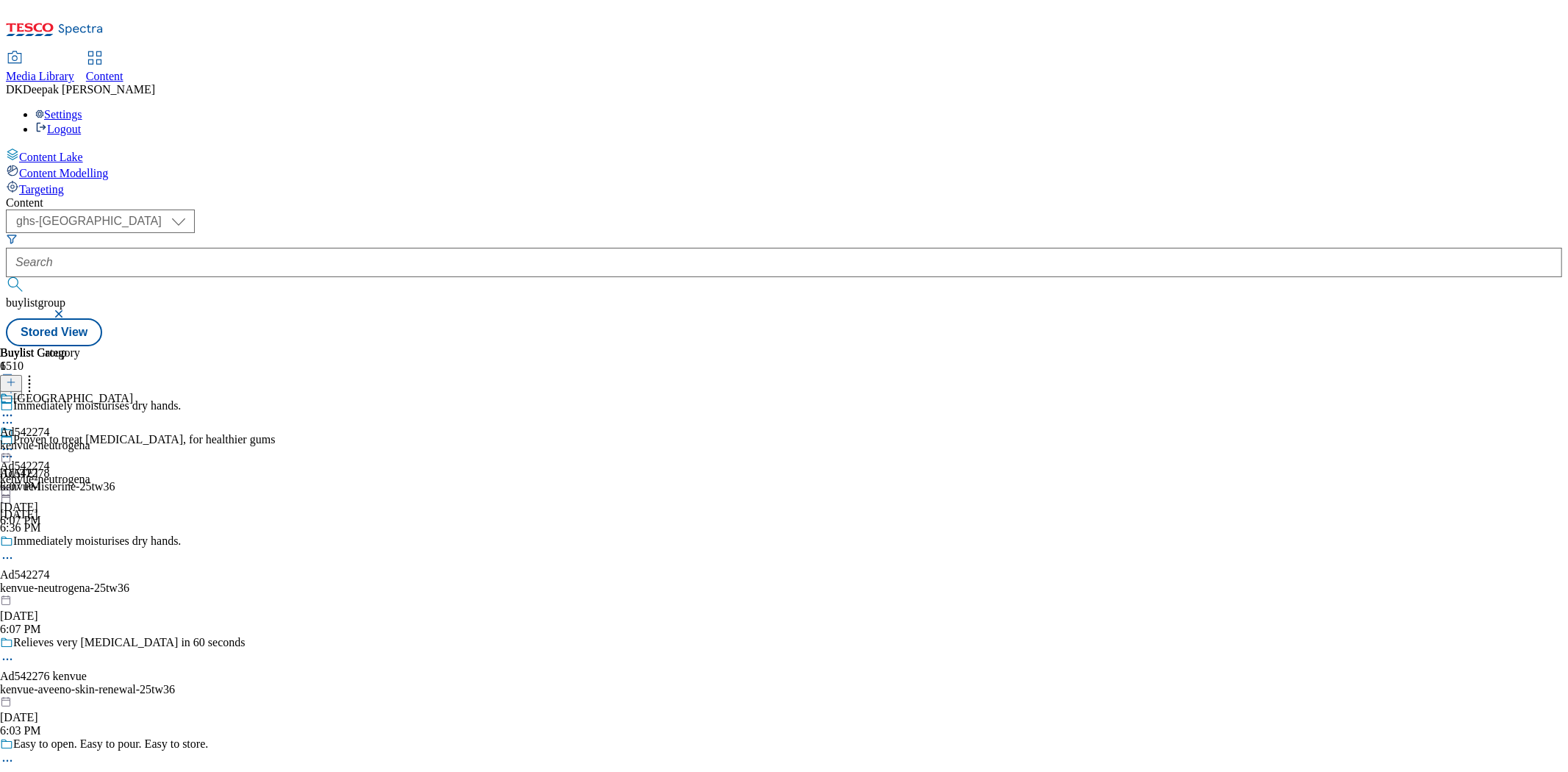
scroll to position [1125, 0]
click at [133, 439] on div "kenvue-neutrogena" at bounding box center [66, 445] width 133 height 13
click at [15, 442] on icon at bounding box center [7, 449] width 15 height 15
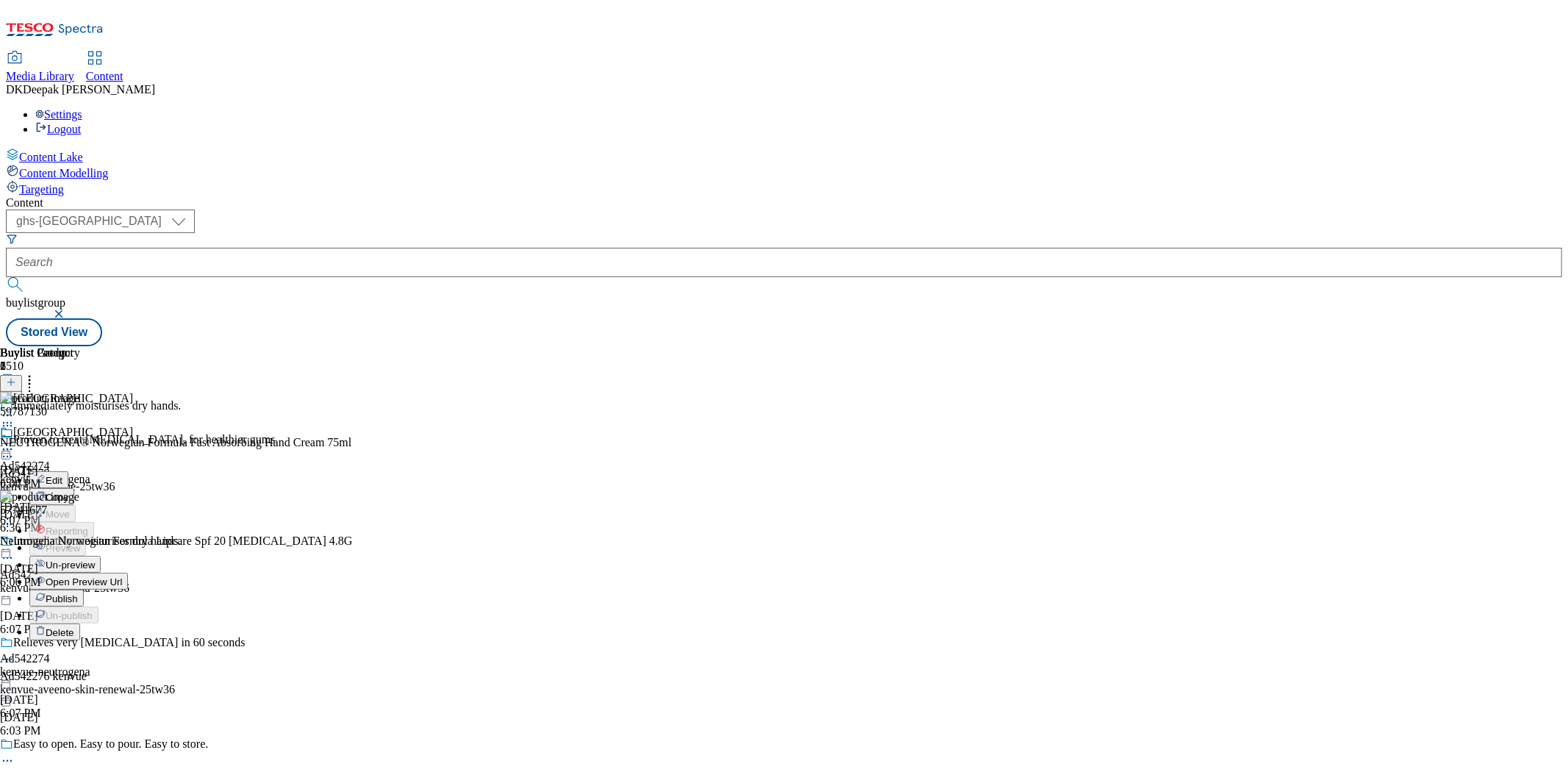
click at [69, 471] on button "Edit" at bounding box center [48, 479] width 39 height 17
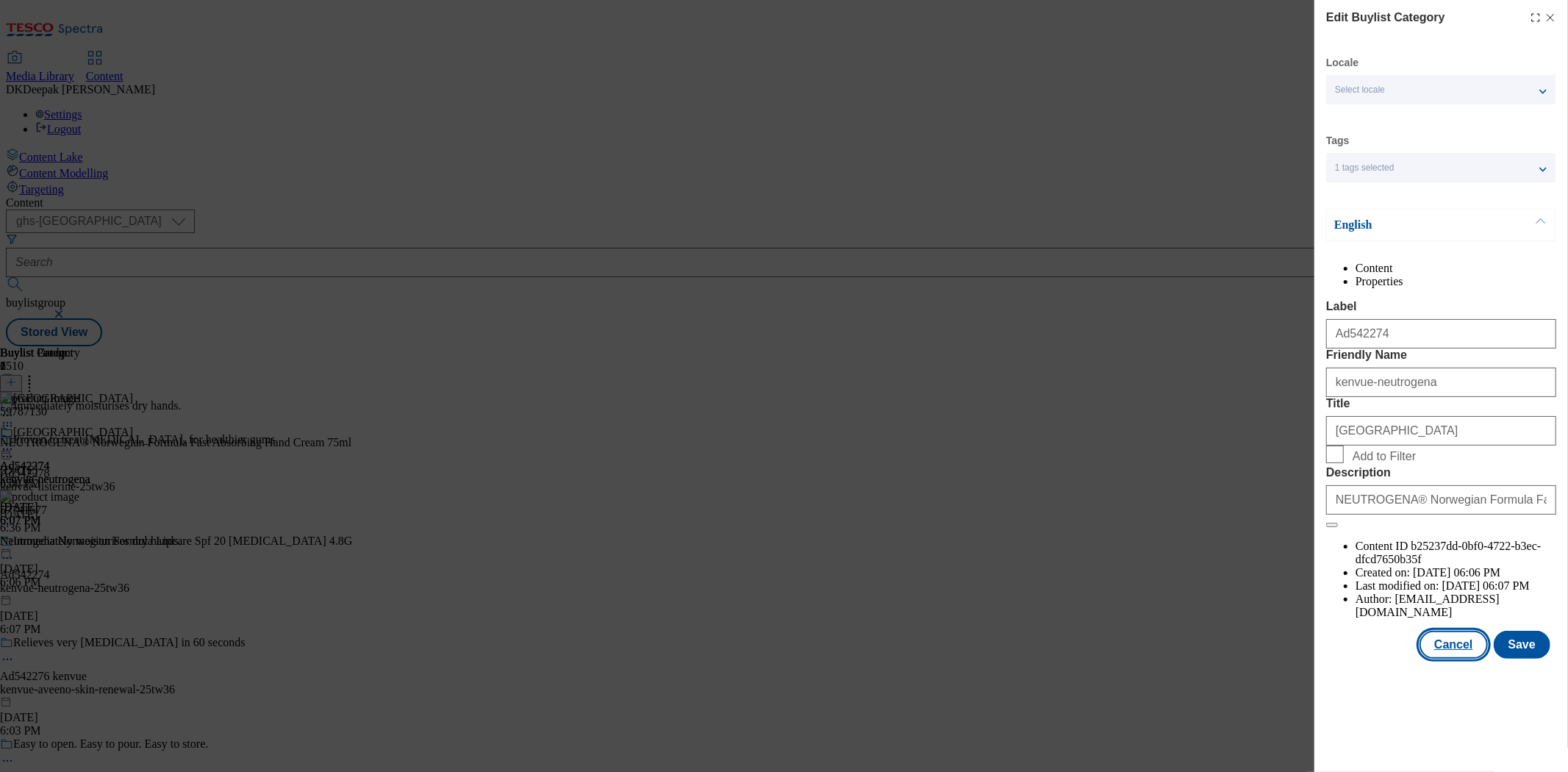
drag, startPoint x: 1460, startPoint y: 682, endPoint x: 1078, endPoint y: 407, distance: 470.7
click at [1460, 659] on button "Cancel" at bounding box center [1453, 644] width 68 height 28
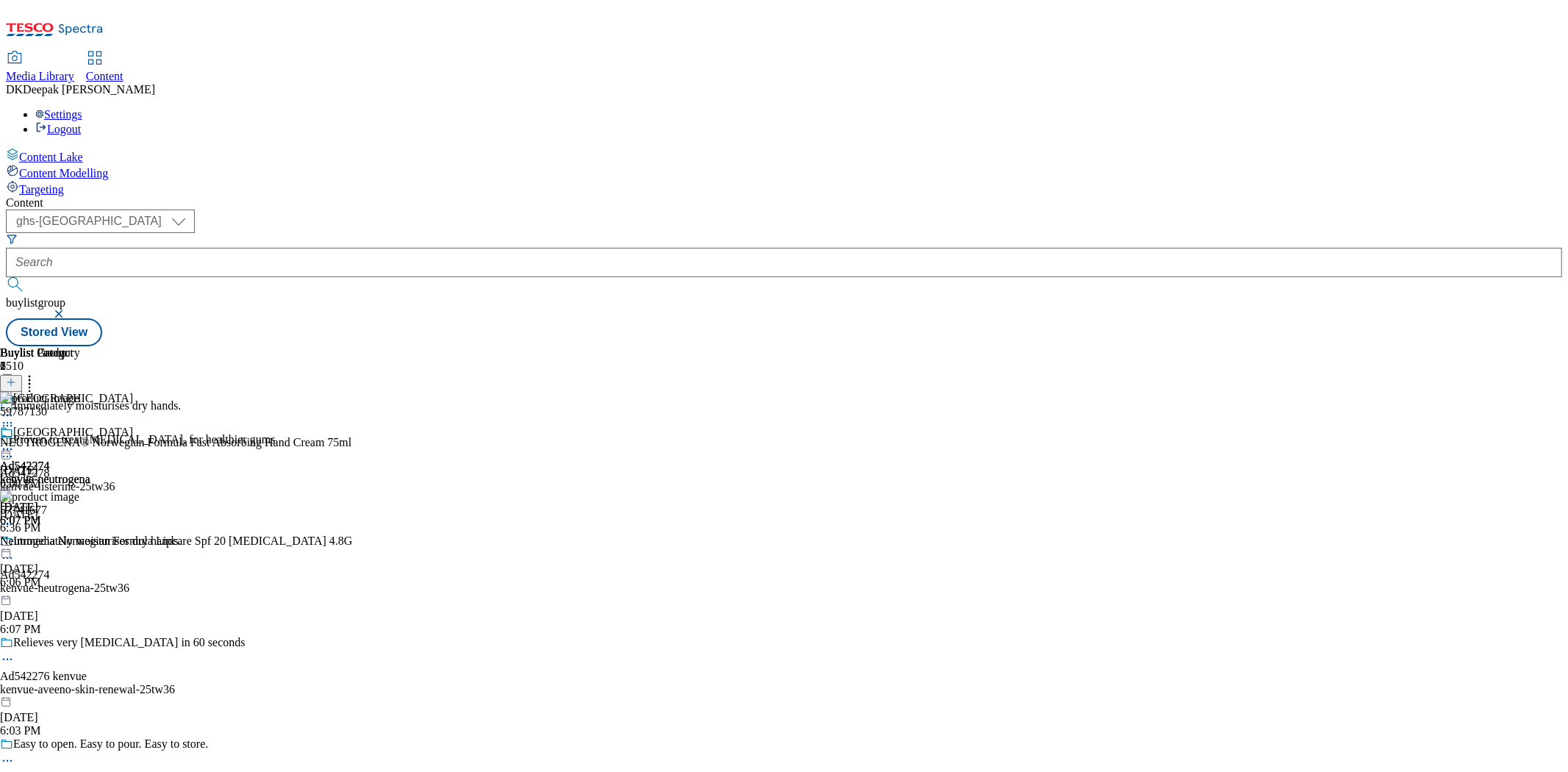
click at [15, 442] on icon at bounding box center [7, 449] width 15 height 15
click at [122, 576] on span "Open Preview Url" at bounding box center [83, 582] width 76 height 11
click at [9, 449] on circle at bounding box center [8, 449] width 3 height 3
click at [69, 471] on button "Edit" at bounding box center [48, 479] width 39 height 17
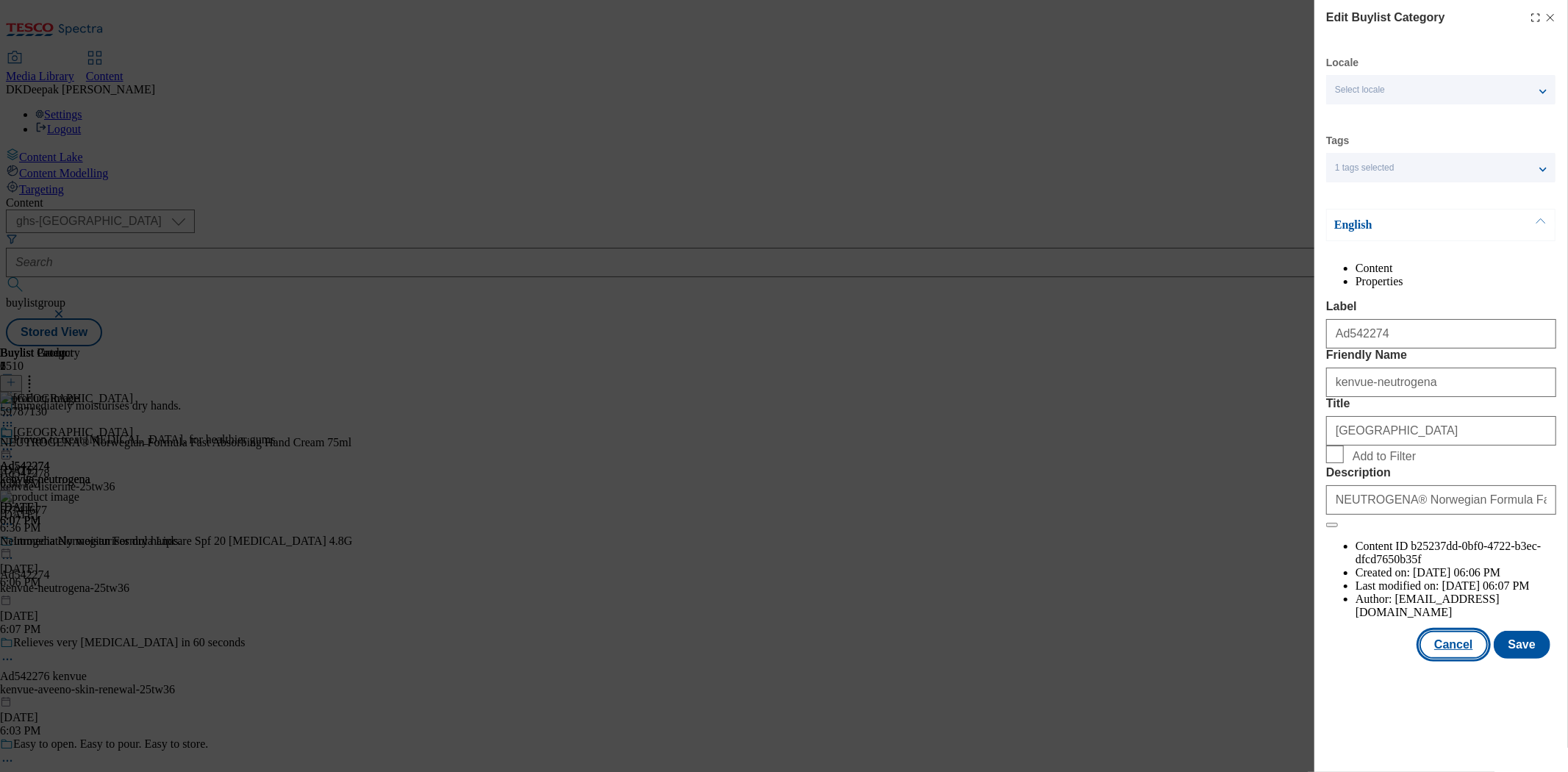
click at [1474, 659] on button "Cancel" at bounding box center [1453, 644] width 68 height 28
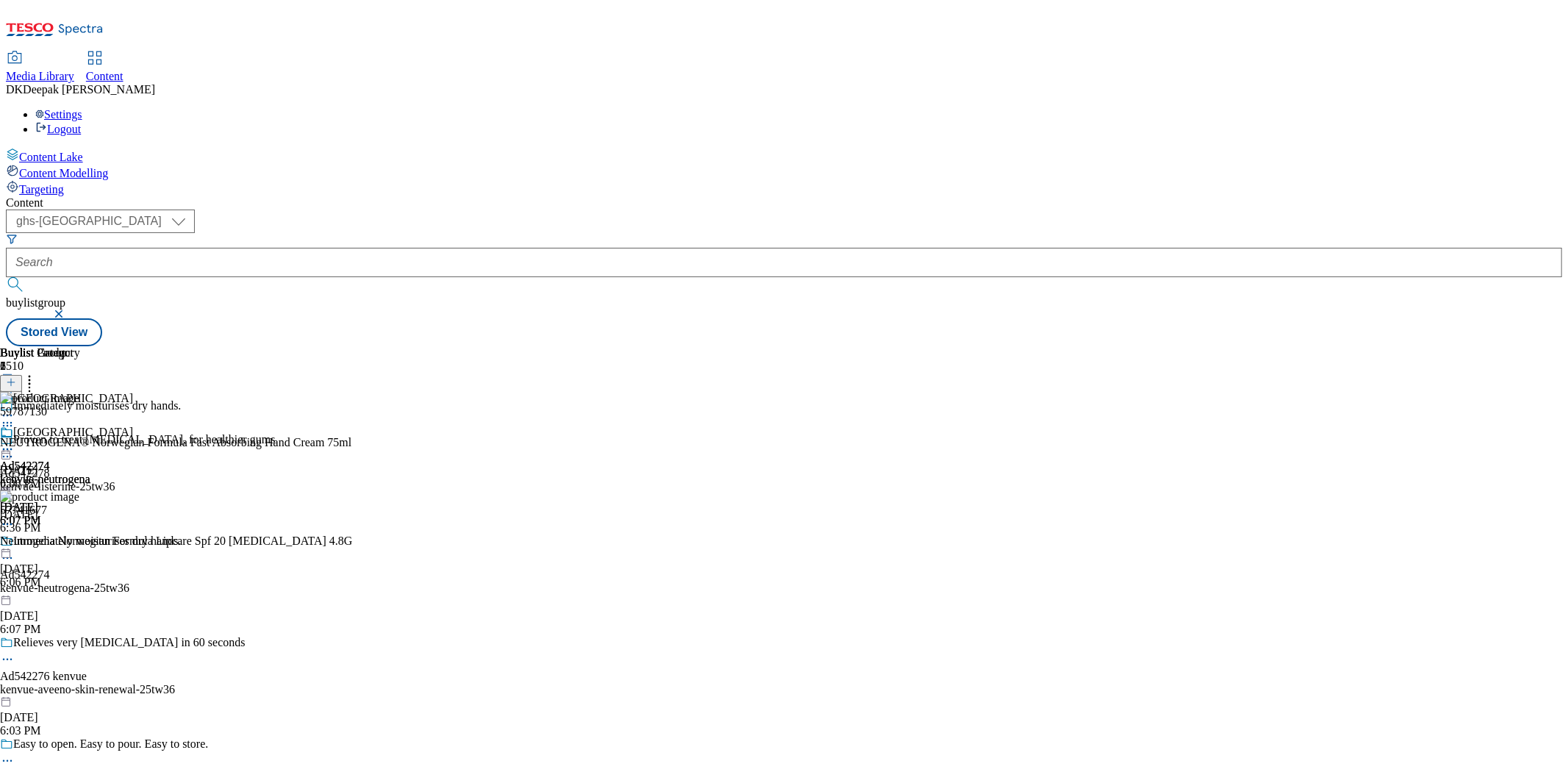
click at [15, 442] on icon at bounding box center [7, 449] width 15 height 15
click at [133, 589] on li "Publish" at bounding box center [81, 598] width 104 height 17
click at [5, 449] on circle at bounding box center [3, 449] width 3 height 3
click at [78, 594] on span "Publish" at bounding box center [62, 599] width 33 height 11
click at [15, 442] on icon at bounding box center [7, 449] width 15 height 15
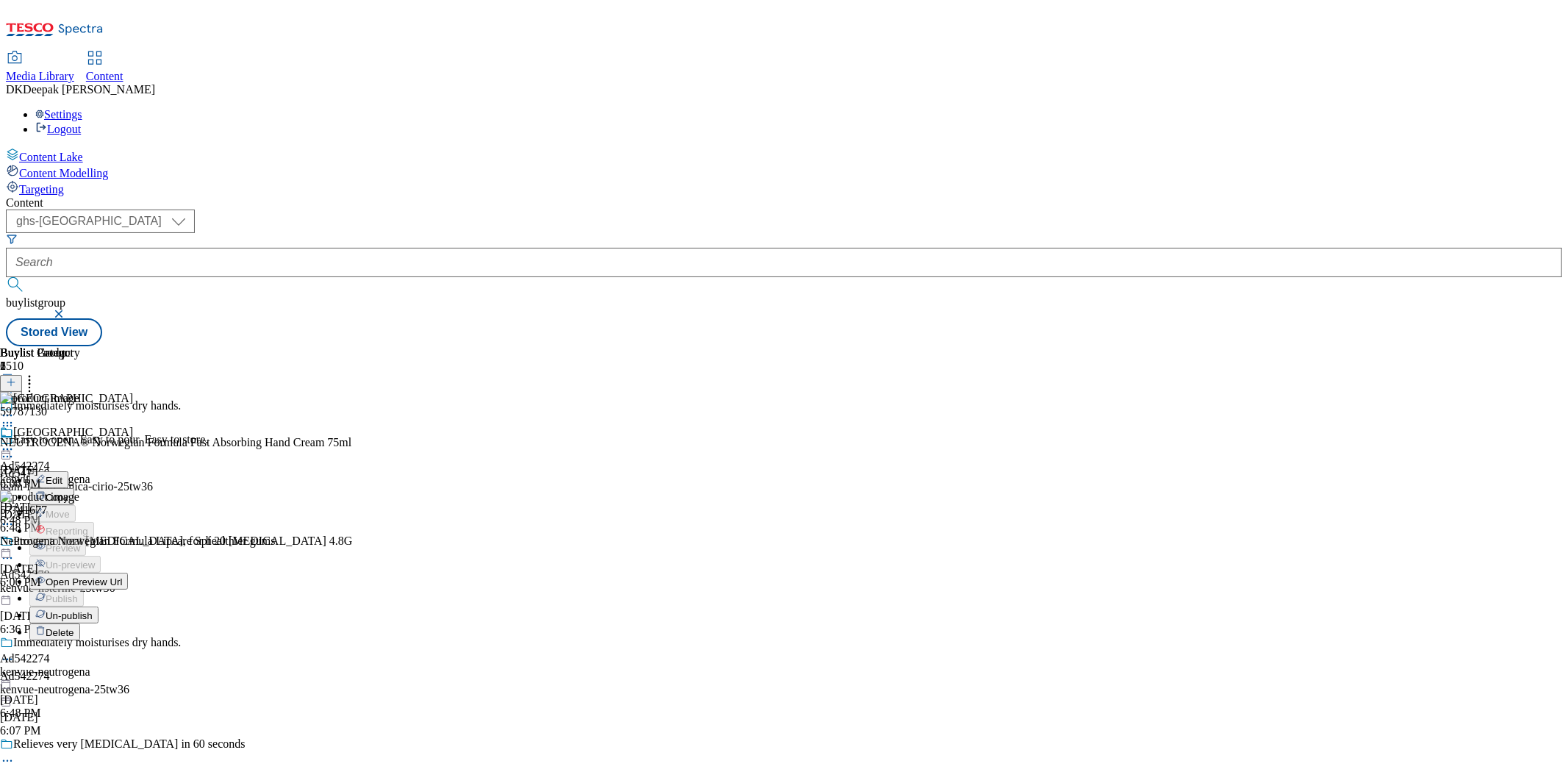
click at [69, 471] on button "Edit" at bounding box center [48, 479] width 39 height 17
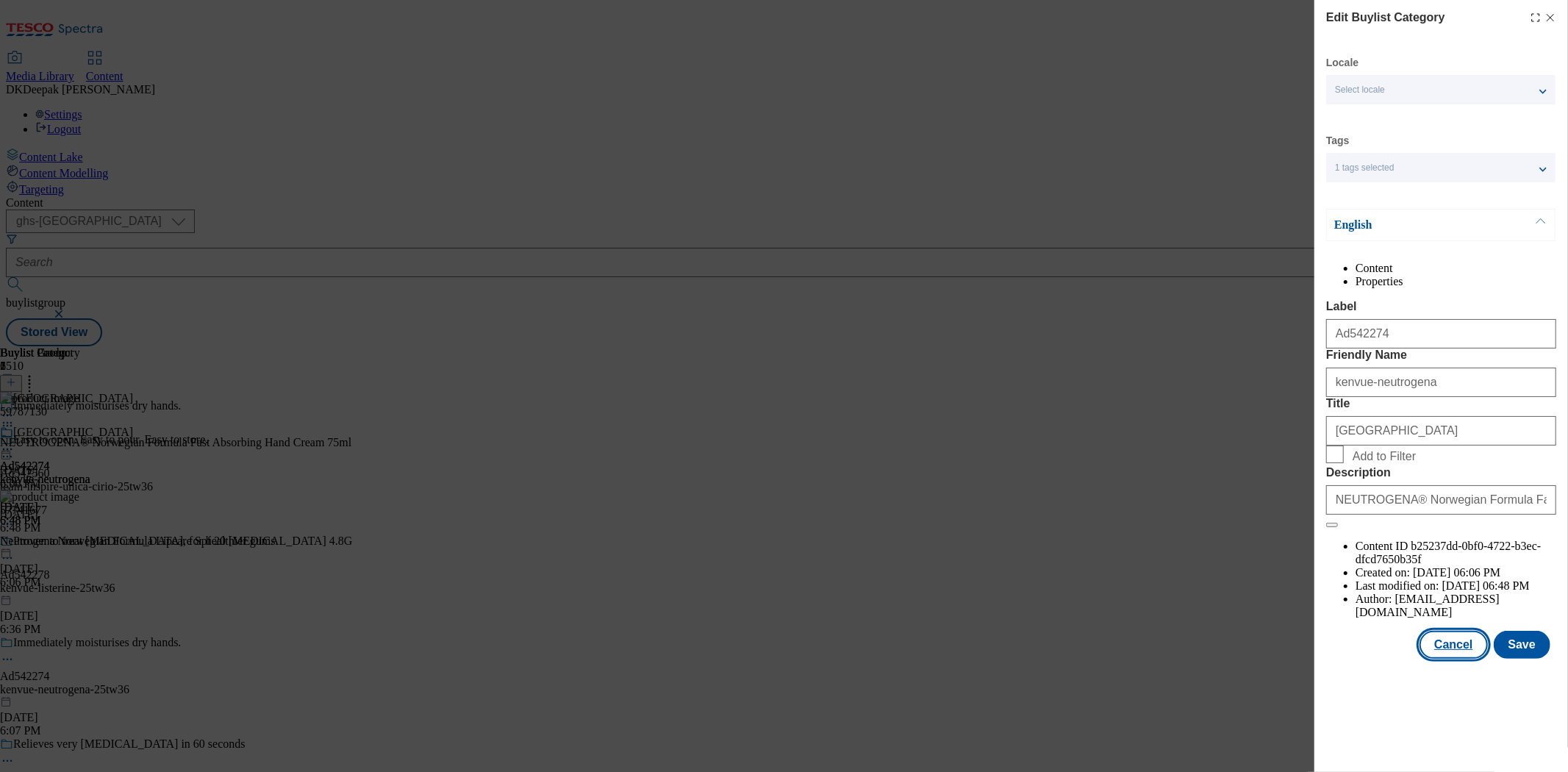
click at [1467, 659] on button "Cancel" at bounding box center [1453, 644] width 68 height 28
